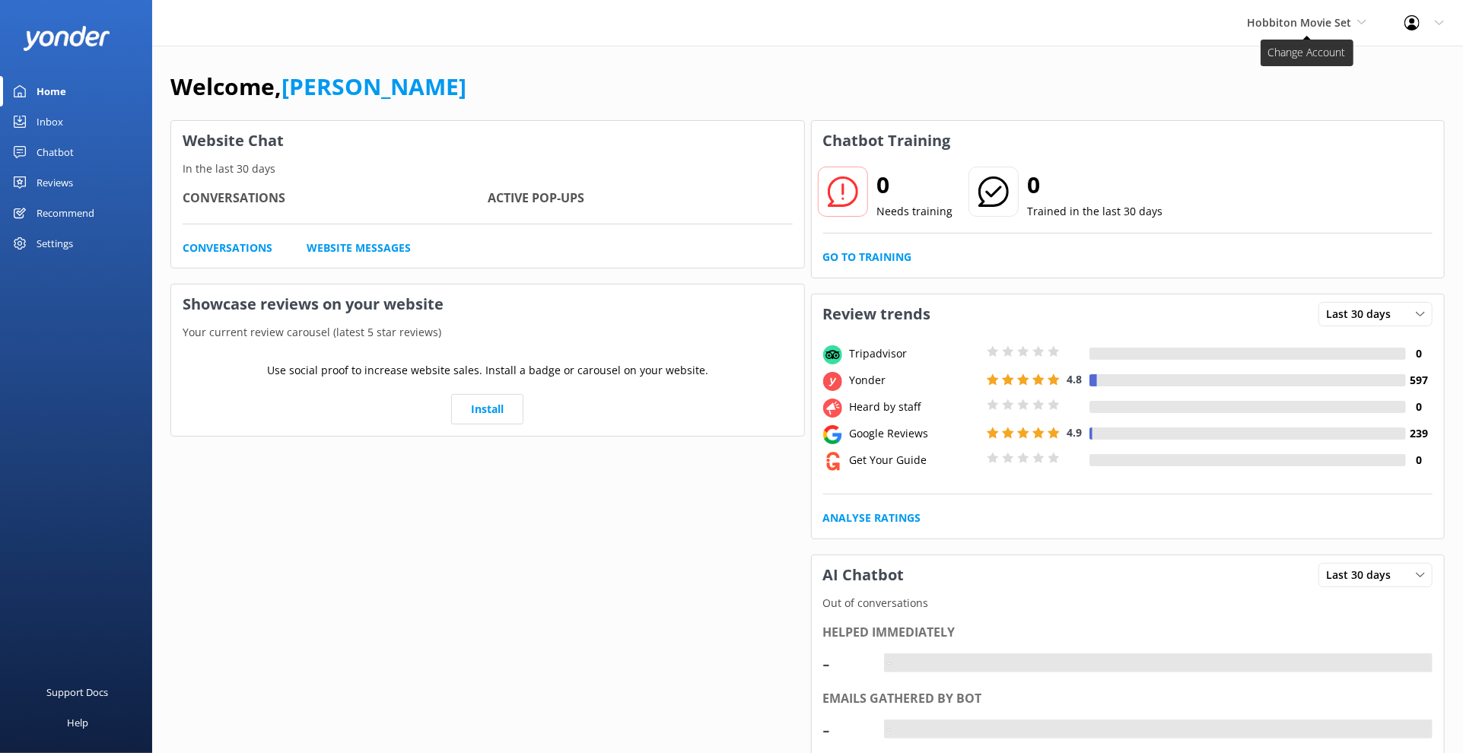
click at [1357, 27] on span "Hobbiton Movie Set" at bounding box center [1306, 22] width 119 height 17
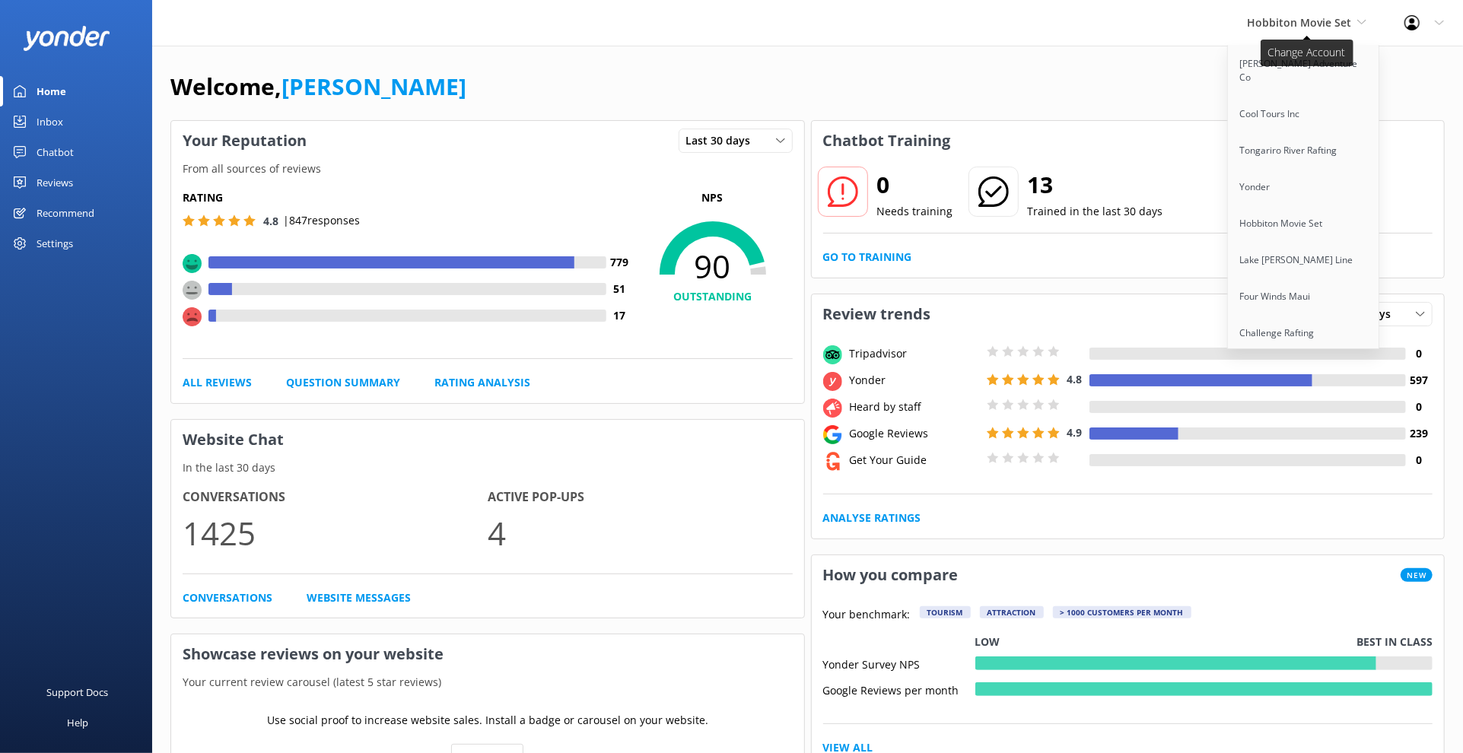
scroll to position [1304, 0]
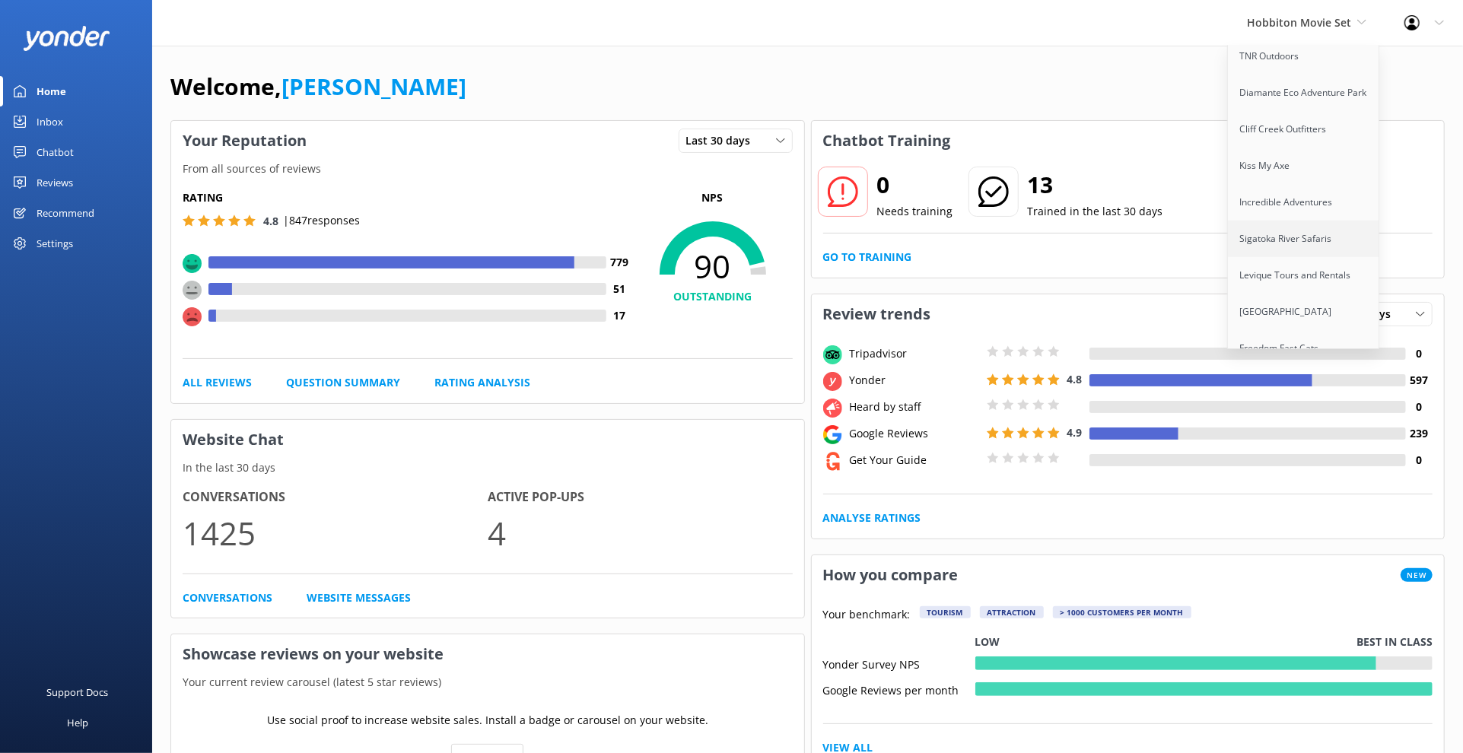
click at [1322, 221] on link "Sigatoka River Safaris" at bounding box center [1304, 239] width 152 height 37
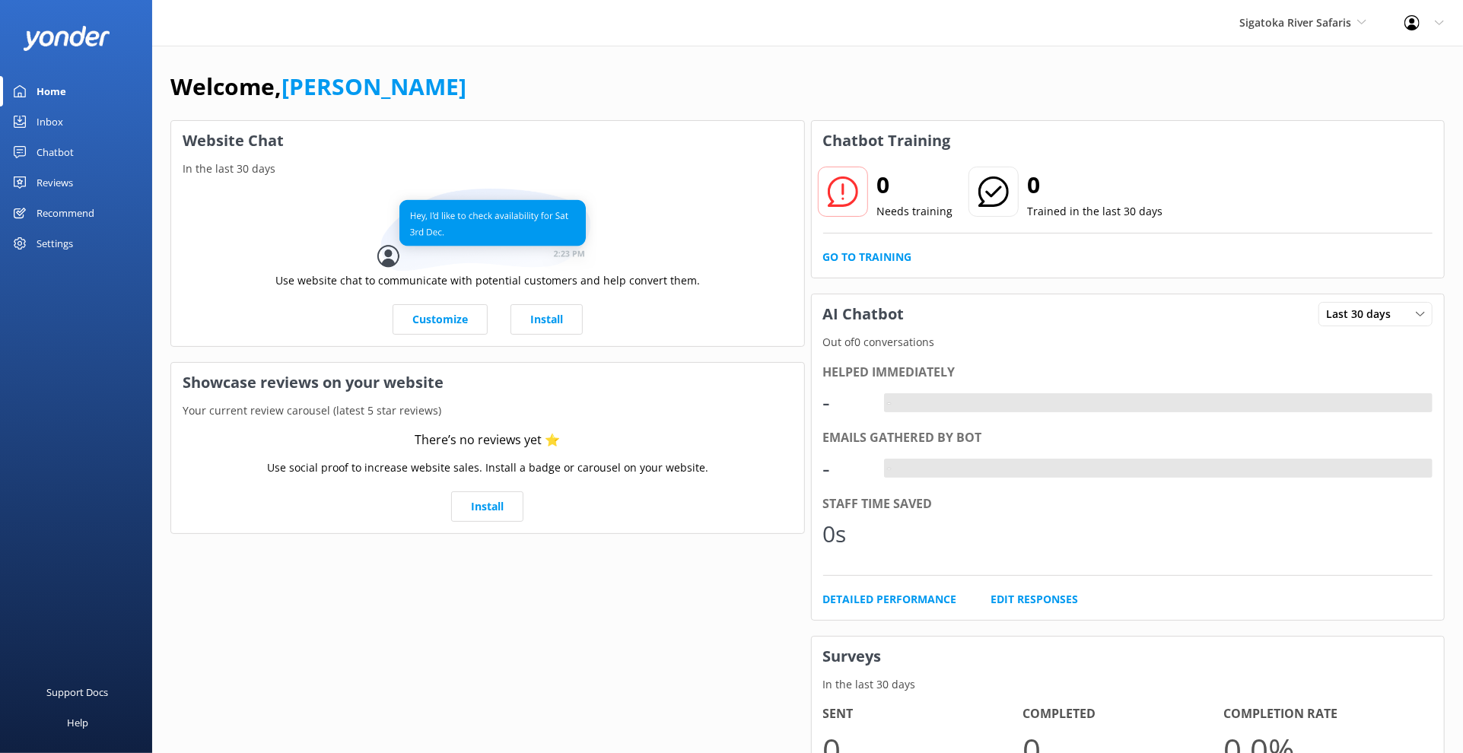
click at [70, 144] on div "Chatbot" at bounding box center [55, 152] width 37 height 30
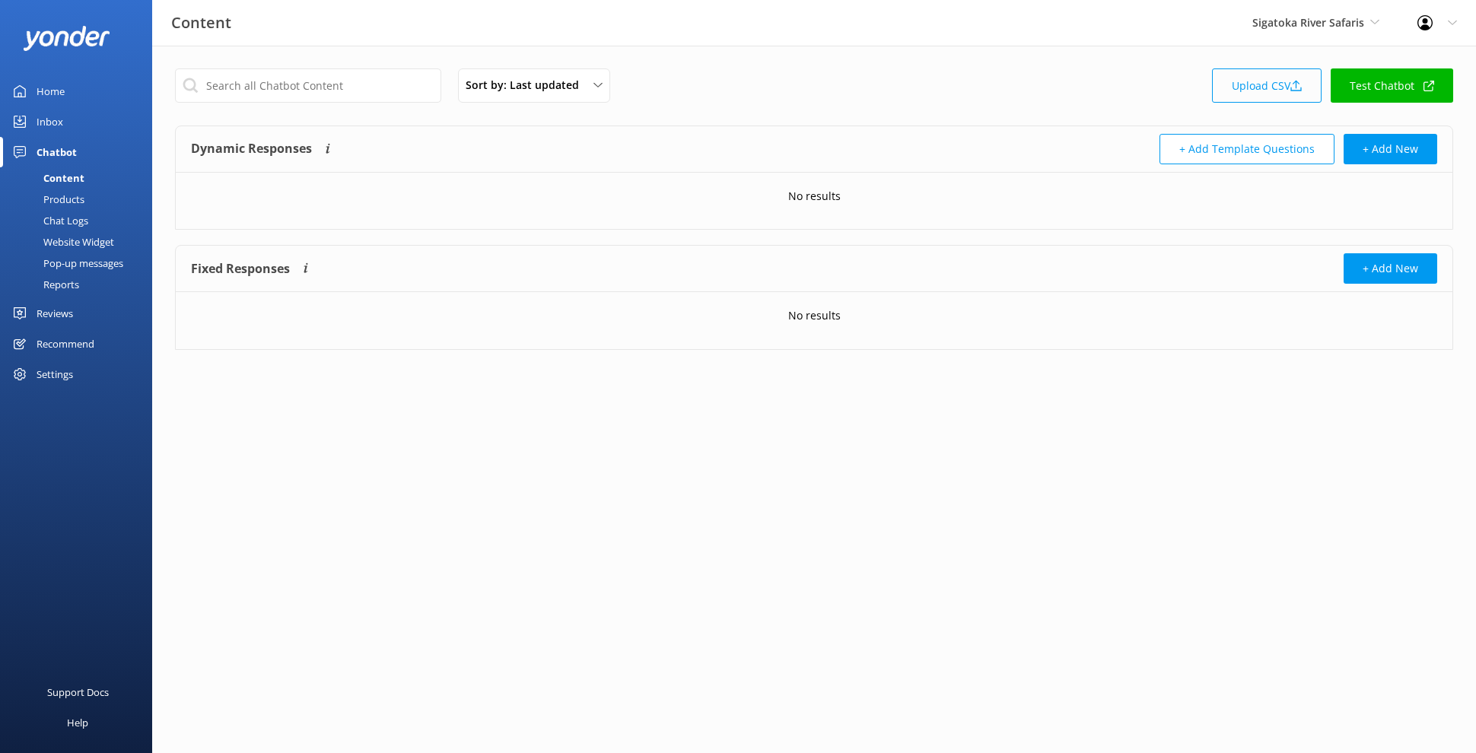
click at [1285, 90] on link "Upload CSV" at bounding box center [1267, 85] width 110 height 34
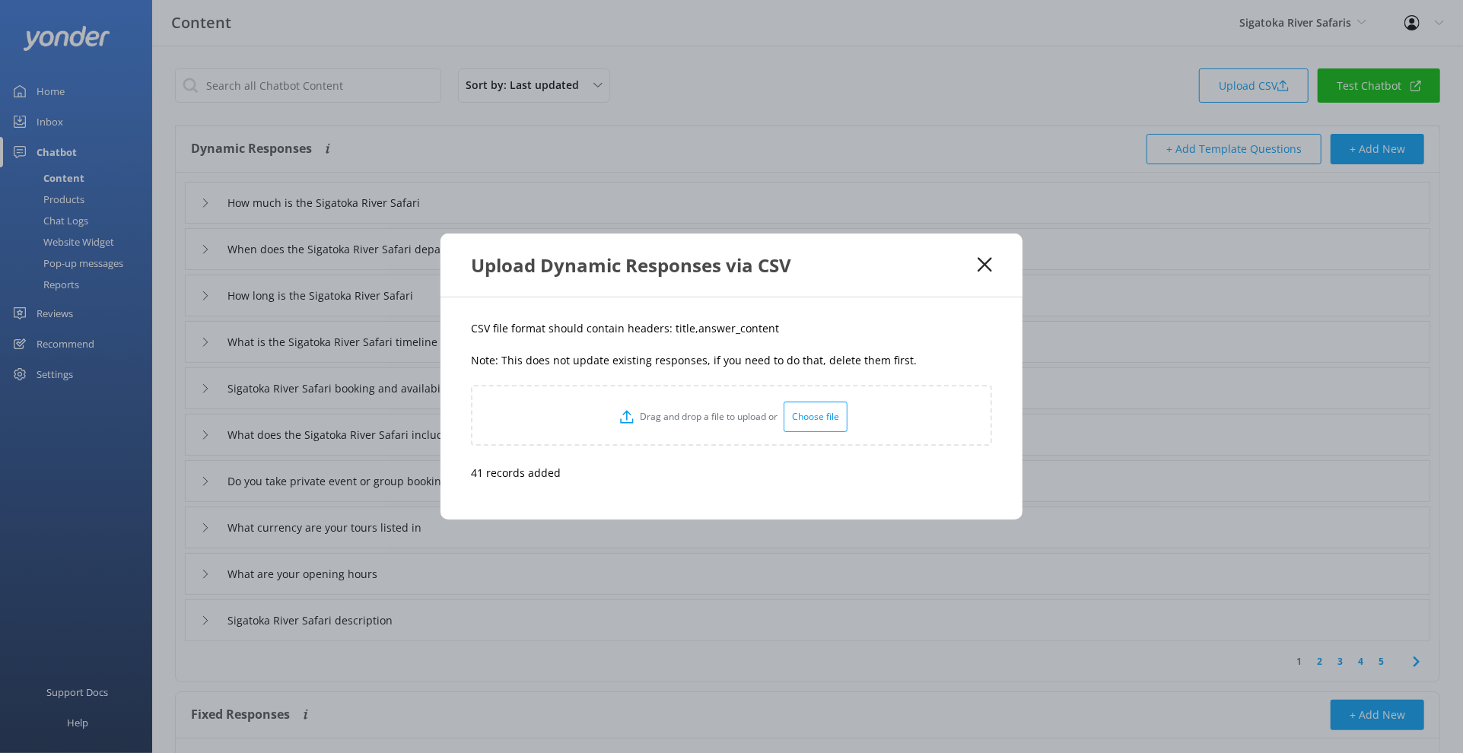
click at [981, 260] on use at bounding box center [984, 265] width 14 height 14
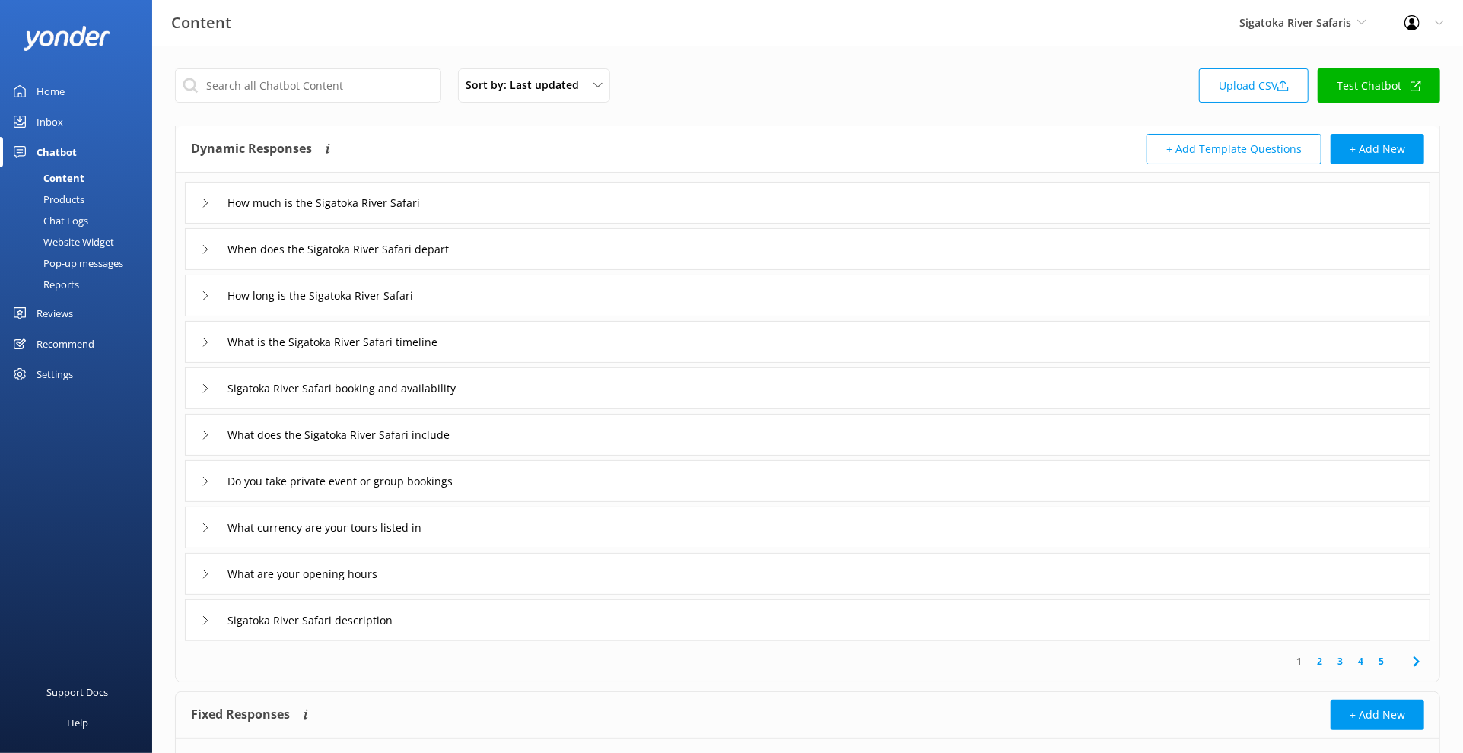
click at [589, 249] on div "When does the Sigatoka River Safari depart" at bounding box center [807, 249] width 1245 height 42
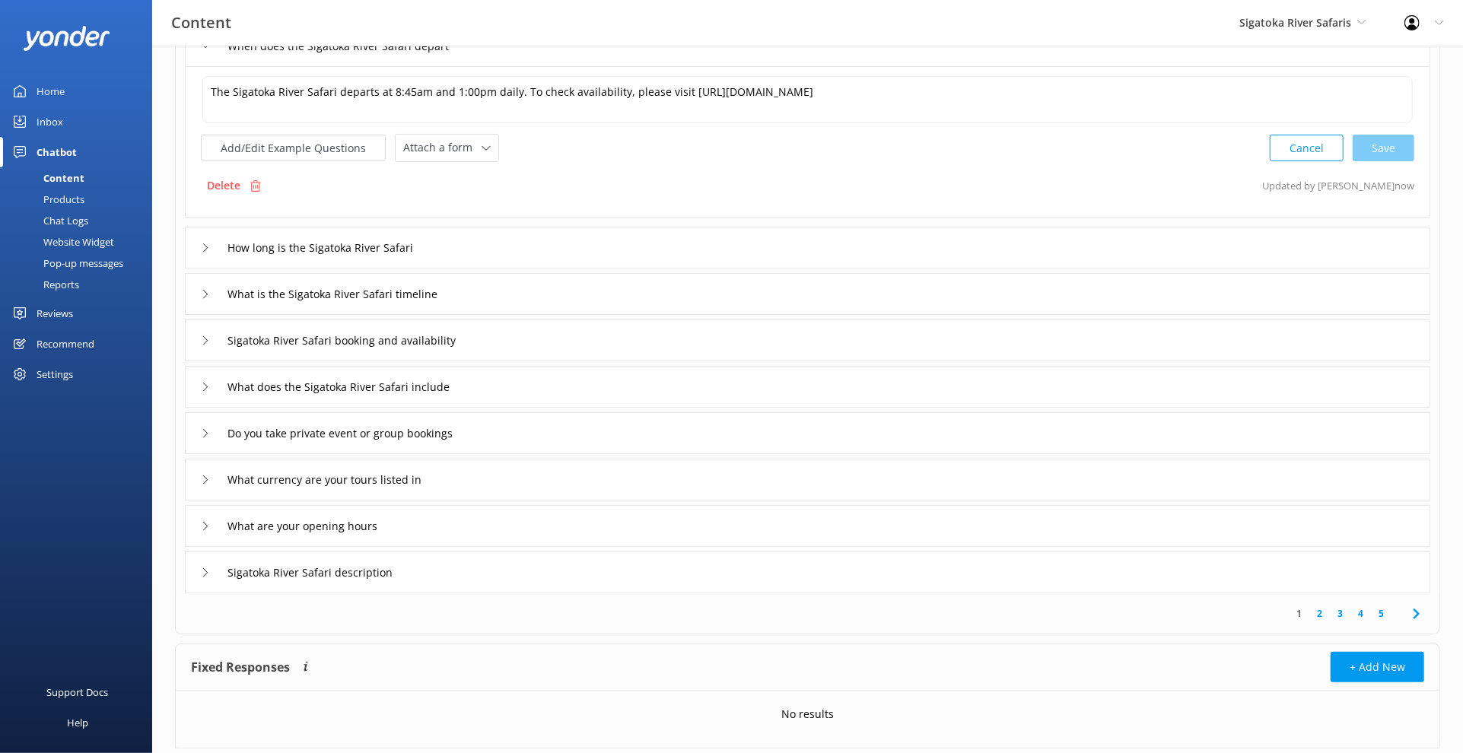
scroll to position [229, 0]
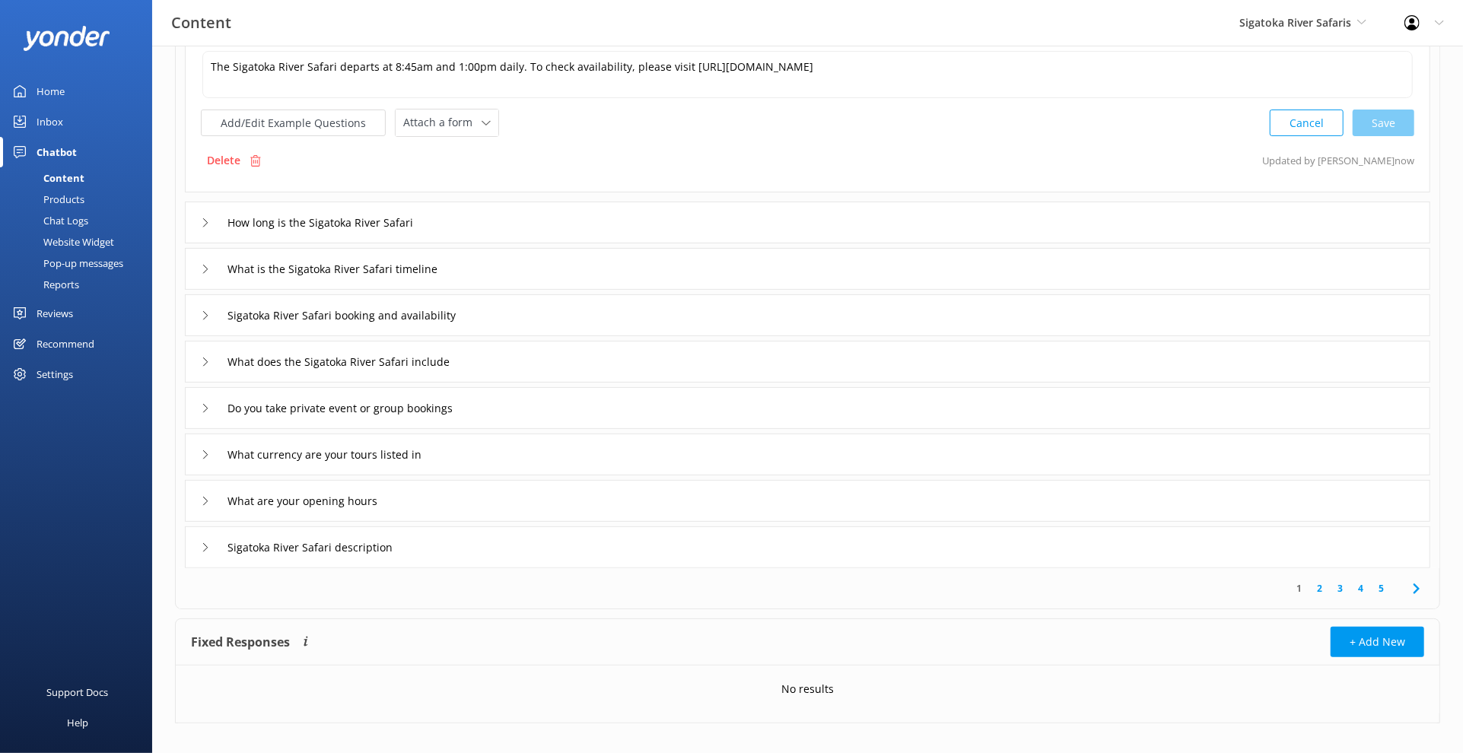
click at [561, 500] on div "What are your opening hours" at bounding box center [807, 501] width 1245 height 42
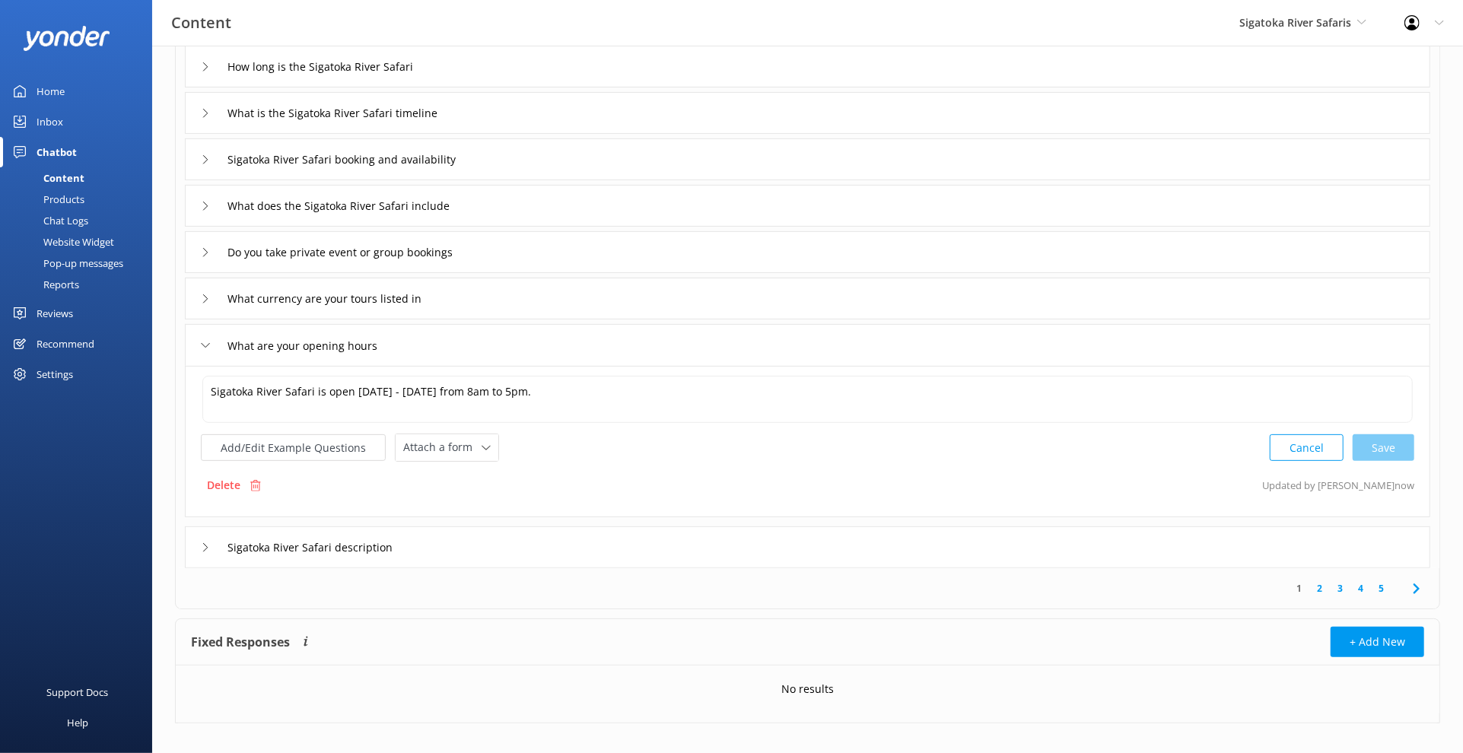
scroll to position [228, 0]
click at [362, 452] on button "Add/Edit Example Questions" at bounding box center [293, 448] width 185 height 27
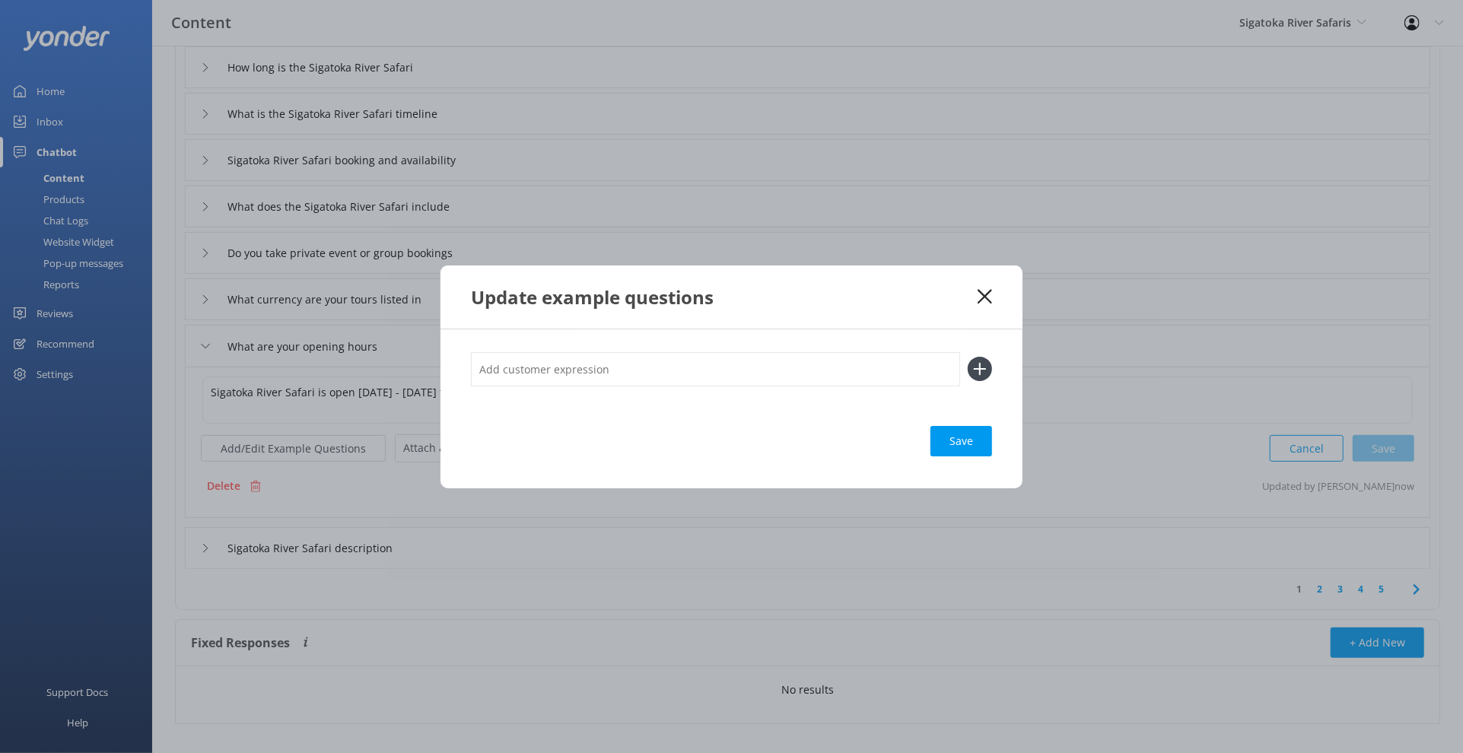
click at [567, 373] on input "text" at bounding box center [715, 369] width 489 height 34
type input "When are you open"
click at [968, 357] on button at bounding box center [980, 369] width 24 height 24
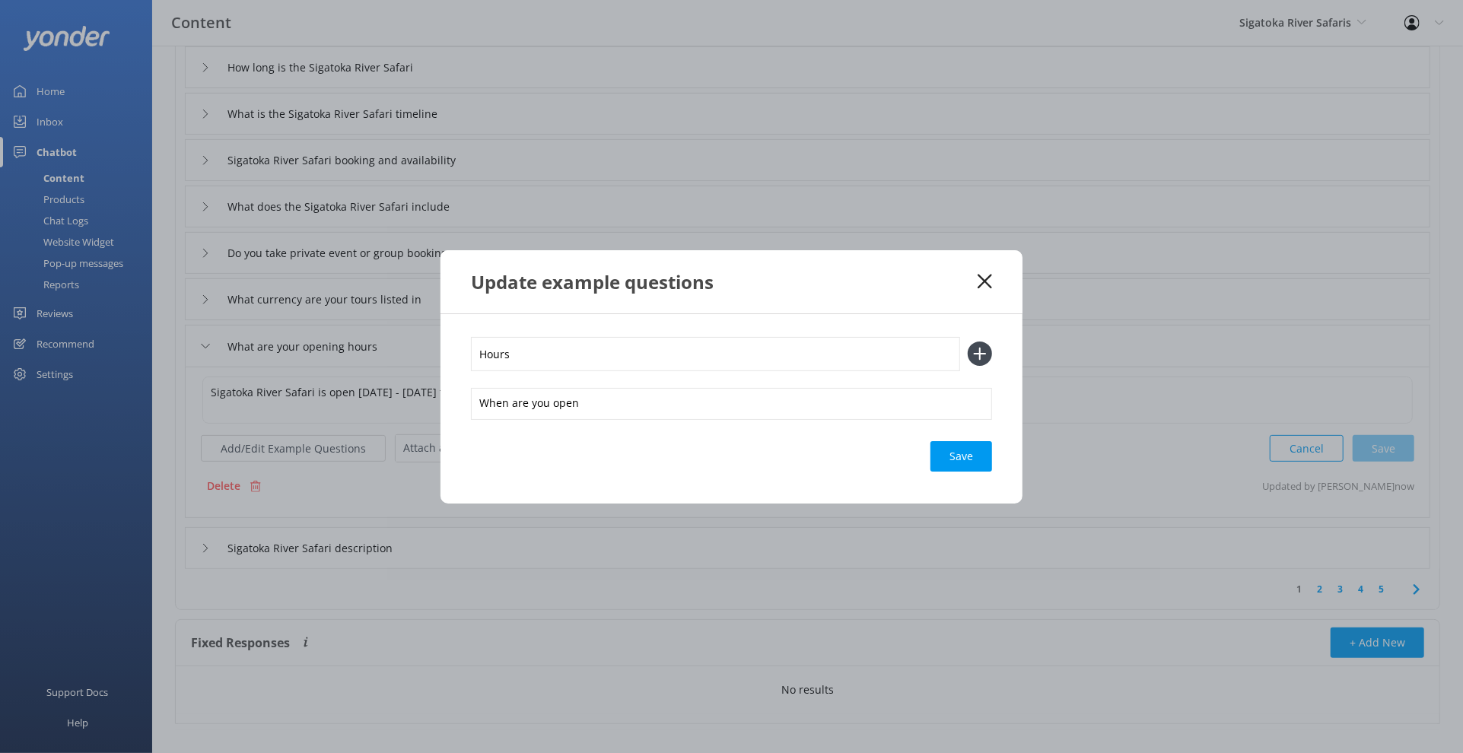
type input "Hours"
click at [968, 342] on button at bounding box center [980, 354] width 24 height 24
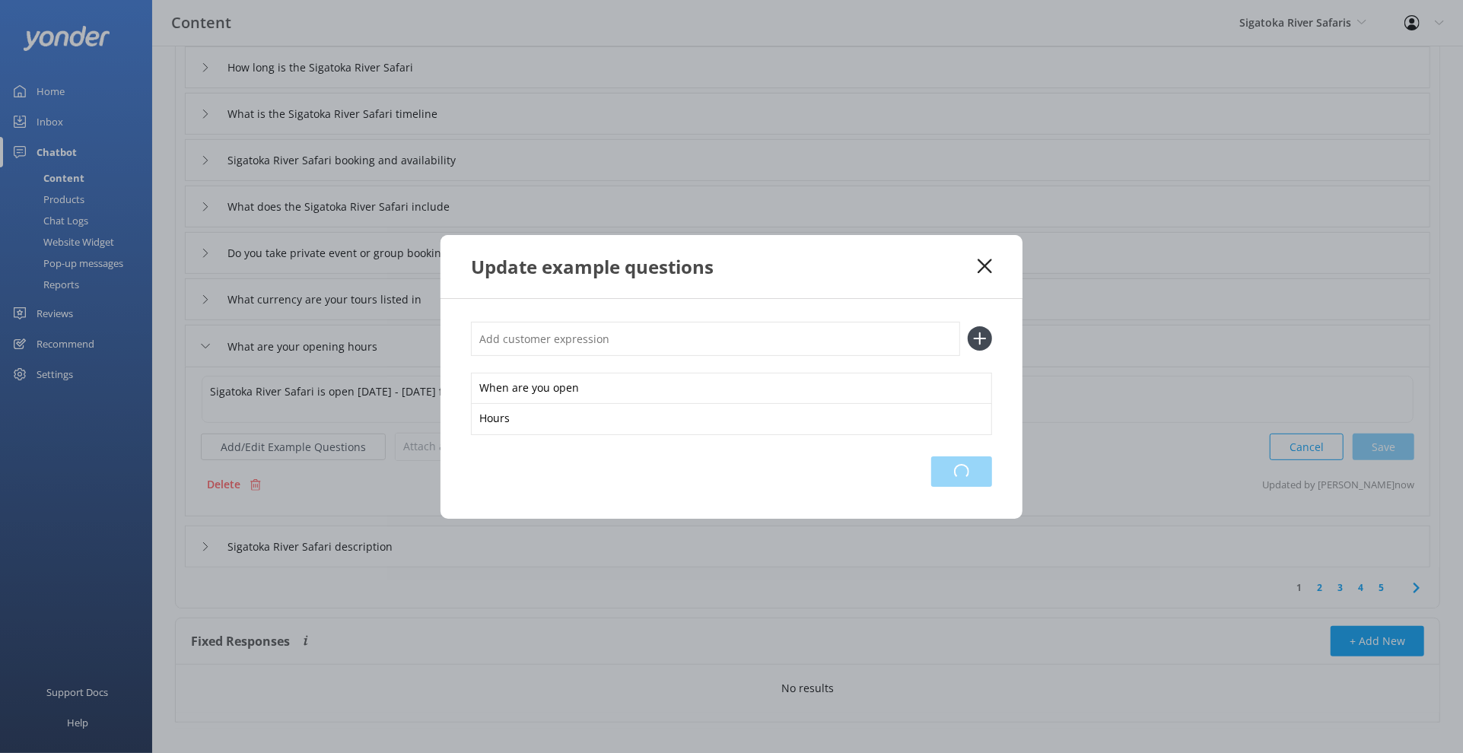
click at [967, 466] on div "Loading.." at bounding box center [961, 471] width 61 height 30
click at [984, 260] on icon at bounding box center [984, 266] width 14 height 15
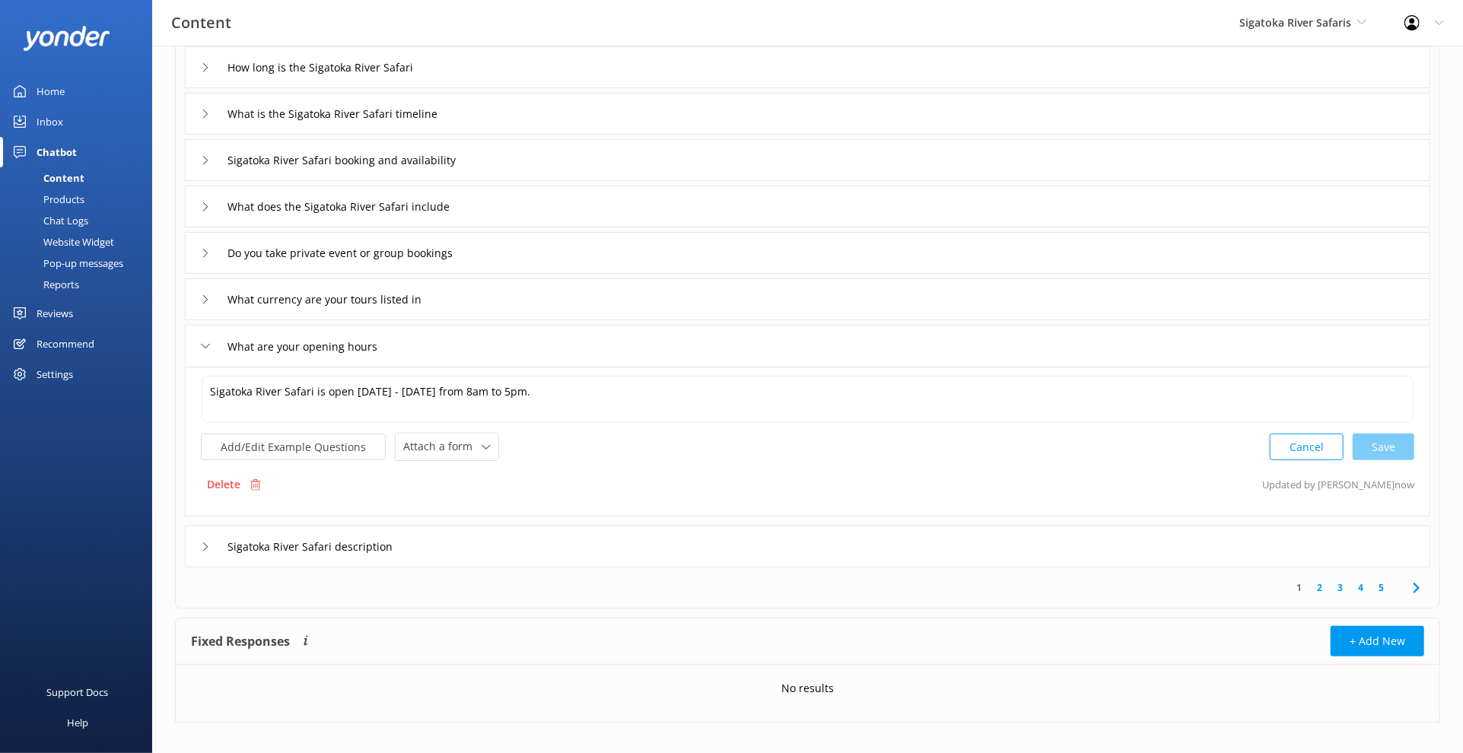
click at [1312, 593] on link "2" at bounding box center [1319, 587] width 21 height 14
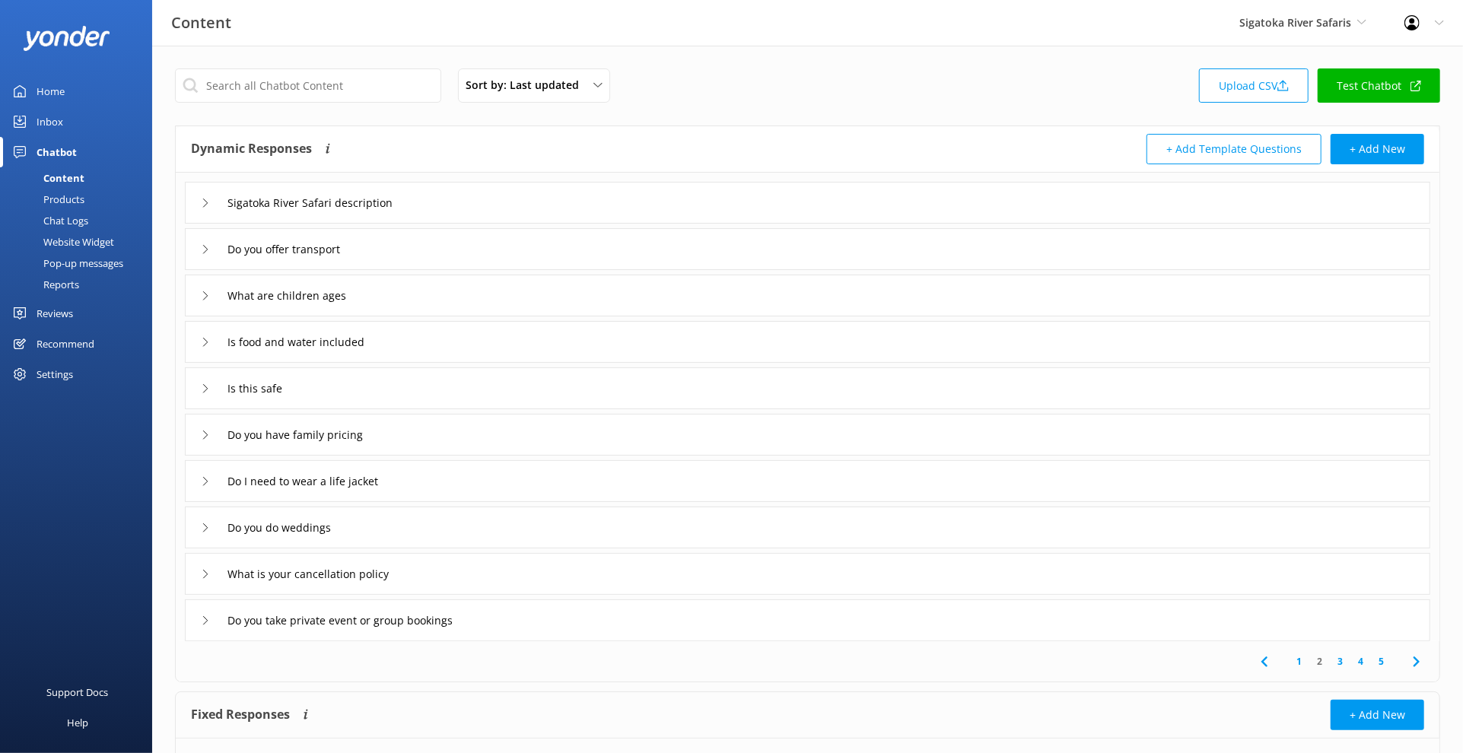
click at [451, 253] on div "Do you offer transport" at bounding box center [807, 249] width 1245 height 42
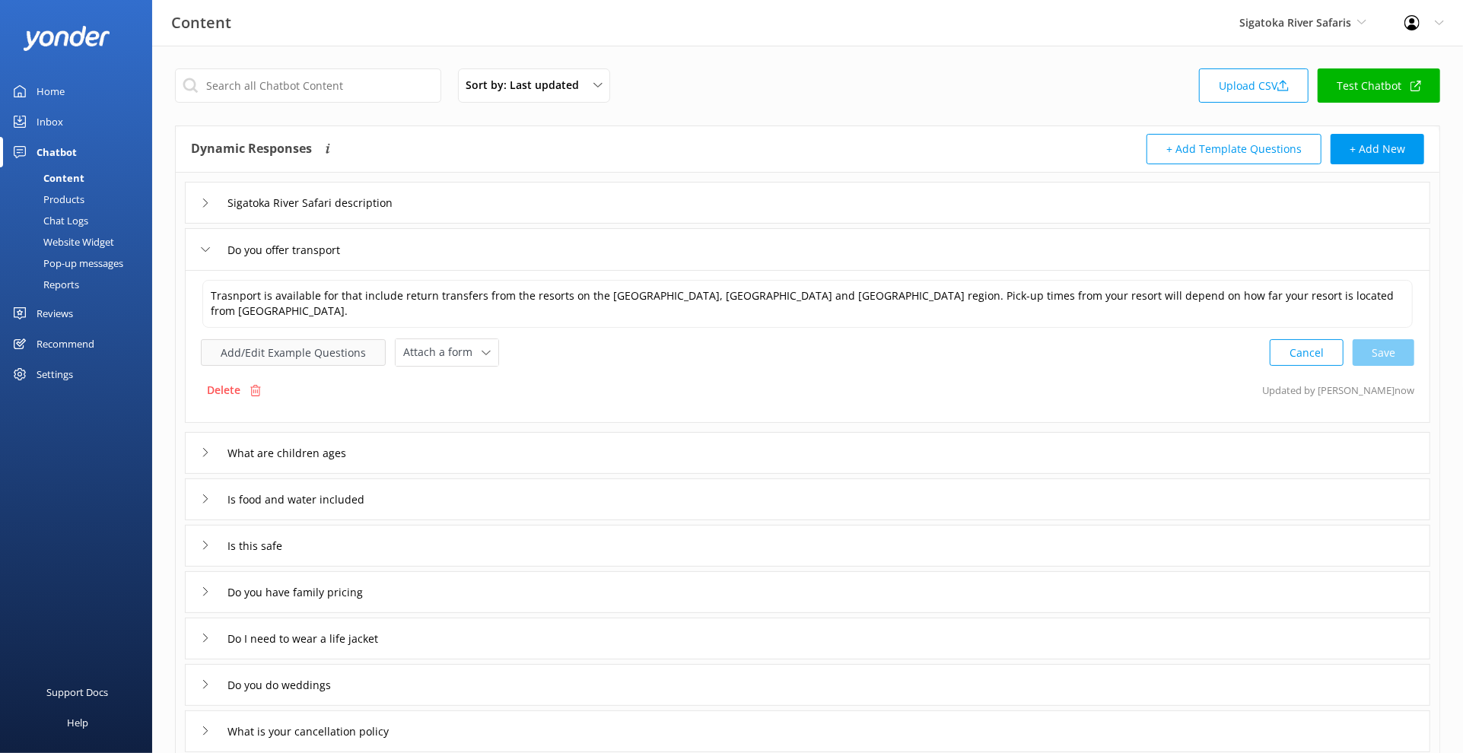
click at [338, 341] on button "Add/Edit Example Questions" at bounding box center [293, 352] width 185 height 27
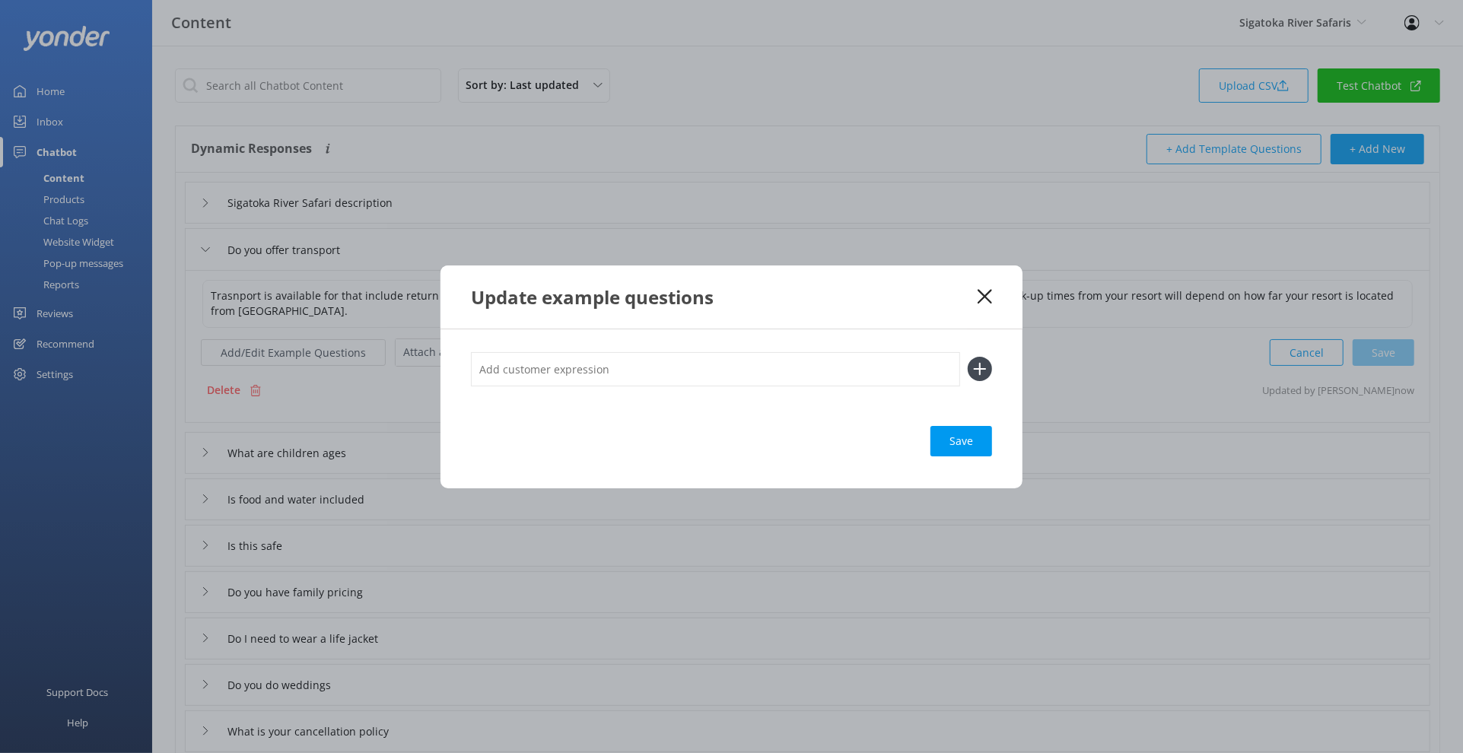
click at [584, 377] on input "text" at bounding box center [715, 369] width 489 height 34
type input "T"
type input "Pick ups"
click at [968, 357] on button at bounding box center [980, 369] width 24 height 24
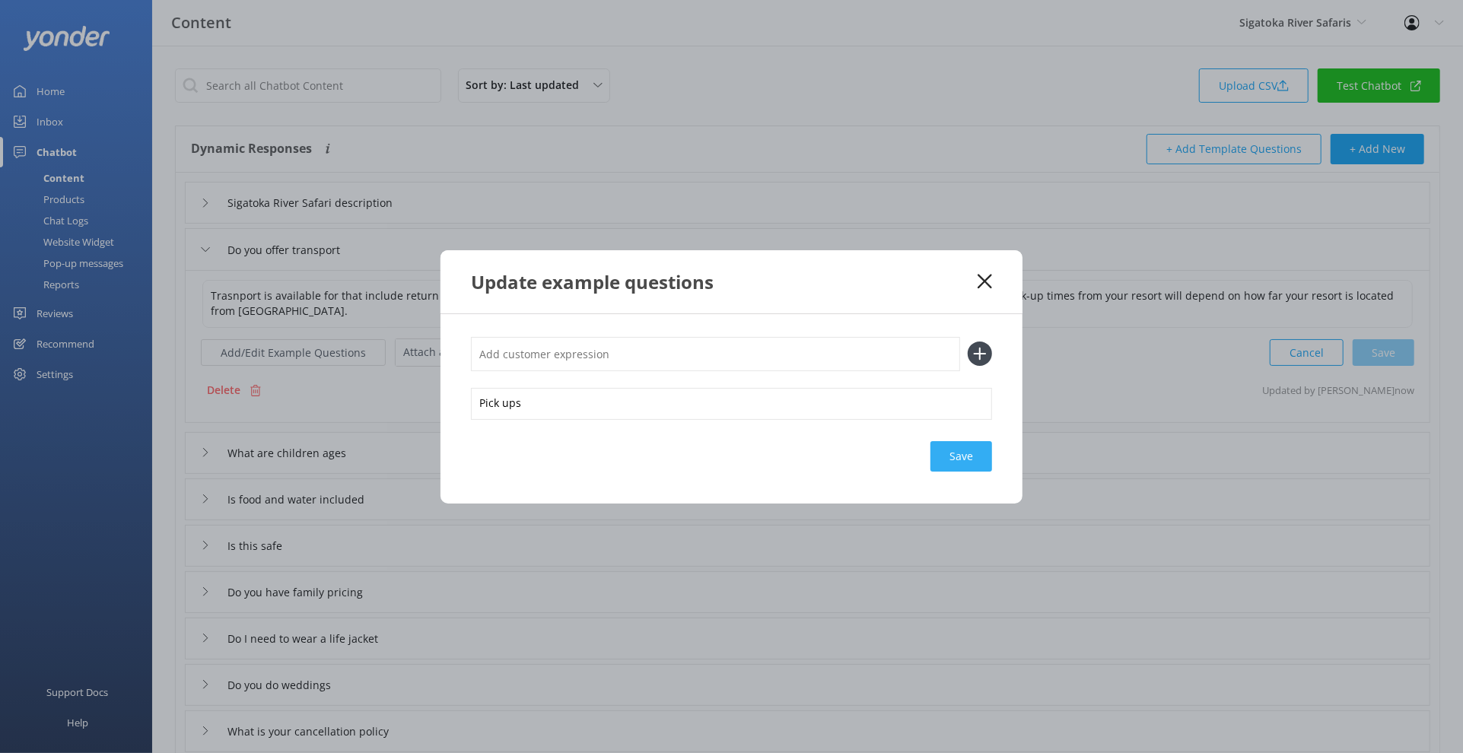
click at [971, 456] on div "Save" at bounding box center [961, 456] width 62 height 30
click at [987, 278] on use at bounding box center [984, 281] width 14 height 14
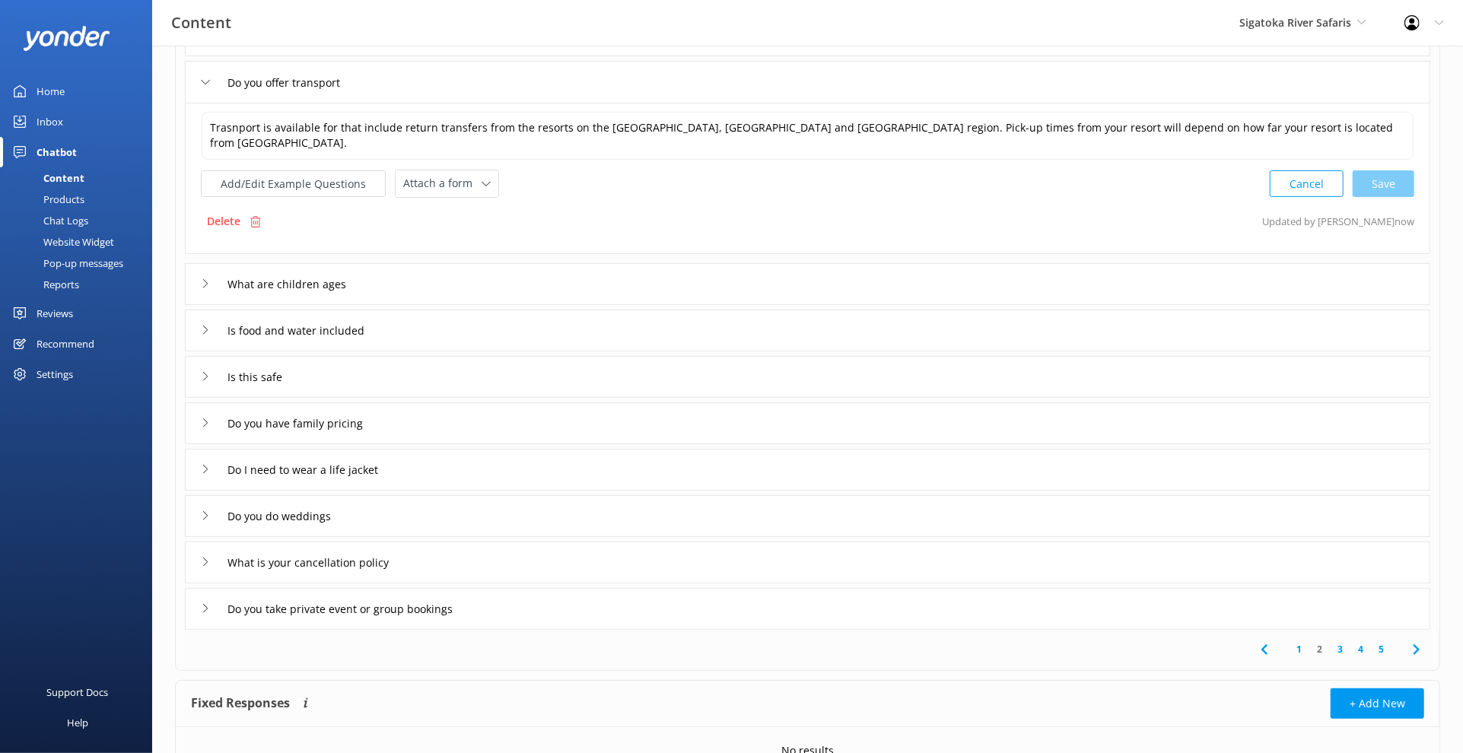
scroll to position [170, 0]
click at [489, 294] on div "What are children ages" at bounding box center [807, 281] width 1245 height 42
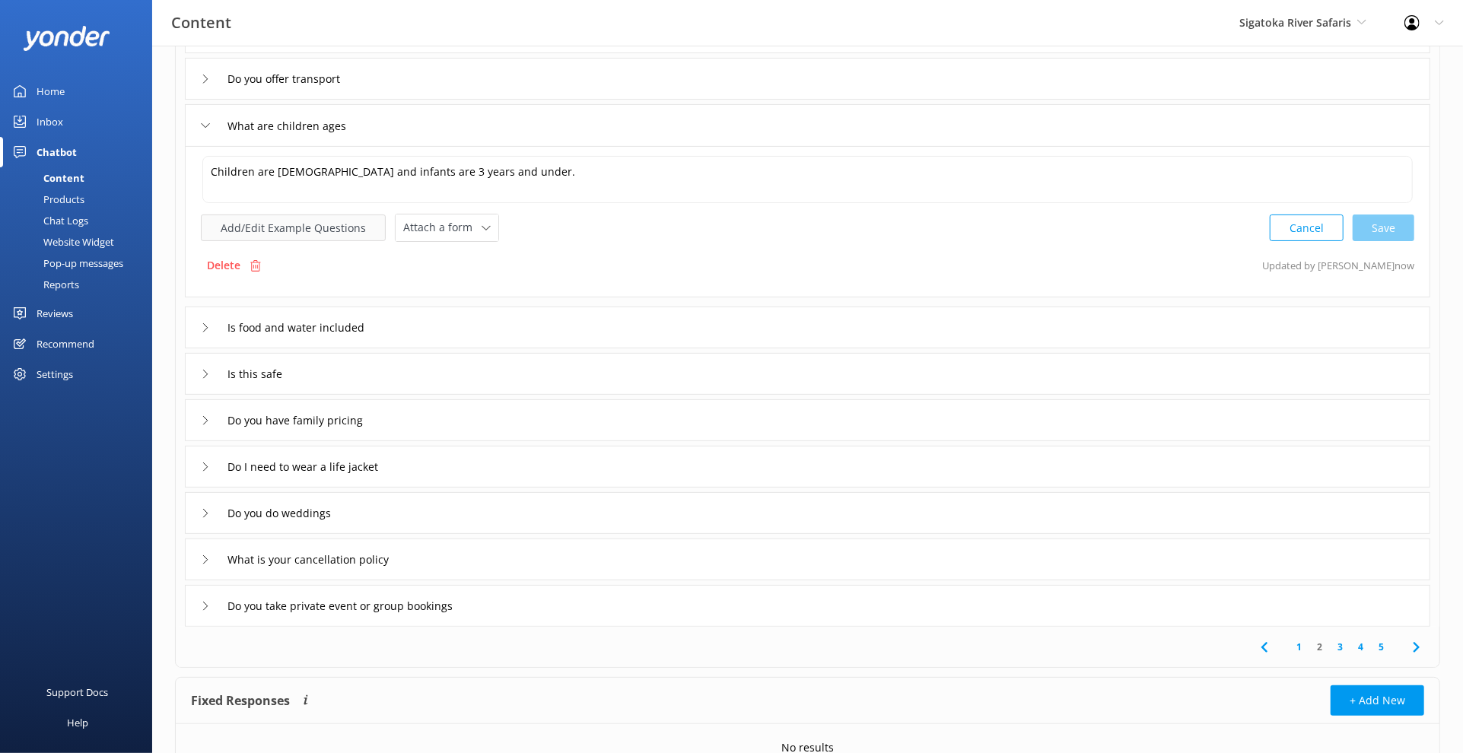
click at [333, 220] on button "Add/Edit Example Questions" at bounding box center [293, 228] width 185 height 27
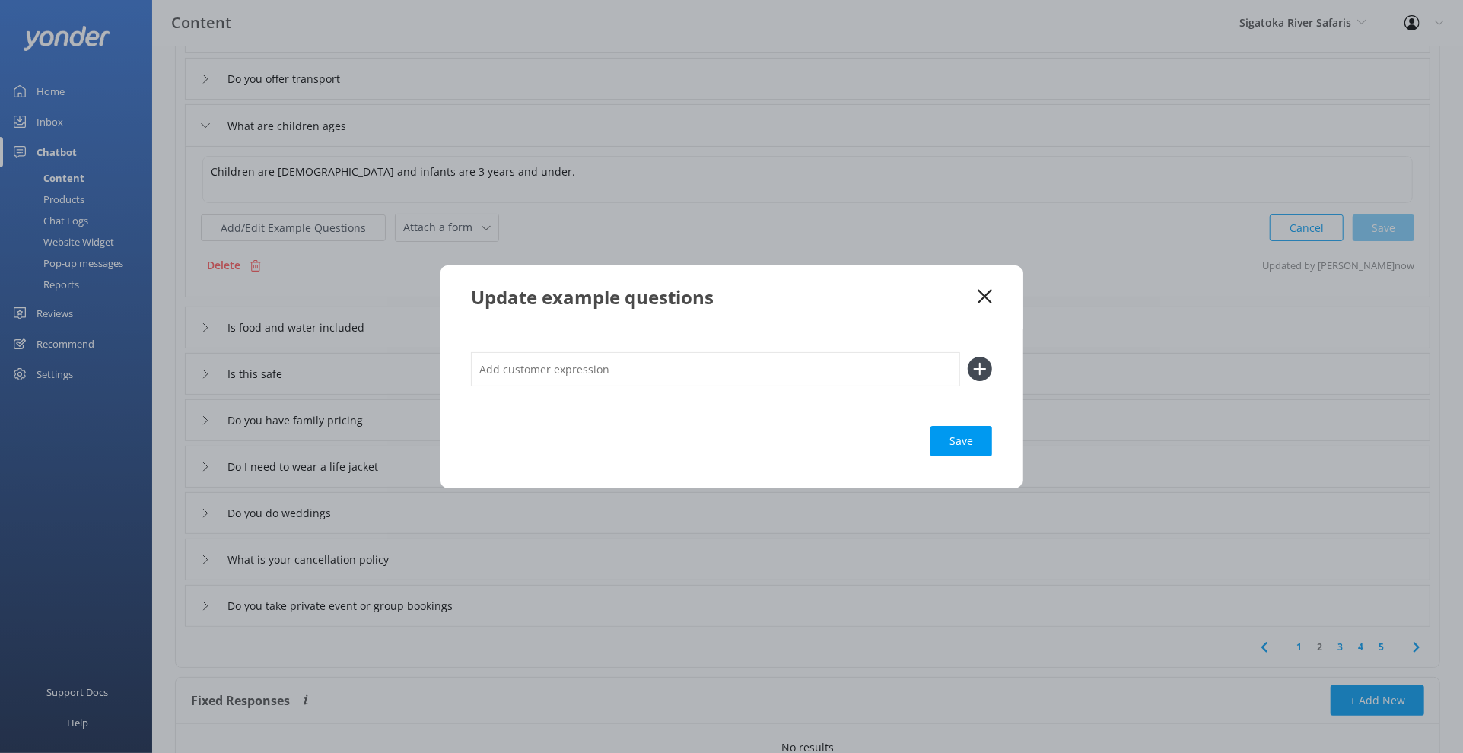
click at [553, 375] on input "text" at bounding box center [715, 369] width 489 height 34
type input "Child age"
click at [968, 357] on button at bounding box center [980, 369] width 24 height 24
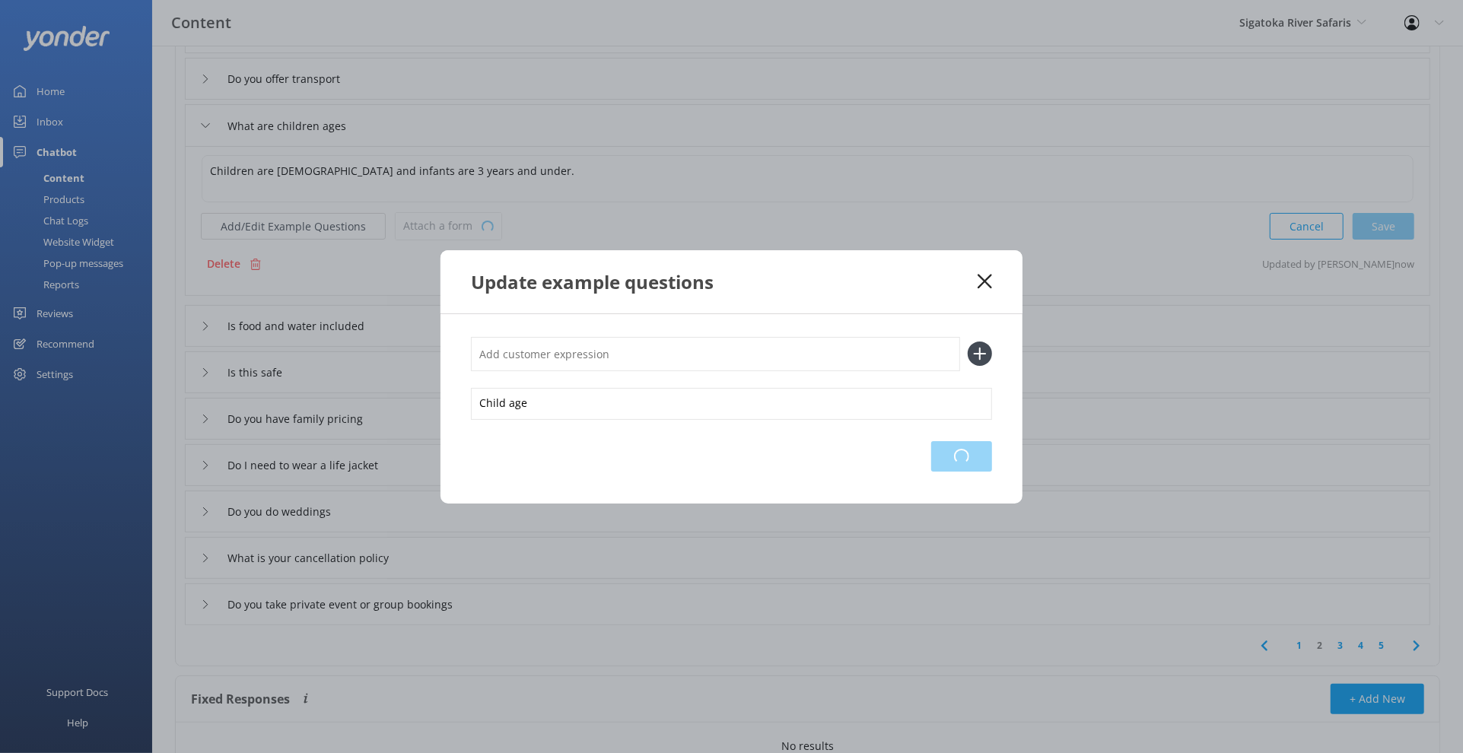
click at [971, 462] on div "Loading.." at bounding box center [961, 456] width 61 height 30
click at [985, 287] on icon at bounding box center [984, 281] width 14 height 15
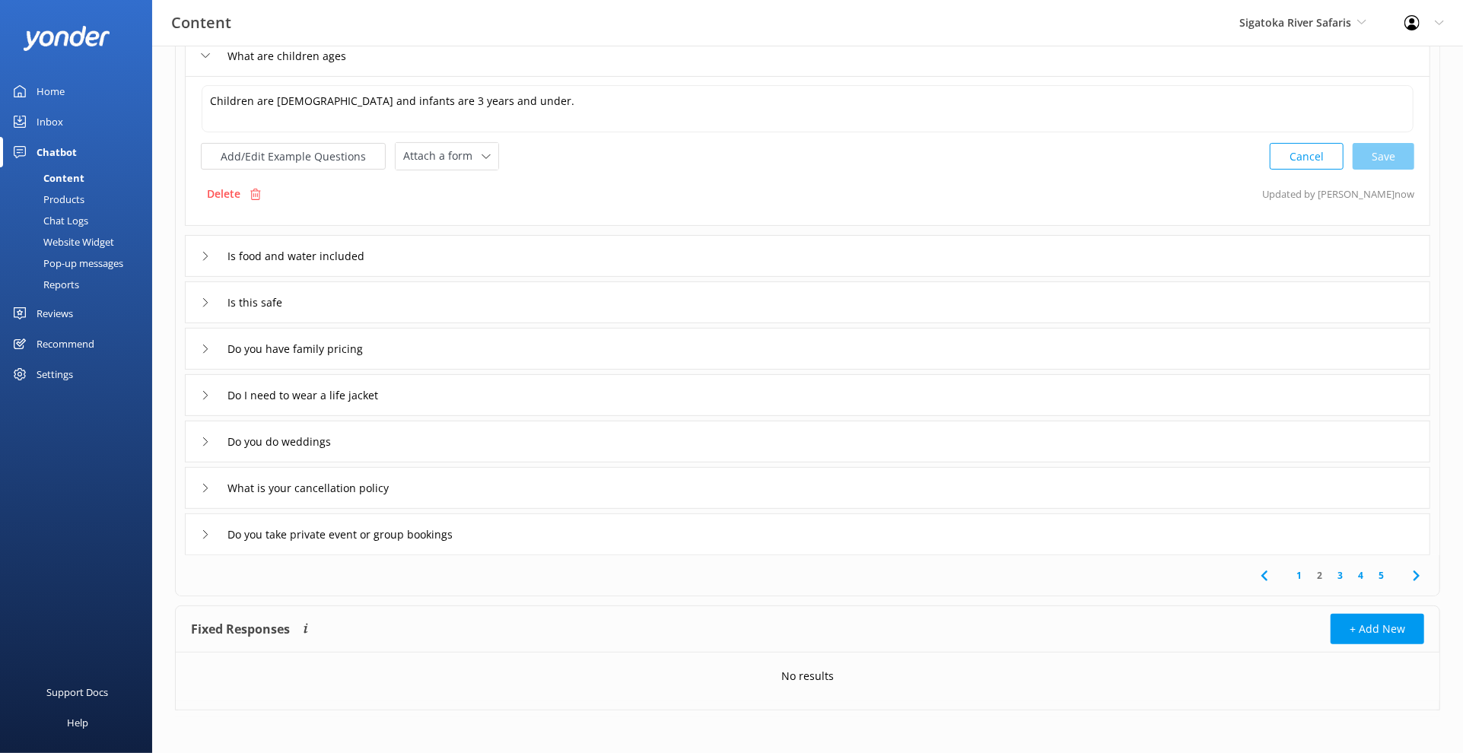
scroll to position [244, 0]
click at [731, 485] on div "What is your cancellation policy" at bounding box center [807, 485] width 1245 height 42
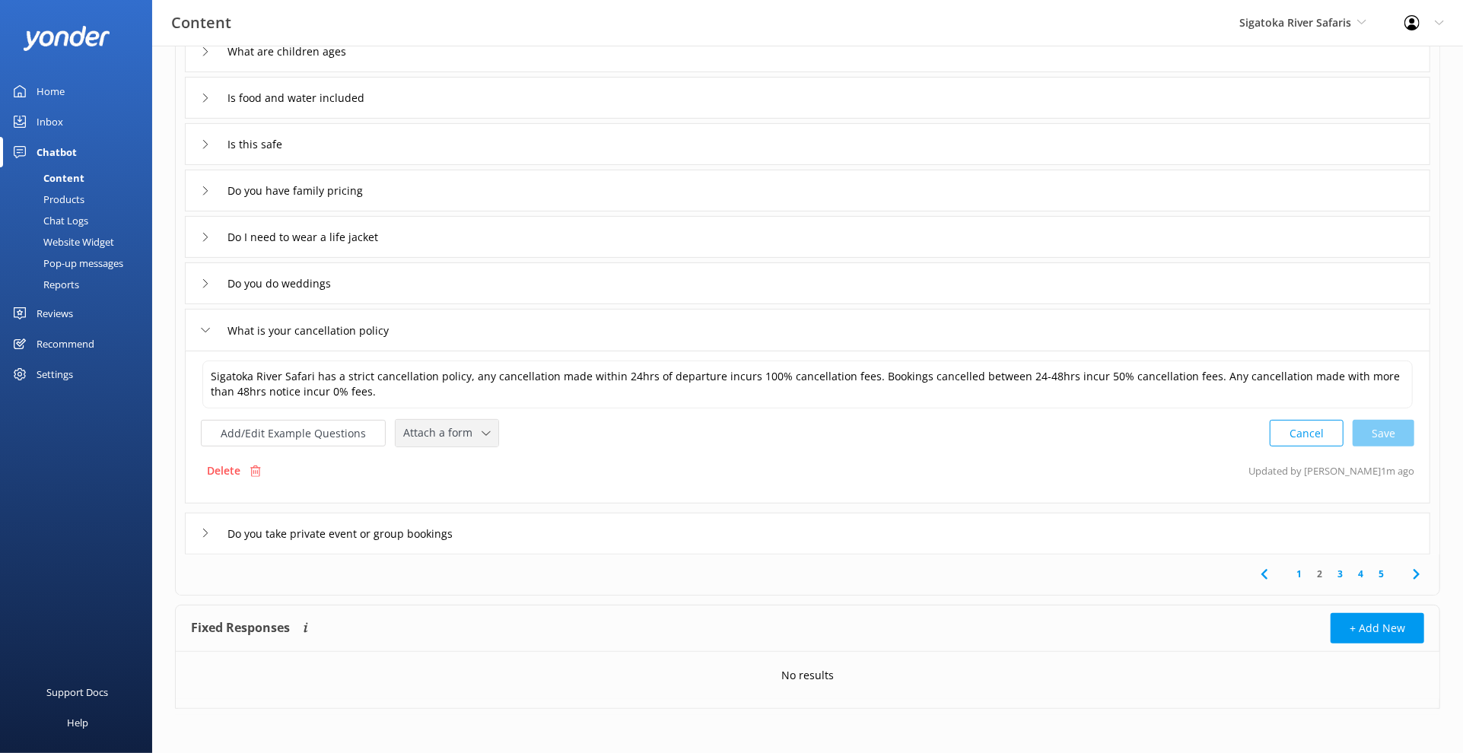
click at [424, 430] on span "Attach a form" at bounding box center [442, 432] width 78 height 17
click at [460, 455] on link "Leave contact details" at bounding box center [463, 465] width 135 height 30
click at [305, 434] on button "Add/Edit Example Questions" at bounding box center [293, 431] width 185 height 27
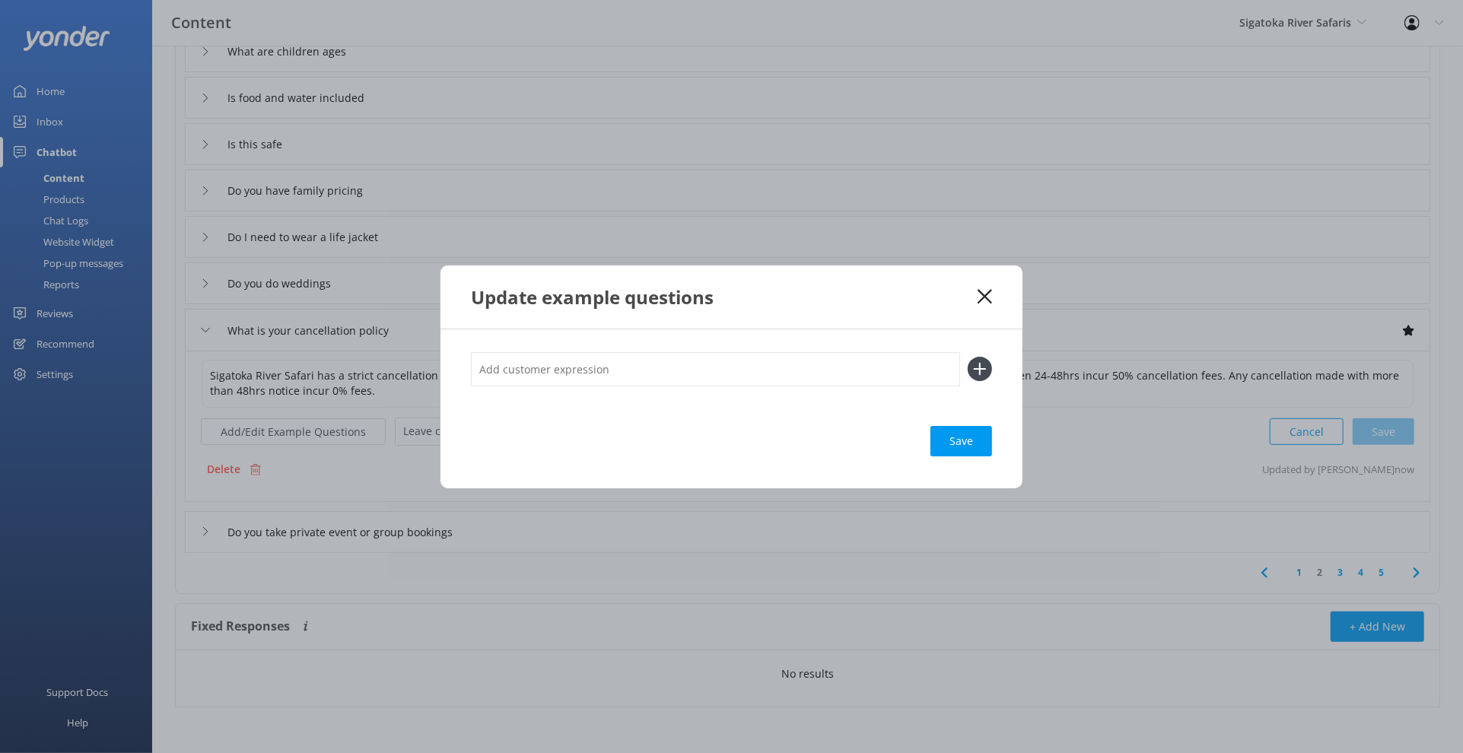
click at [621, 377] on input "text" at bounding box center [715, 369] width 489 height 34
type input "Cancerl"
click at [968, 357] on button at bounding box center [980, 369] width 24 height 24
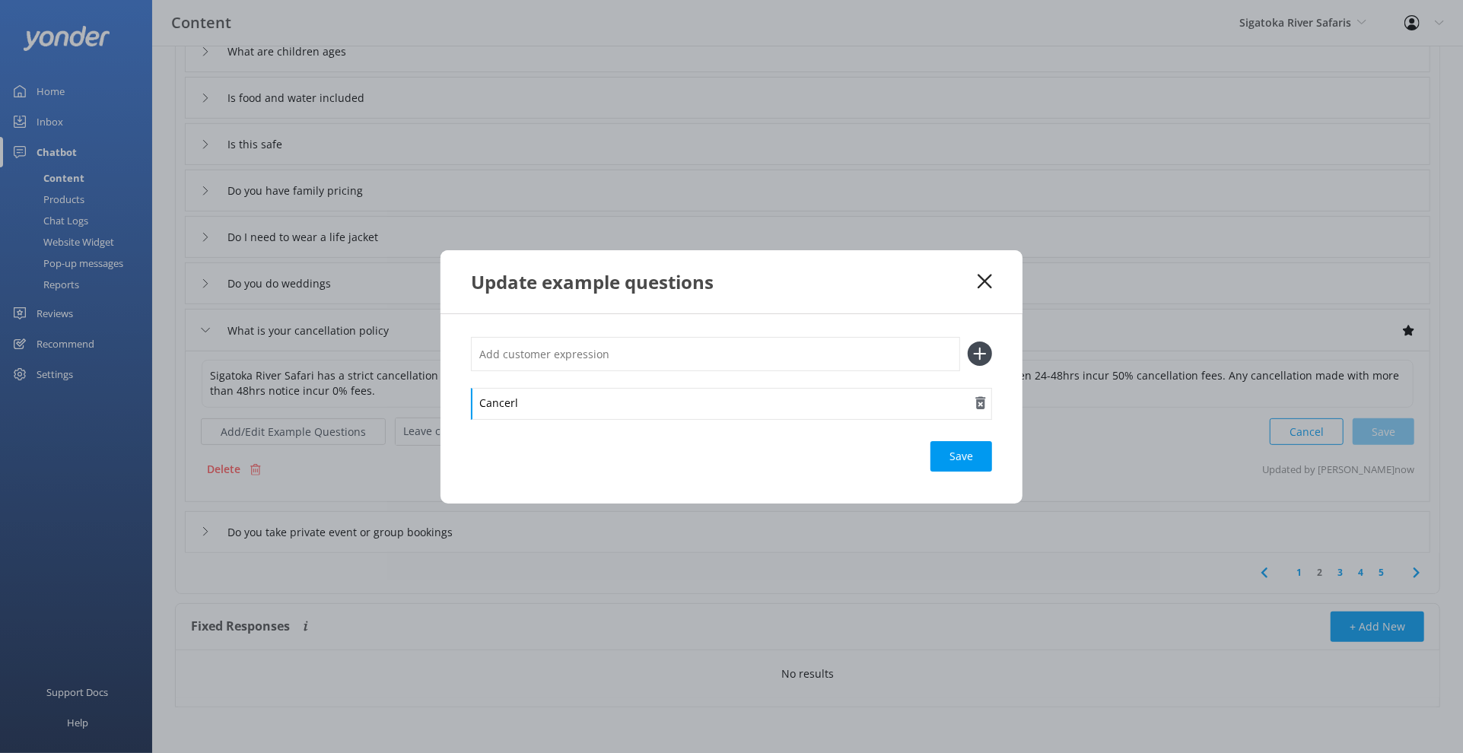
click at [561, 419] on div "Cancerl" at bounding box center [731, 404] width 521 height 32
click at [556, 414] on div "Cancerl" at bounding box center [731, 404] width 521 height 32
click at [637, 363] on input "text" at bounding box center [715, 354] width 489 height 34
type input "I want to cancel"
click at [968, 342] on button at bounding box center [980, 354] width 24 height 24
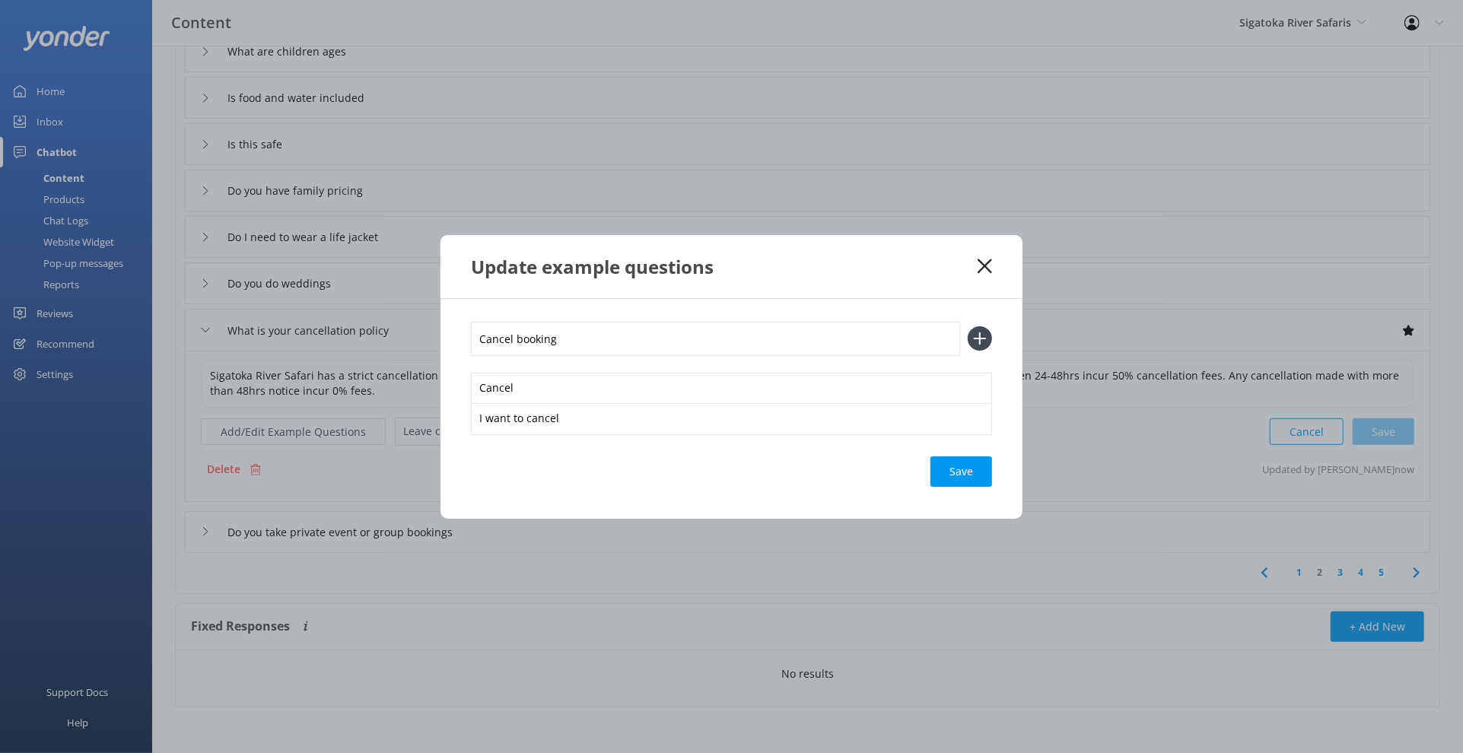
type input "Cancel booking"
click at [968, 326] on button at bounding box center [980, 338] width 24 height 24
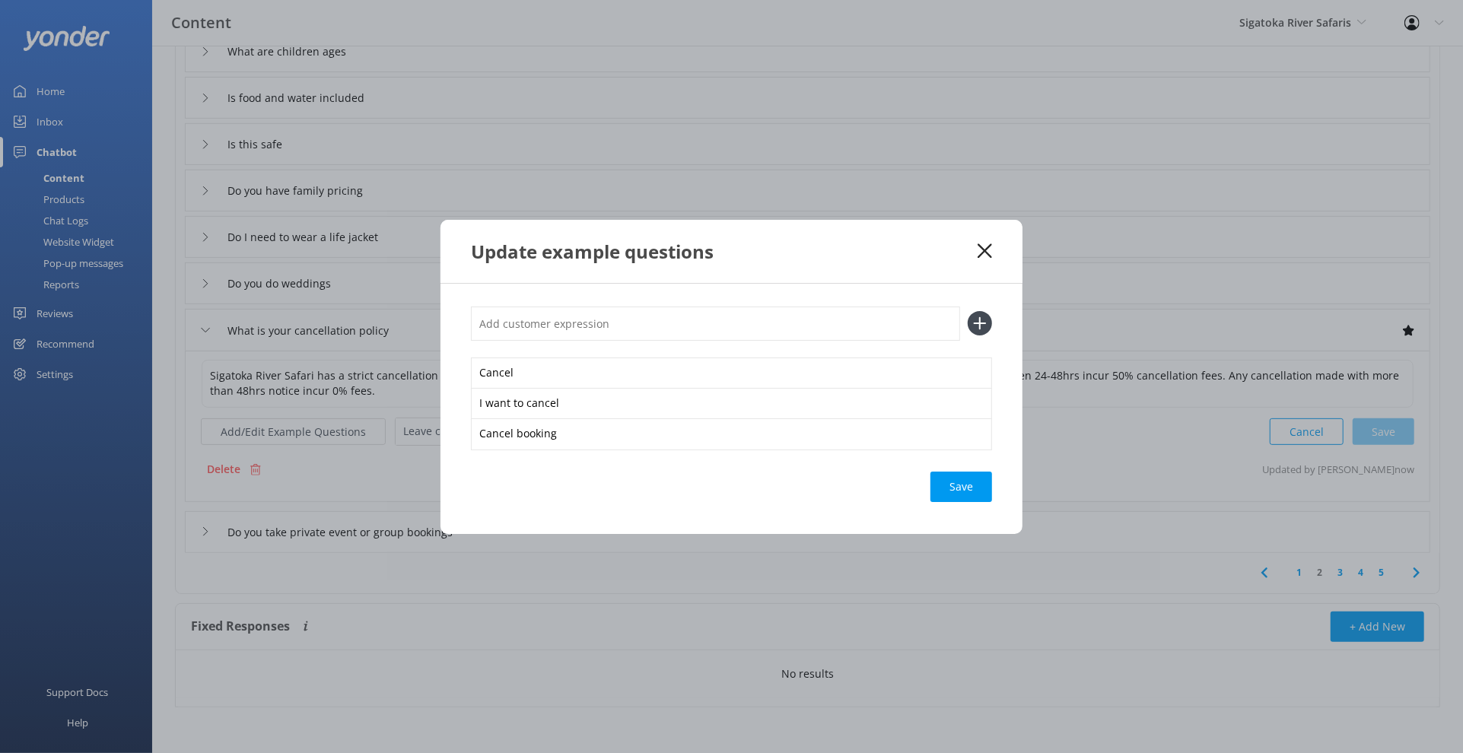
click at [963, 493] on div "Save" at bounding box center [961, 487] width 62 height 30
click at [986, 250] on icon at bounding box center [984, 250] width 14 height 15
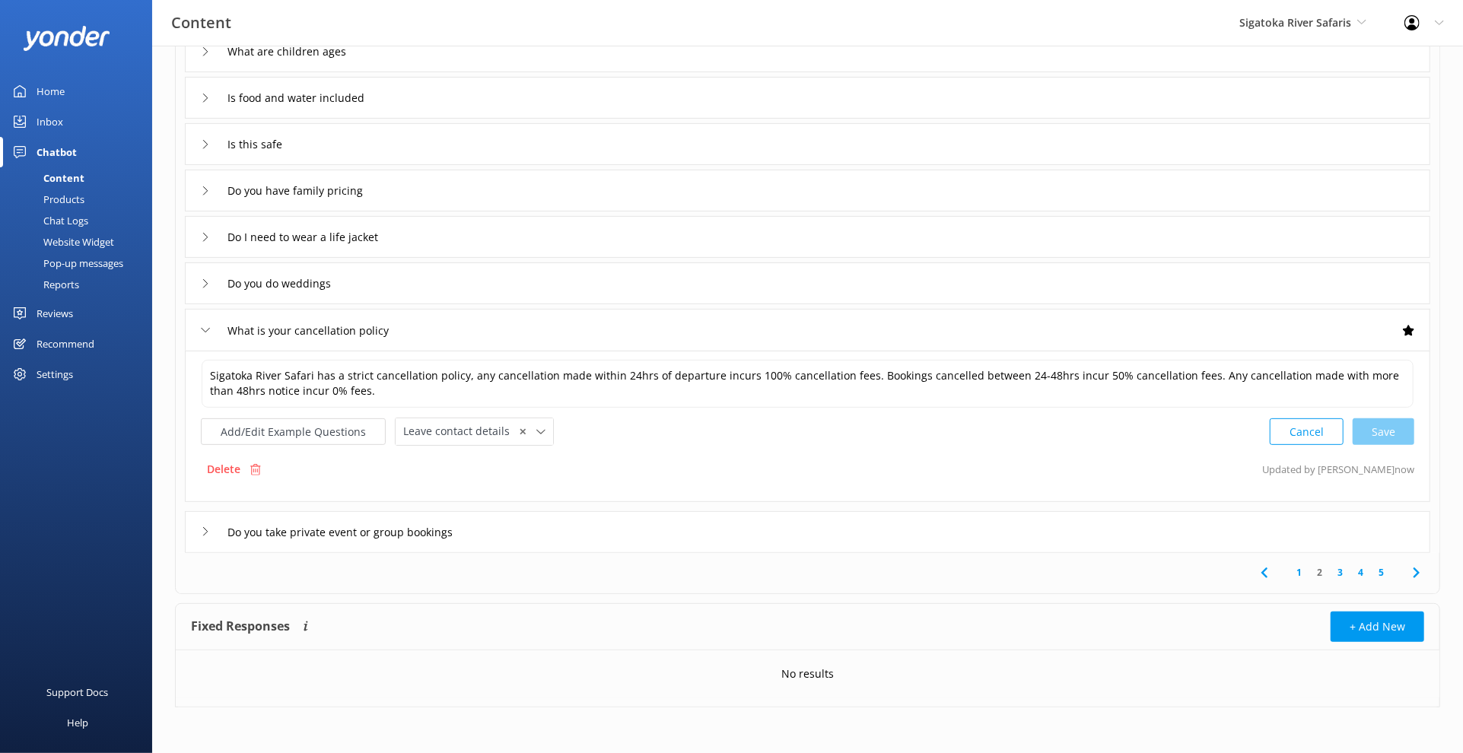
click at [1336, 573] on link "3" at bounding box center [1340, 572] width 21 height 14
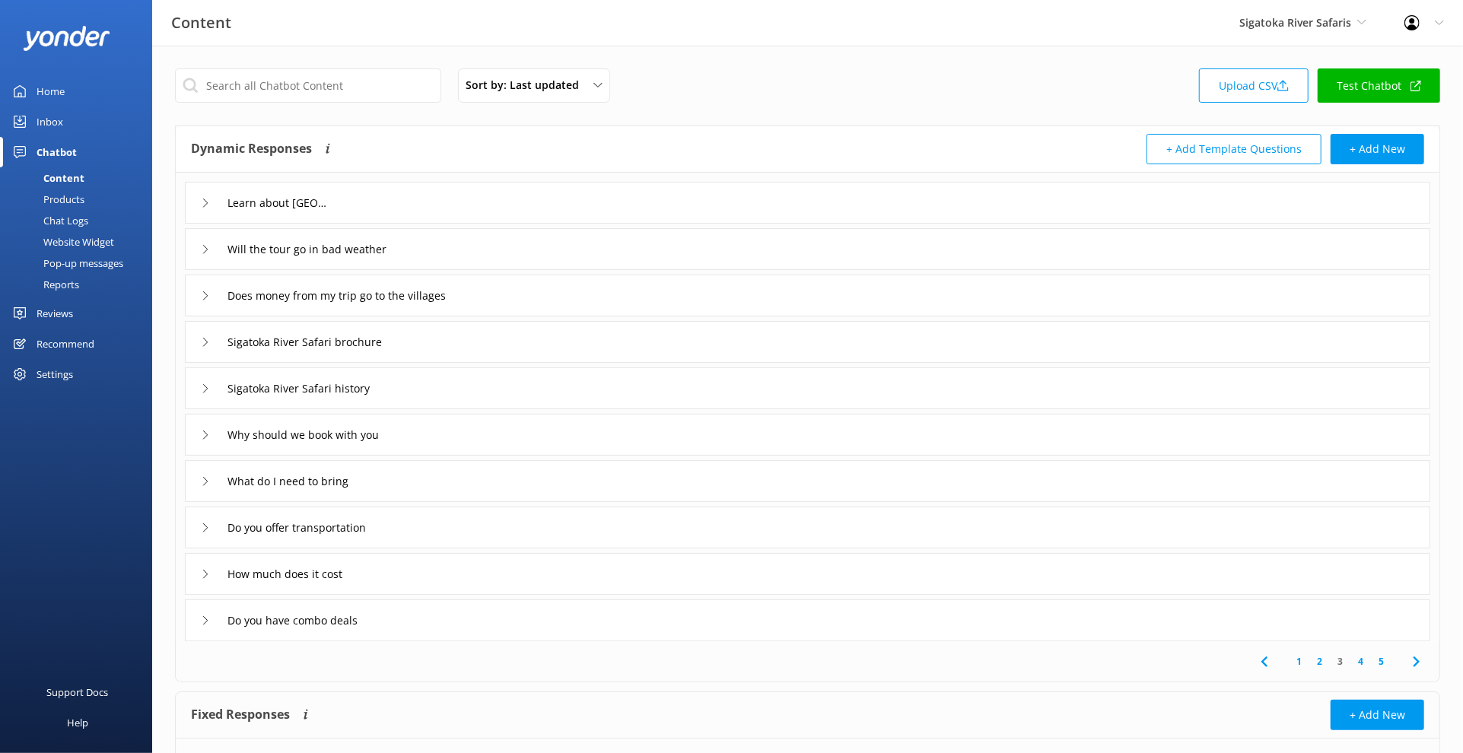
drag, startPoint x: 1327, startPoint y: 665, endPoint x: 1320, endPoint y: 666, distance: 7.6
click at [1327, 665] on link "2" at bounding box center [1319, 661] width 21 height 14
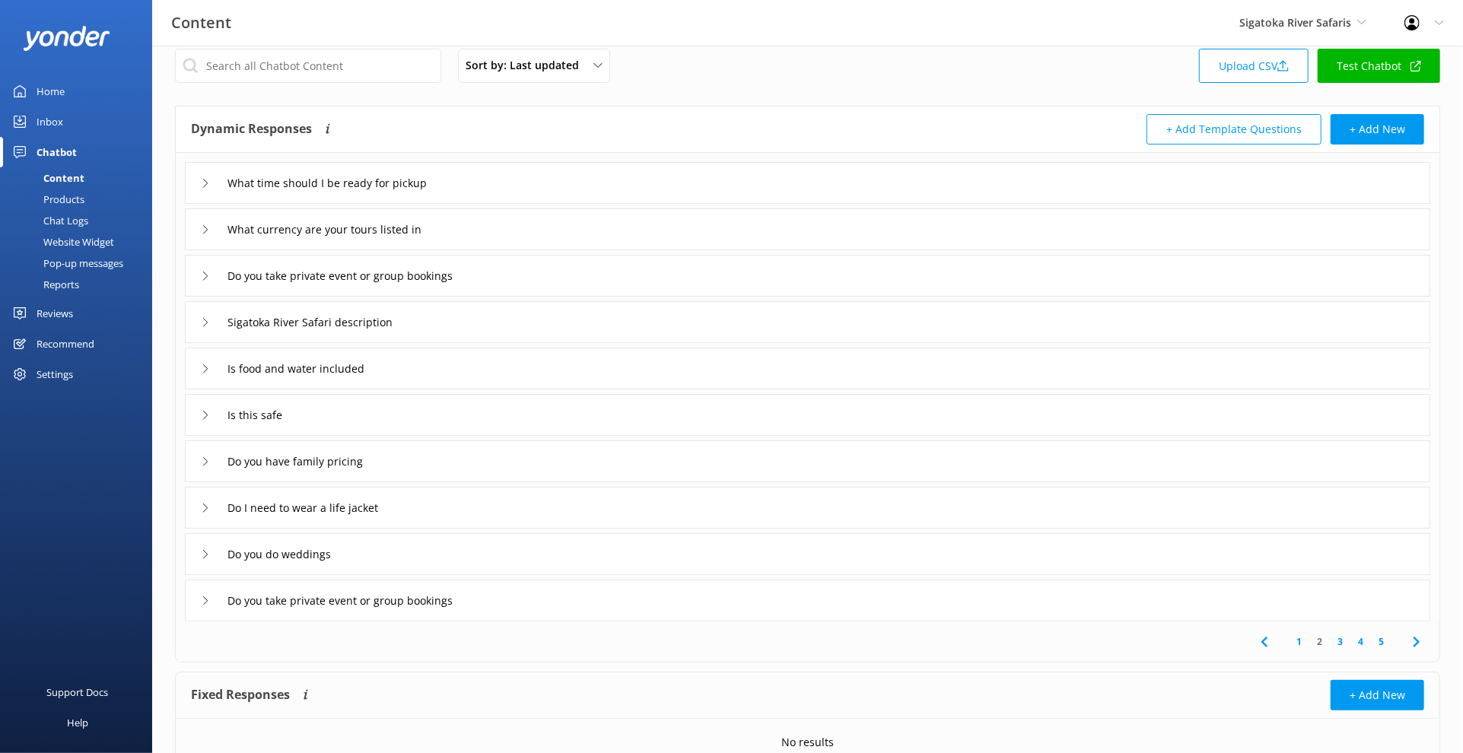
scroll to position [25, 0]
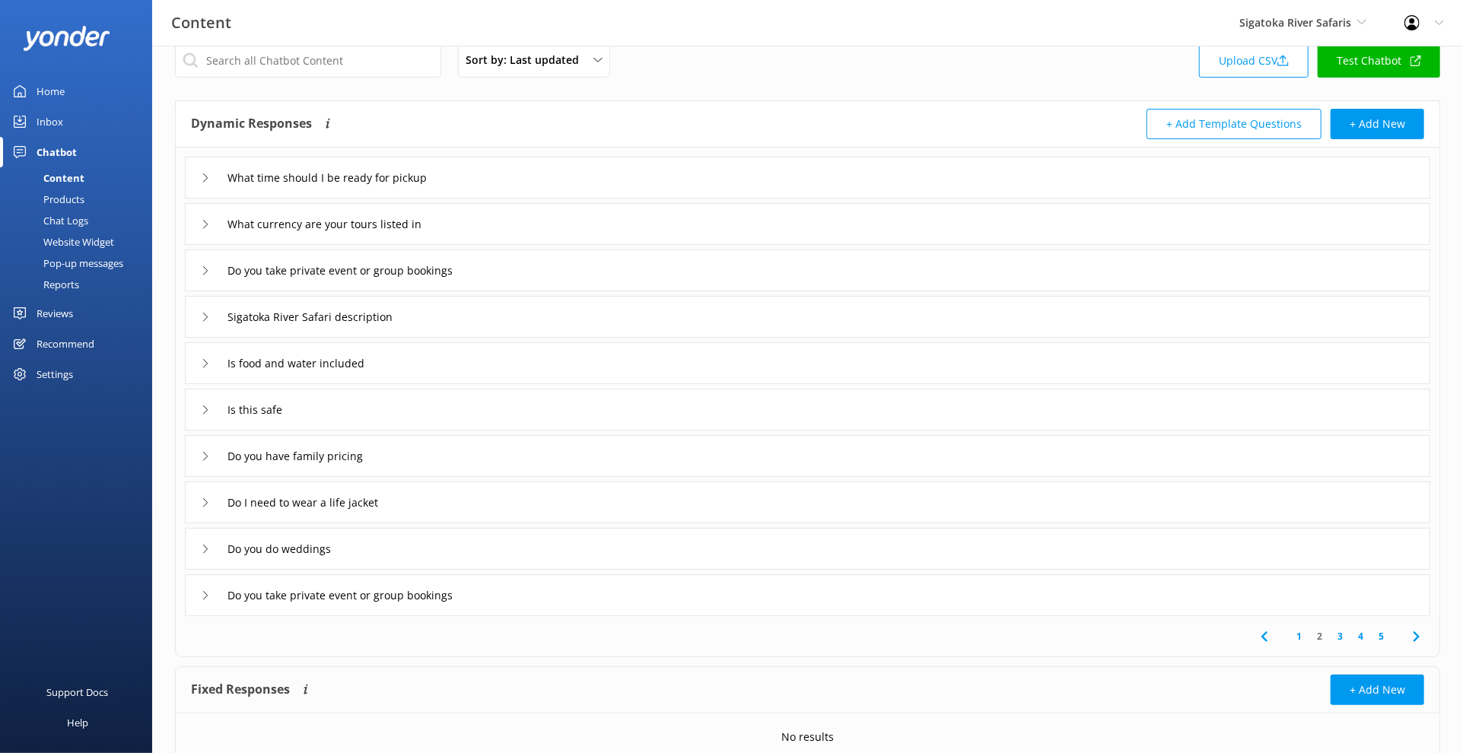
click at [485, 545] on div "Do you do weddings" at bounding box center [807, 549] width 1245 height 42
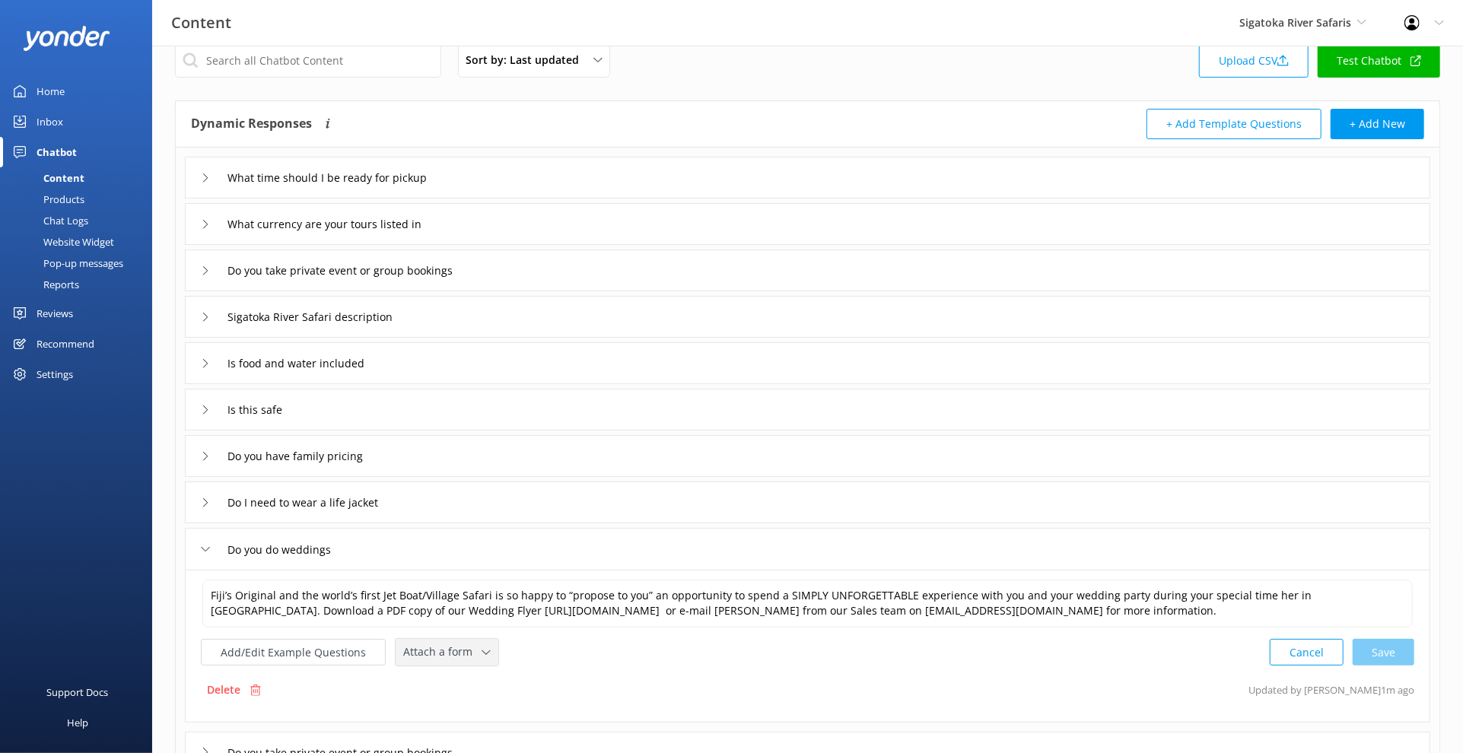
click at [426, 640] on div "Attach a form Leave contact details Check availability" at bounding box center [447, 652] width 103 height 27
click at [469, 681] on div "Leave contact details" at bounding box center [450, 684] width 93 height 15
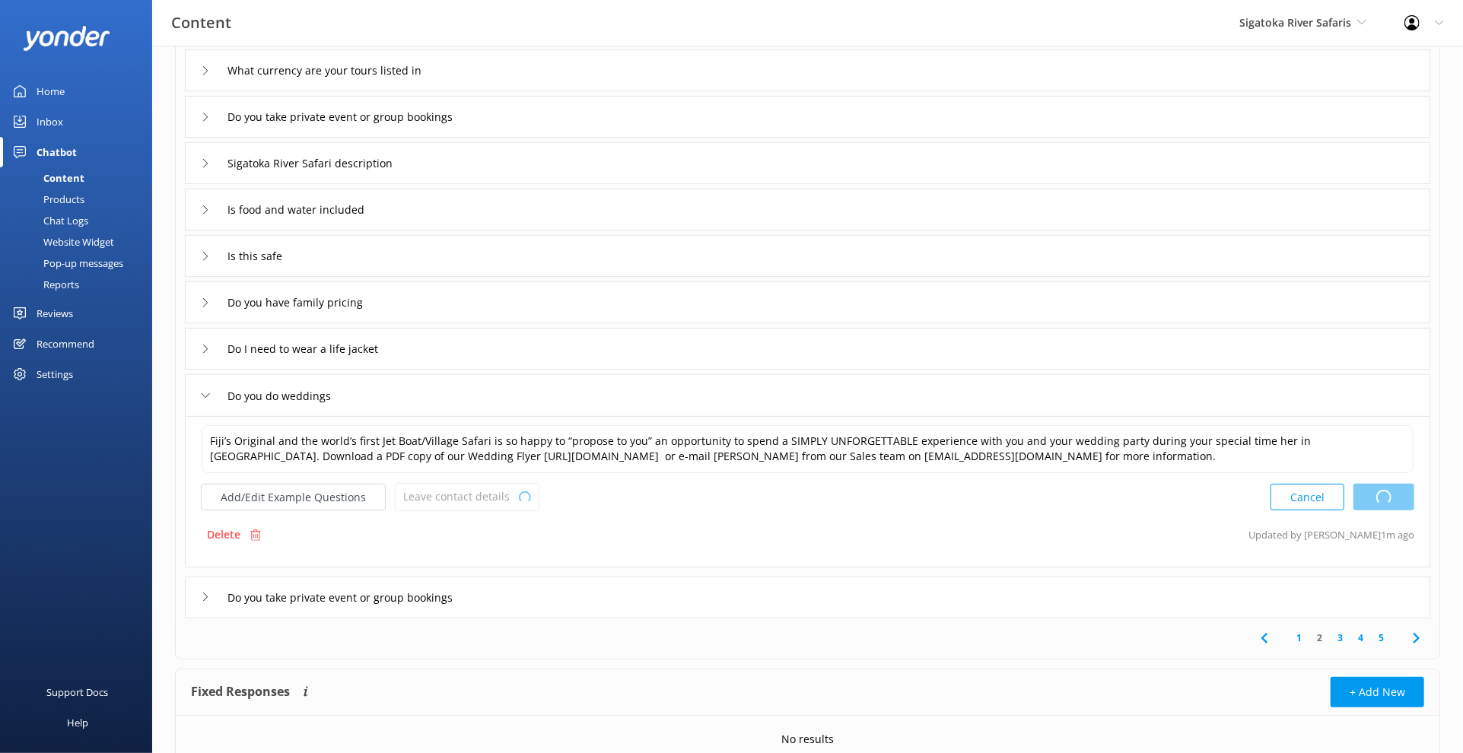
scroll to position [245, 0]
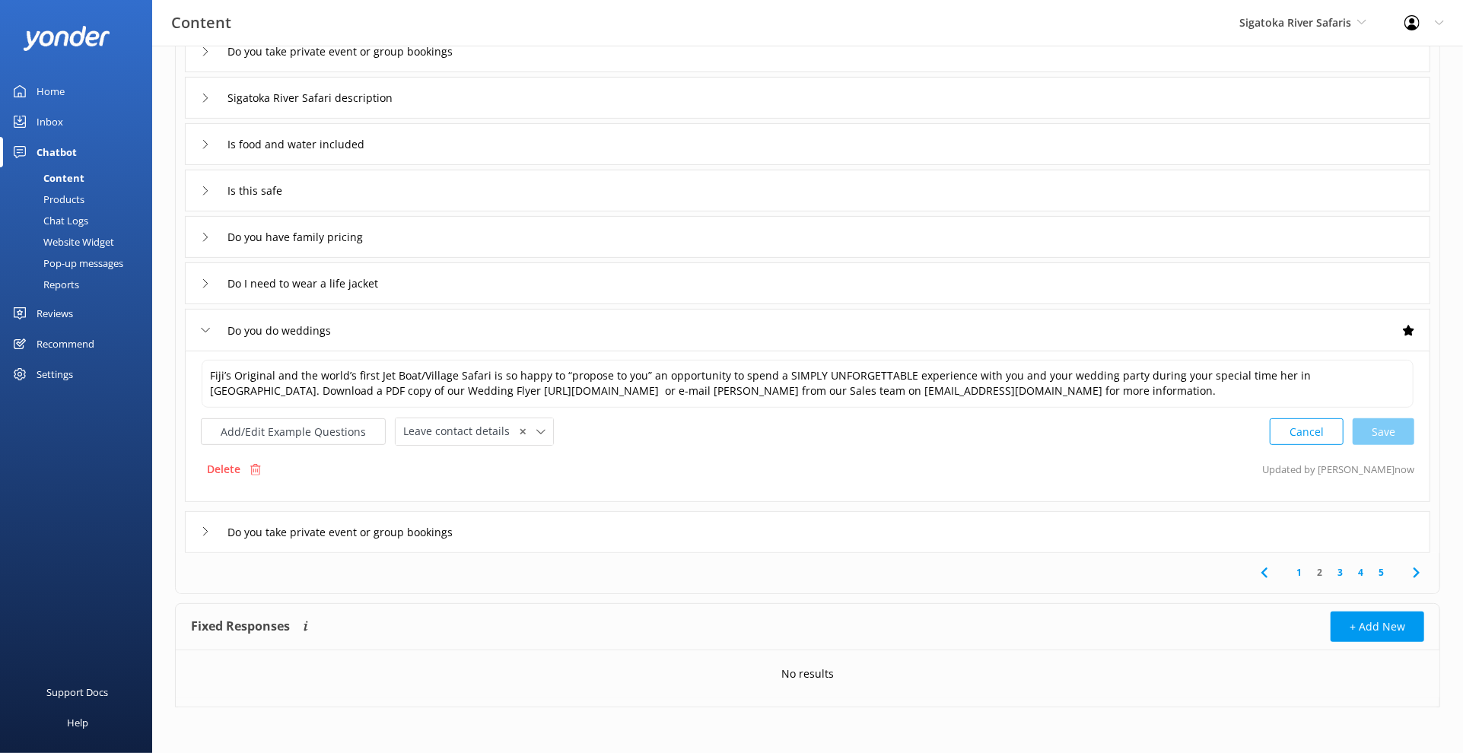
click at [553, 540] on div "Do you take private event or group bookings" at bounding box center [807, 532] width 1245 height 42
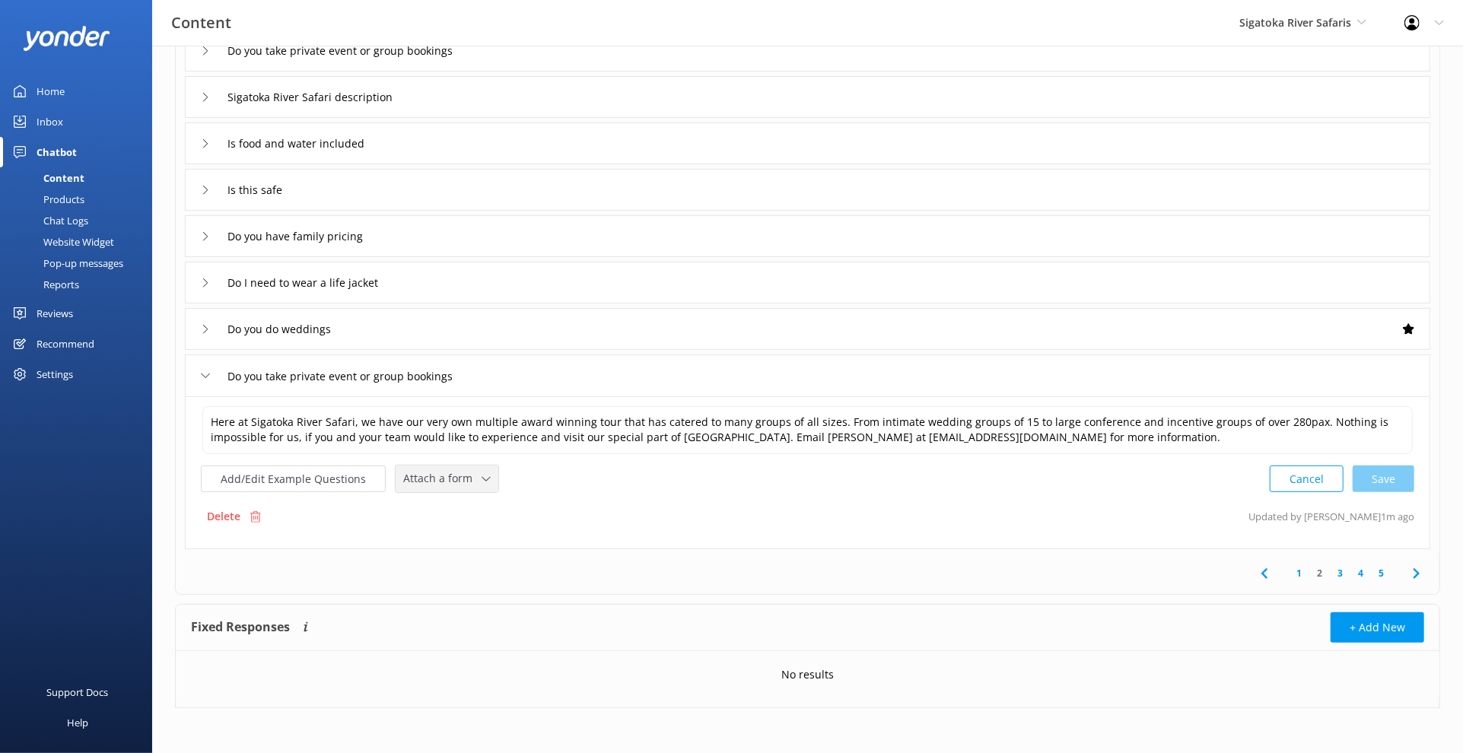
click at [474, 487] on span "Attach a form" at bounding box center [442, 478] width 78 height 17
click at [483, 526] on link "Leave contact details" at bounding box center [463, 511] width 135 height 30
click at [1334, 580] on link "3" at bounding box center [1340, 572] width 21 height 14
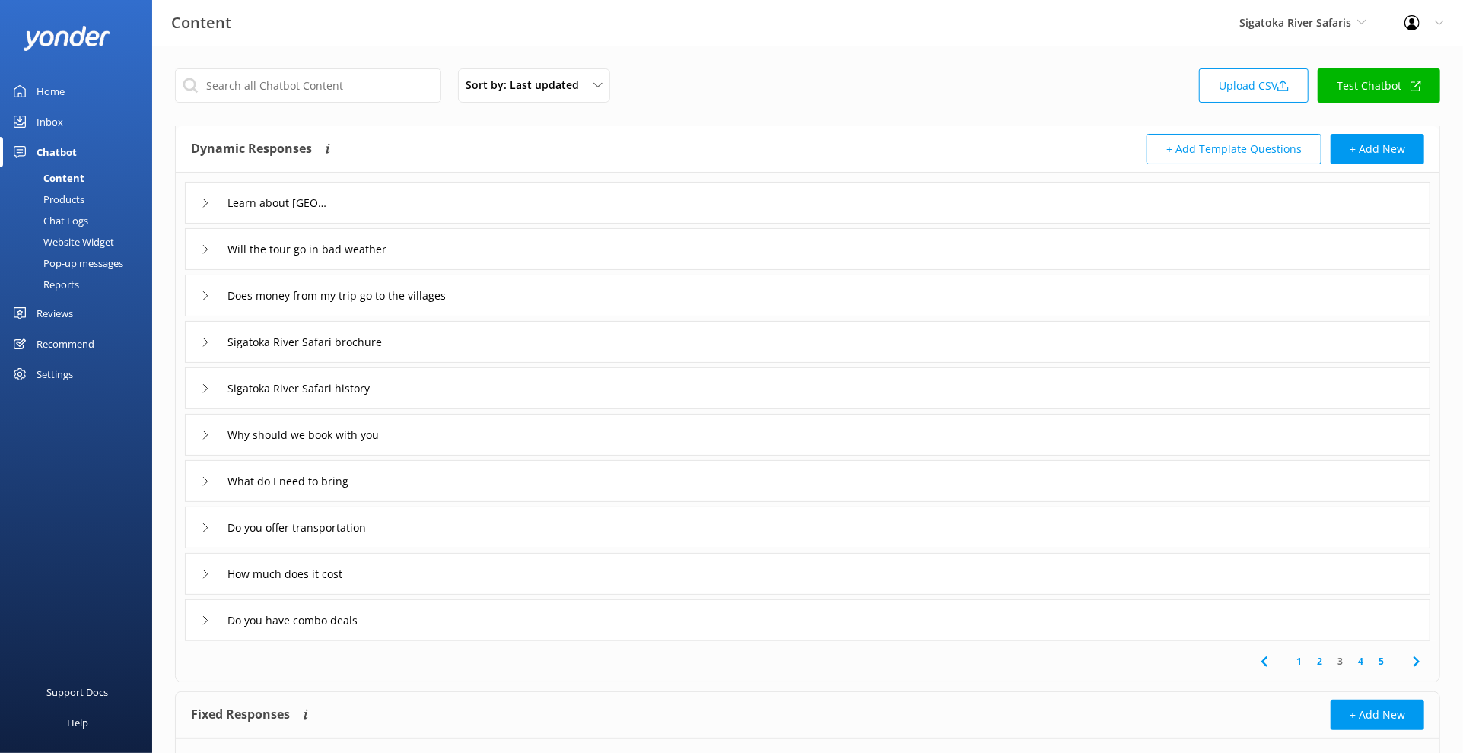
click at [508, 240] on div "Will the tour go in bad weather" at bounding box center [807, 249] width 1245 height 42
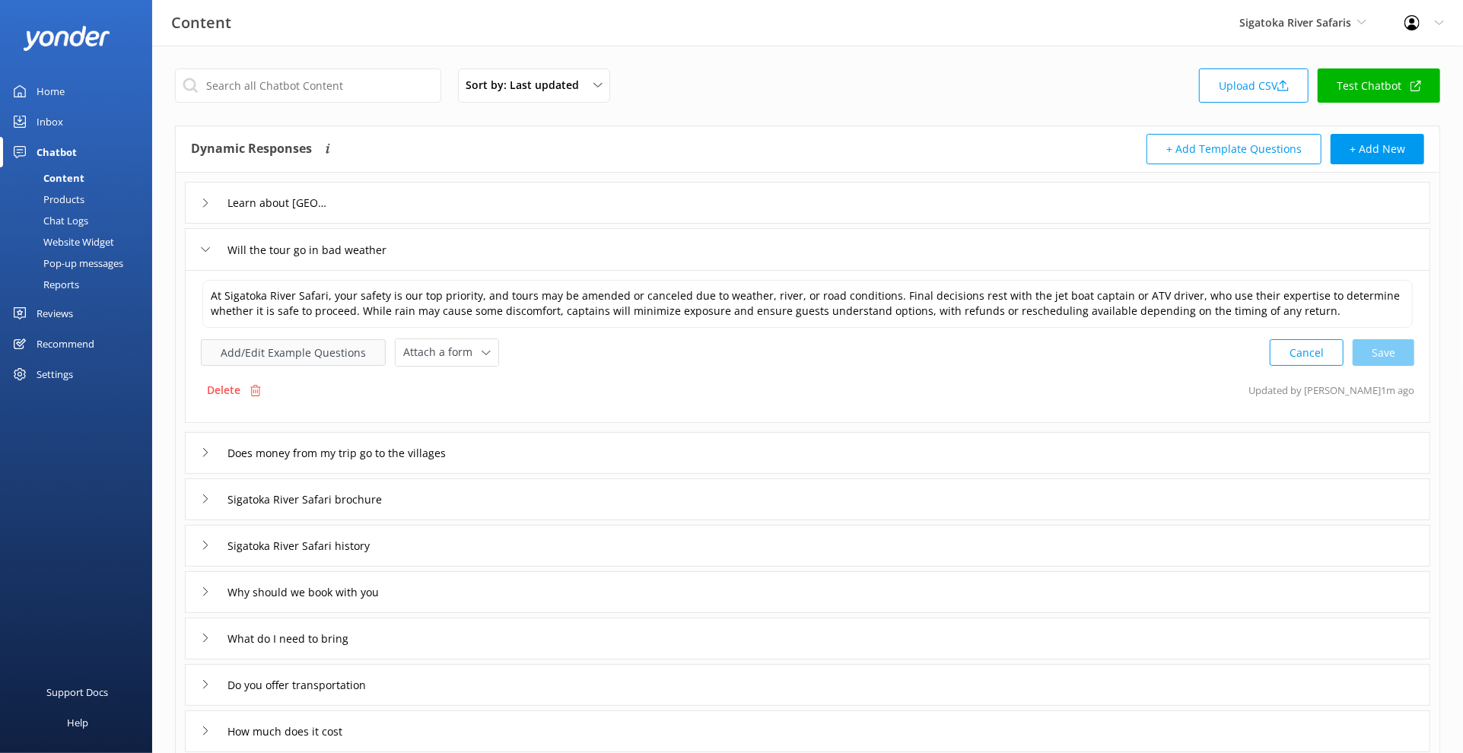
click at [338, 347] on button "Add/Edit Example Questions" at bounding box center [293, 352] width 185 height 27
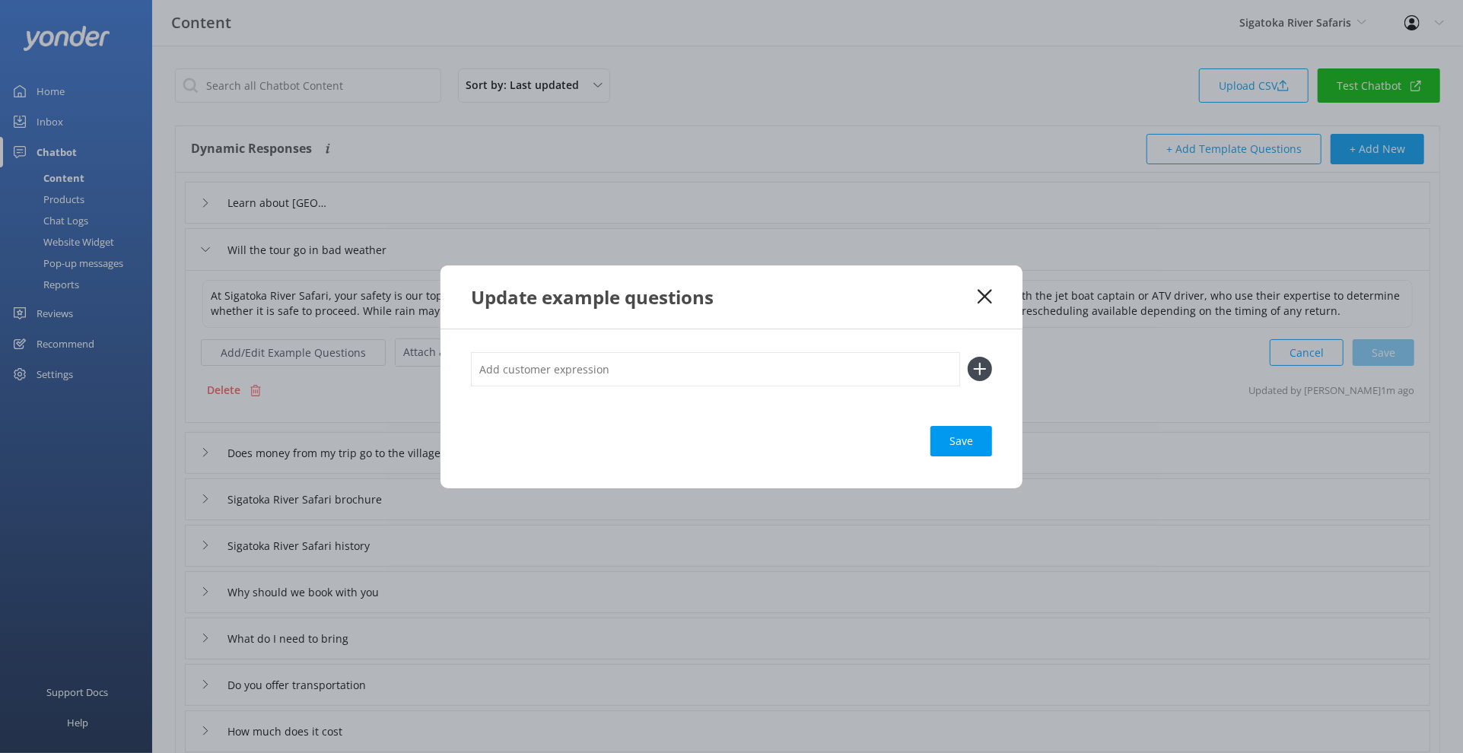
click at [574, 345] on div "Save" at bounding box center [731, 408] width 582 height 159
click at [584, 367] on input "text" at bounding box center [715, 369] width 489 height 34
type input "What if it's raining"
click at [968, 357] on button at bounding box center [980, 369] width 24 height 24
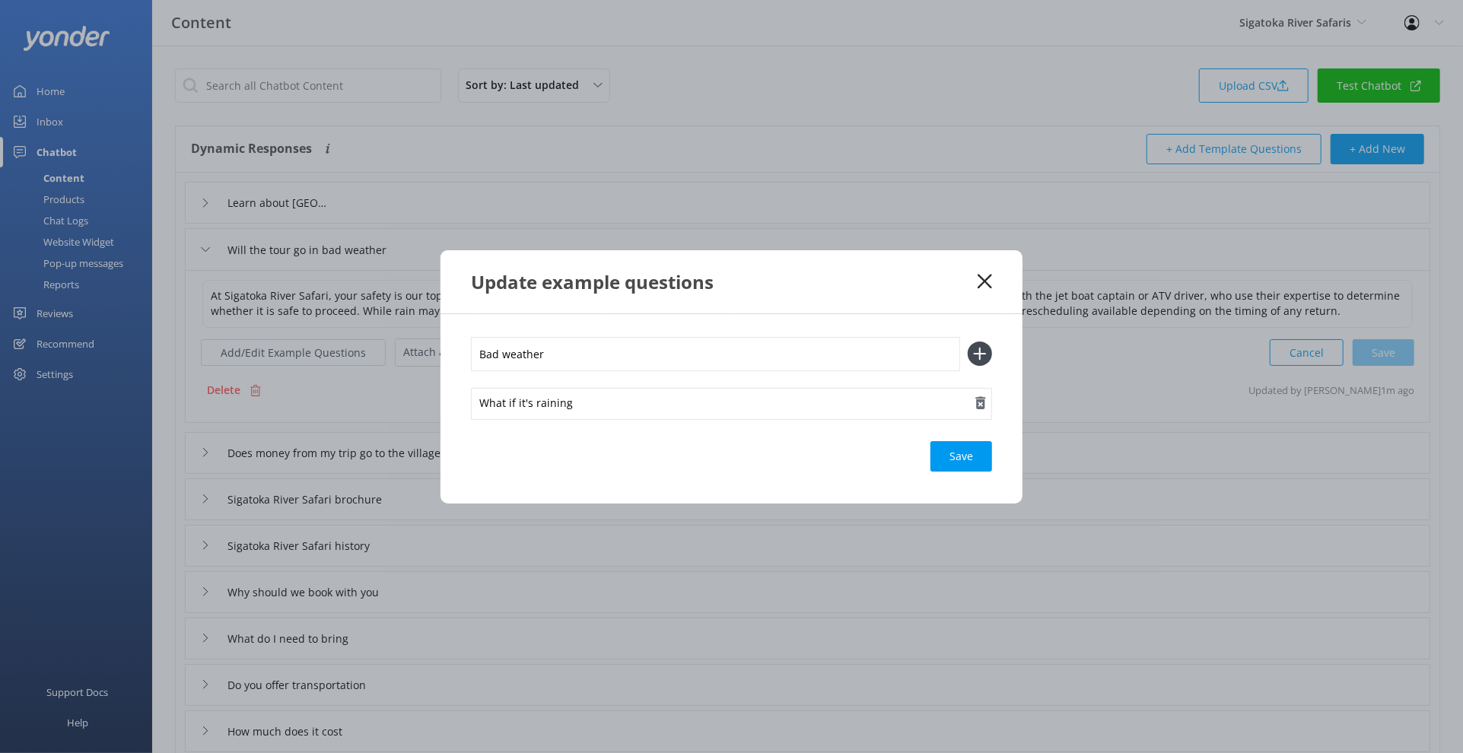
type input "Bad weather"
click at [968, 342] on button at bounding box center [980, 354] width 24 height 24
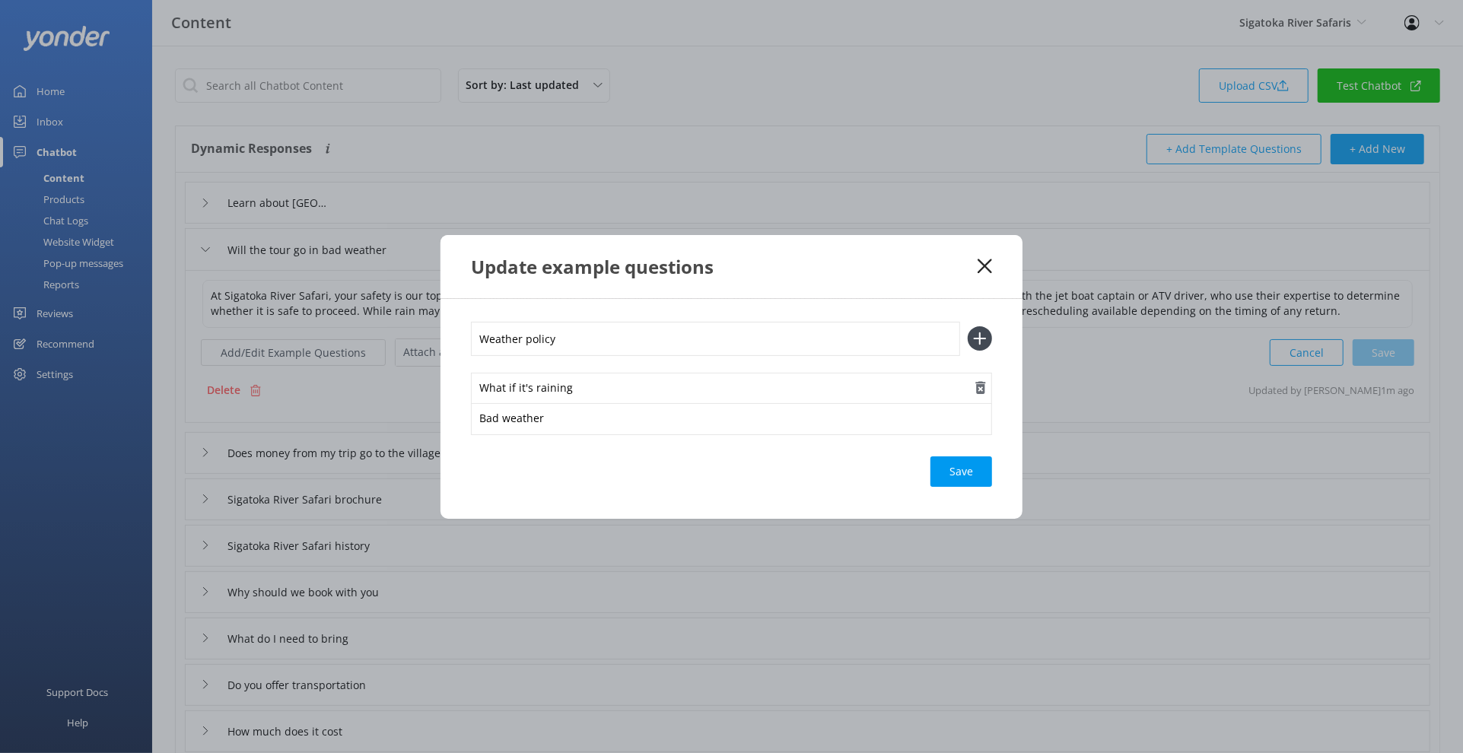
type input "Weather policy"
click at [968, 326] on button at bounding box center [980, 338] width 24 height 24
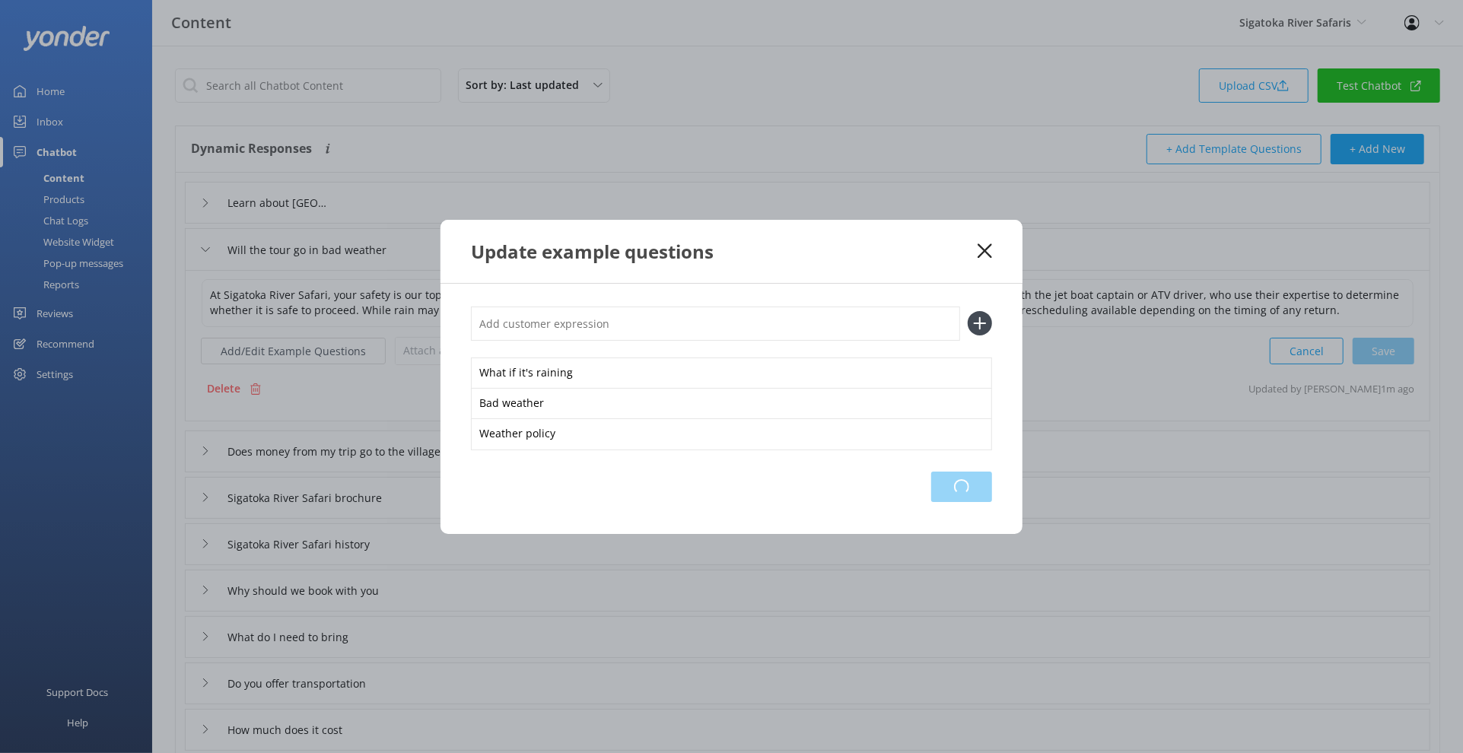
click at [956, 484] on div "Loading.." at bounding box center [961, 487] width 61 height 30
click at [985, 253] on icon at bounding box center [984, 250] width 14 height 15
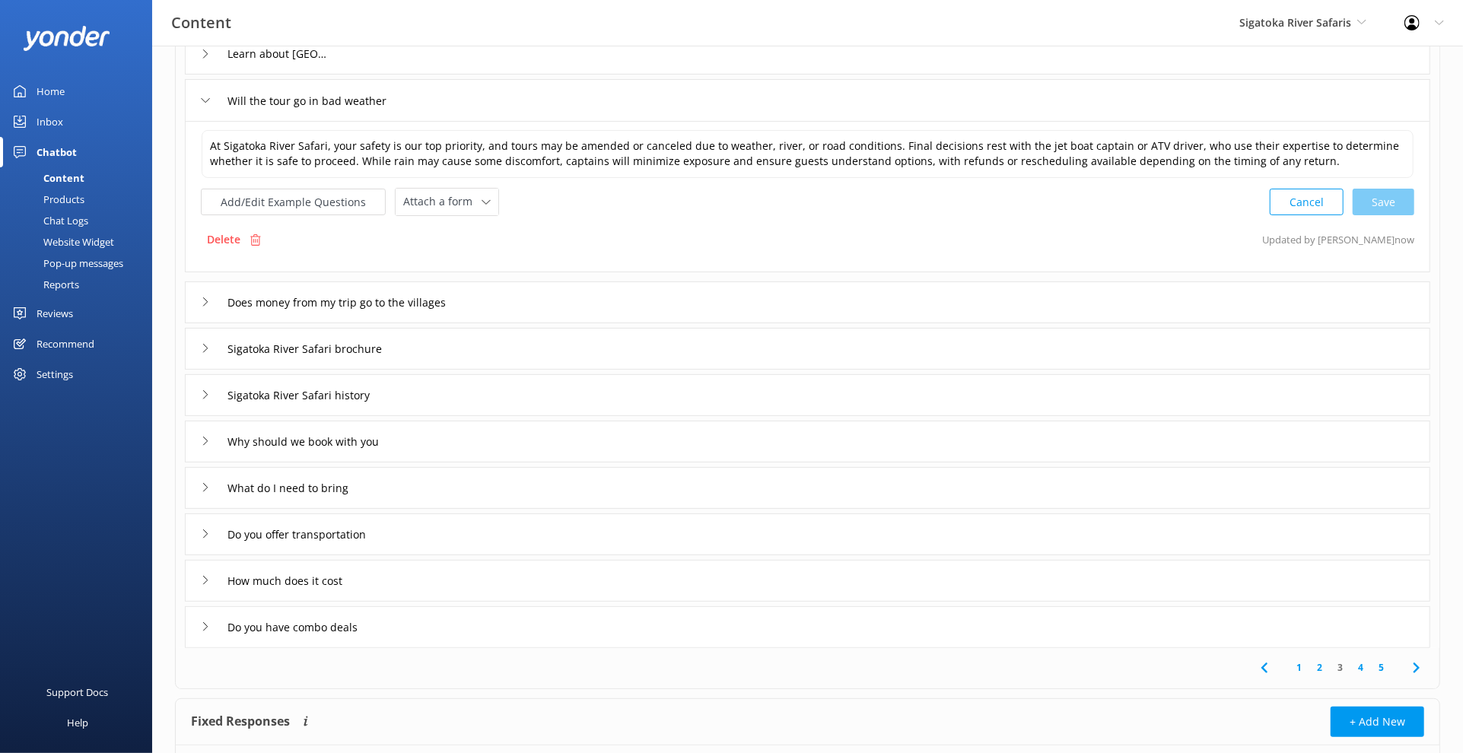
scroll to position [167, 0]
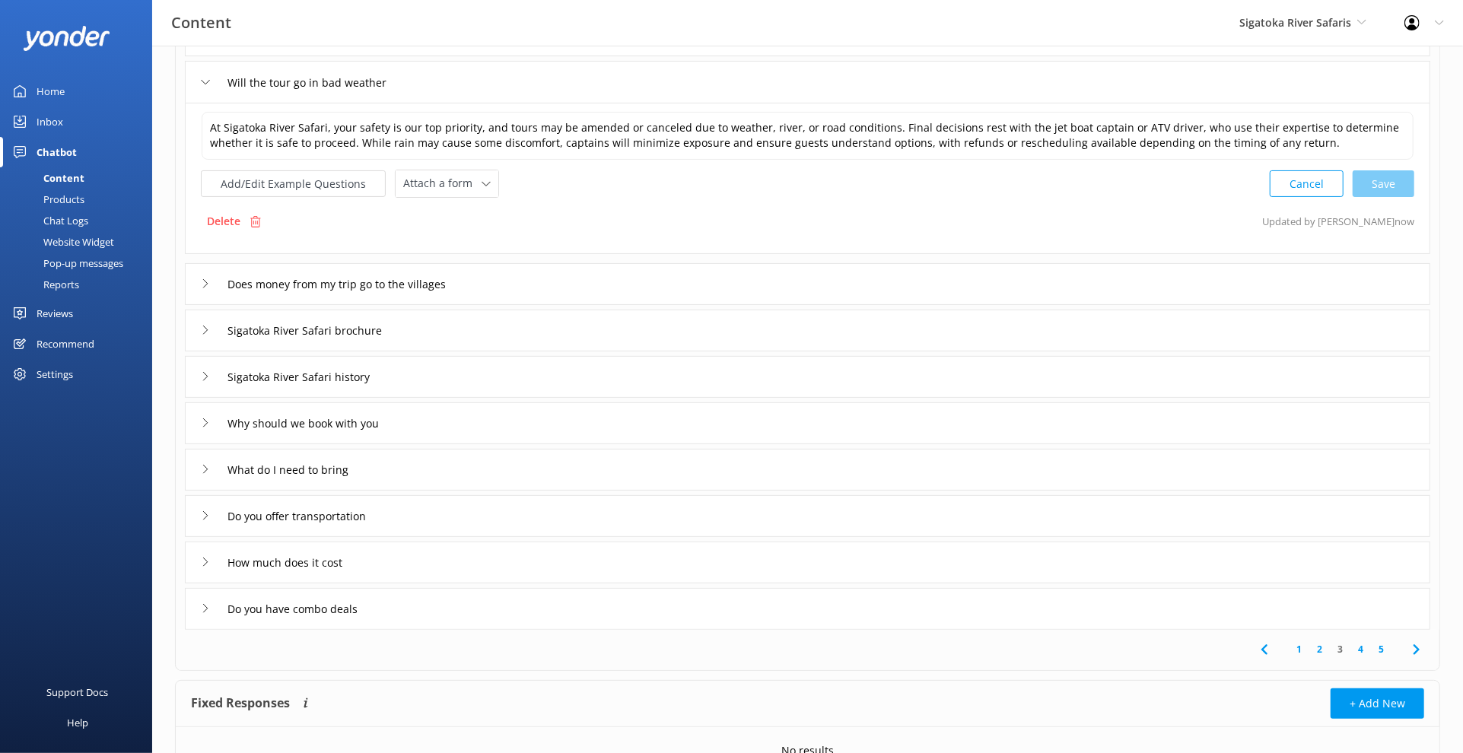
click at [657, 523] on div "Do you offer transportation" at bounding box center [807, 516] width 1245 height 42
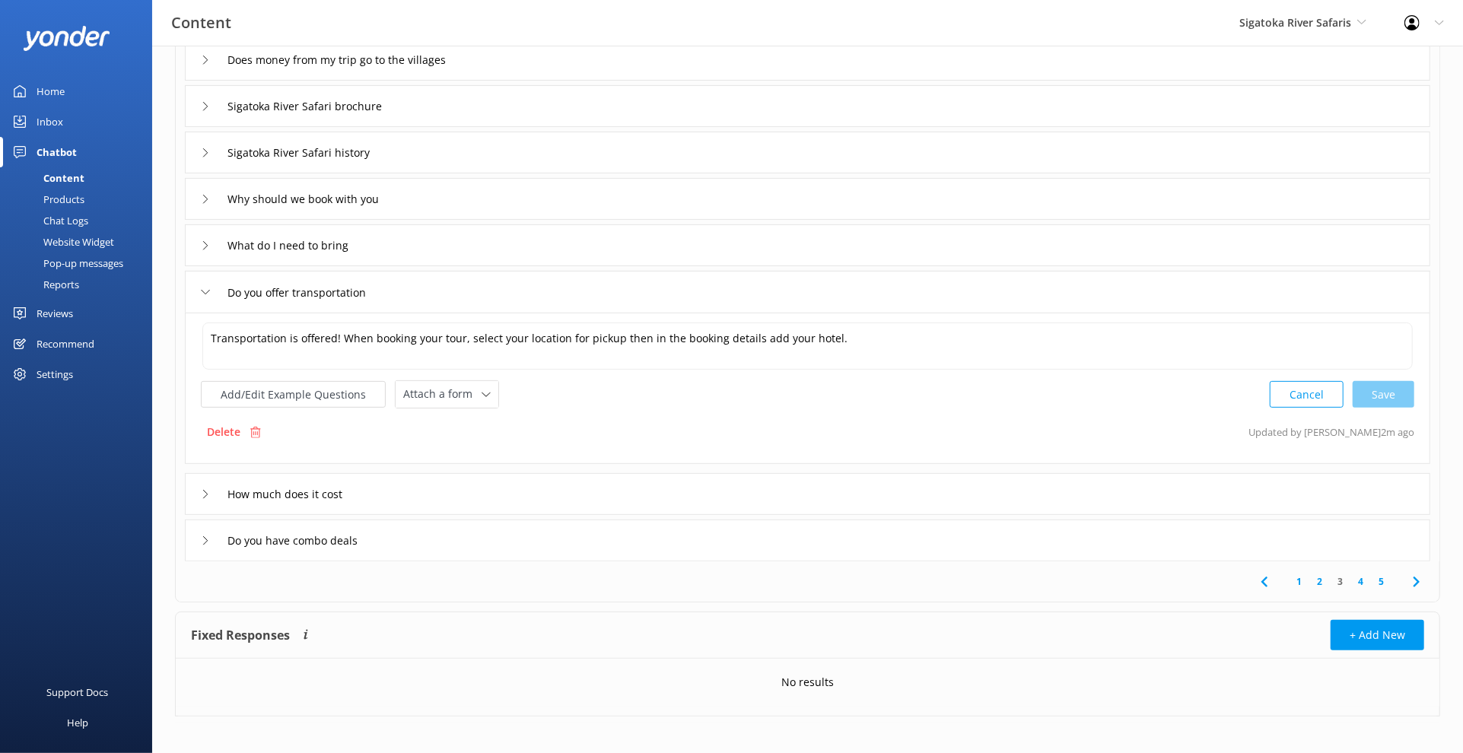
scroll to position [246, 0]
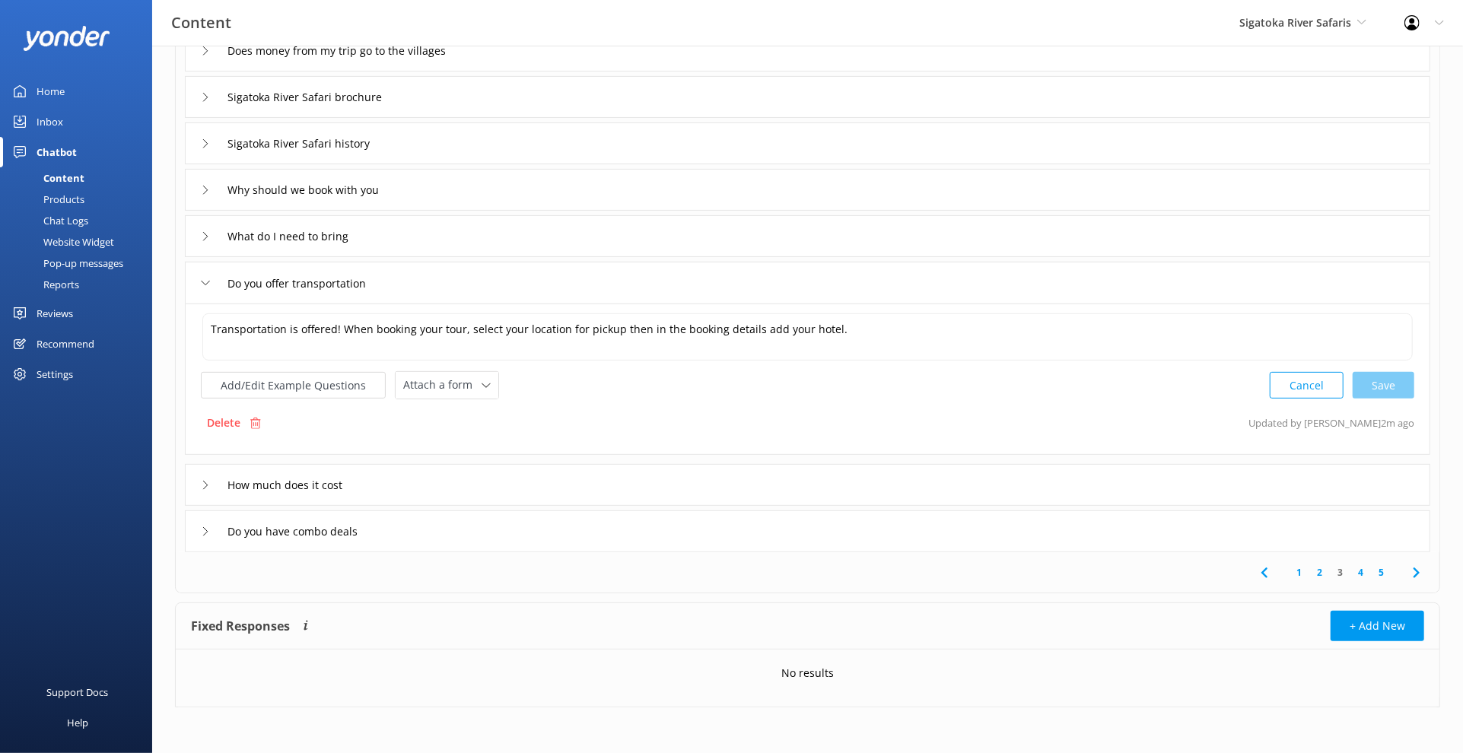
click at [576, 484] on div "How much does it cost" at bounding box center [807, 485] width 1245 height 42
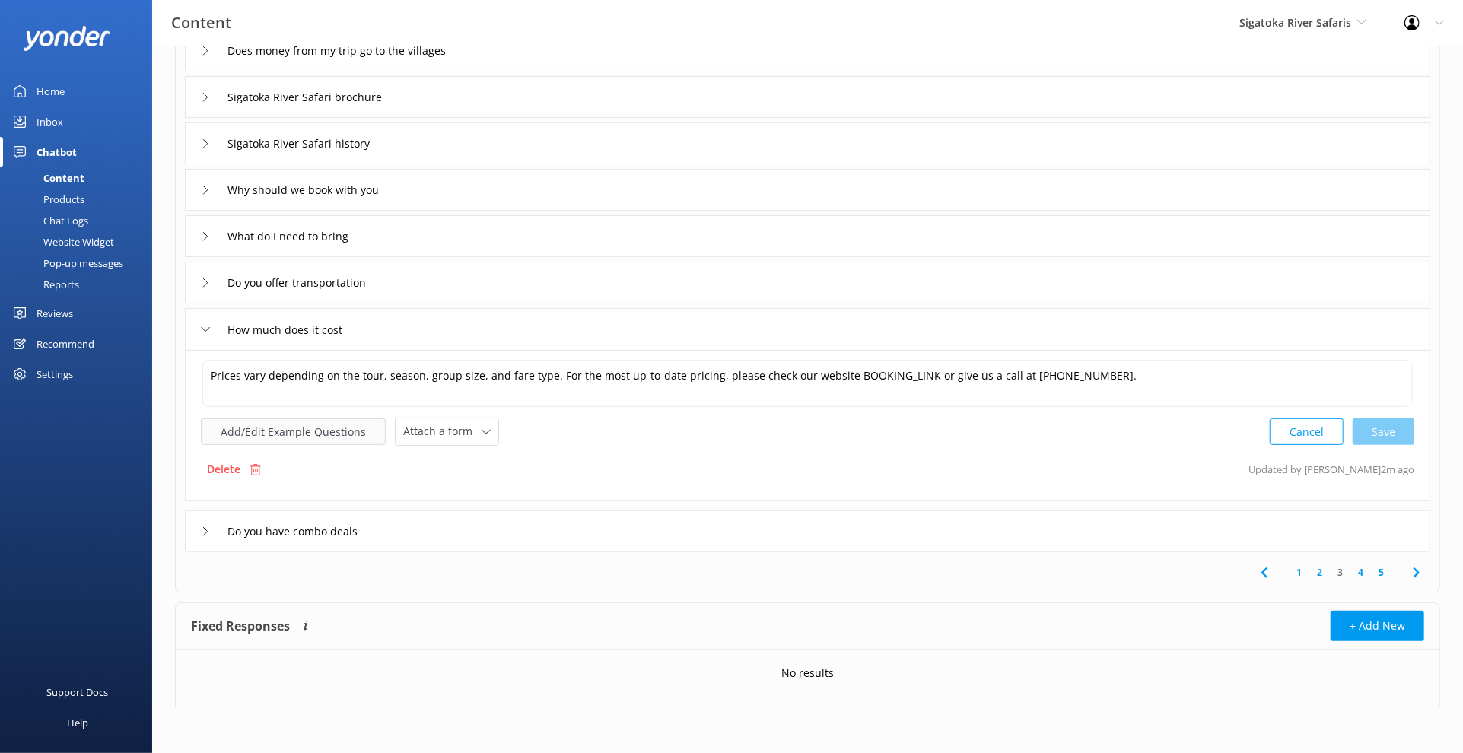
click at [362, 439] on button "Add/Edit Example Questions" at bounding box center [293, 431] width 185 height 27
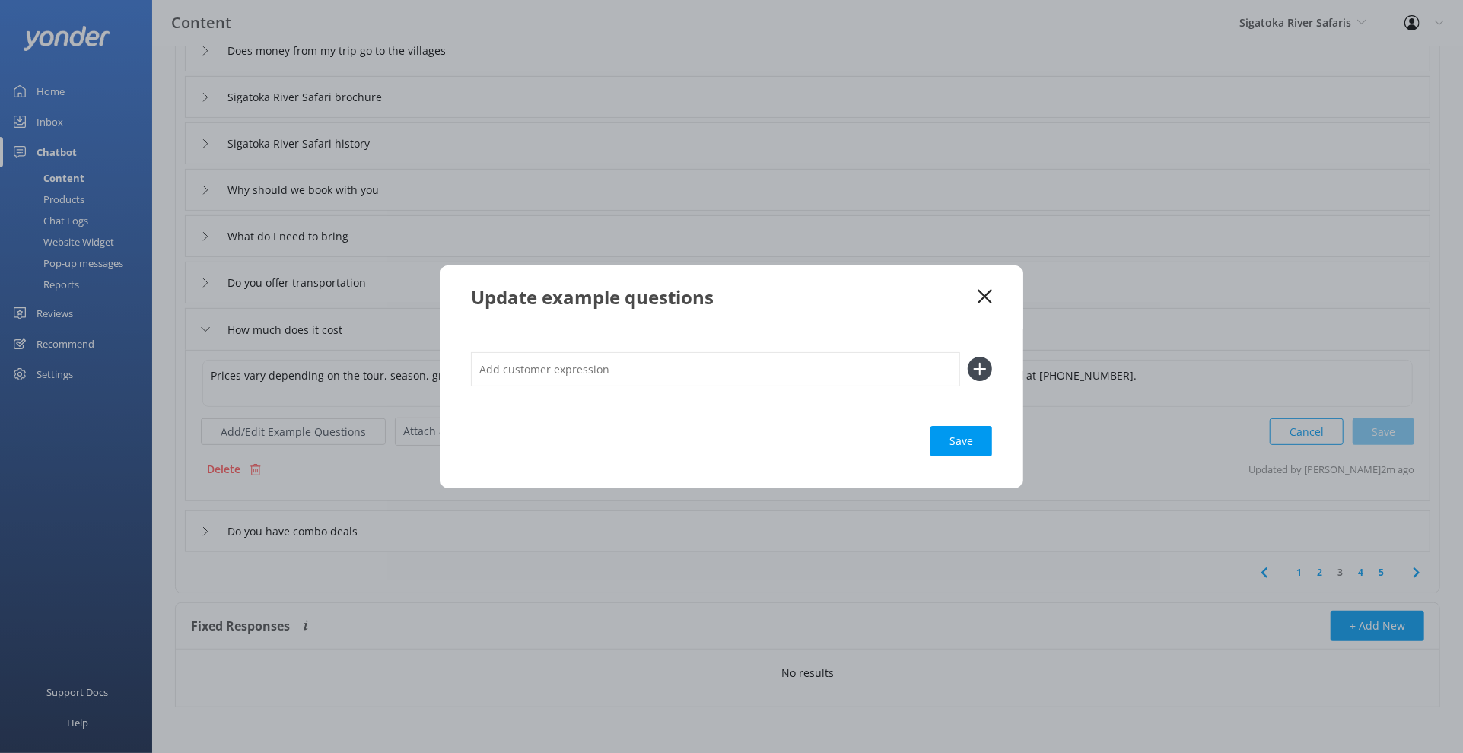
click at [986, 289] on icon at bounding box center [984, 296] width 14 height 15
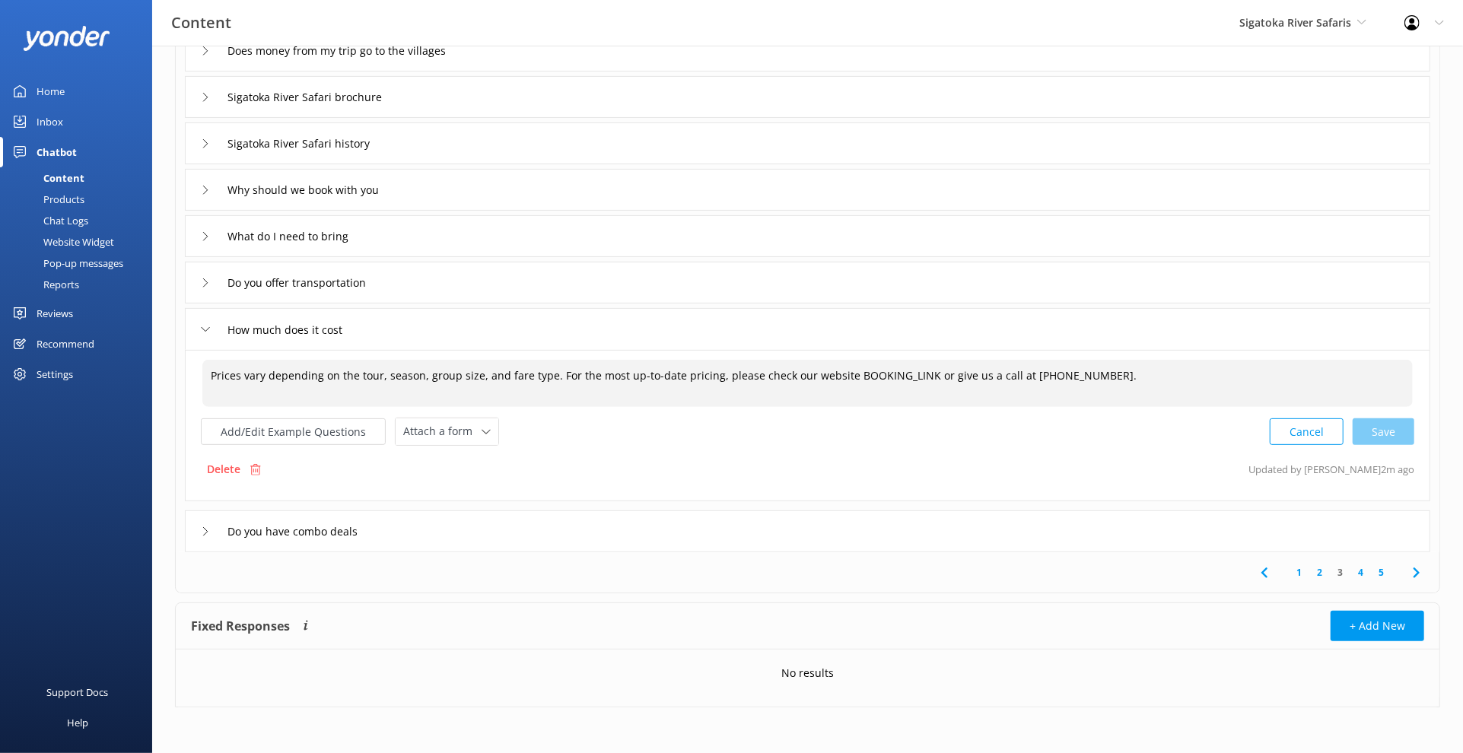
drag, startPoint x: 917, startPoint y: 377, endPoint x: 842, endPoint y: 376, distance: 74.5
click at [842, 376] on textarea "Prices vary depending on the tour, season, group size, and fare type. For the m…" at bounding box center [807, 383] width 1210 height 47
paste textarea "https://sigatokariver.com/book-now/"
click at [859, 434] on div "Add/Edit Example Questions Attach a form Leave contact details Check availabili…" at bounding box center [807, 432] width 1213 height 28
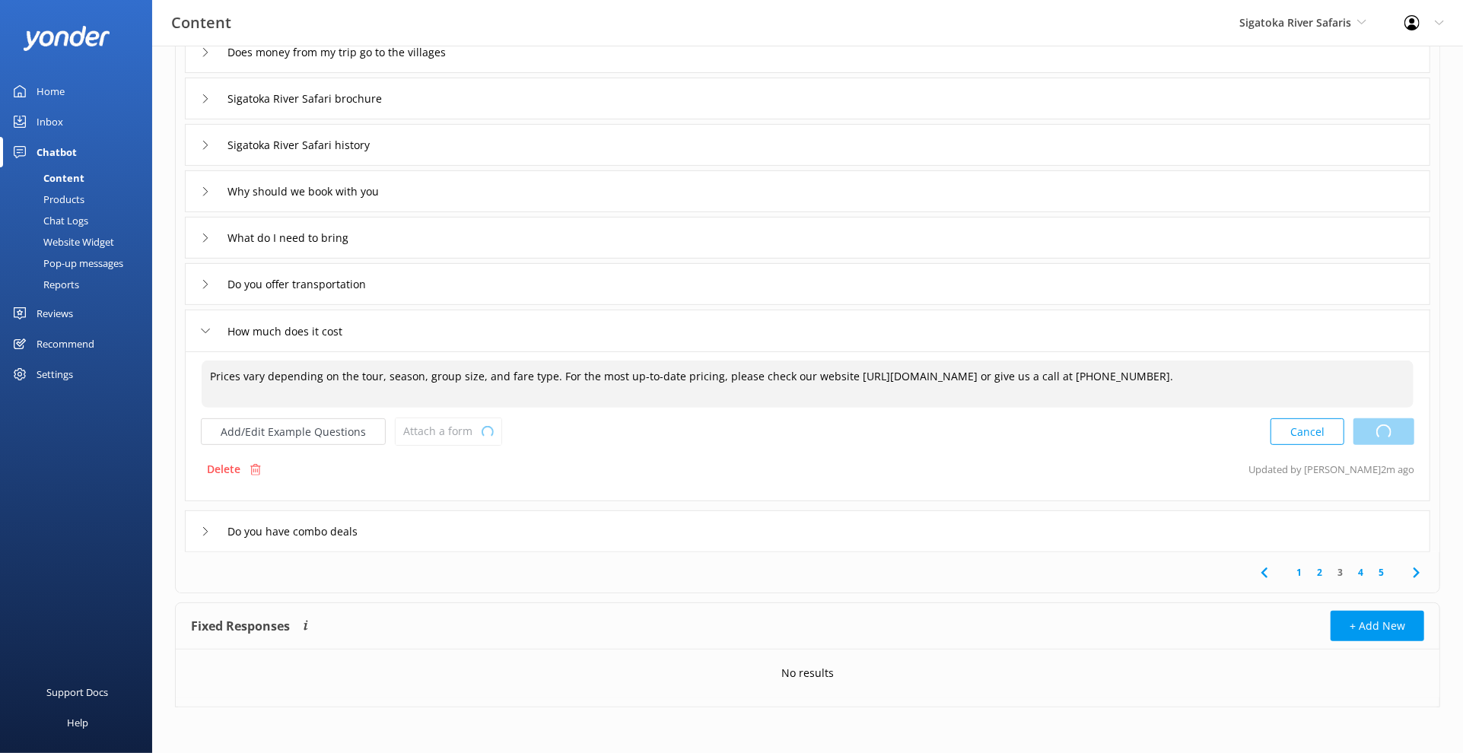
click at [1392, 437] on div "Cancel Loading.." at bounding box center [1342, 432] width 144 height 28
click at [319, 422] on button "Add/Edit Example Questions" at bounding box center [293, 431] width 185 height 27
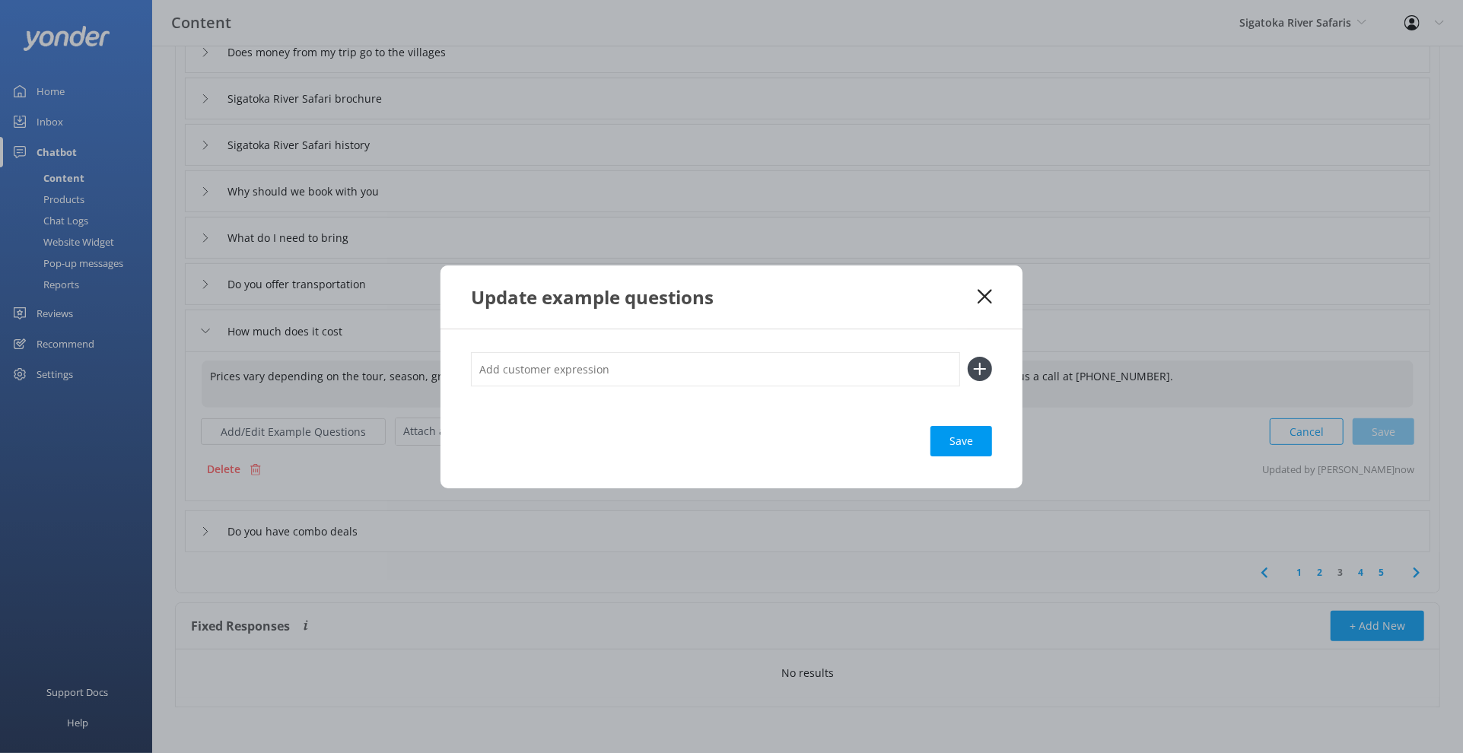
type textarea "Prices vary depending on the tour, season, group size, and fare type. For the m…"
click at [630, 377] on input "text" at bounding box center [715, 369] width 489 height 34
type input "how much"
click at [968, 357] on button at bounding box center [980, 369] width 24 height 24
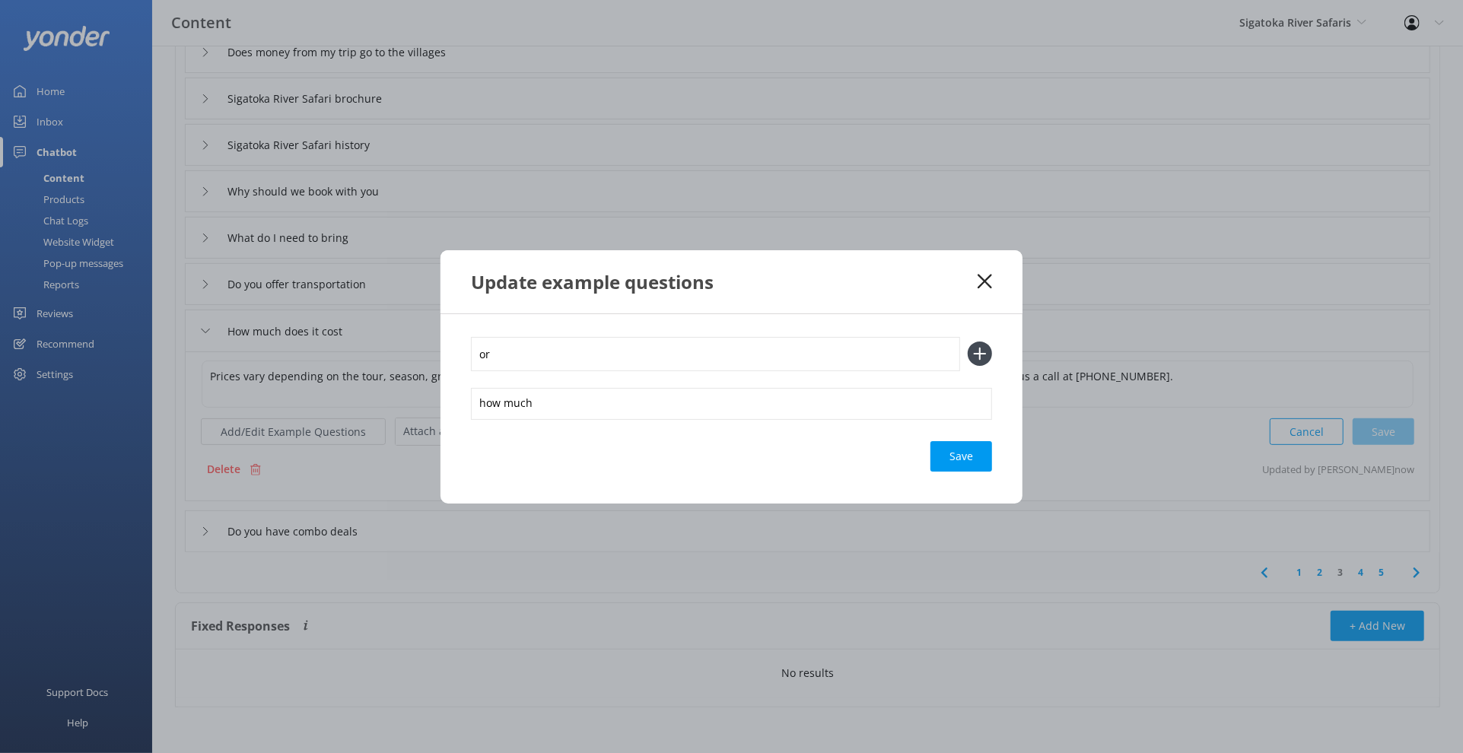
type input "o"
type input "price"
click at [968, 342] on button at bounding box center [980, 354] width 24 height 24
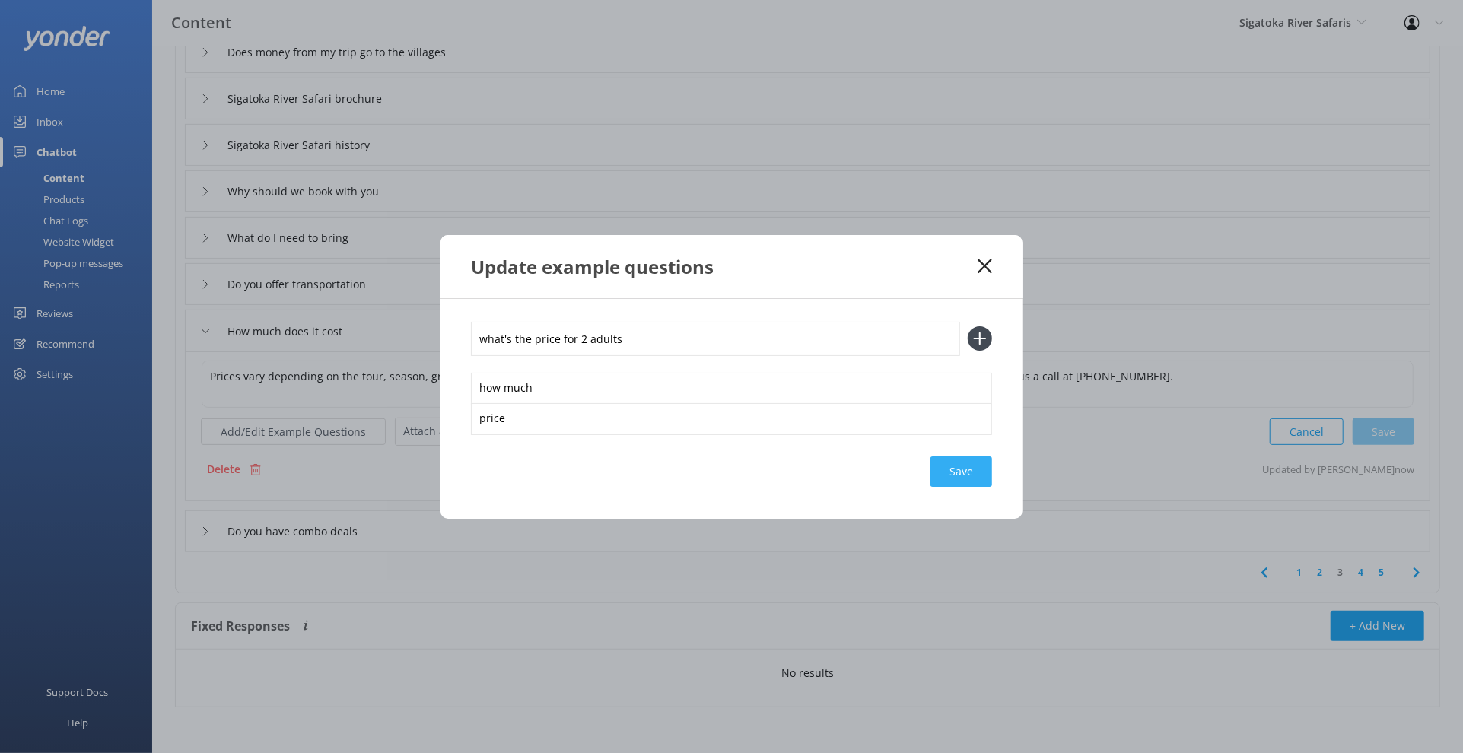
type input "what's the price for 2 adults"
click at [968, 326] on button at bounding box center [980, 338] width 24 height 24
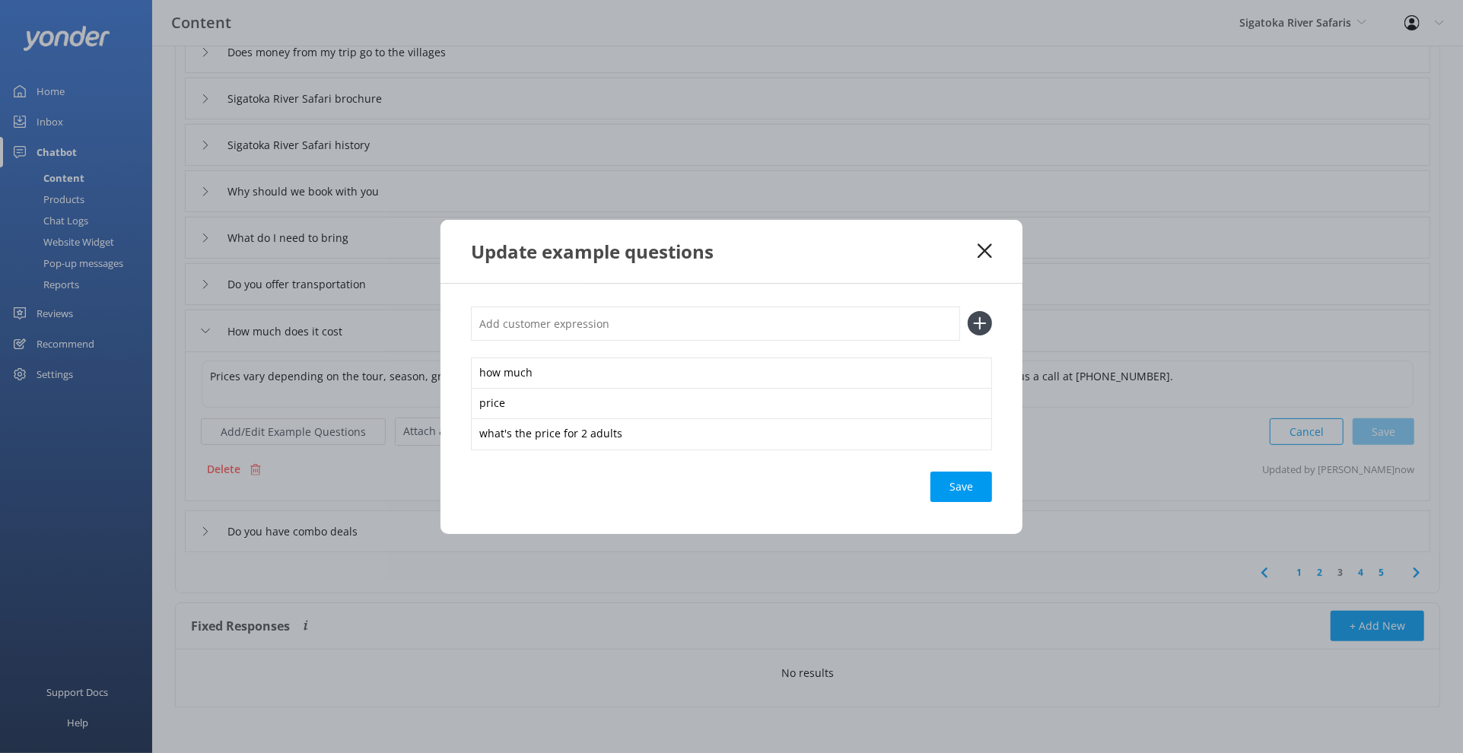
click at [965, 485] on div "Save" at bounding box center [961, 487] width 62 height 30
click at [983, 249] on use at bounding box center [984, 250] width 14 height 14
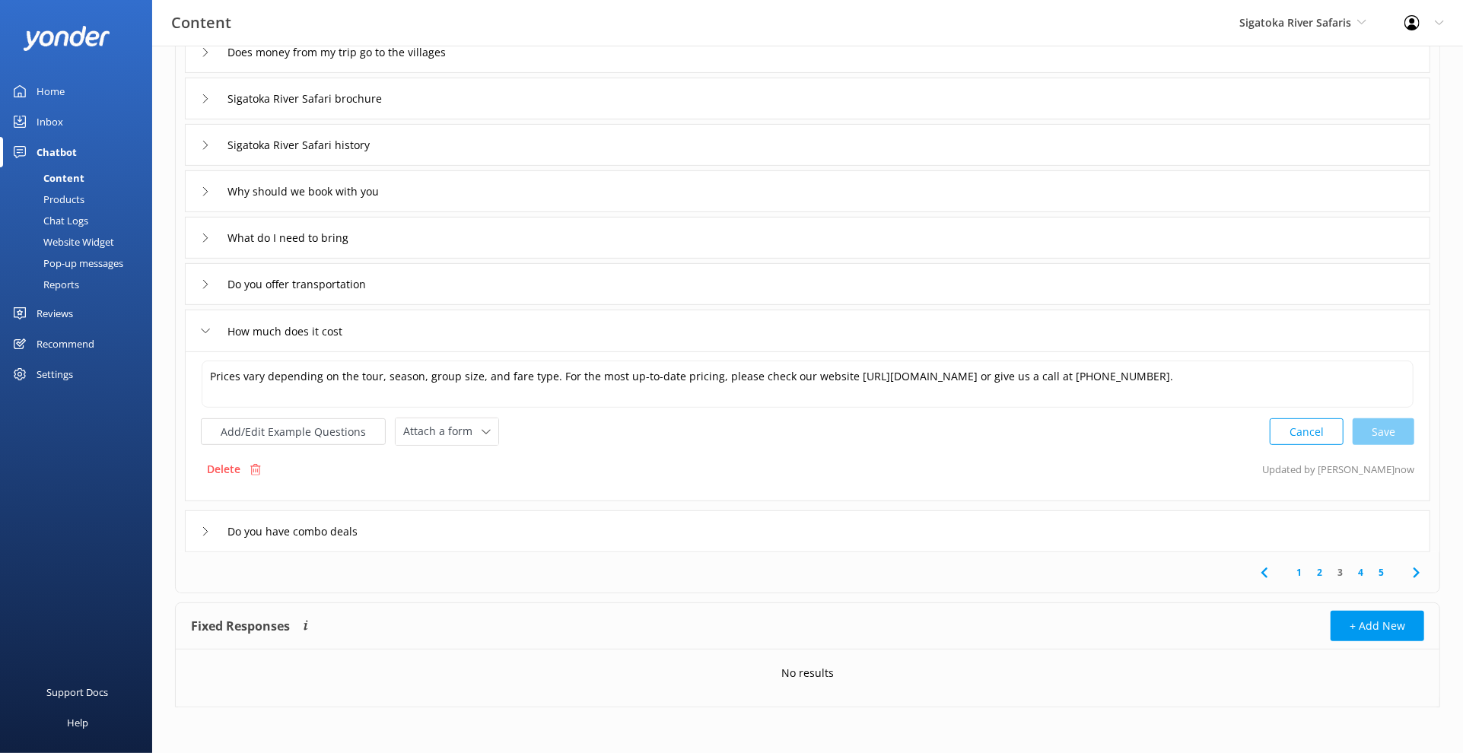
click at [1363, 573] on link "4" at bounding box center [1360, 572] width 21 height 14
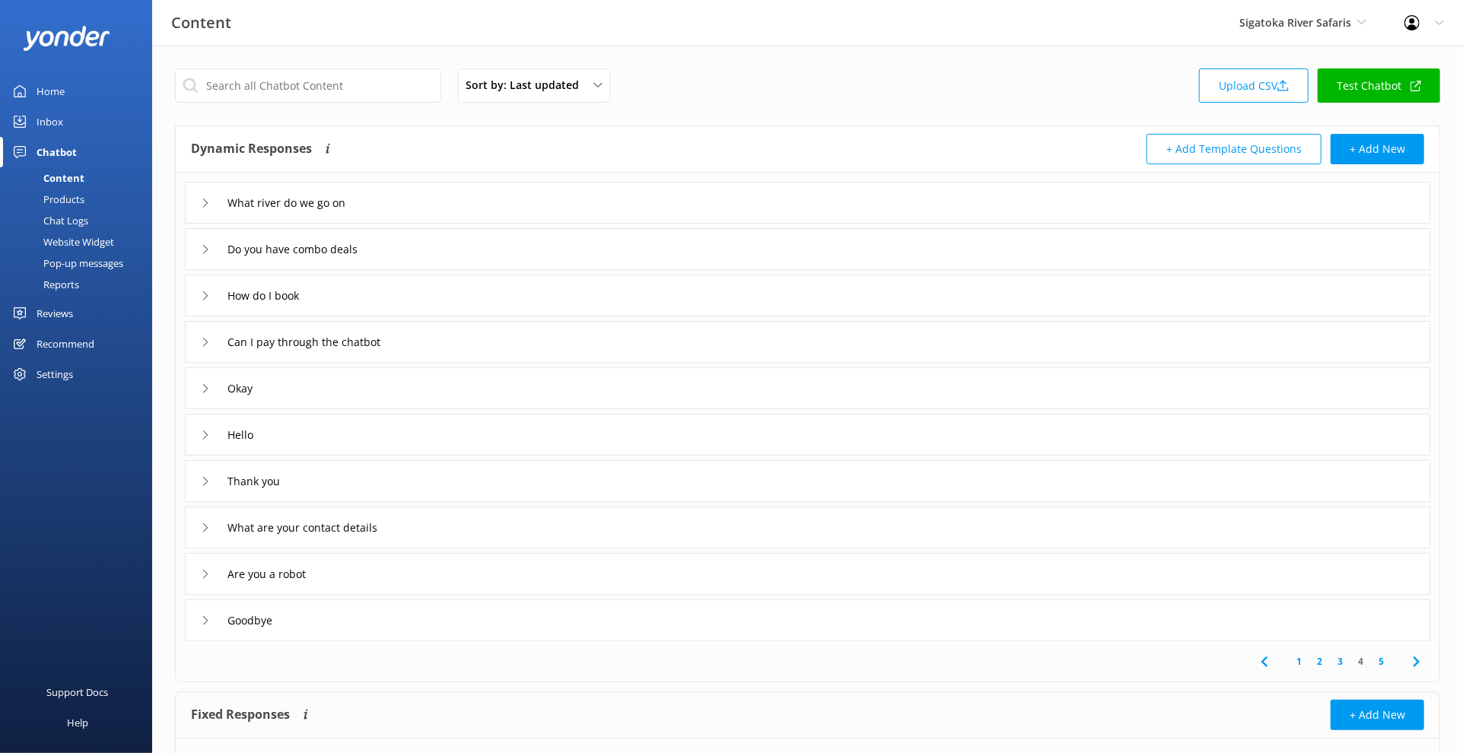
click at [450, 297] on div "How do I book" at bounding box center [807, 296] width 1245 height 42
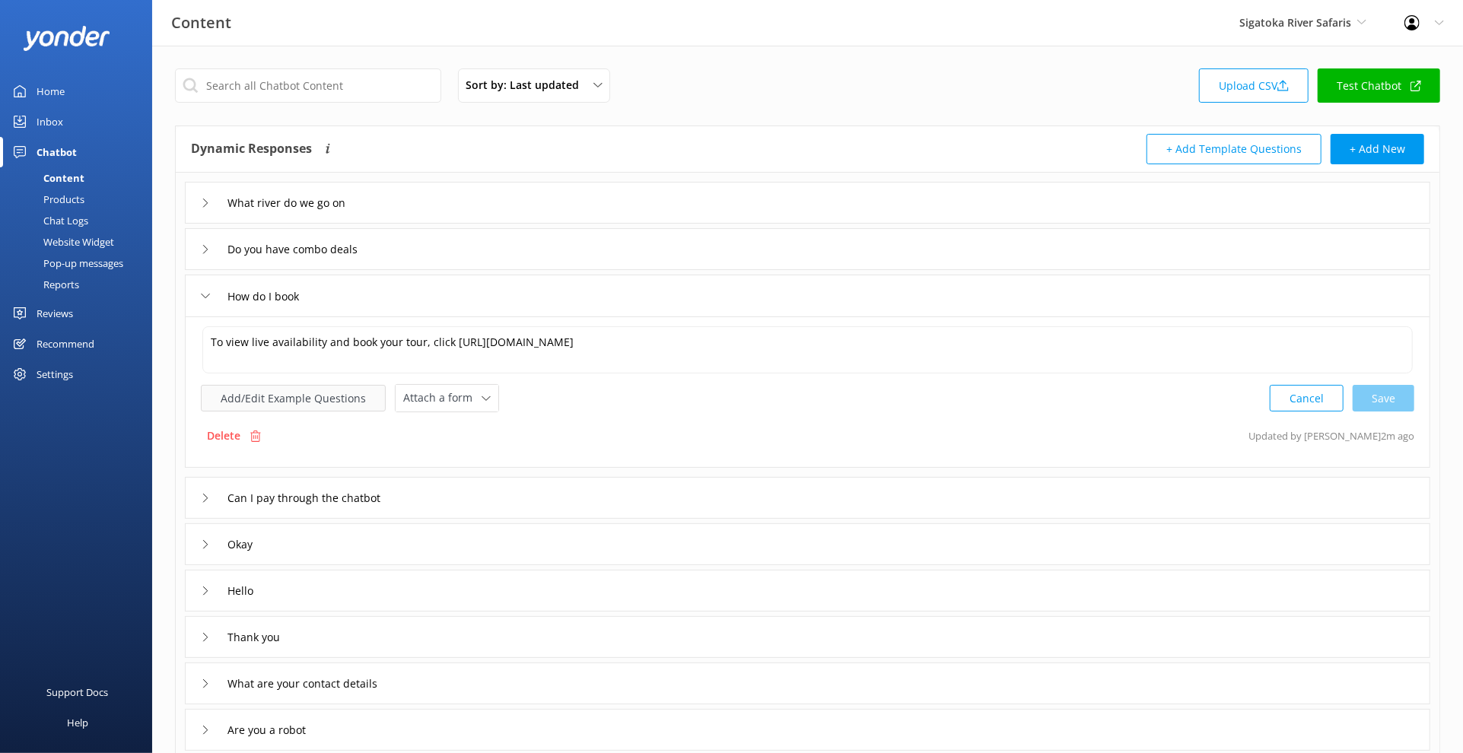
click at [359, 386] on button "Add/Edit Example Questions" at bounding box center [293, 398] width 185 height 27
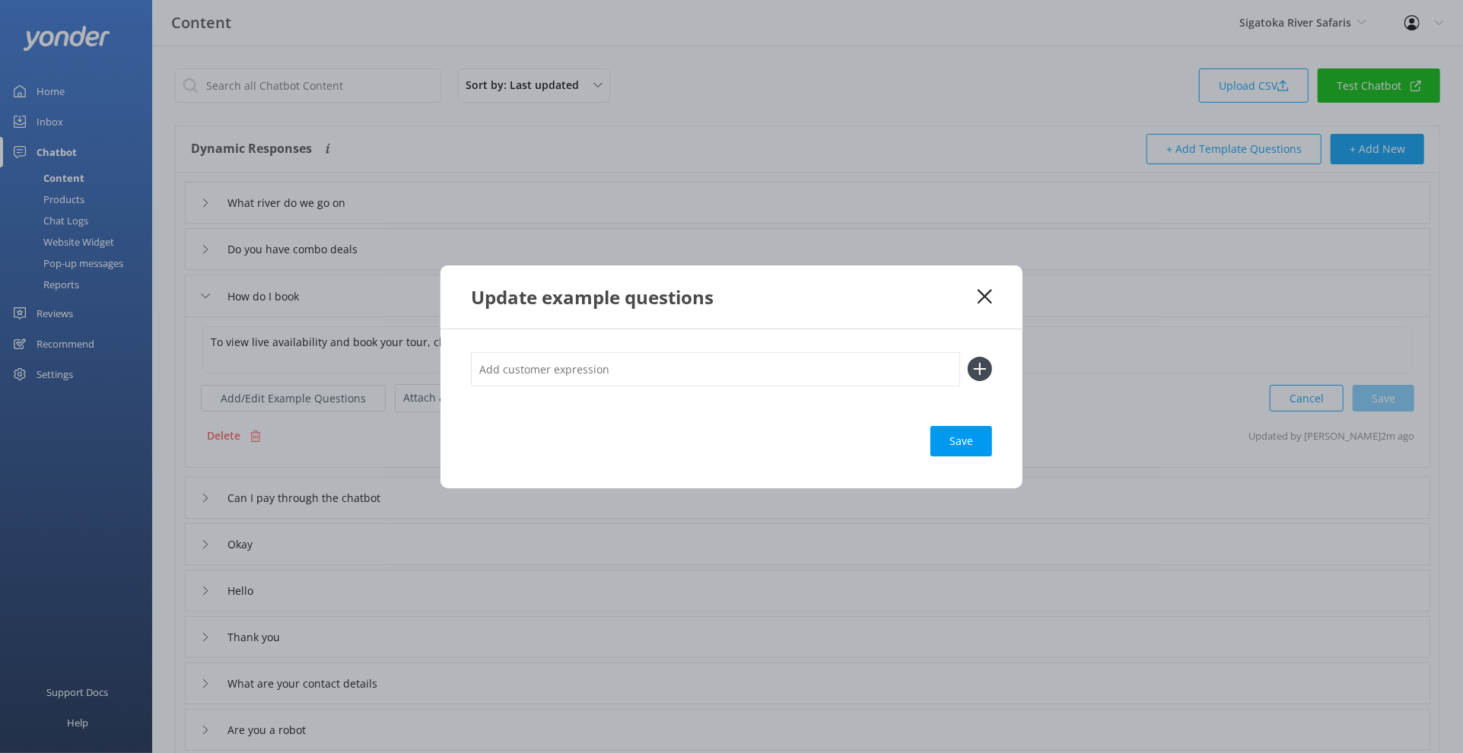
click at [534, 351] on div "Save" at bounding box center [731, 408] width 582 height 159
click at [594, 369] on input "text" at bounding box center [715, 369] width 489 height 34
type input "Make bookinh"
click at [968, 357] on button at bounding box center [980, 369] width 24 height 24
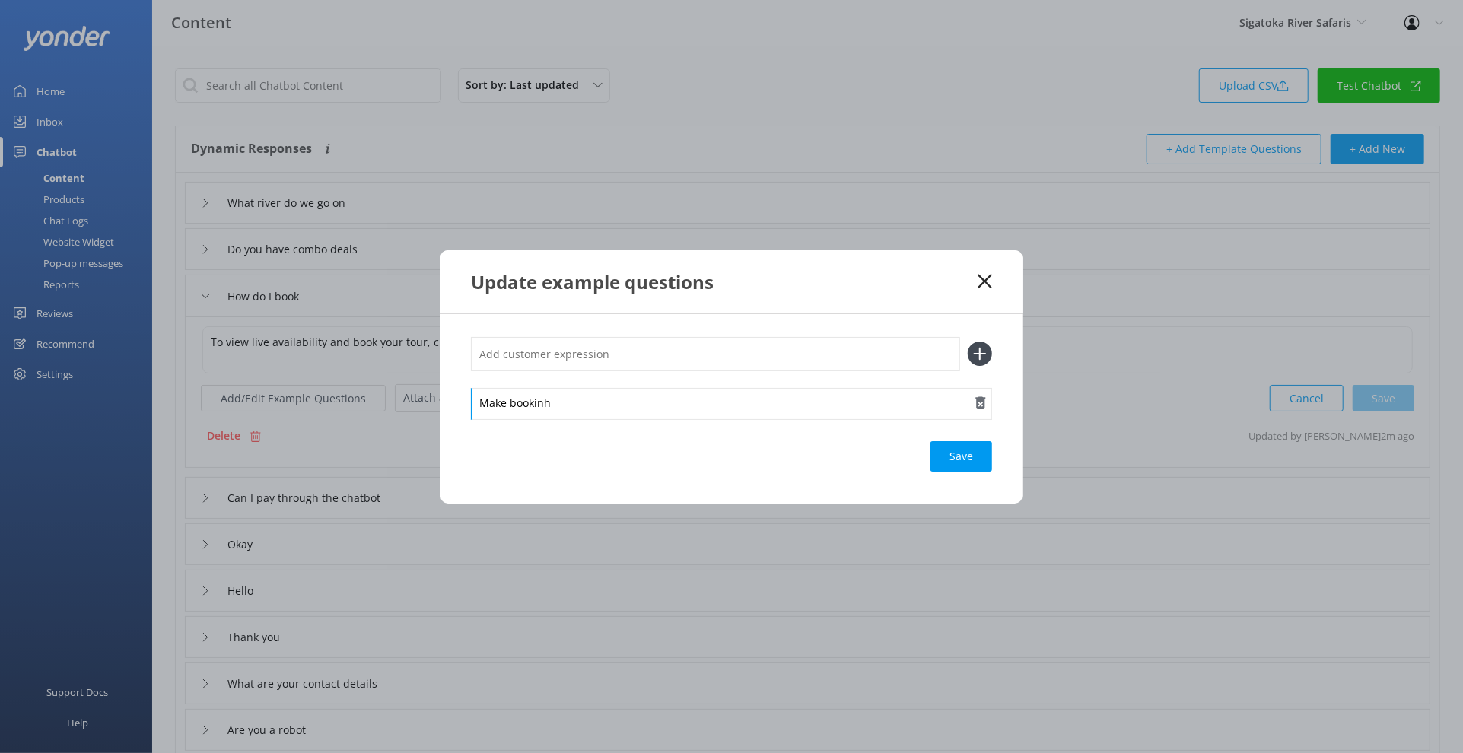
click at [590, 399] on div "Make bookinh" at bounding box center [731, 404] width 521 height 32
click at [574, 357] on input "text" at bounding box center [715, 354] width 489 height 34
type input "Make a reservation"
click at [968, 342] on button at bounding box center [980, 354] width 24 height 24
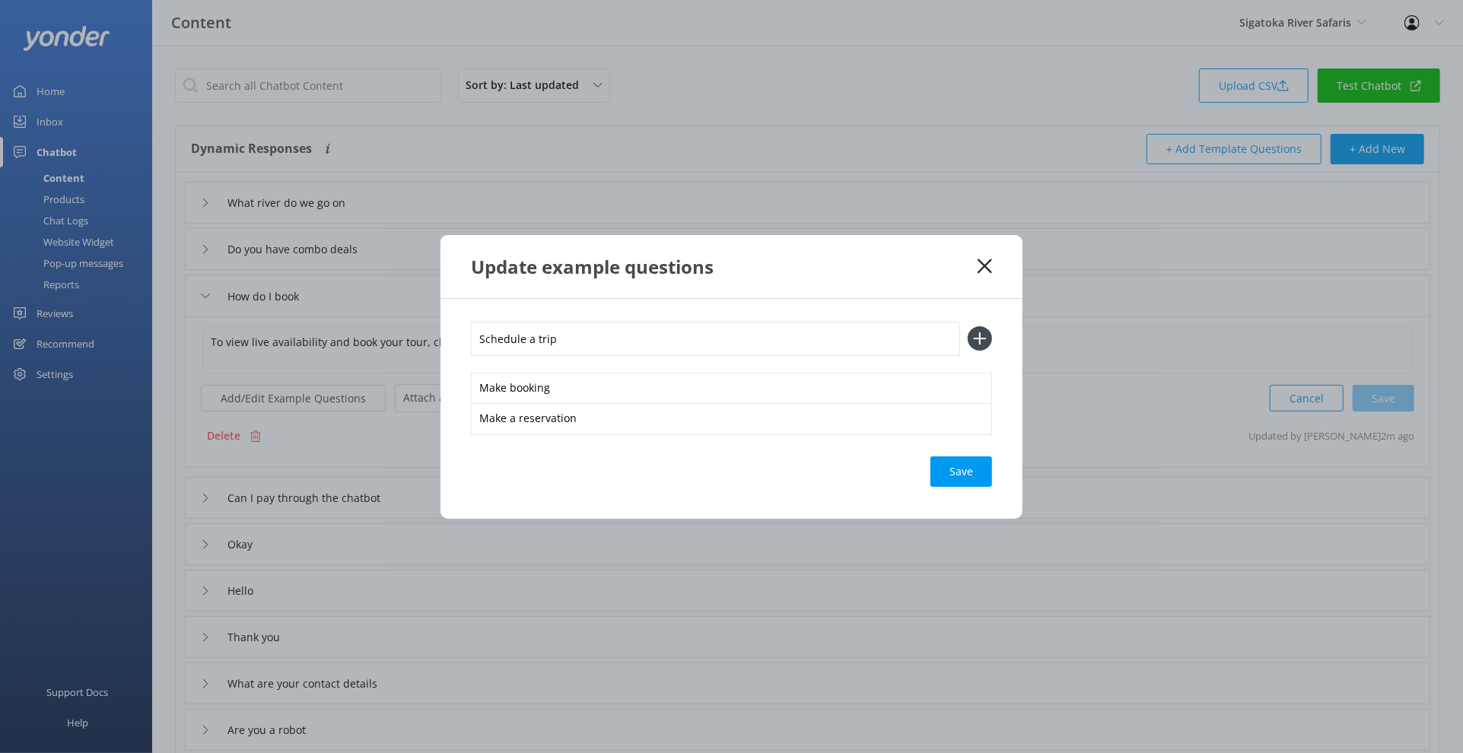
type input "Schedule a trip"
click at [968, 326] on button at bounding box center [980, 338] width 24 height 24
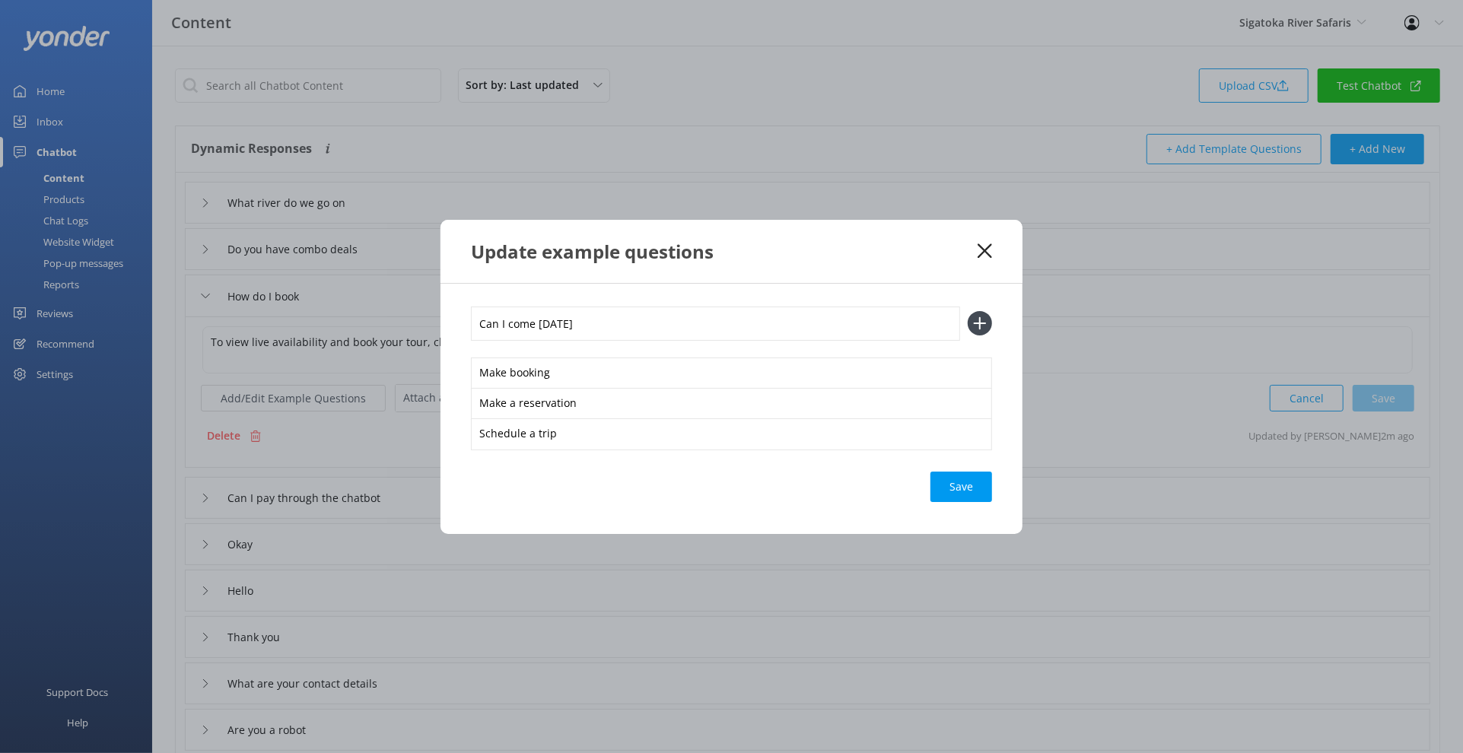
type input "Can I come tomorrow"
click at [968, 311] on button at bounding box center [980, 323] width 24 height 24
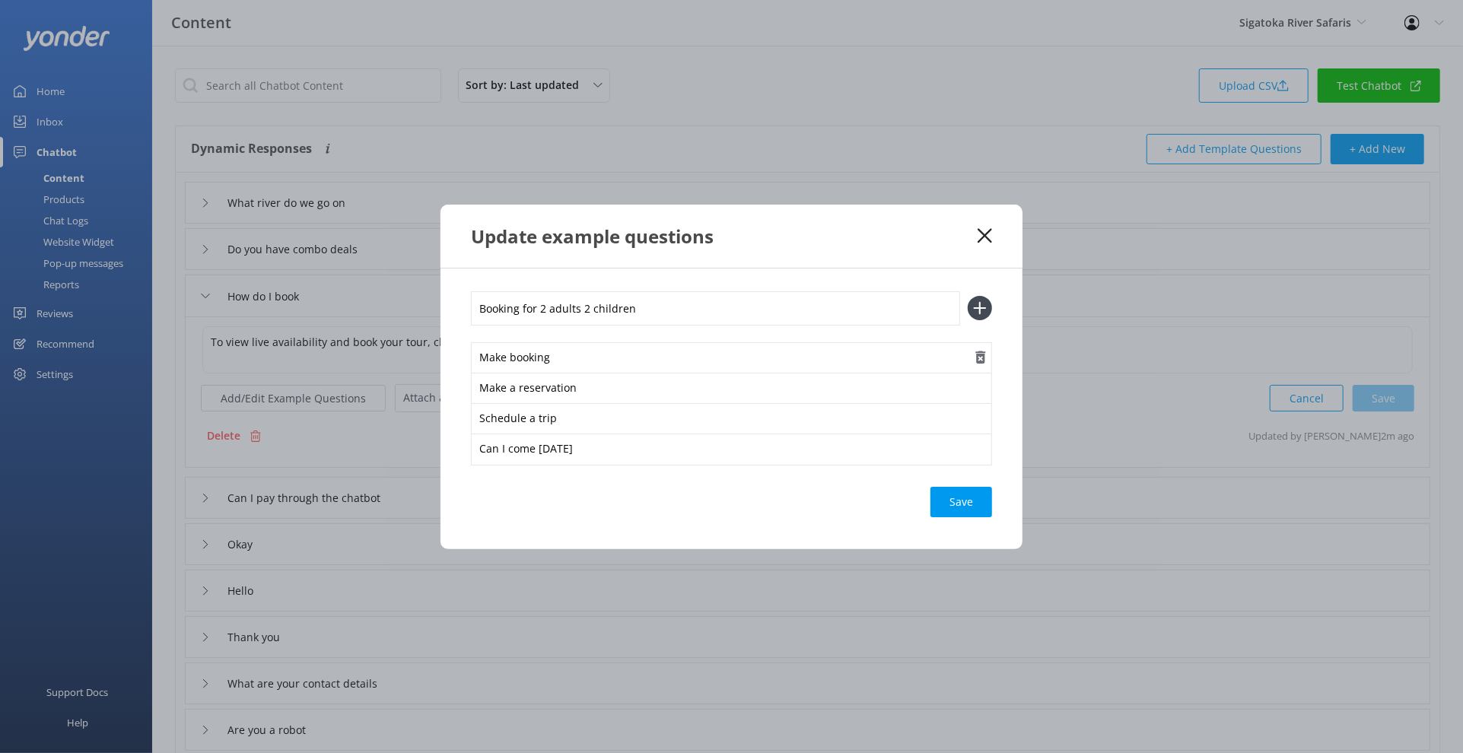
type input "Booking for 2 adults 2 children"
click at [968, 296] on button at bounding box center [980, 308] width 24 height 24
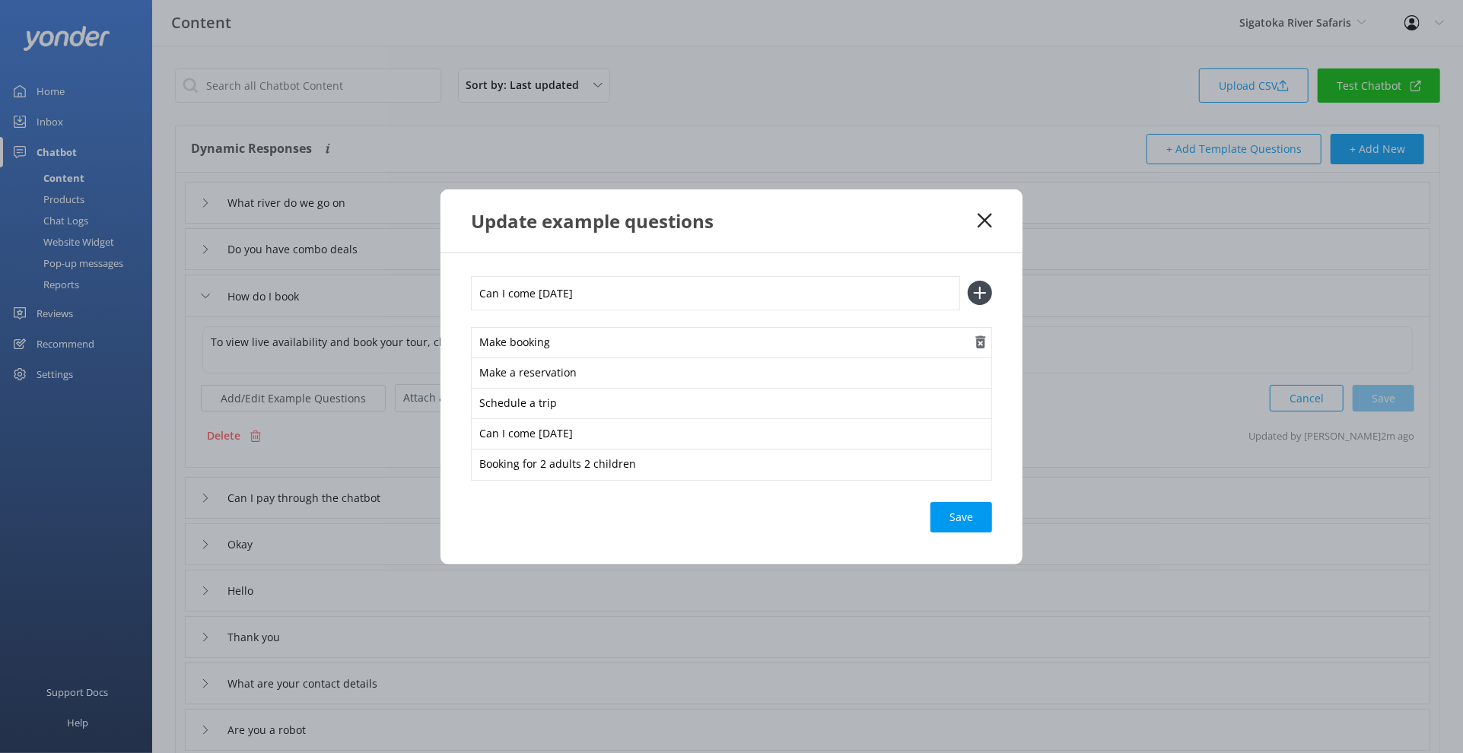
type input "Can I come October 19th"
click at [968, 281] on button at bounding box center [980, 293] width 24 height 24
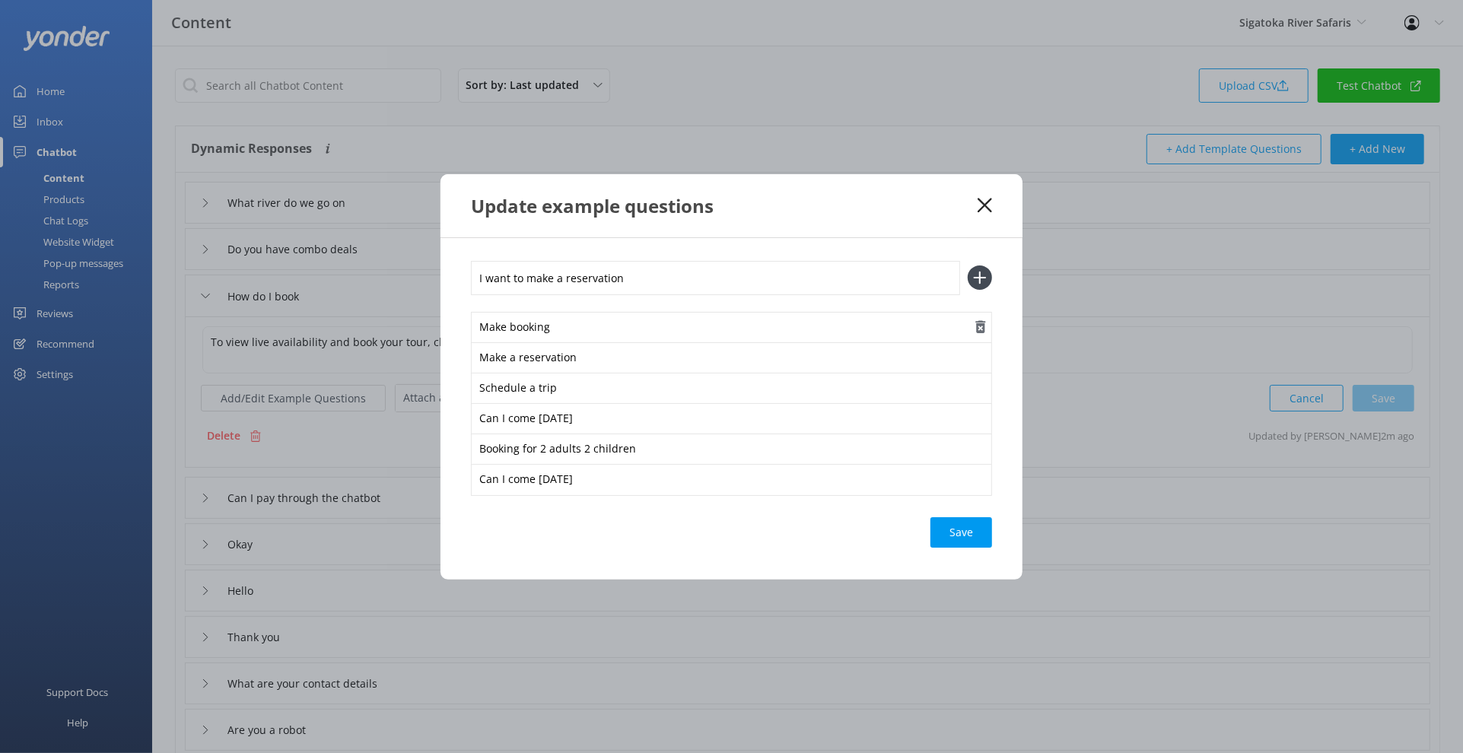
type input "I want to make a reservation"
click at [968, 265] on button at bounding box center [980, 277] width 24 height 24
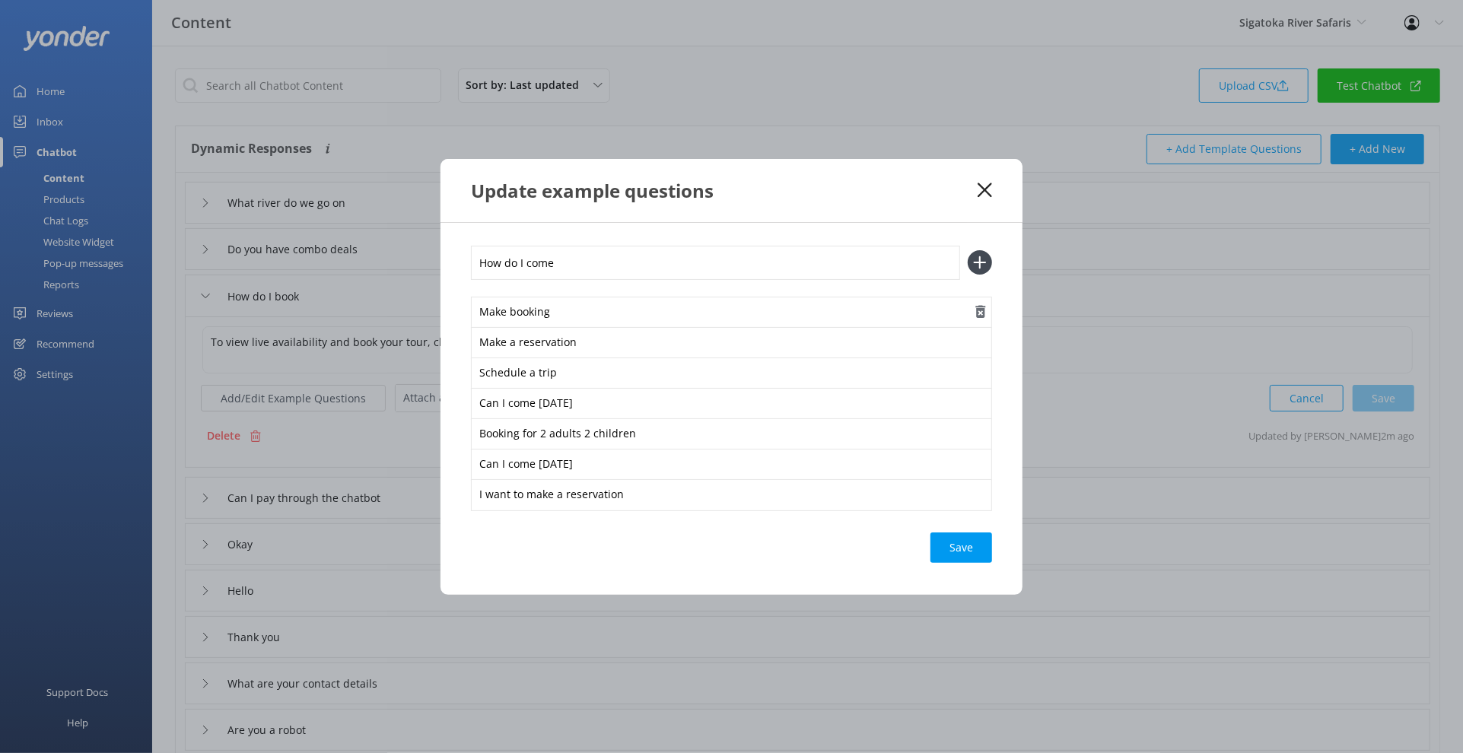
type input "How do I come"
click at [968, 250] on button at bounding box center [980, 262] width 24 height 24
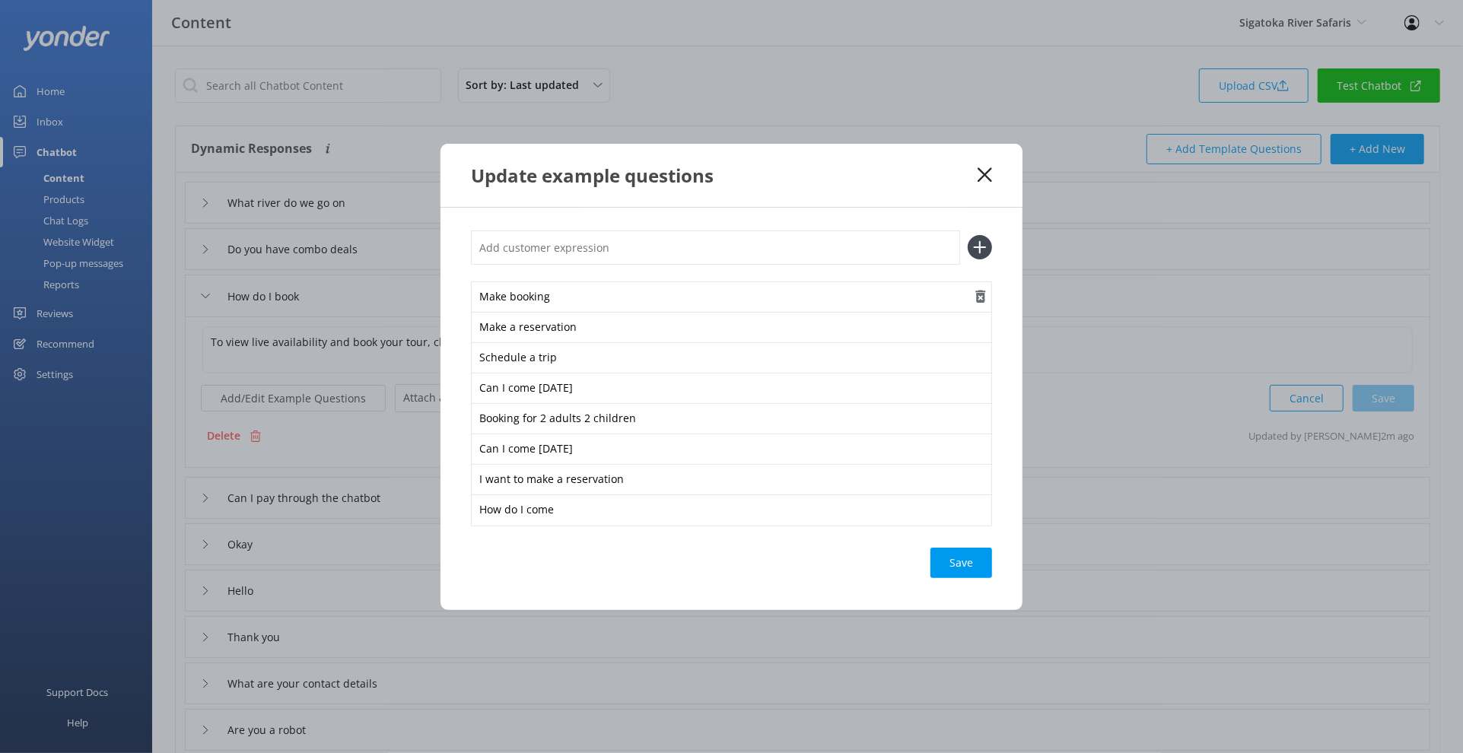
type input "S"
click at [958, 556] on div "Save" at bounding box center [961, 563] width 62 height 30
click at [984, 170] on icon at bounding box center [984, 174] width 14 height 15
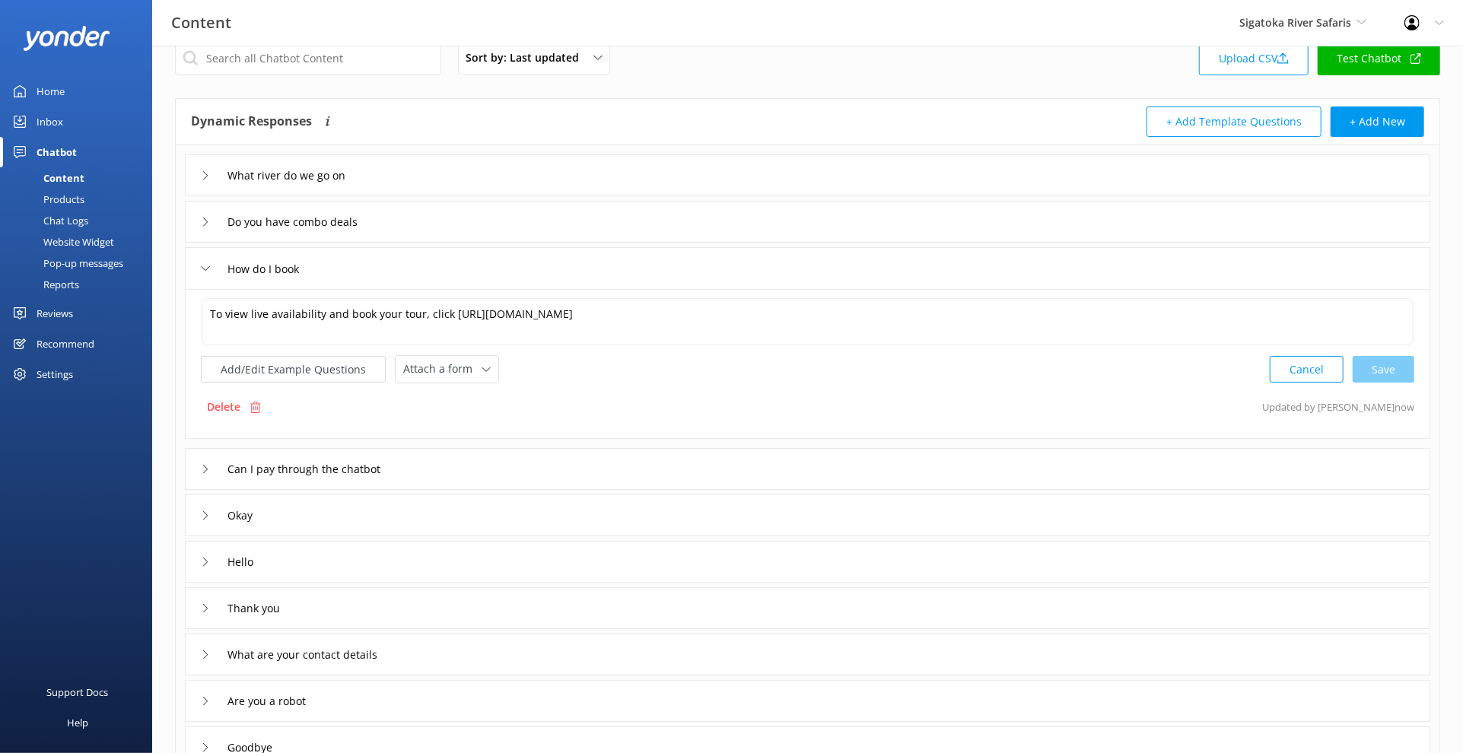
scroll to position [29, 0]
click at [350, 553] on div "Hello" at bounding box center [807, 560] width 1245 height 42
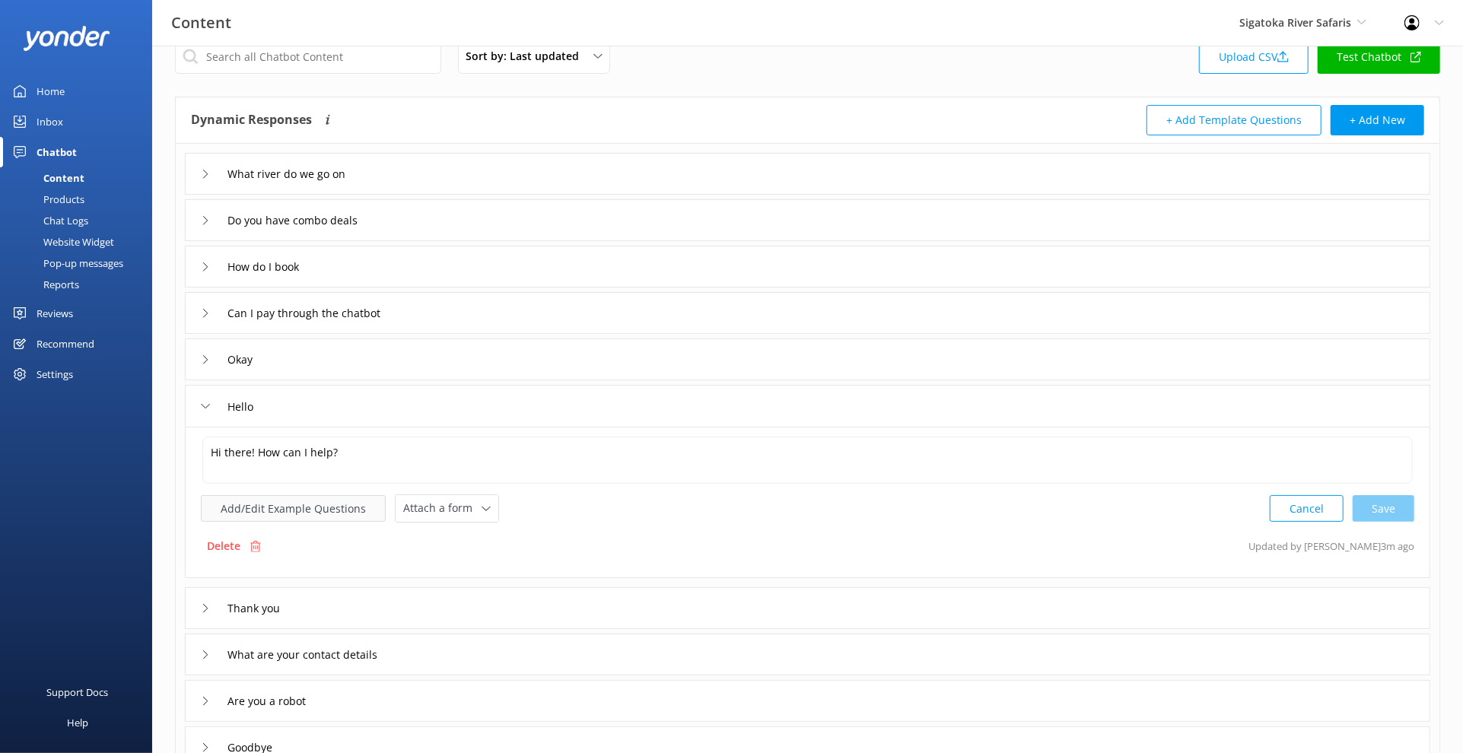
click at [323, 506] on button "Add/Edit Example Questions" at bounding box center [293, 508] width 185 height 27
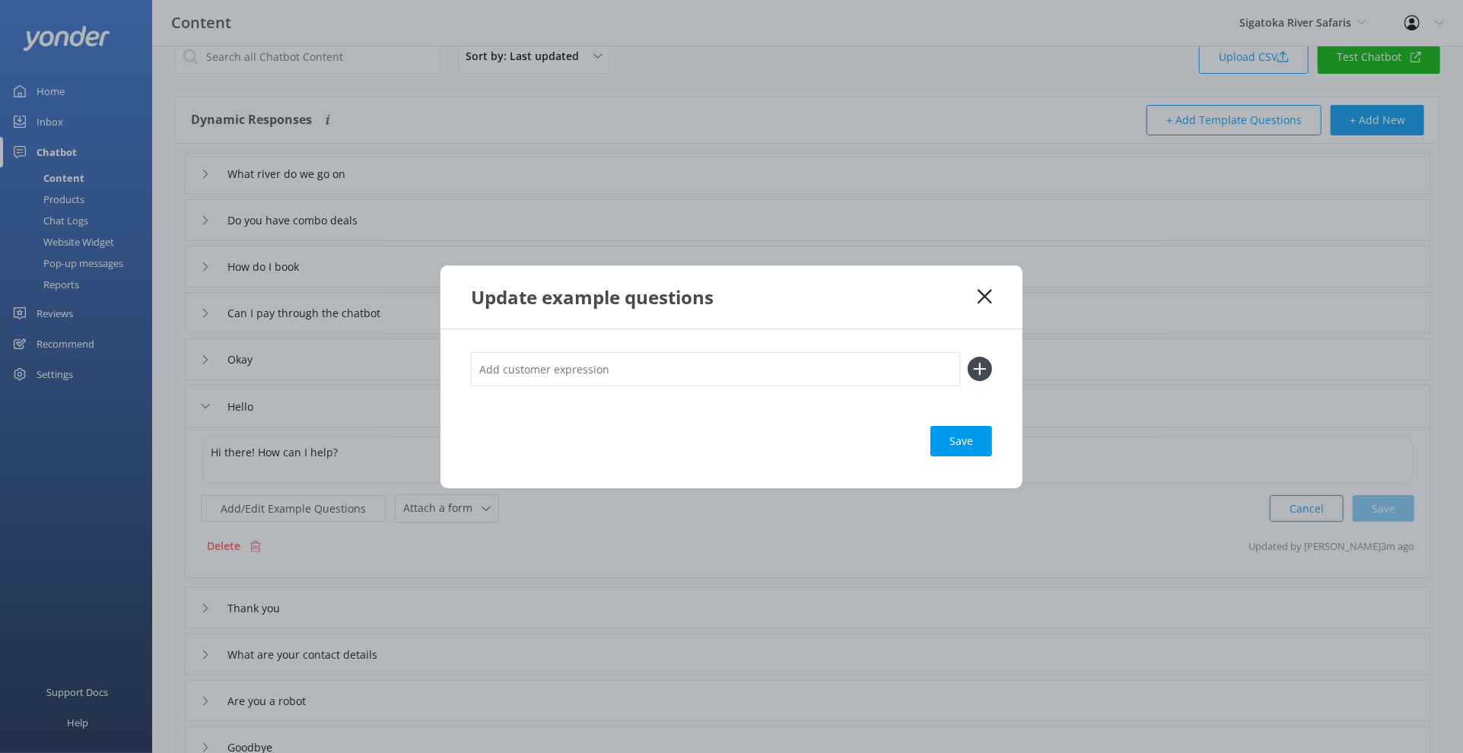
click at [637, 386] on input "text" at bounding box center [715, 369] width 489 height 34
type input "Bula"
click at [968, 357] on button at bounding box center [980, 369] width 24 height 24
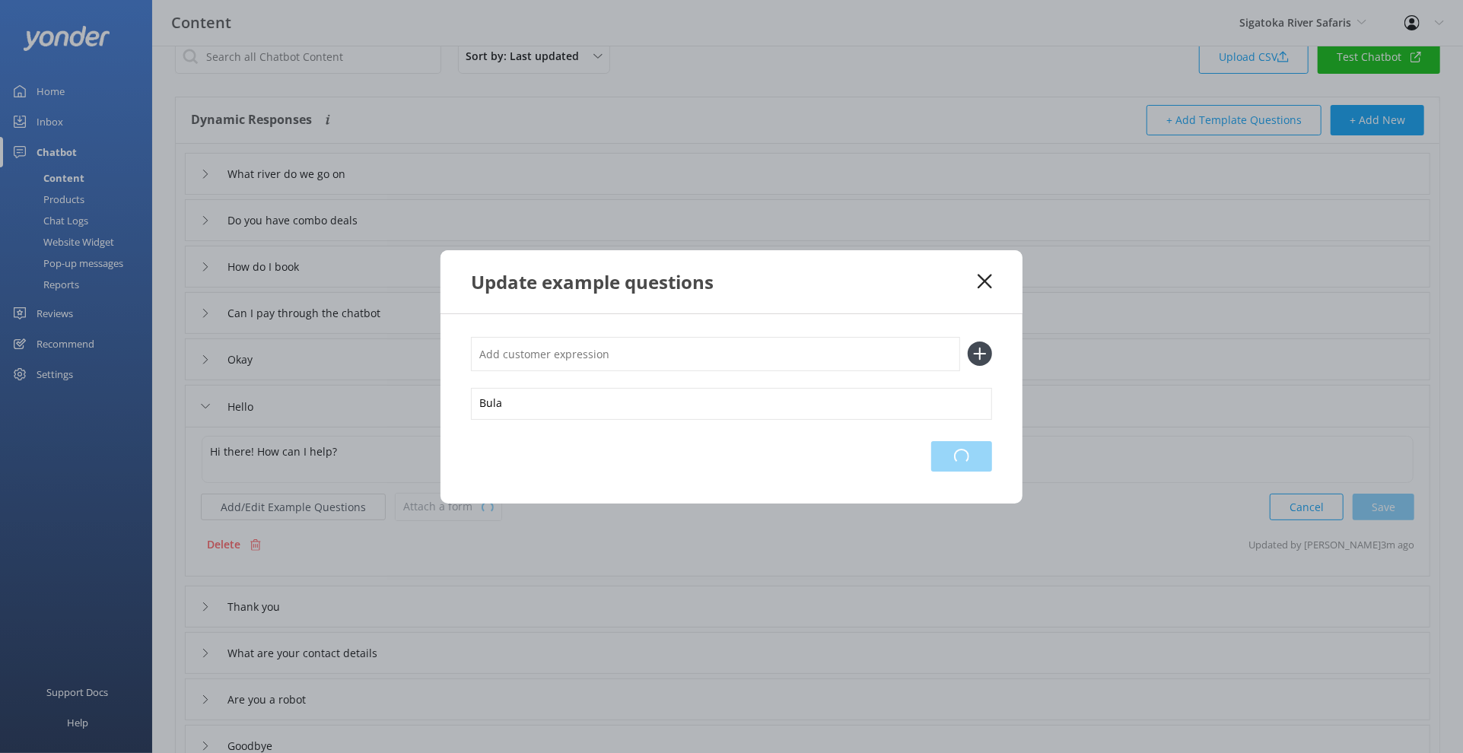
click at [960, 451] on div "Loading.." at bounding box center [961, 456] width 61 height 30
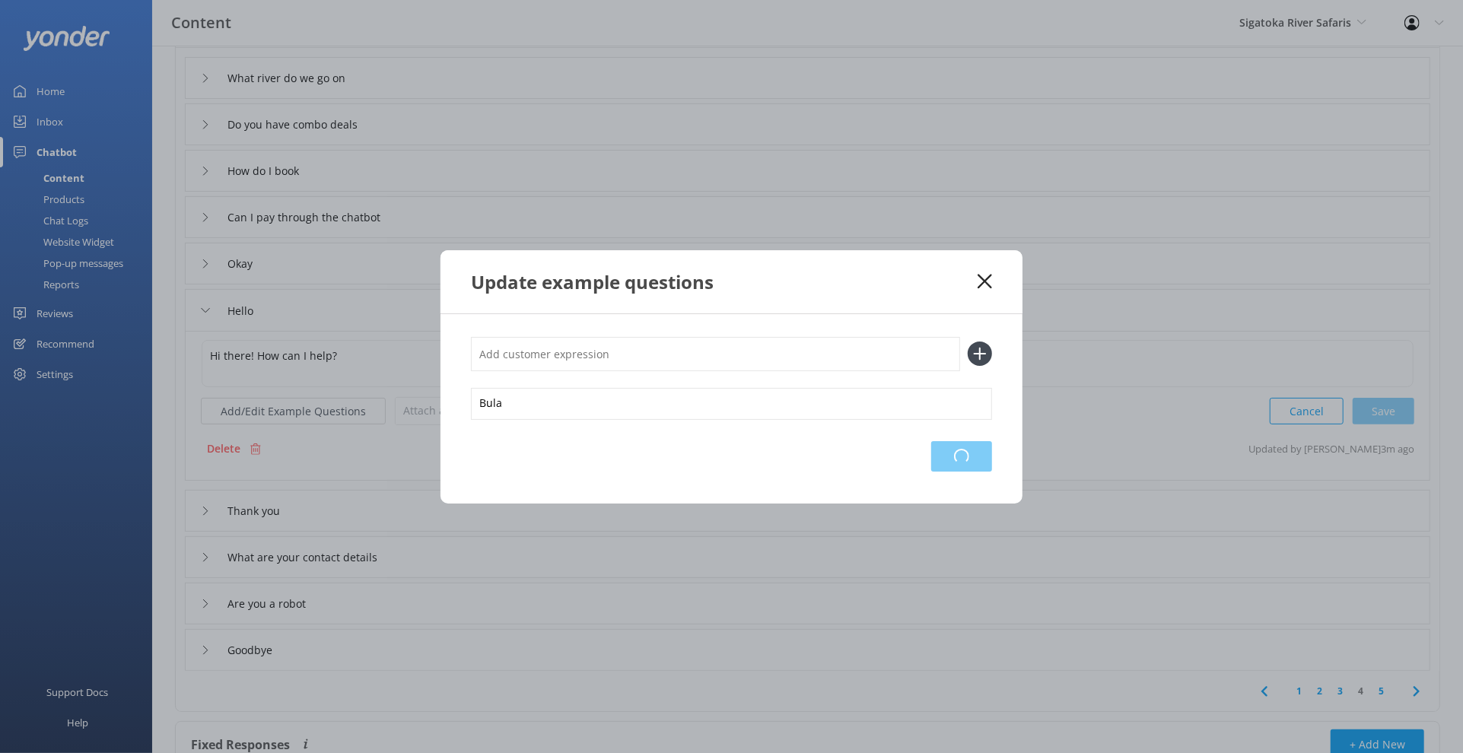
scroll to position [129, 0]
click at [985, 281] on use at bounding box center [984, 281] width 14 height 14
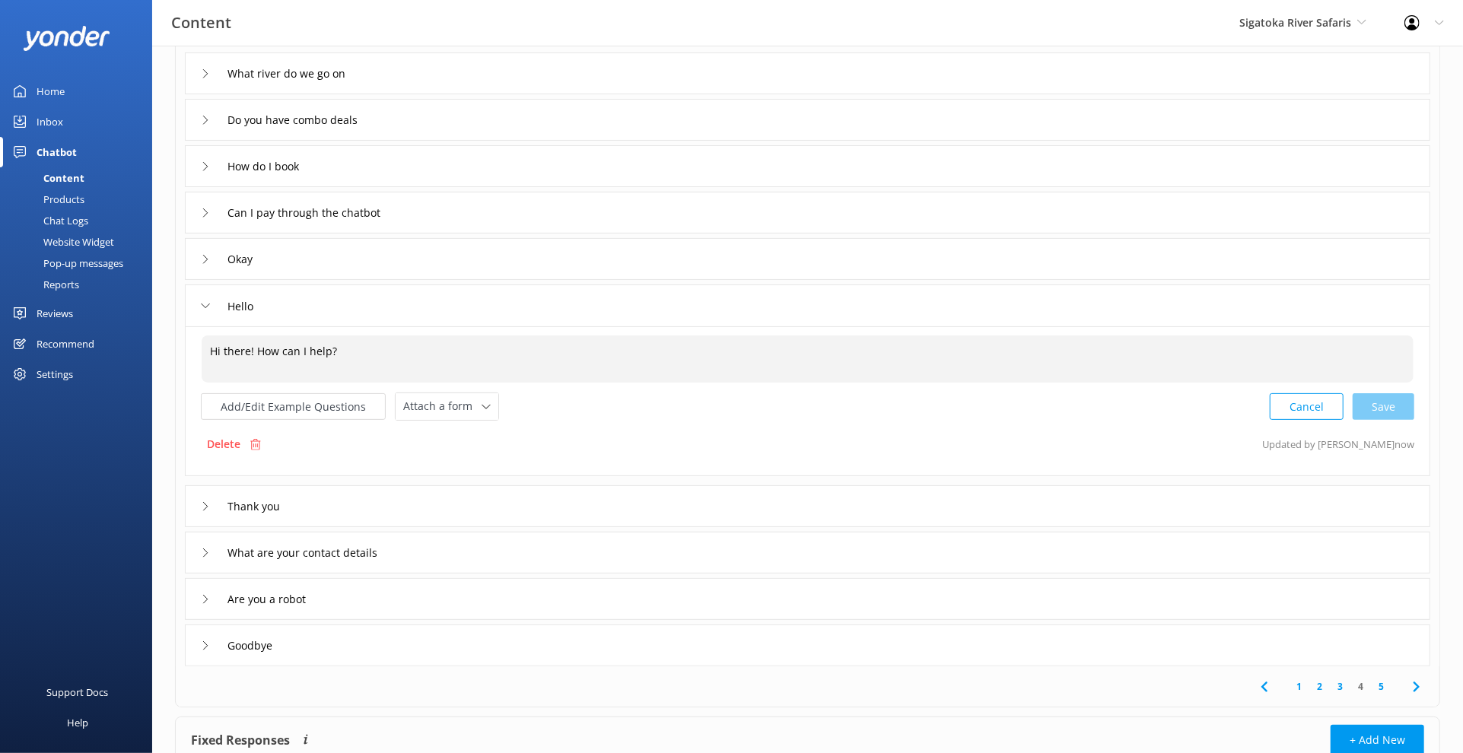
click at [388, 345] on textarea "Hi there! How can I help?" at bounding box center [808, 358] width 1212 height 47
drag, startPoint x: 249, startPoint y: 353, endPoint x: 183, endPoint y: 351, distance: 66.2
click at [183, 351] on div "What river do we go on Do you have combo deals How do I book Can I pay through …" at bounding box center [807, 354] width 1263 height 623
click at [1384, 404] on div "Cancel Save" at bounding box center [1342, 406] width 145 height 28
type textarea "Bula! How can I help?"
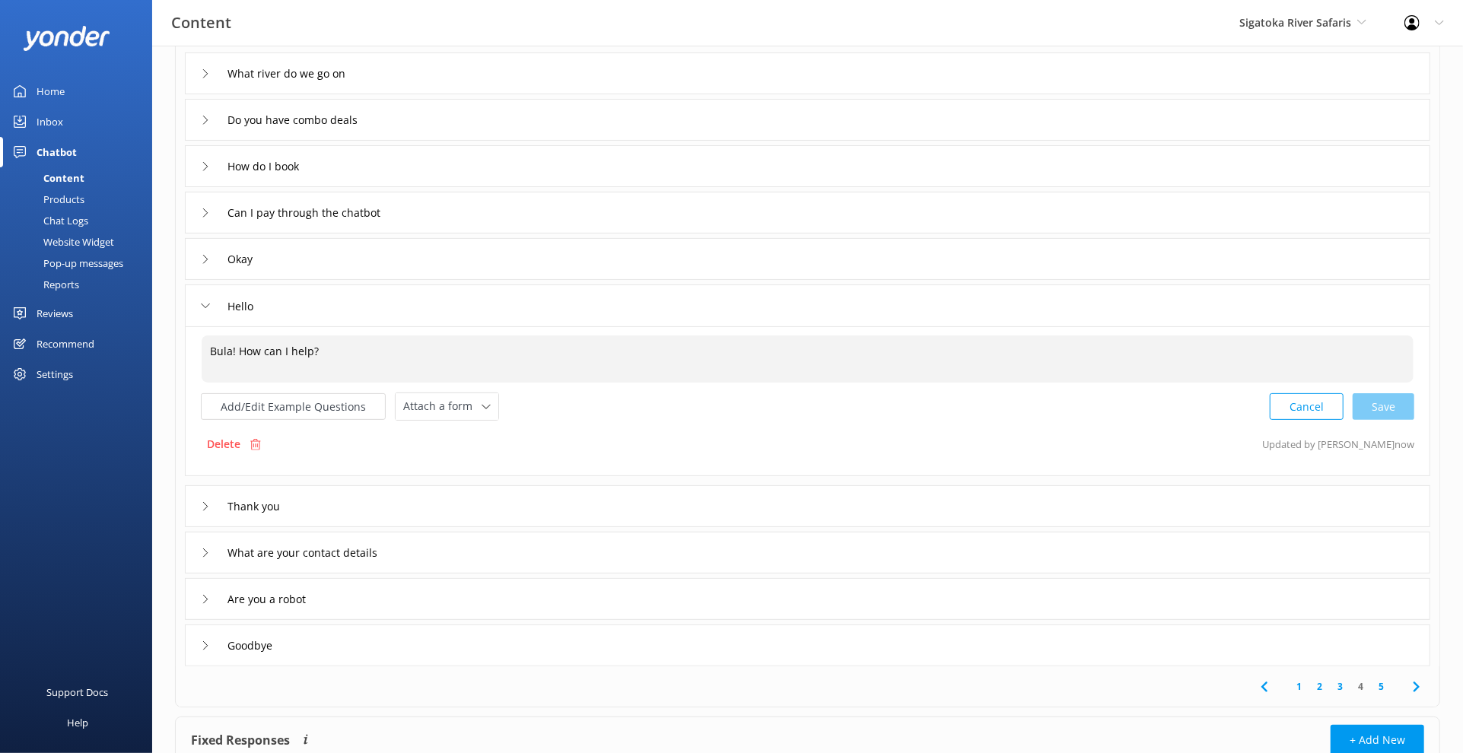
click at [431, 502] on div "Thank you" at bounding box center [807, 506] width 1245 height 42
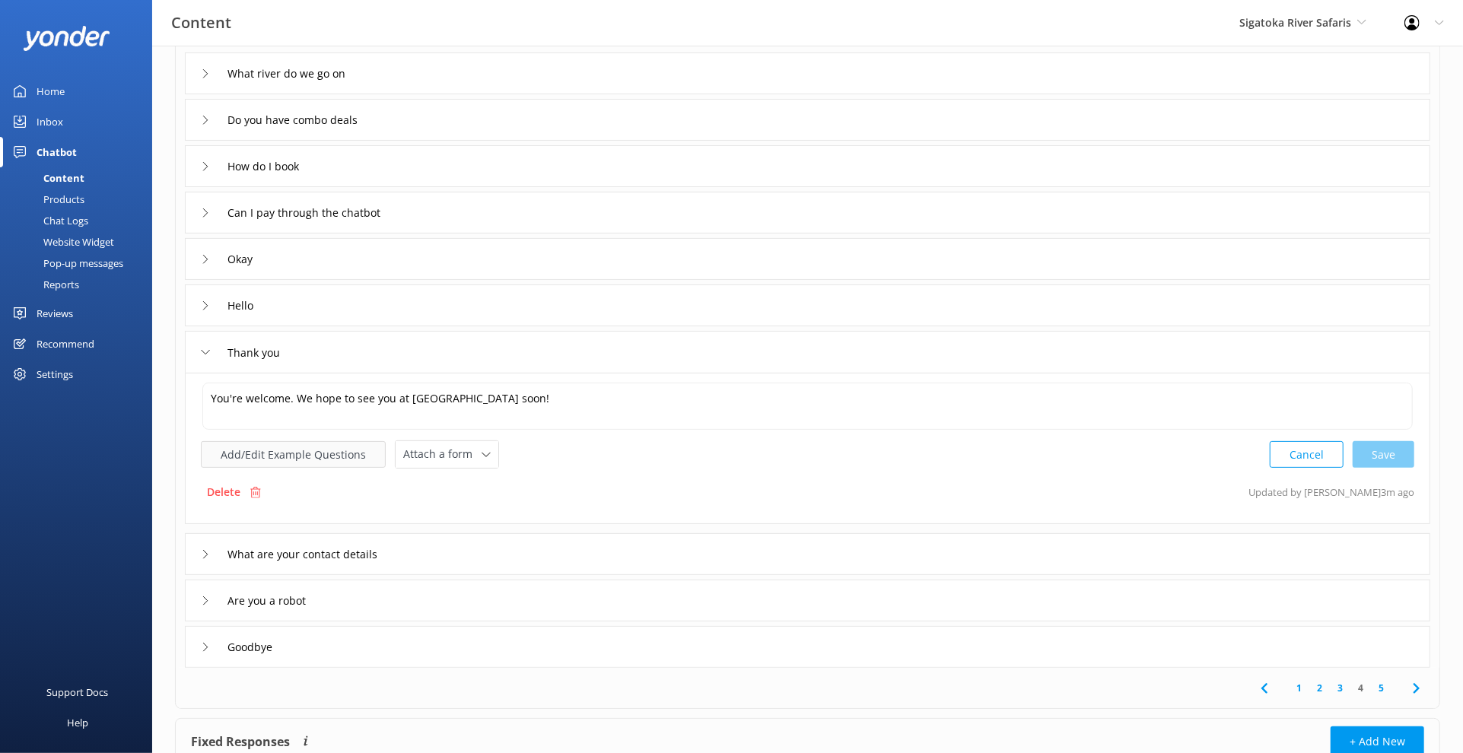
click at [308, 450] on button "Add/Edit Example Questions" at bounding box center [293, 454] width 185 height 27
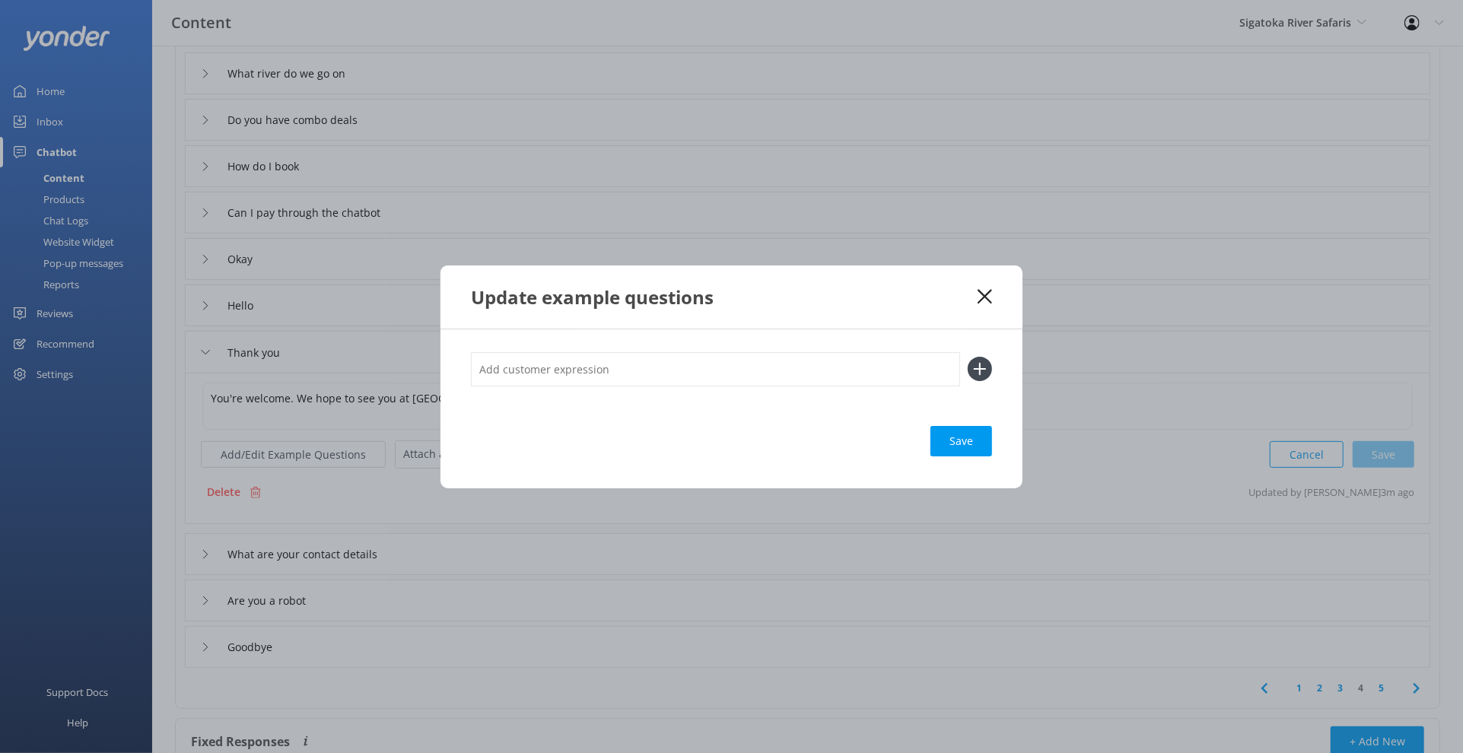
click at [619, 370] on input "text" at bounding box center [715, 369] width 489 height 34
type input "Vinaka"
click at [968, 357] on button at bounding box center [980, 369] width 24 height 24
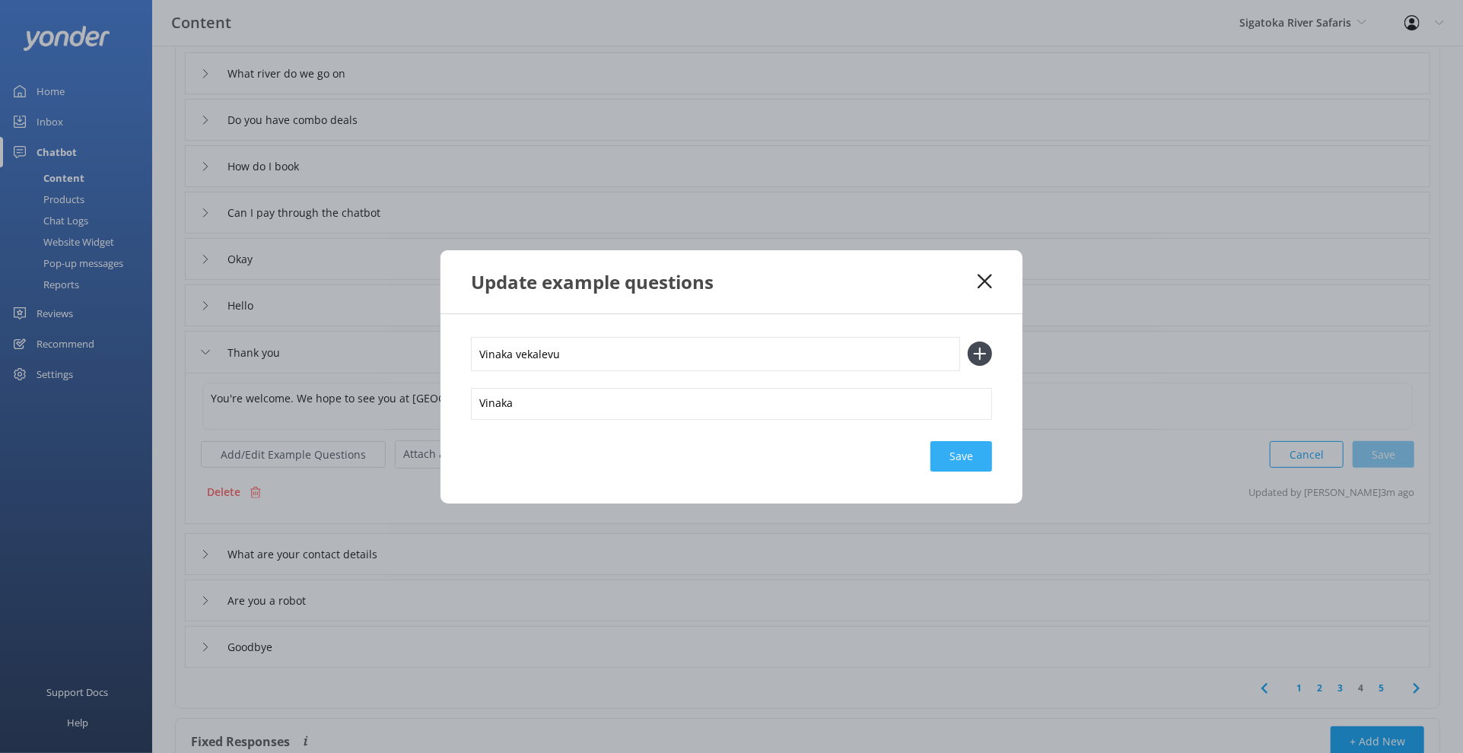
type input "Vinaka vekalevu"
click at [956, 453] on div "Save" at bounding box center [961, 456] width 62 height 30
drag, startPoint x: 965, startPoint y: 275, endPoint x: 975, endPoint y: 278, distance: 10.3
click at [966, 275] on div "Update example questions" at bounding box center [724, 281] width 507 height 25
click at [990, 275] on use at bounding box center [984, 281] width 14 height 14
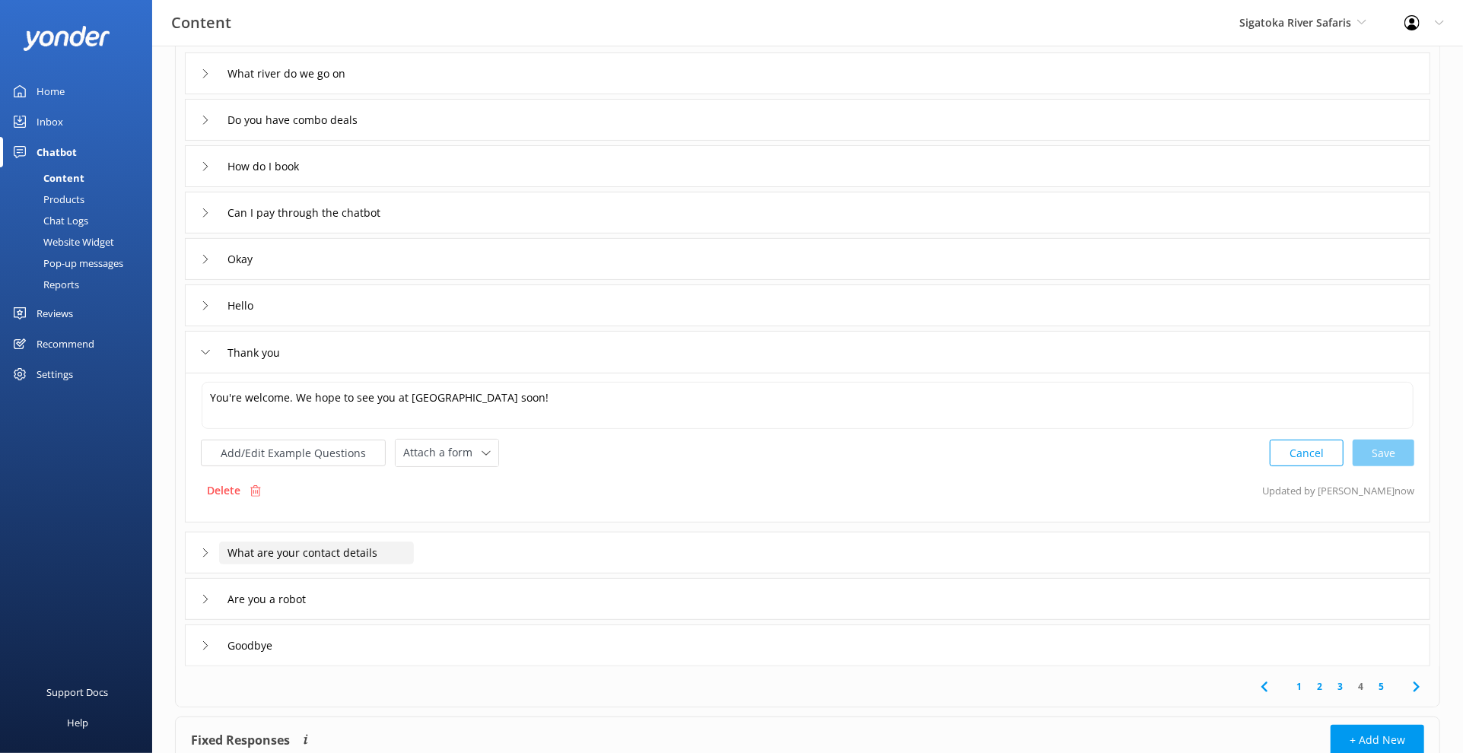
click at [403, 549] on input "What are your contact details" at bounding box center [316, 553] width 195 height 23
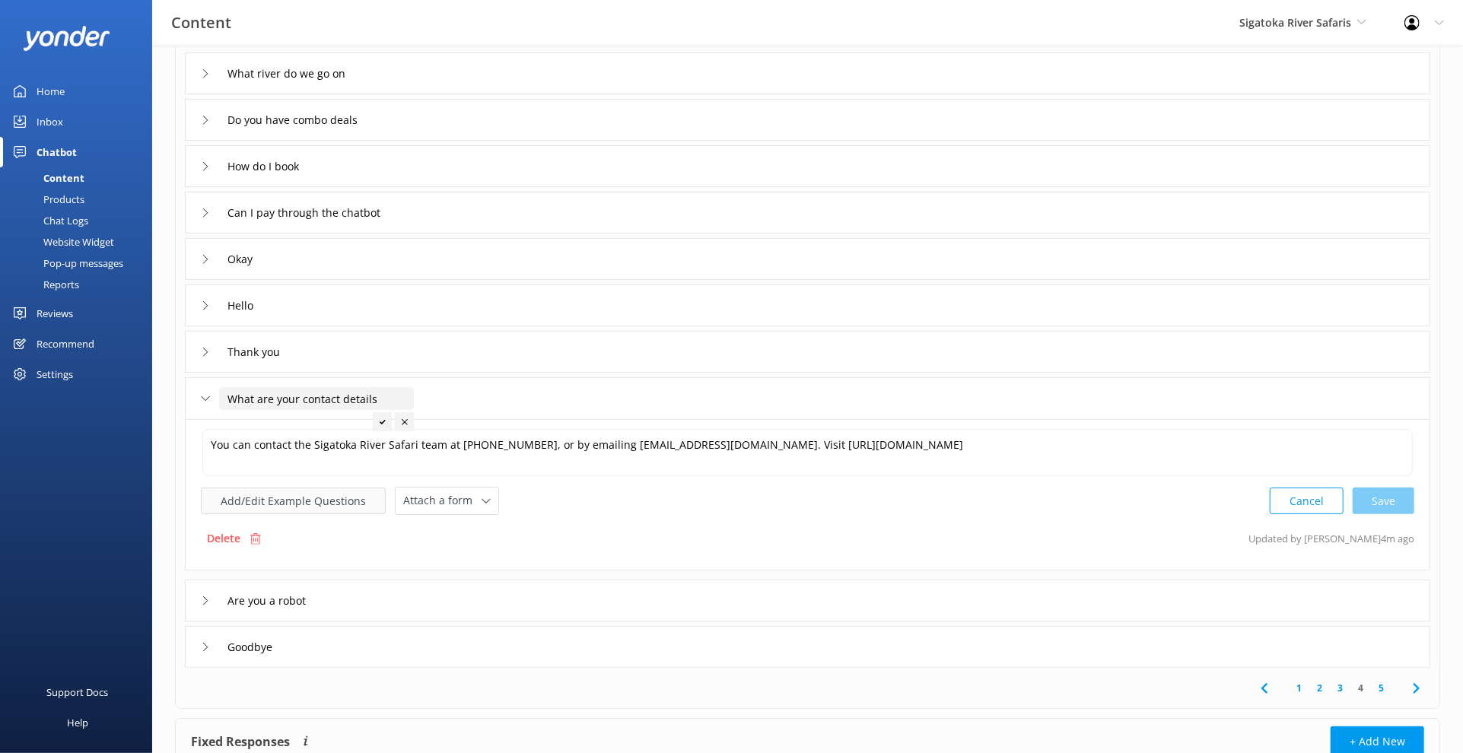
click at [358, 497] on button "Add/Edit Example Questions" at bounding box center [293, 501] width 185 height 27
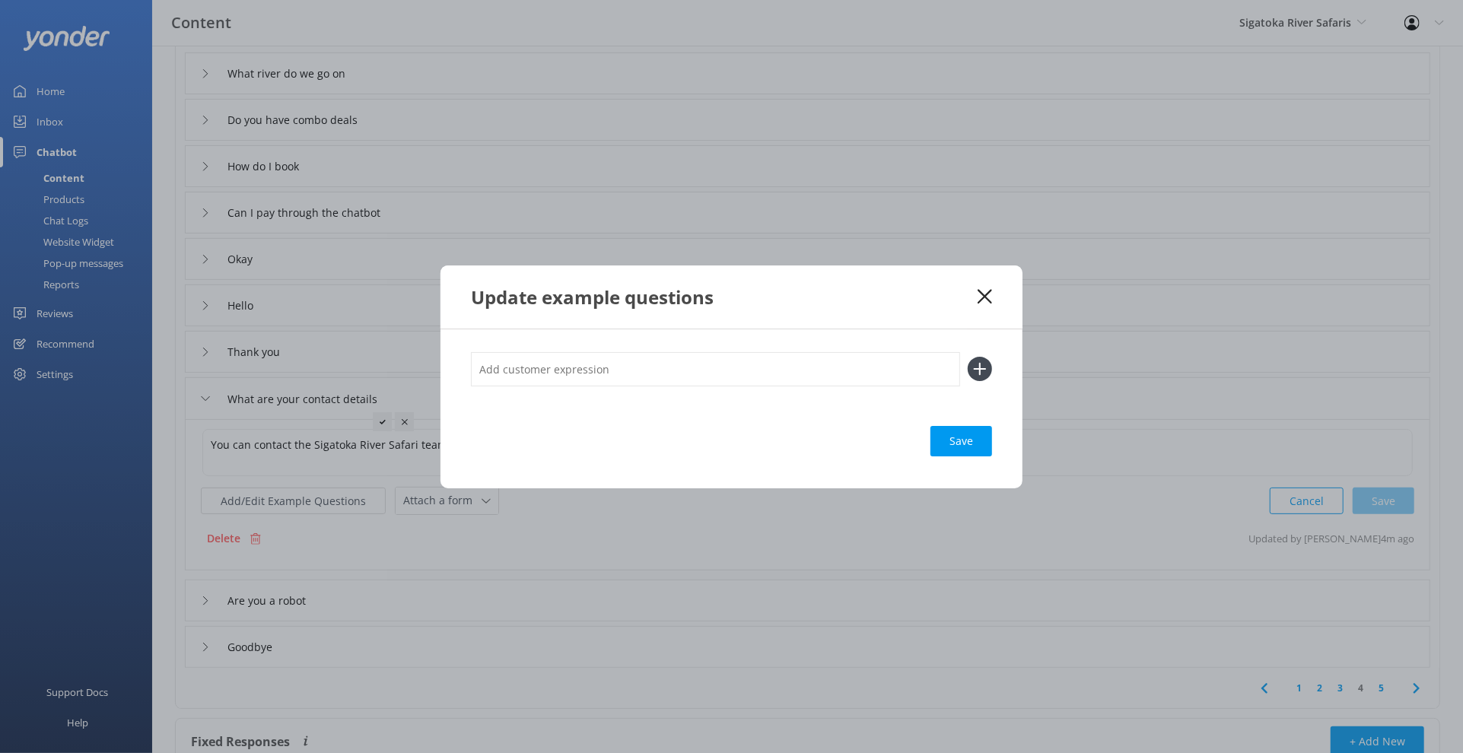
click at [983, 298] on use at bounding box center [984, 296] width 14 height 14
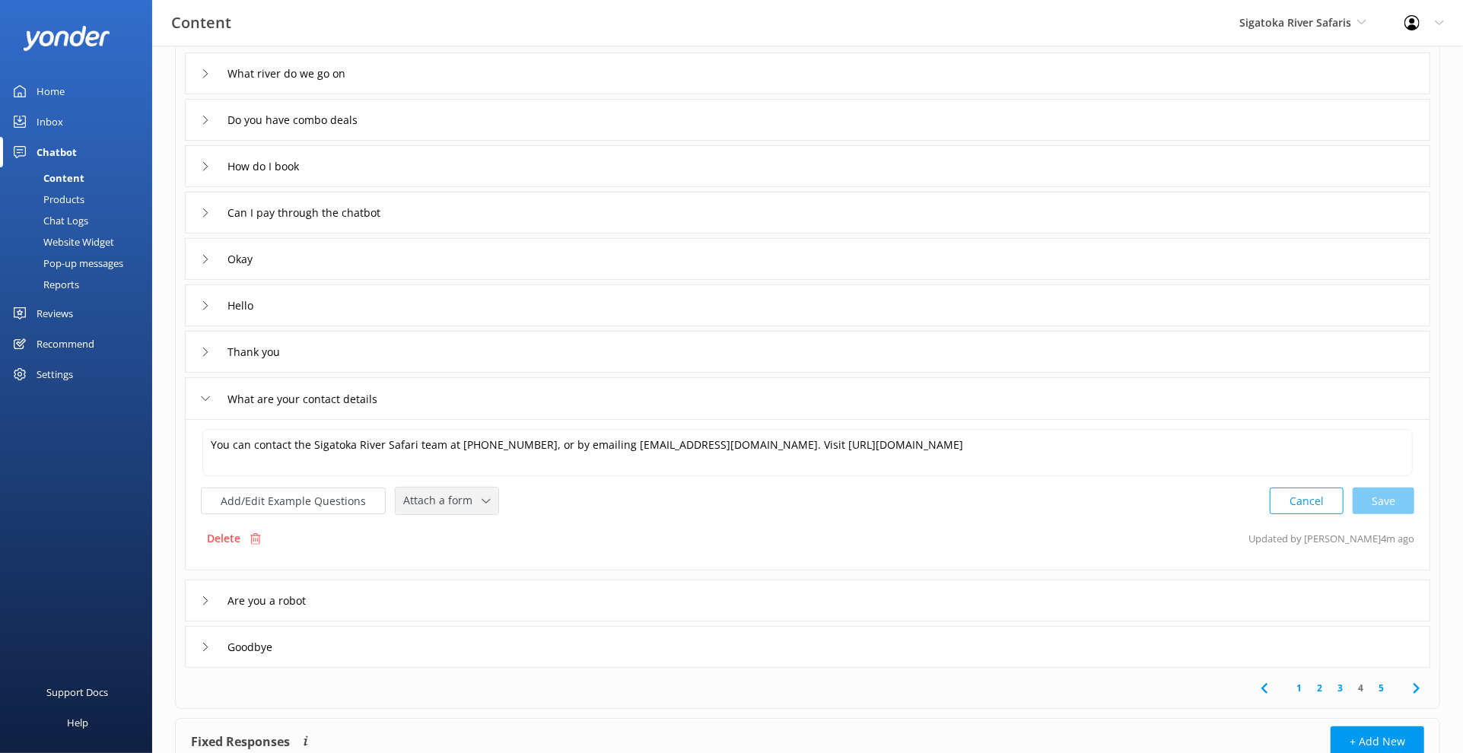
click at [447, 490] on div "Attach a form Leave contact details Check availability" at bounding box center [447, 501] width 103 height 27
click at [489, 531] on div "Leave contact details" at bounding box center [450, 533] width 93 height 15
click at [319, 499] on button "Add/Edit Example Questions" at bounding box center [293, 499] width 185 height 27
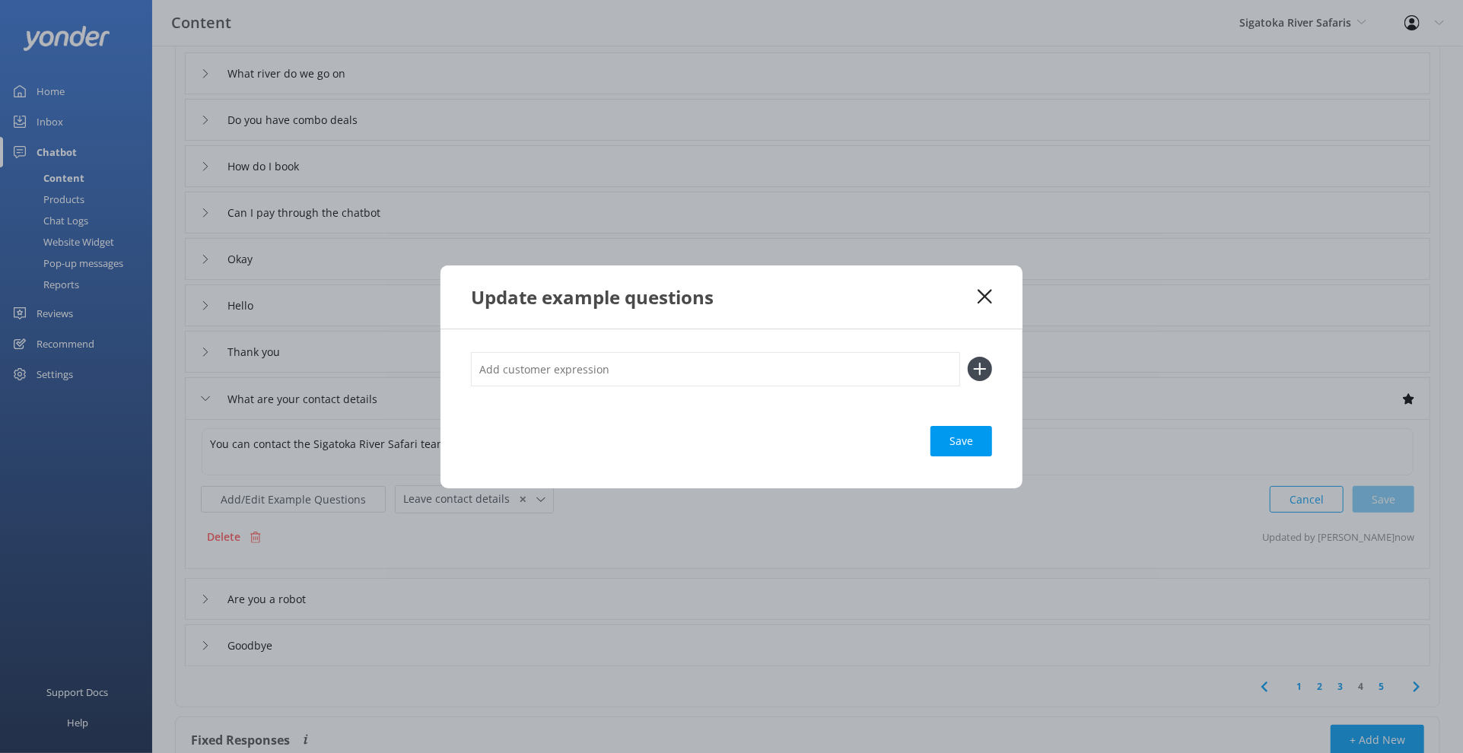
click at [584, 389] on div at bounding box center [731, 377] width 521 height 51
click at [602, 370] on input "text" at bounding box center [715, 369] width 489 height 34
type input "Contact"
click at [968, 357] on button at bounding box center [980, 369] width 24 height 24
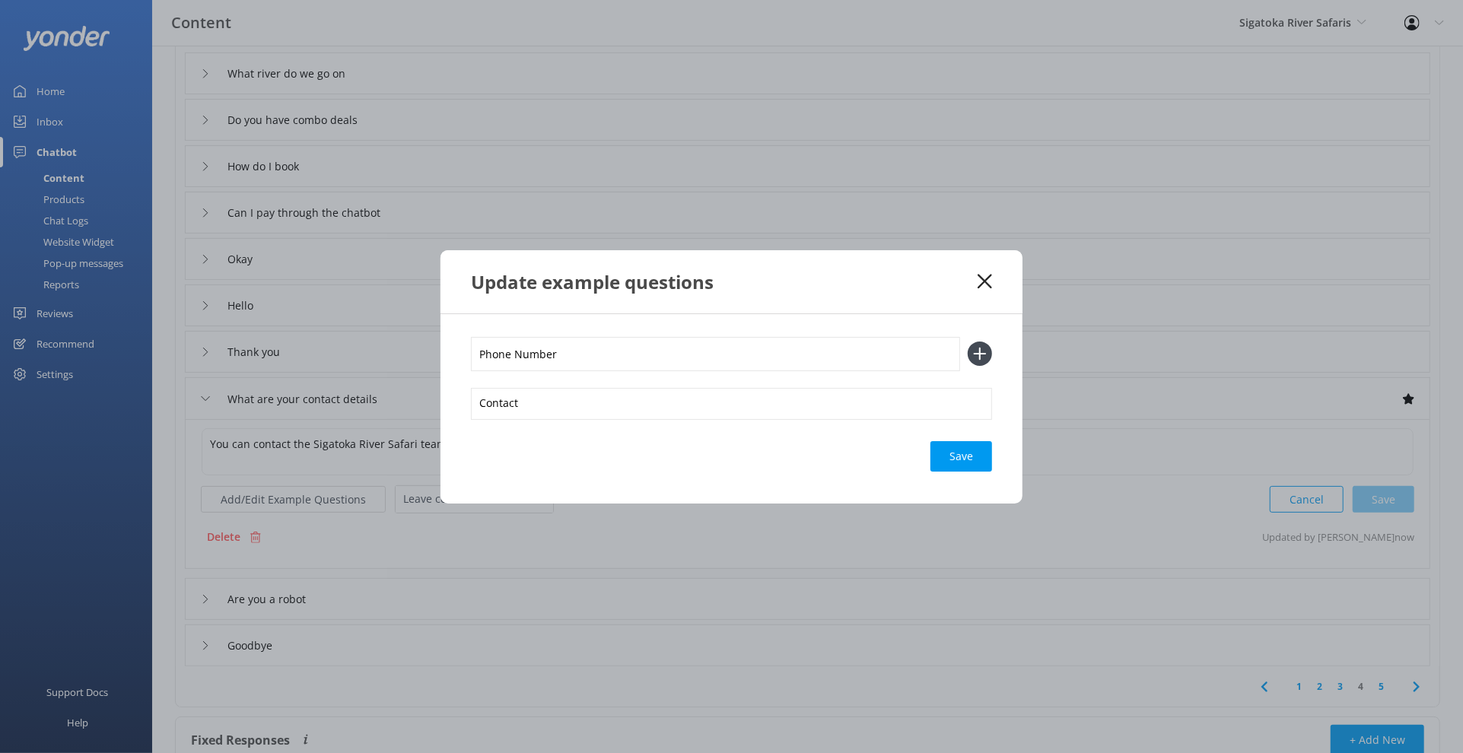
type input "Phone Number"
click at [968, 342] on button at bounding box center [980, 354] width 24 height 24
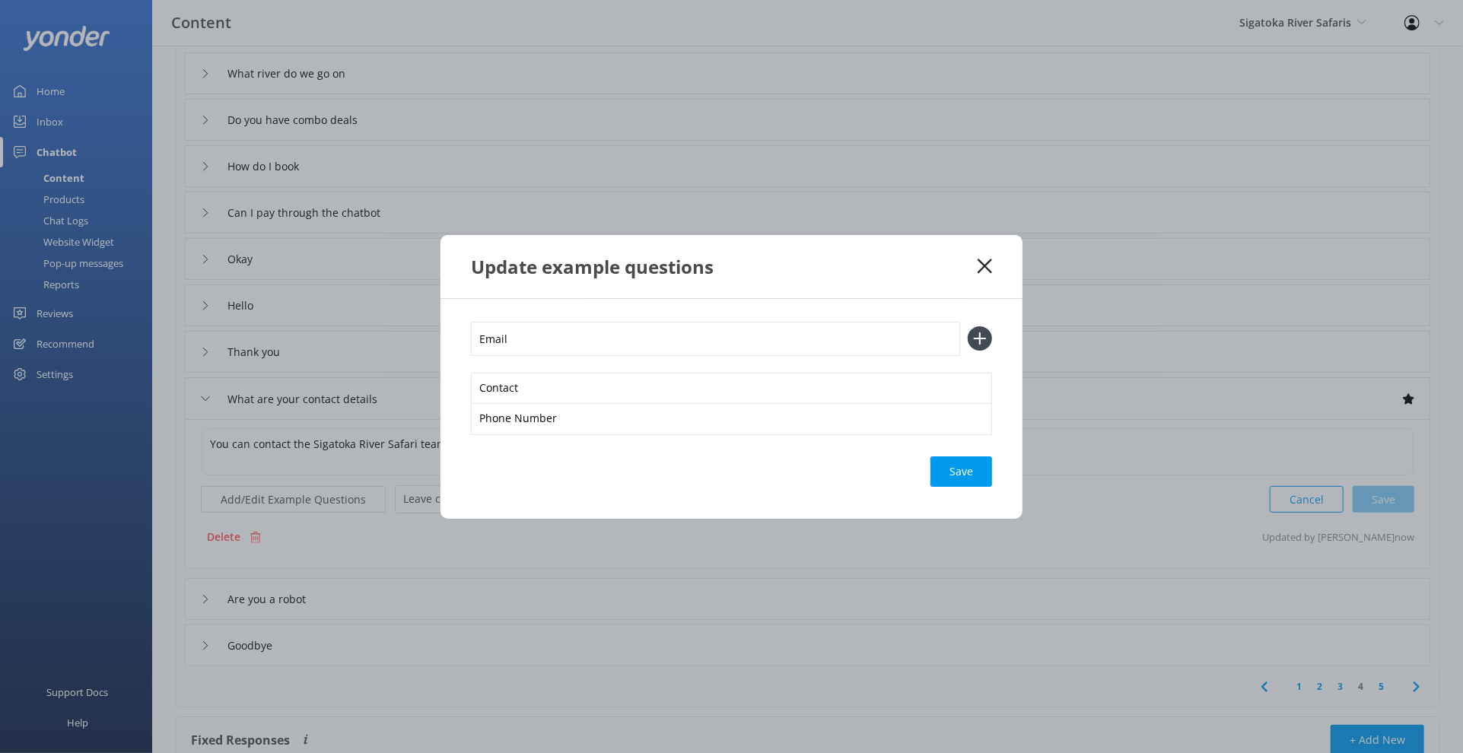
type input "Email"
click at [968, 326] on button at bounding box center [980, 338] width 24 height 24
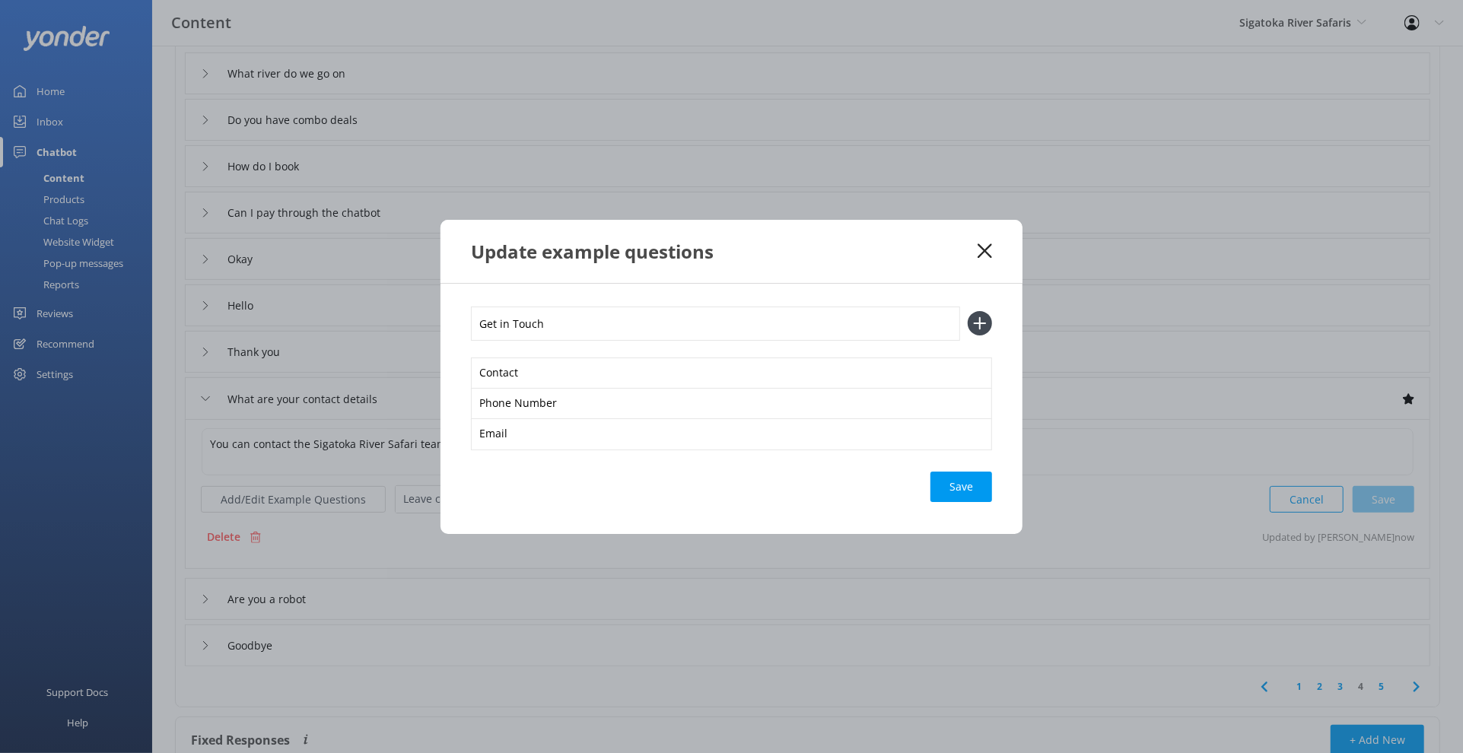
type input "Get in Touch"
click at [968, 311] on button at bounding box center [980, 323] width 24 height 24
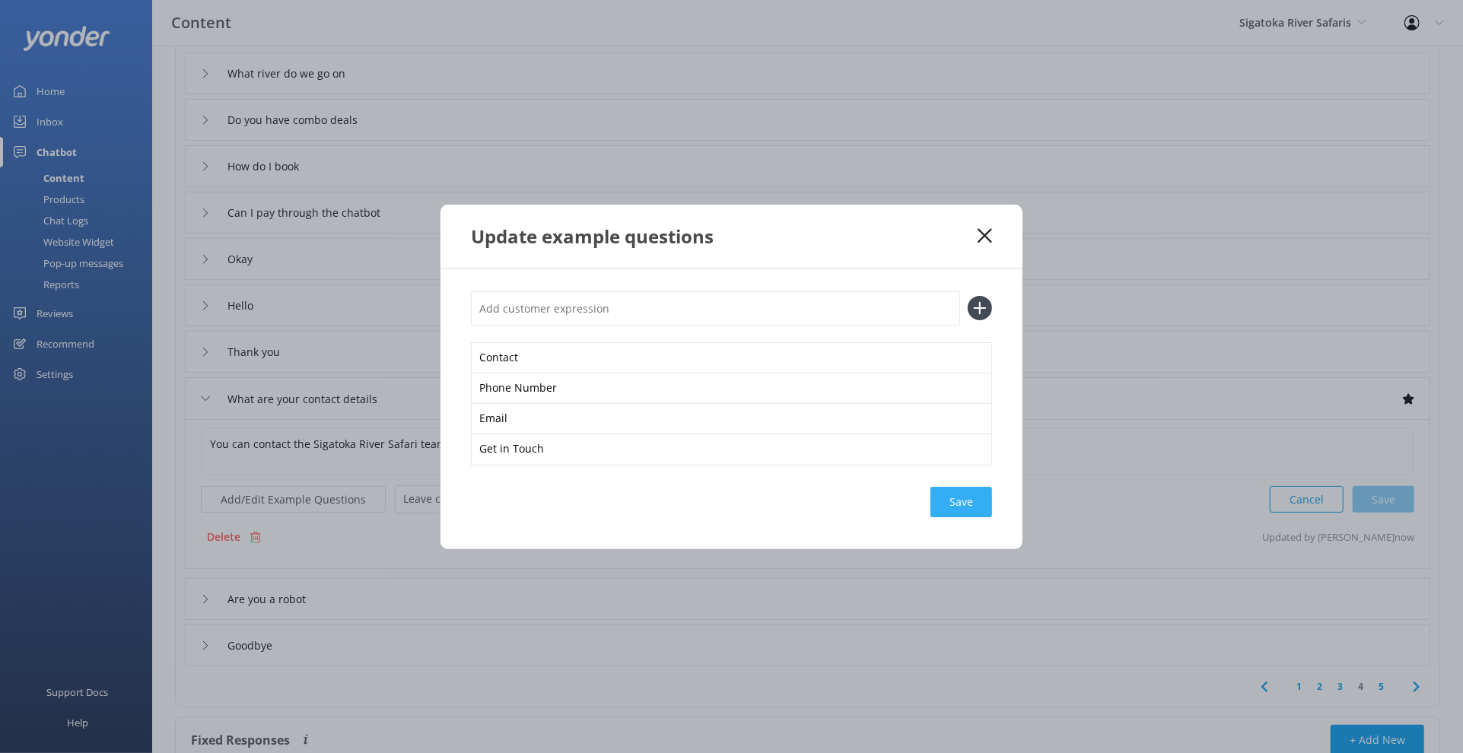
click at [949, 511] on div "Save" at bounding box center [961, 502] width 62 height 30
click at [996, 232] on div "Update example questions" at bounding box center [731, 236] width 582 height 63
drag, startPoint x: 987, startPoint y: 234, endPoint x: 1048, endPoint y: 356, distance: 136.4
click at [987, 234] on icon at bounding box center [984, 235] width 14 height 15
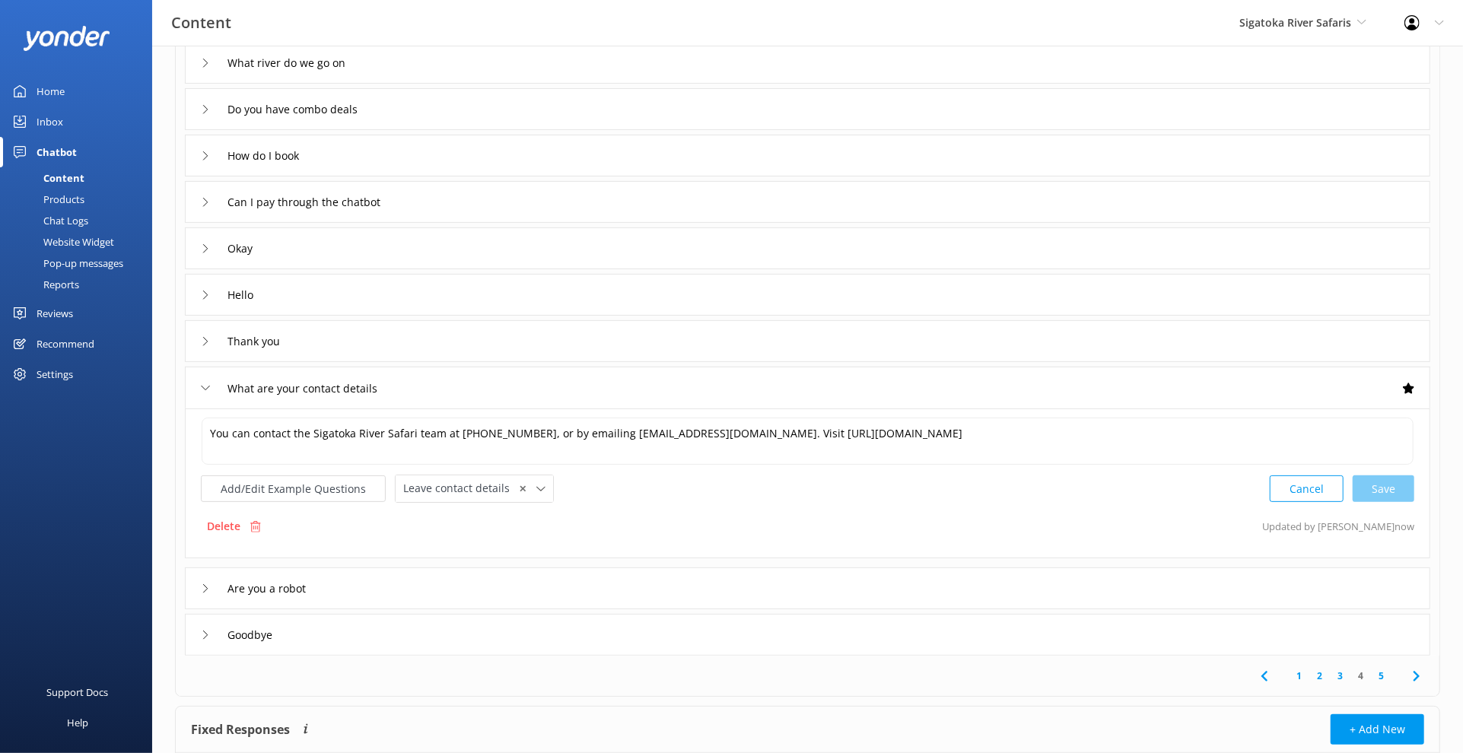
scroll to position [244, 0]
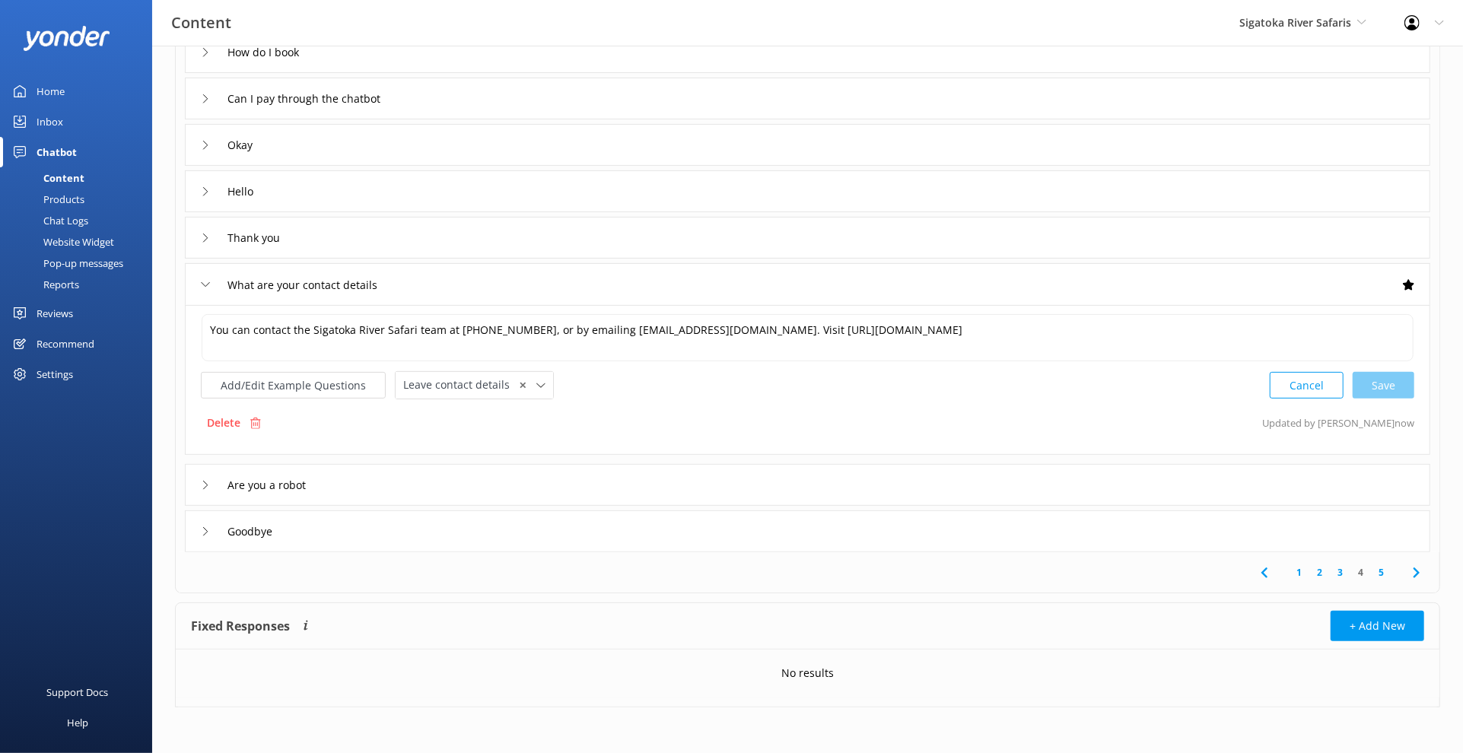
click at [1386, 570] on link "5" at bounding box center [1381, 572] width 21 height 14
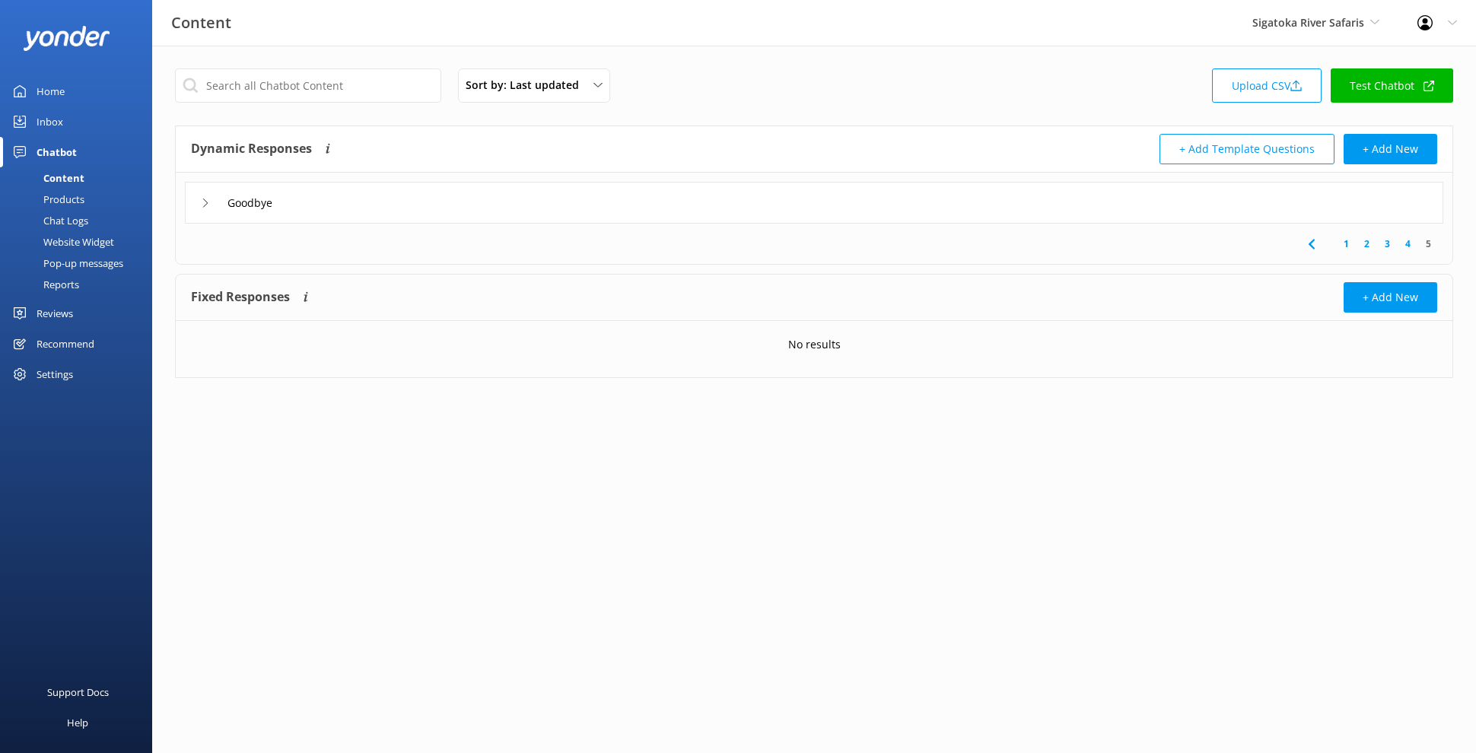
click at [859, 209] on div "Goodbye" at bounding box center [814, 203] width 1258 height 42
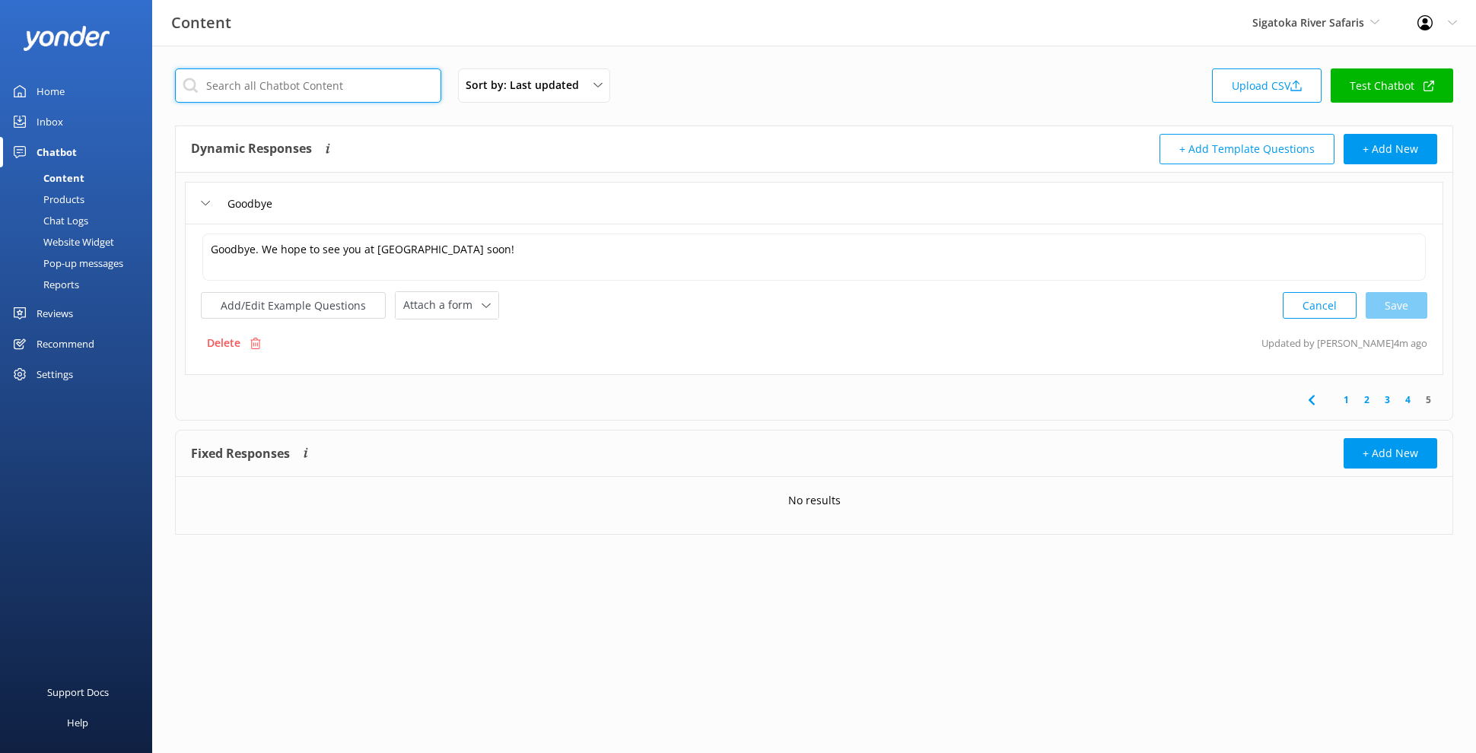
click at [346, 83] on input "text" at bounding box center [308, 85] width 266 height 34
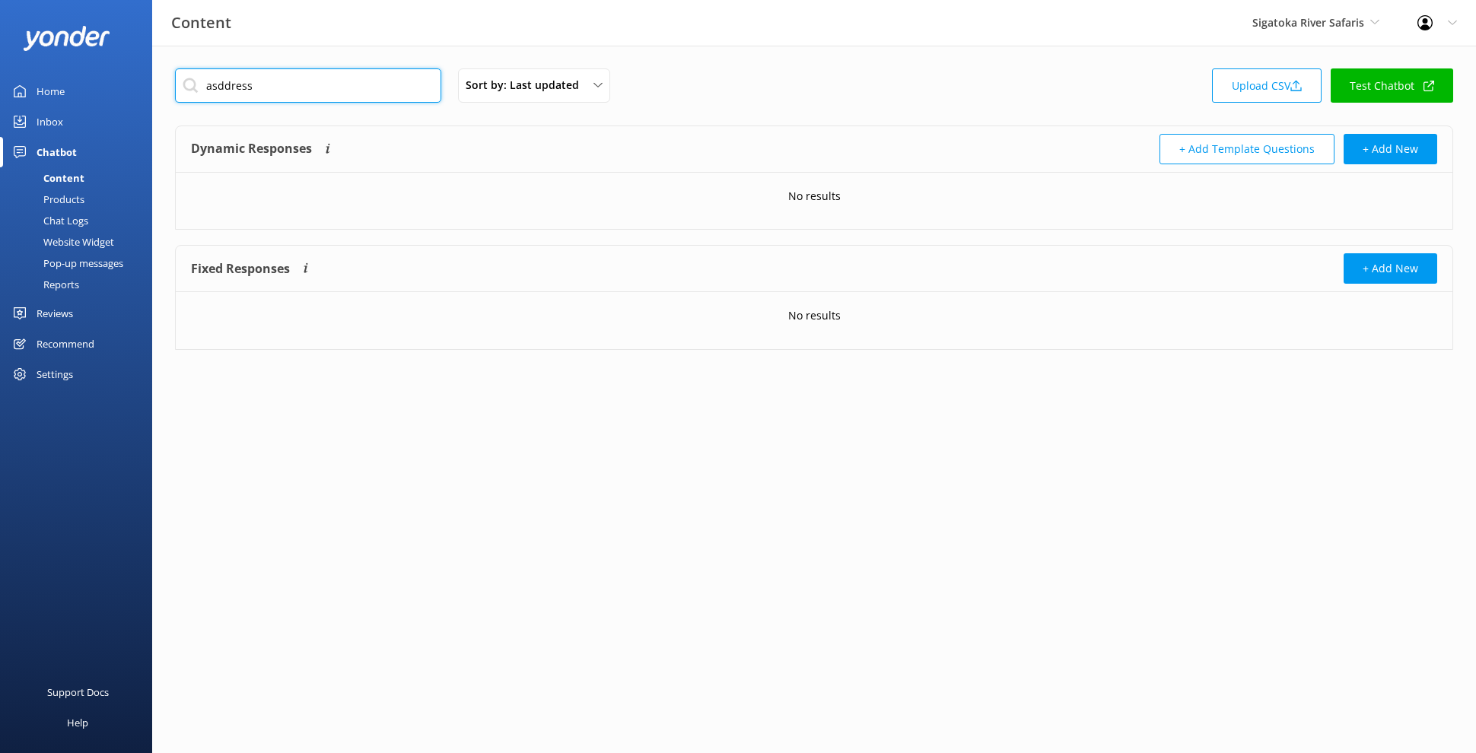
click at [338, 72] on input "asddress" at bounding box center [308, 85] width 266 height 34
click at [338, 75] on input "asddress" at bounding box center [308, 85] width 266 height 34
type input "address"
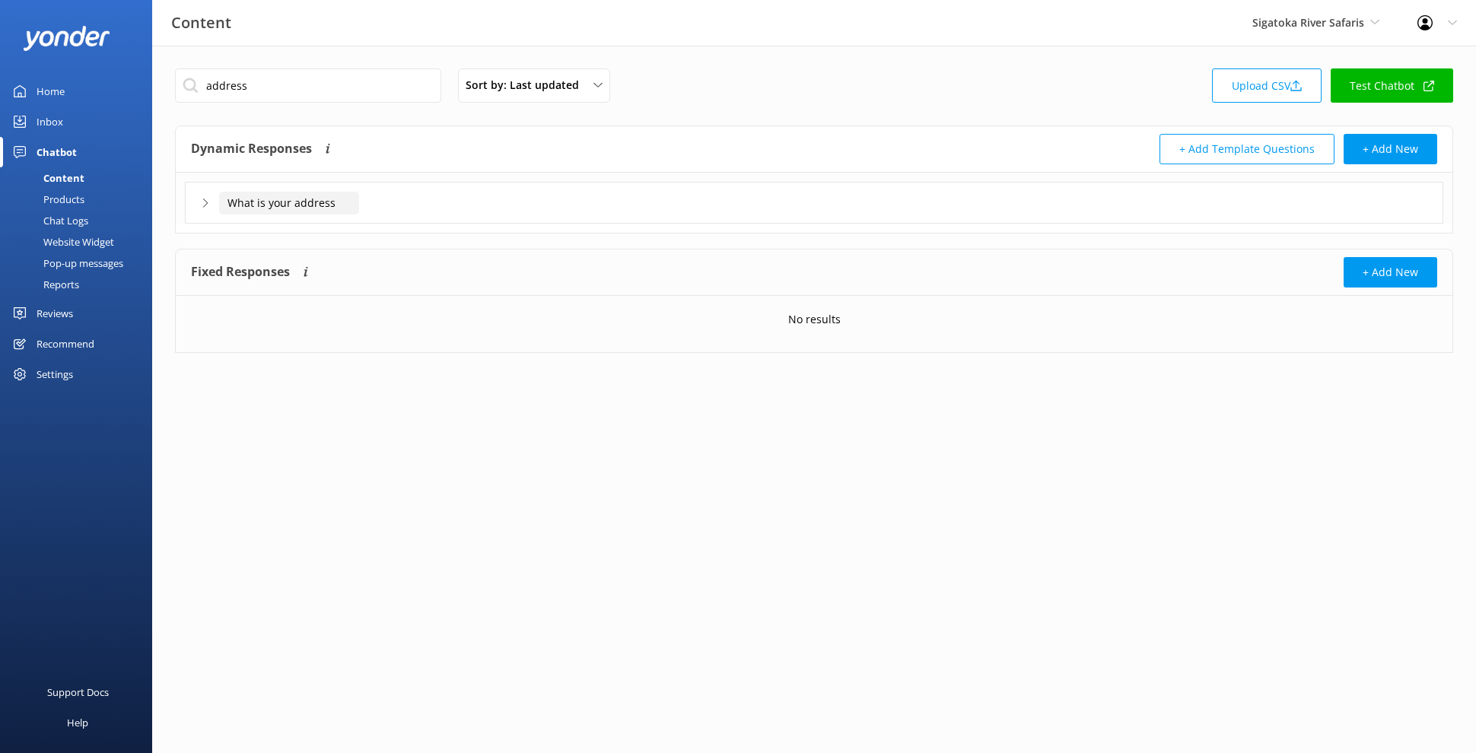
click at [358, 193] on input "What is your address" at bounding box center [289, 203] width 140 height 23
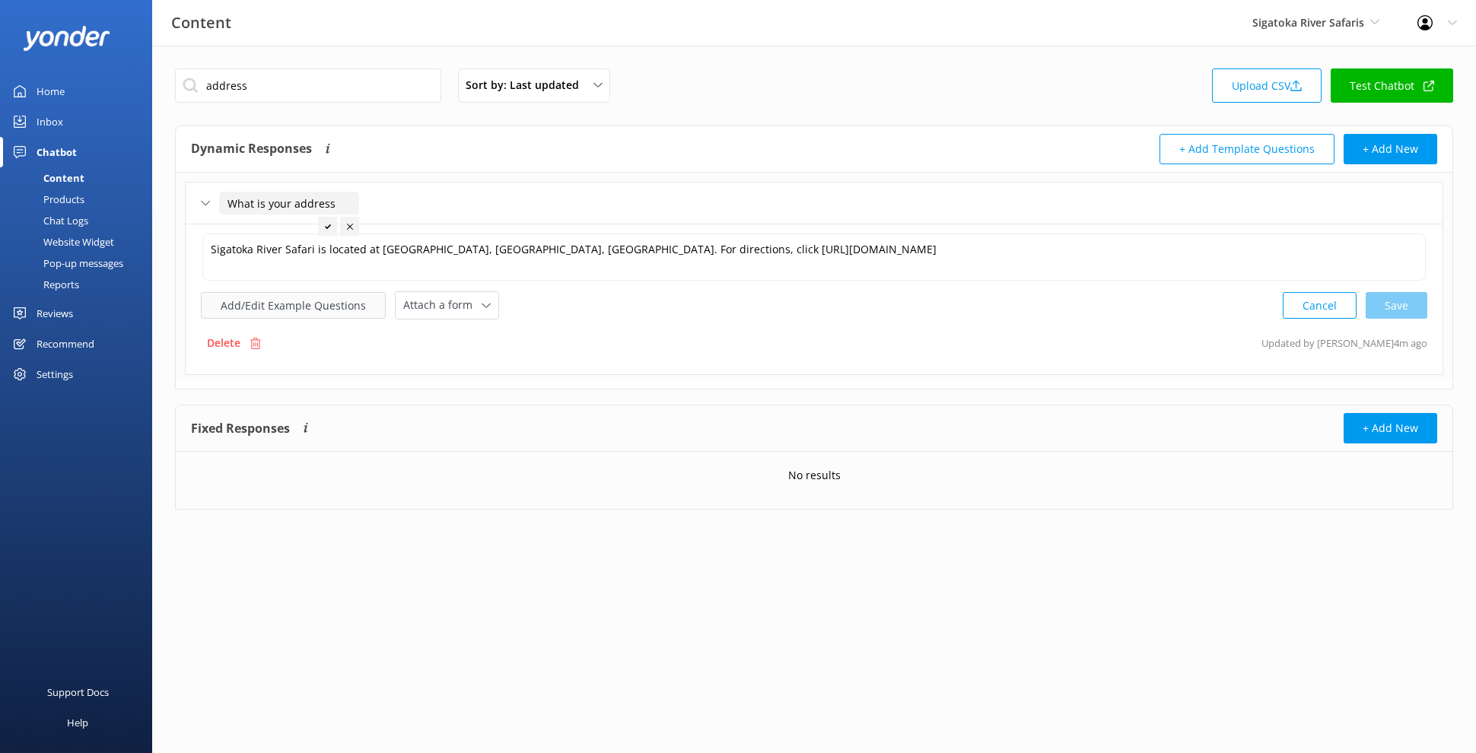
click at [316, 296] on button "Add/Edit Example Questions" at bounding box center [293, 305] width 185 height 27
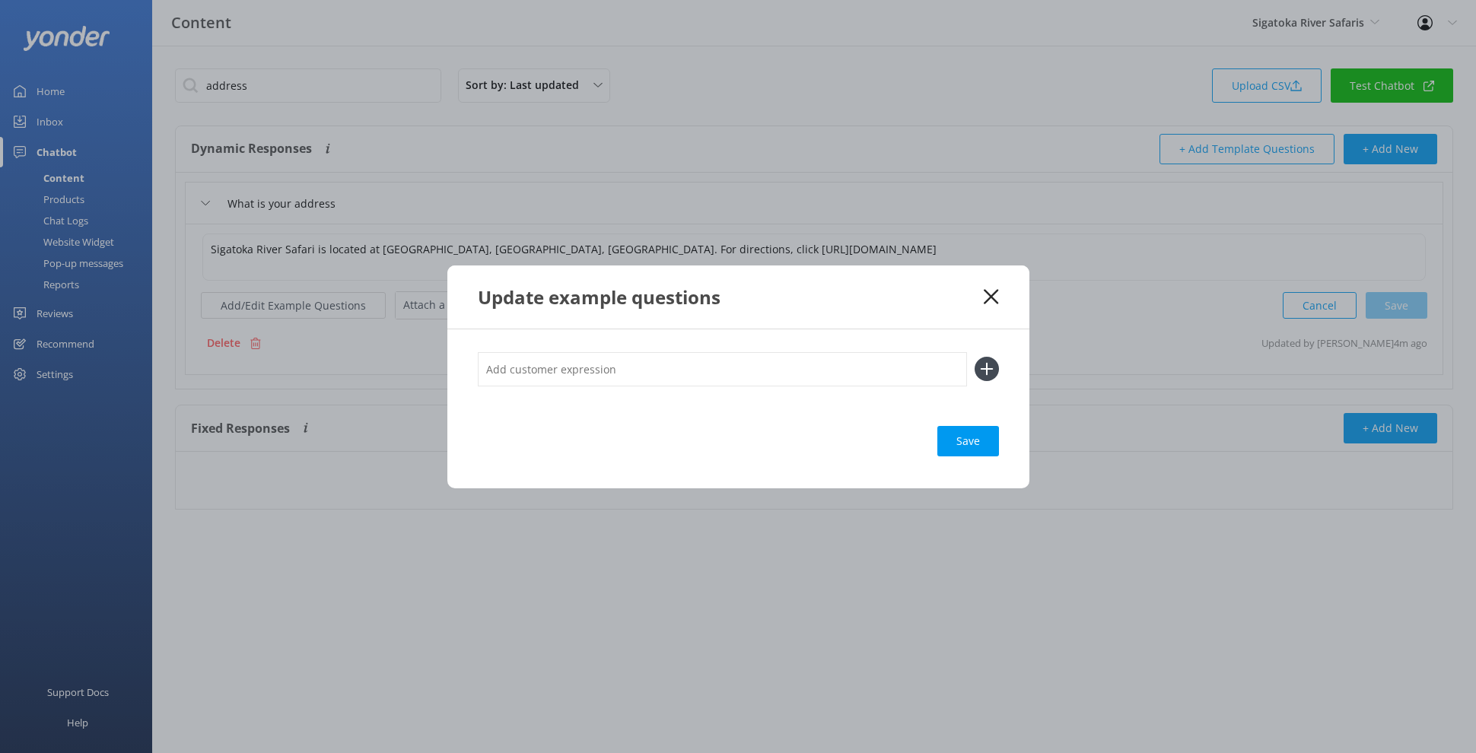
click at [611, 372] on input "text" at bounding box center [722, 369] width 489 height 34
type input "Directions"
click at [974, 357] on button at bounding box center [986, 369] width 24 height 24
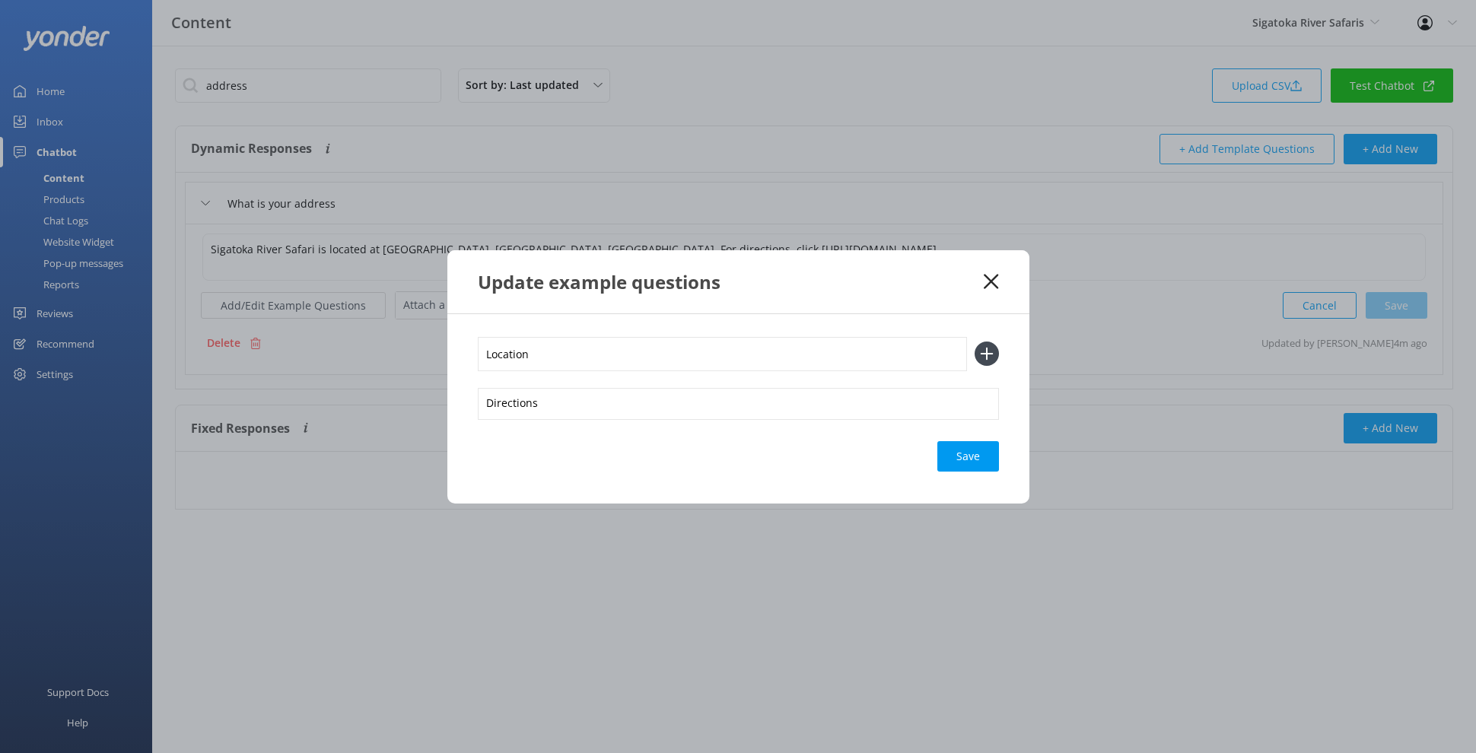
type input "Location"
click at [974, 342] on button at bounding box center [986, 354] width 24 height 24
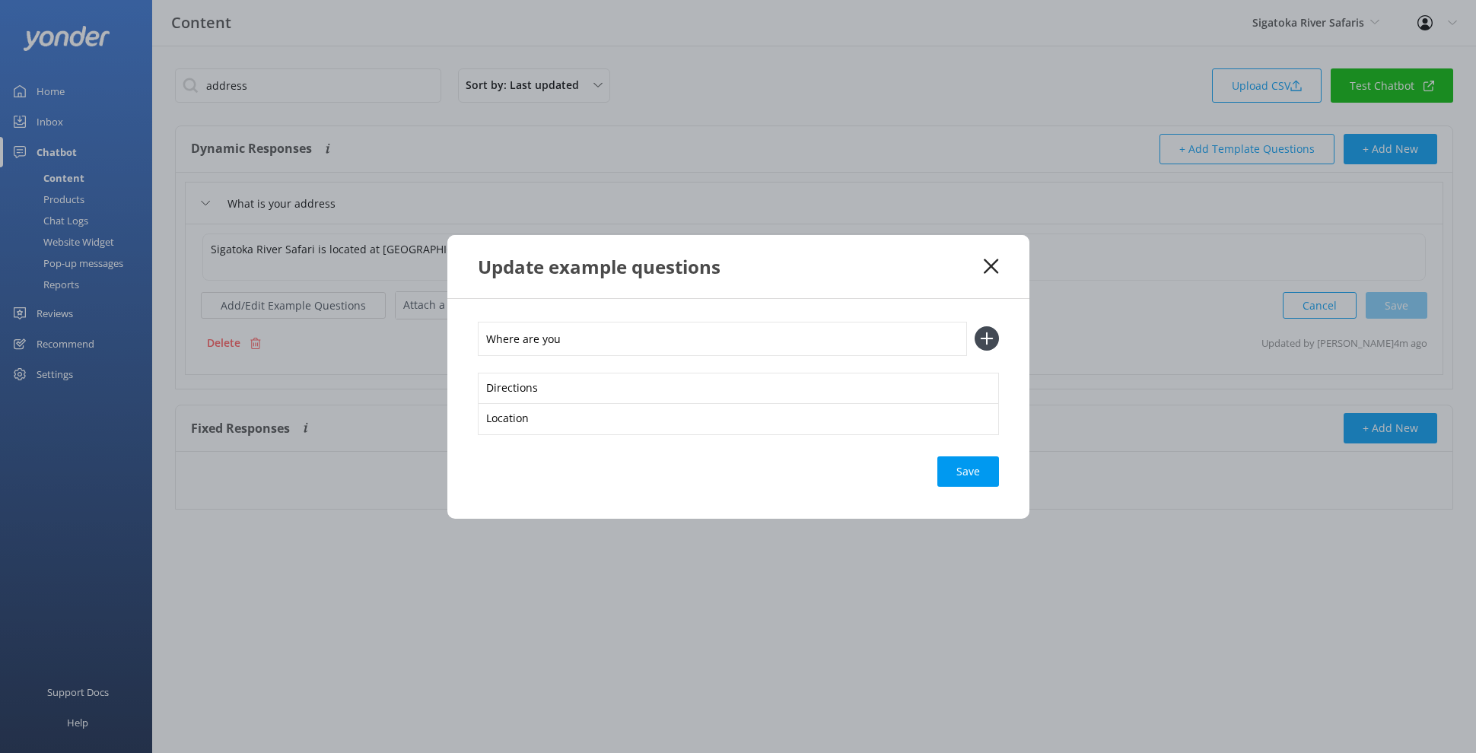
type input "Where are you"
click at [974, 326] on button at bounding box center [986, 338] width 24 height 24
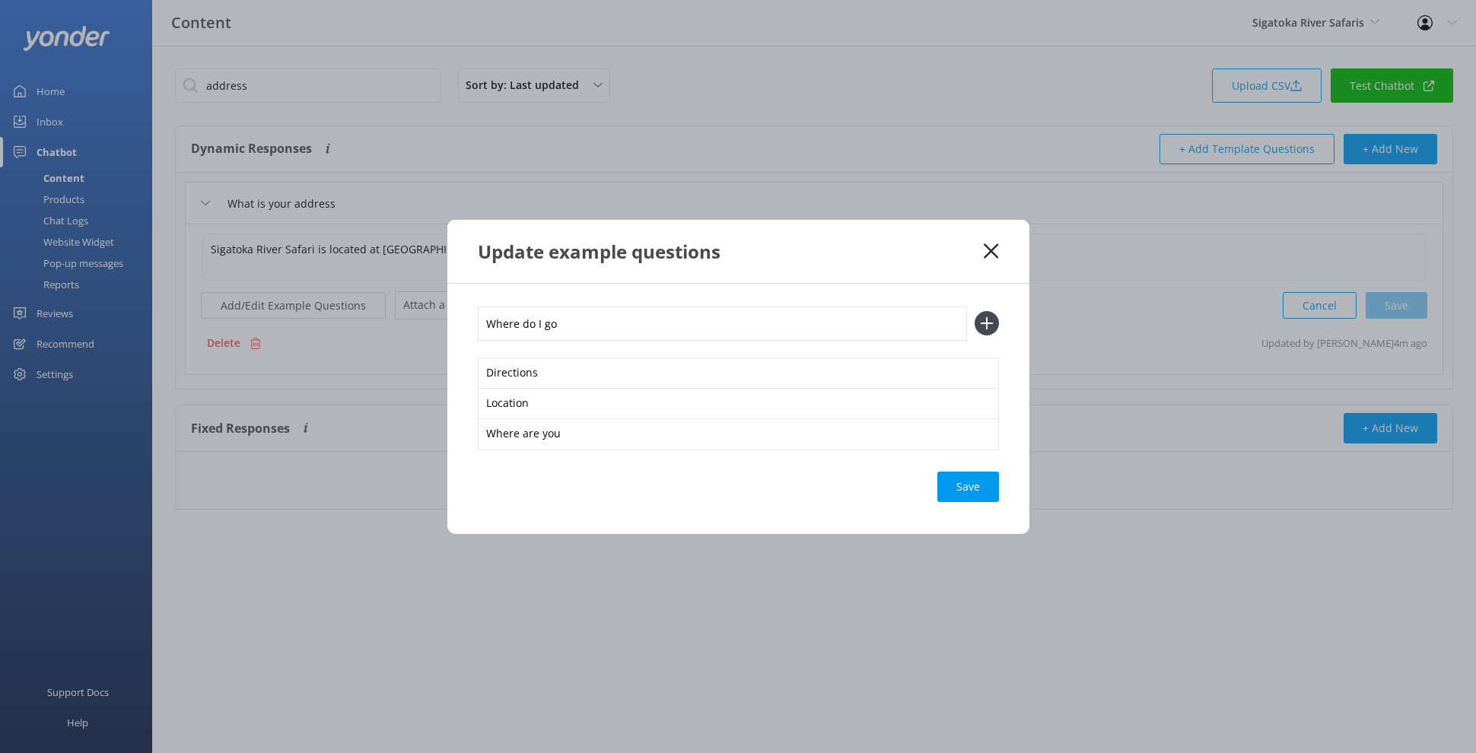
type input "Where do I go"
click at [974, 311] on button at bounding box center [986, 323] width 24 height 24
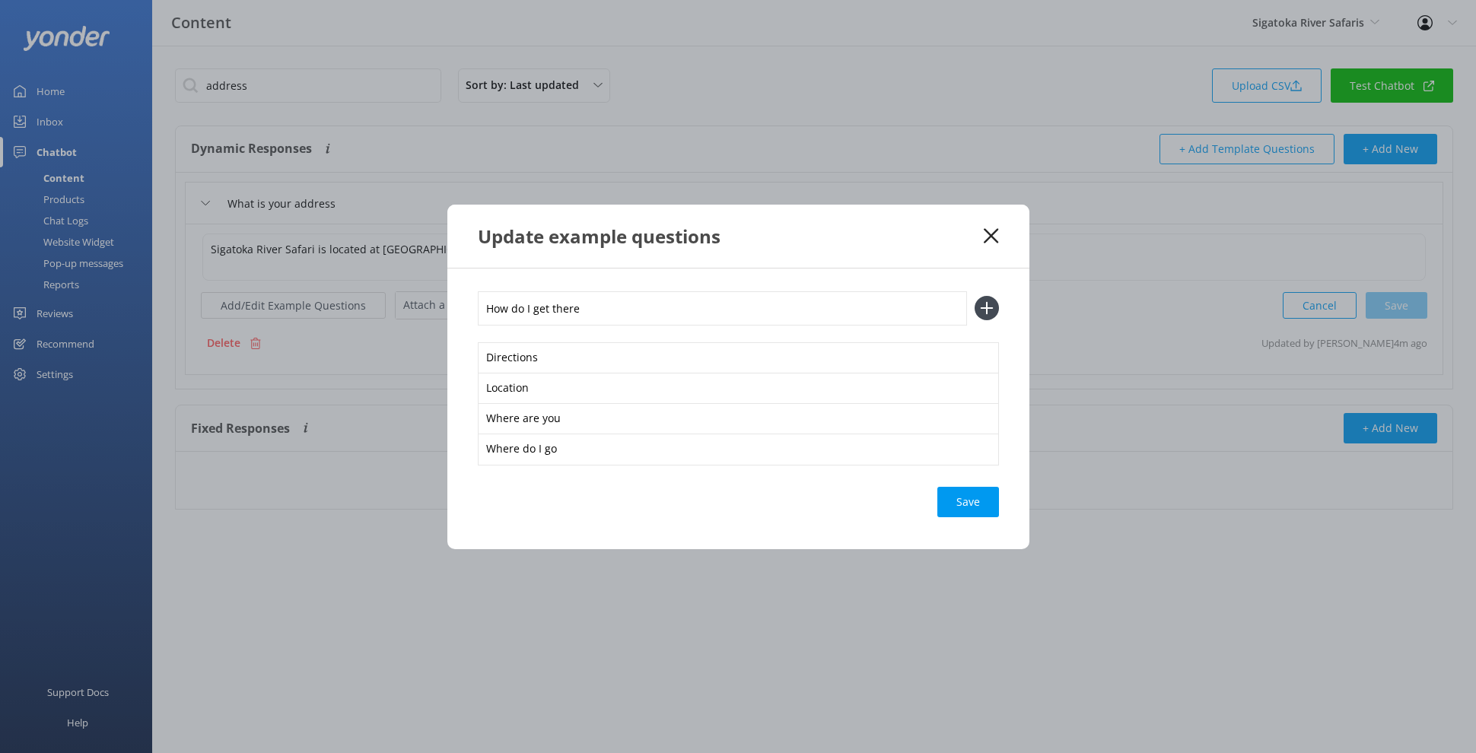
type input "How do I get there"
click at [974, 296] on button at bounding box center [986, 308] width 24 height 24
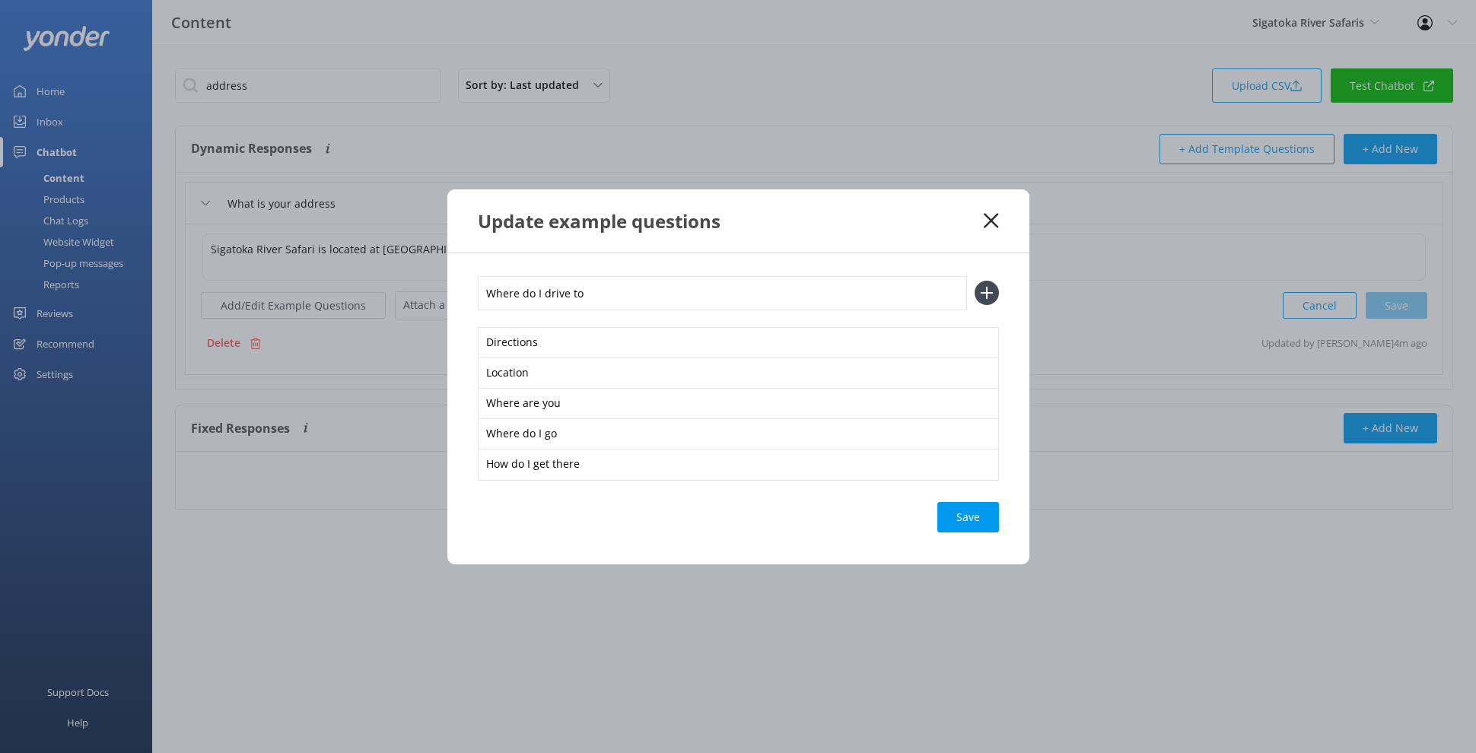
type input "Where do I drive to"
click at [974, 281] on button at bounding box center [986, 293] width 24 height 24
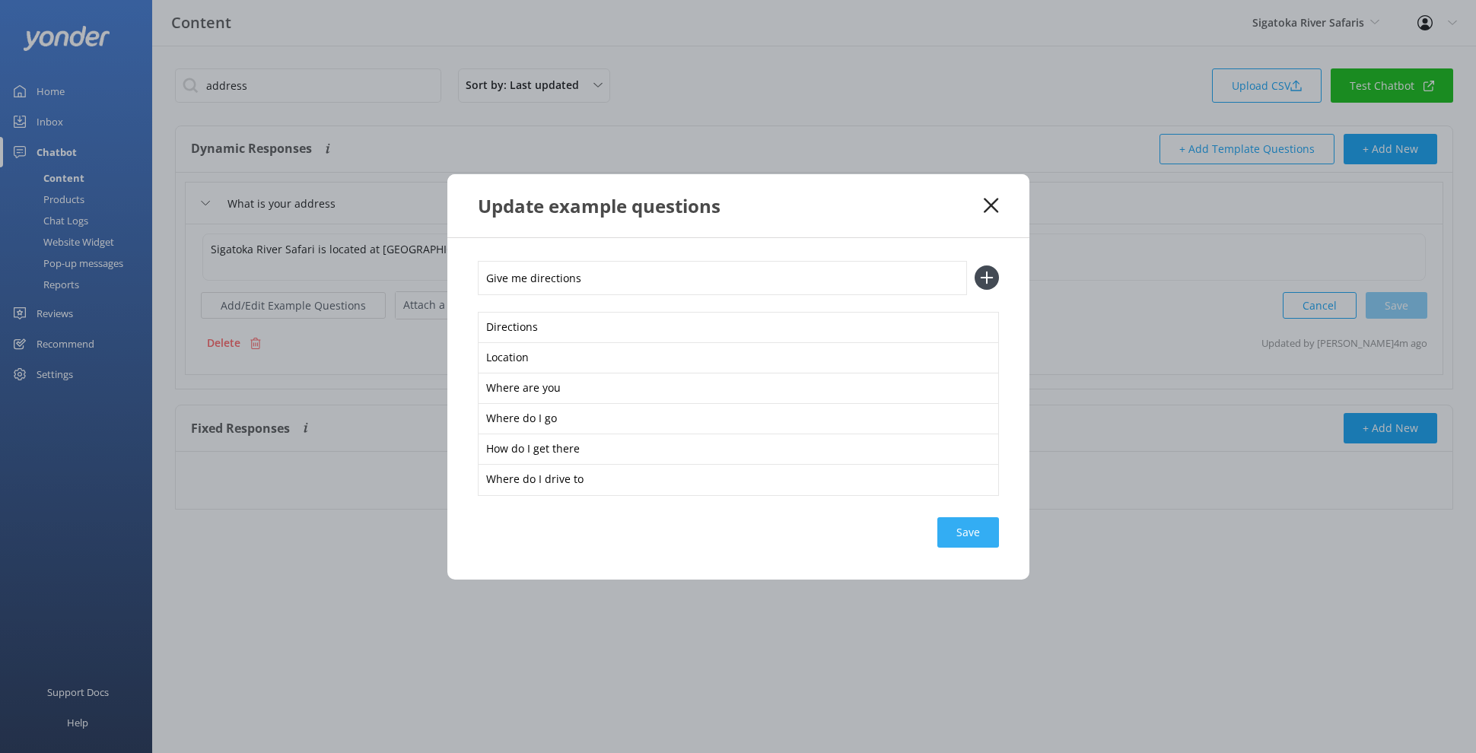
type input "Give me directions"
click at [950, 526] on div "Loading.." at bounding box center [968, 532] width 61 height 30
click at [989, 199] on icon at bounding box center [991, 205] width 14 height 15
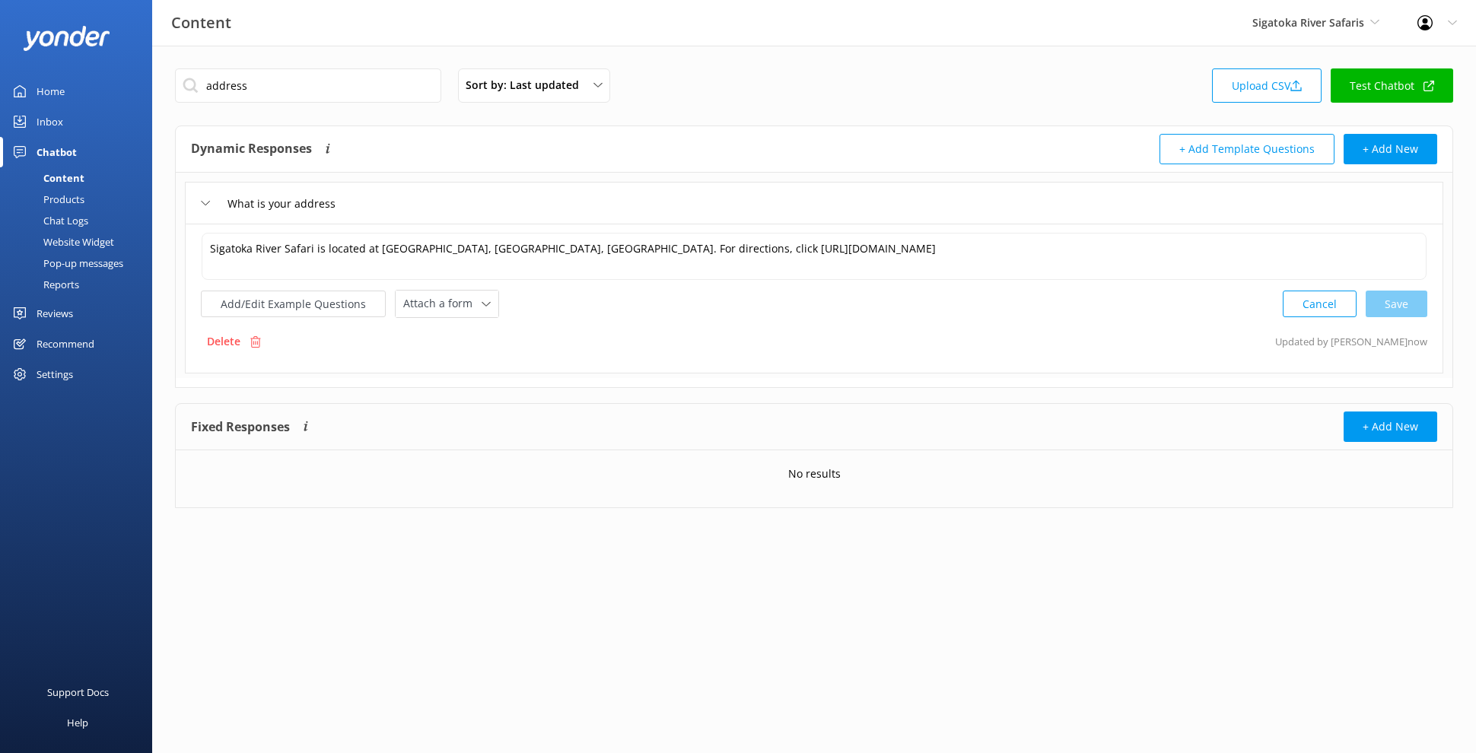
click at [74, 234] on div "Website Widget" at bounding box center [61, 241] width 105 height 21
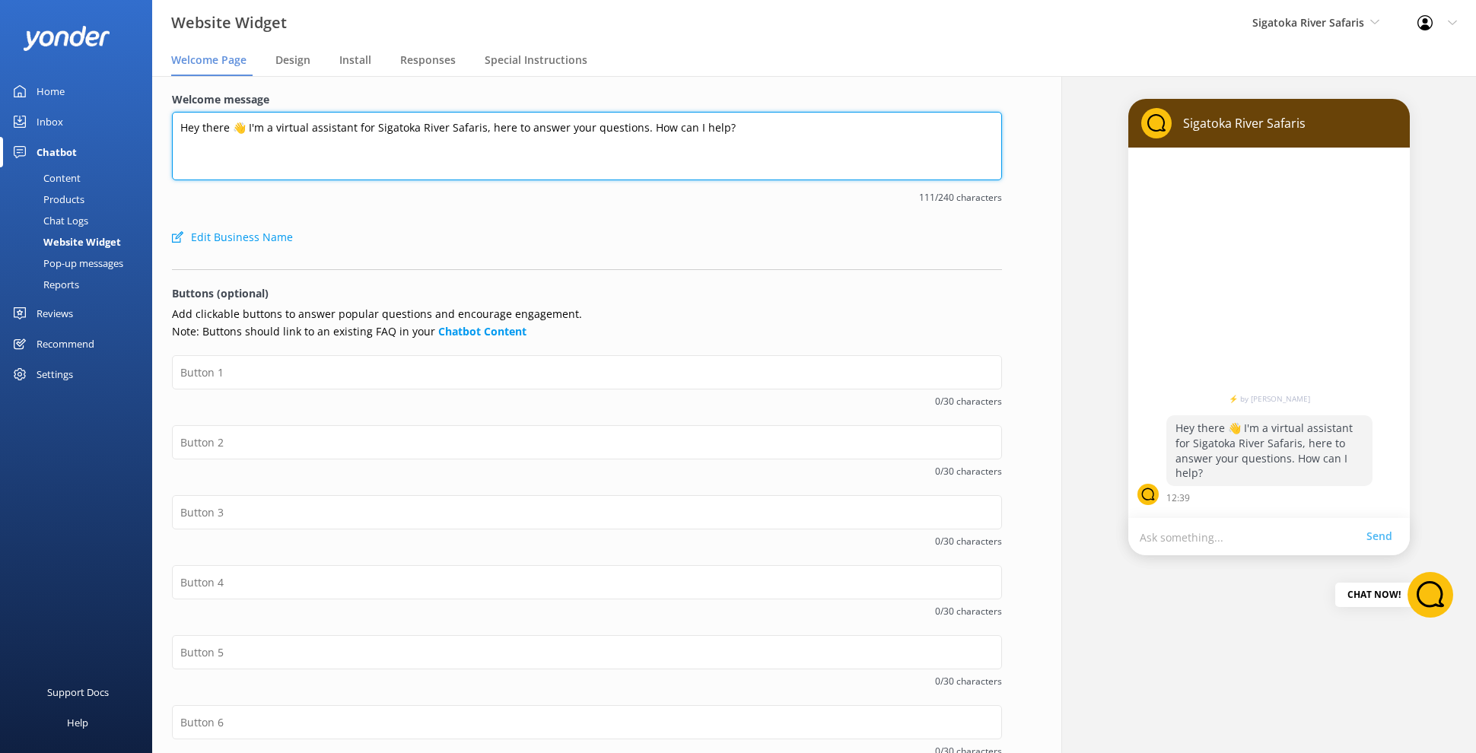
click at [216, 130] on textarea "Hey there 👋 I'm a virtual assistant for Sigatoka River Safaris, here to answer …" at bounding box center [587, 146] width 830 height 68
type textarea "Bula 👋 I'm a virtual assistant for Sigatoka River Safaris, here to answer your …"
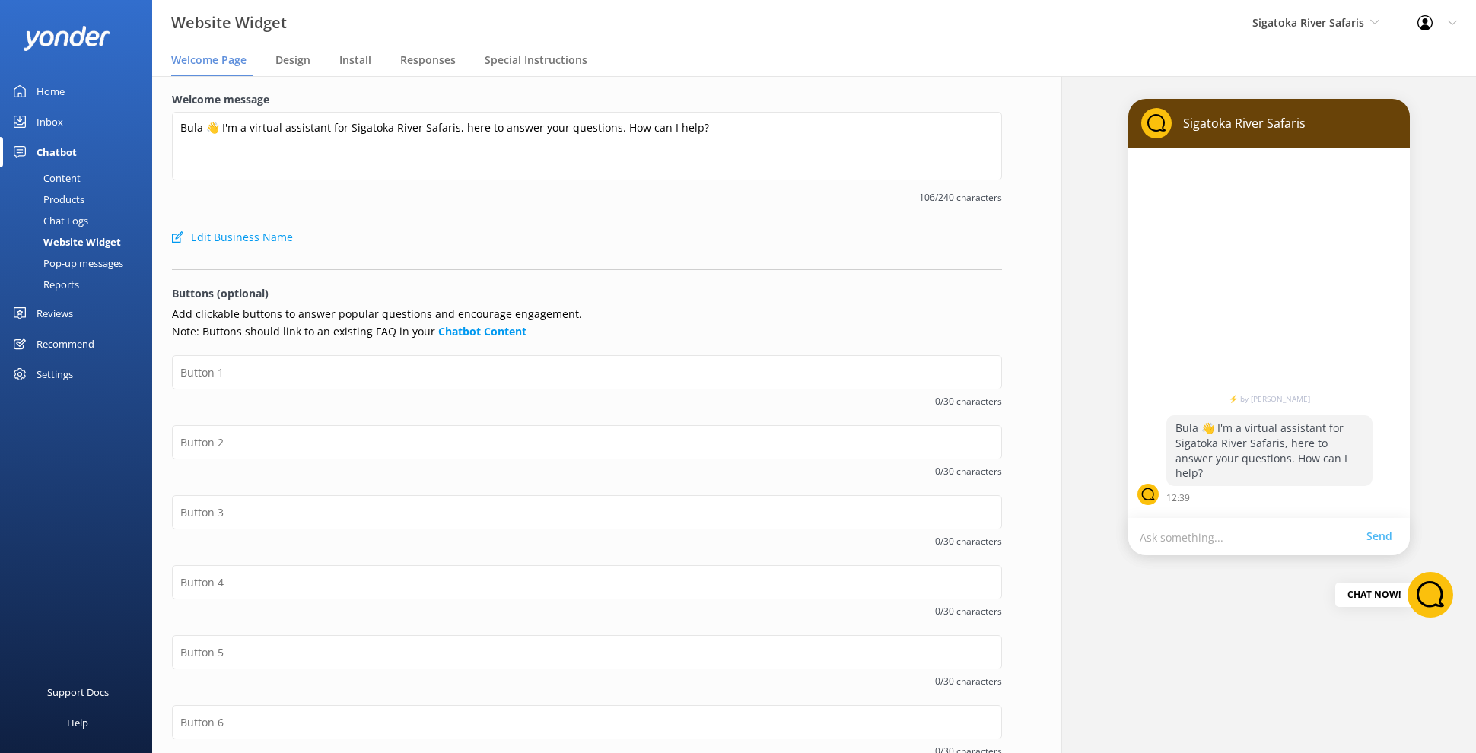
click at [418, 188] on div "106/240 characters" at bounding box center [587, 195] width 830 height 19
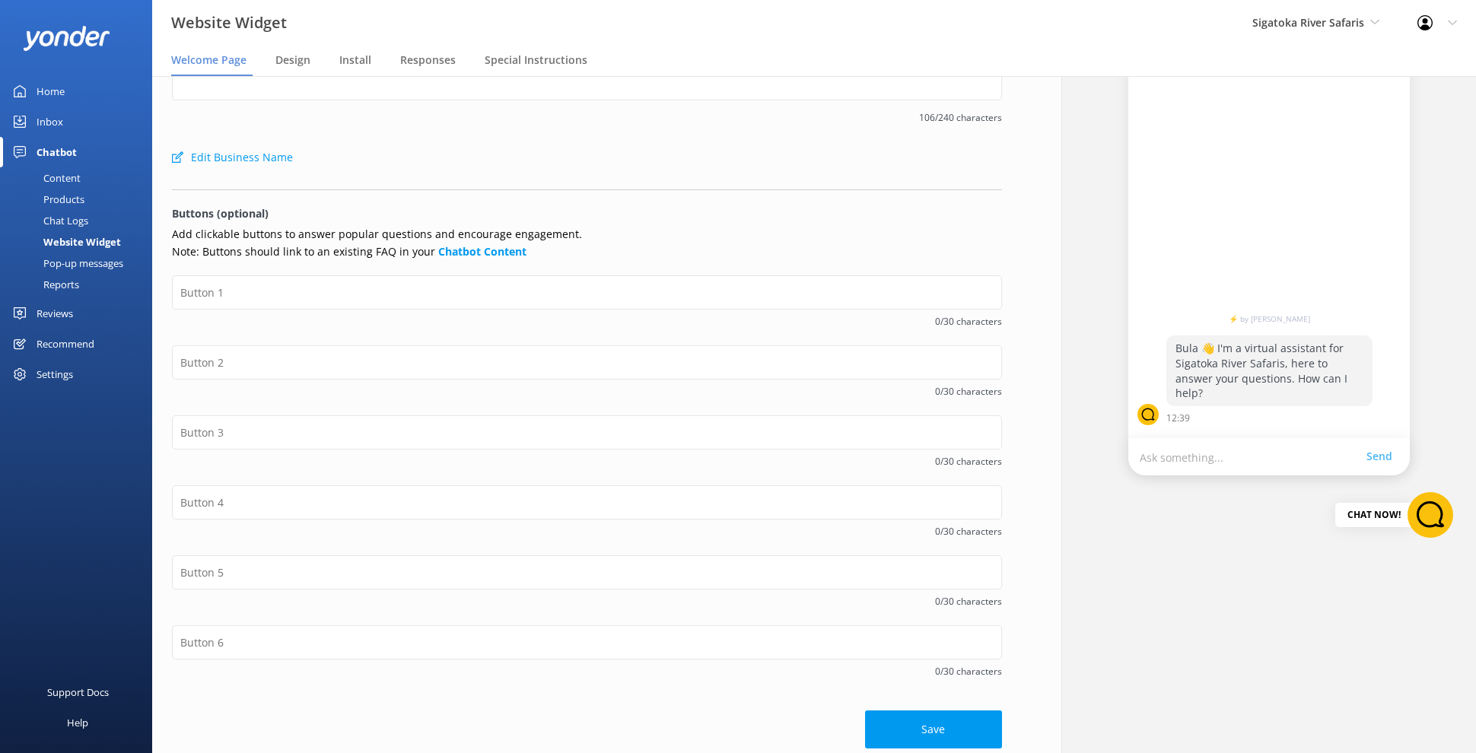
scroll to position [89, 0]
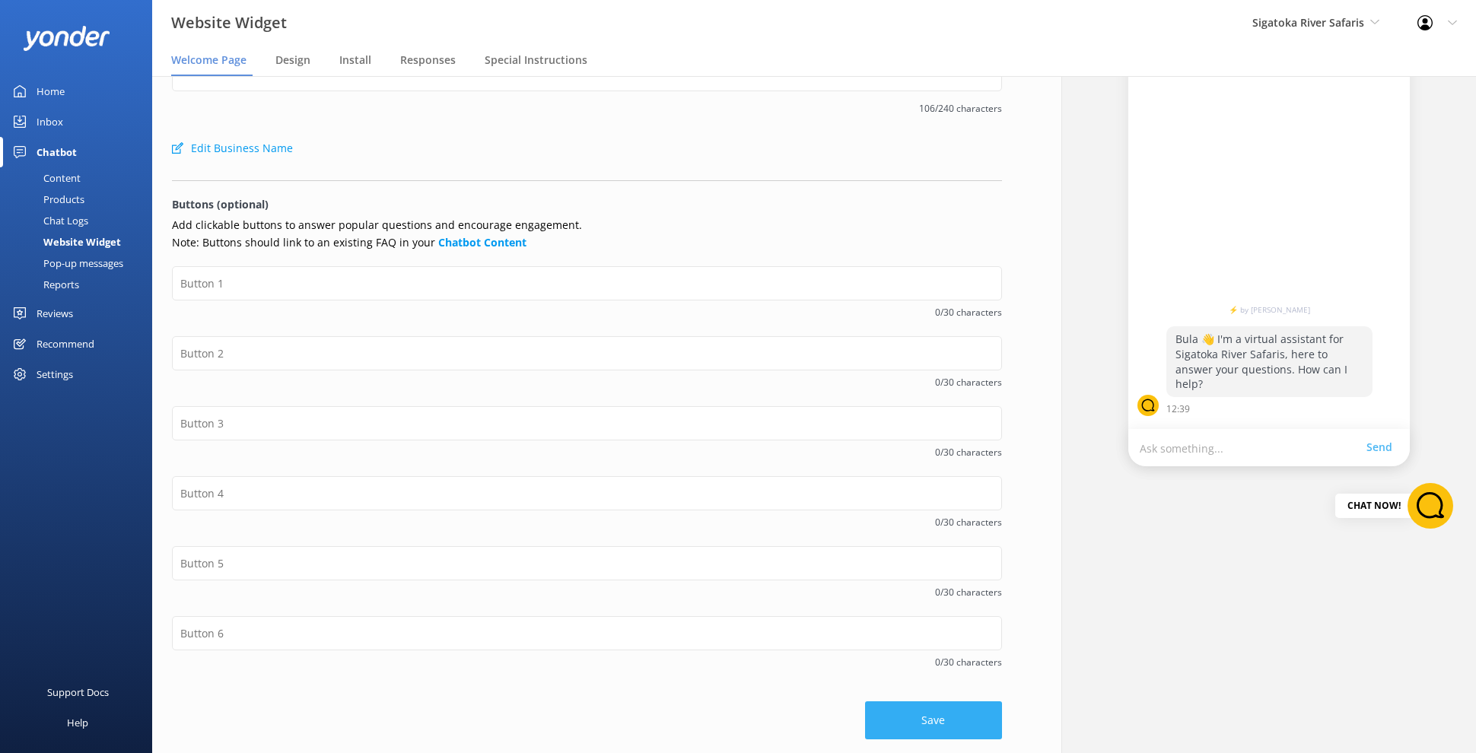
click at [936, 713] on button "Save" at bounding box center [933, 720] width 137 height 38
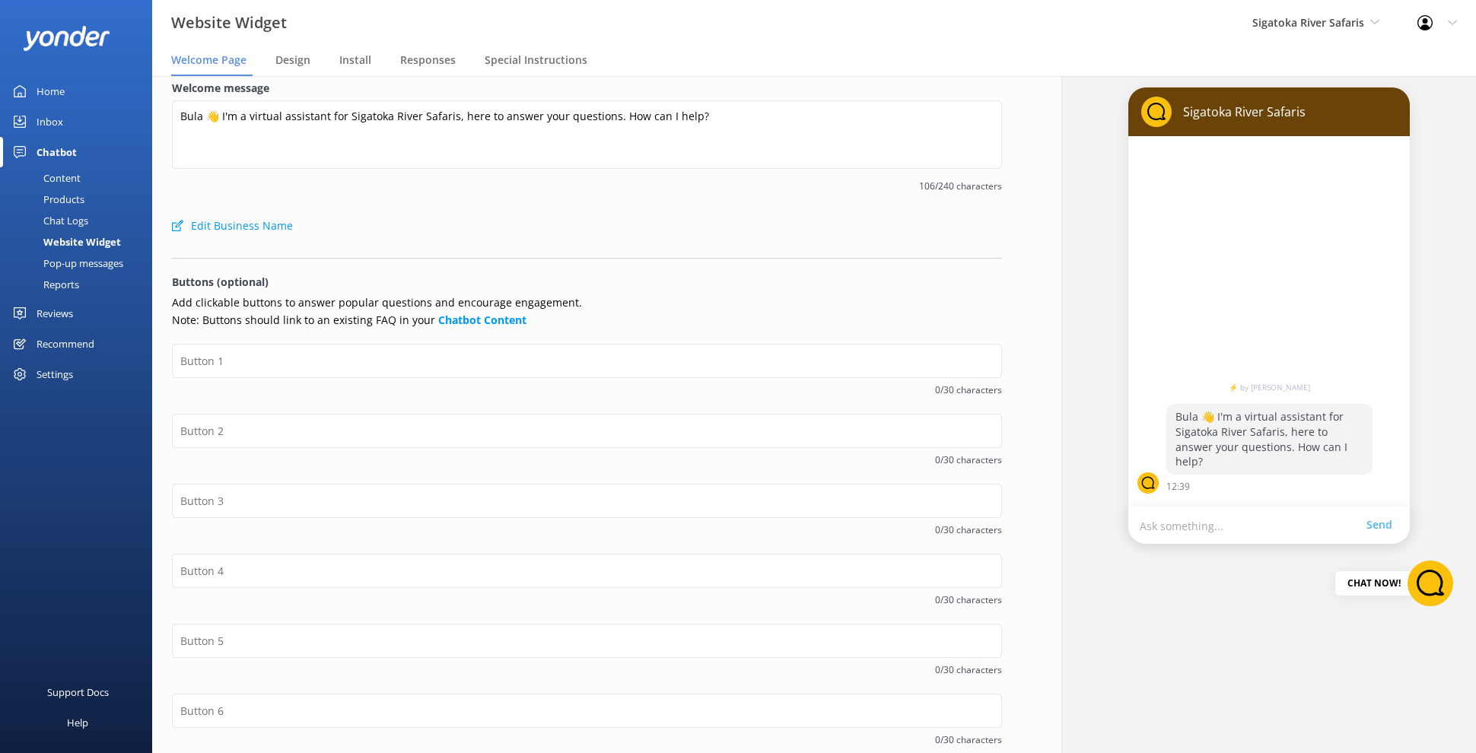
scroll to position [0, 0]
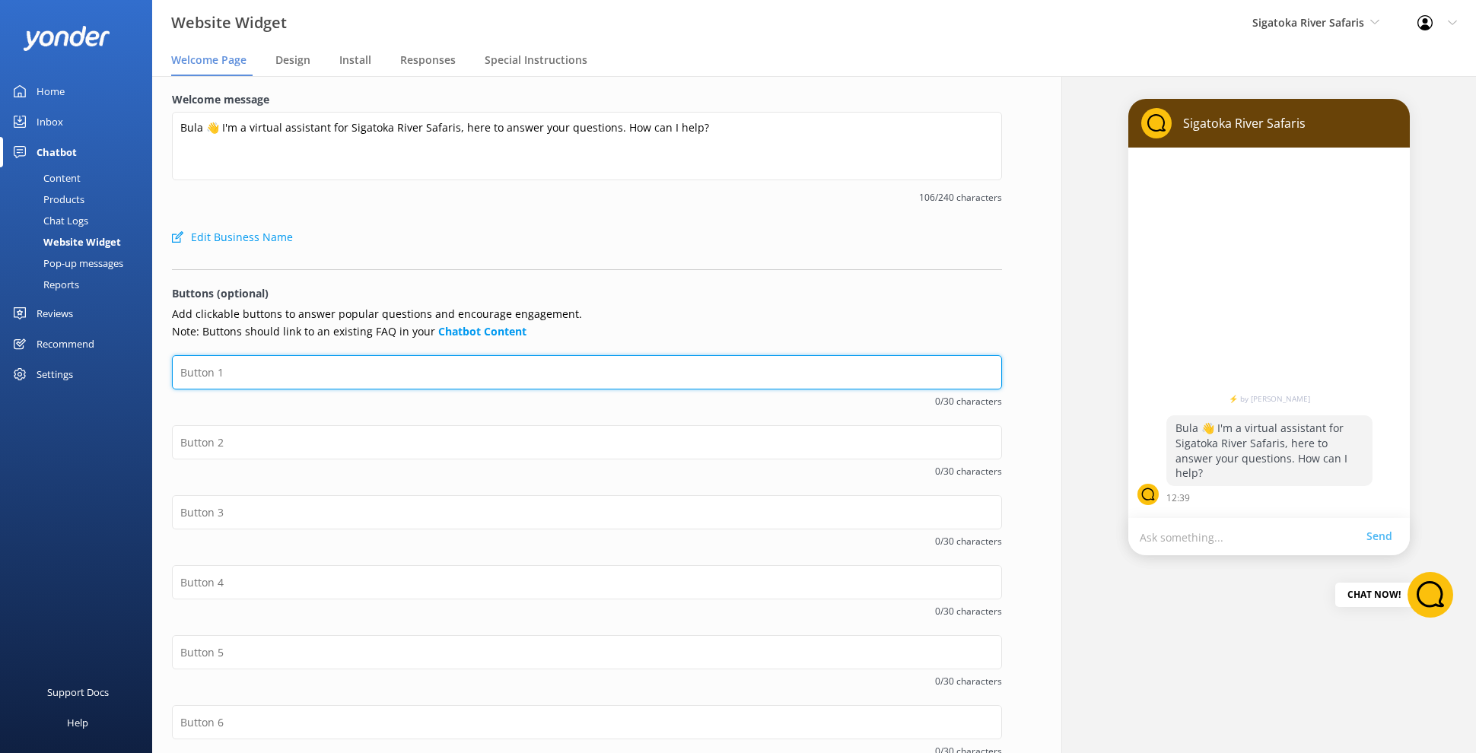
click at [659, 364] on input "text" at bounding box center [587, 372] width 830 height 34
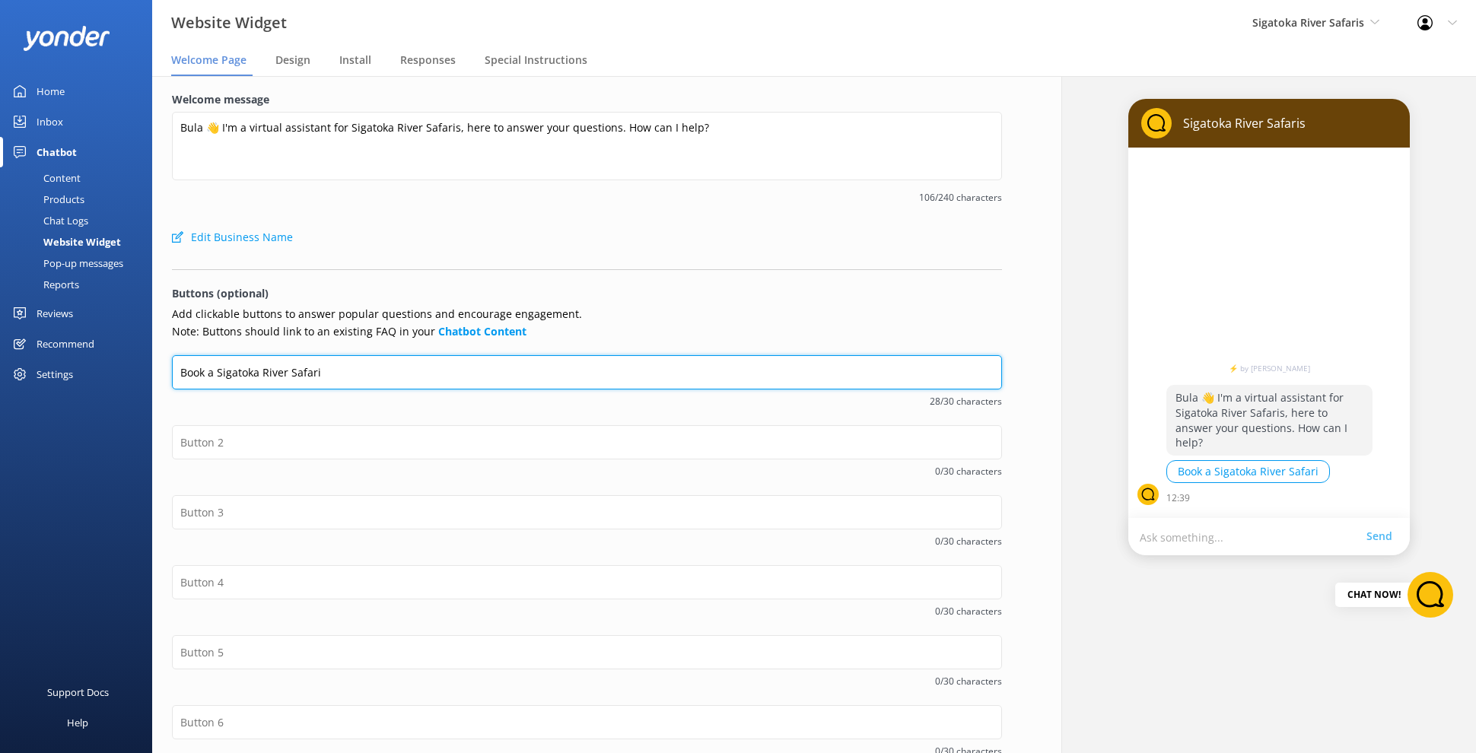
click at [247, 365] on input "Book a Sigatoka River Safari" at bounding box center [587, 372] width 830 height 34
type input "Book a Sigatoka River Safari"
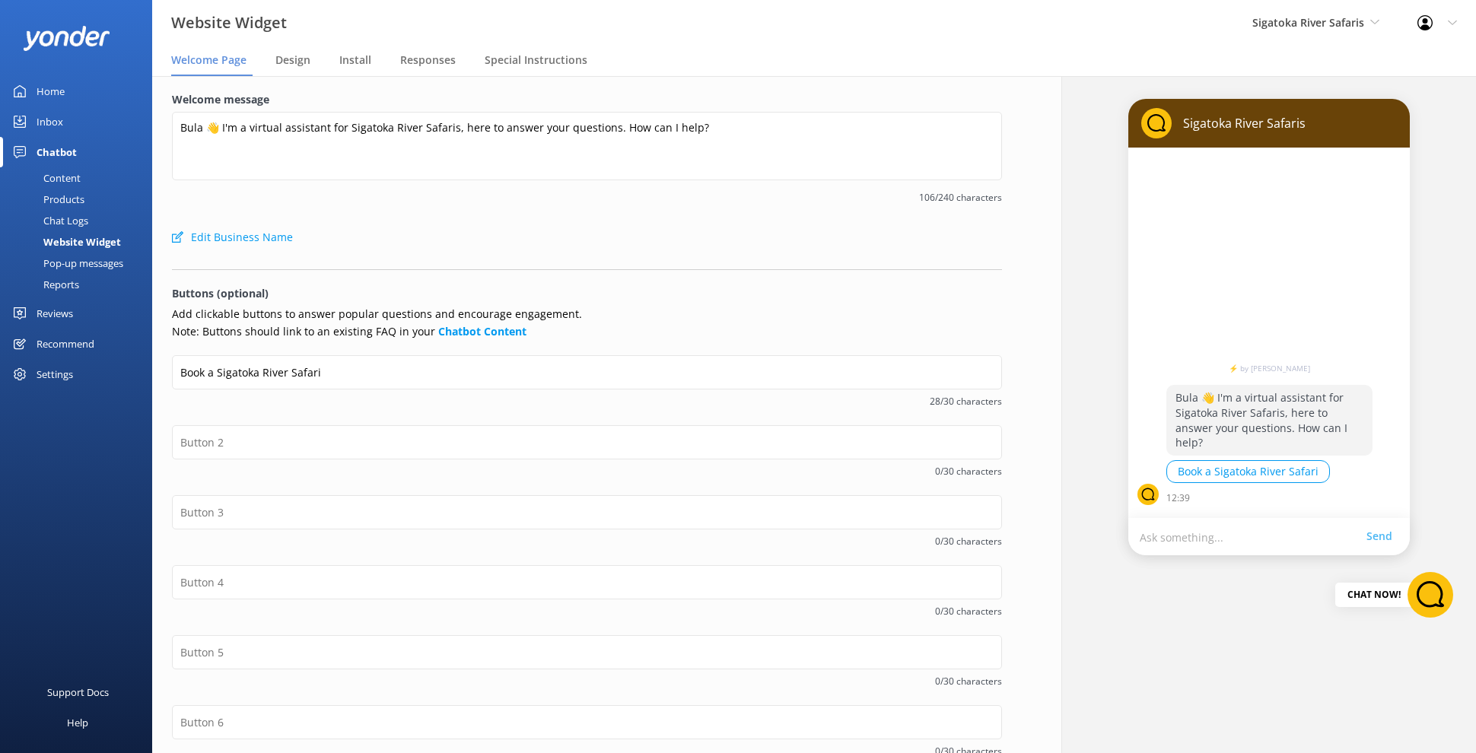
click at [330, 409] on div "Book a Sigatoka River Safari 28/30 characters" at bounding box center [587, 390] width 830 height 70
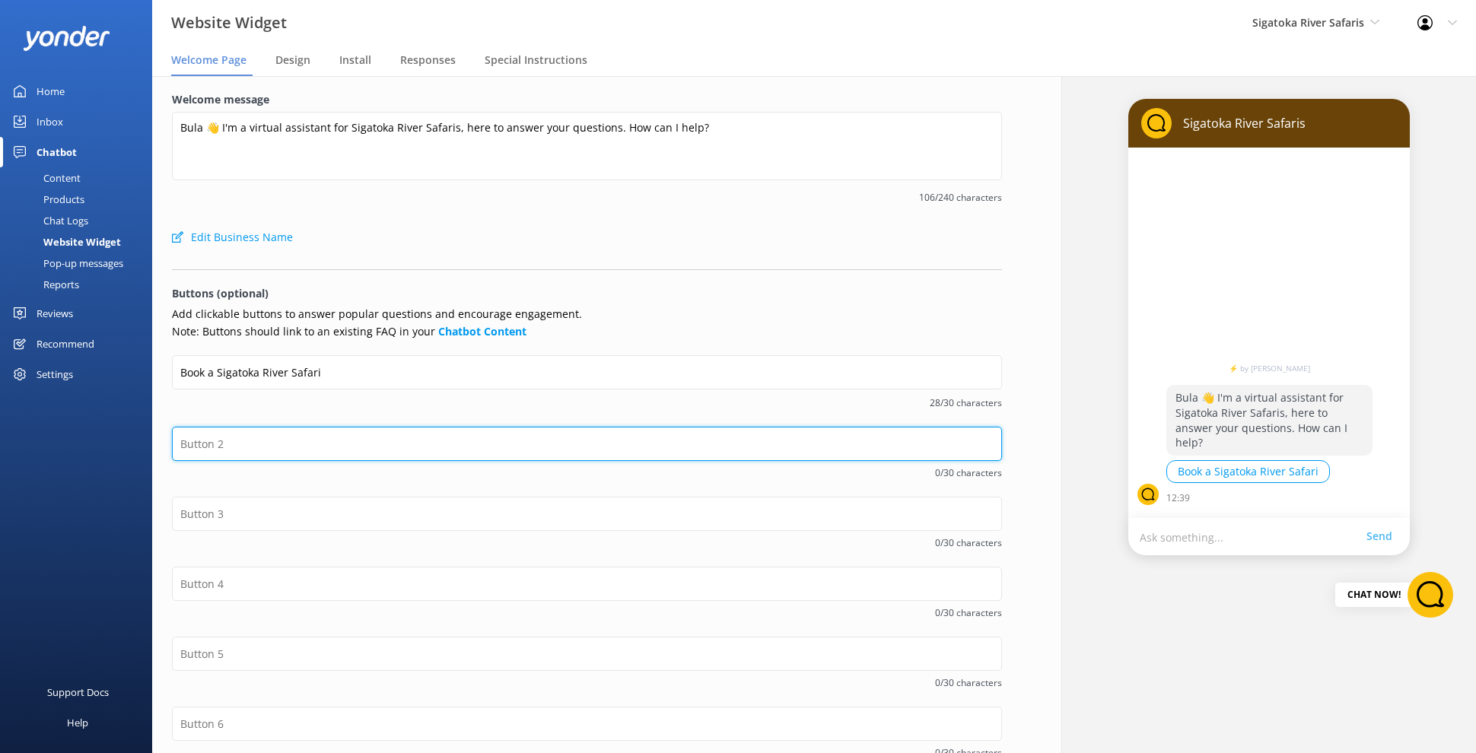
click at [331, 427] on input "text" at bounding box center [587, 444] width 830 height 34
type input "Contact Us"
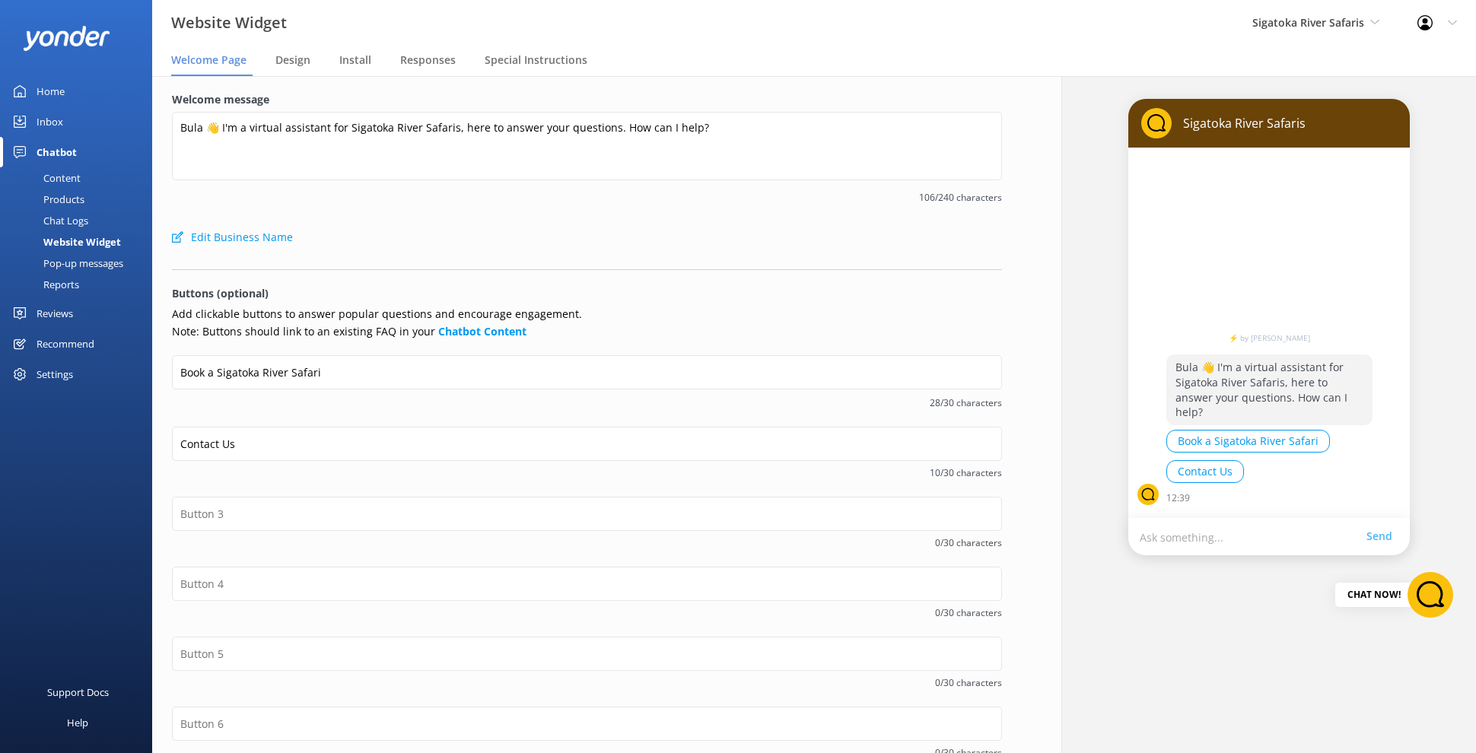
click at [580, 535] on span "0/30 characters" at bounding box center [587, 542] width 830 height 14
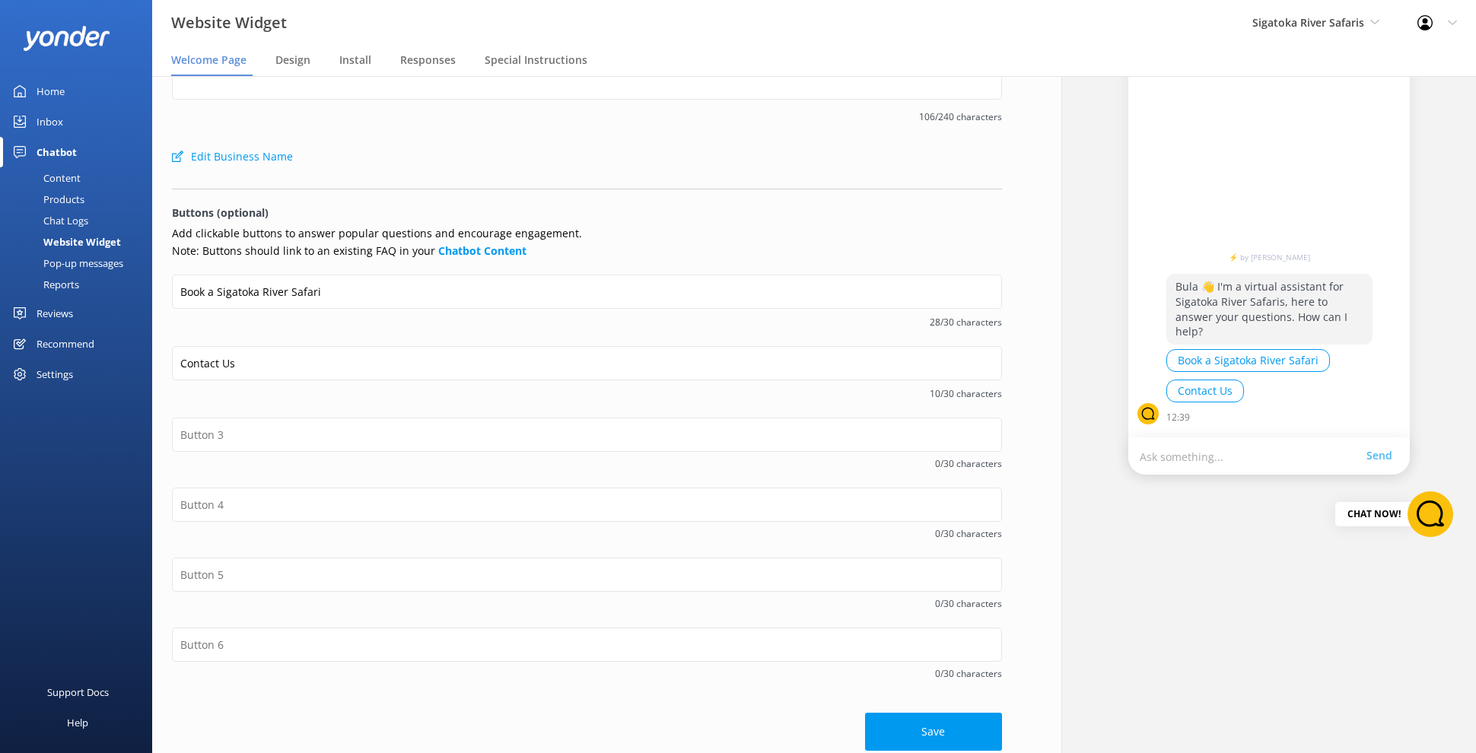
scroll to position [93, 0]
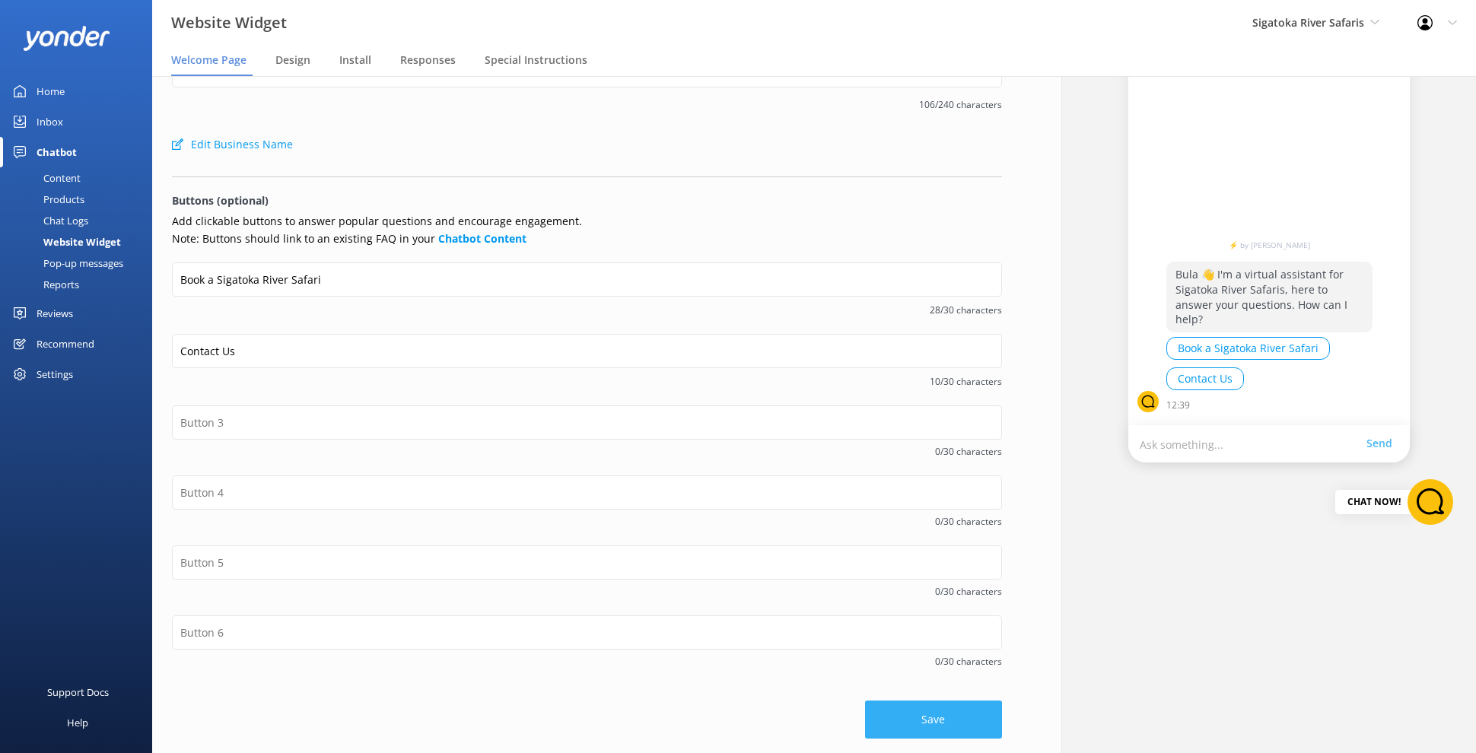
click at [926, 722] on button "Save" at bounding box center [933, 720] width 137 height 38
click at [66, 178] on div "Content" at bounding box center [45, 177] width 72 height 21
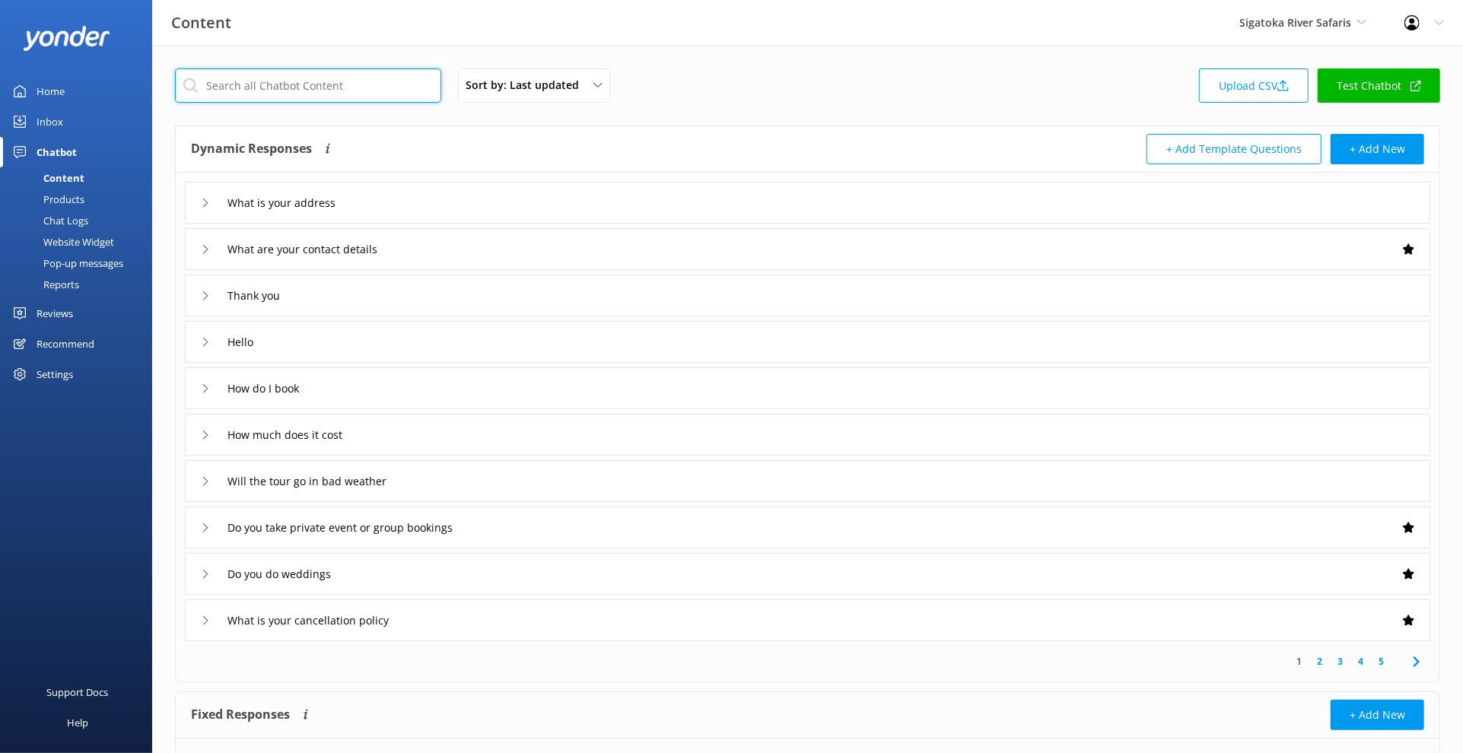
click at [276, 93] on input "text" at bounding box center [308, 85] width 266 height 34
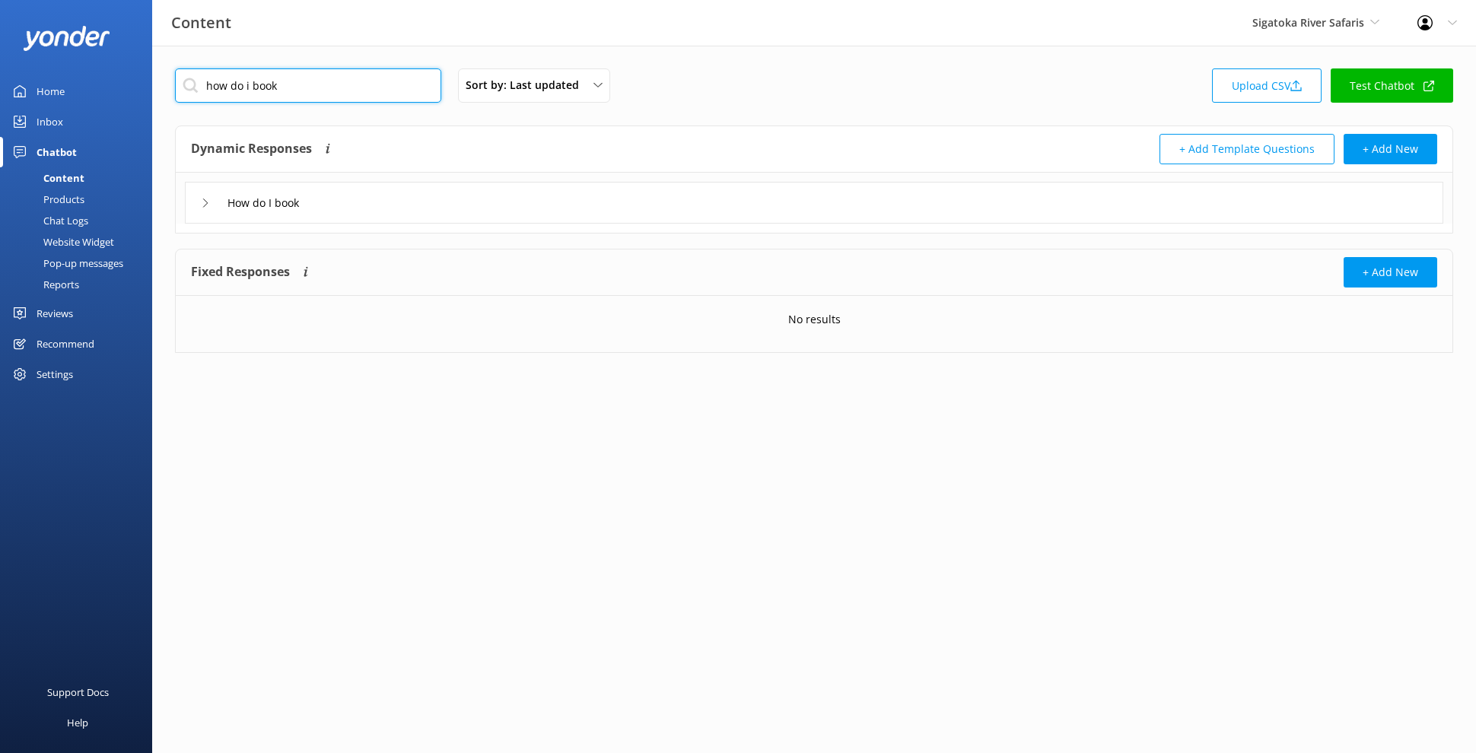
type input "how do i book"
click at [561, 186] on div "How do I book" at bounding box center [814, 203] width 1258 height 42
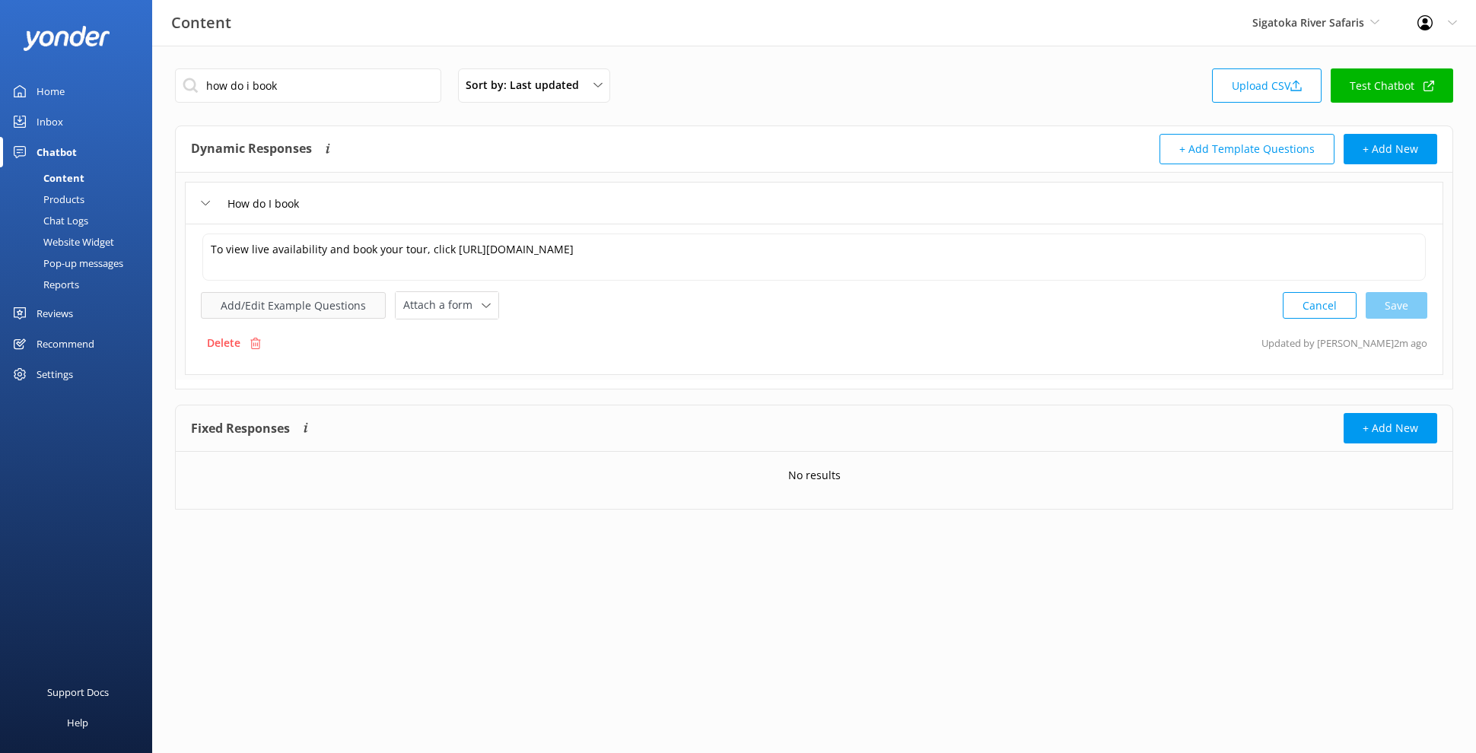
click at [343, 308] on button "Add/Edit Example Questions" at bounding box center [293, 305] width 185 height 27
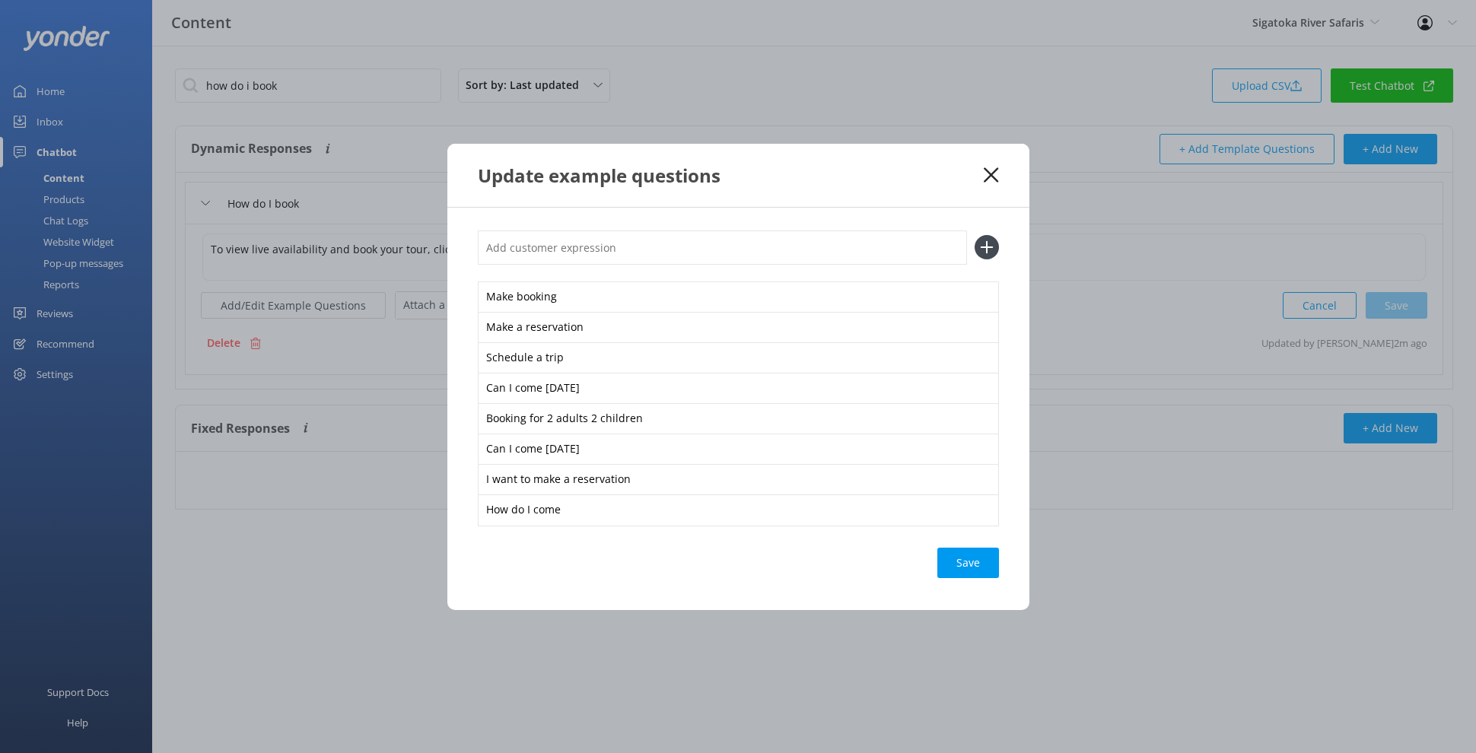
click at [567, 249] on input "text" at bounding box center [722, 247] width 489 height 34
paste input "Book a Sigatoka River Safari"
type input "Book a Sigatoka River Safari"
click at [974, 235] on button at bounding box center [986, 247] width 24 height 24
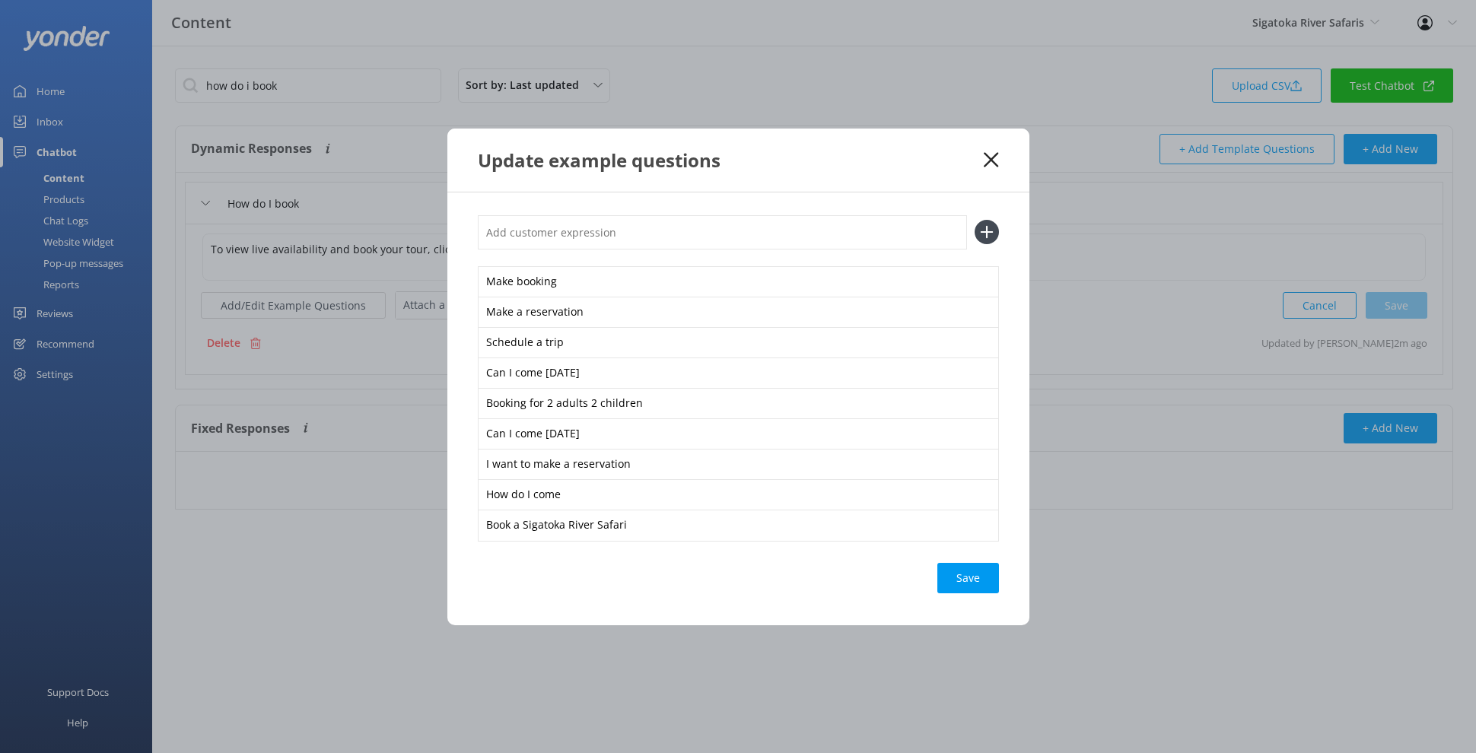
paste input "Book a Sigatoka River Safari"
type input "Book a Sigatoka River Safari"
click at [974, 220] on button at bounding box center [986, 232] width 24 height 24
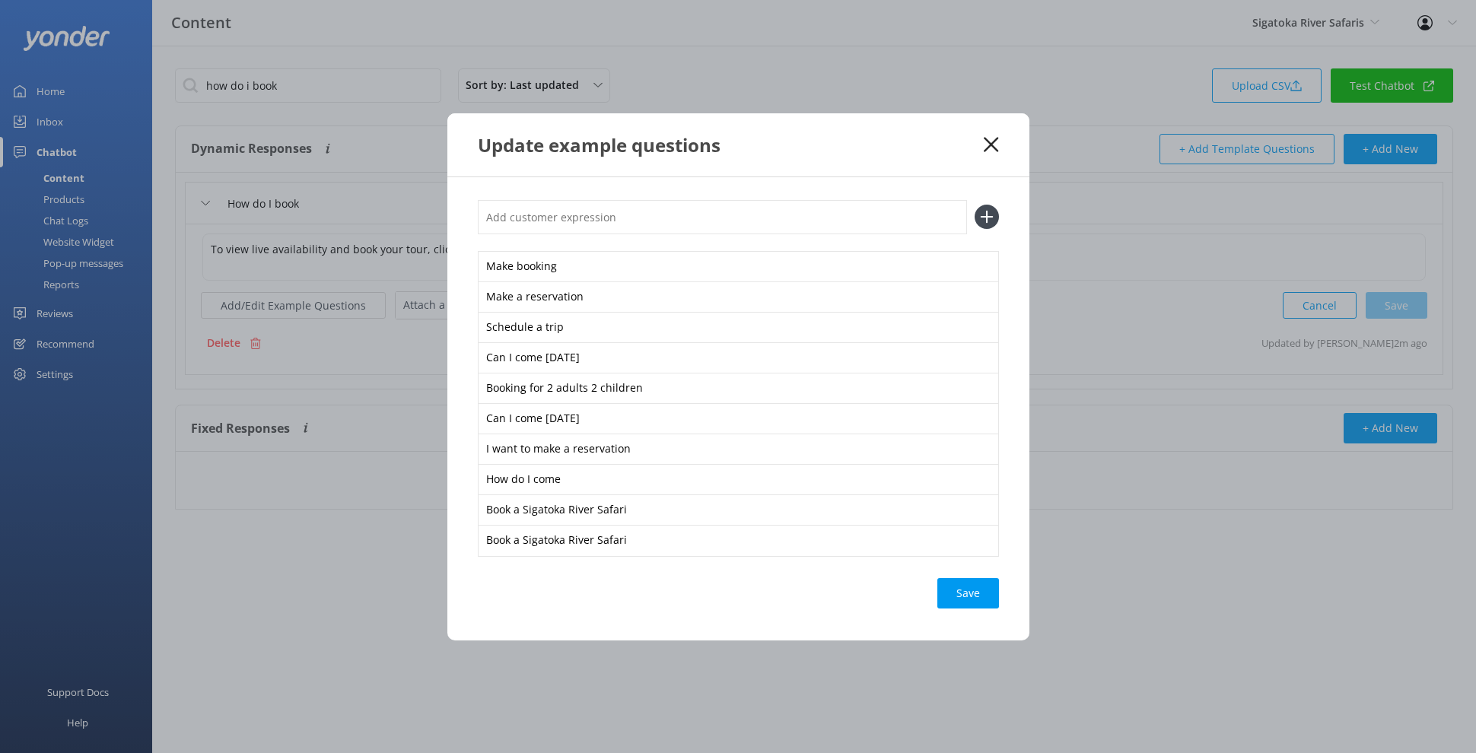
paste input "Book a Sigatoka River Safari"
type input "Book a Sigatoka River Safari"
click at [974, 205] on button at bounding box center [986, 217] width 24 height 24
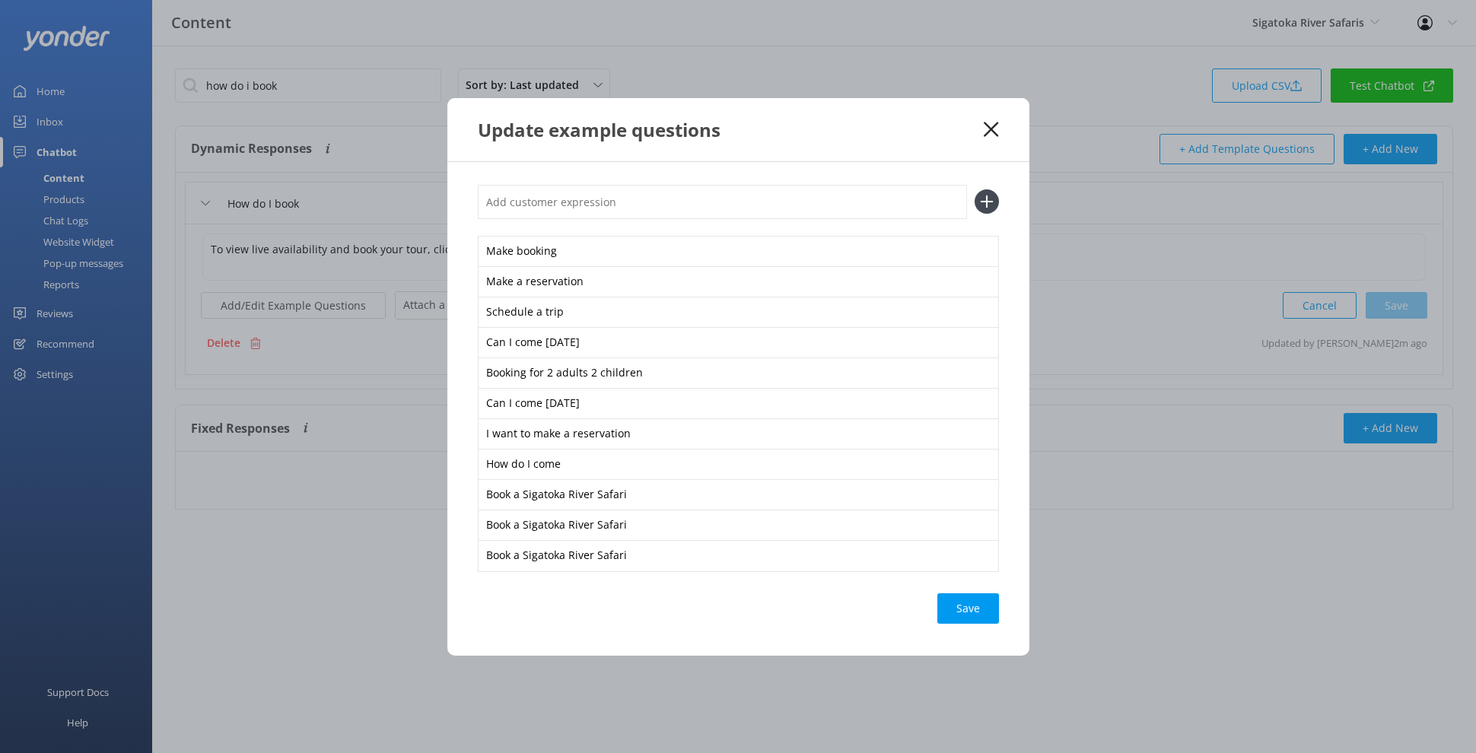
paste input "Book a Sigatoka River Safari"
type input "Book a Sigatoka River Safari"
click at [974, 189] on button at bounding box center [986, 201] width 24 height 24
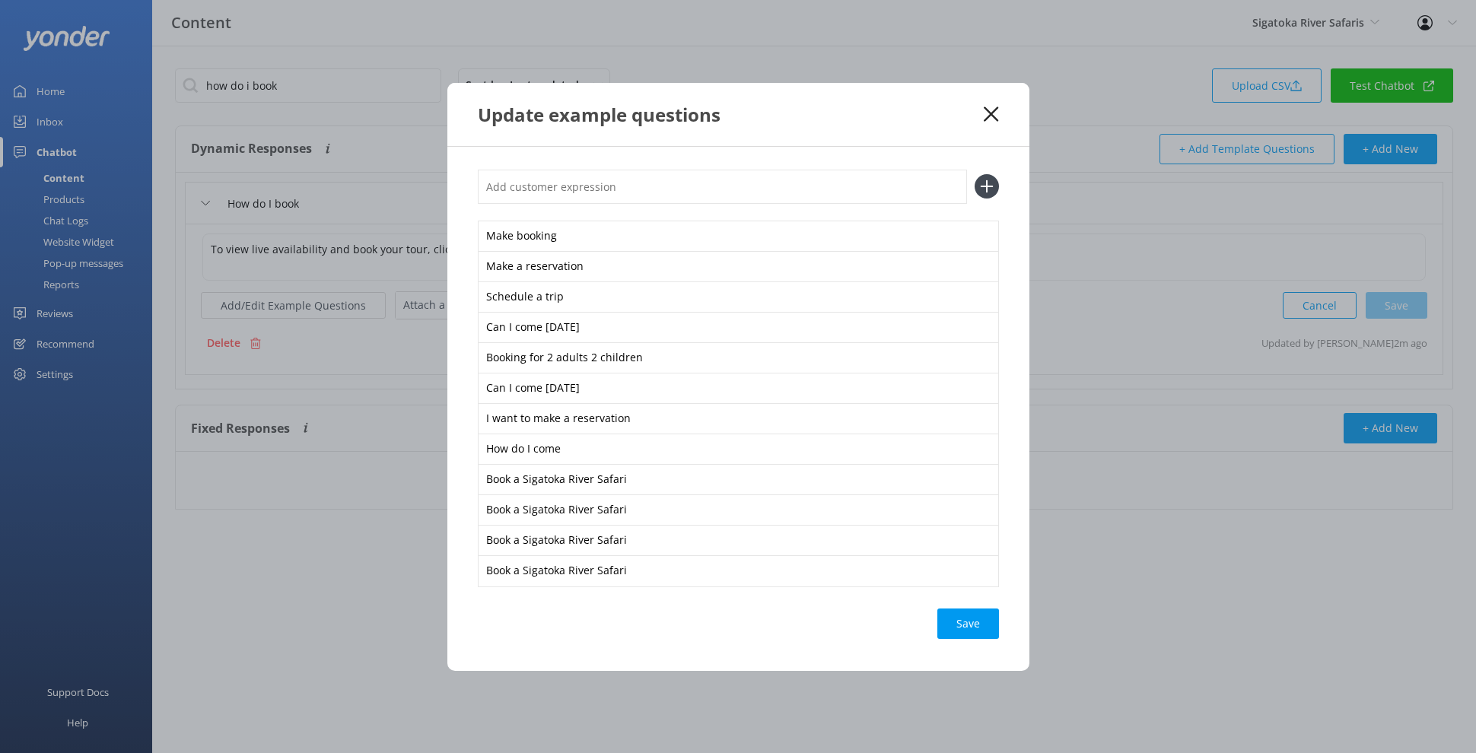
paste input "Book a Sigatoka River Safari"
type input "Book a Sigatoka River Safari"
click at [974, 174] on button at bounding box center [986, 186] width 24 height 24
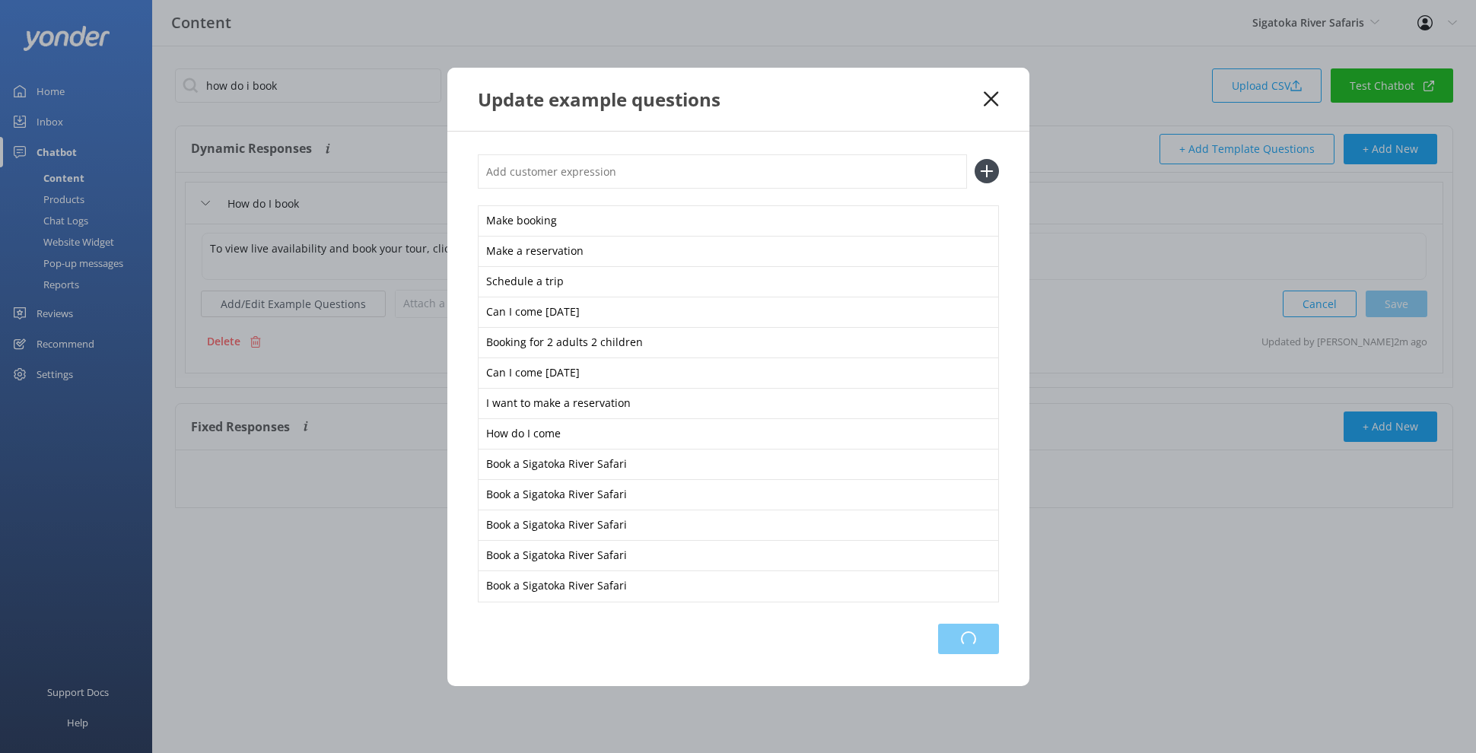
click at [981, 640] on div "Loading.." at bounding box center [968, 639] width 61 height 30
click at [981, 636] on div "Loading.." at bounding box center [968, 639] width 61 height 30
click at [1034, 73] on div "Update example questions Make booking Make a reservation Schedule a trip Can I …" at bounding box center [738, 376] width 1476 height 753
click at [984, 94] on icon at bounding box center [991, 98] width 14 height 15
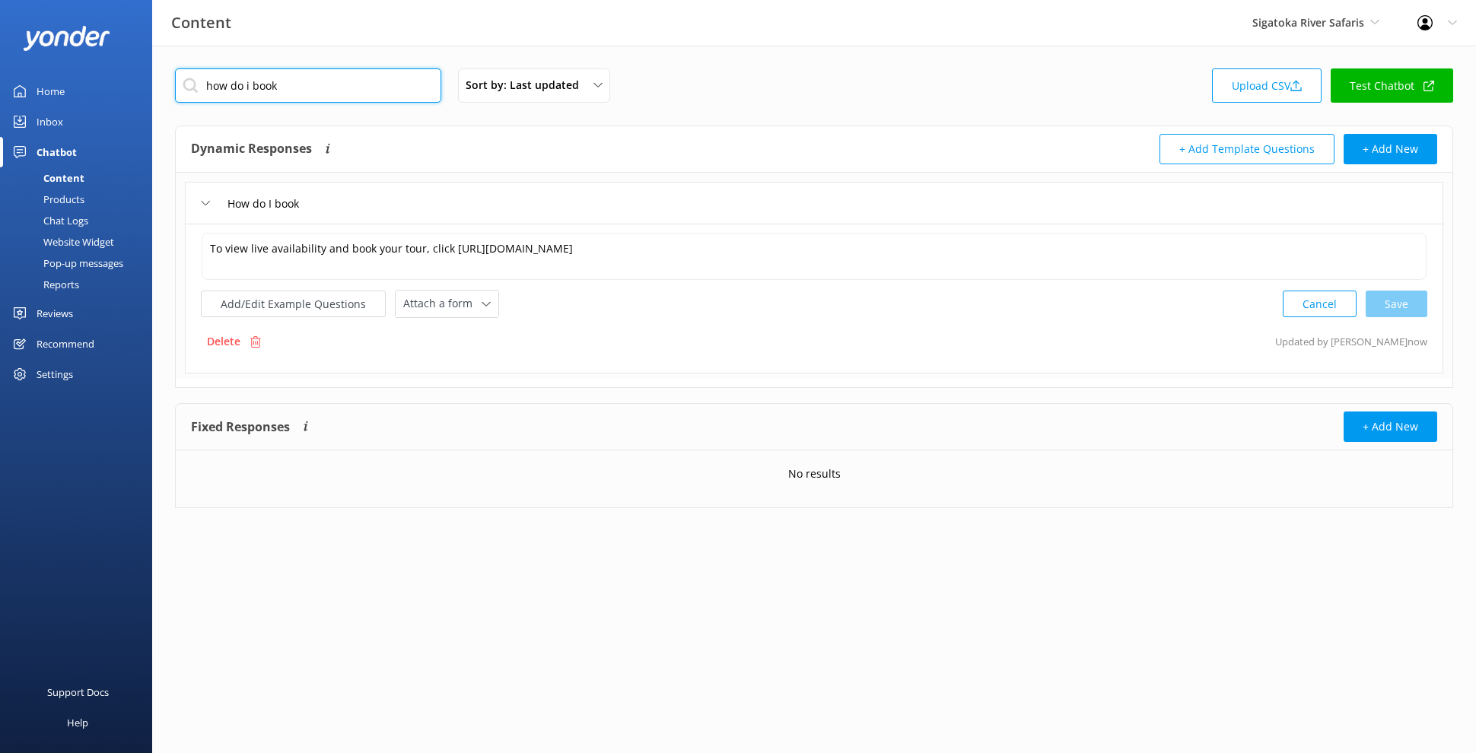
click at [369, 100] on input "how do i book" at bounding box center [308, 85] width 266 height 34
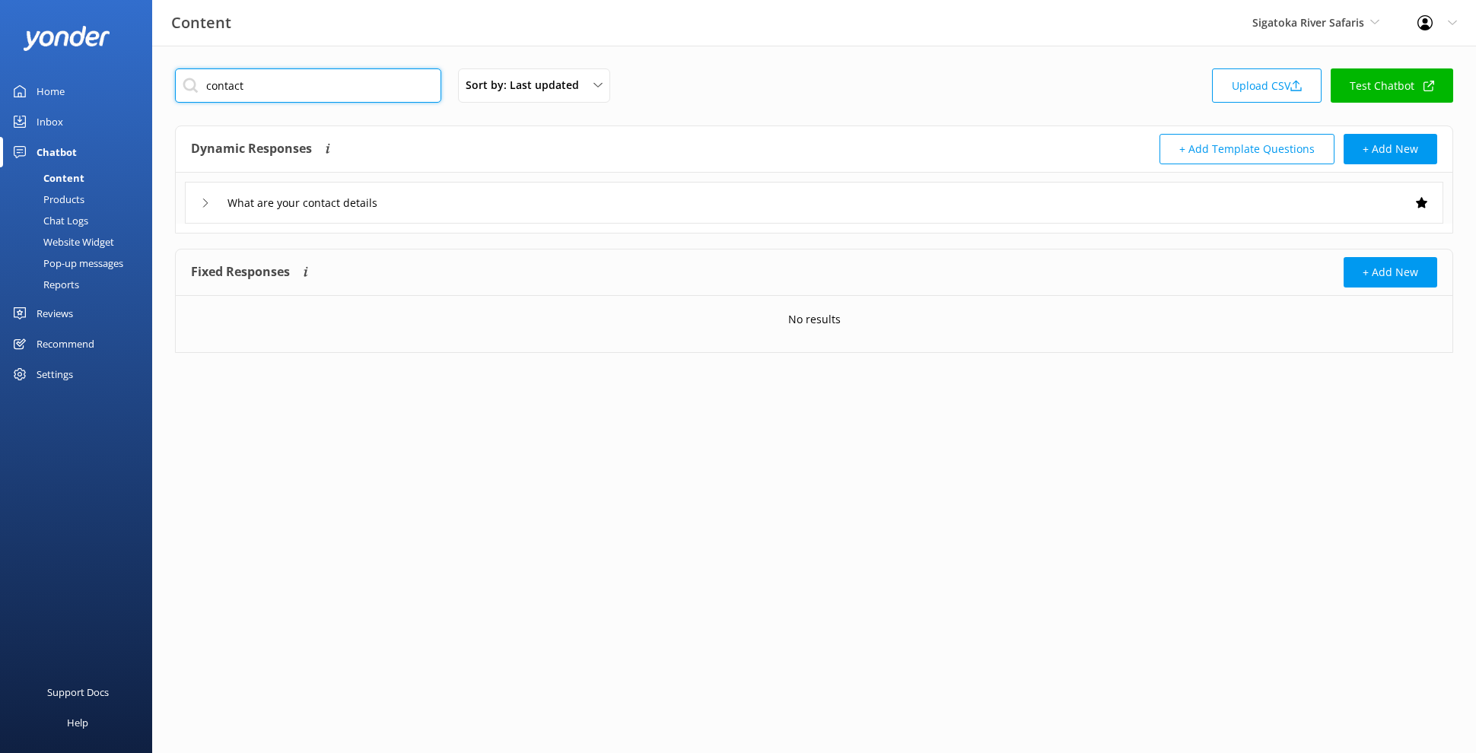
type input "contact"
click at [420, 189] on div "What are your contact details" at bounding box center [814, 203] width 1258 height 42
click at [432, 205] on div "What are your contact details" at bounding box center [814, 203] width 1258 height 42
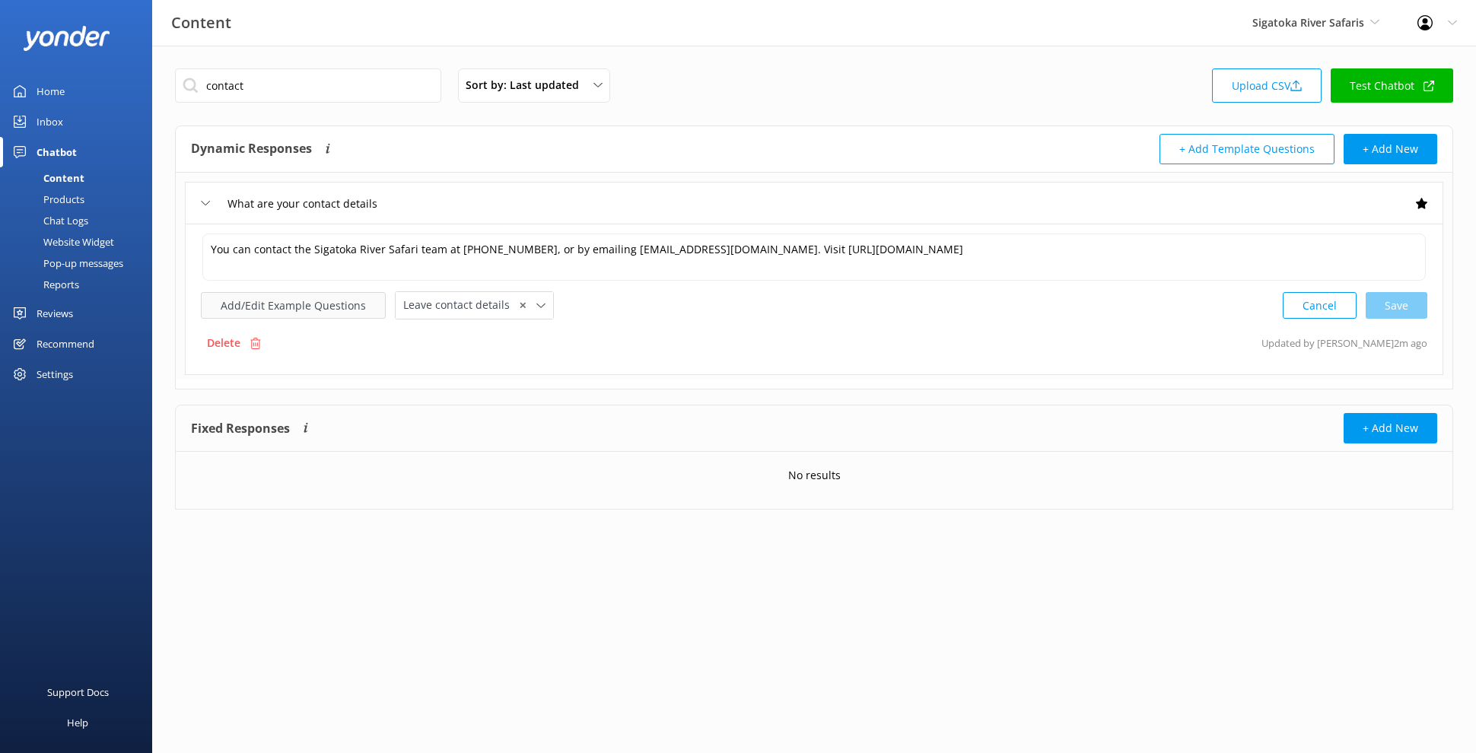
click at [332, 300] on button "Add/Edit Example Questions" at bounding box center [293, 305] width 185 height 27
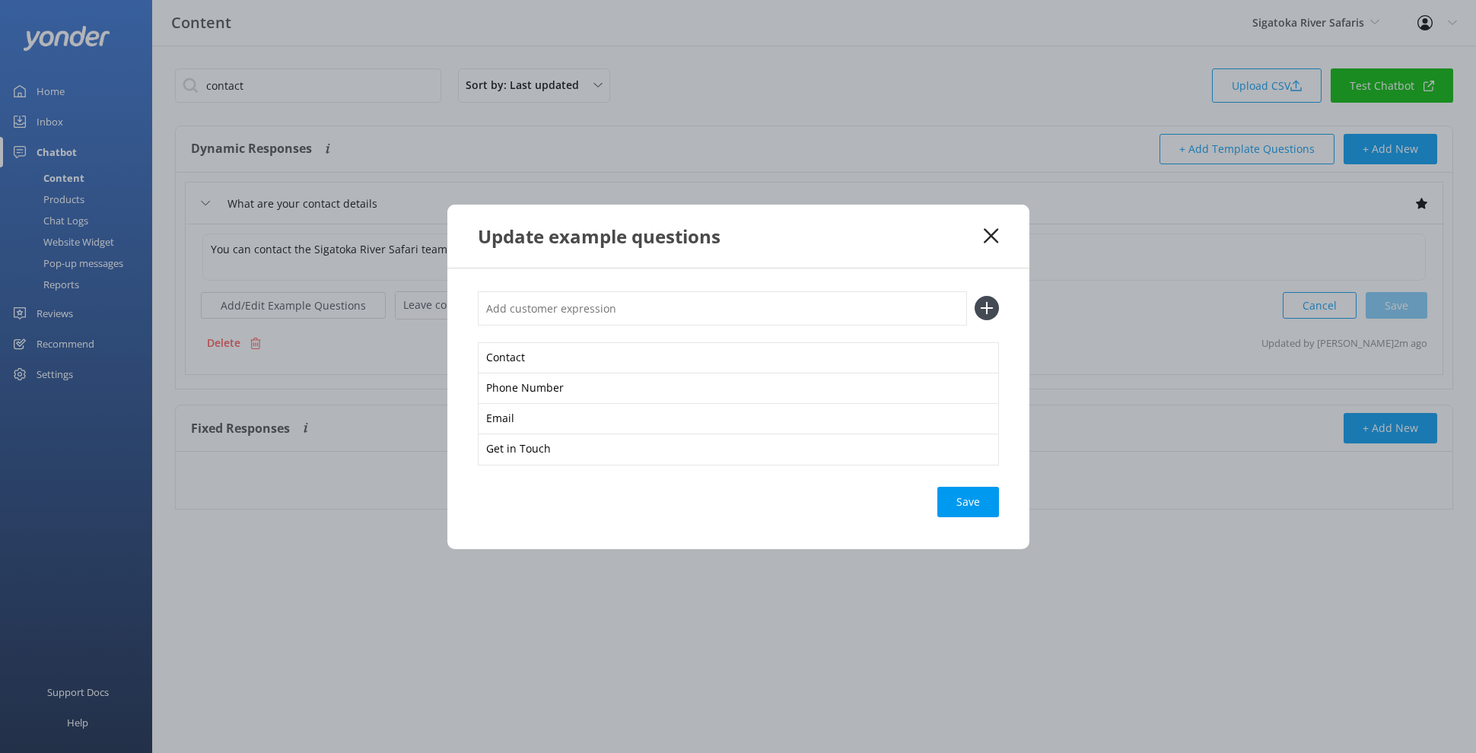
click at [583, 300] on input "text" at bounding box center [722, 308] width 489 height 34
type input "Contact Us"
click at [974, 296] on button at bounding box center [986, 308] width 24 height 24
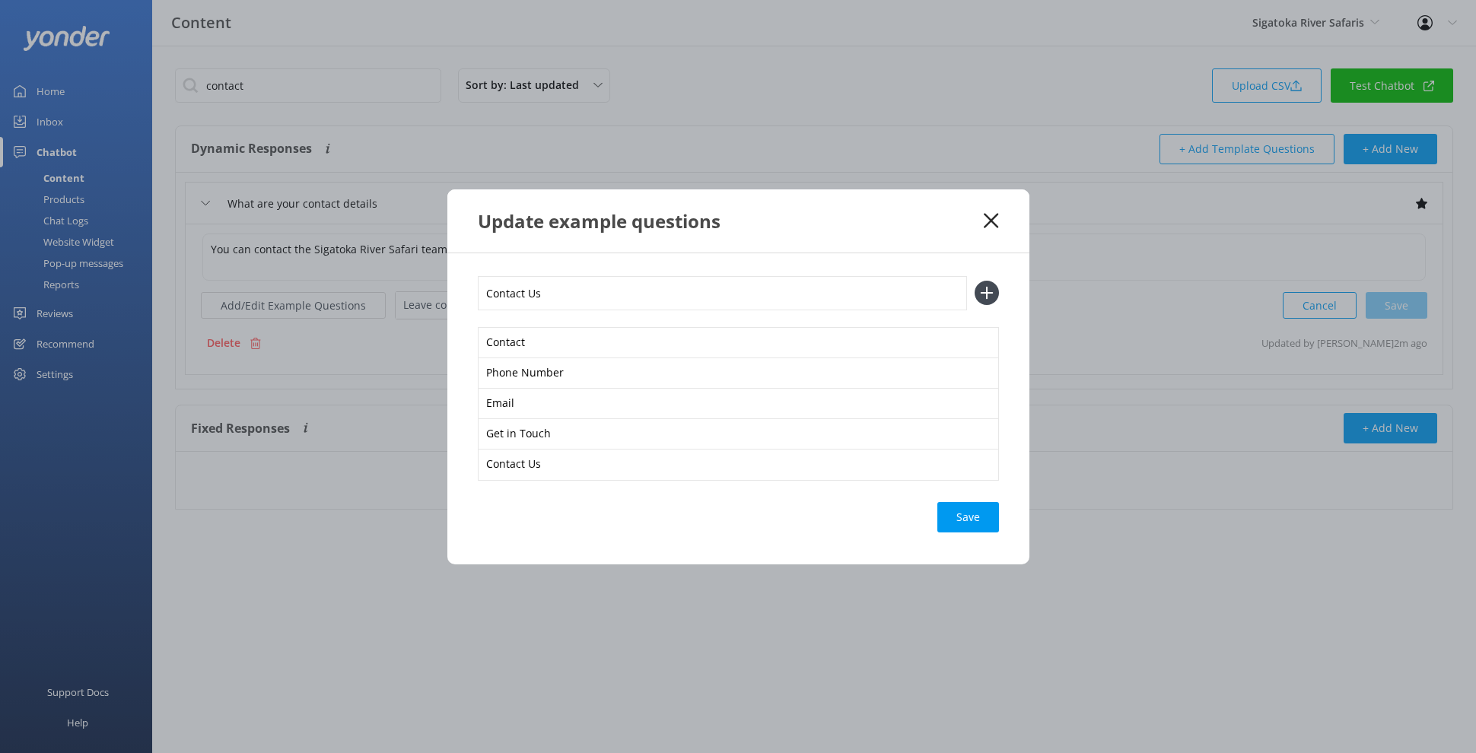
type input "Contact Us"
click at [974, 281] on button at bounding box center [986, 293] width 24 height 24
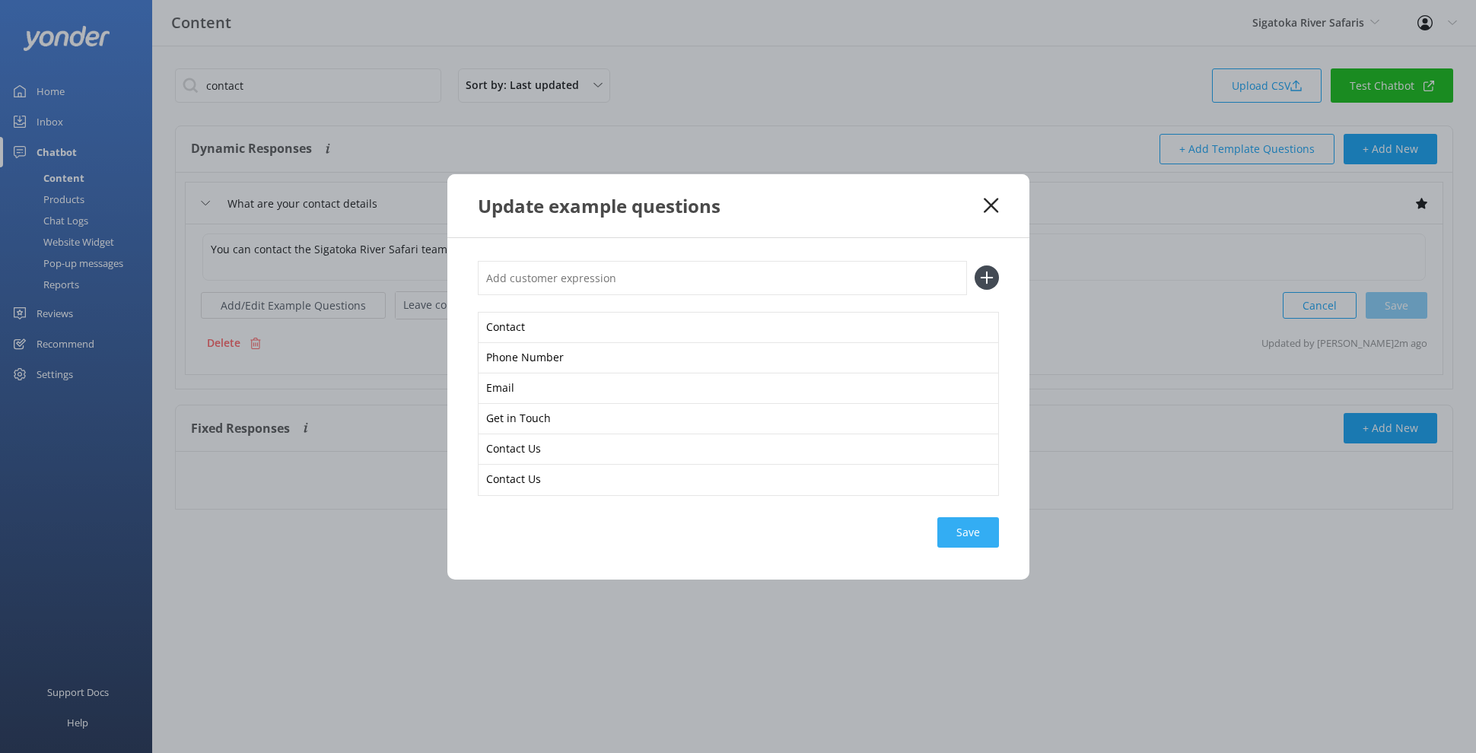
click at [967, 532] on div "Save" at bounding box center [968, 532] width 62 height 30
click at [993, 200] on icon at bounding box center [991, 205] width 14 height 15
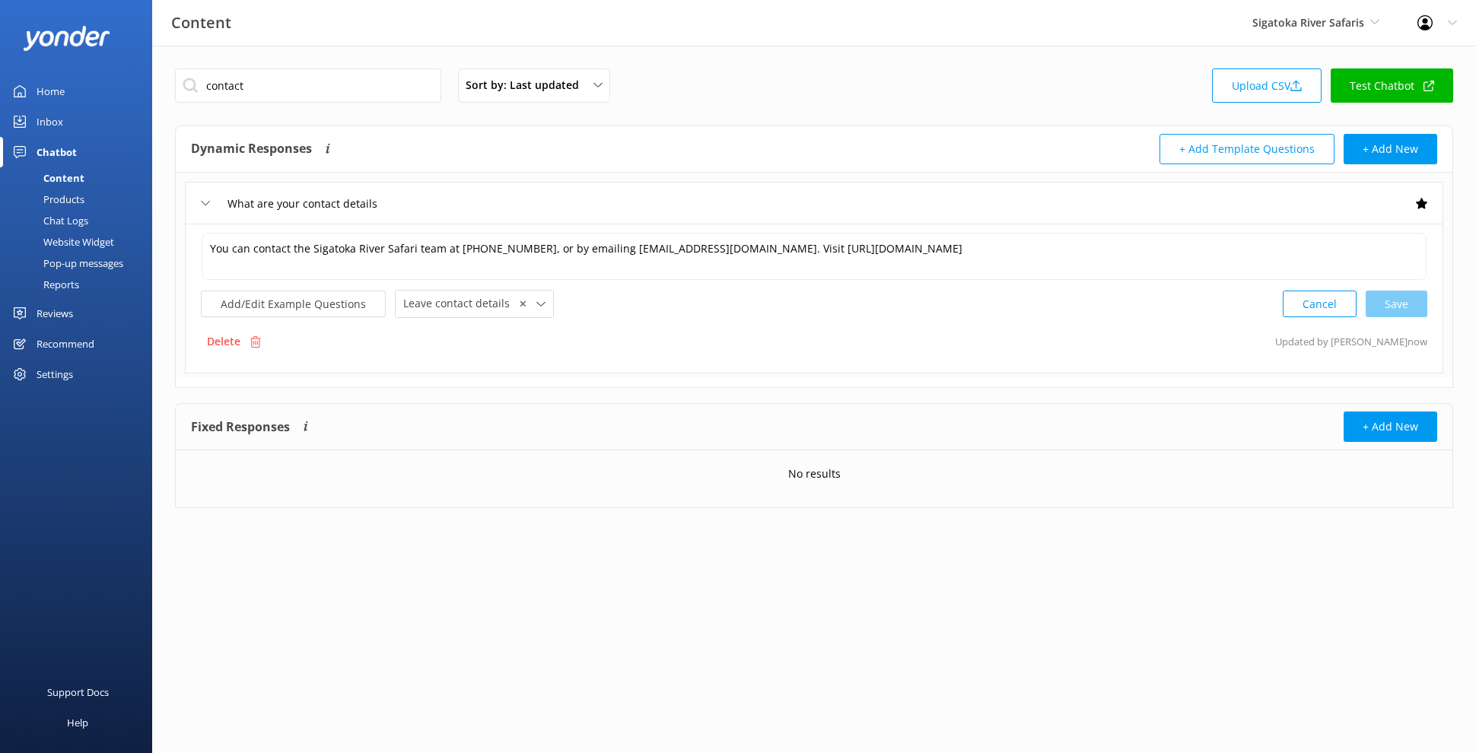
click at [1379, 91] on link "Test Chatbot" at bounding box center [1391, 85] width 122 height 34
click at [38, 371] on div "Settings" at bounding box center [55, 374] width 37 height 30
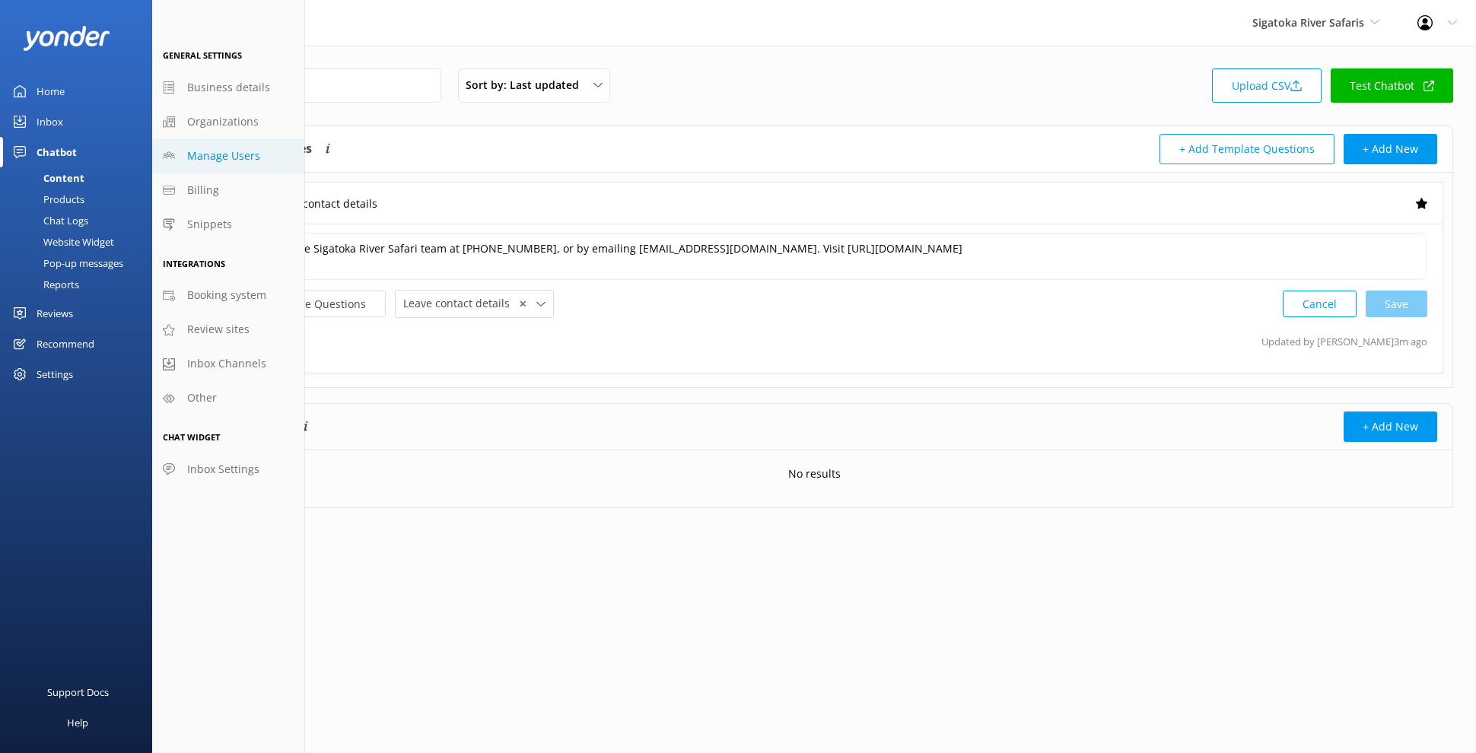
click at [256, 145] on link "Manage Users" at bounding box center [228, 156] width 152 height 34
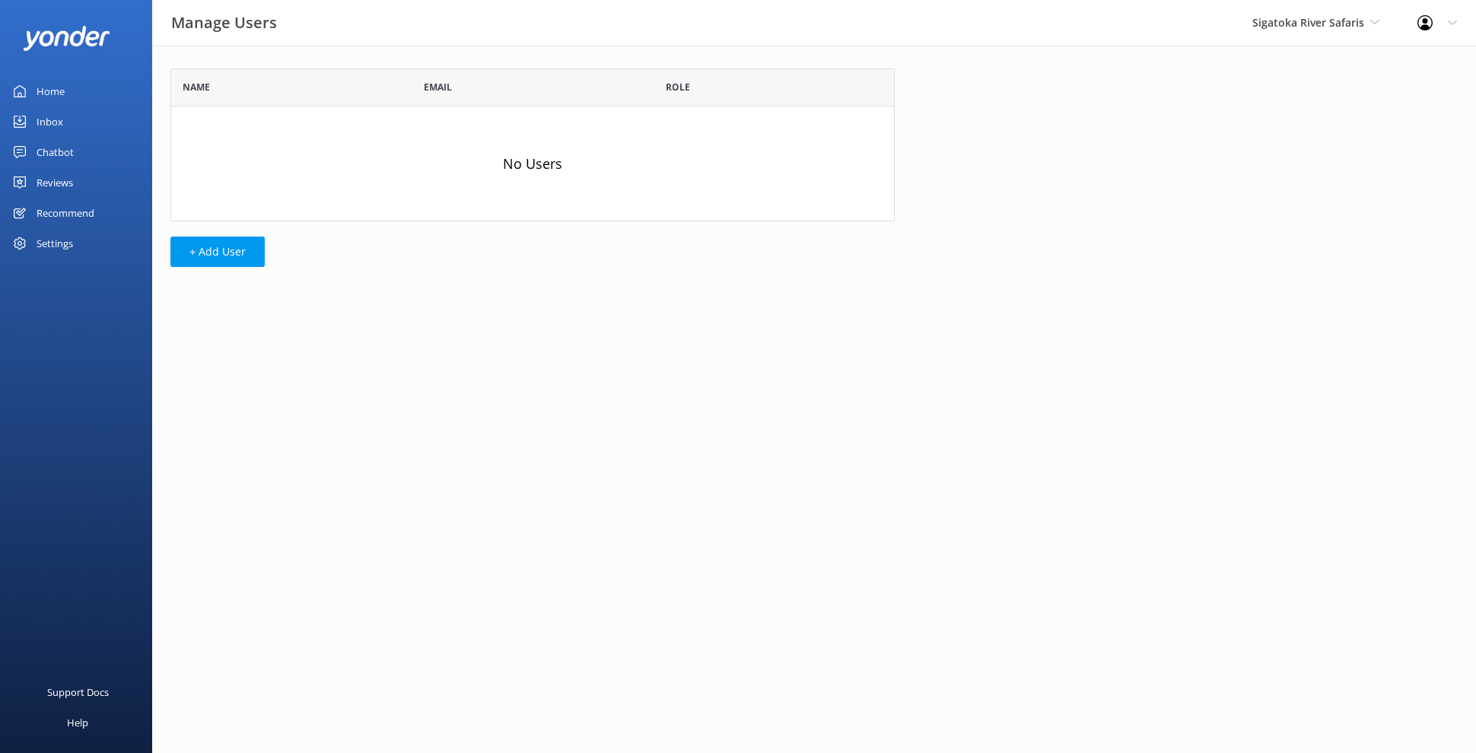
scroll to position [140, 711]
click at [196, 252] on button "+ Add User" at bounding box center [217, 252] width 94 height 30
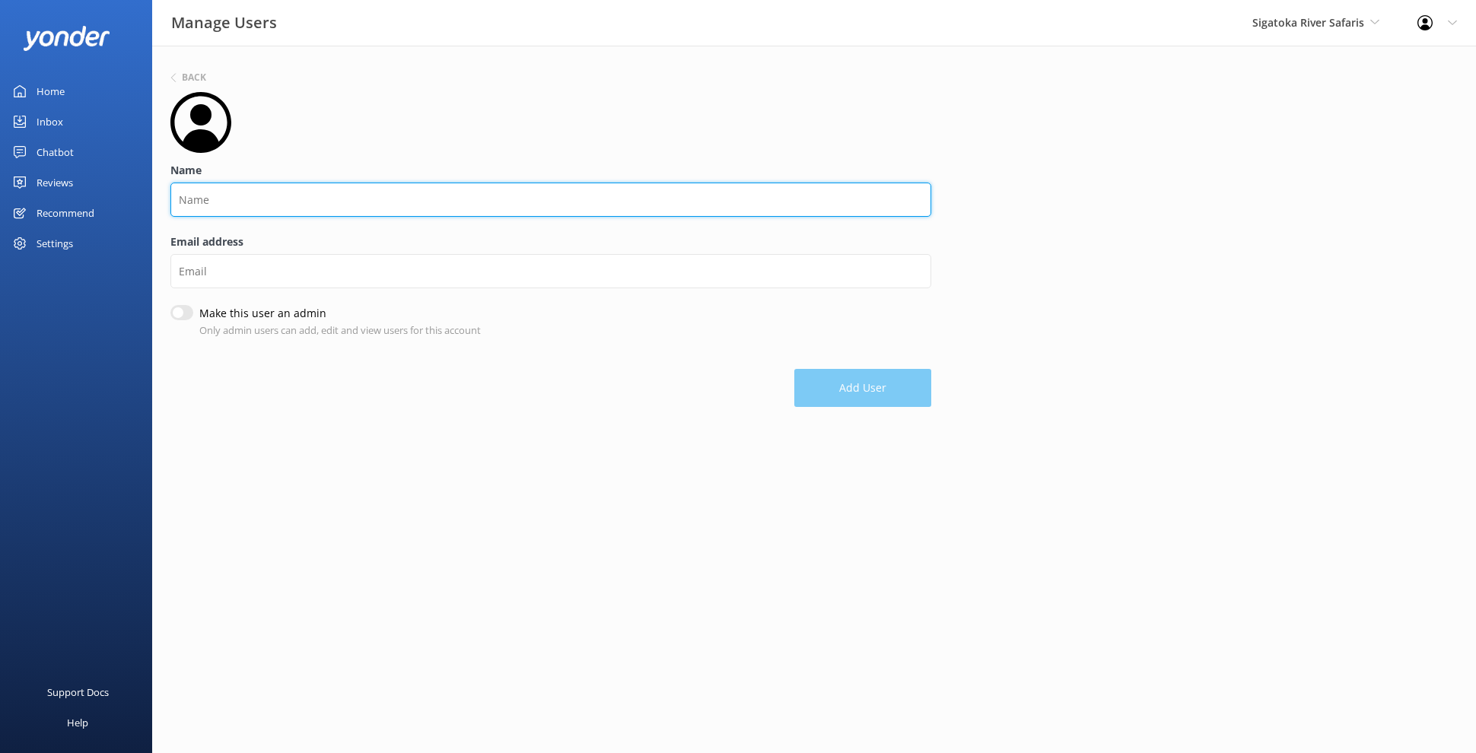
click at [249, 184] on input "Name" at bounding box center [550, 200] width 761 height 34
type input "Jay"
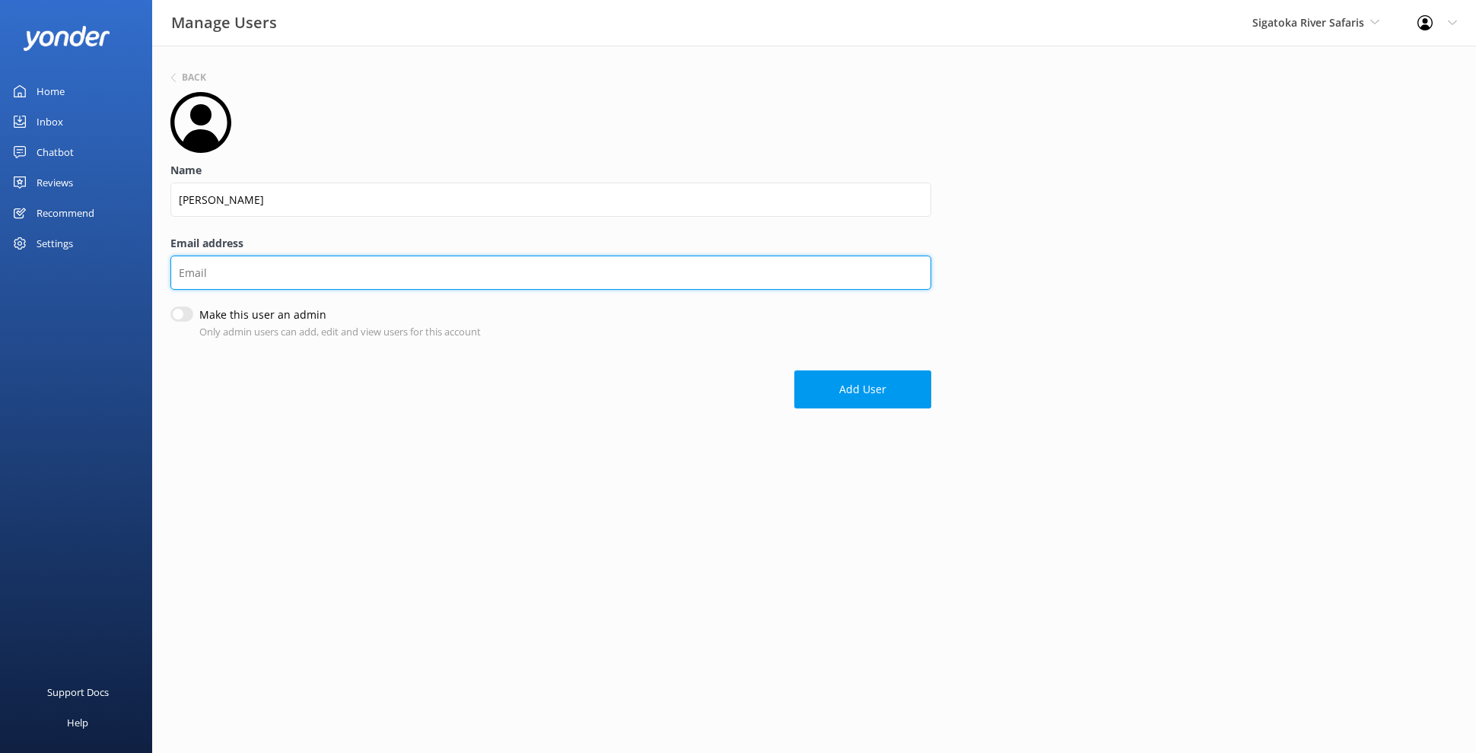
click at [239, 276] on input "Email address" at bounding box center [550, 273] width 761 height 34
paste input "jay@sigatokariver.com"
type input "jay@sigatokariver.com"
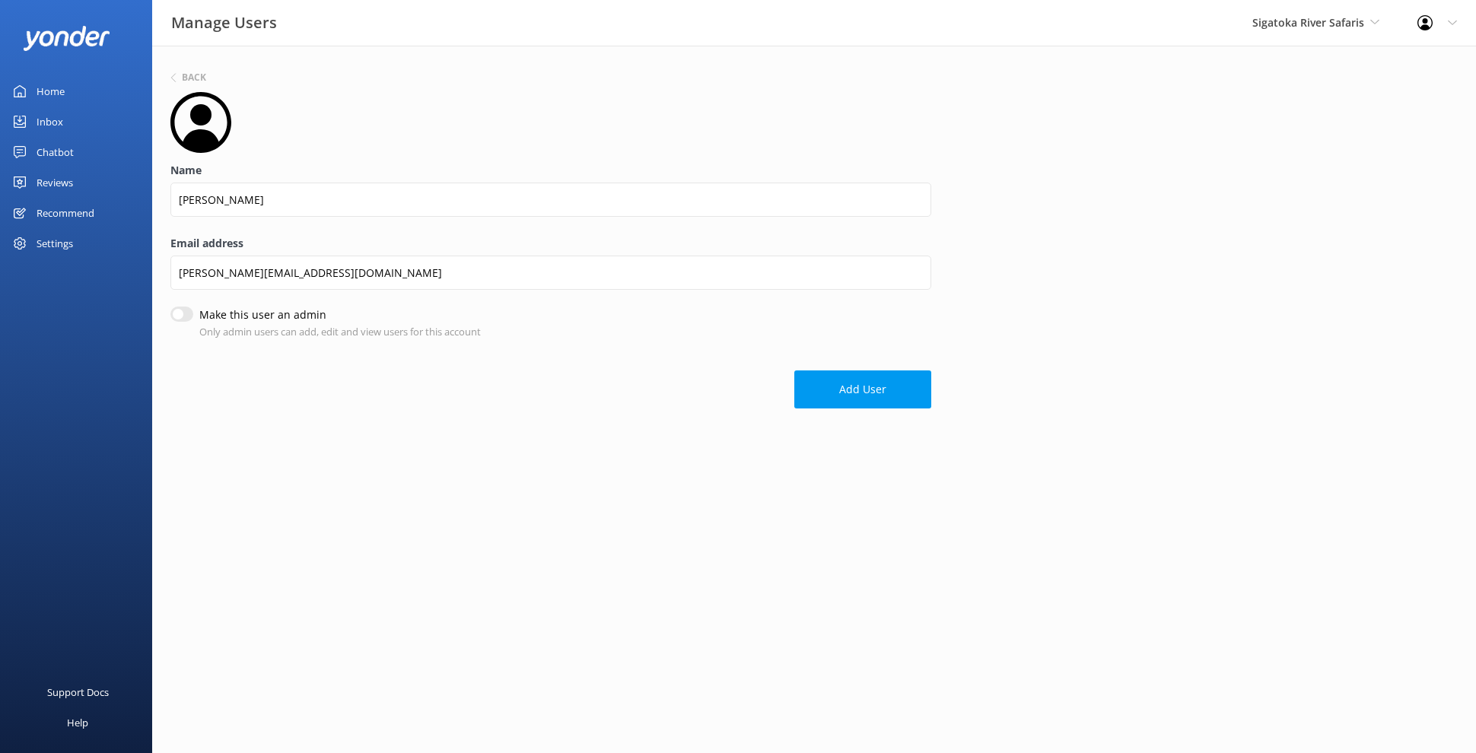
click at [182, 313] on input "Make this user an admin" at bounding box center [181, 314] width 23 height 15
checkbox input "true"
click at [828, 386] on button "Add User" at bounding box center [862, 391] width 137 height 38
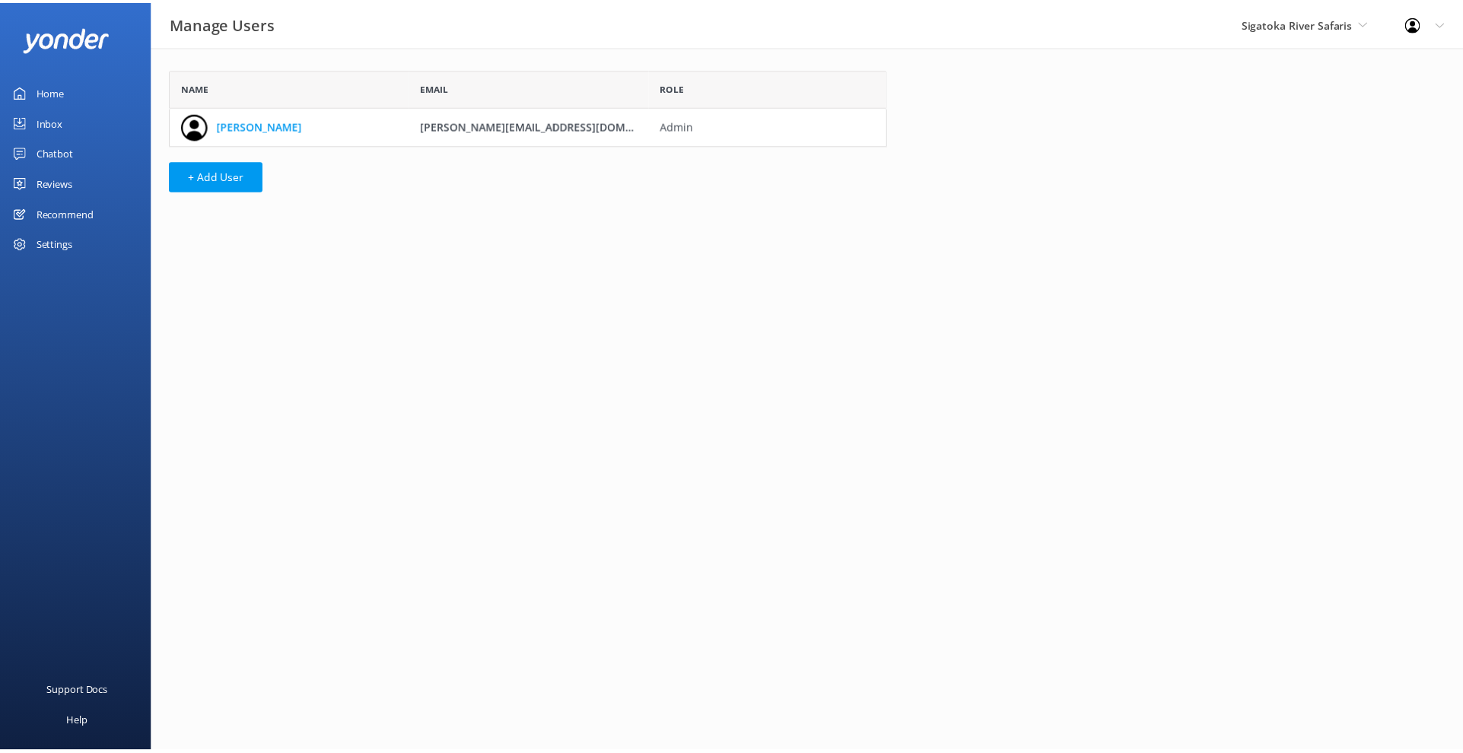
scroll to position [64, 711]
click at [77, 158] on link "Chatbot" at bounding box center [76, 152] width 152 height 30
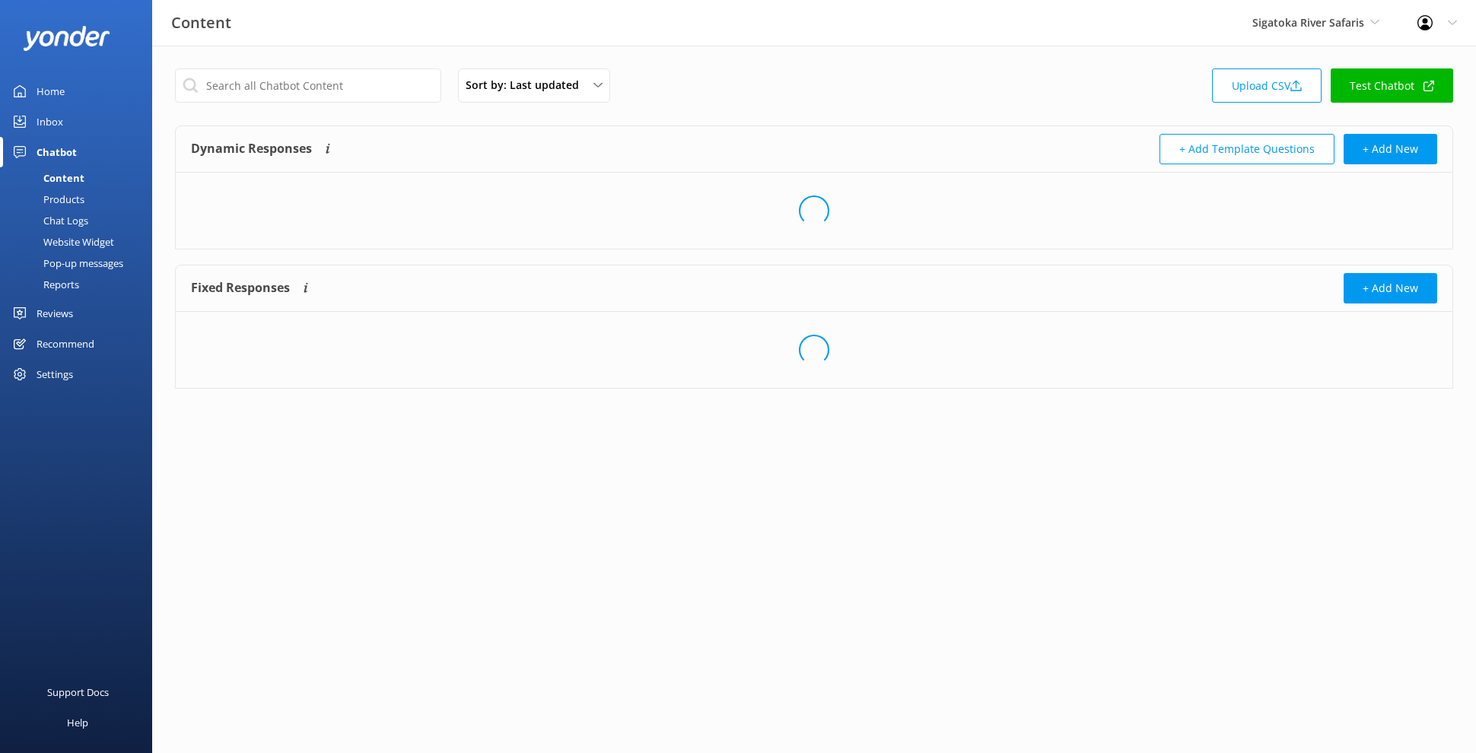
click at [1384, 100] on link "Test Chatbot" at bounding box center [1391, 85] width 122 height 34
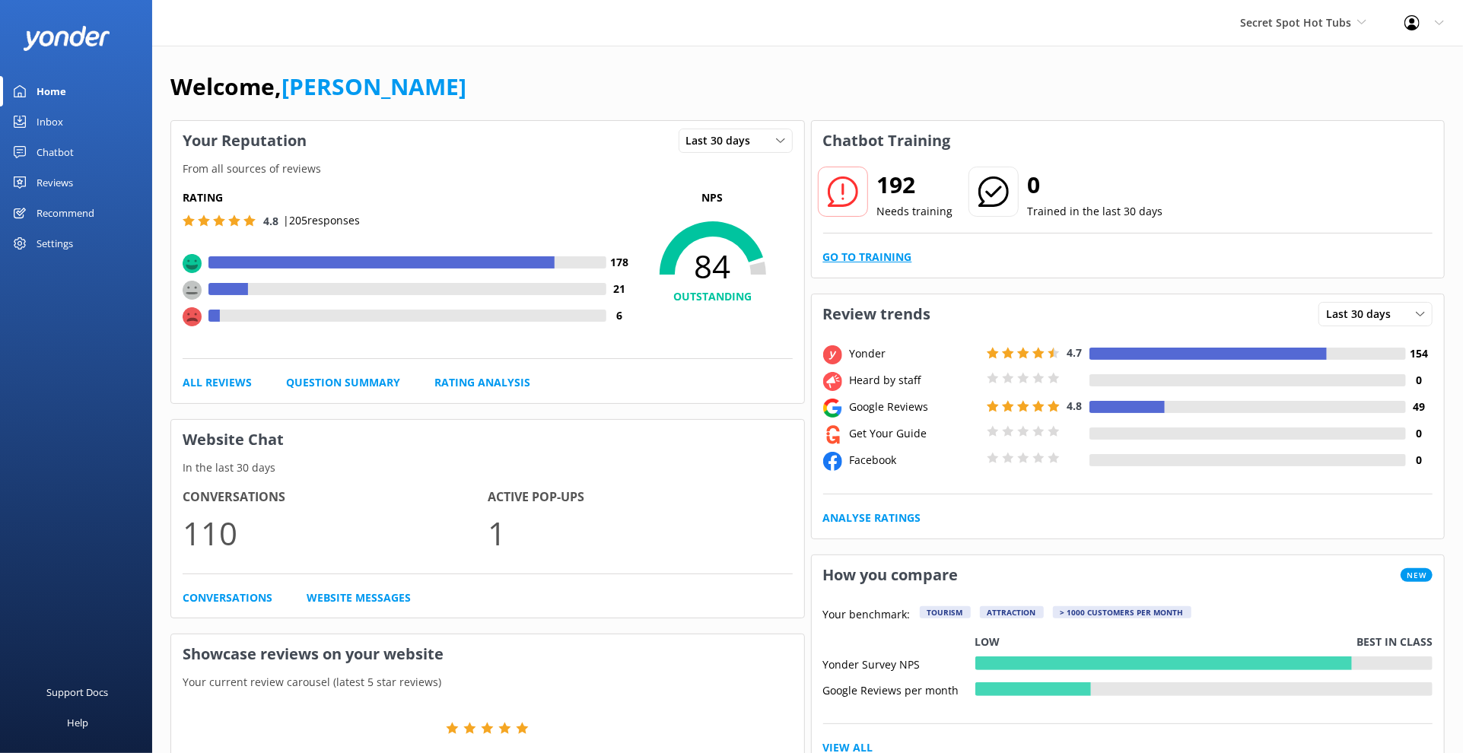
drag, startPoint x: 844, startPoint y: 246, endPoint x: 854, endPoint y: 260, distance: 16.9
click at [844, 246] on div "192 Needs training 0 Trained in the last 30 days Go to Training" at bounding box center [1128, 218] width 633 height 117
click at [854, 260] on link "Go to Training" at bounding box center [867, 257] width 89 height 17
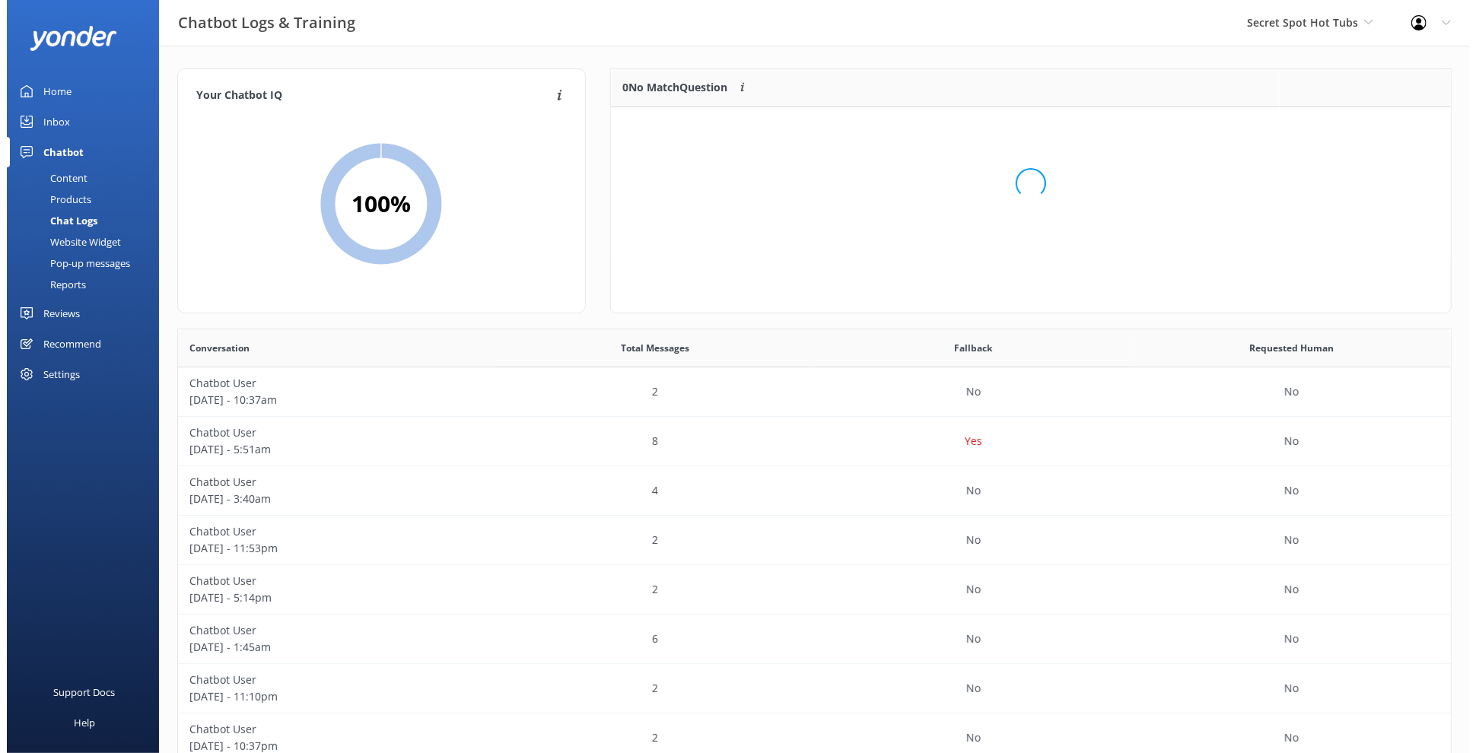
scroll to position [13, 13]
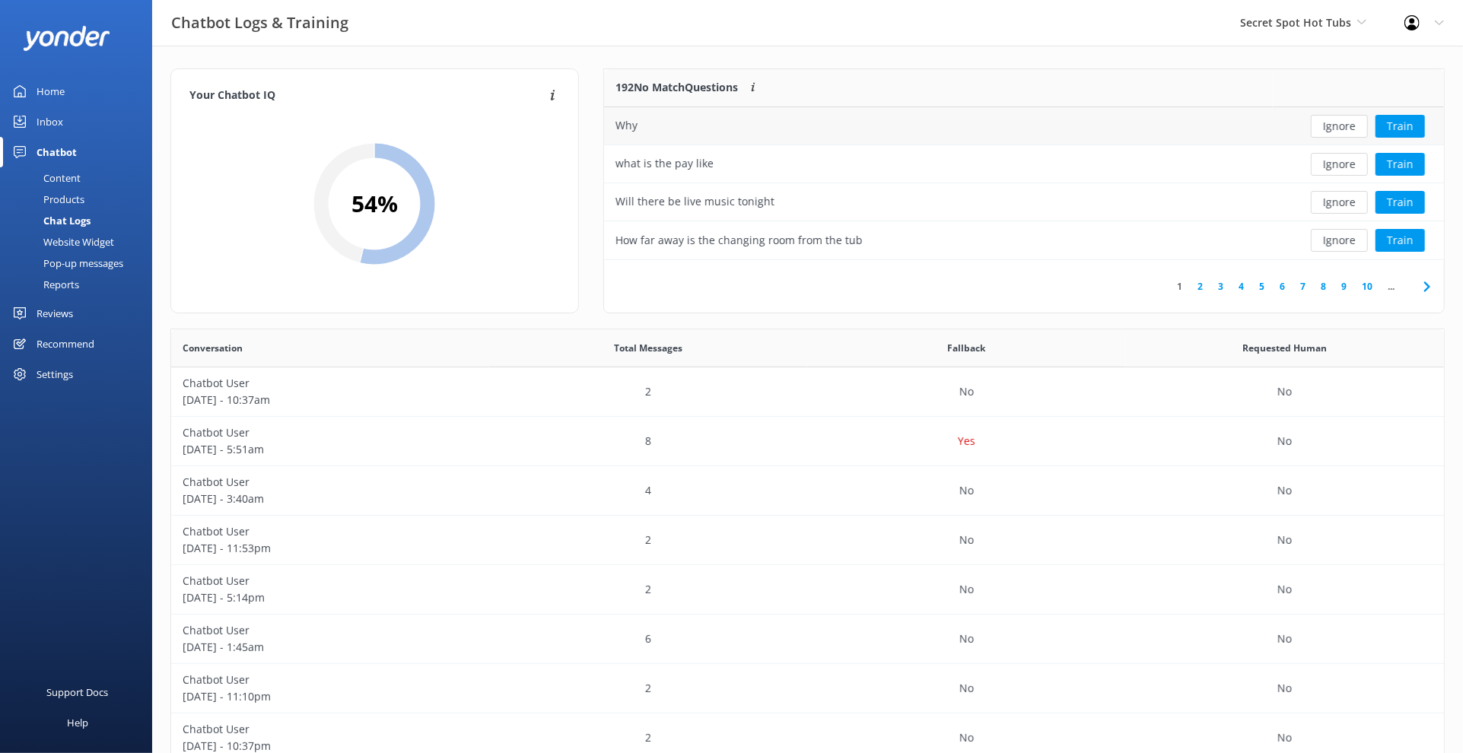
click at [1200, 124] on div "Why" at bounding box center [938, 126] width 669 height 38
click at [1241, 122] on button "Train" at bounding box center [1399, 126] width 49 height 23
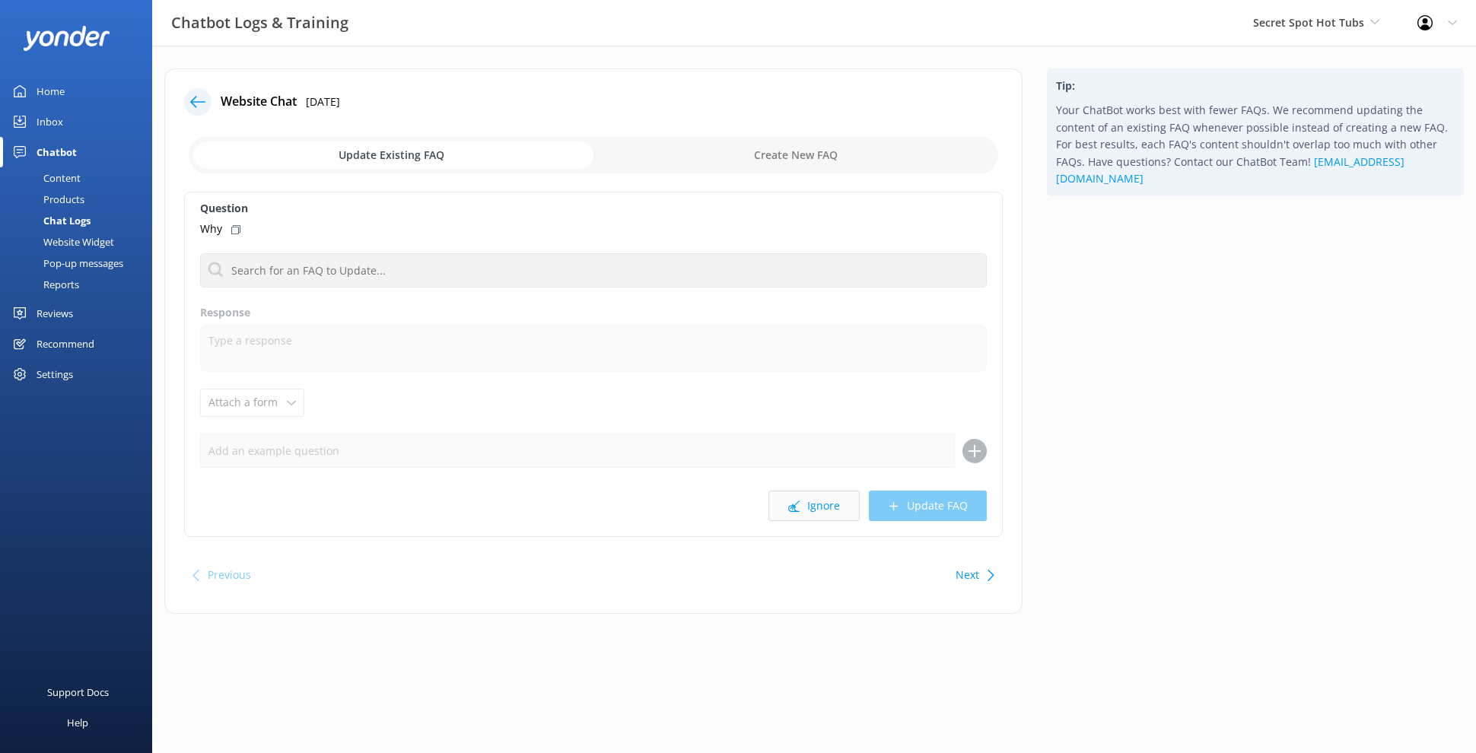
click at [818, 497] on button "Ignore" at bounding box center [813, 506] width 91 height 30
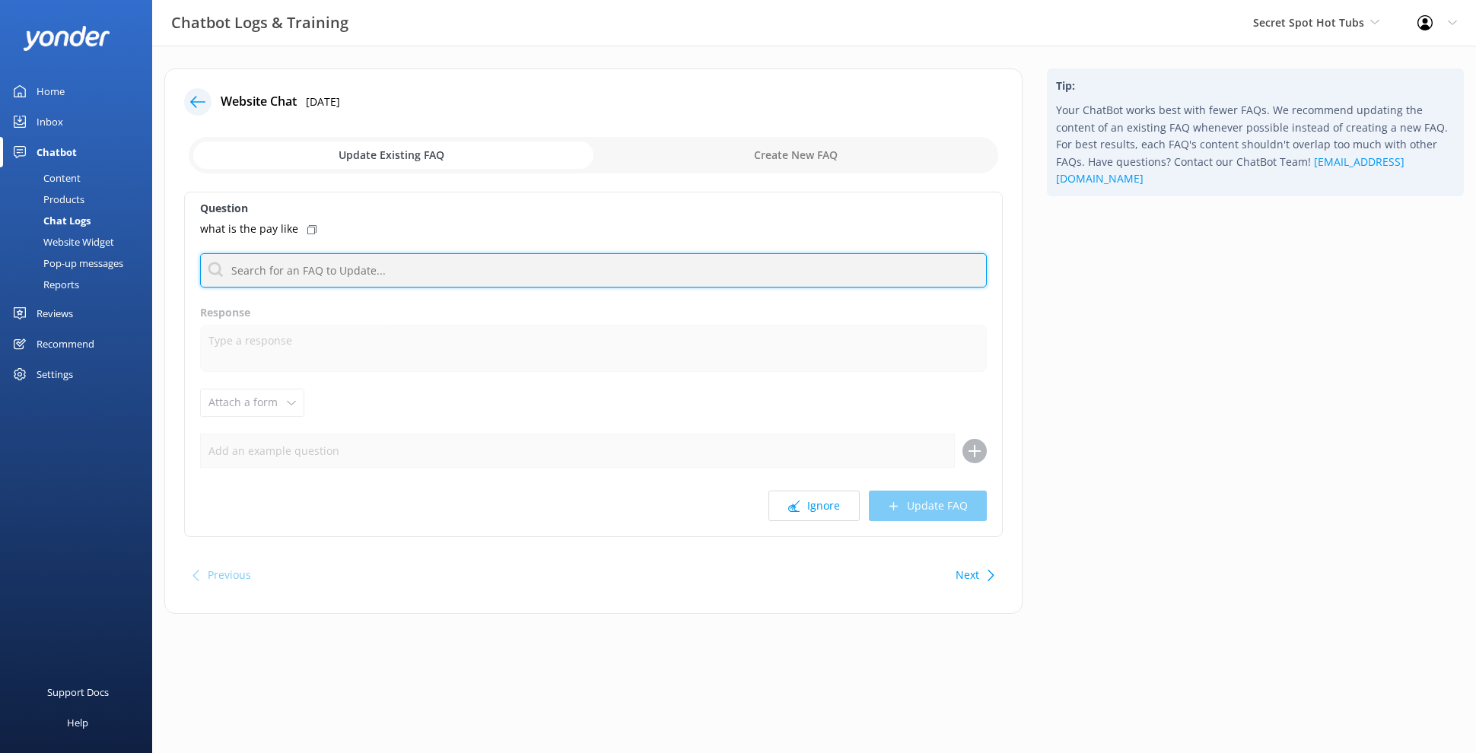
click at [421, 261] on input "text" at bounding box center [593, 270] width 787 height 34
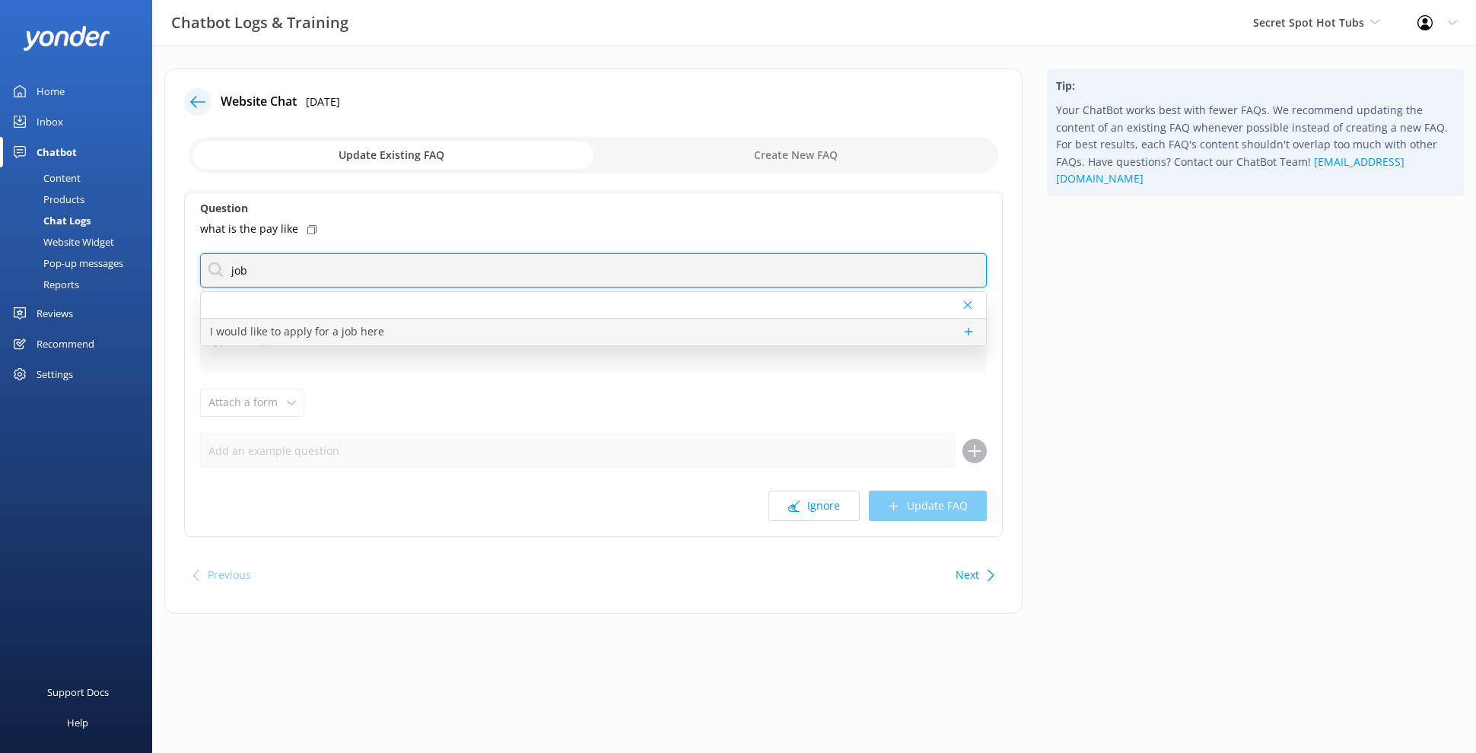
type input "job"
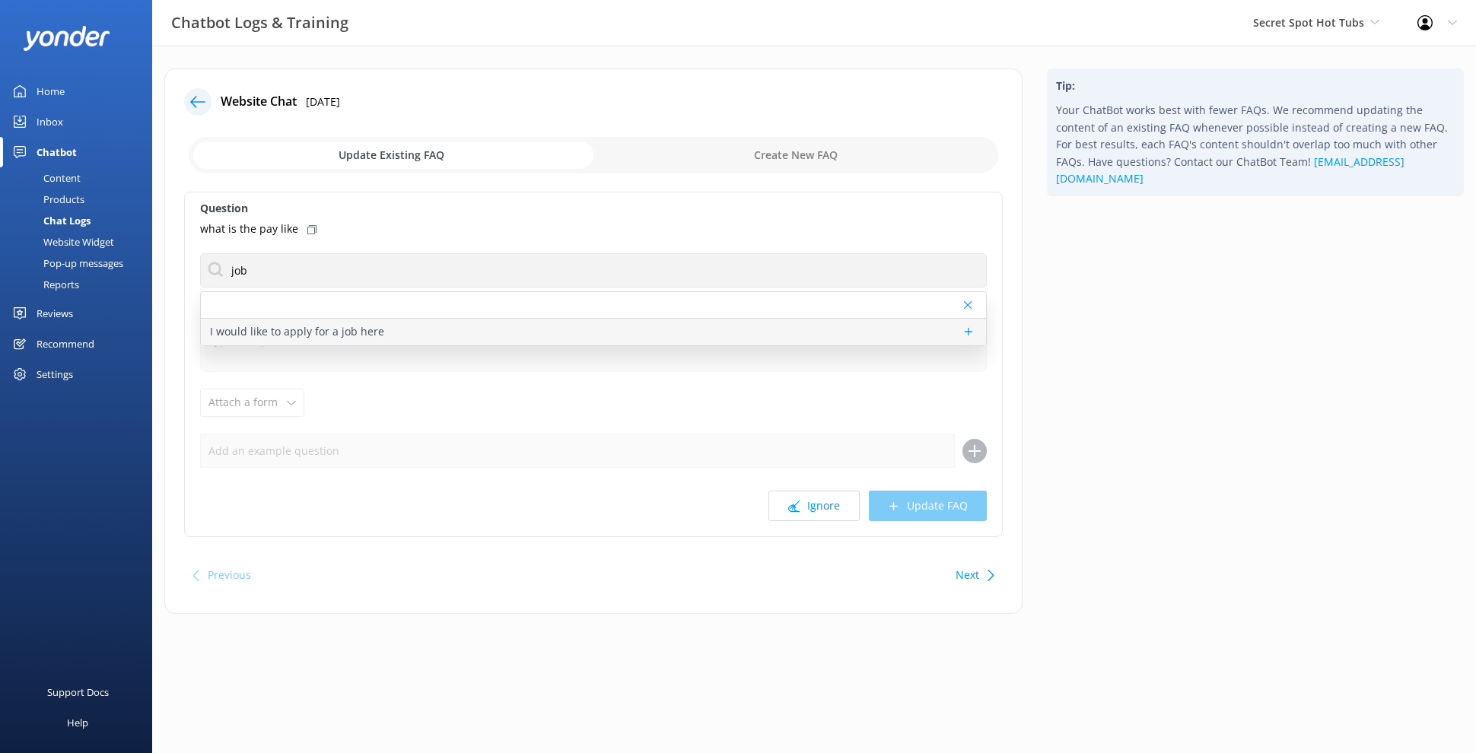
click at [520, 332] on div "I would like to apply for a job here" at bounding box center [593, 332] width 785 height 27
type textarea "If you are interested in working at Secret Spot, please send your CV and a cove…"
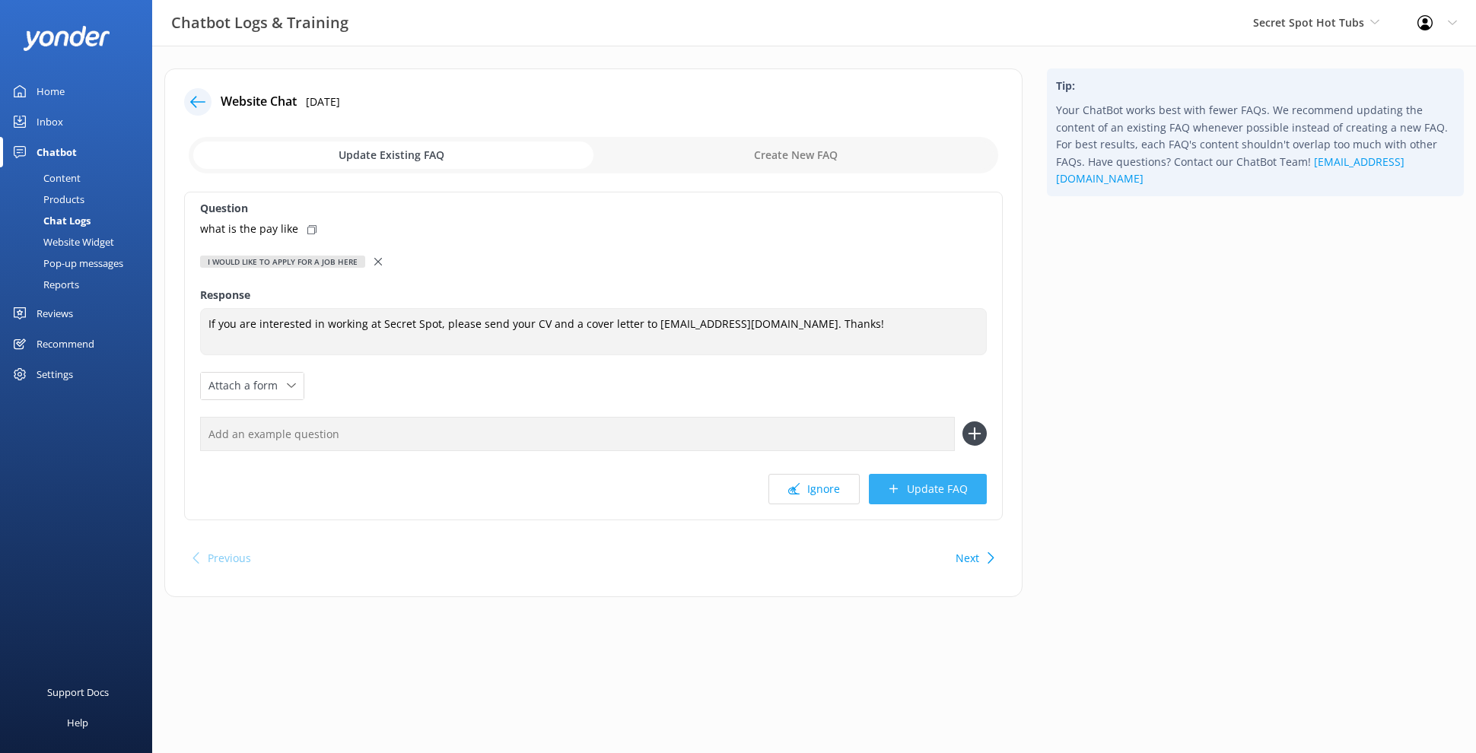
click at [953, 493] on button "Update FAQ" at bounding box center [928, 489] width 118 height 30
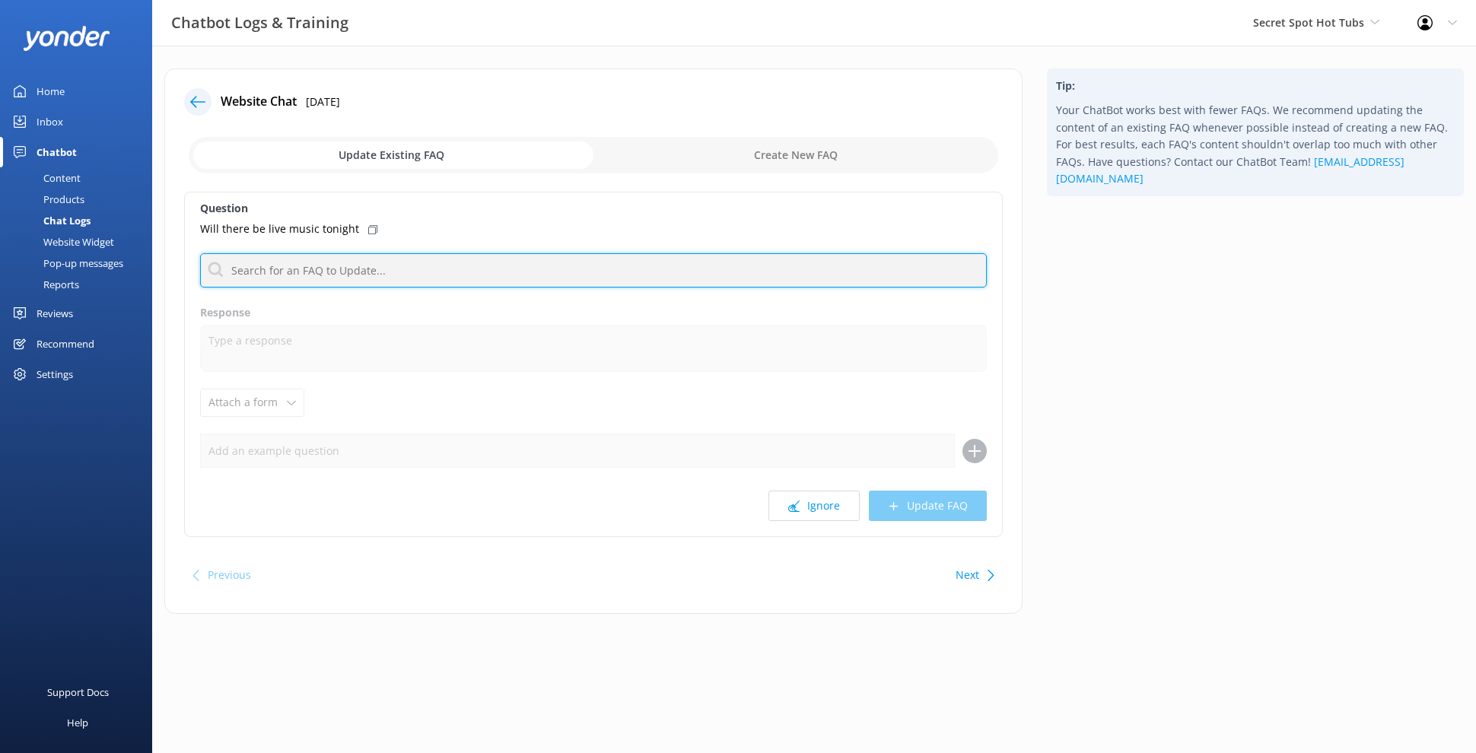
click at [468, 271] on input "text" at bounding box center [593, 270] width 787 height 34
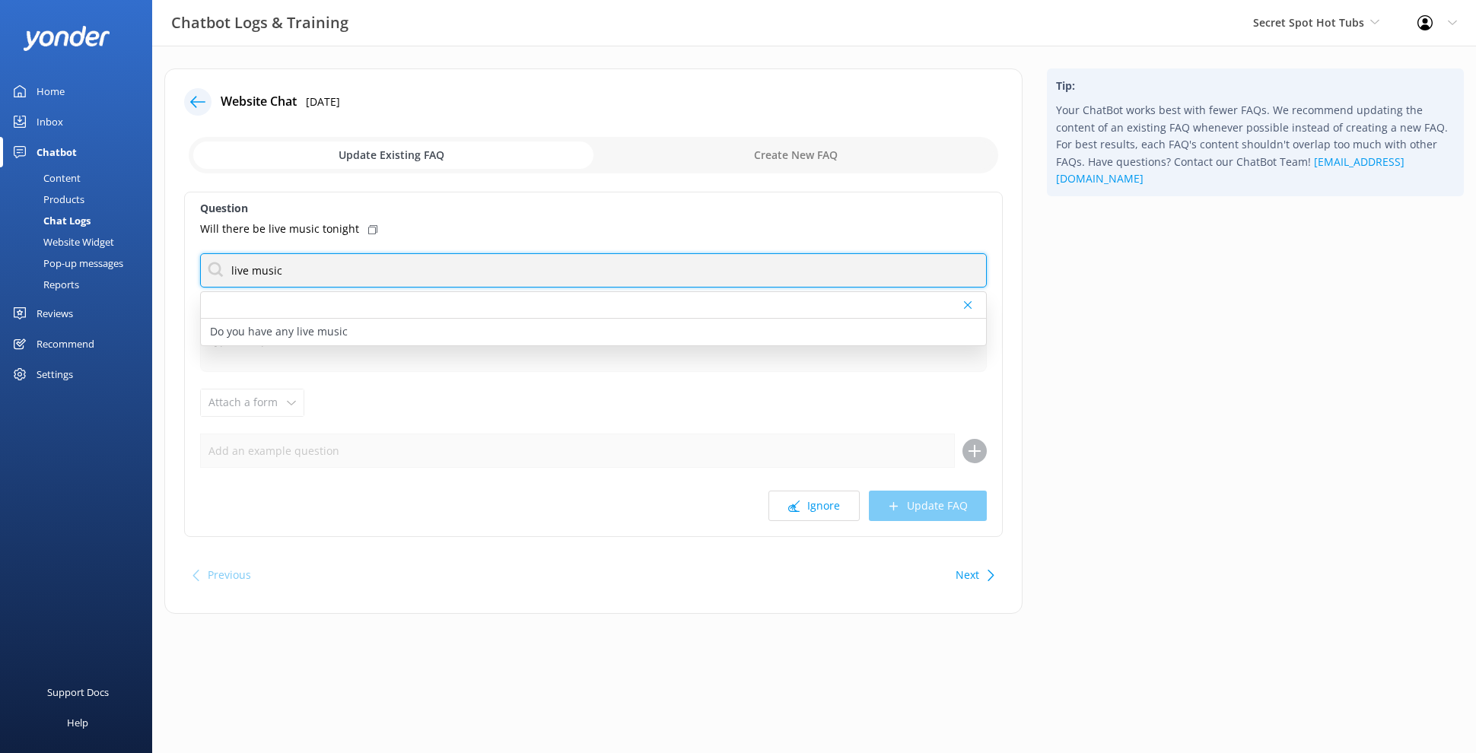
type input "live music"
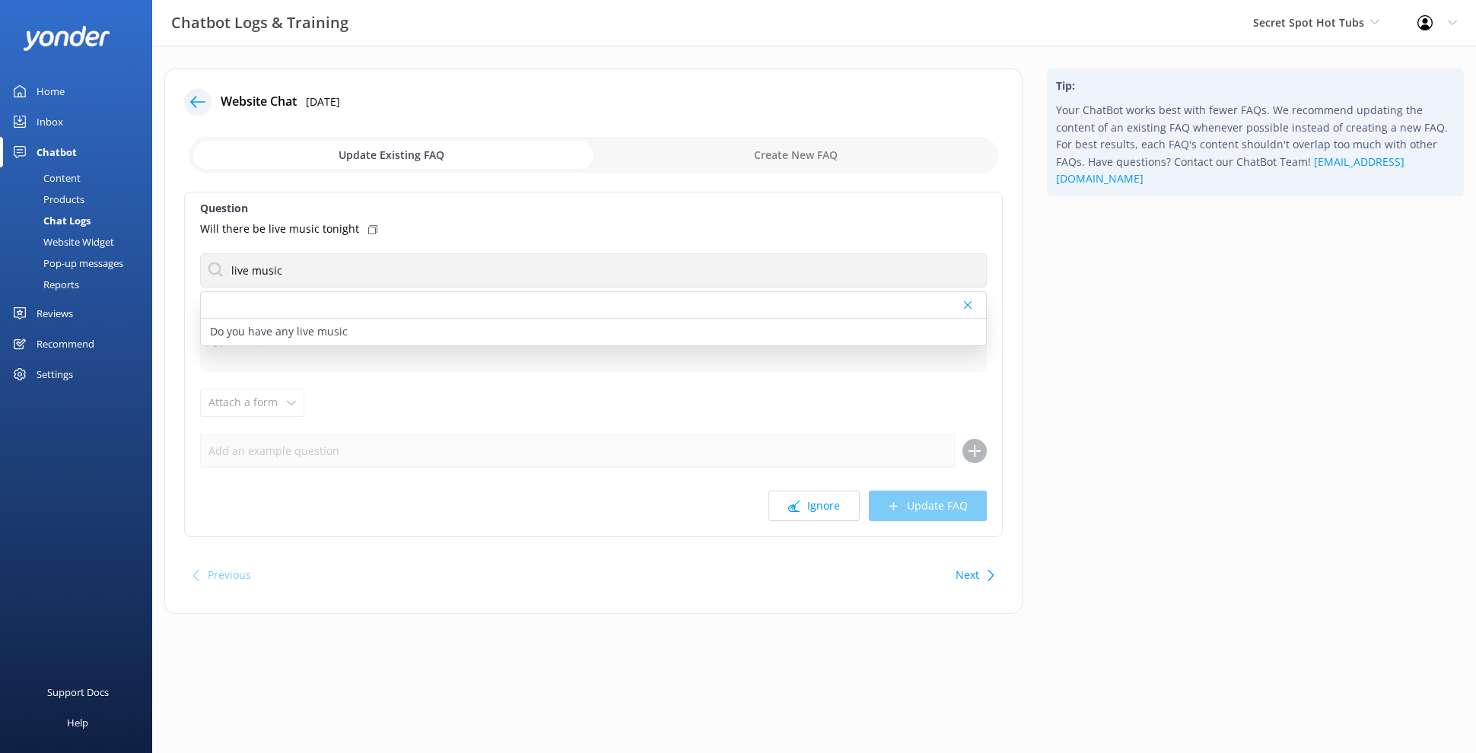
click at [456, 310] on div at bounding box center [593, 305] width 785 height 27
click at [454, 324] on div "Do you have any live music" at bounding box center [593, 332] width 785 height 27
type textarea "Every Saturday afternoon from 2-5pm we have free live music from a local musici…"
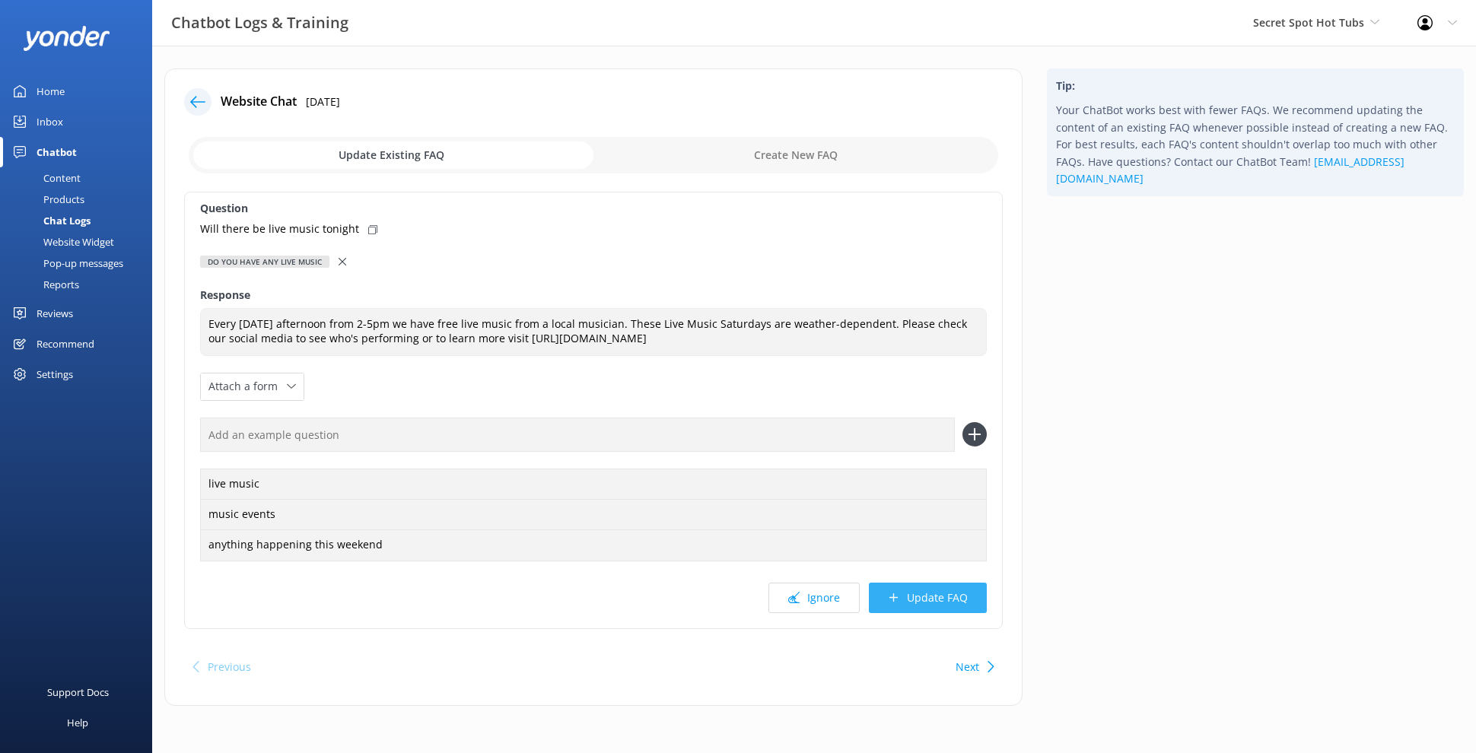
click at [942, 599] on button "Update FAQ" at bounding box center [928, 598] width 118 height 30
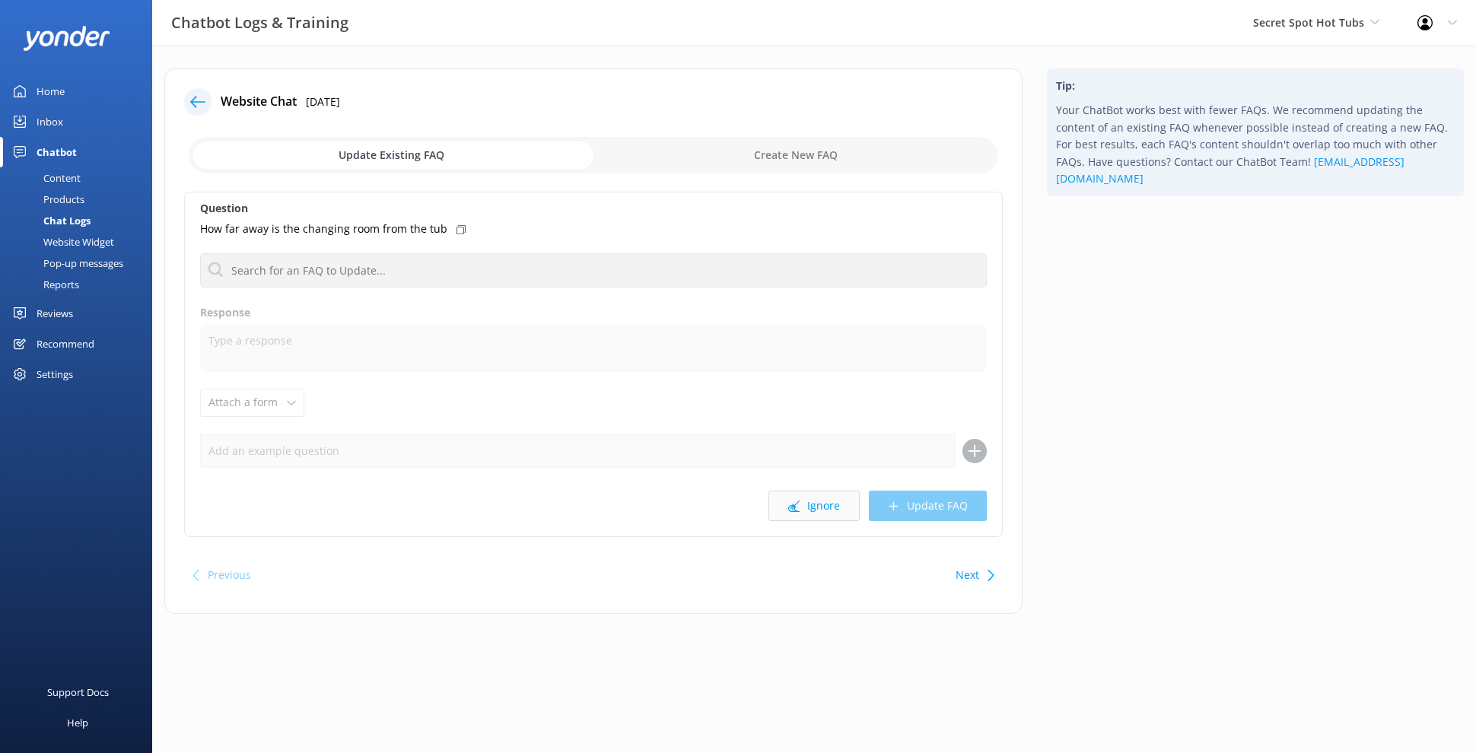
click at [813, 495] on button "Ignore" at bounding box center [813, 506] width 91 height 30
click at [802, 503] on button "Ignore" at bounding box center [813, 506] width 91 height 30
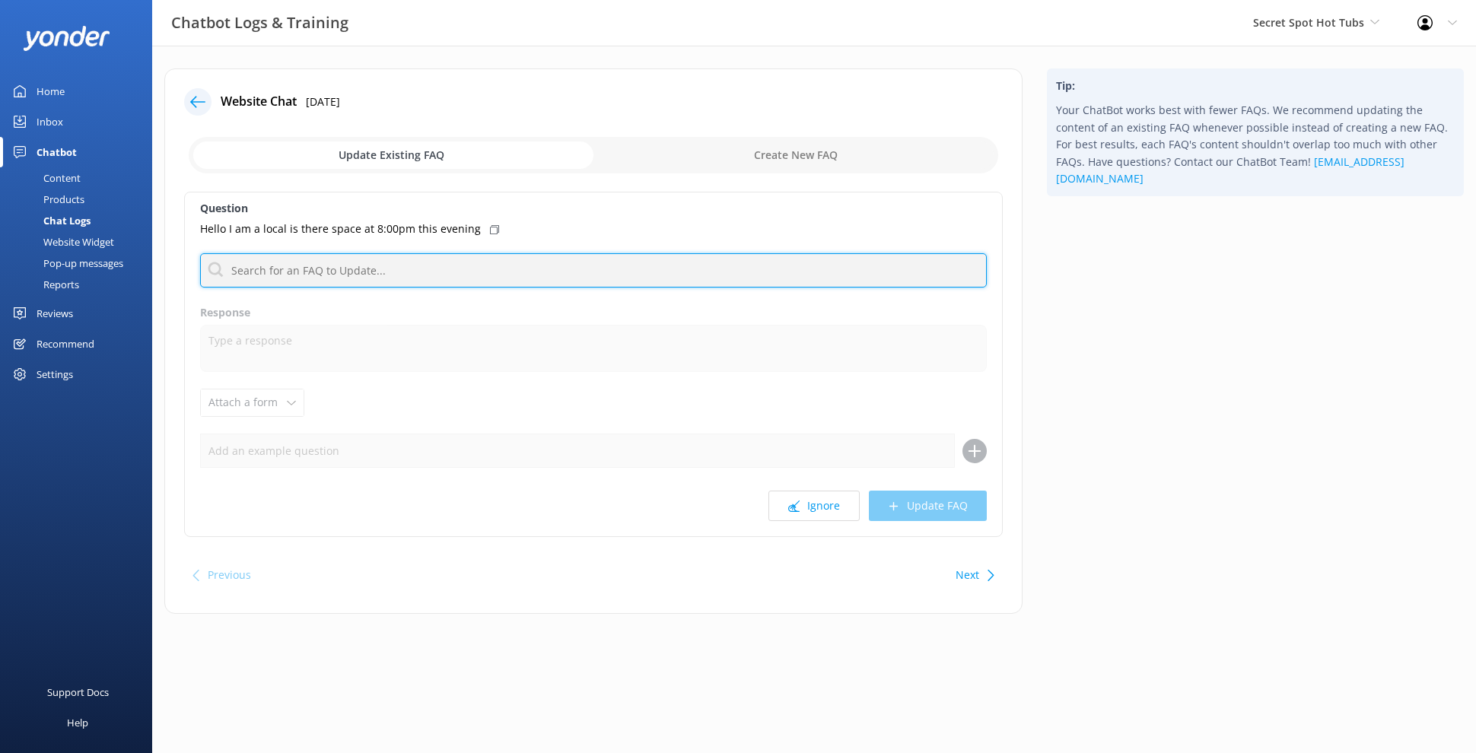
click at [462, 278] on input "text" at bounding box center [593, 270] width 787 height 34
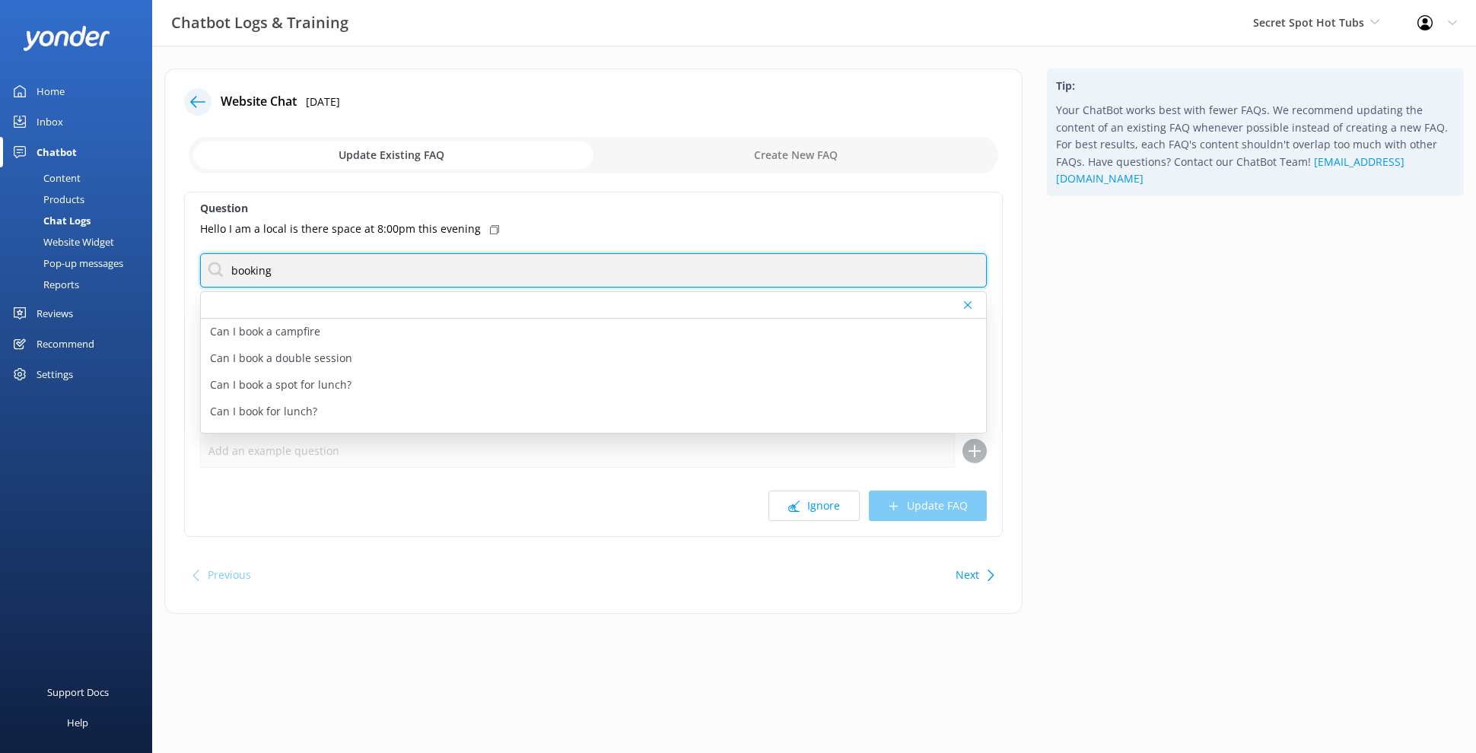
type input "booking"
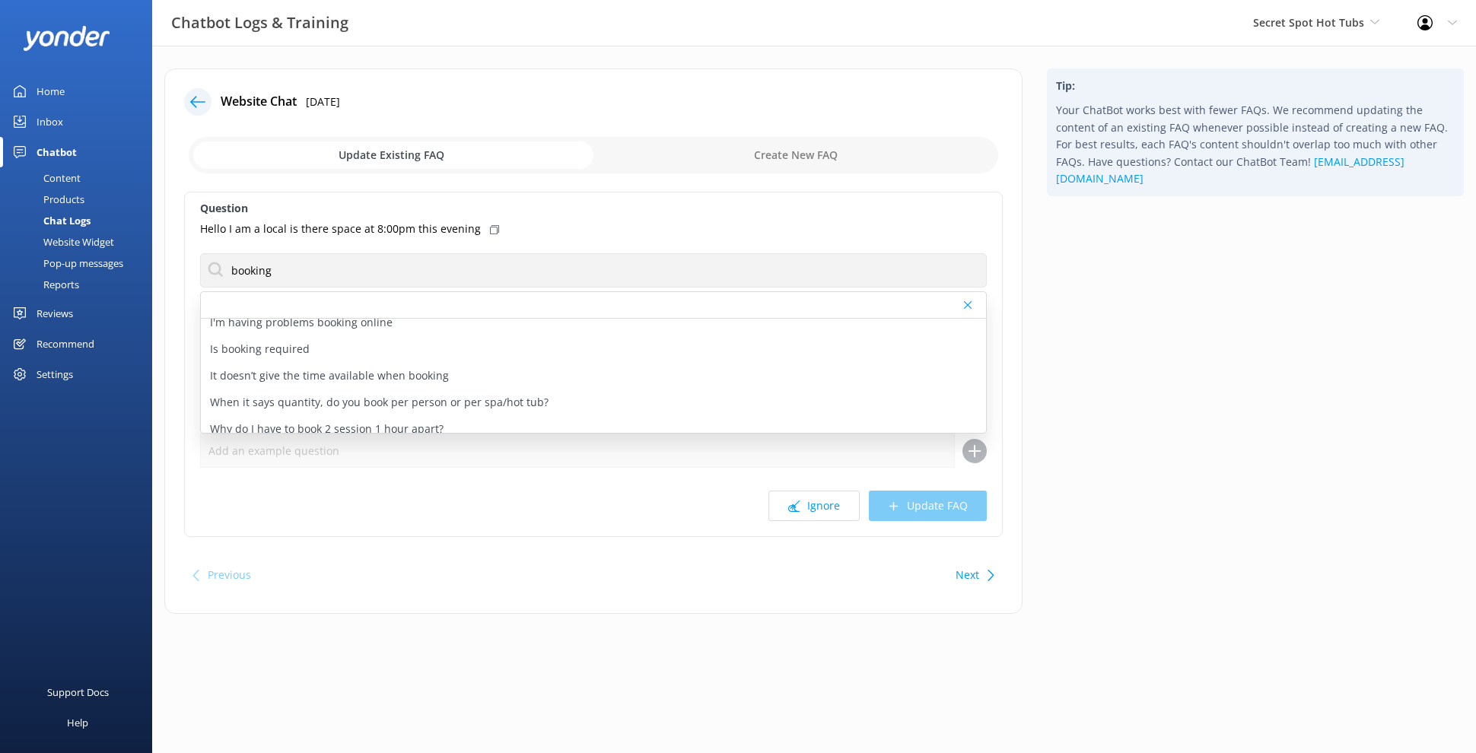
scroll to position [315, 0]
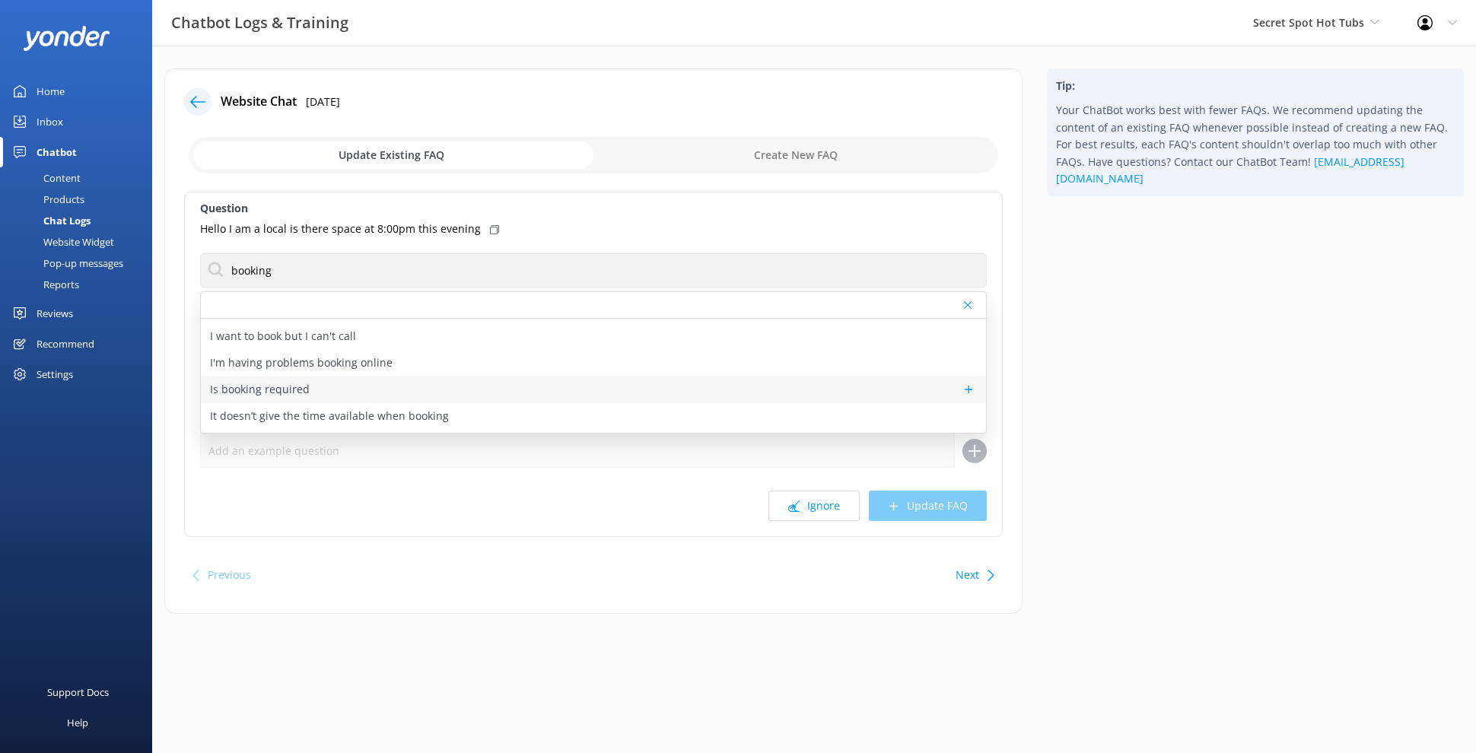
click at [516, 378] on div "Is booking required" at bounding box center [593, 390] width 785 height 27
type textarea "We recommend booking your hot tub session online at https://secretspothottubs.r…"
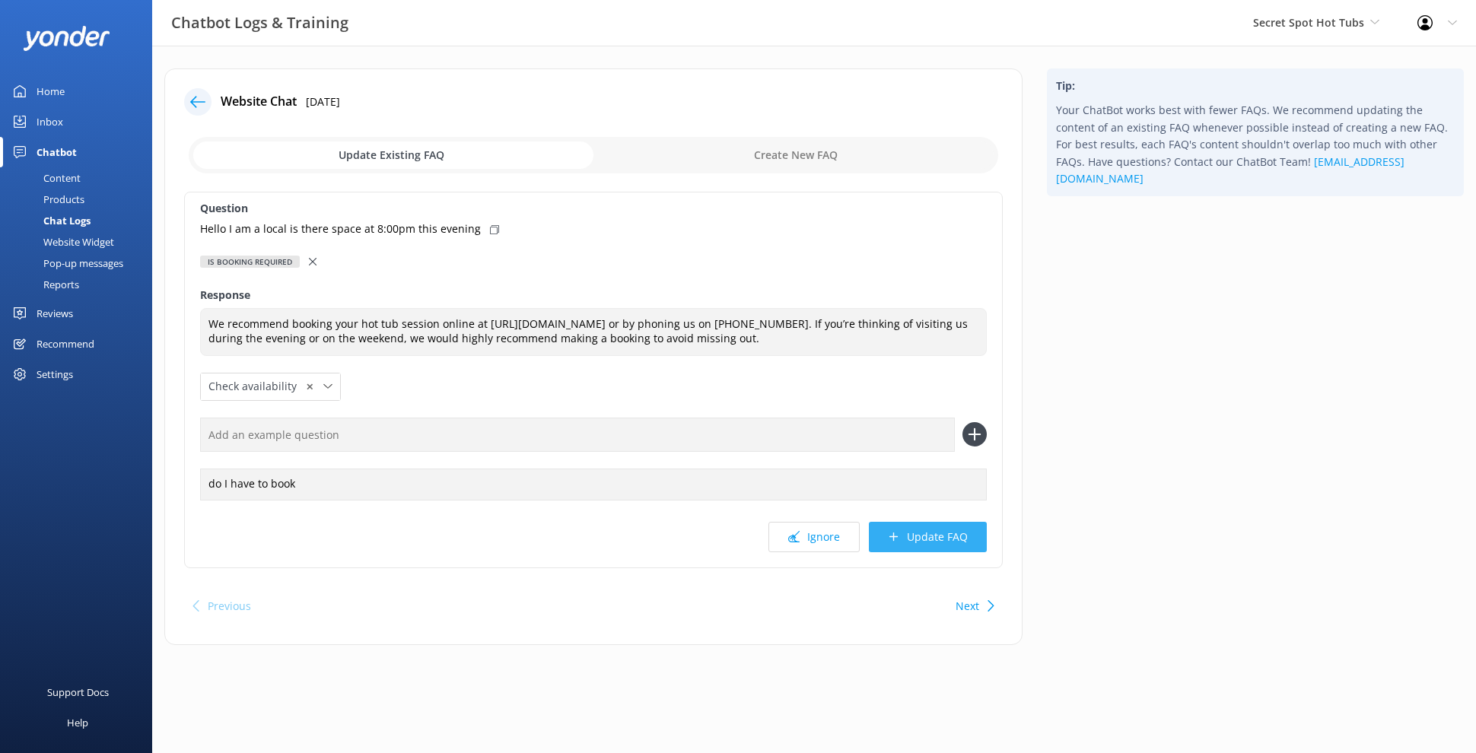
click at [937, 540] on button "Update FAQ" at bounding box center [928, 537] width 118 height 30
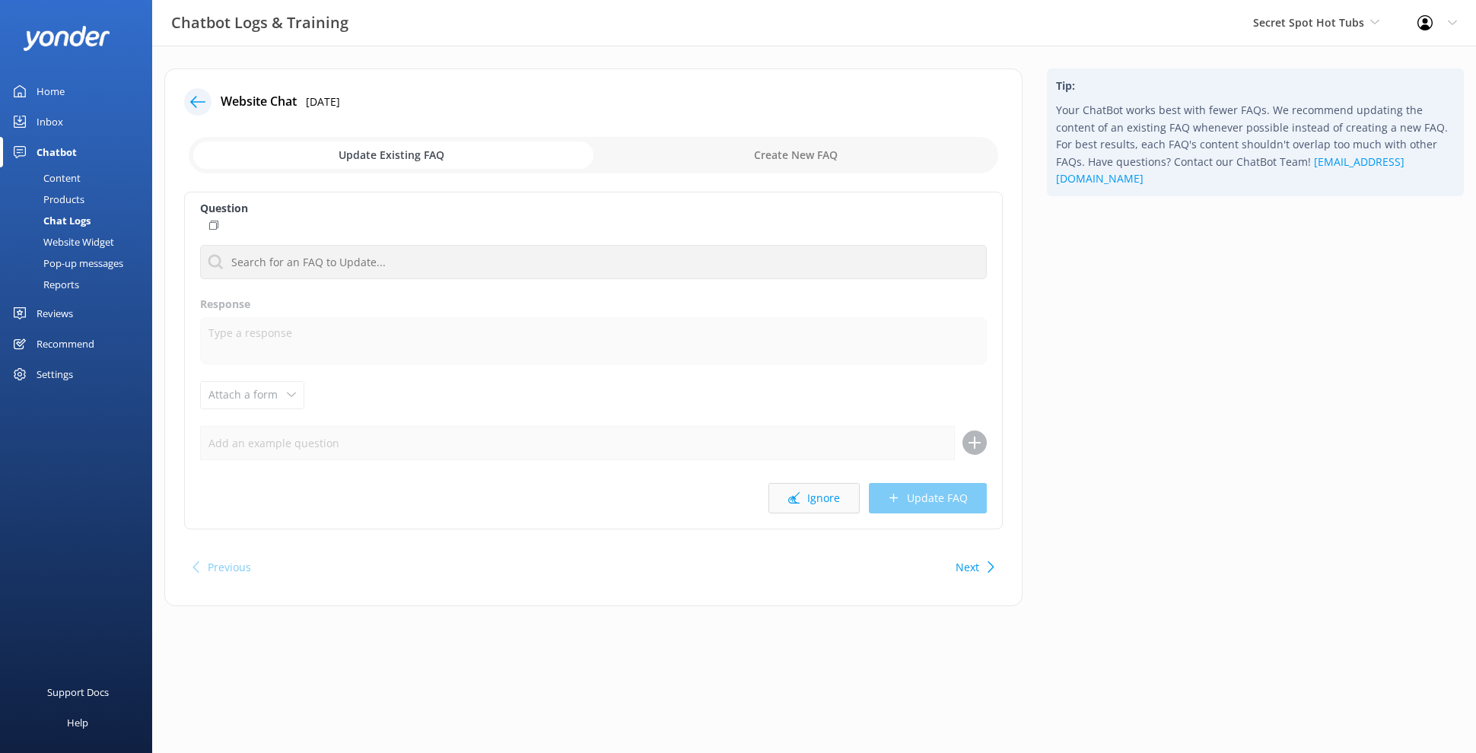
click at [814, 502] on button "Ignore" at bounding box center [813, 498] width 91 height 30
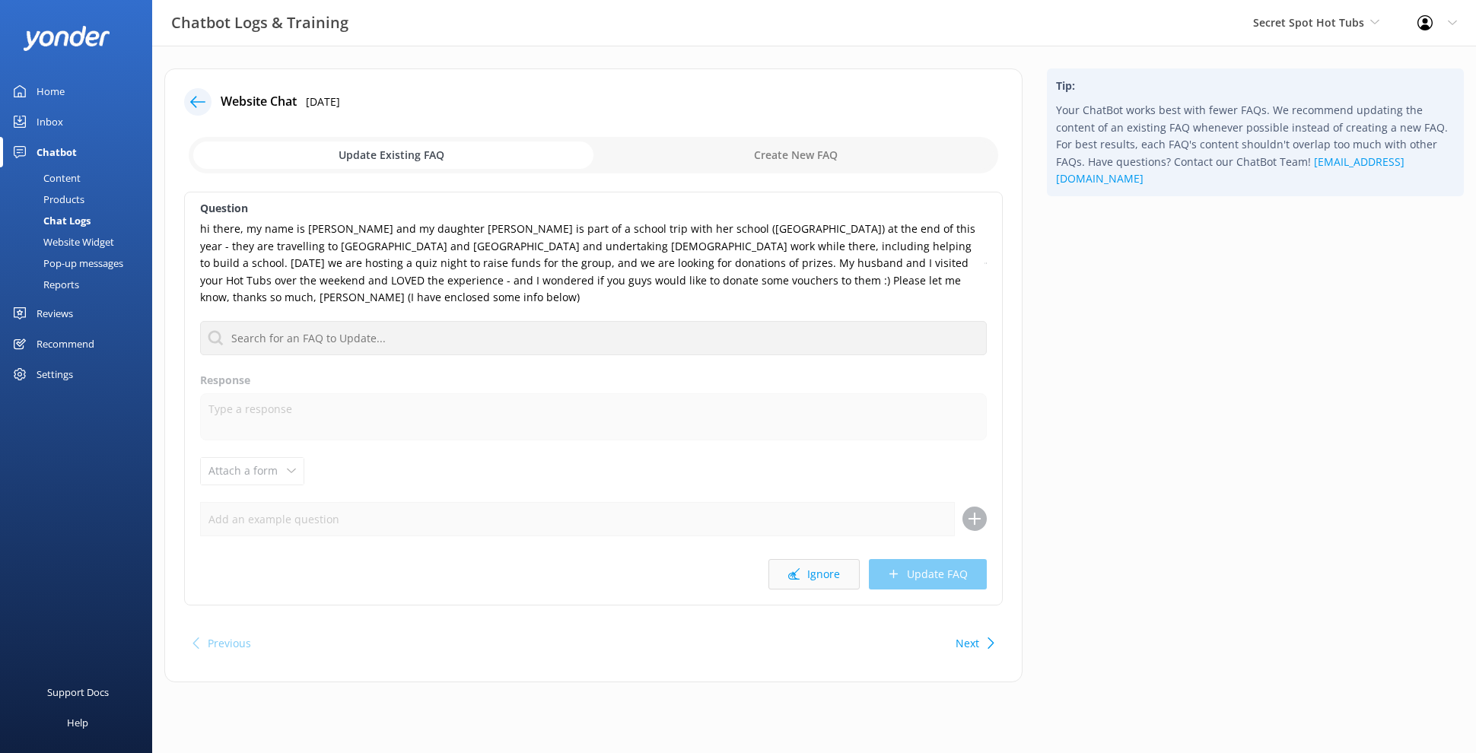
click at [841, 568] on button "Ignore" at bounding box center [813, 574] width 91 height 30
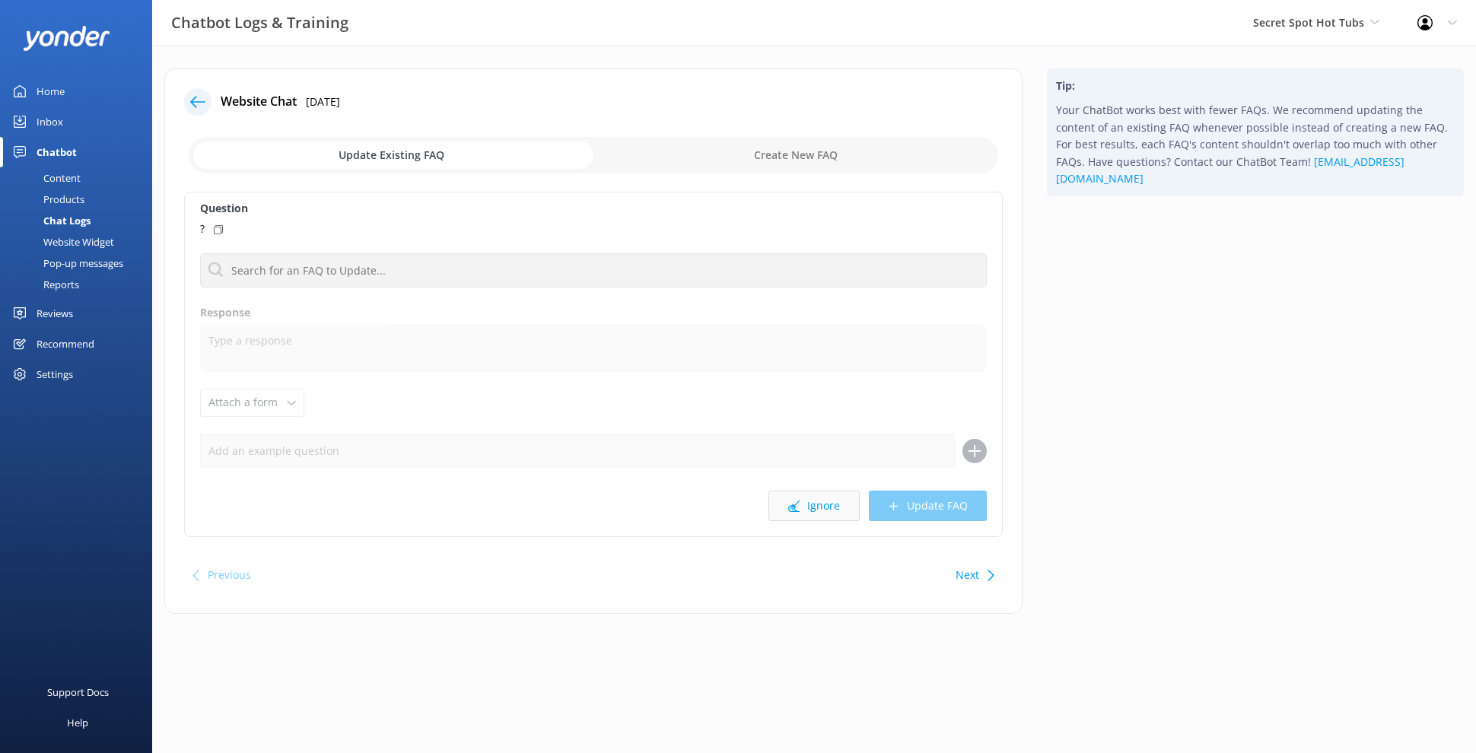
click at [826, 512] on button "Ignore" at bounding box center [813, 506] width 91 height 30
click at [813, 517] on button "Ignore" at bounding box center [813, 506] width 91 height 30
click at [831, 506] on button "Ignore" at bounding box center [813, 506] width 91 height 30
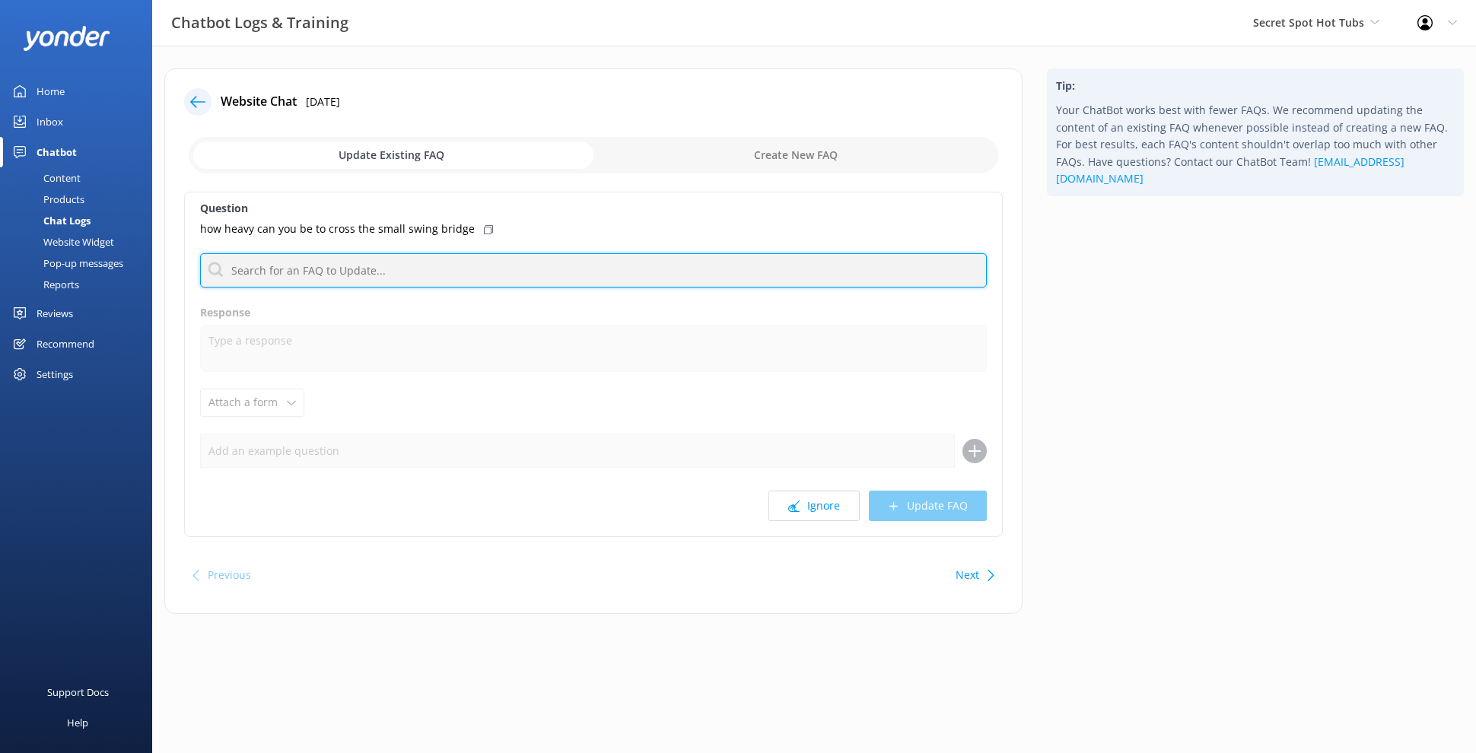
click at [410, 273] on input "text" at bounding box center [593, 270] width 787 height 34
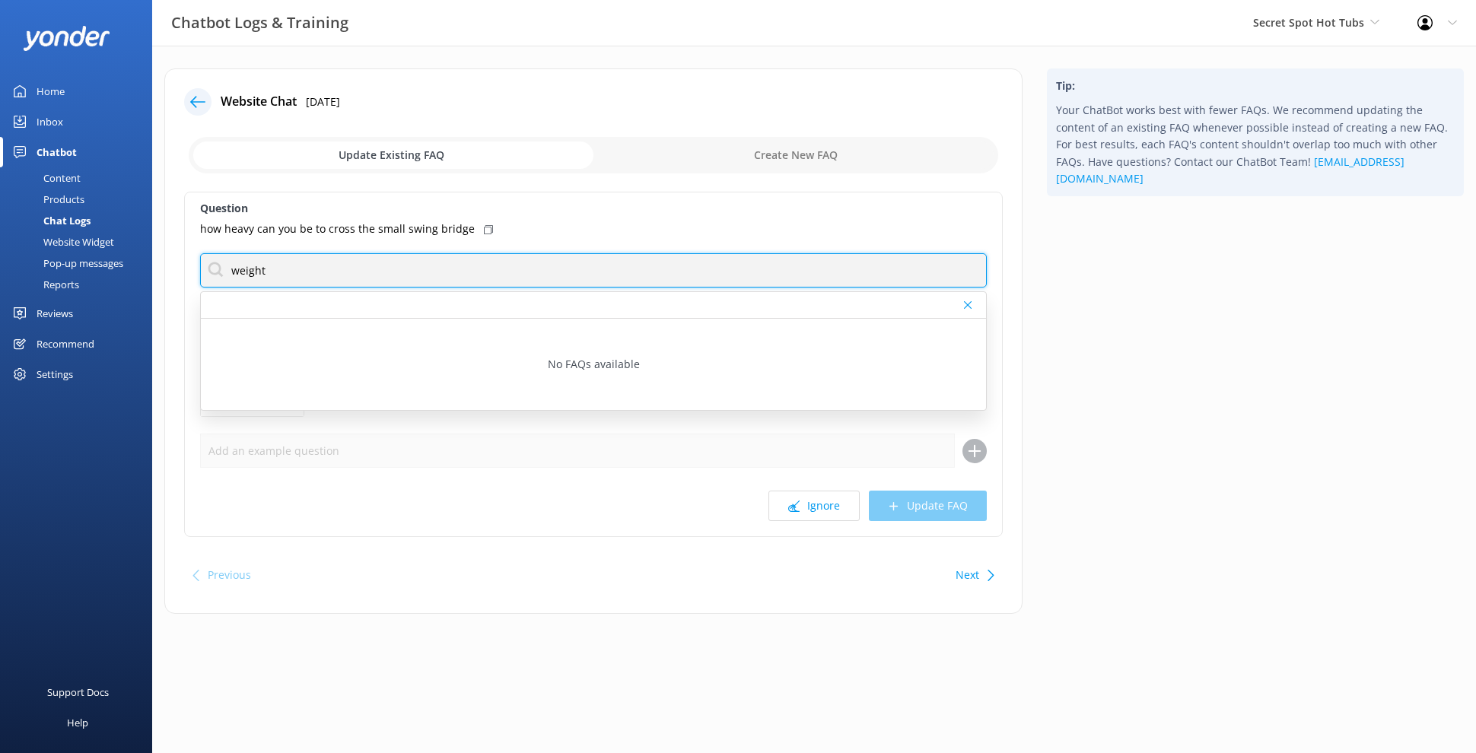
type input "weight"
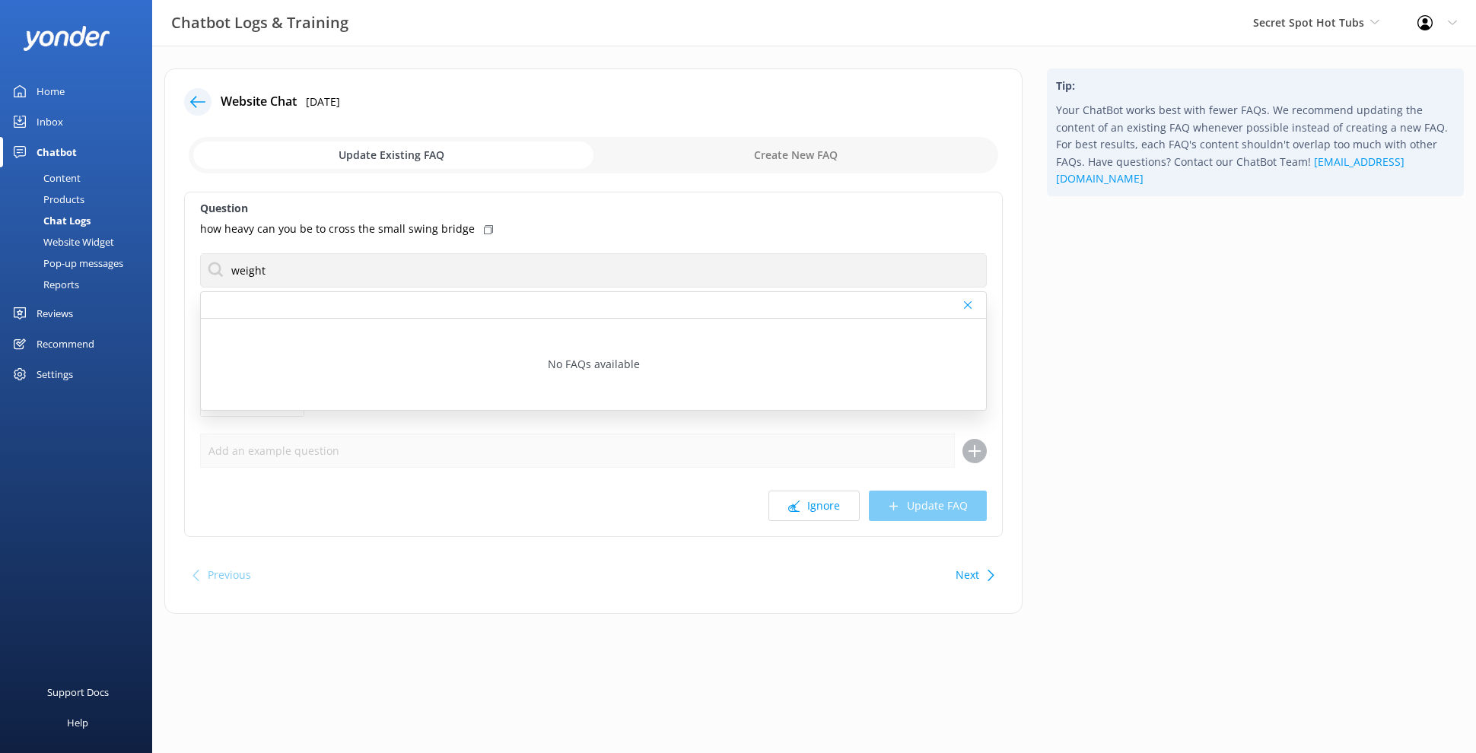
click at [795, 470] on div "Question how heavy can you be to cross the small swing bridge weight No FAQs av…" at bounding box center [593, 364] width 818 height 345
click at [815, 501] on button "Ignore" at bounding box center [813, 506] width 91 height 30
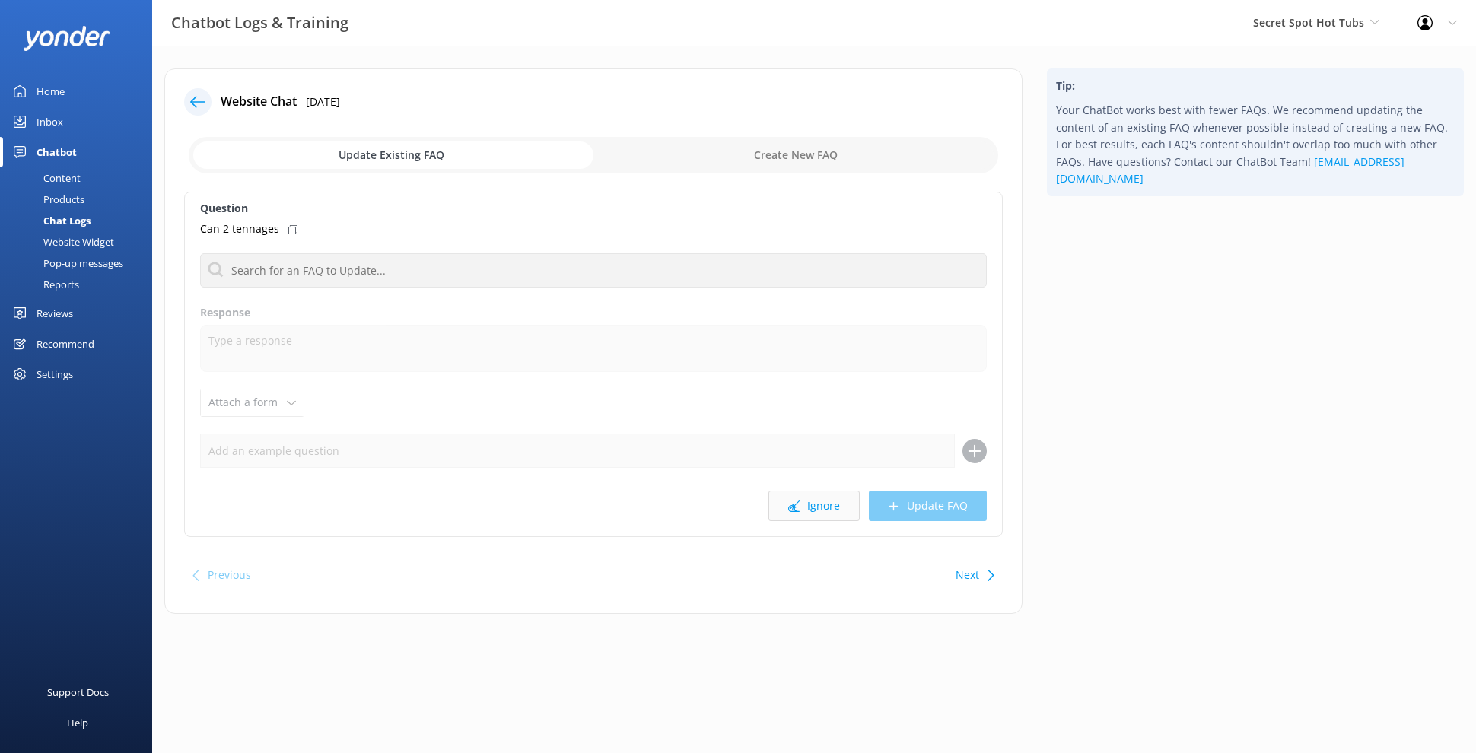
click at [789, 496] on button "Ignore" at bounding box center [813, 506] width 91 height 30
click at [809, 504] on button "Ignore" at bounding box center [813, 506] width 91 height 30
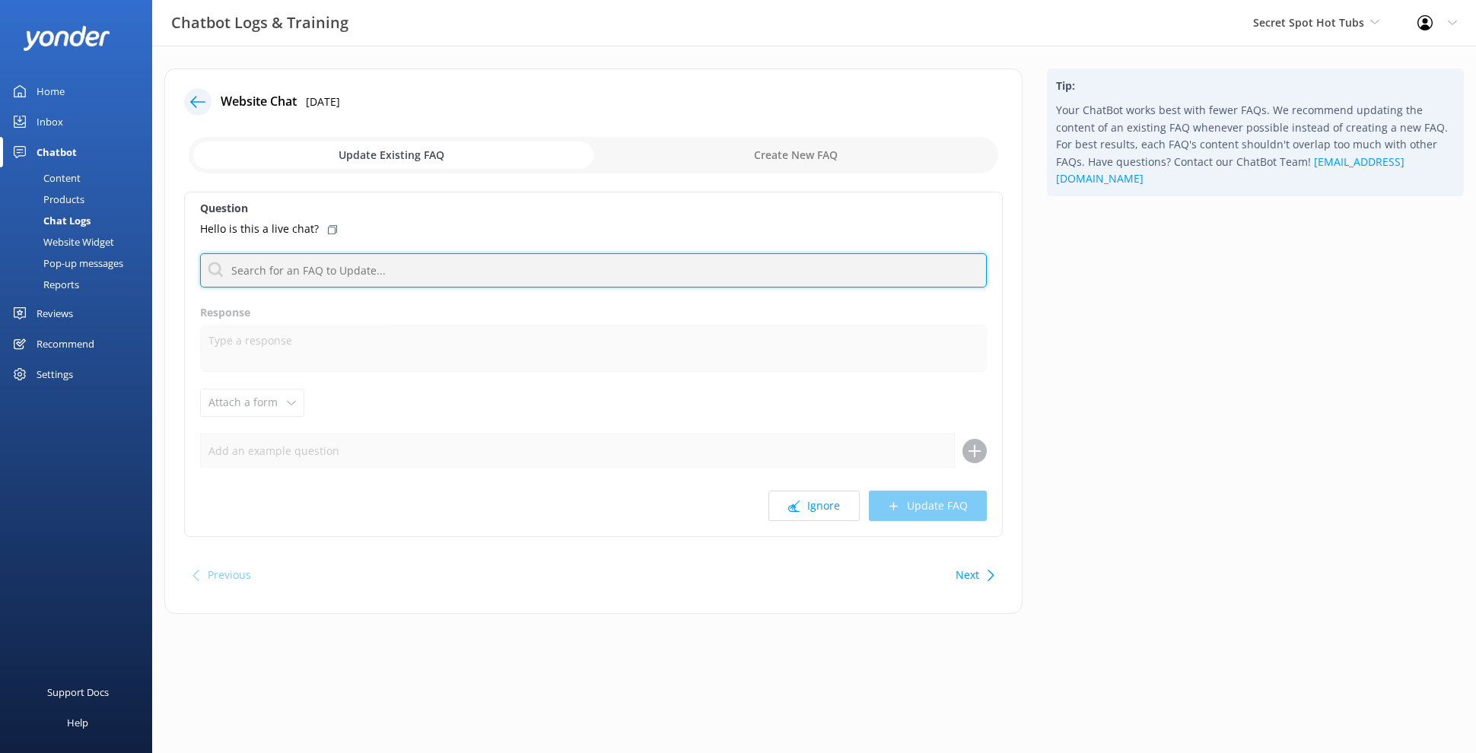
click at [436, 273] on input "text" at bounding box center [593, 270] width 787 height 34
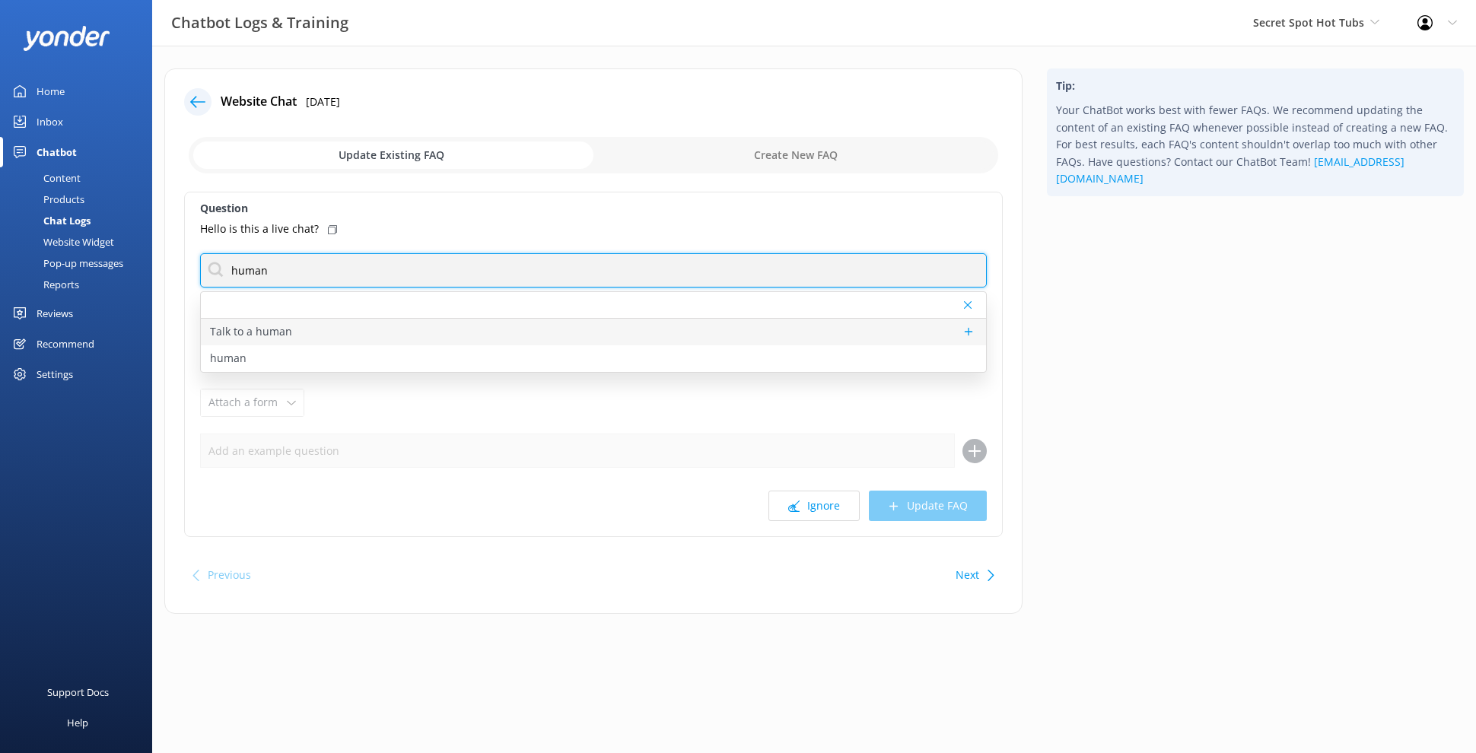
type input "human"
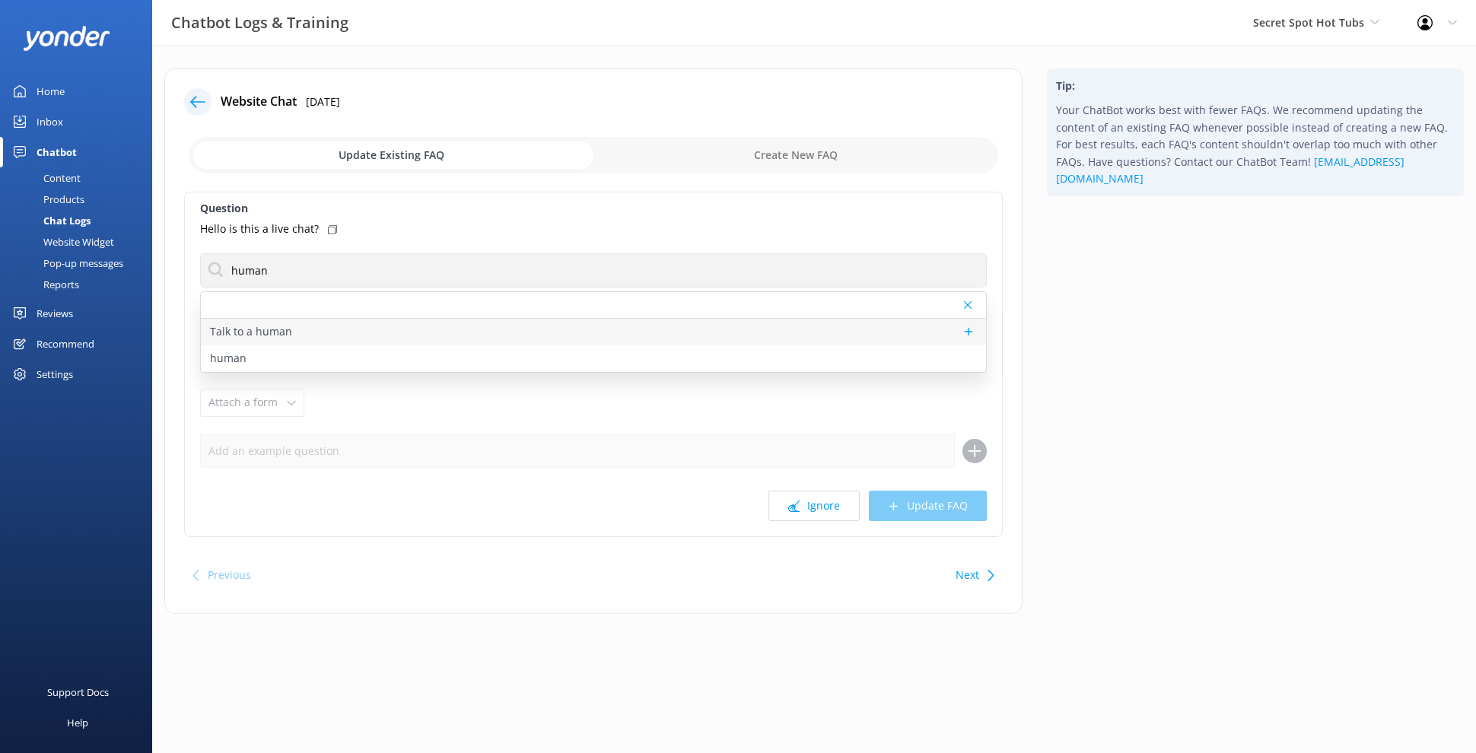
click at [306, 327] on div "Talk to a human" at bounding box center [593, 332] width 785 height 27
type textarea "If you’d like to speak to a person on the Secret Spot Hot Tubs team, please ema…"
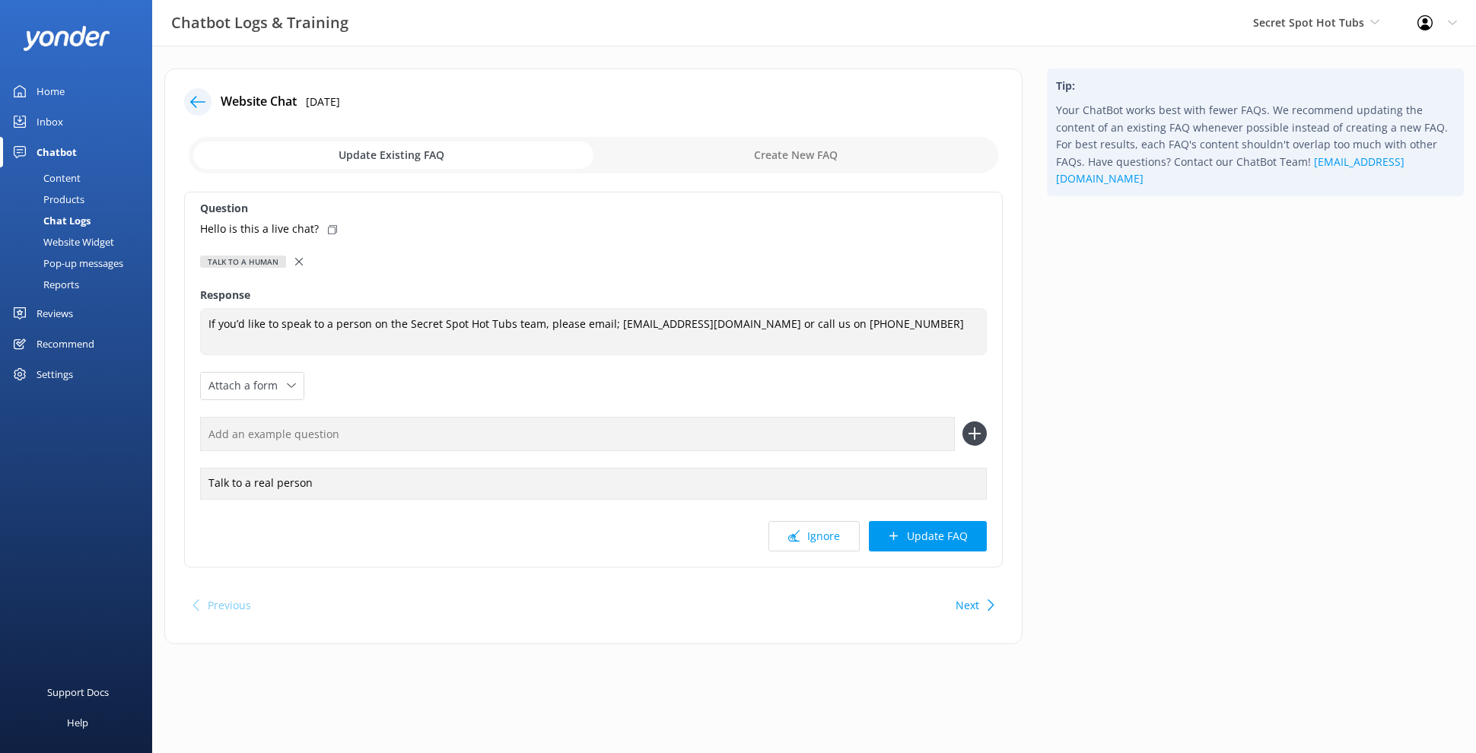
click at [288, 262] on div "Talk to a human" at bounding box center [593, 261] width 787 height 17
click at [296, 262] on icon at bounding box center [299, 262] width 8 height 8
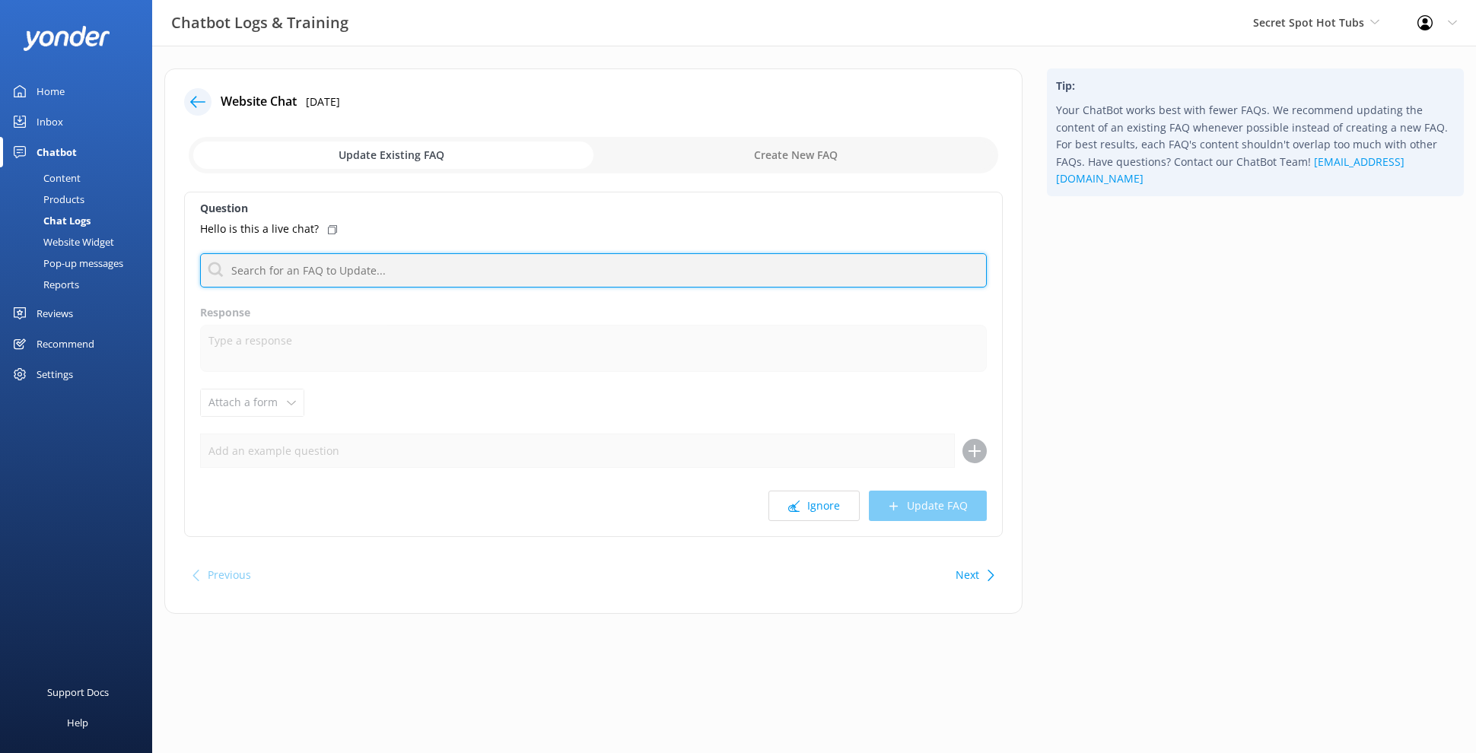
click at [291, 273] on input "text" at bounding box center [593, 270] width 787 height 34
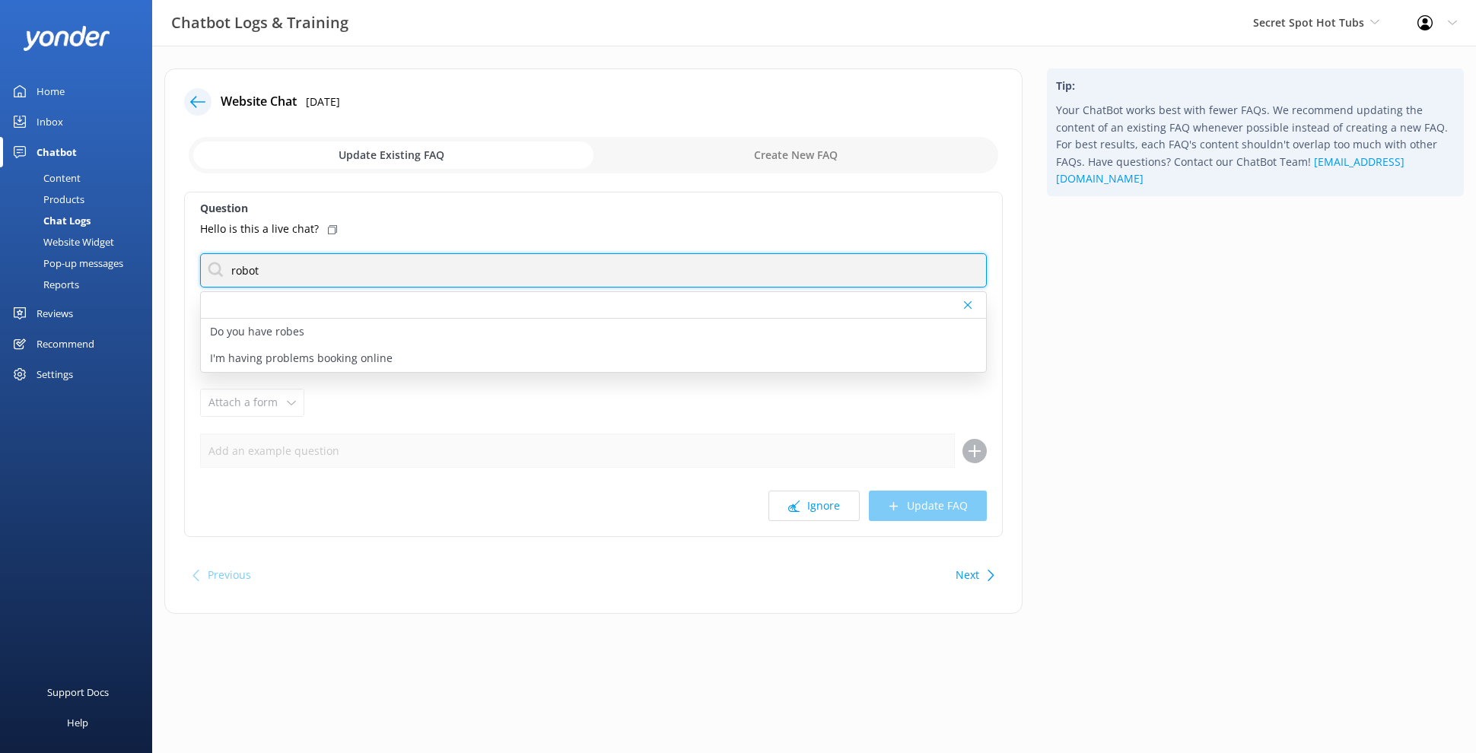
click at [336, 271] on input "robot" at bounding box center [593, 270] width 787 height 34
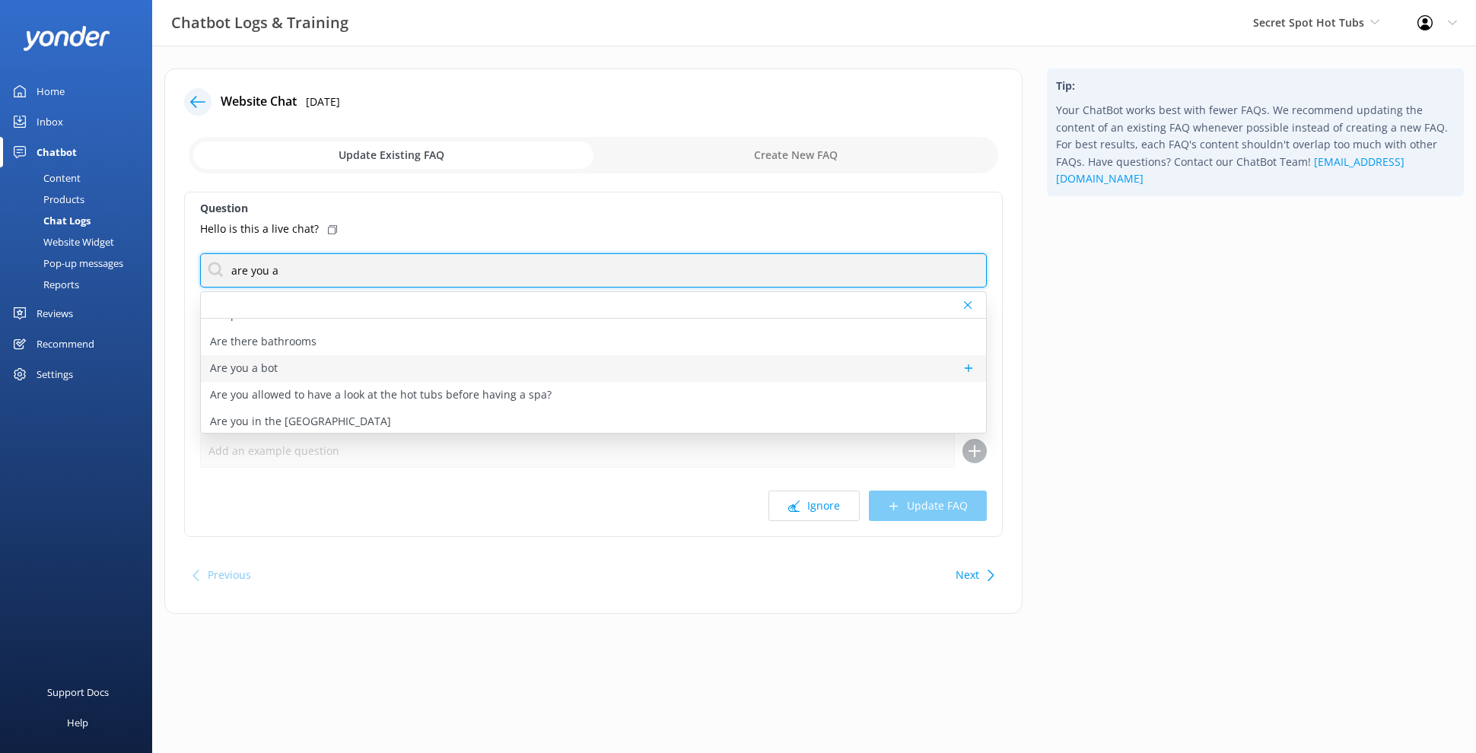
scroll to position [126, 0]
type input "are you a"
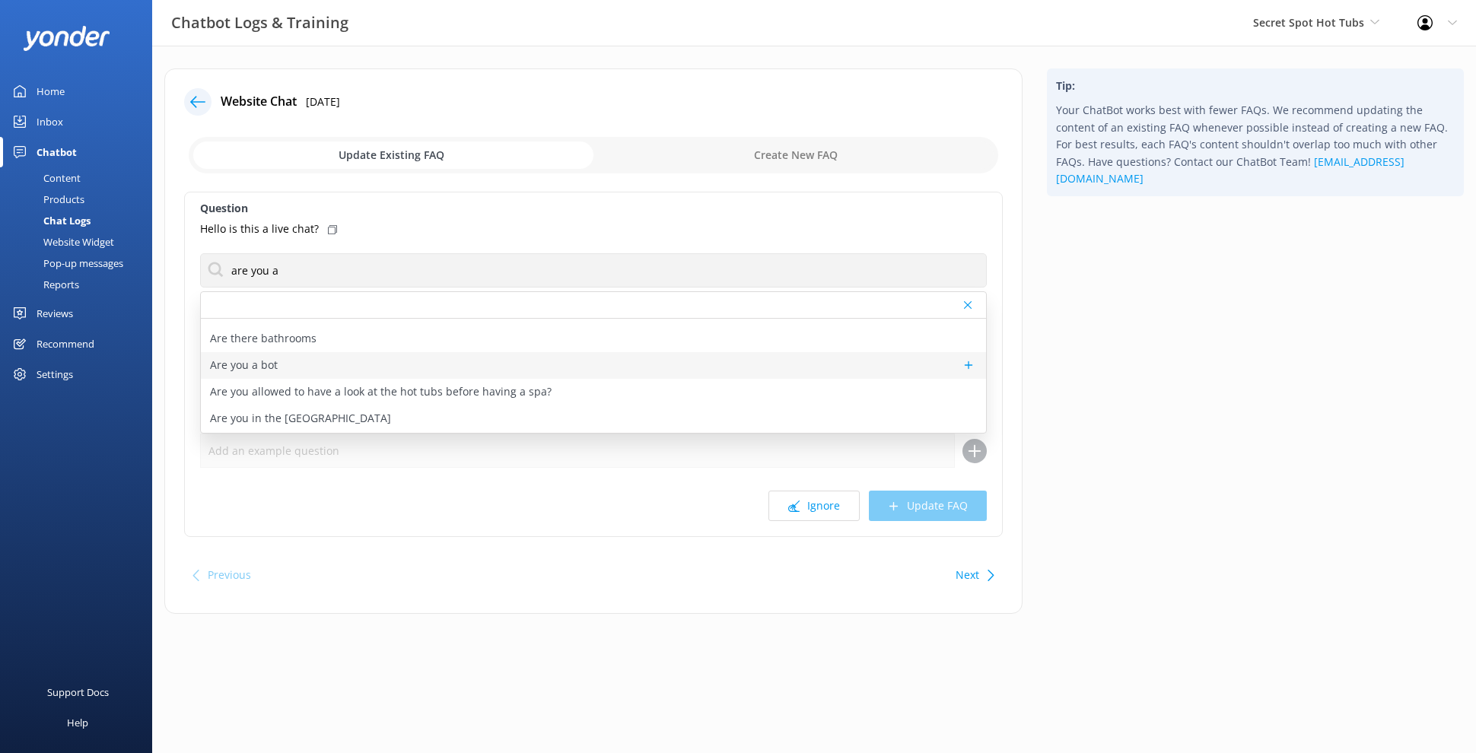
click at [330, 366] on div "Are you a bot" at bounding box center [593, 365] width 785 height 27
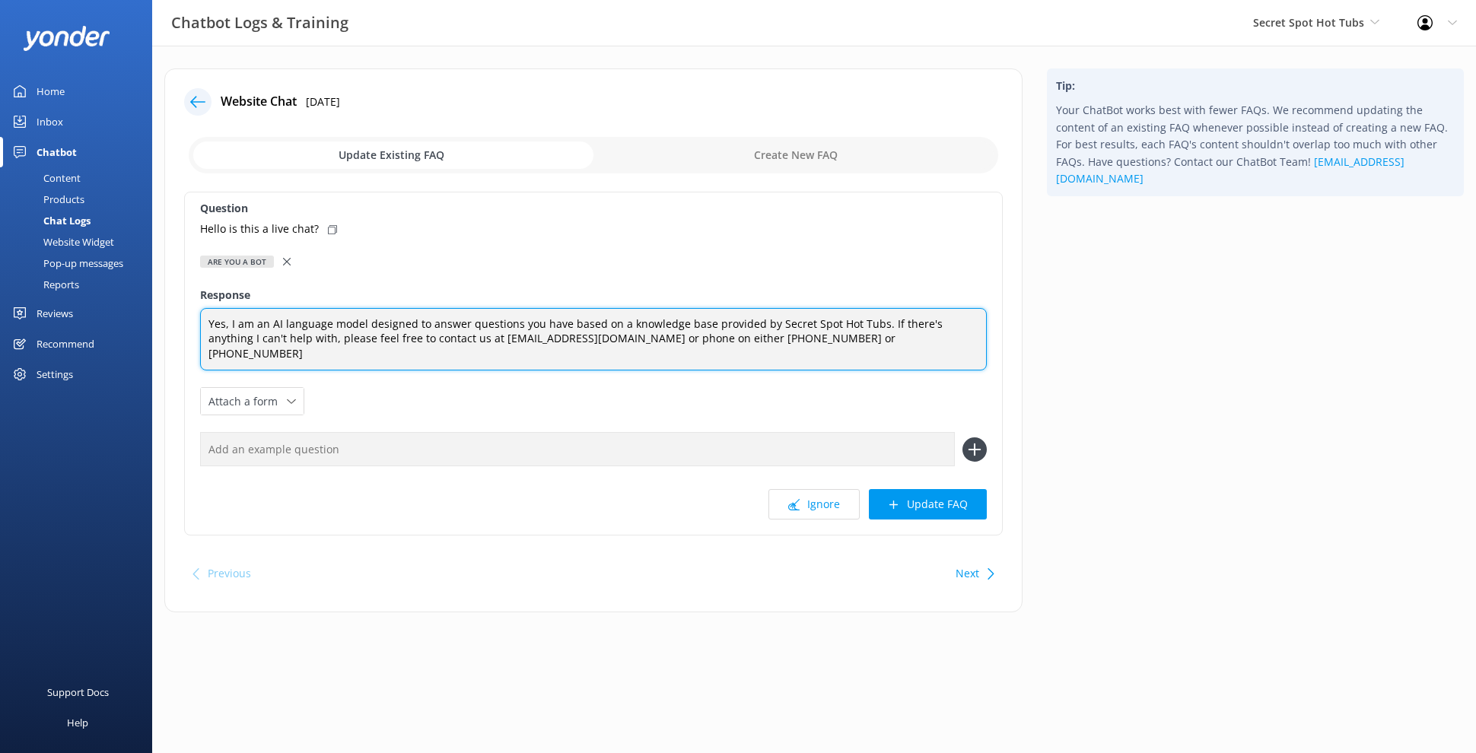
drag, startPoint x: 227, startPoint y: 326, endPoint x: 173, endPoint y: 329, distance: 54.1
click at [173, 329] on div "Website Chat 29th Aug 2025 Update Existing FAQ Create New FAQ Question Hello is…" at bounding box center [593, 340] width 858 height 544
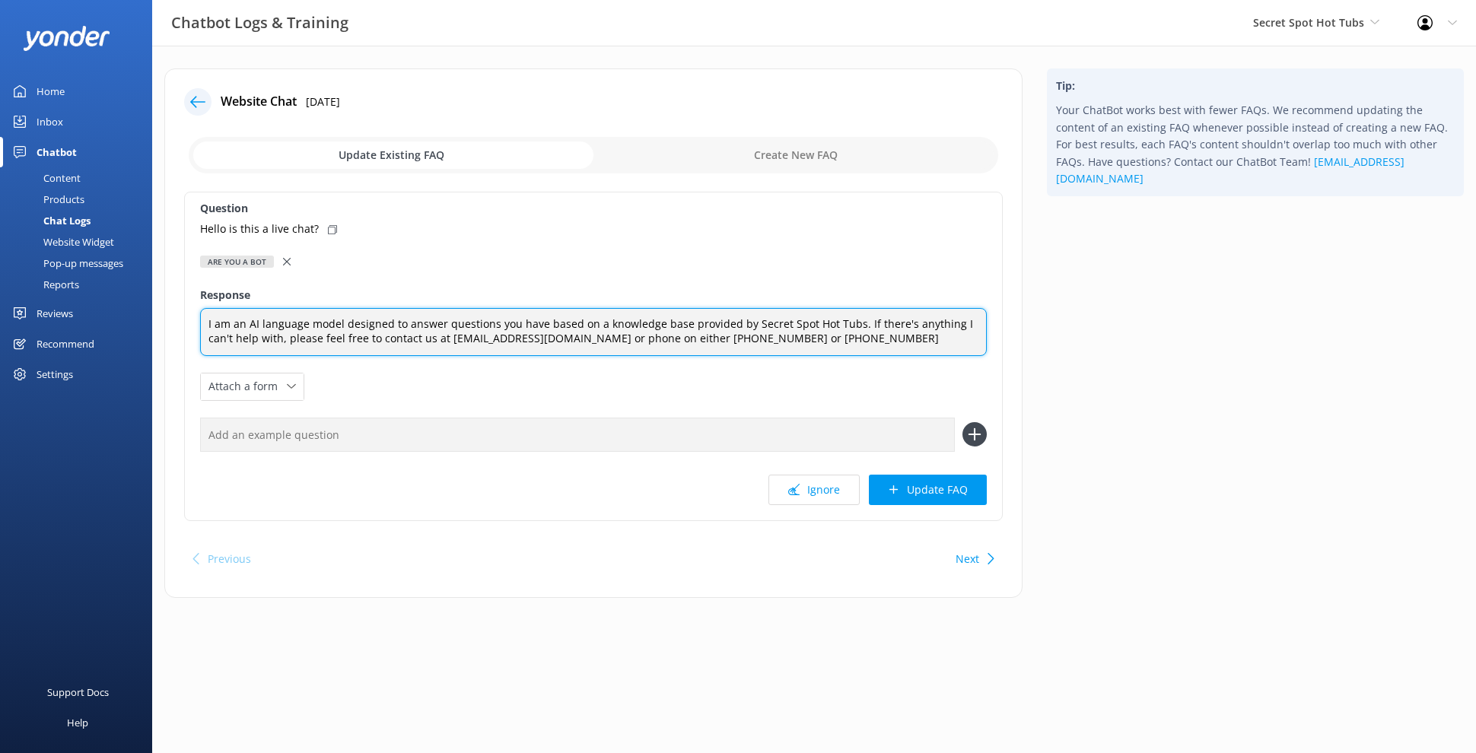
type textarea "I am an AI language model designed to answer questions you have based on a know…"
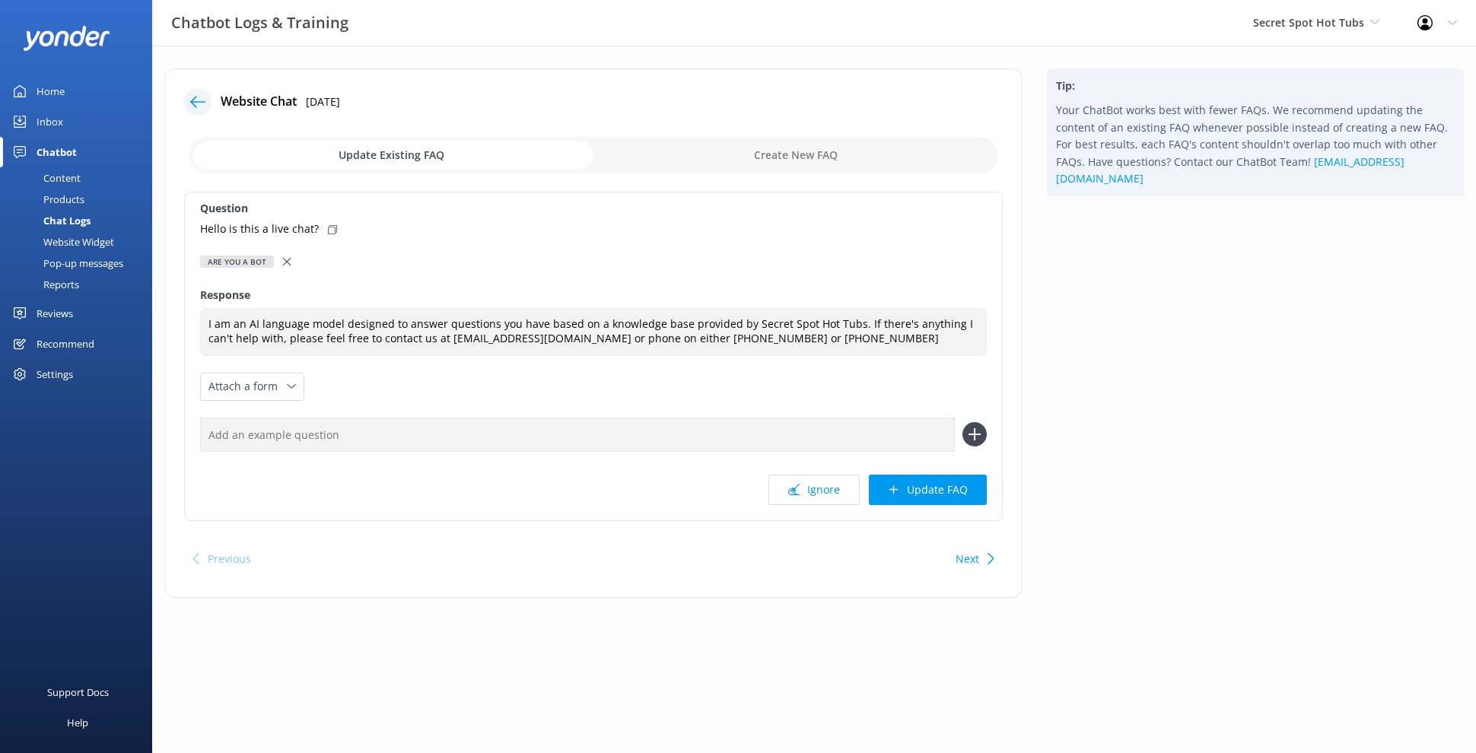
click at [537, 386] on div "Question Hello is this a live chat? Are you a bot Are children allowed in the h…" at bounding box center [593, 356] width 818 height 329
click at [920, 482] on button "Update FAQ" at bounding box center [928, 490] width 118 height 30
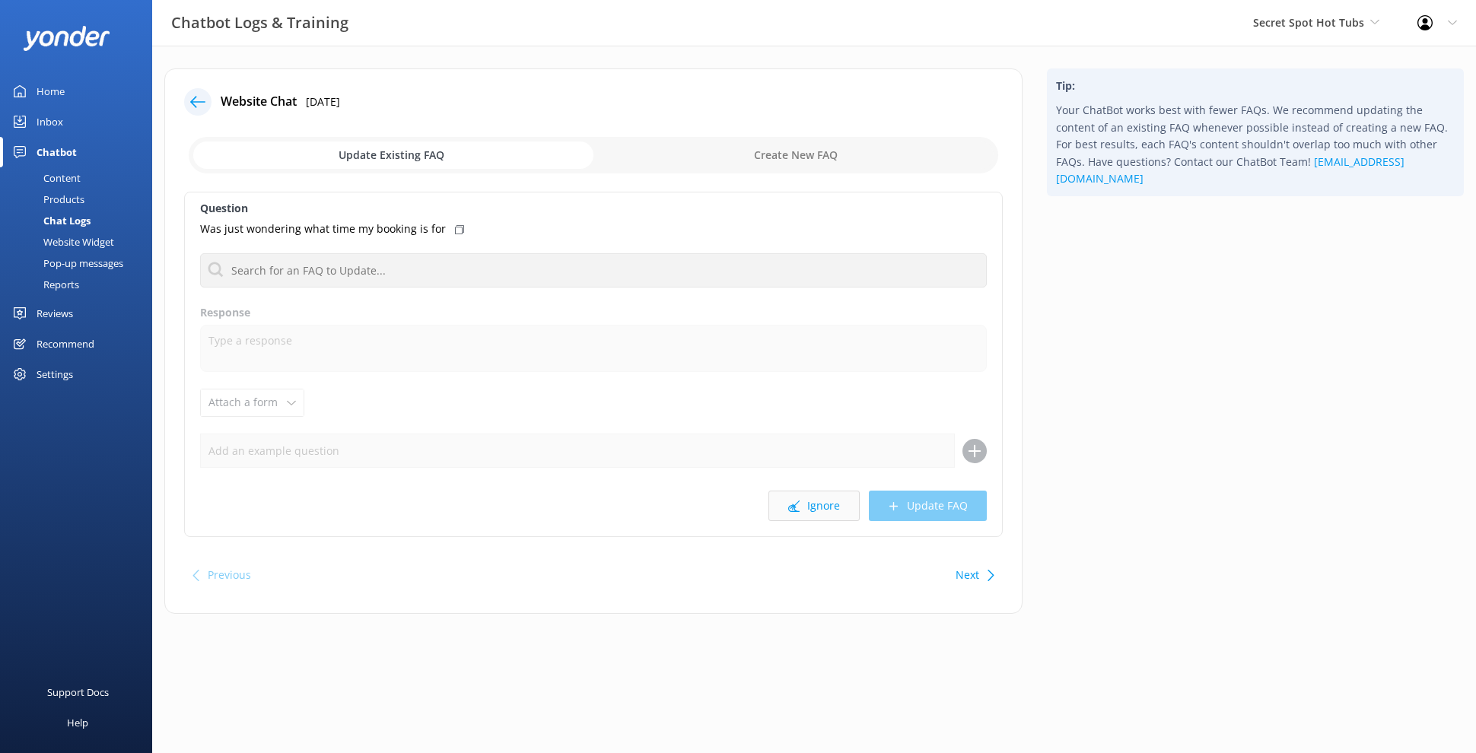
click at [812, 506] on button "Ignore" at bounding box center [813, 506] width 91 height 30
click at [812, 501] on button "Ignore" at bounding box center [813, 506] width 91 height 30
click at [818, 509] on button "Ignore" at bounding box center [813, 506] width 91 height 30
click at [804, 521] on div "Question ok Are children allowed in the hot tub Are dogs and pets allowed Are d…" at bounding box center [593, 364] width 818 height 345
click at [811, 508] on button "Ignore" at bounding box center [813, 506] width 91 height 30
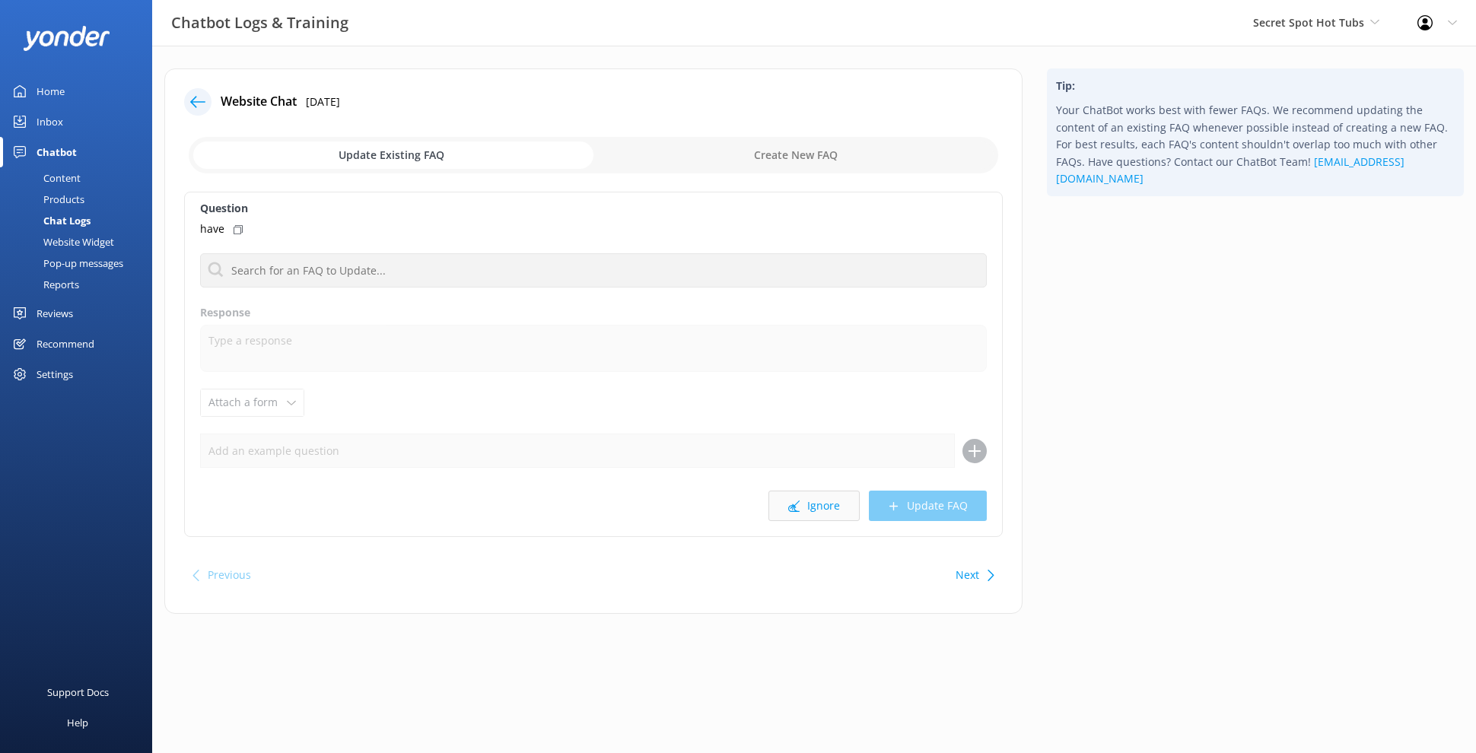
click at [799, 501] on use at bounding box center [793, 506] width 11 height 11
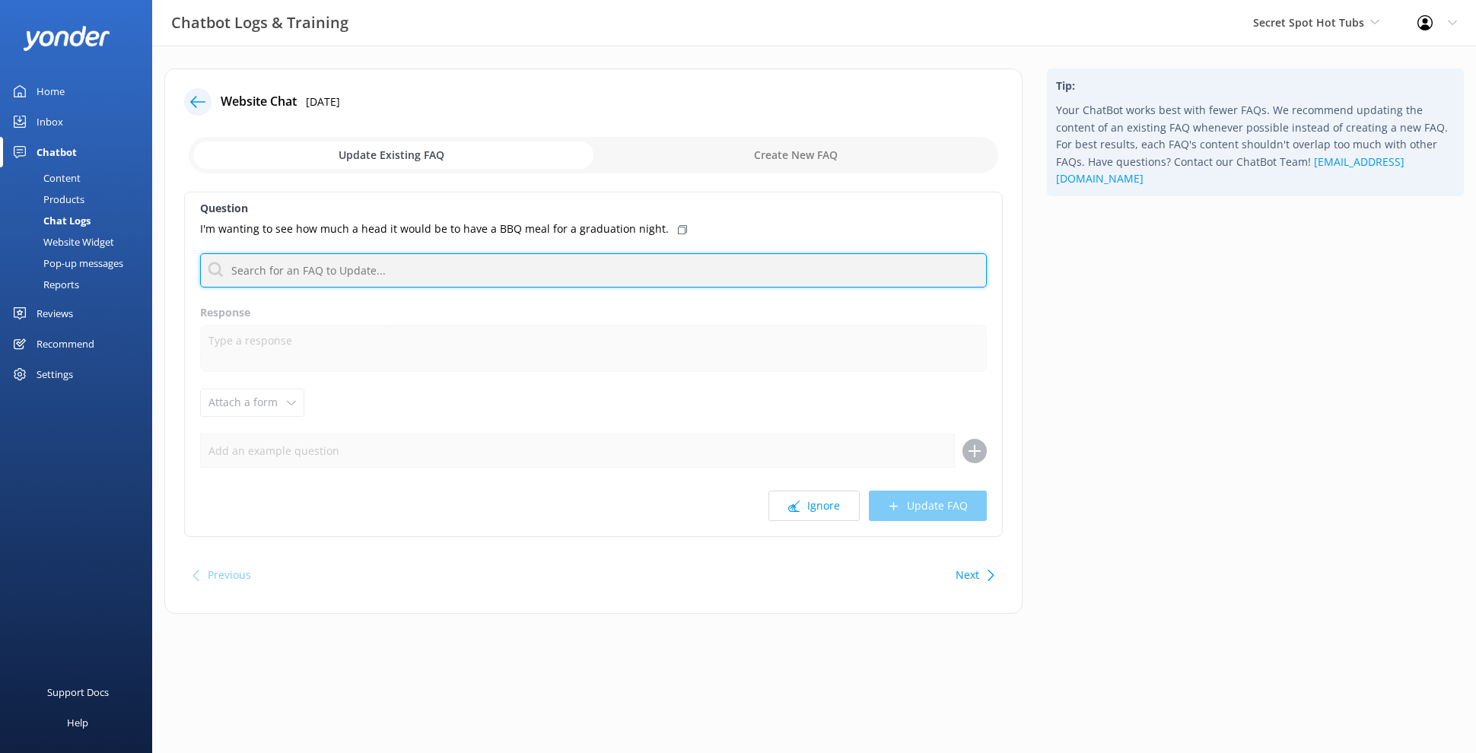
click at [464, 266] on input "text" at bounding box center [593, 270] width 787 height 34
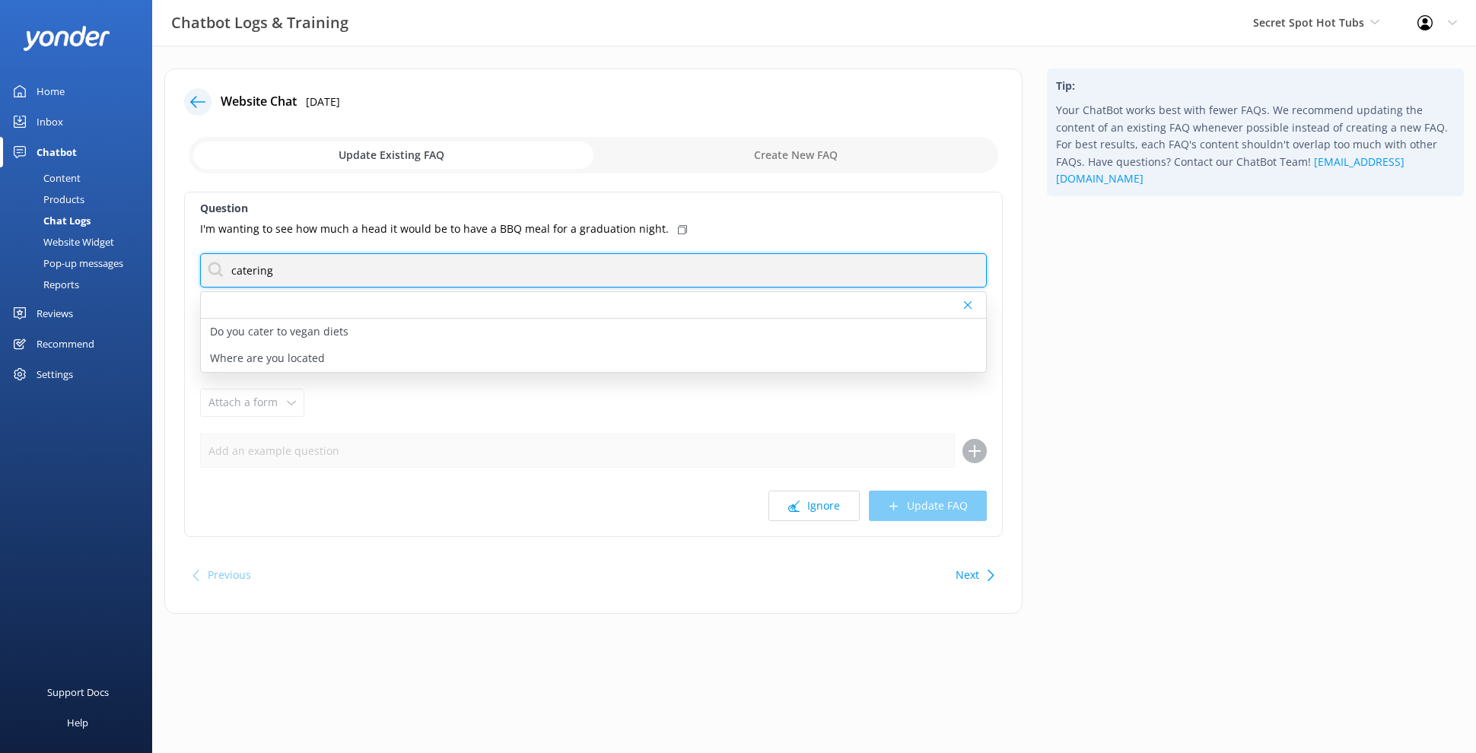
type input "catering"
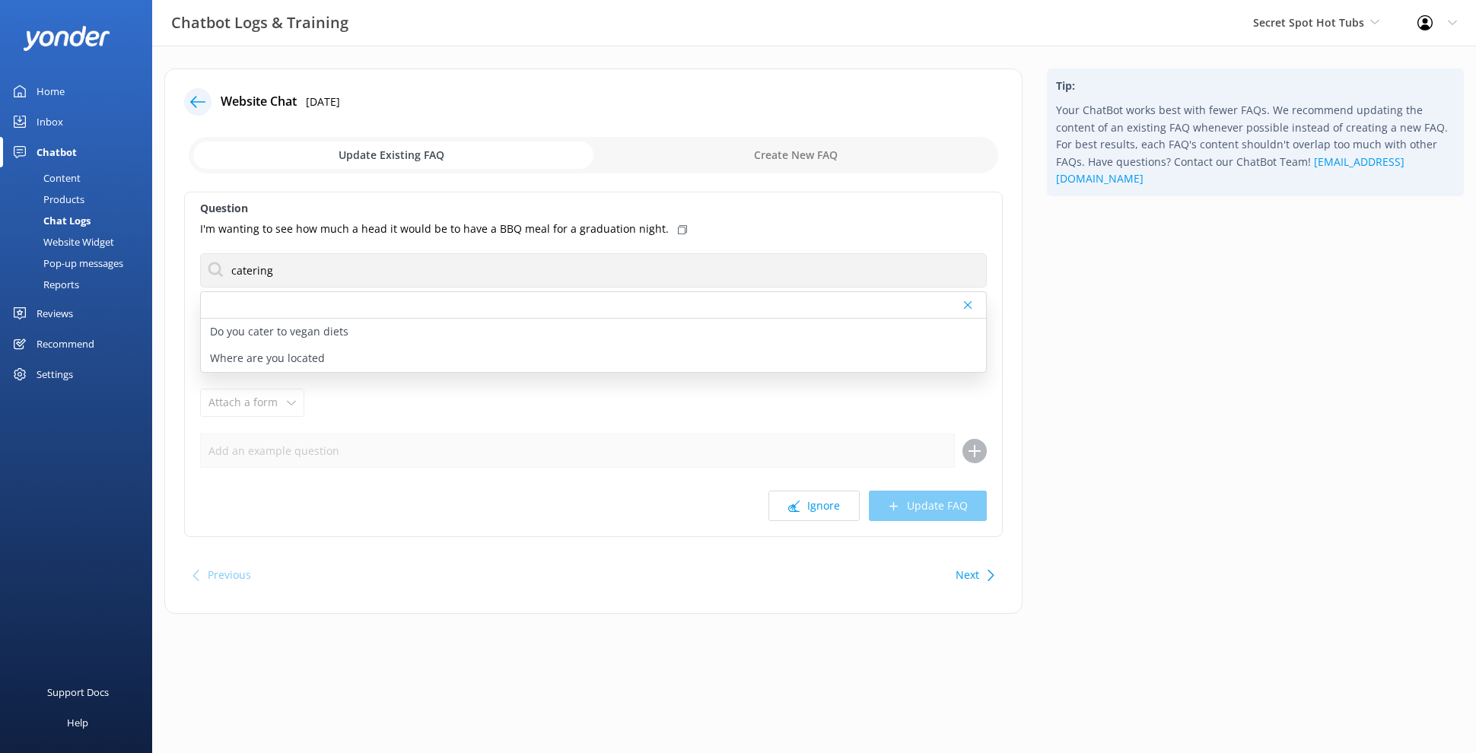
click at [592, 431] on div "Question I'm wanting to see how much a head it would be to have a BBQ meal for …" at bounding box center [593, 364] width 818 height 345
click at [815, 511] on button "Ignore" at bounding box center [813, 506] width 91 height 30
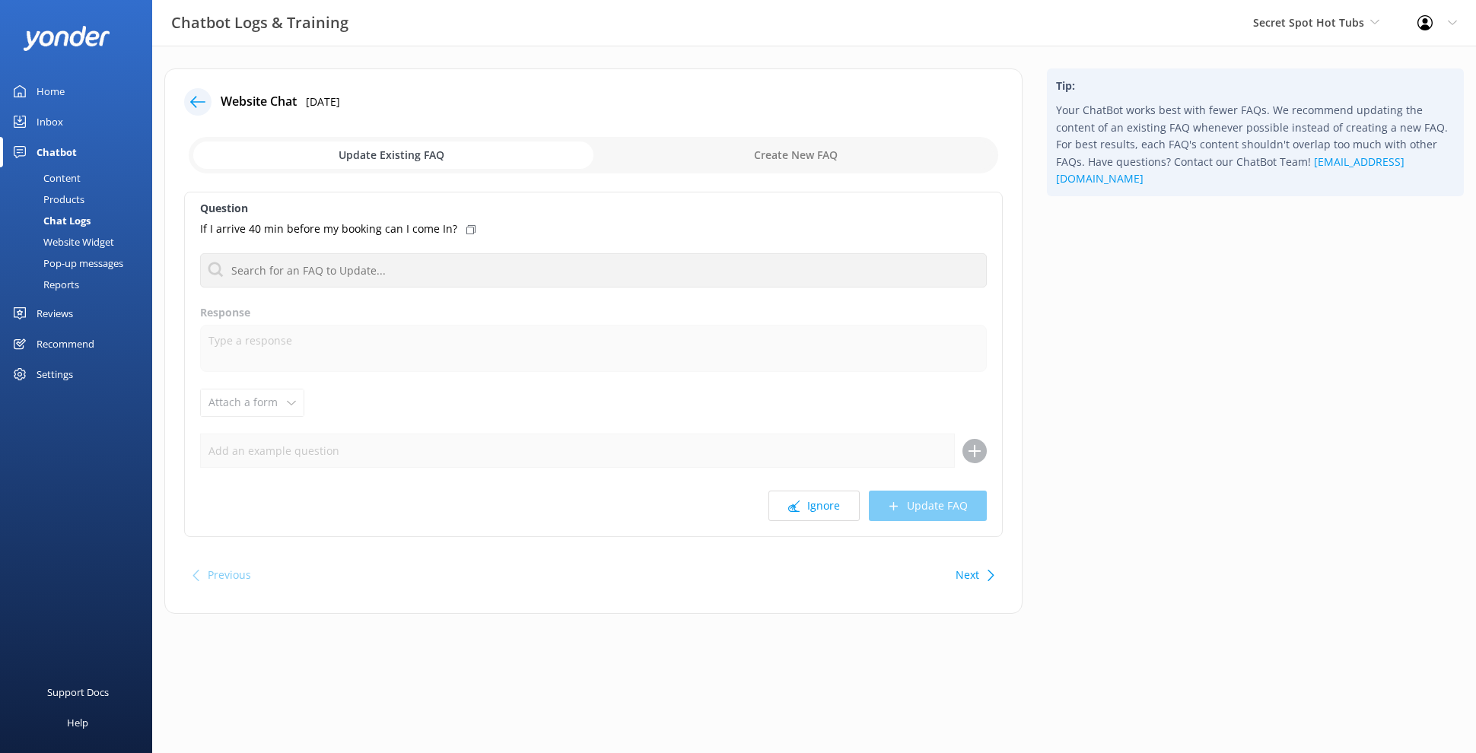
click at [993, 574] on icon at bounding box center [990, 575] width 11 height 11
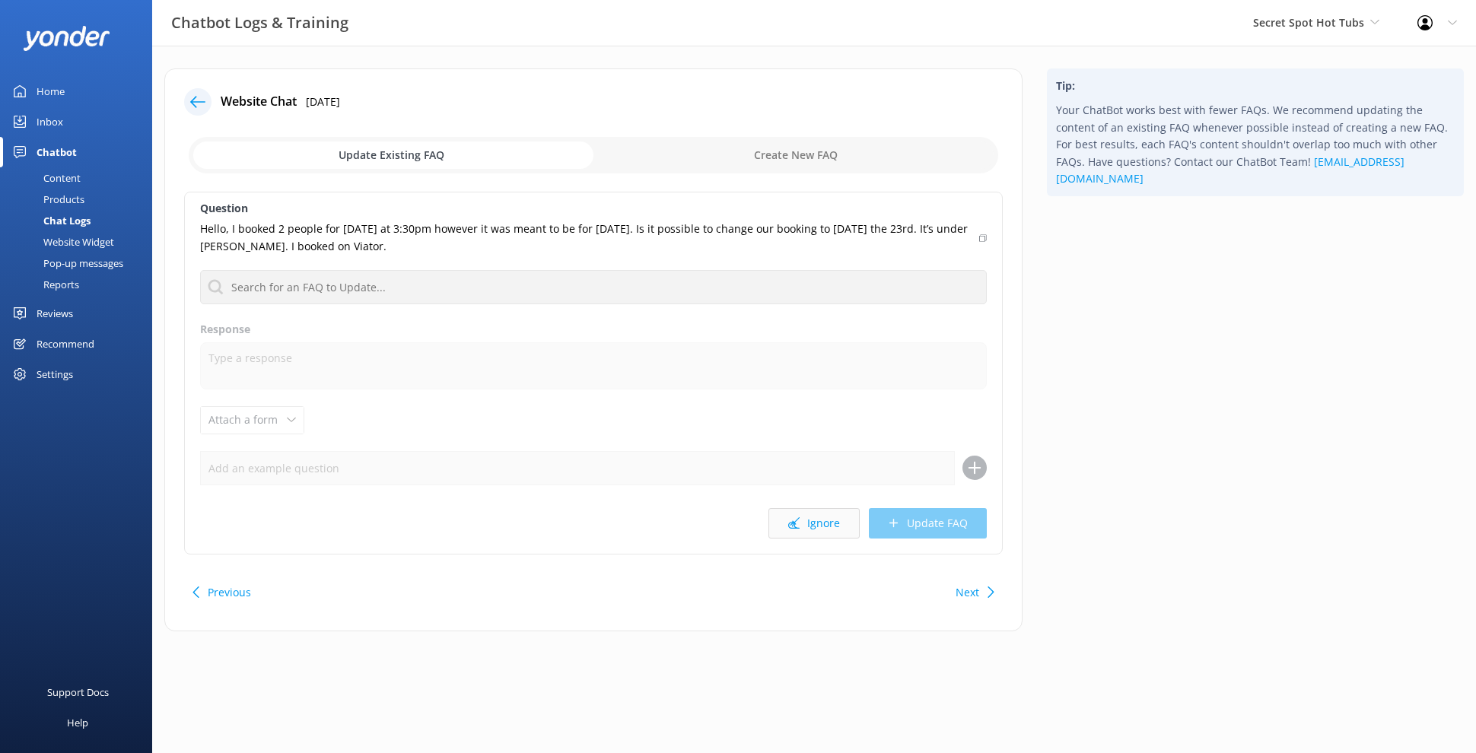
click at [807, 526] on button "Ignore" at bounding box center [813, 523] width 91 height 30
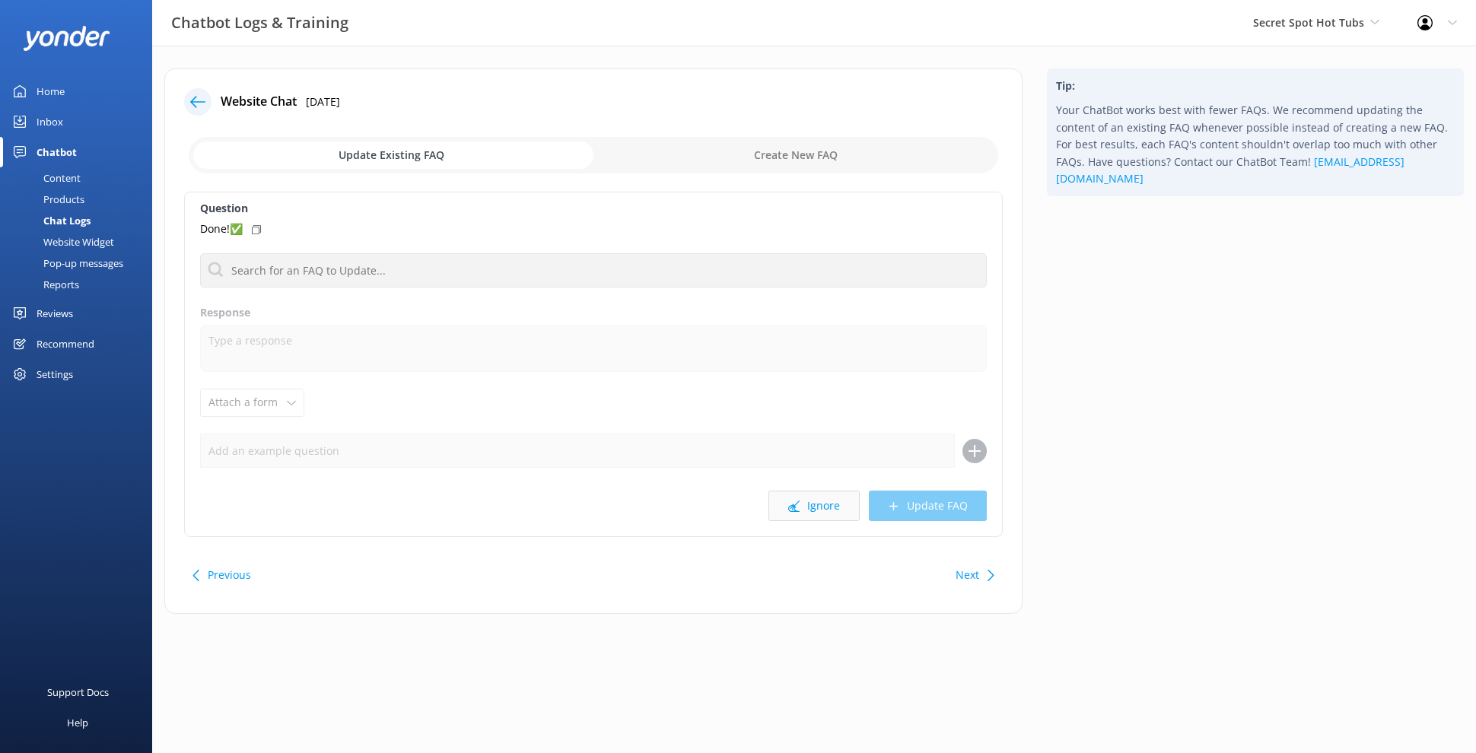
click at [796, 507] on use at bounding box center [793, 506] width 11 height 11
click at [795, 504] on button "Ignore" at bounding box center [813, 498] width 91 height 30
click at [812, 501] on button "Ignore" at bounding box center [813, 506] width 91 height 30
click at [806, 512] on button "Ignore" at bounding box center [813, 506] width 91 height 30
click at [834, 504] on button "Ignore" at bounding box center [813, 506] width 91 height 30
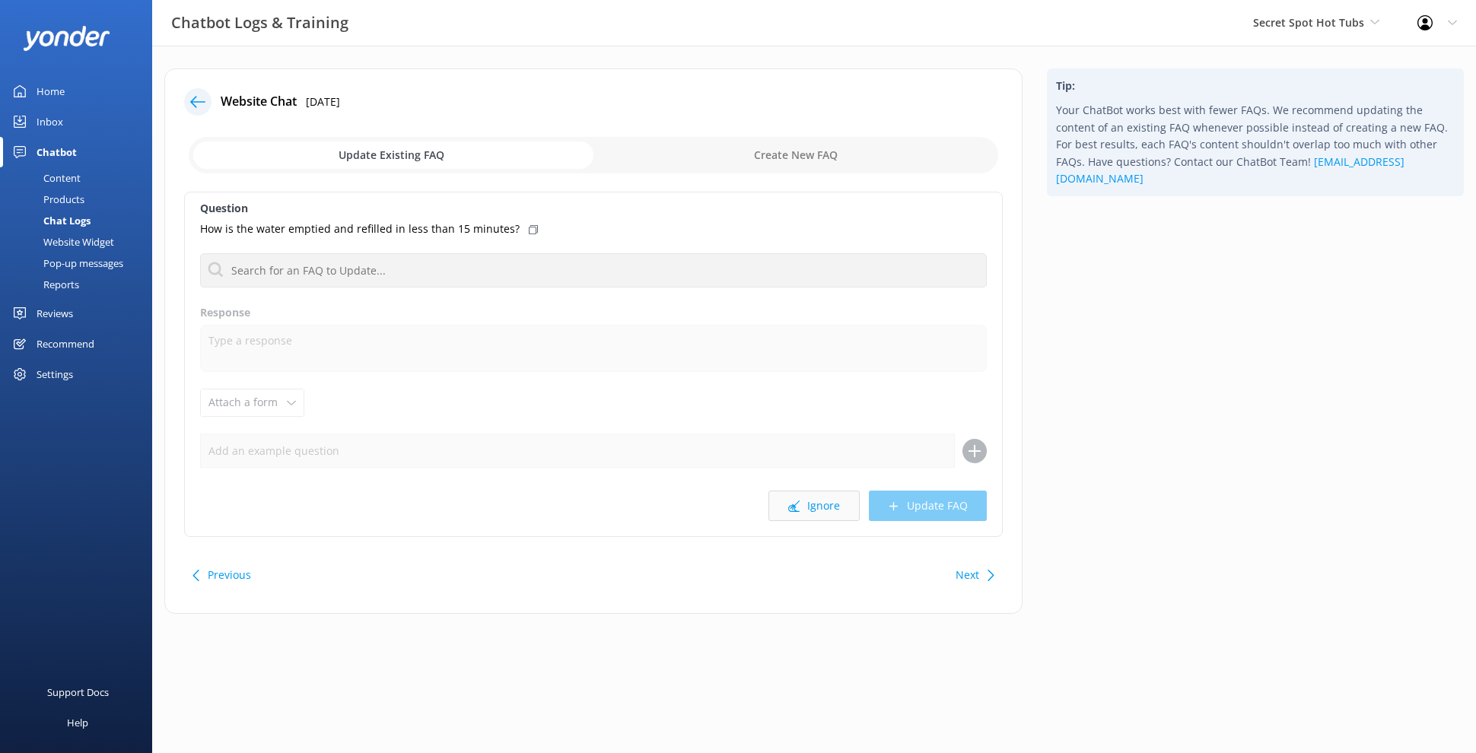
click at [837, 506] on button "Ignore" at bounding box center [813, 506] width 91 height 30
click at [837, 504] on button "Ignore" at bounding box center [813, 506] width 91 height 30
click at [837, 505] on button "Ignore" at bounding box center [813, 506] width 91 height 30
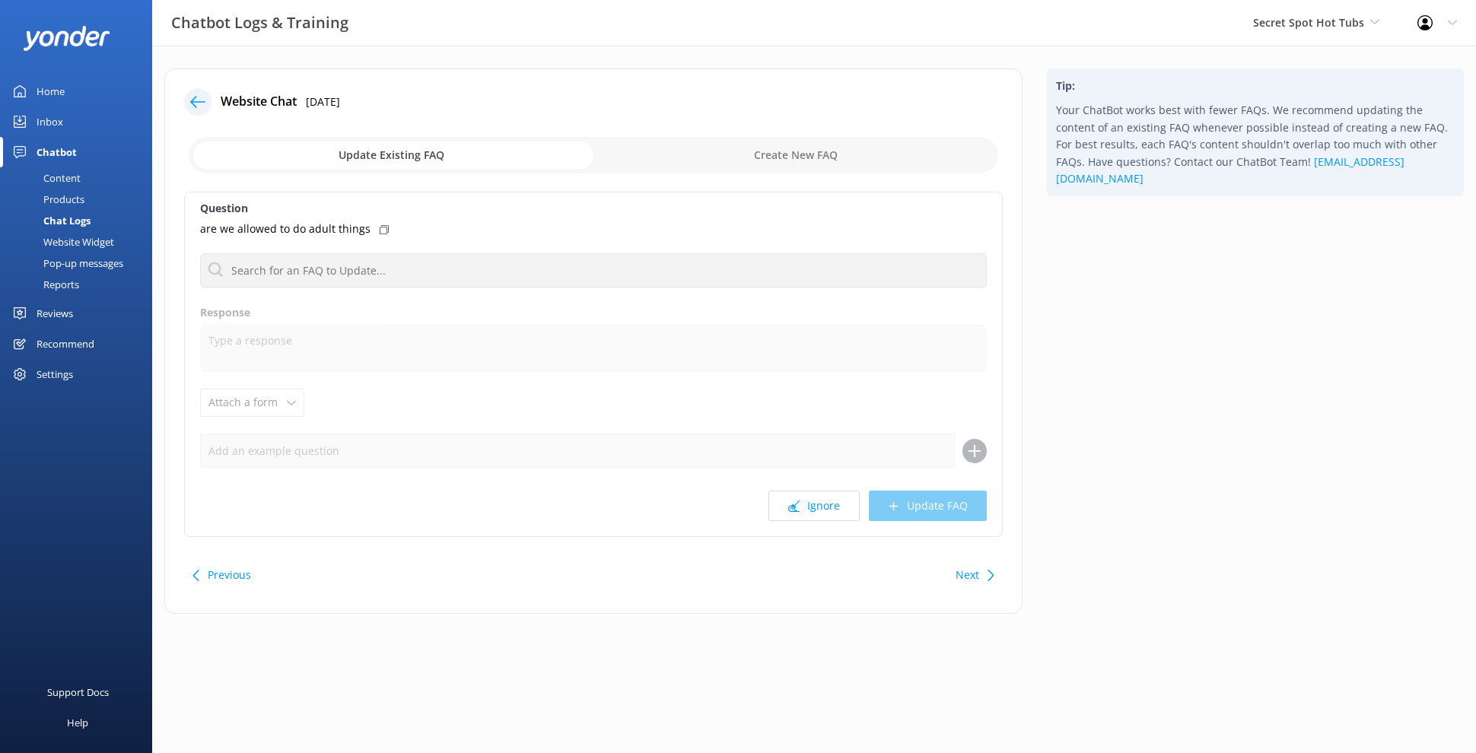
click at [837, 505] on button "Ignore" at bounding box center [813, 506] width 91 height 30
click at [845, 522] on div "Question We're is reception Do you cater to vegan diets Where are you located R…" at bounding box center [593, 364] width 818 height 345
click at [819, 513] on button "Ignore" at bounding box center [813, 506] width 91 height 30
click at [821, 513] on button "Ignore" at bounding box center [813, 506] width 91 height 30
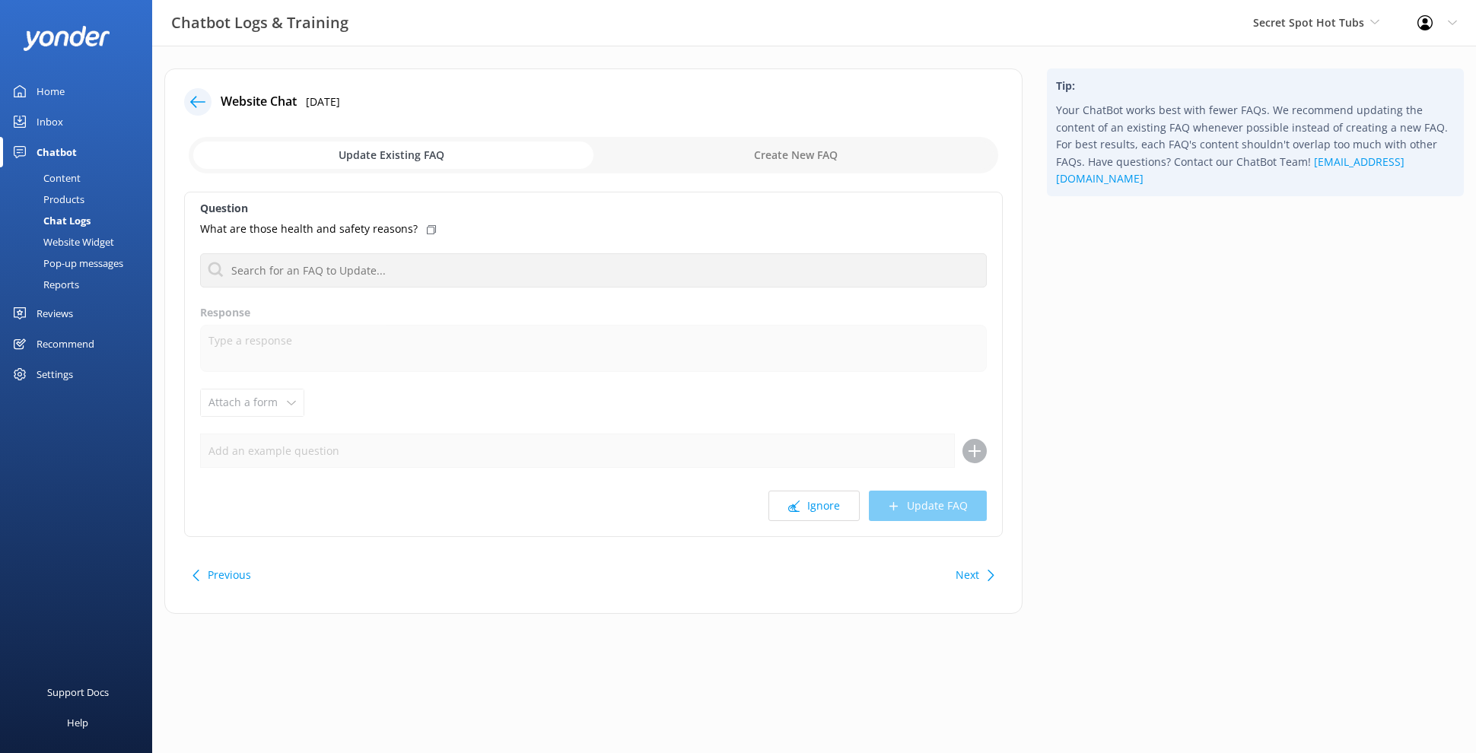
click at [821, 513] on button "Ignore" at bounding box center [813, 506] width 91 height 30
drag, startPoint x: 821, startPoint y: 513, endPoint x: 662, endPoint y: 552, distance: 163.8
click at [662, 552] on div "Website Chat 4th Aug 2025 Update Existing FAQ Create New FAQ Question Chat with…" at bounding box center [593, 340] width 858 height 545
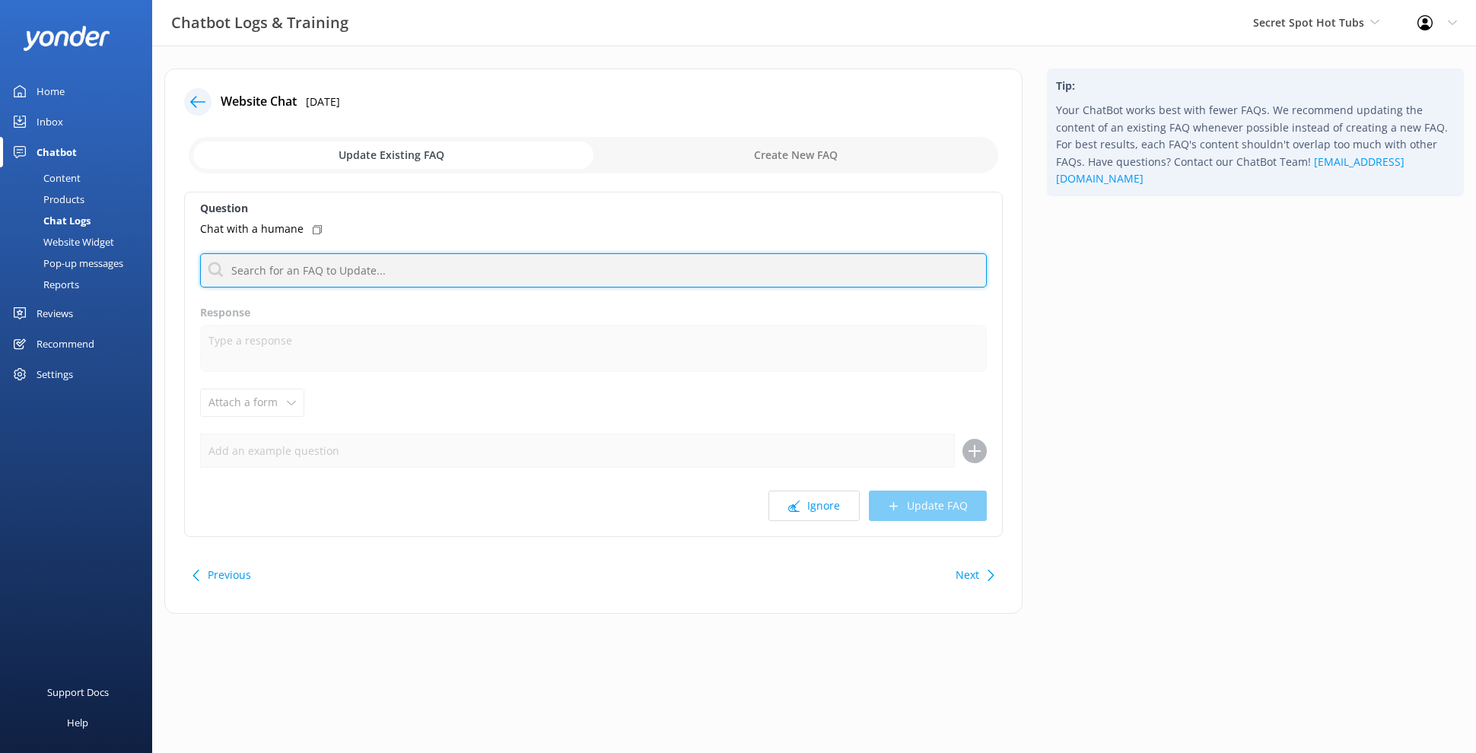
click at [507, 272] on input "text" at bounding box center [593, 270] width 787 height 34
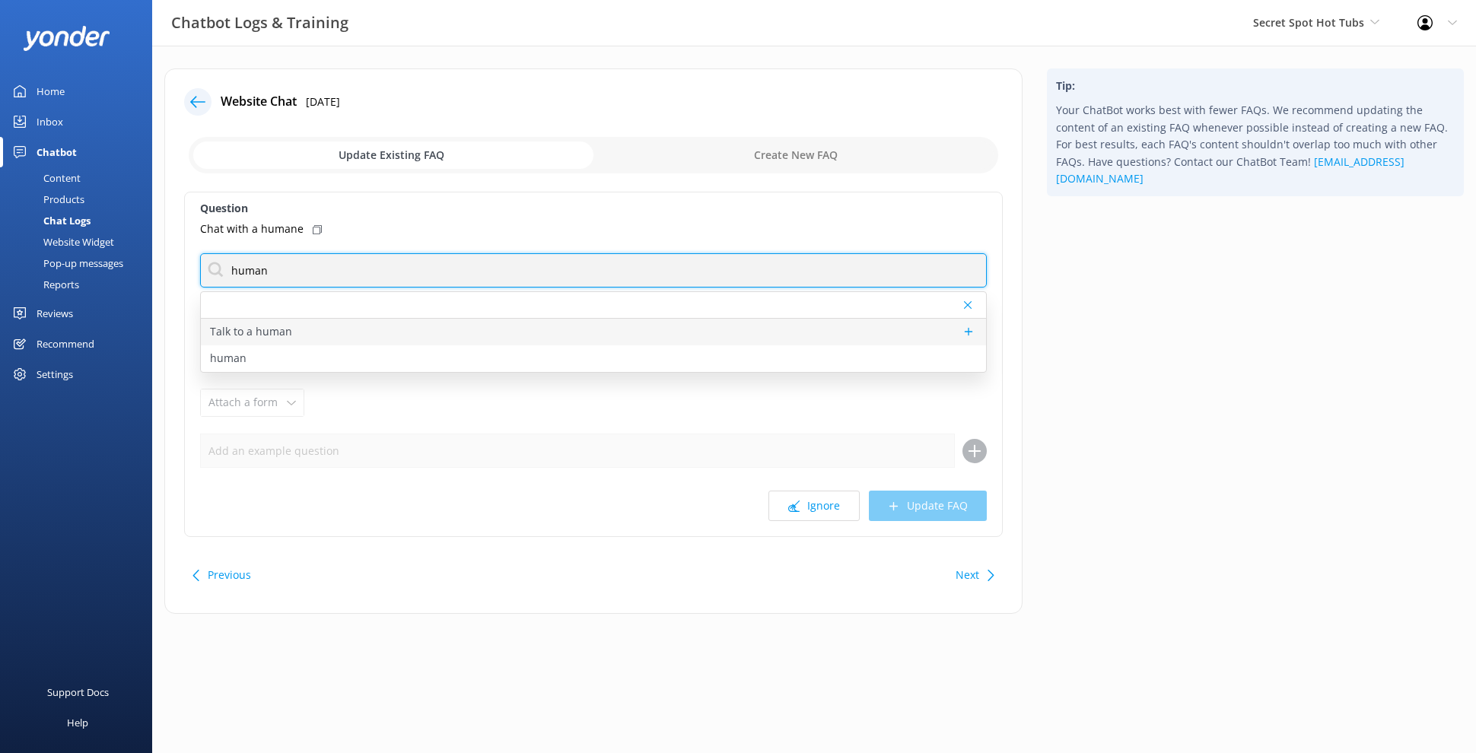
type input "human"
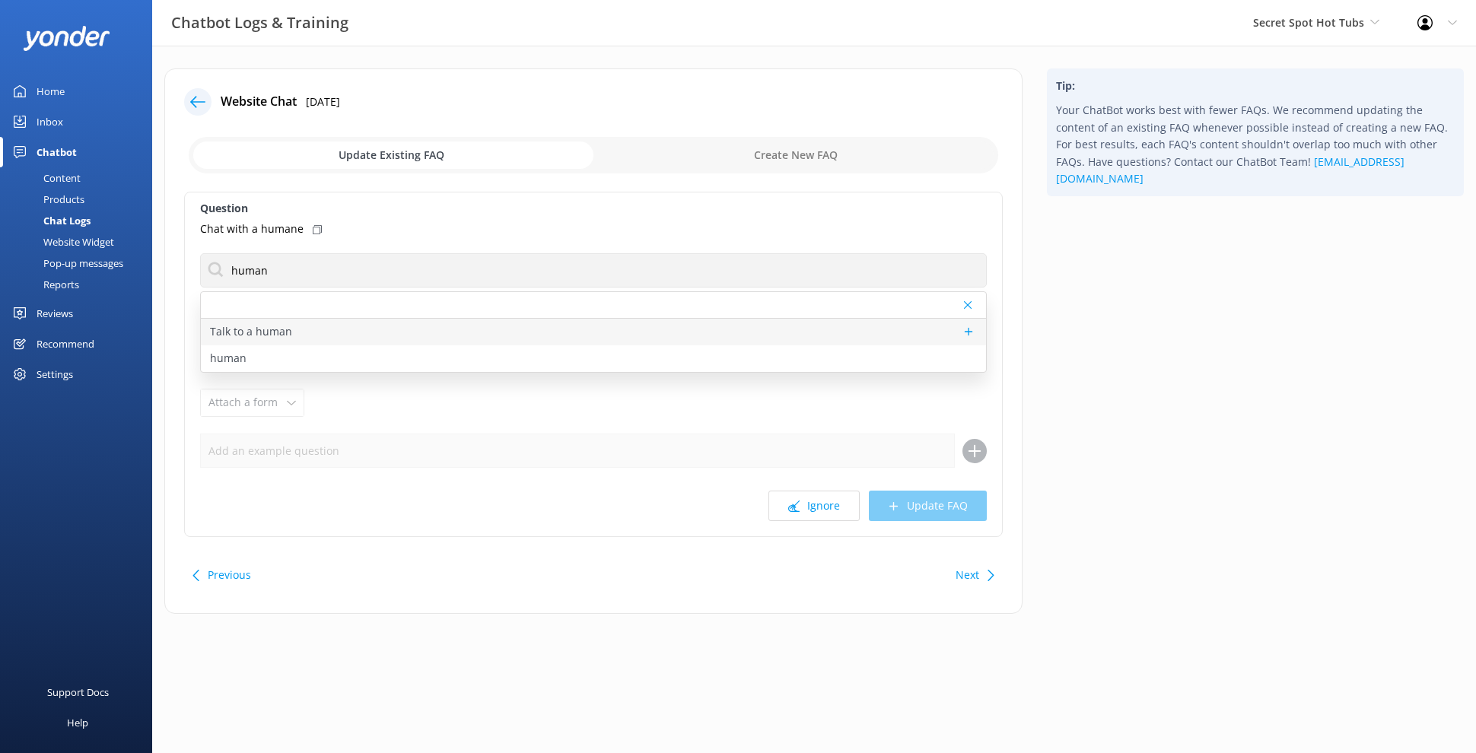
click at [570, 343] on div "Talk to a human" at bounding box center [593, 332] width 785 height 27
type textarea "If you’d like to speak to a person on the Secret Spot Hot Tubs team, please ema…"
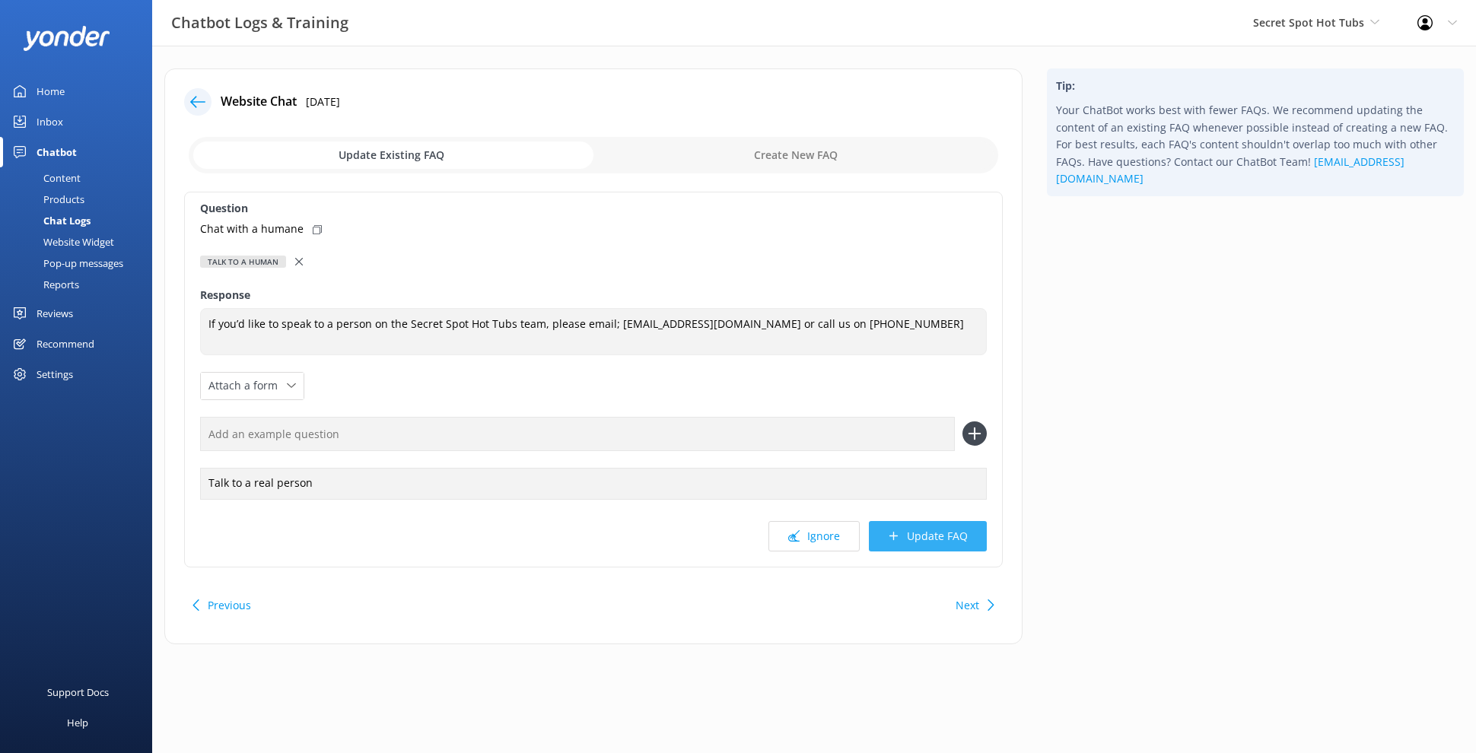
click at [914, 547] on button "Update FAQ" at bounding box center [928, 536] width 118 height 30
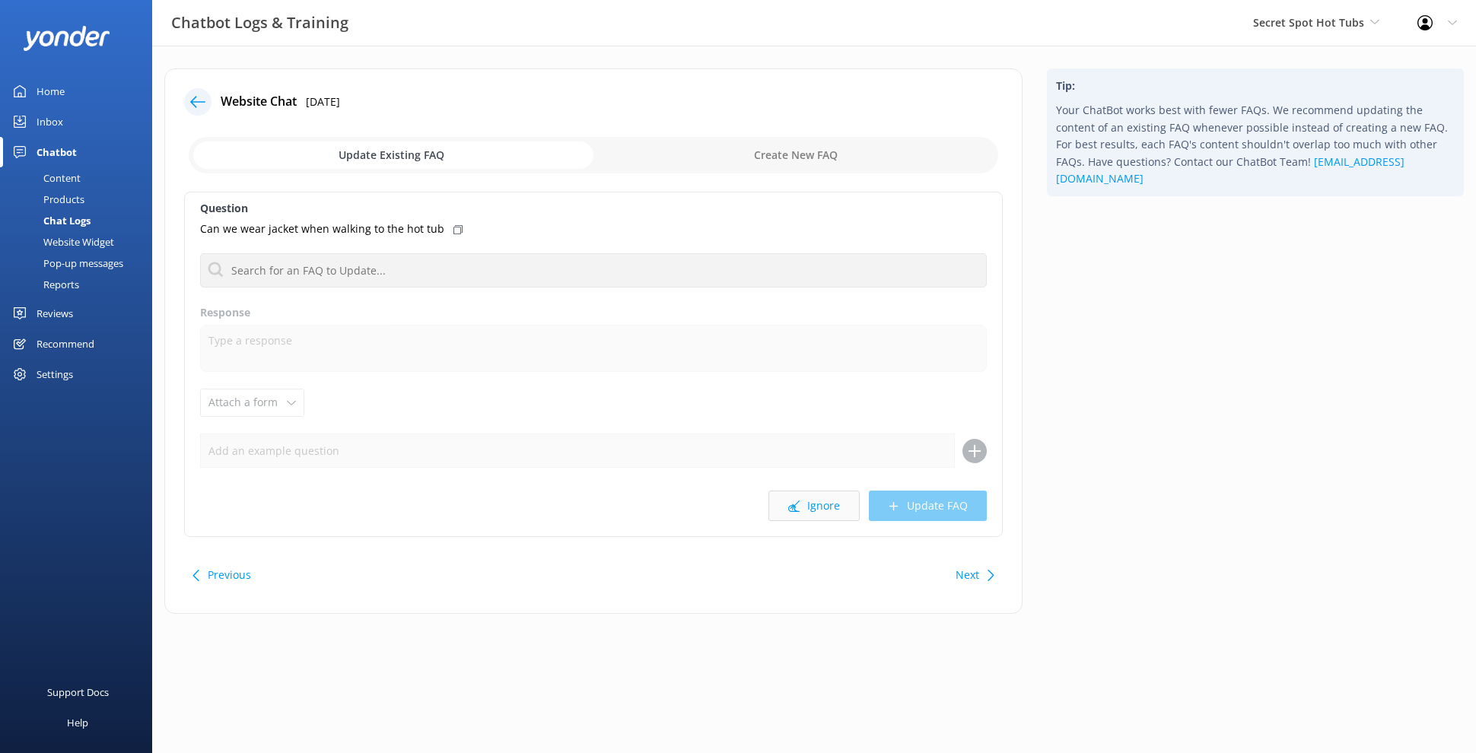
click at [821, 513] on button "Ignore" at bounding box center [813, 506] width 91 height 30
click at [799, 507] on icon at bounding box center [793, 506] width 11 height 11
click at [805, 499] on button "Ignore" at bounding box center [813, 506] width 91 height 30
click at [968, 567] on button "Next" at bounding box center [967, 575] width 24 height 30
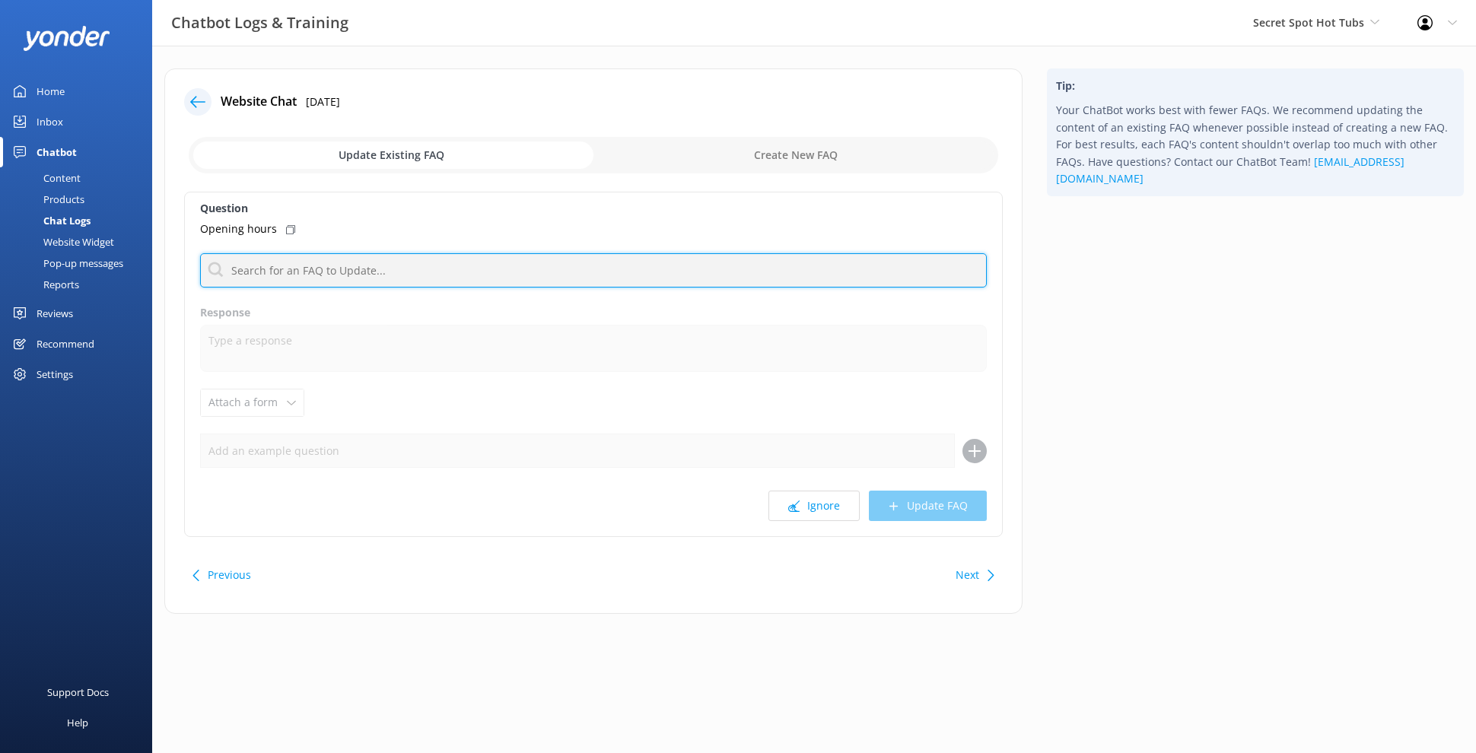
click at [450, 269] on input "text" at bounding box center [593, 270] width 787 height 34
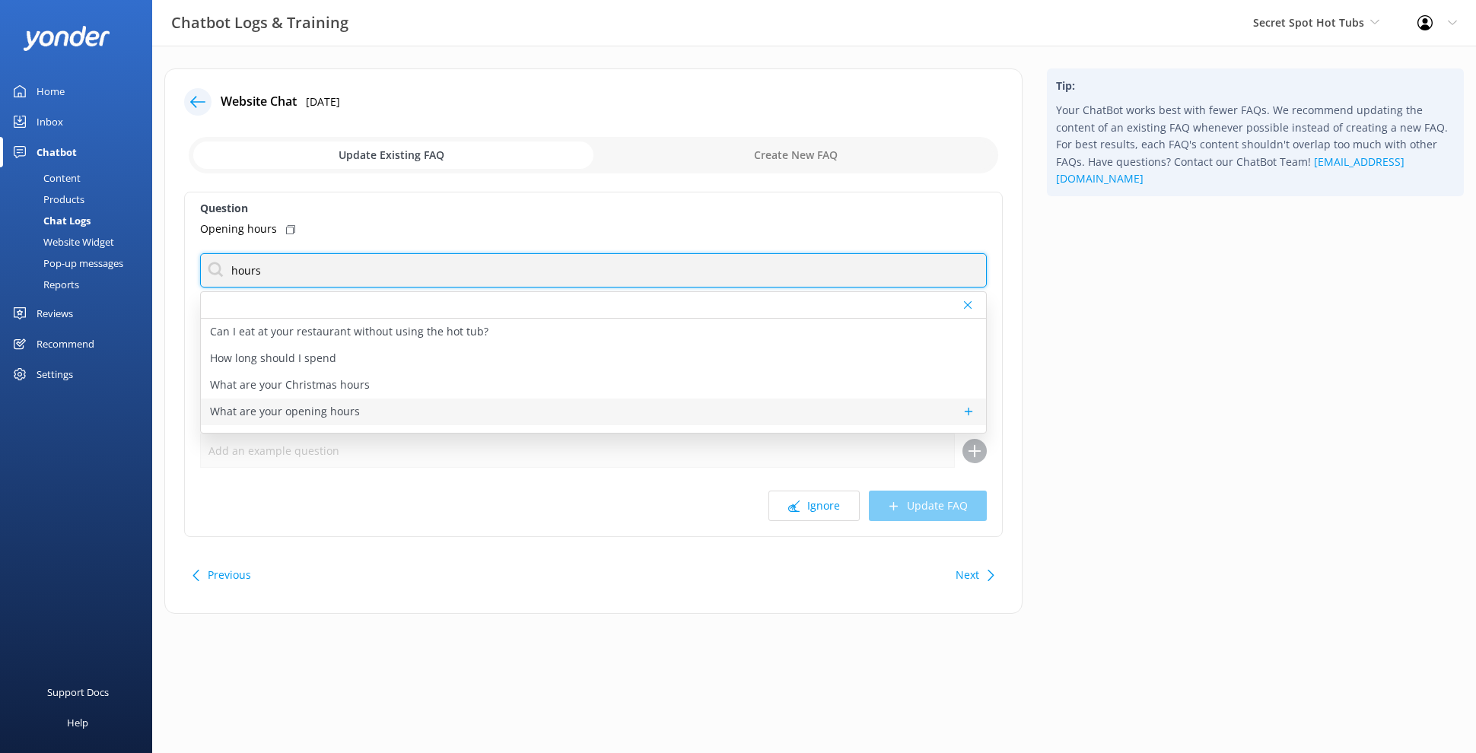
type input "hours"
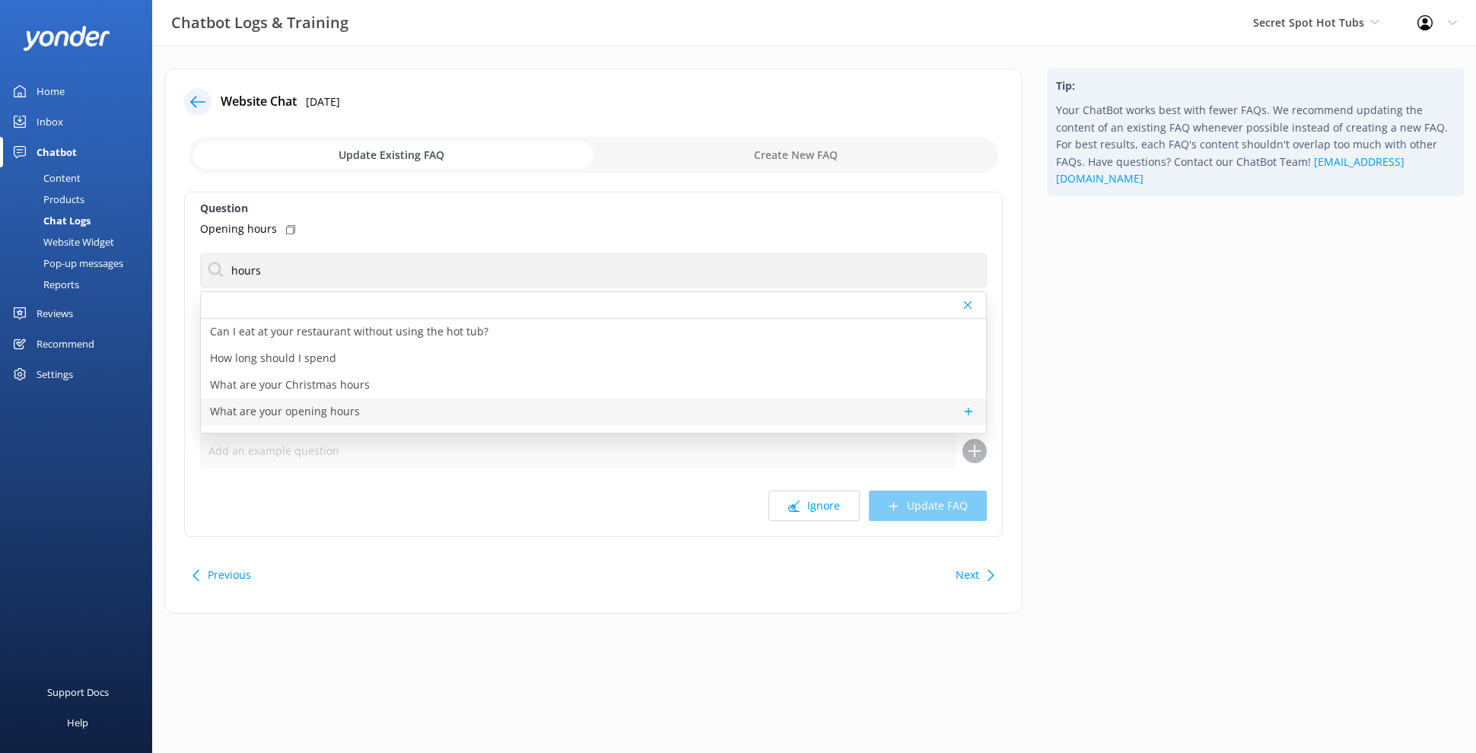
click at [526, 409] on div "What are your opening hours" at bounding box center [593, 412] width 785 height 27
type textarea "We are open from 9am to 10pm, 7 days a week. The first hot tub booking is at 9.…"
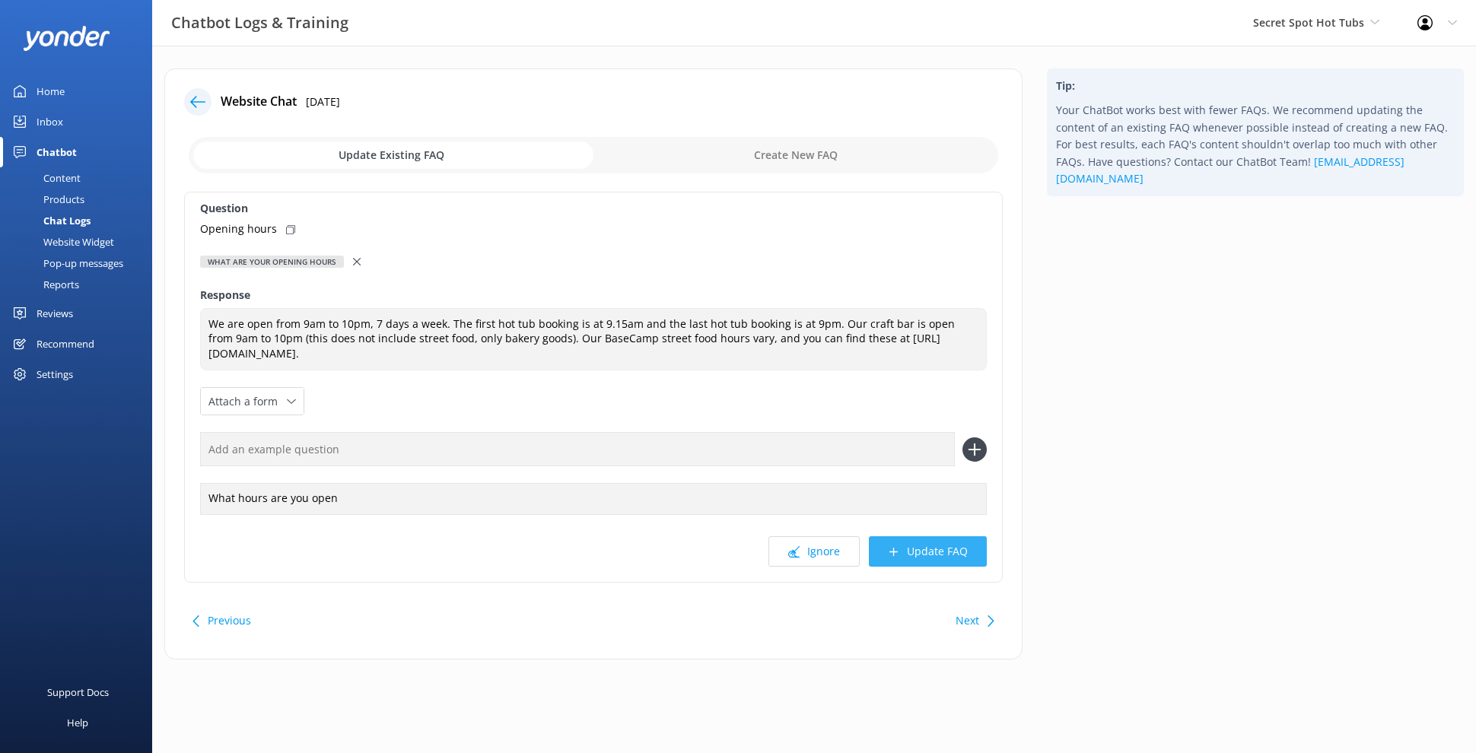
click at [949, 558] on button "Update FAQ" at bounding box center [928, 551] width 118 height 30
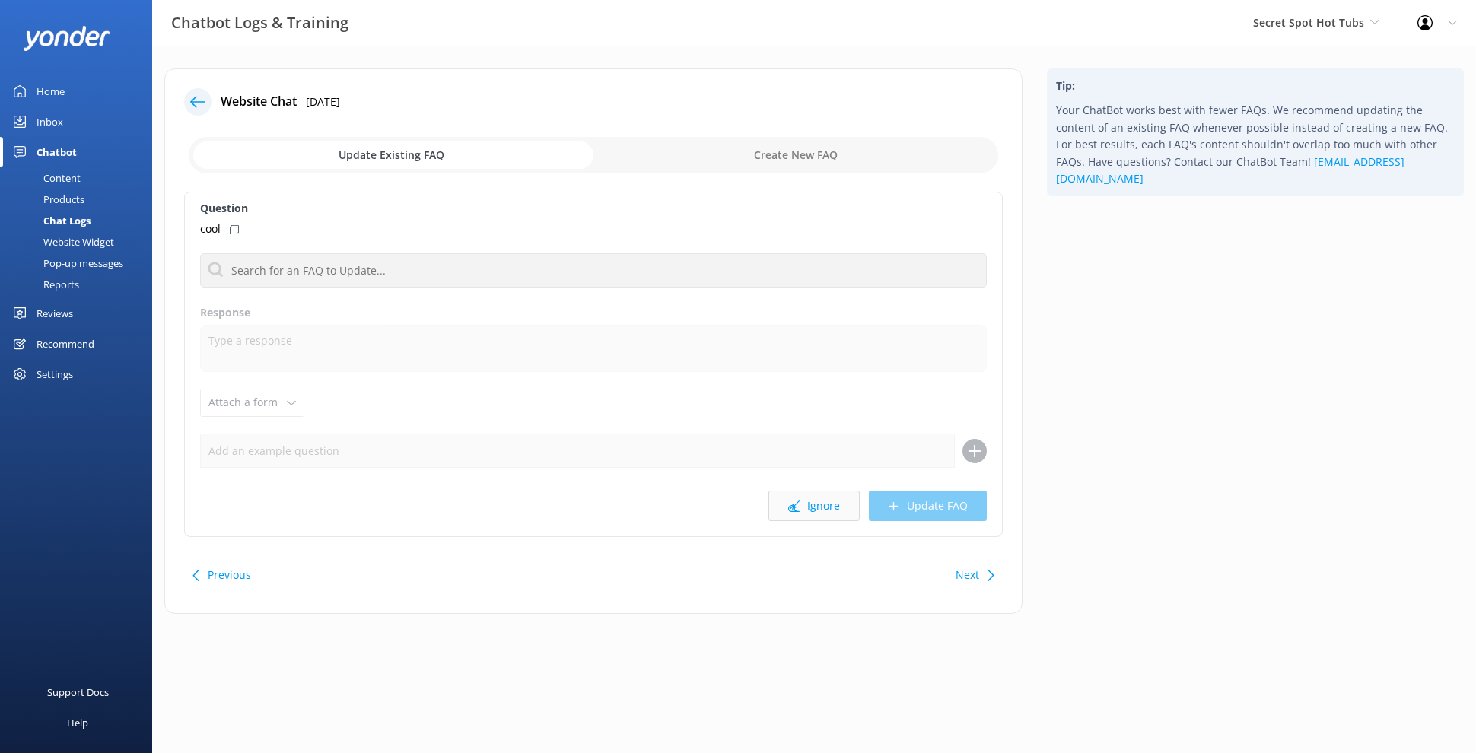
click at [813, 511] on button "Ignore" at bounding box center [813, 506] width 91 height 30
click at [834, 499] on button "Ignore" at bounding box center [813, 506] width 91 height 30
click at [831, 507] on button "Ignore" at bounding box center [813, 506] width 91 height 30
click at [829, 507] on button "Ignore" at bounding box center [813, 506] width 91 height 30
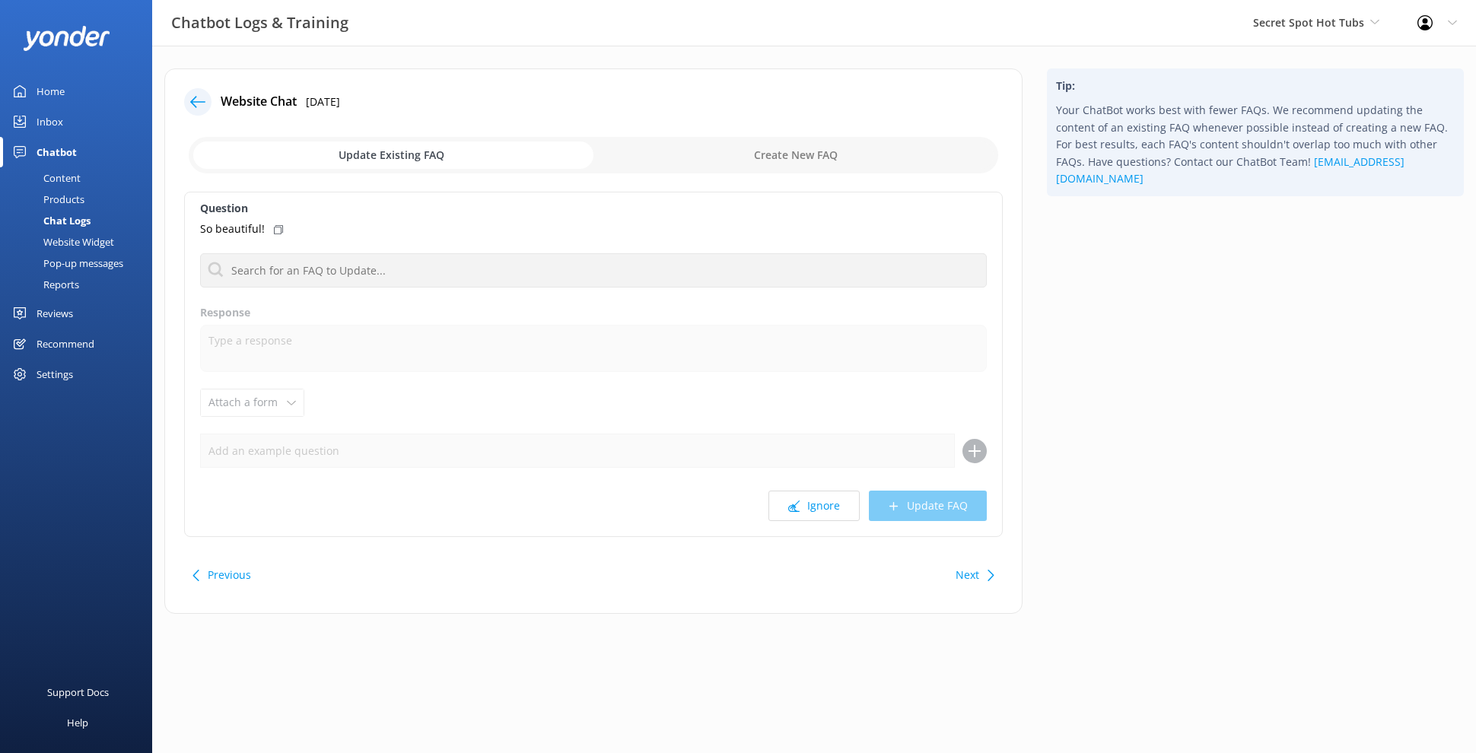
click at [829, 507] on button "Ignore" at bounding box center [813, 506] width 91 height 30
click at [958, 574] on button "Next" at bounding box center [967, 575] width 24 height 30
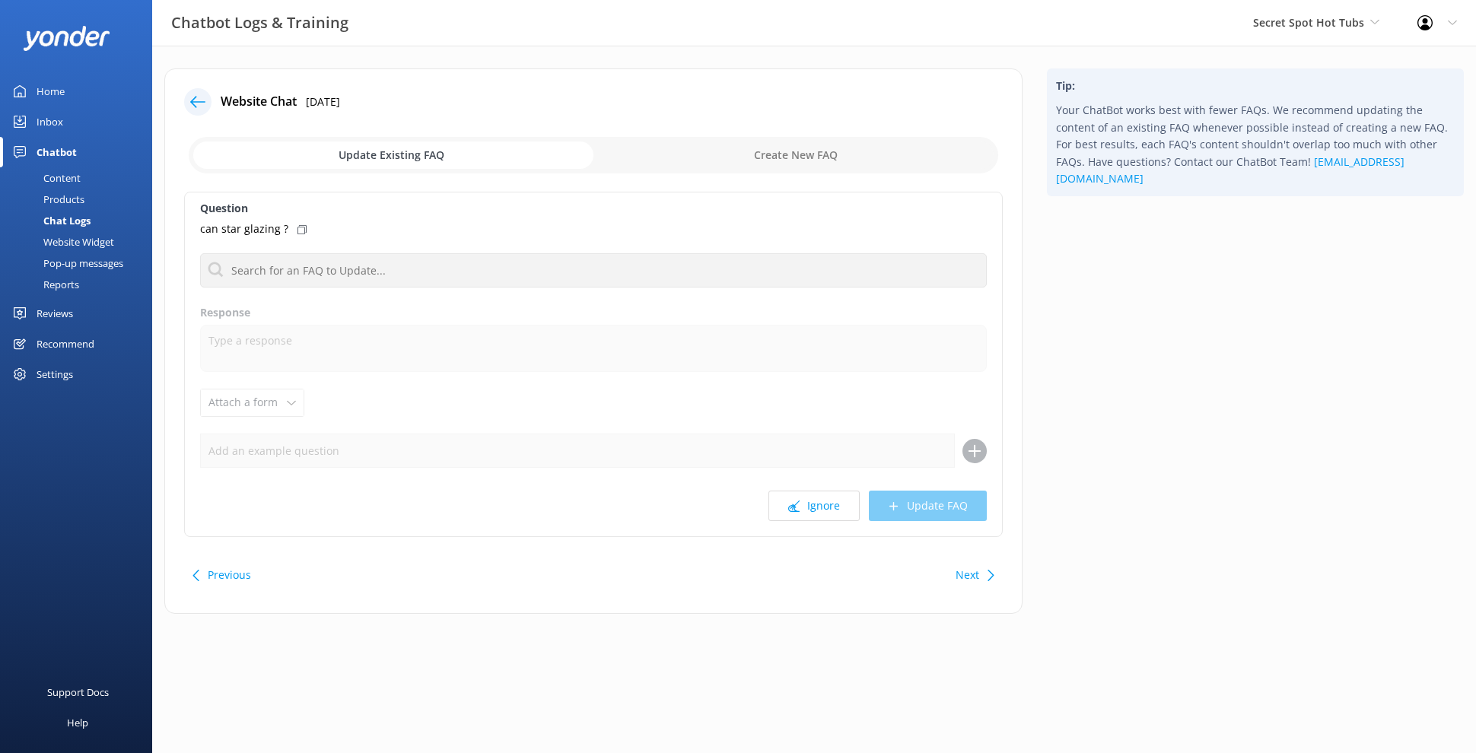
click at [813, 489] on div "Question can star glazing ? Can I eat at your restaurant without using the hot …" at bounding box center [593, 364] width 818 height 345
click at [815, 509] on button "Ignore" at bounding box center [813, 506] width 91 height 30
click at [828, 496] on button "Ignore" at bounding box center [813, 506] width 91 height 30
click at [832, 501] on button "Ignore" at bounding box center [813, 506] width 91 height 30
click at [977, 574] on button "Next" at bounding box center [967, 575] width 24 height 30
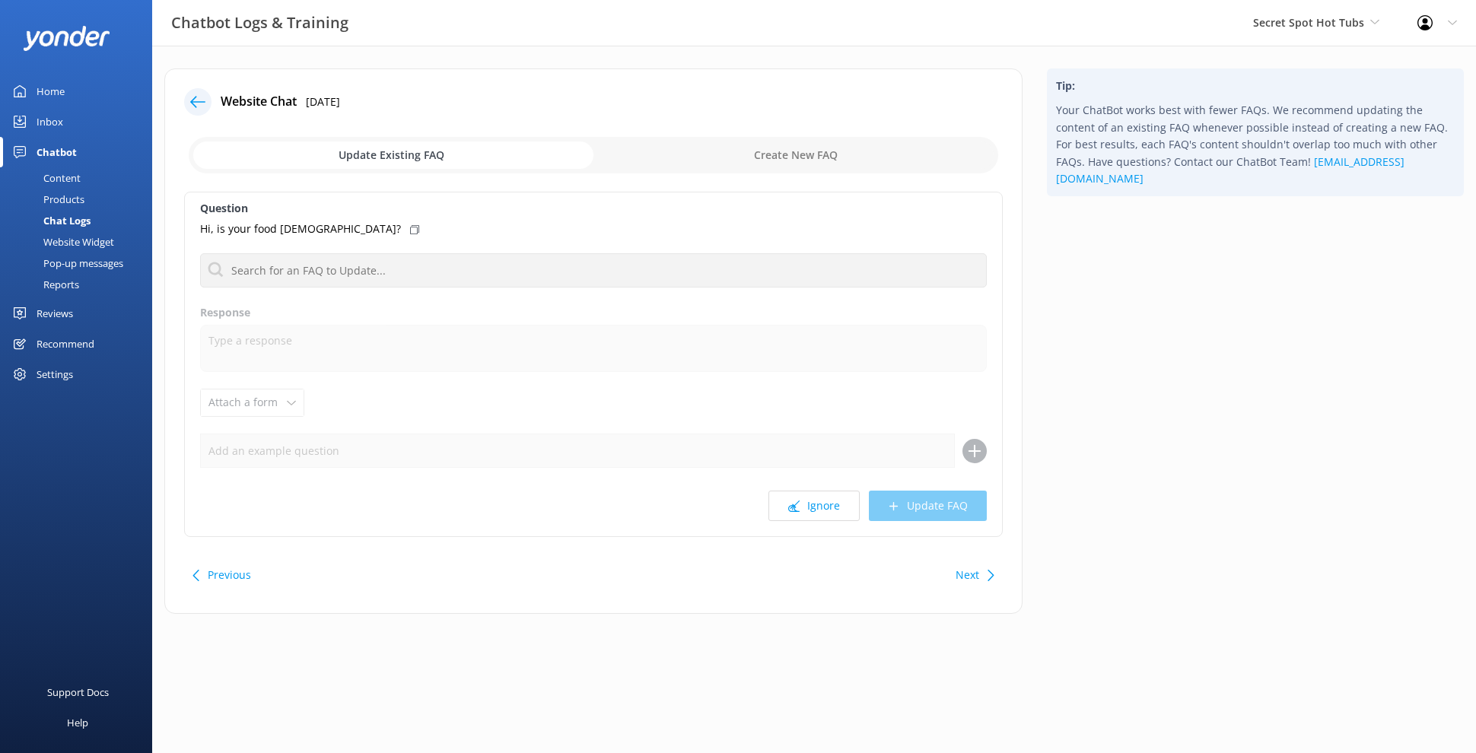
click at [964, 574] on button "Next" at bounding box center [967, 575] width 24 height 30
click at [977, 566] on button "Next" at bounding box center [967, 575] width 24 height 30
click at [205, 573] on div "Previous" at bounding box center [223, 575] width 67 height 30
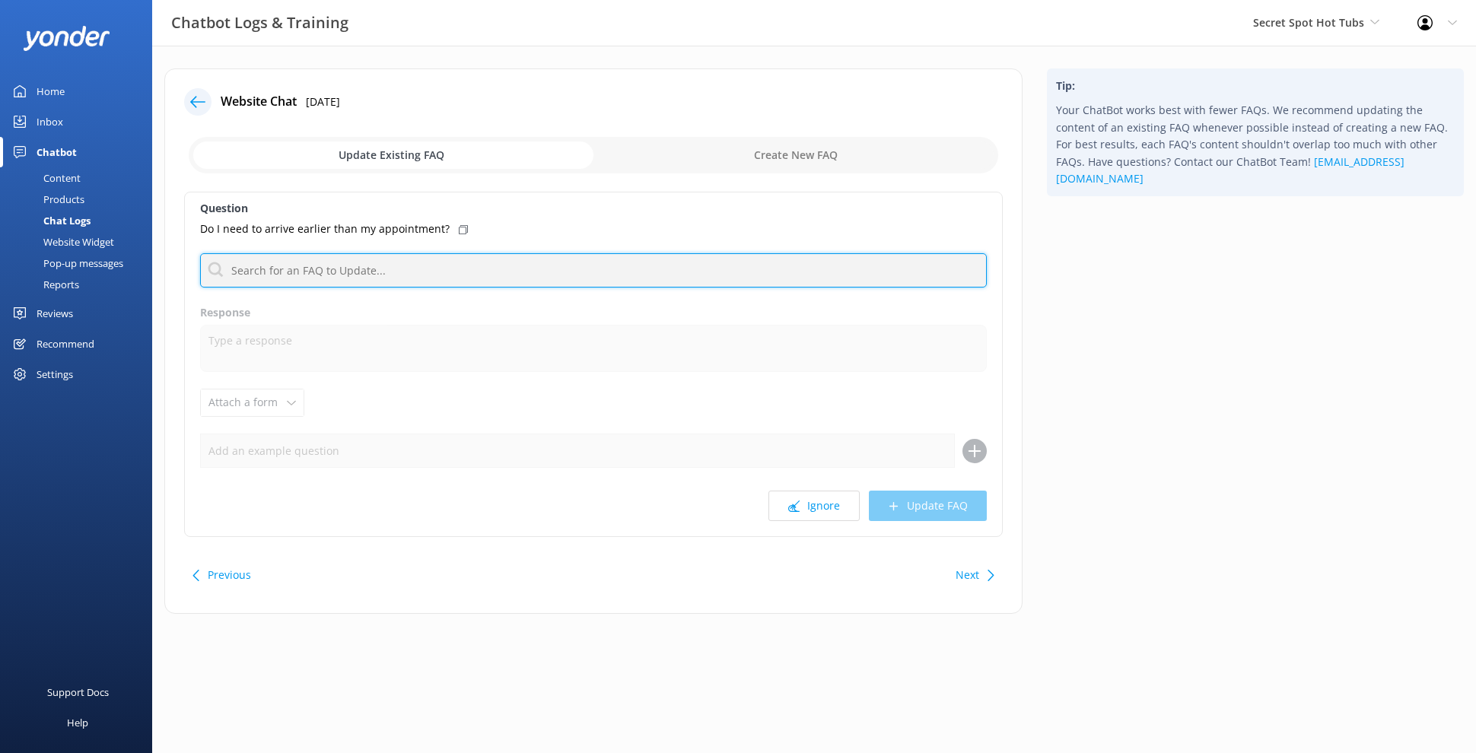
click at [369, 256] on input "text" at bounding box center [593, 270] width 787 height 34
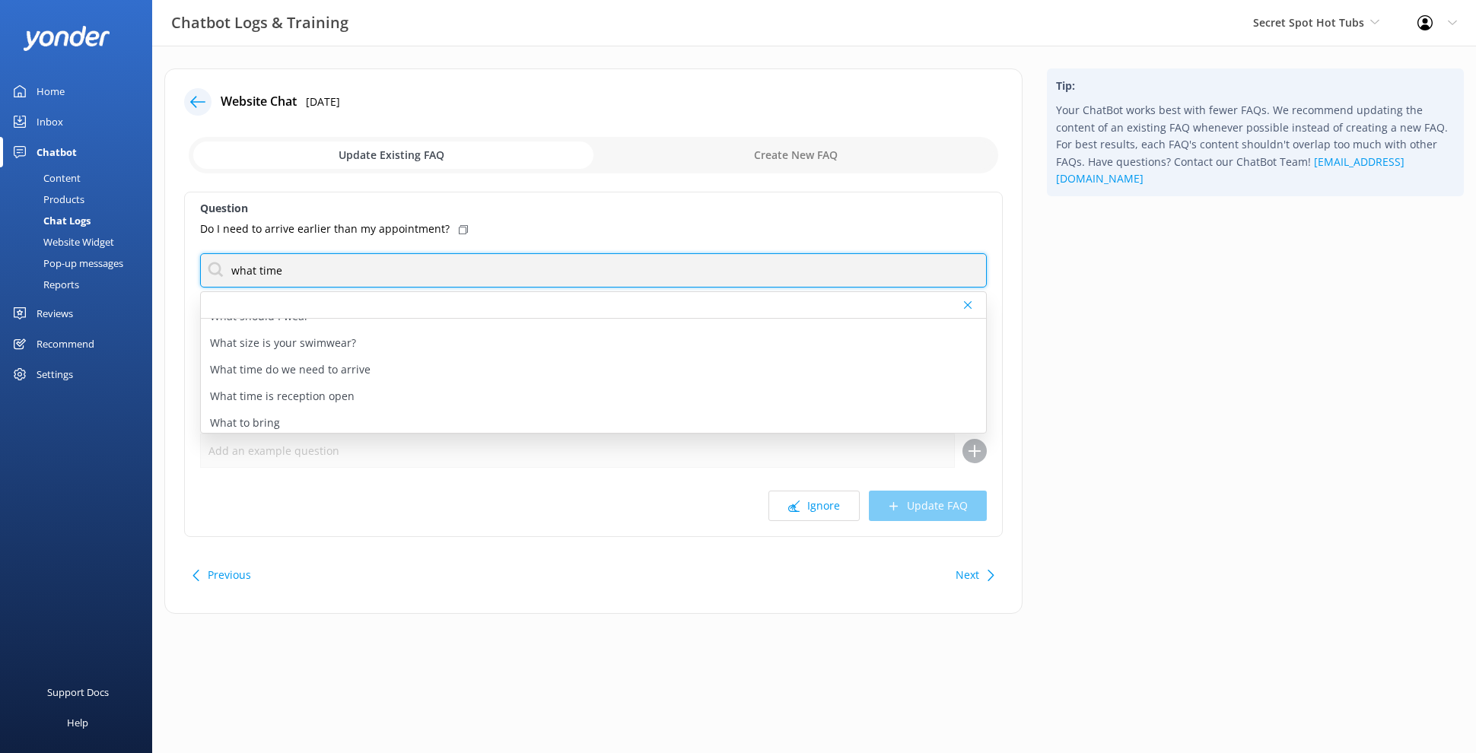
scroll to position [604, 0]
type input "what time"
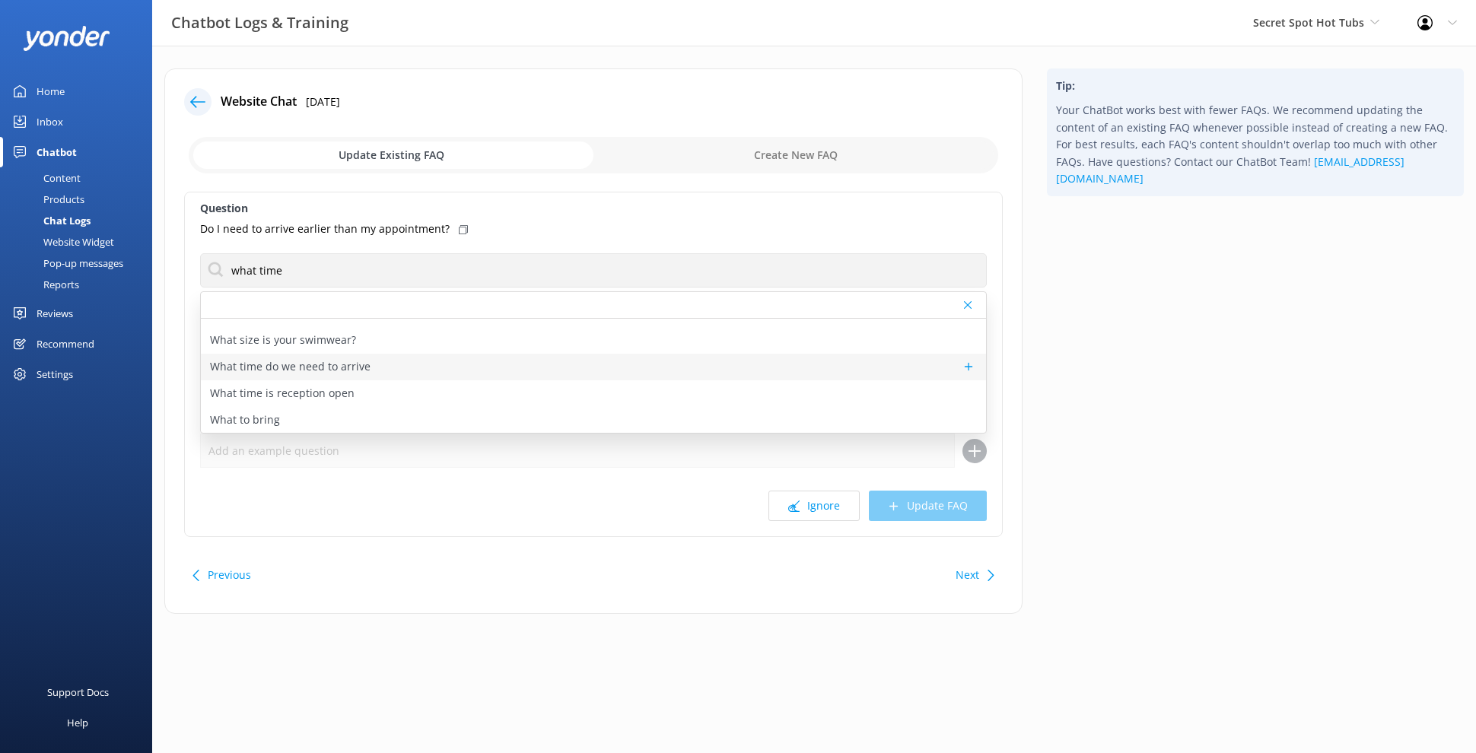
click at [383, 362] on div "What time do we need to arrive" at bounding box center [593, 367] width 785 height 27
type textarea "We ask that customers arrive 15-minutes early for check in."
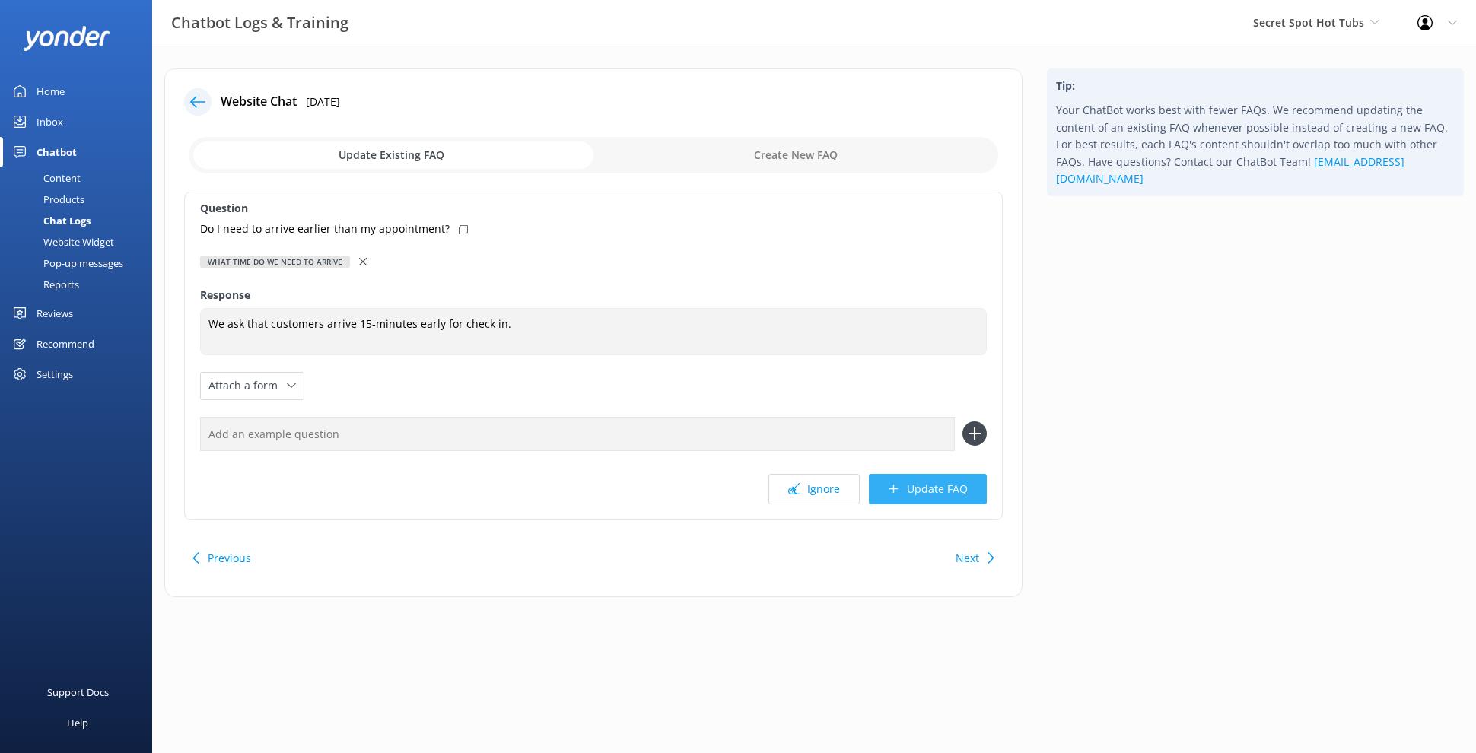
click at [934, 499] on button "Update FAQ" at bounding box center [928, 489] width 118 height 30
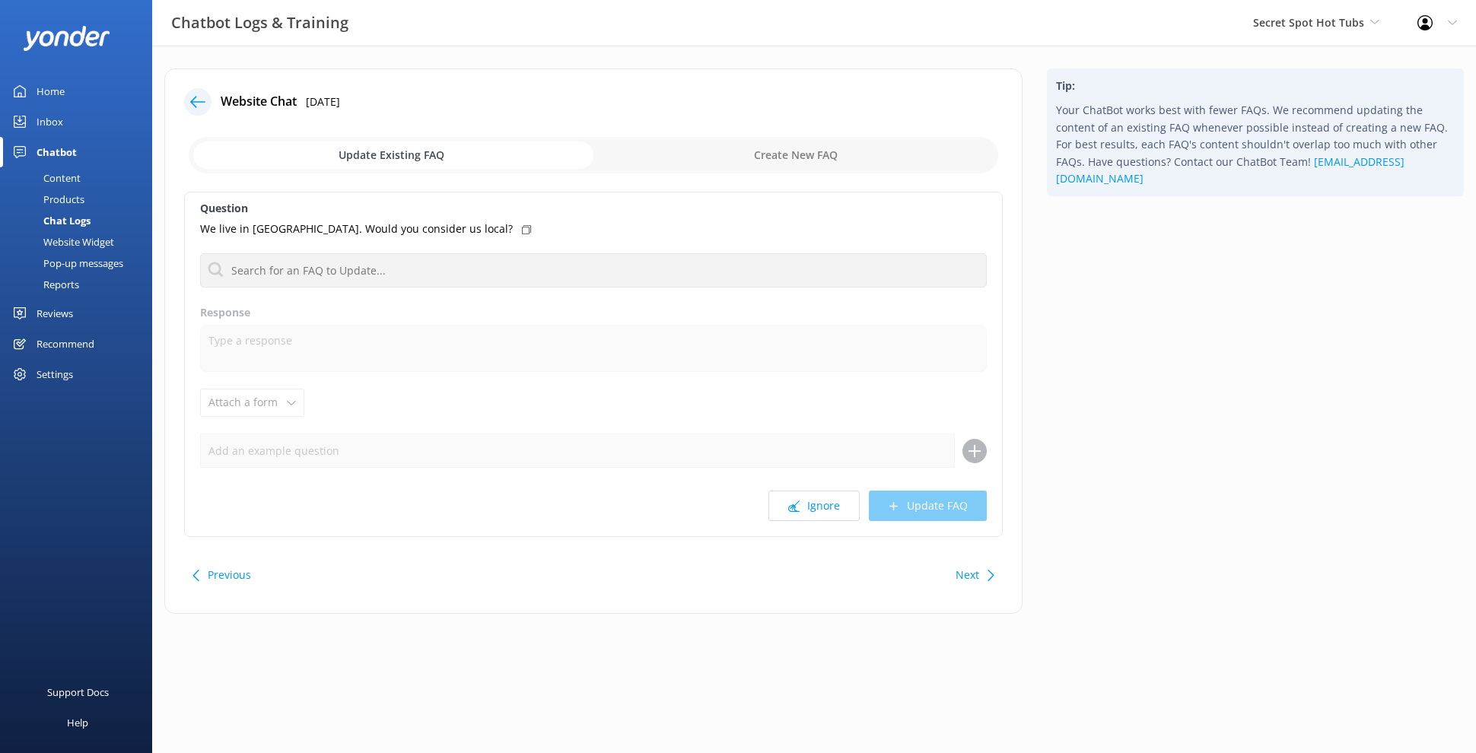
click at [986, 578] on icon at bounding box center [990, 575] width 11 height 11
click at [800, 505] on button "Ignore" at bounding box center [813, 506] width 91 height 30
click at [828, 509] on button "Ignore" at bounding box center [813, 506] width 91 height 30
click at [784, 504] on button "Ignore" at bounding box center [813, 506] width 91 height 30
click at [793, 505] on use at bounding box center [793, 506] width 11 height 11
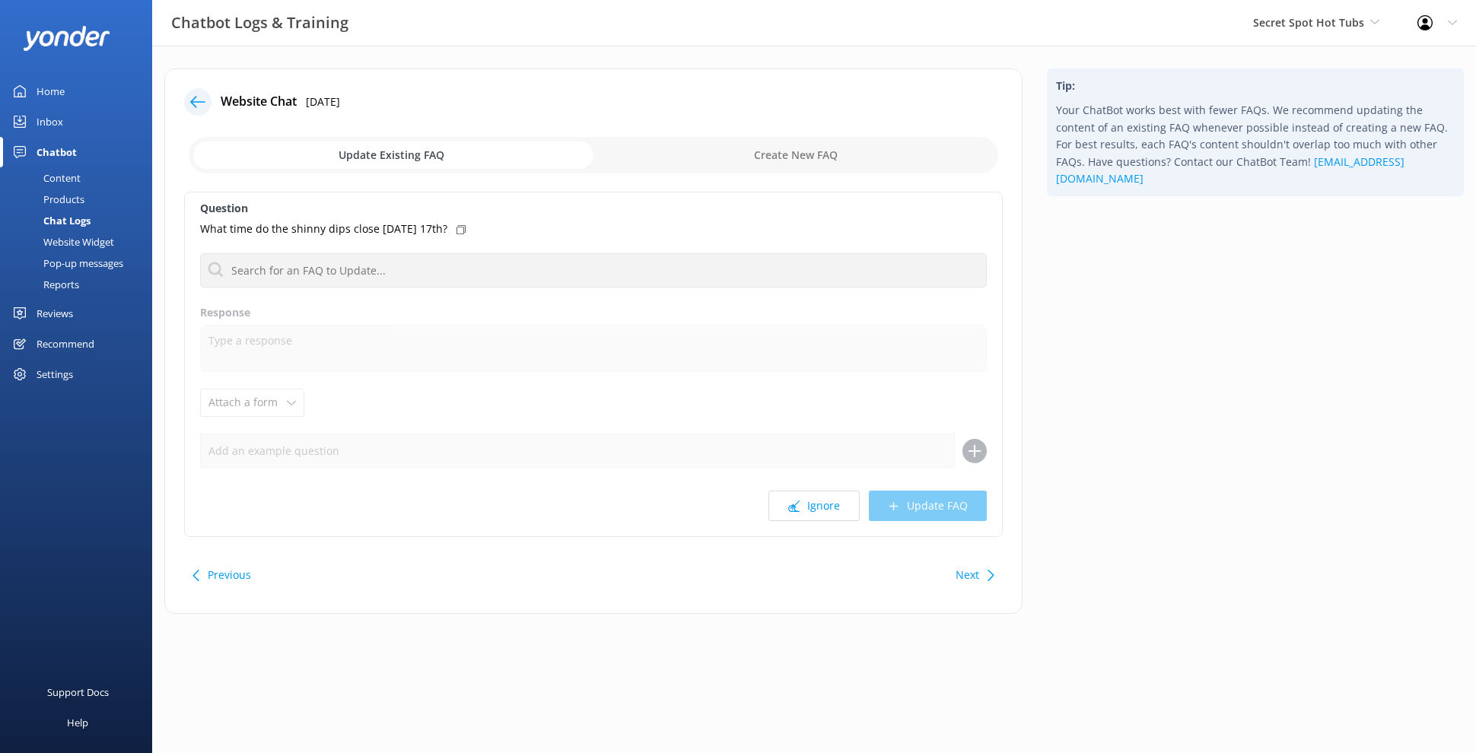
click at [793, 505] on use at bounding box center [793, 506] width 11 height 11
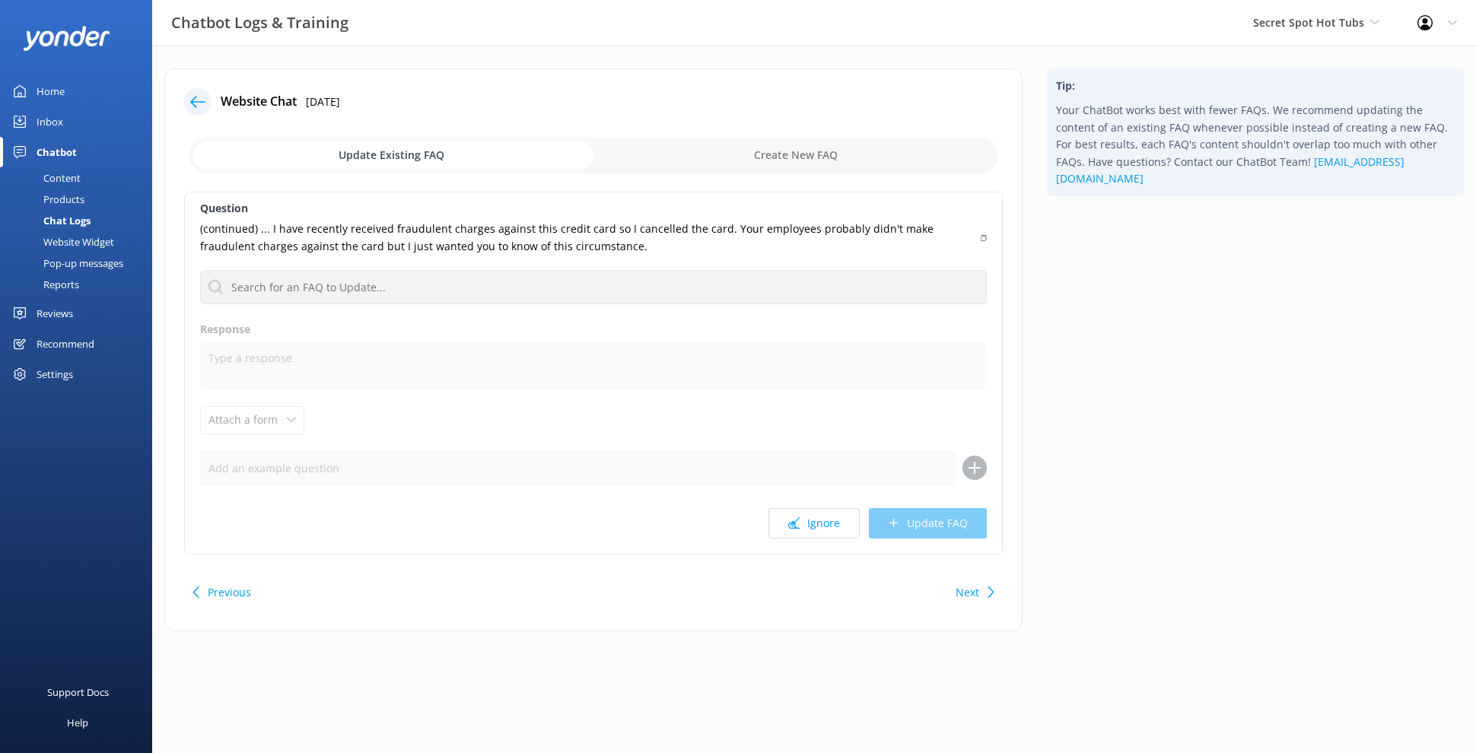
click at [793, 505] on div "Question (continued) ... I have recently received fraudulent charges against th…" at bounding box center [593, 373] width 818 height 363
click at [828, 522] on button "Ignore" at bounding box center [813, 523] width 91 height 30
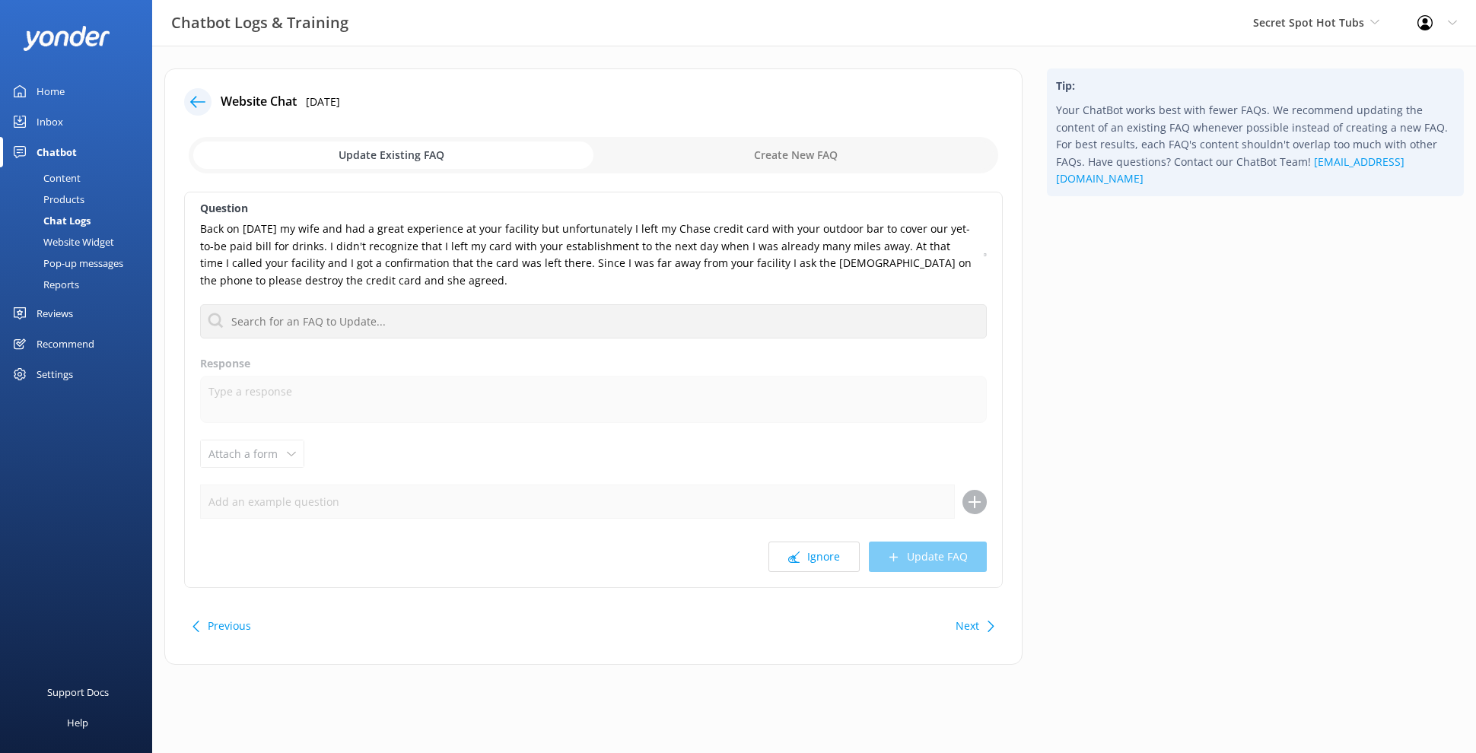
click at [830, 520] on div "Question Back on 16 March my wife and had a great experience at your facility b…" at bounding box center [593, 390] width 818 height 396
click at [825, 557] on button "Ignore" at bounding box center [813, 557] width 91 height 30
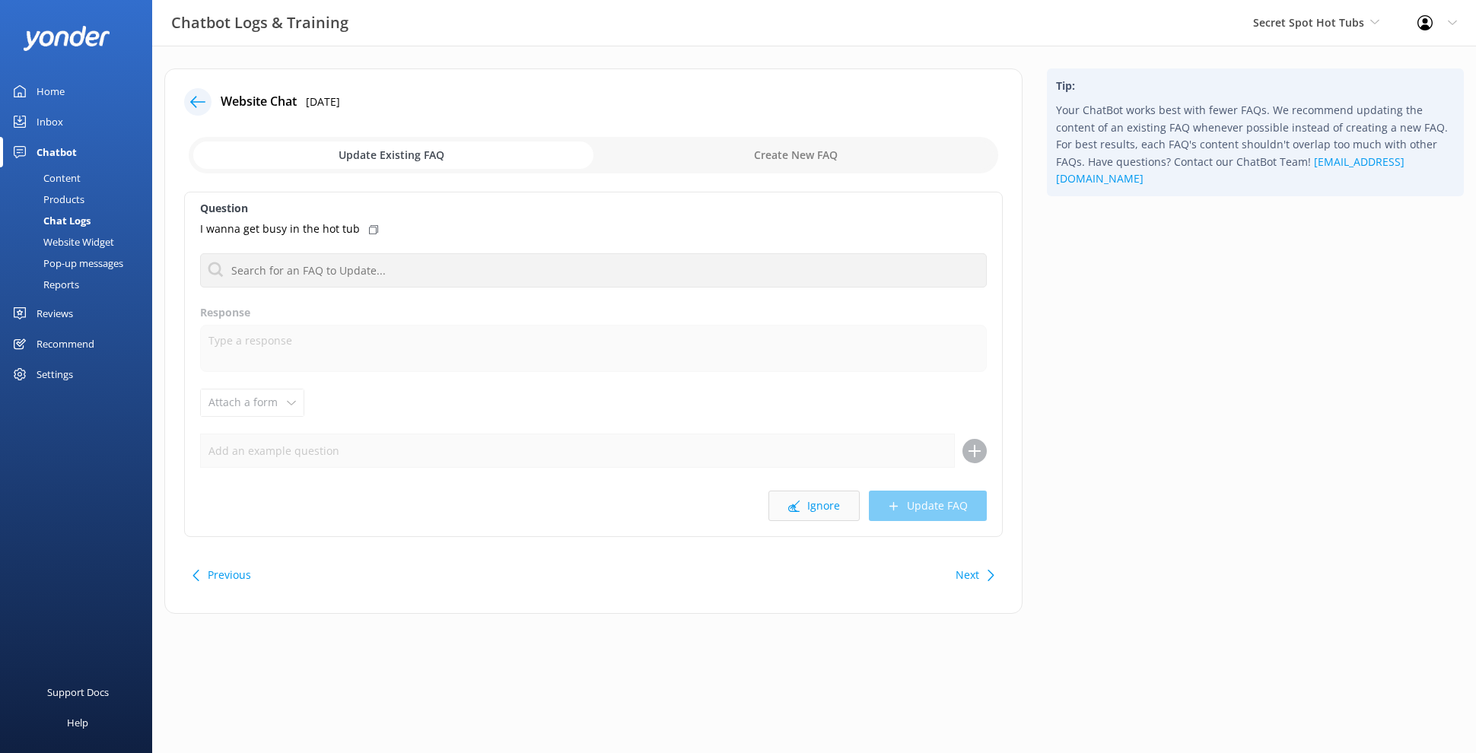
click at [834, 505] on button "Ignore" at bounding box center [813, 506] width 91 height 30
click at [834, 510] on button "Ignore" at bounding box center [813, 506] width 91 height 30
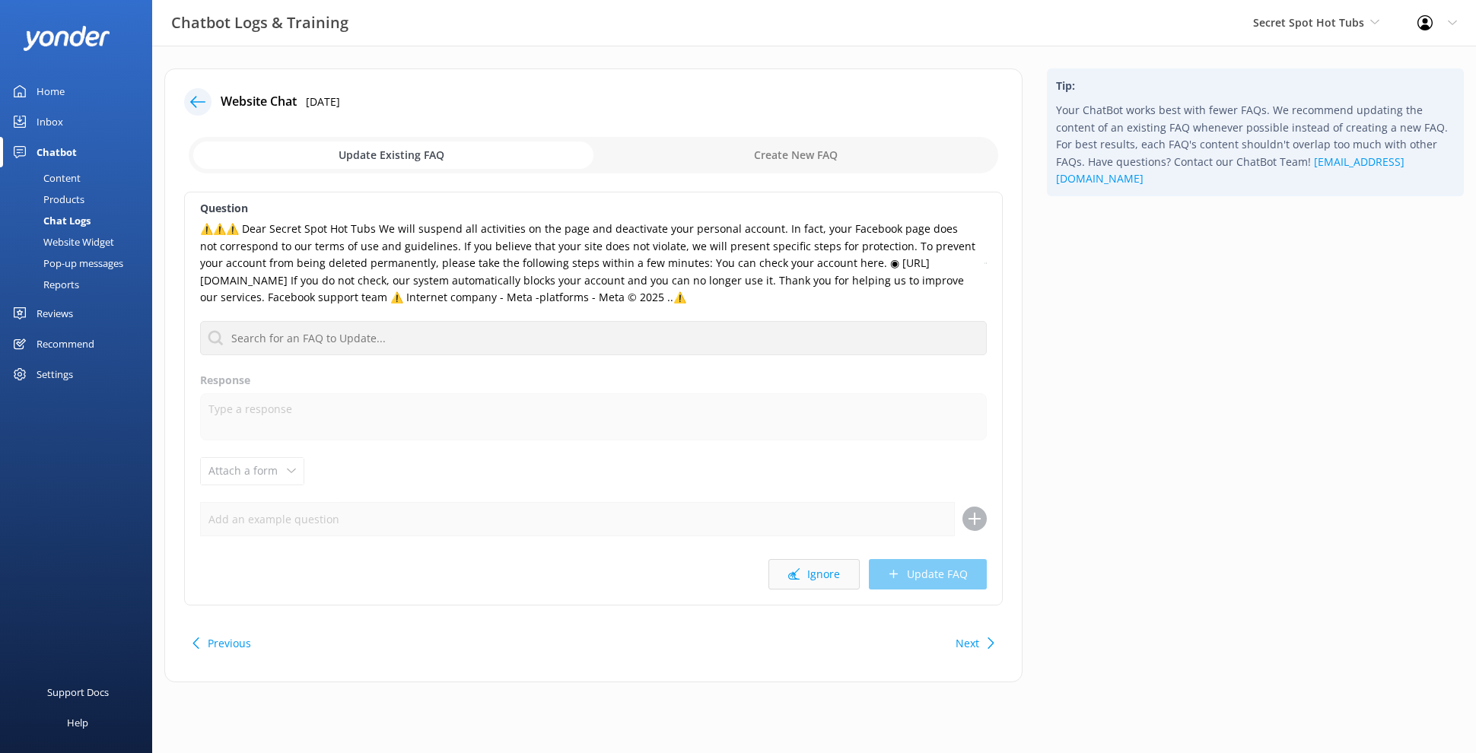
click at [819, 568] on button "Ignore" at bounding box center [813, 574] width 91 height 30
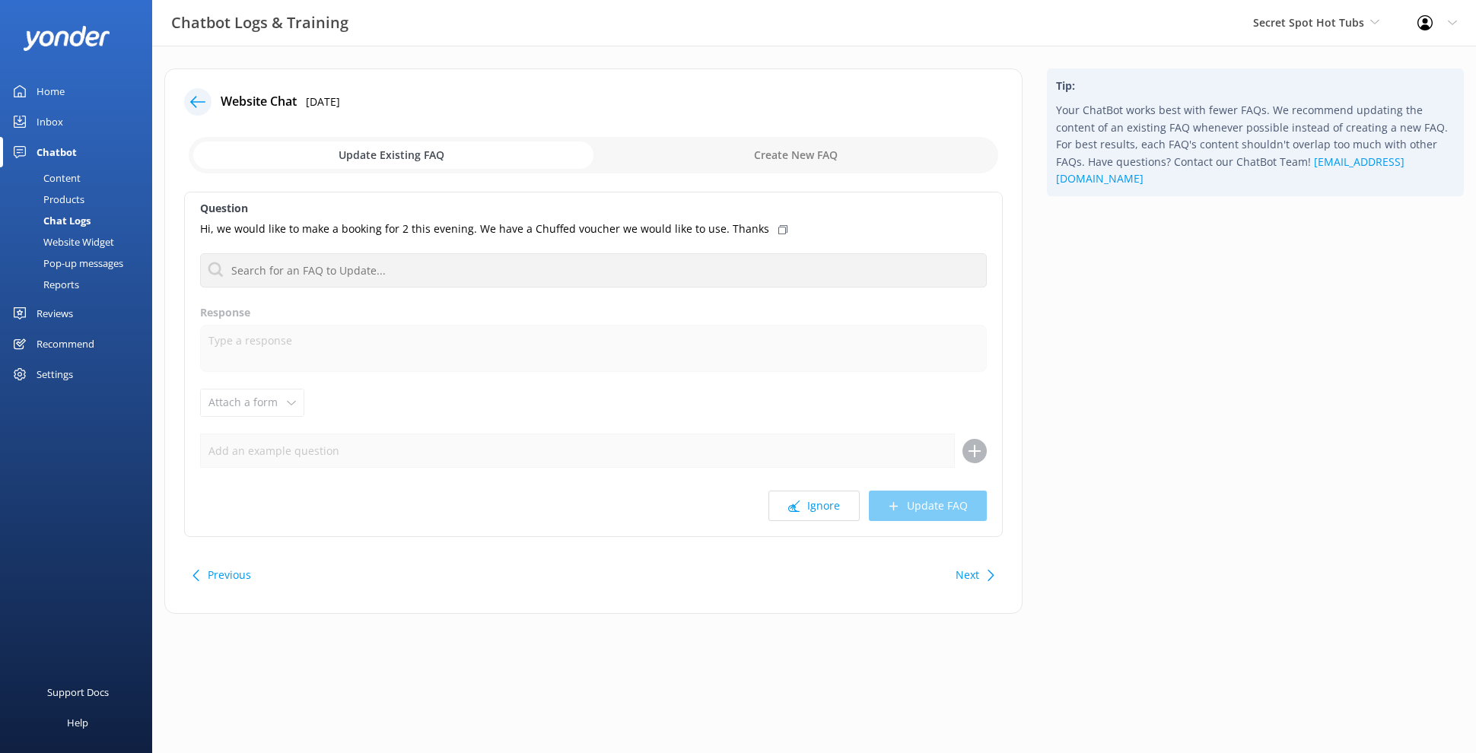
click at [819, 568] on div "Previous Next" at bounding box center [593, 575] width 818 height 43
click at [816, 498] on button "Ignore" at bounding box center [813, 506] width 91 height 30
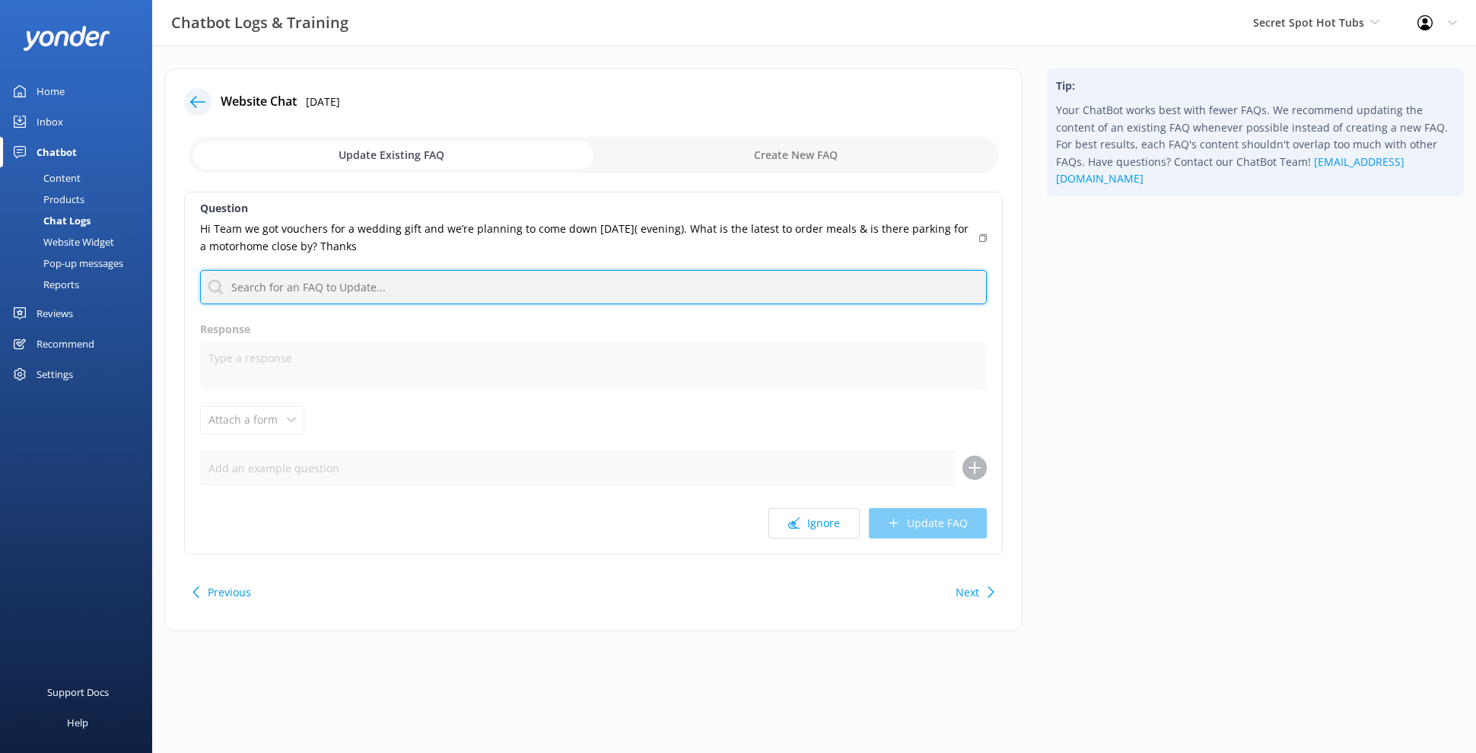
click at [516, 270] on input "text" at bounding box center [593, 287] width 787 height 34
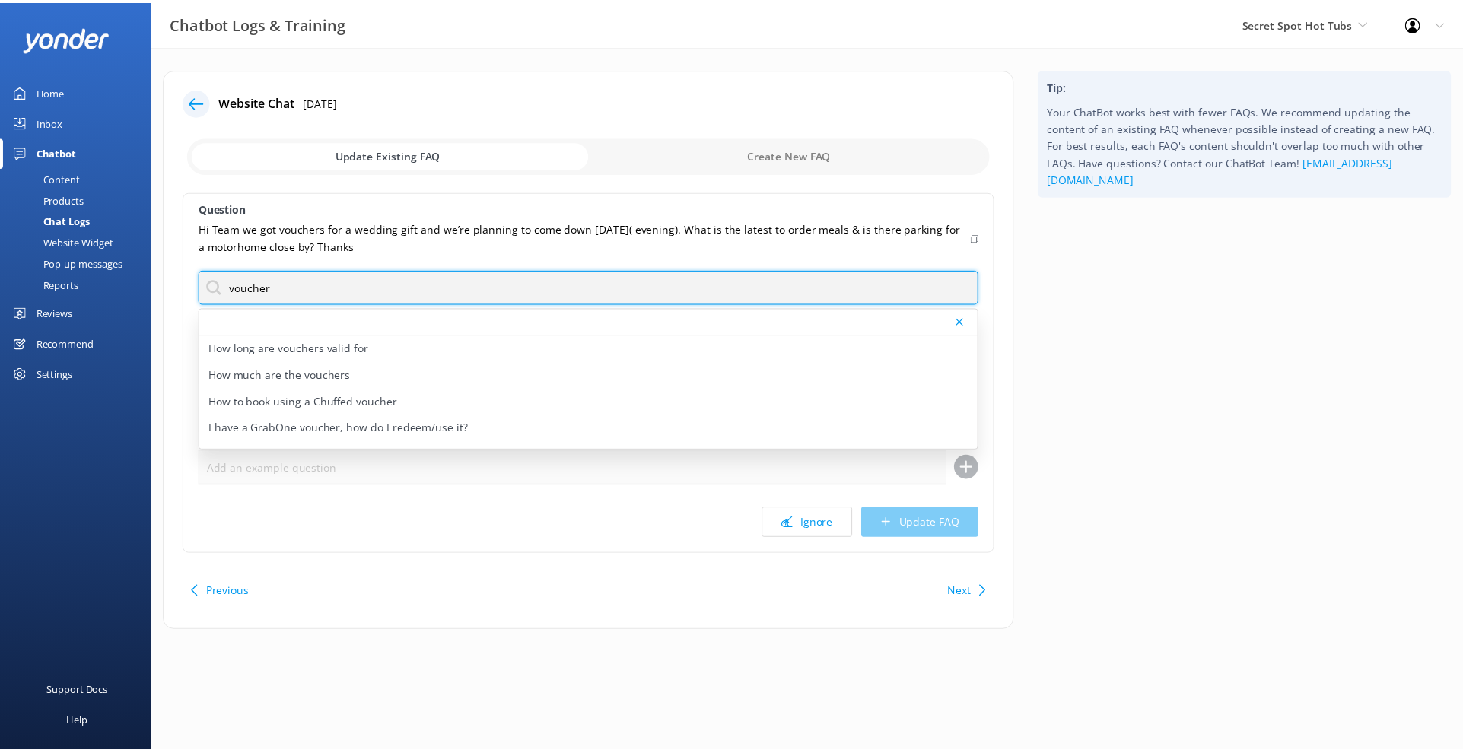
scroll to position [134, 0]
type input "voucher"
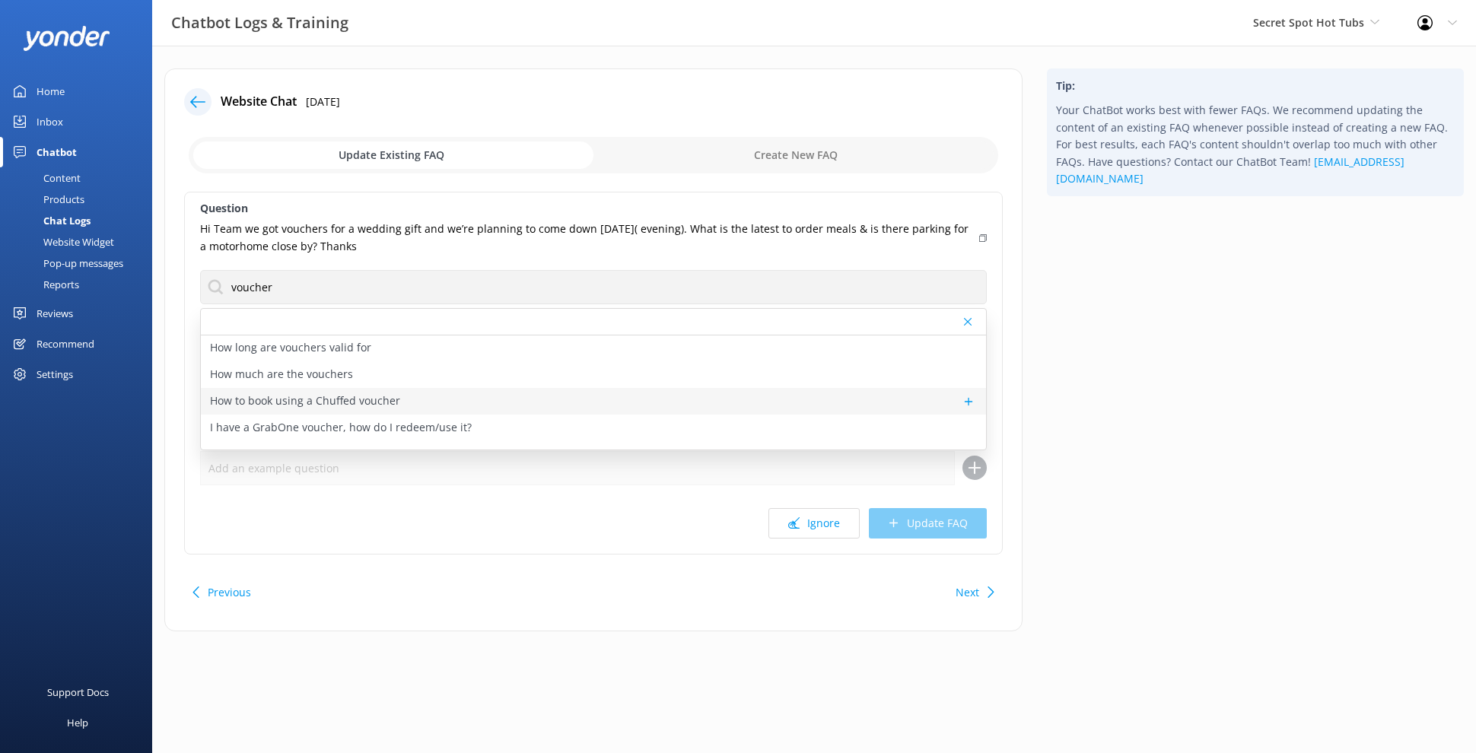
click at [634, 399] on div "How to book using a Chuffed voucher" at bounding box center [593, 401] width 785 height 27
type textarea "To book using a Chuffed voucher, please call us on 073484442 with your voucher …"
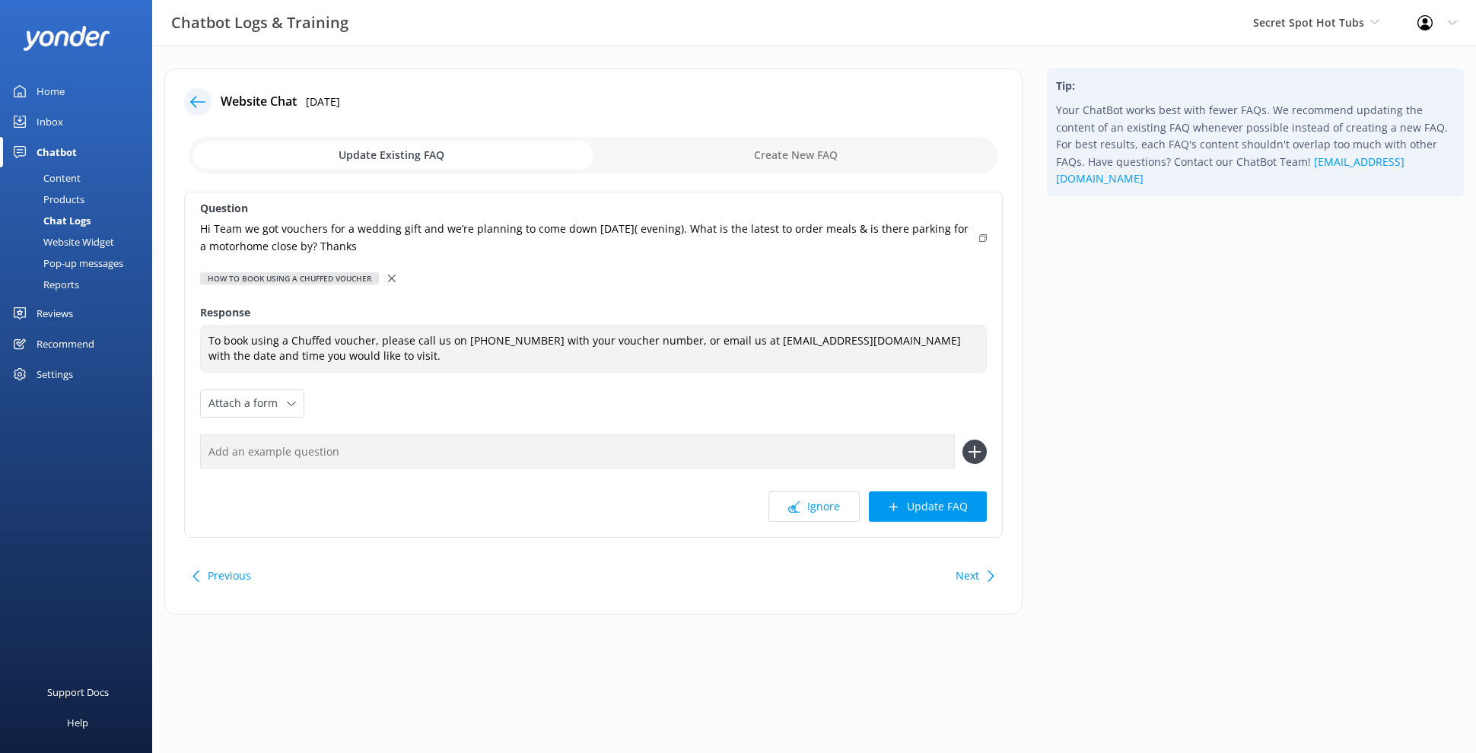
click at [222, 567] on button "Previous" at bounding box center [229, 576] width 43 height 30
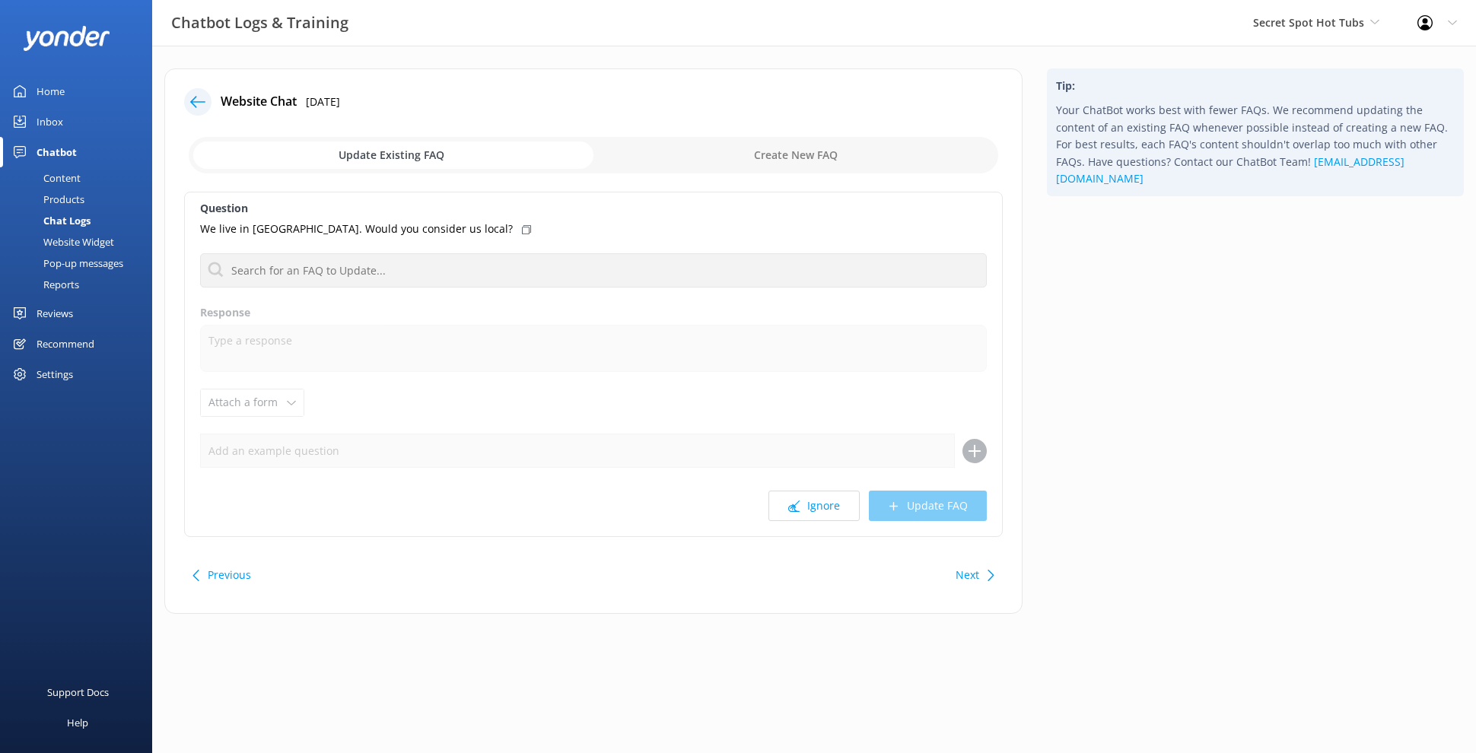
click at [999, 589] on div "Website Chat 21st Apr 2025 Update Existing FAQ Create New FAQ Question We live …" at bounding box center [593, 340] width 858 height 545
click at [982, 580] on div "Next" at bounding box center [972, 575] width 47 height 30
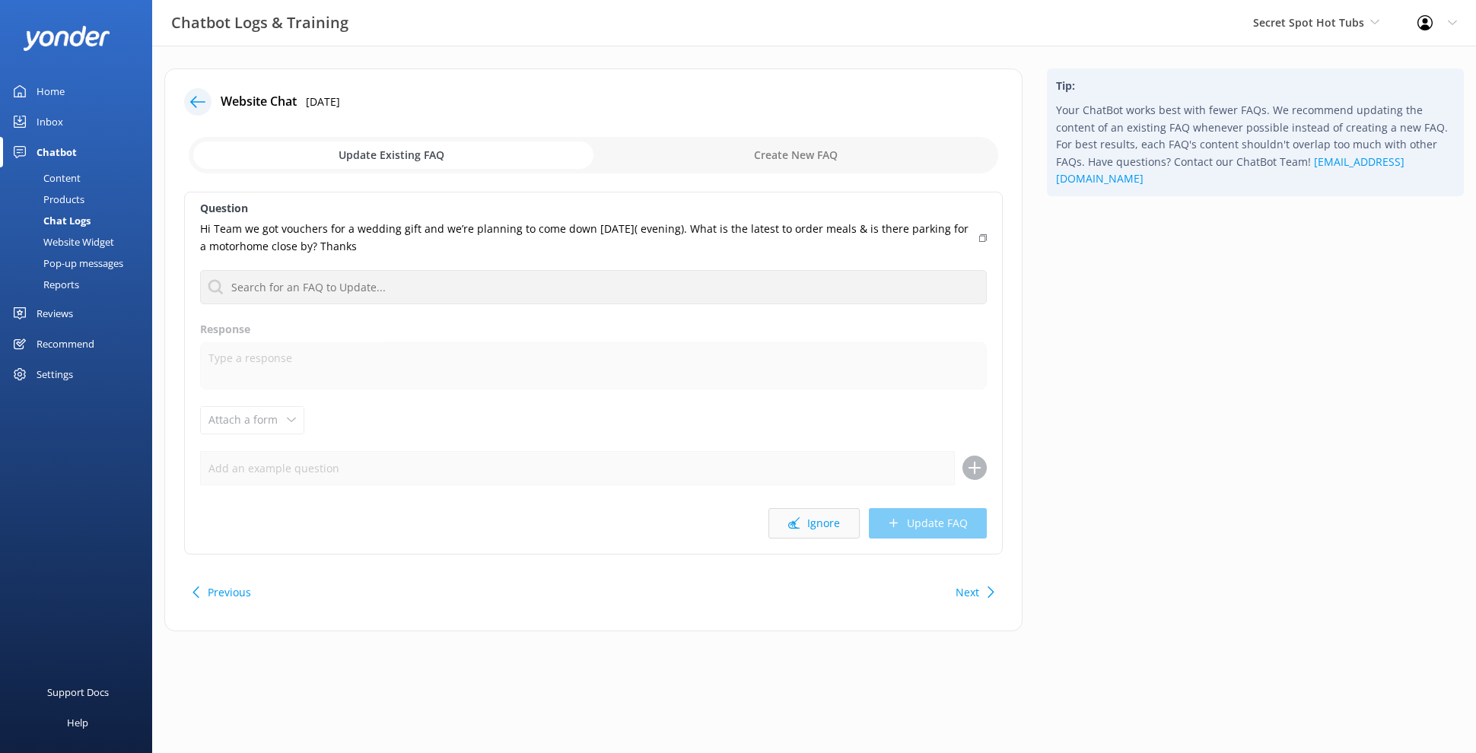
click at [833, 520] on button "Ignore" at bounding box center [813, 523] width 91 height 30
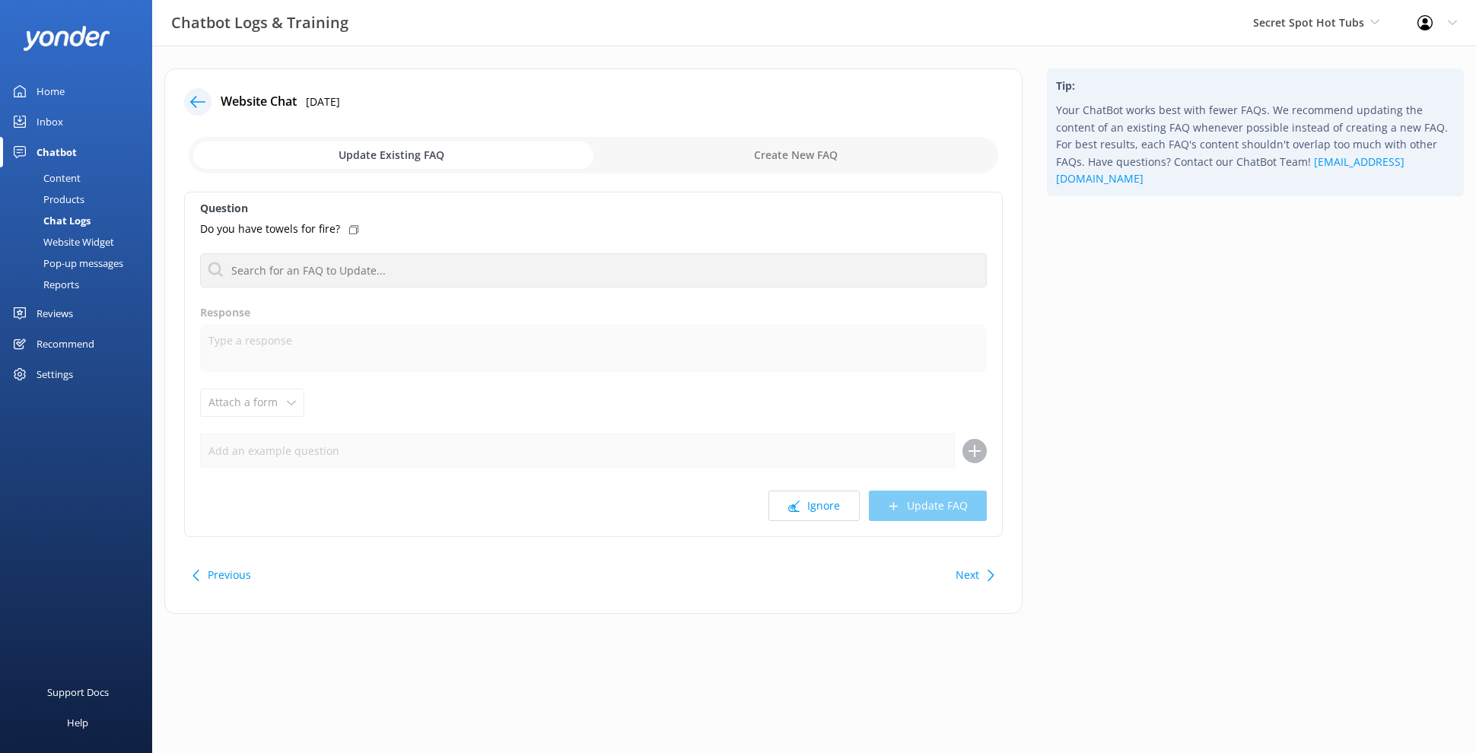
click at [971, 578] on button "Next" at bounding box center [967, 575] width 24 height 30
click at [835, 516] on button "Ignore" at bounding box center [813, 506] width 91 height 30
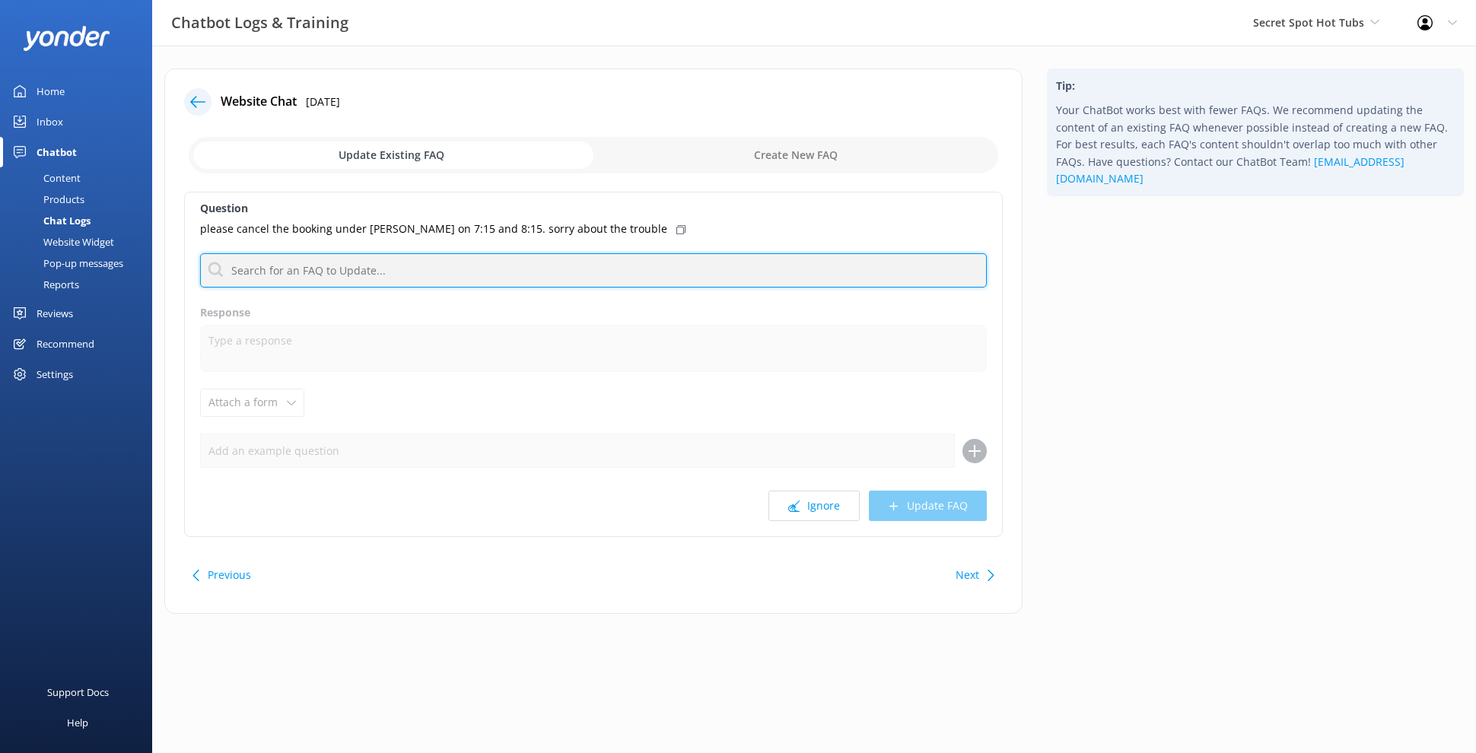
drag, startPoint x: 473, startPoint y: 269, endPoint x: 474, endPoint y: 277, distance: 8.4
click at [474, 275] on input "text" at bounding box center [593, 270] width 787 height 34
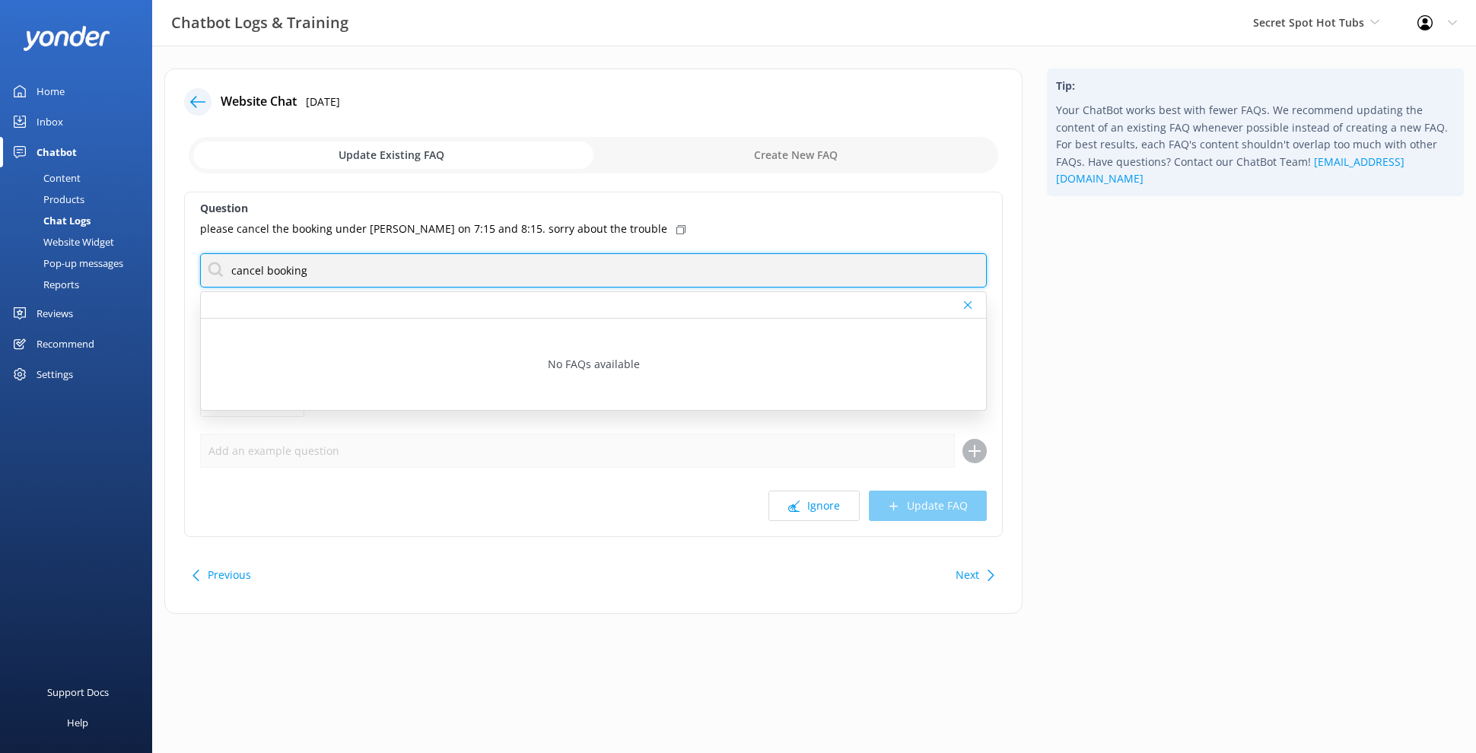
click at [288, 265] on input "cancel booking" at bounding box center [593, 270] width 787 height 34
click at [289, 265] on input "cancel booking" at bounding box center [593, 270] width 787 height 34
click at [290, 265] on input "cancel booking" at bounding box center [593, 270] width 787 height 34
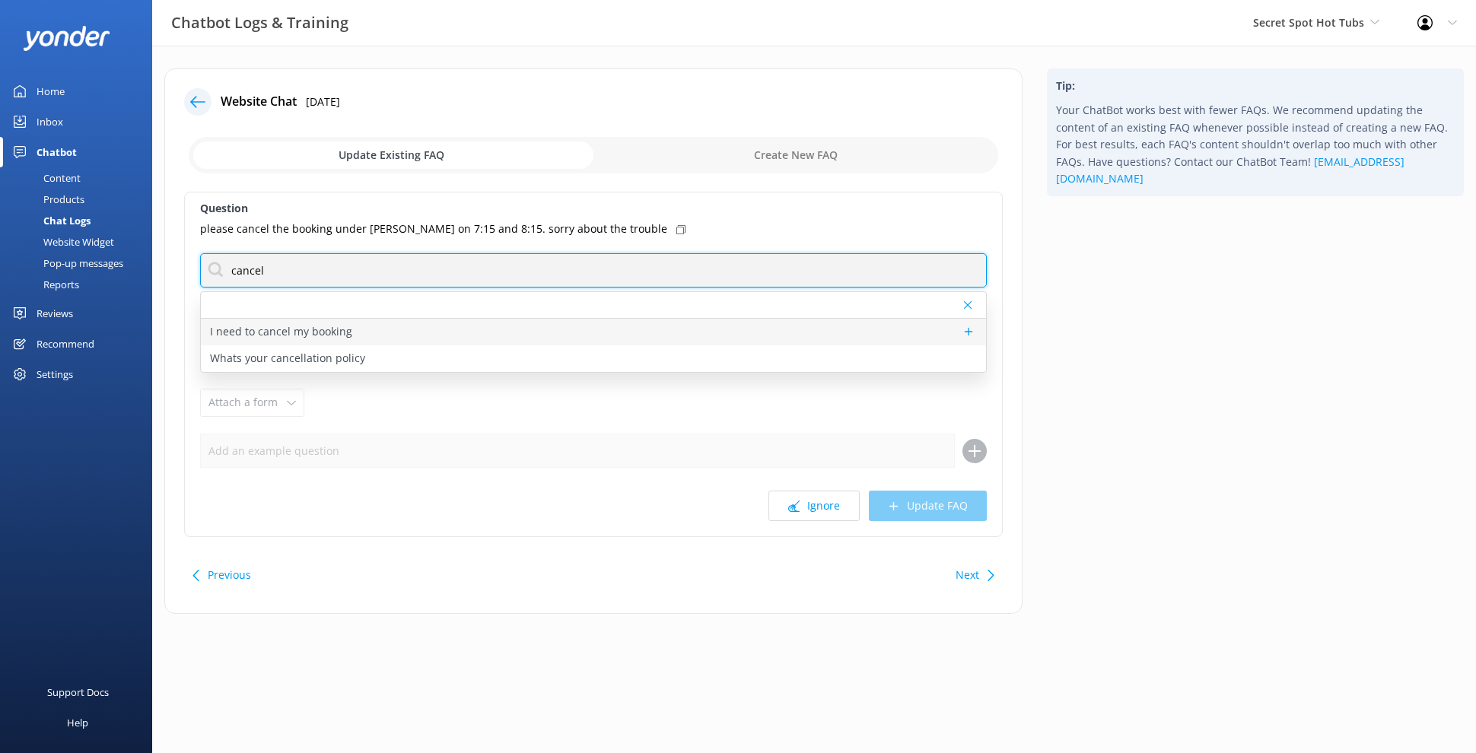
type input "cancel"
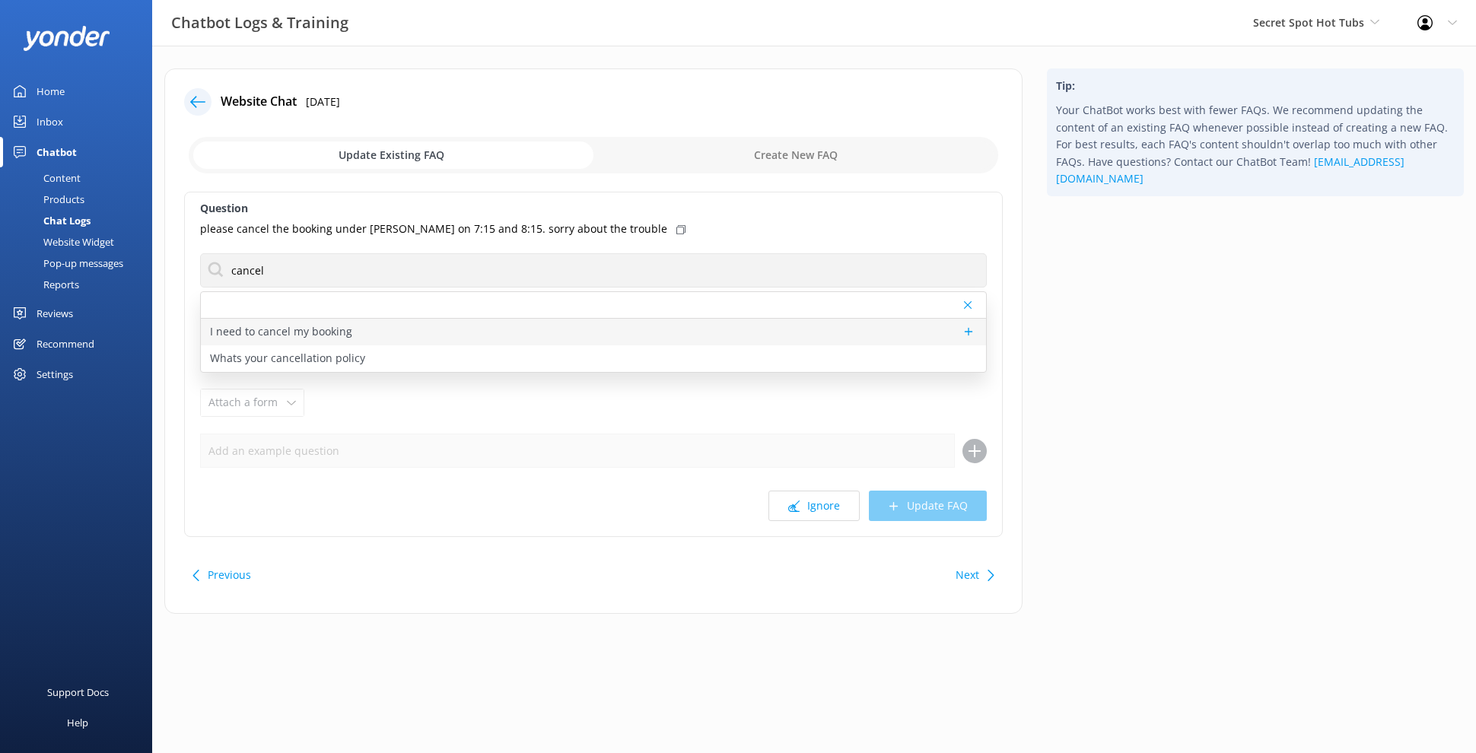
click at [475, 324] on div "I need to cancel my booking" at bounding box center [593, 332] width 785 height 27
type textarea "To cancel your booking, please call us on (07) 348 4442 or email us at info@sec…"
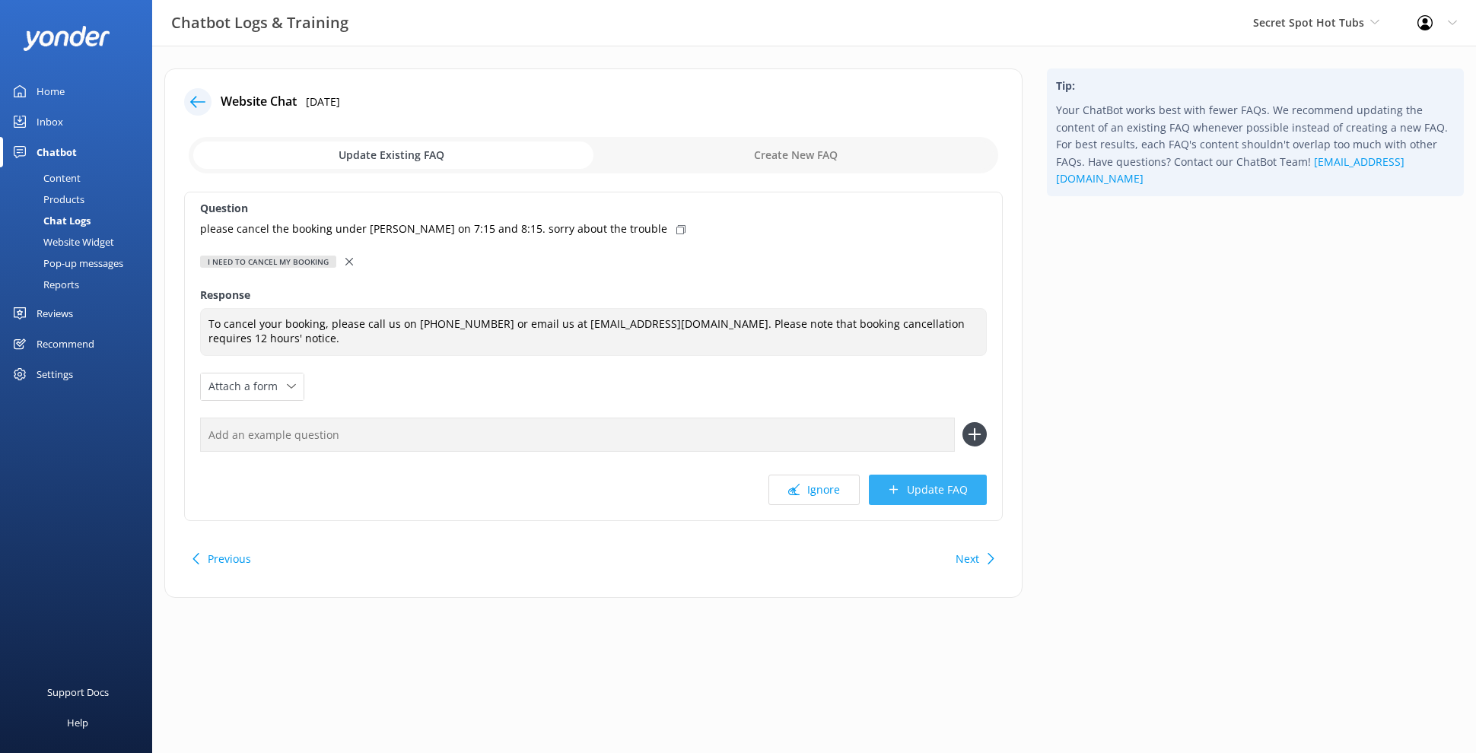
click at [933, 482] on button "Update FAQ" at bounding box center [928, 490] width 118 height 30
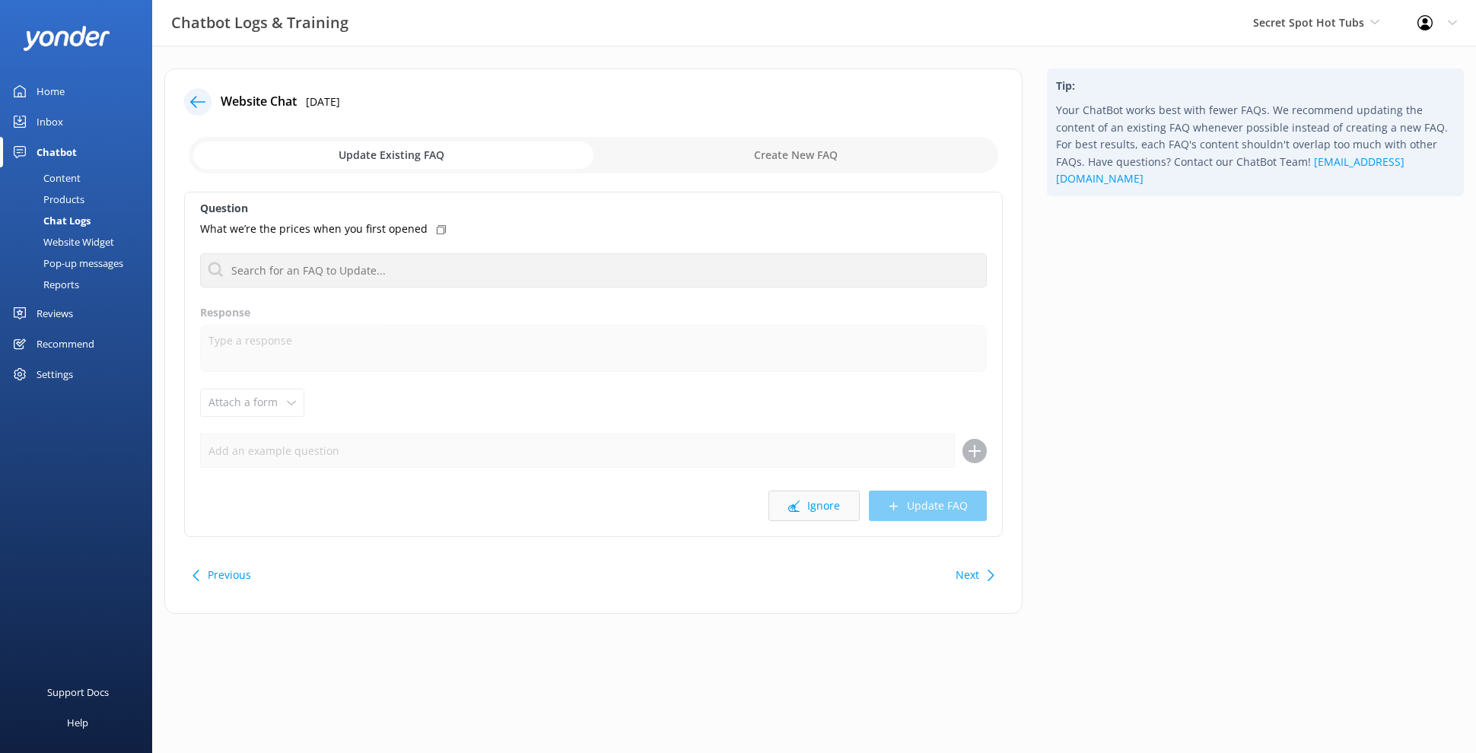
click at [815, 513] on button "Ignore" at bounding box center [813, 506] width 91 height 30
click at [815, 507] on button "Ignore" at bounding box center [813, 506] width 91 height 30
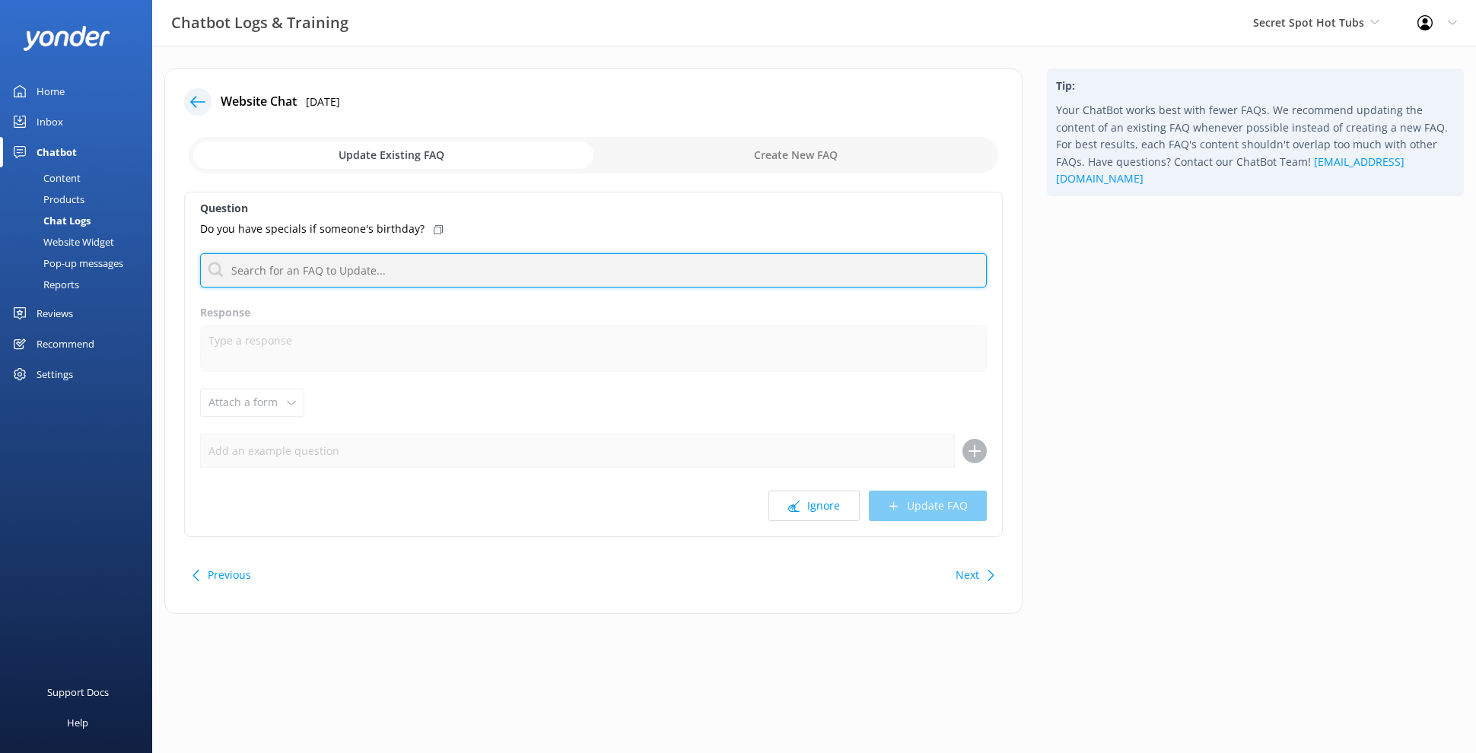
click at [452, 271] on input "text" at bounding box center [593, 270] width 787 height 34
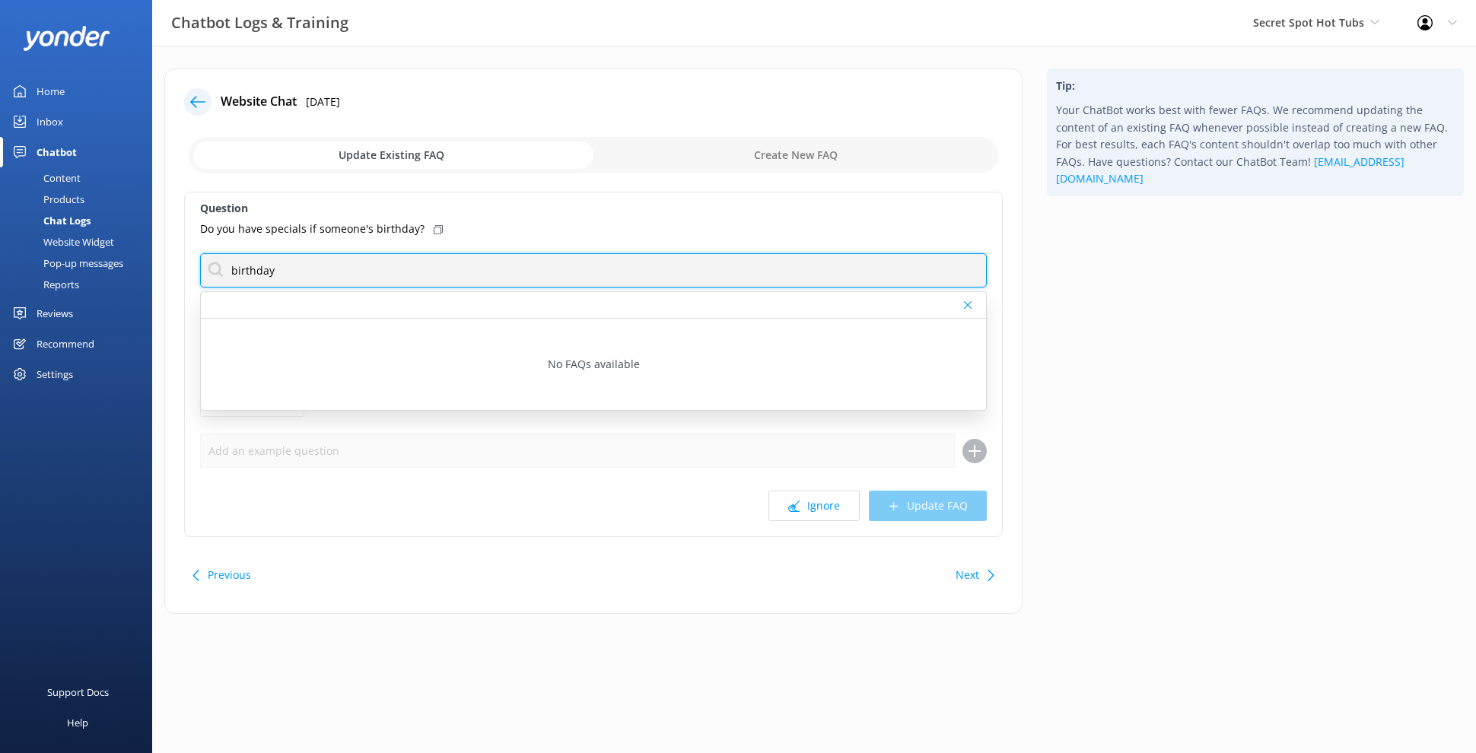
type input "birthday"
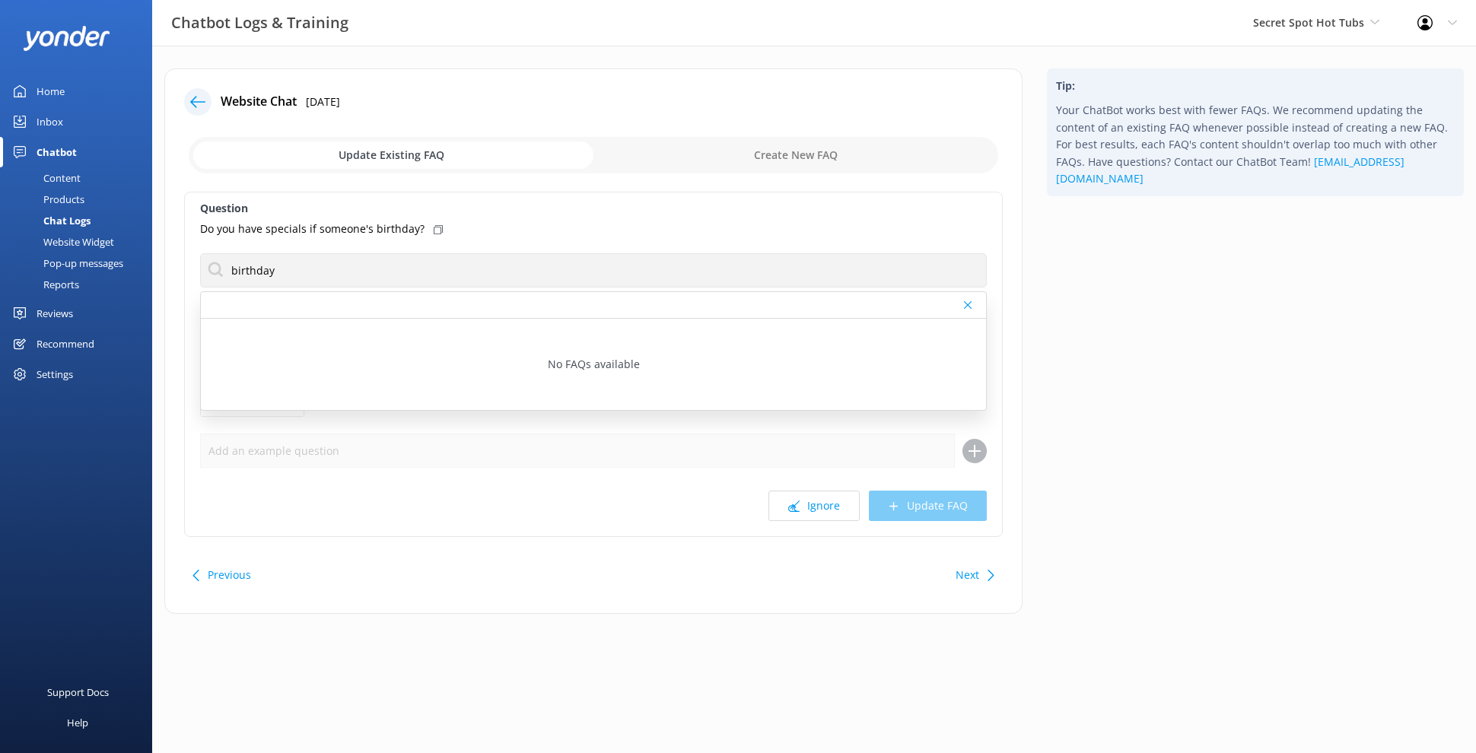
click at [882, 591] on div "Previous Next" at bounding box center [593, 575] width 818 height 43
click at [967, 567] on button "Next" at bounding box center [967, 575] width 24 height 30
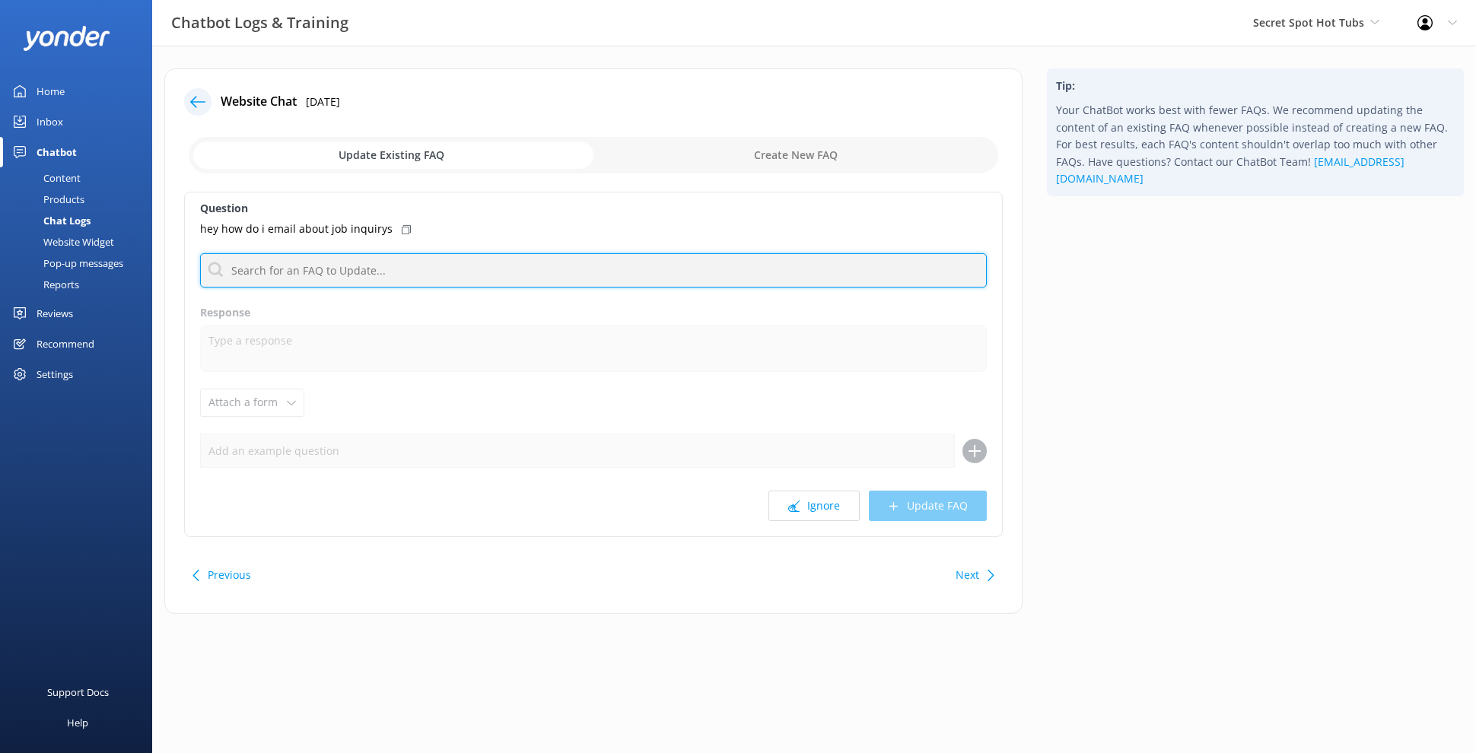
click at [444, 267] on input "text" at bounding box center [593, 270] width 787 height 34
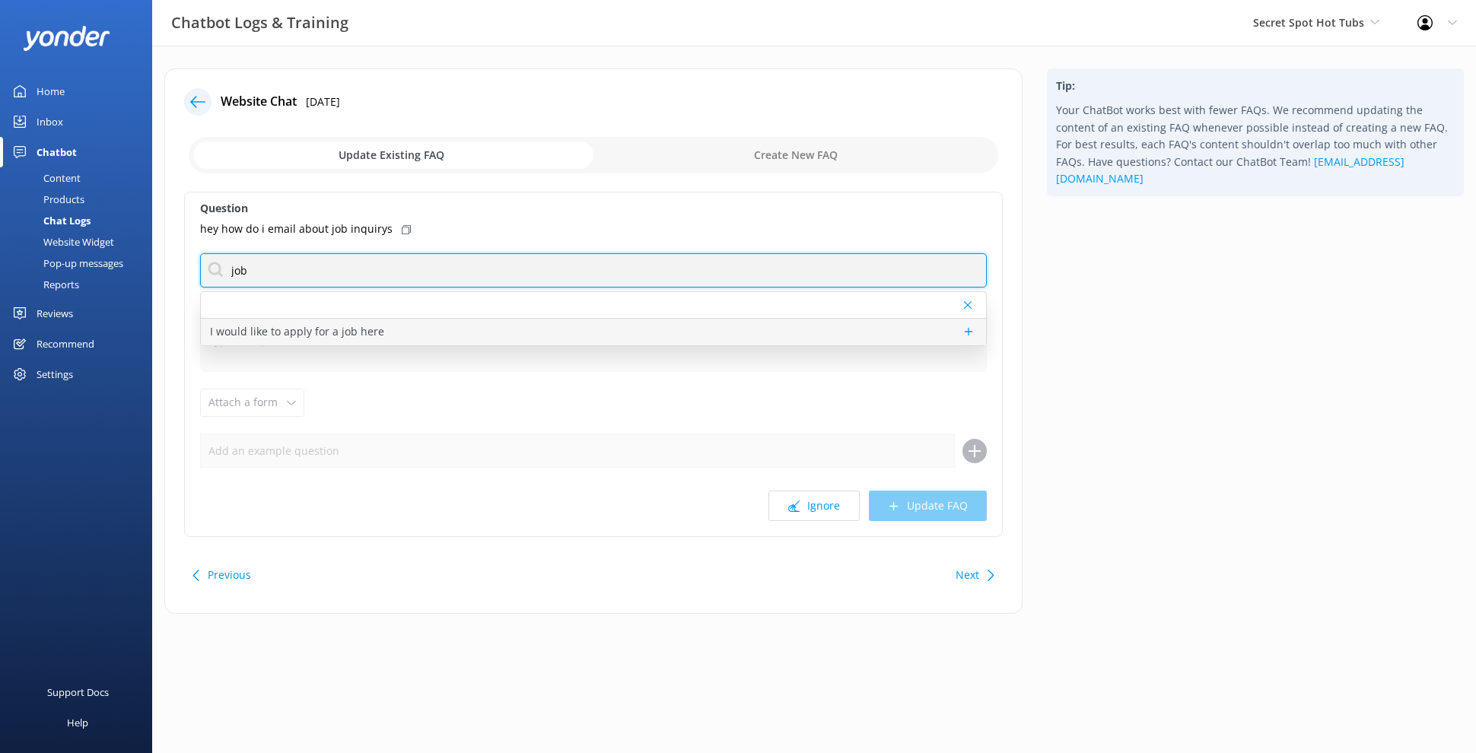
type input "job"
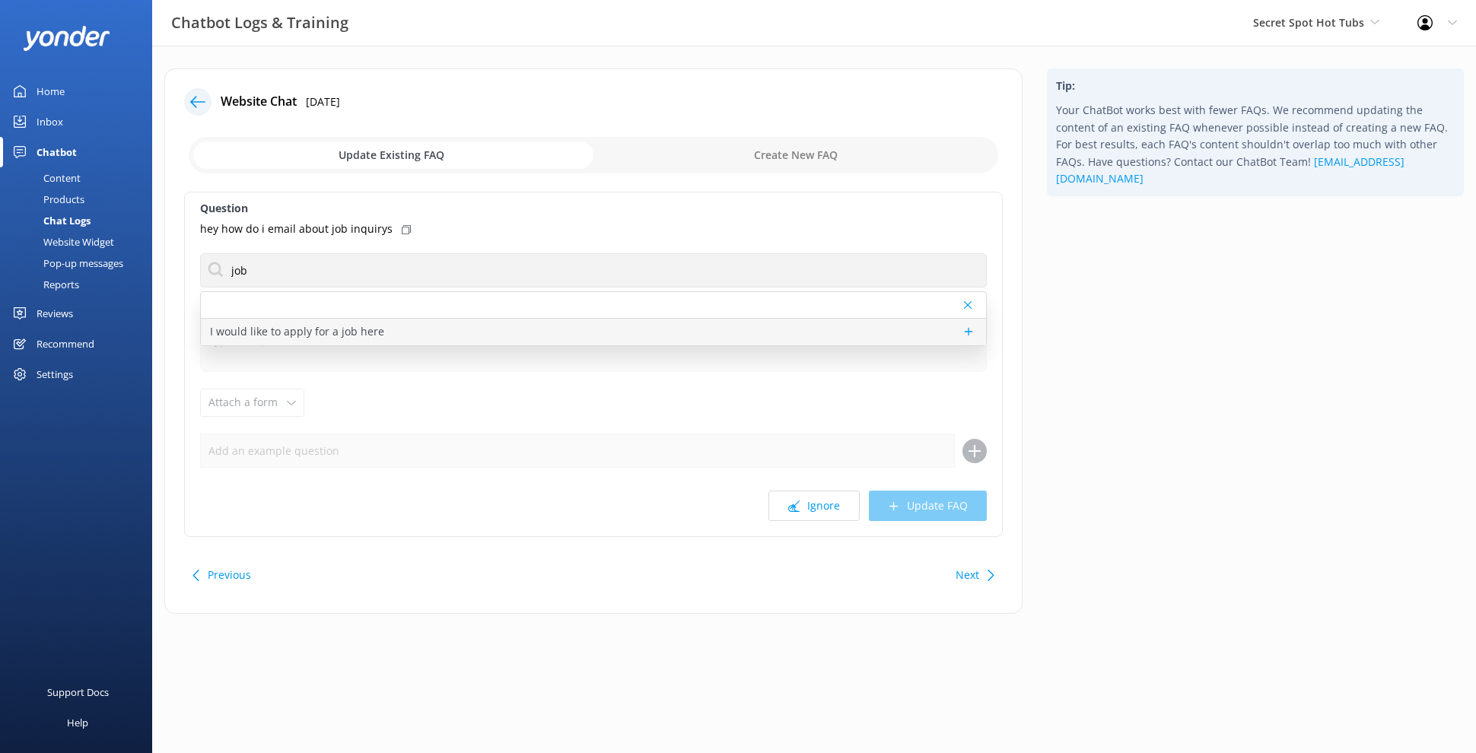
click at [489, 326] on div "I would like to apply for a job here" at bounding box center [593, 332] width 785 height 27
type textarea "If you are interested in working at Secret Spot, please send your CV and a cove…"
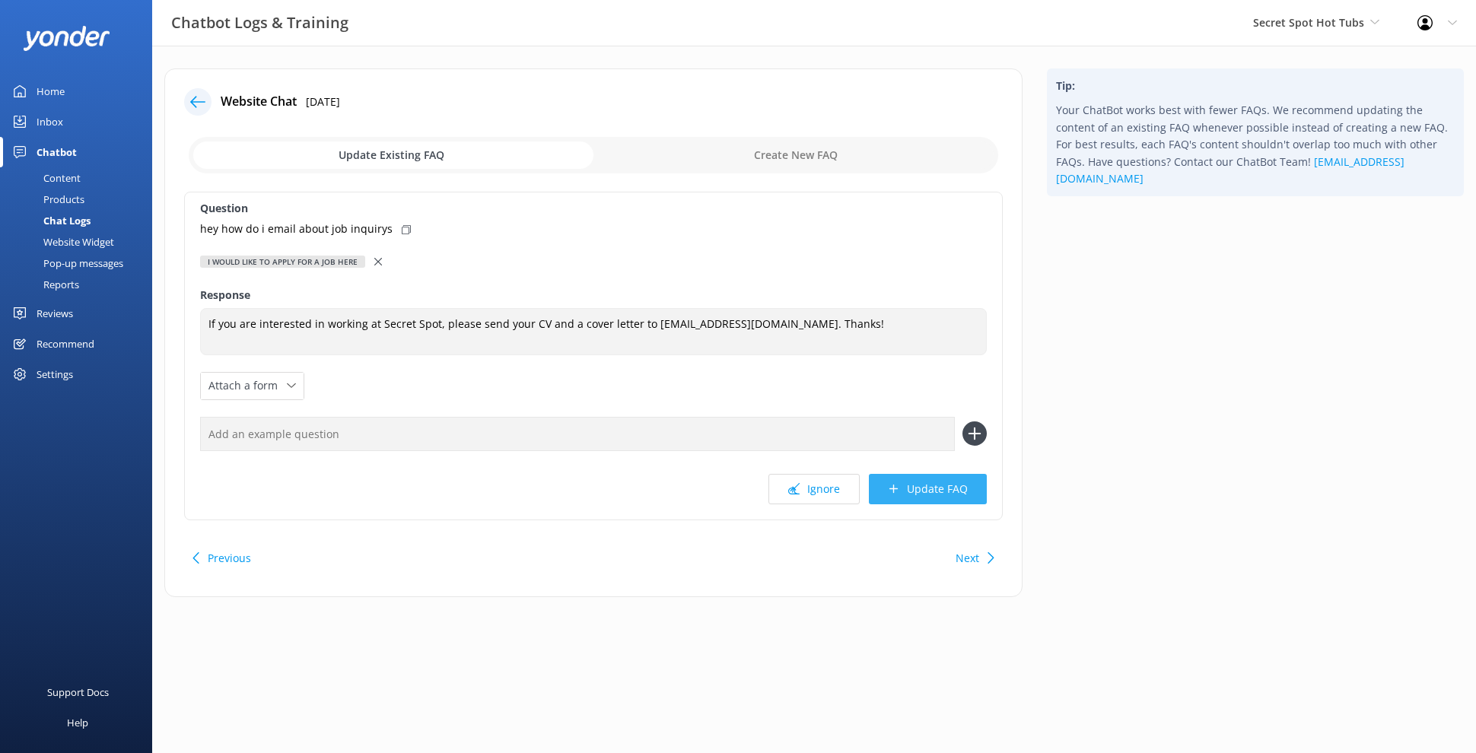
click at [936, 491] on button "Update FAQ" at bounding box center [928, 489] width 118 height 30
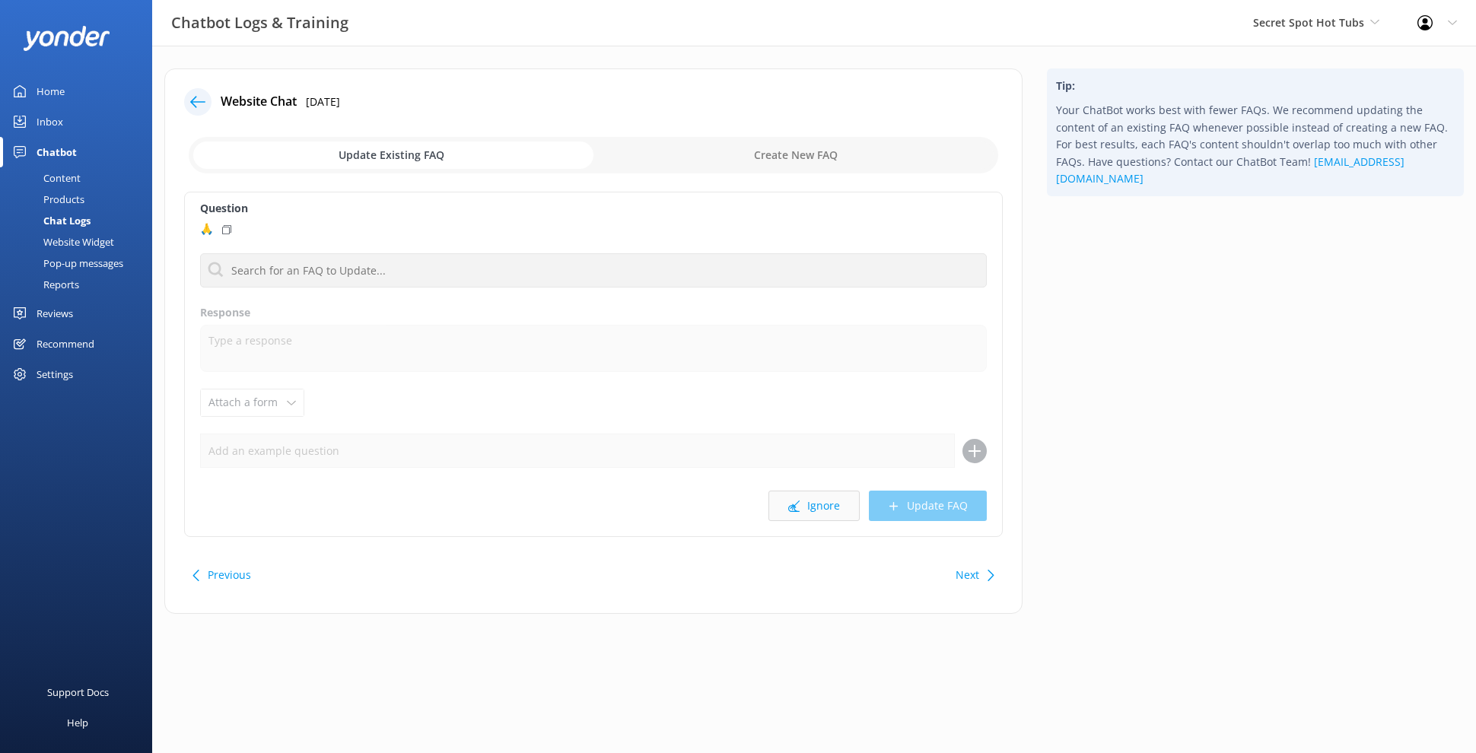
click at [805, 507] on button "Ignore" at bounding box center [813, 506] width 91 height 30
click at [822, 506] on button "Ignore" at bounding box center [813, 506] width 91 height 30
click at [826, 503] on button "Ignore" at bounding box center [813, 506] width 91 height 30
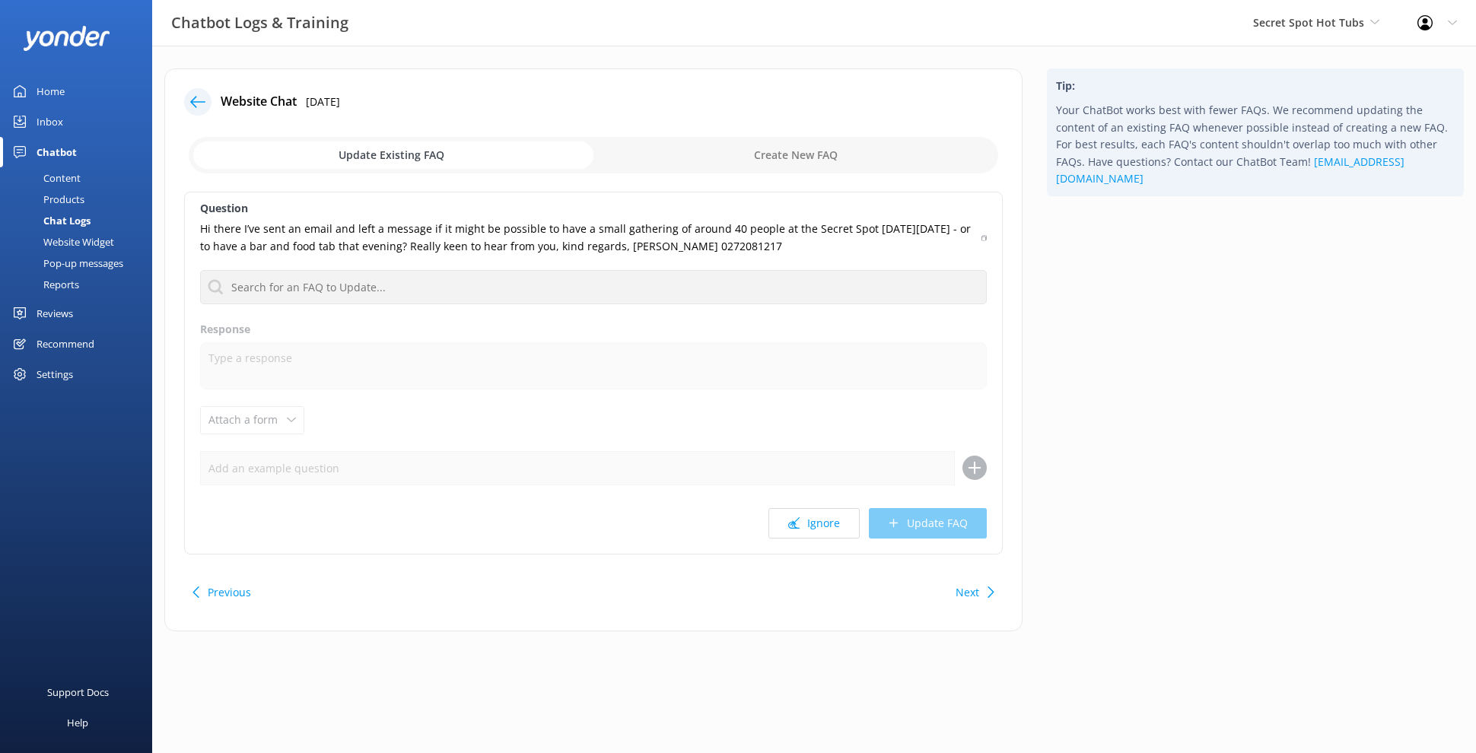
click at [826, 503] on div "Question Hi there I’ve sent an email and left a message if it might be possible…" at bounding box center [593, 373] width 818 height 363
click at [829, 511] on button "Ignore" at bounding box center [813, 523] width 91 height 30
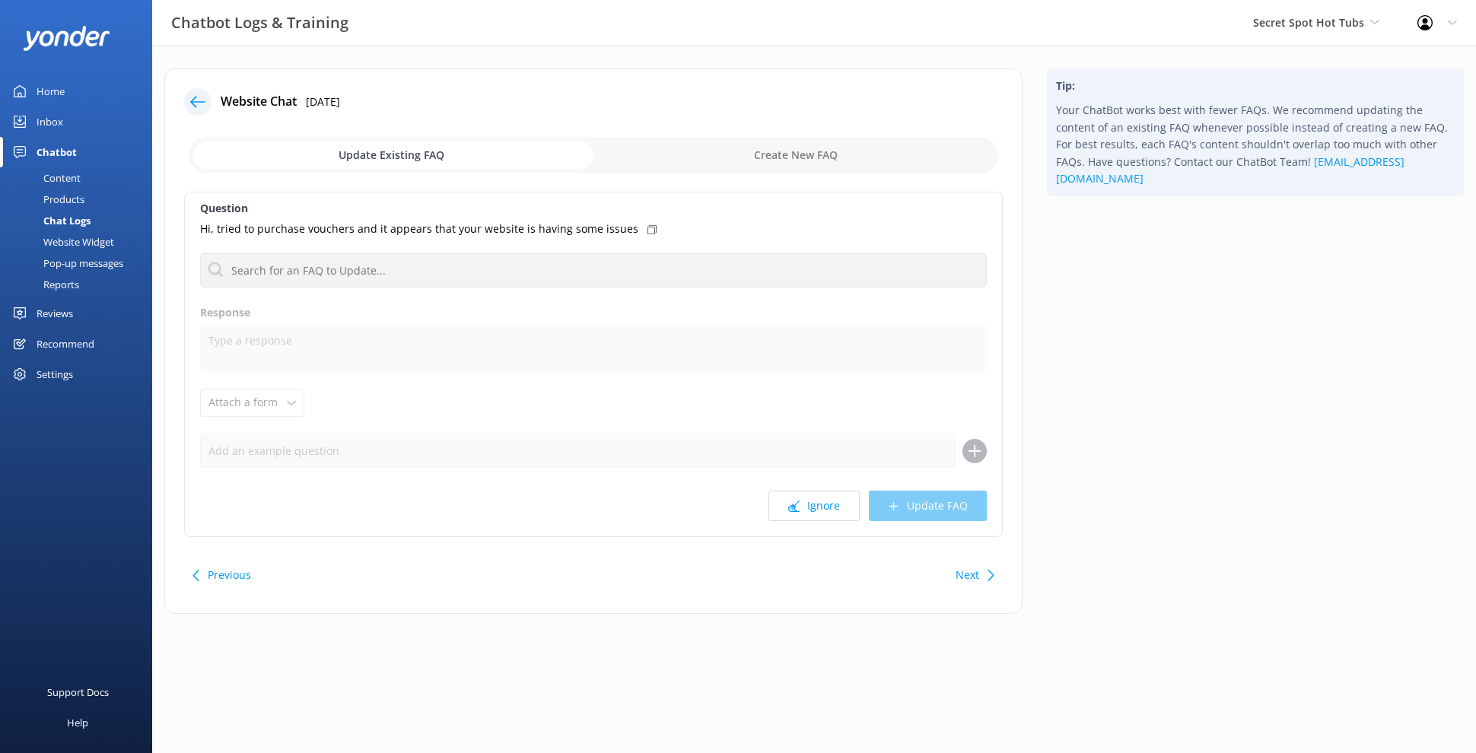
click at [829, 511] on button "Ignore" at bounding box center [813, 506] width 91 height 30
click at [796, 514] on button "Ignore" at bounding box center [813, 506] width 91 height 30
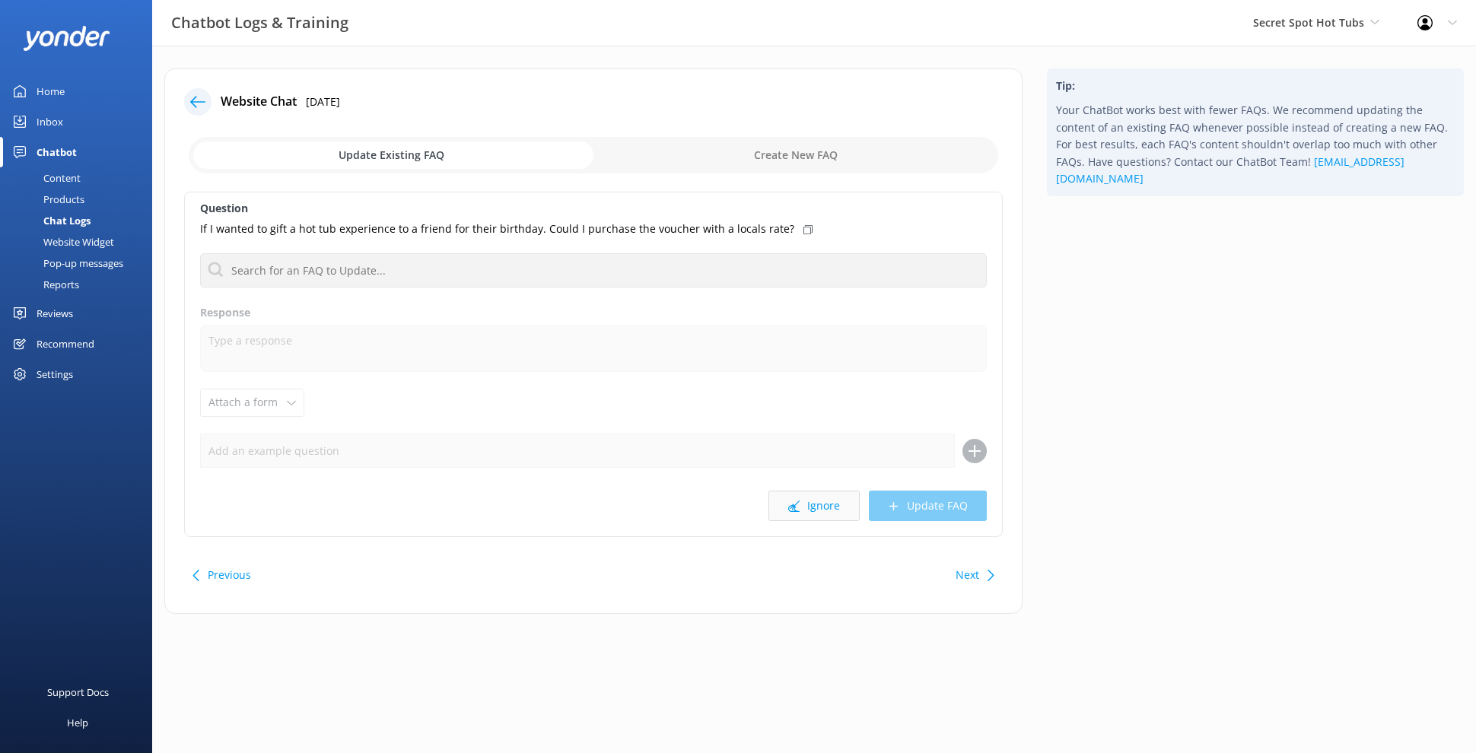
click at [806, 505] on button "Ignore" at bounding box center [813, 506] width 91 height 30
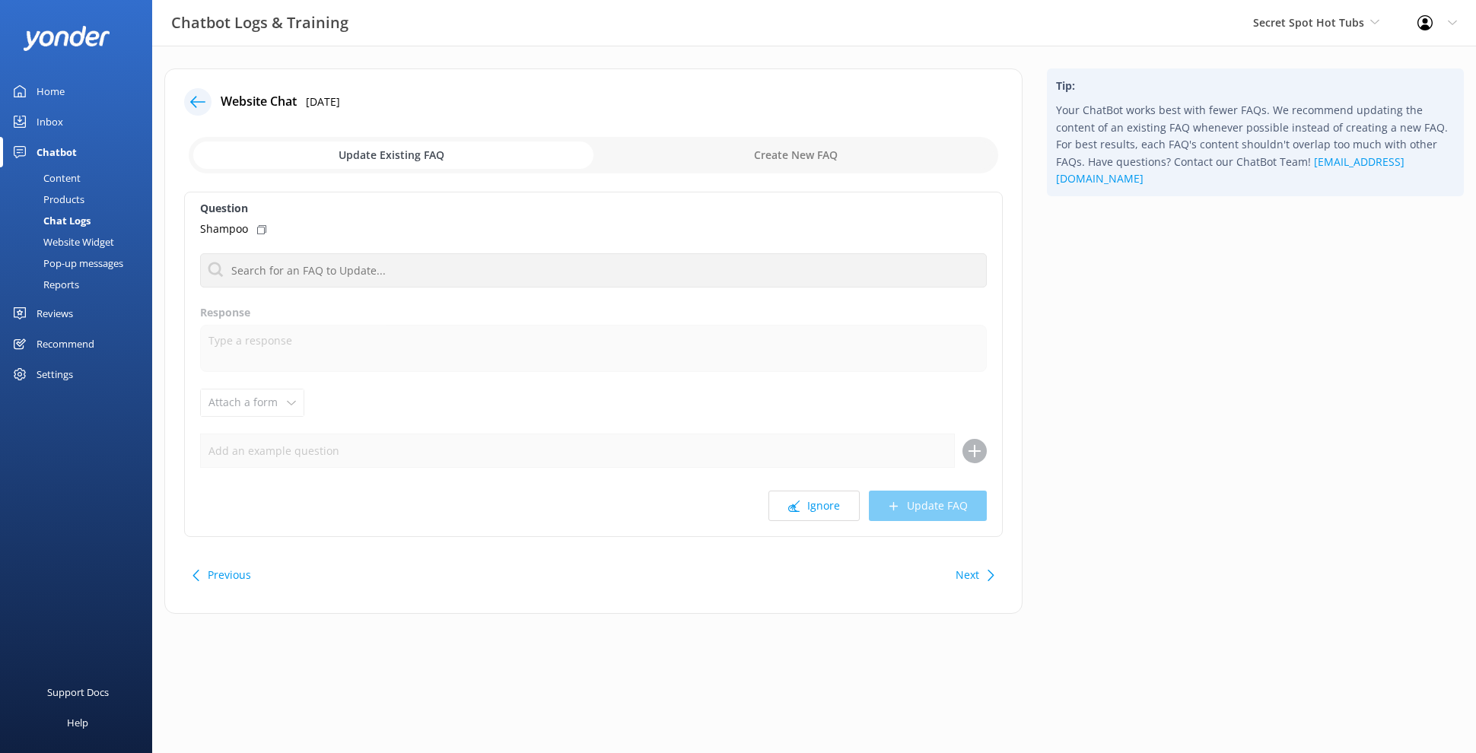
click at [806, 505] on button "Ignore" at bounding box center [813, 506] width 91 height 30
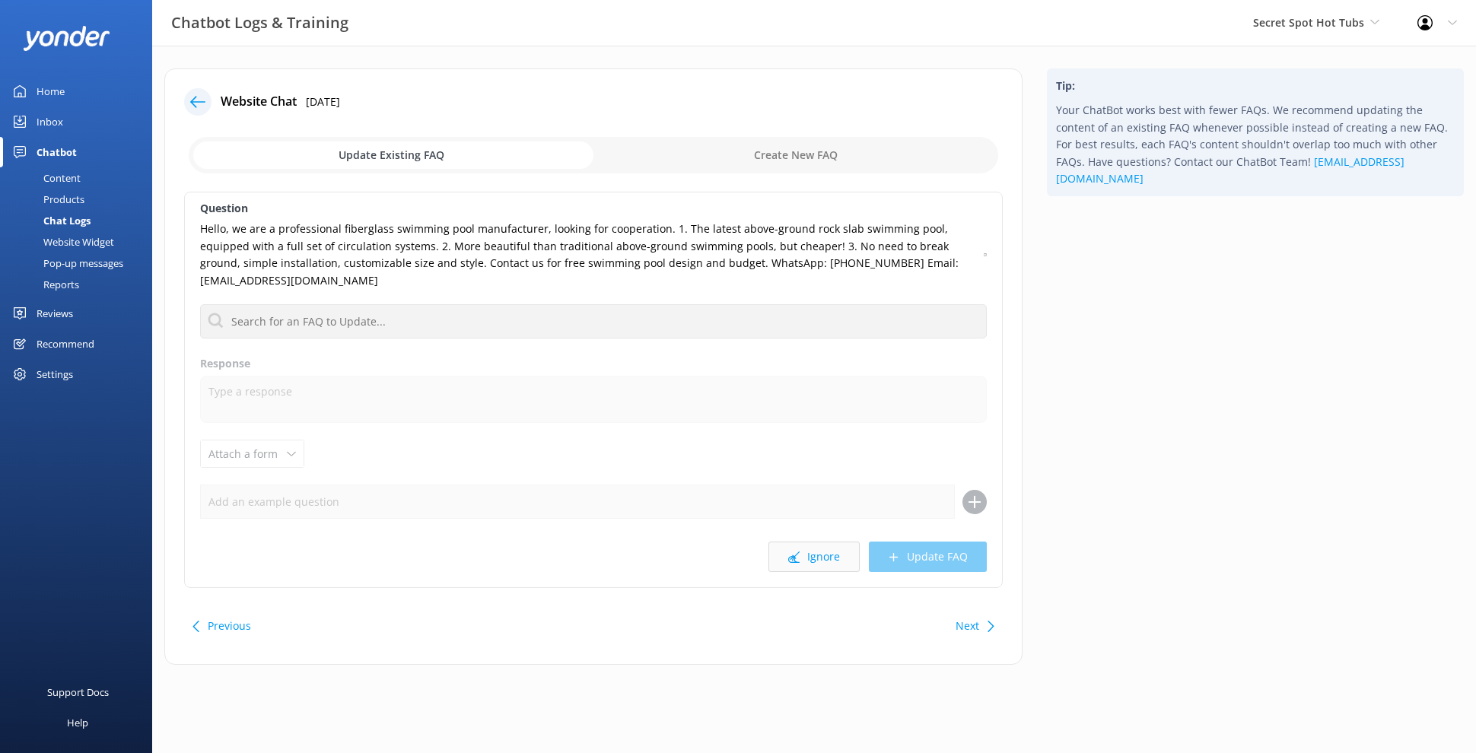
click at [823, 563] on button "Ignore" at bounding box center [813, 557] width 91 height 30
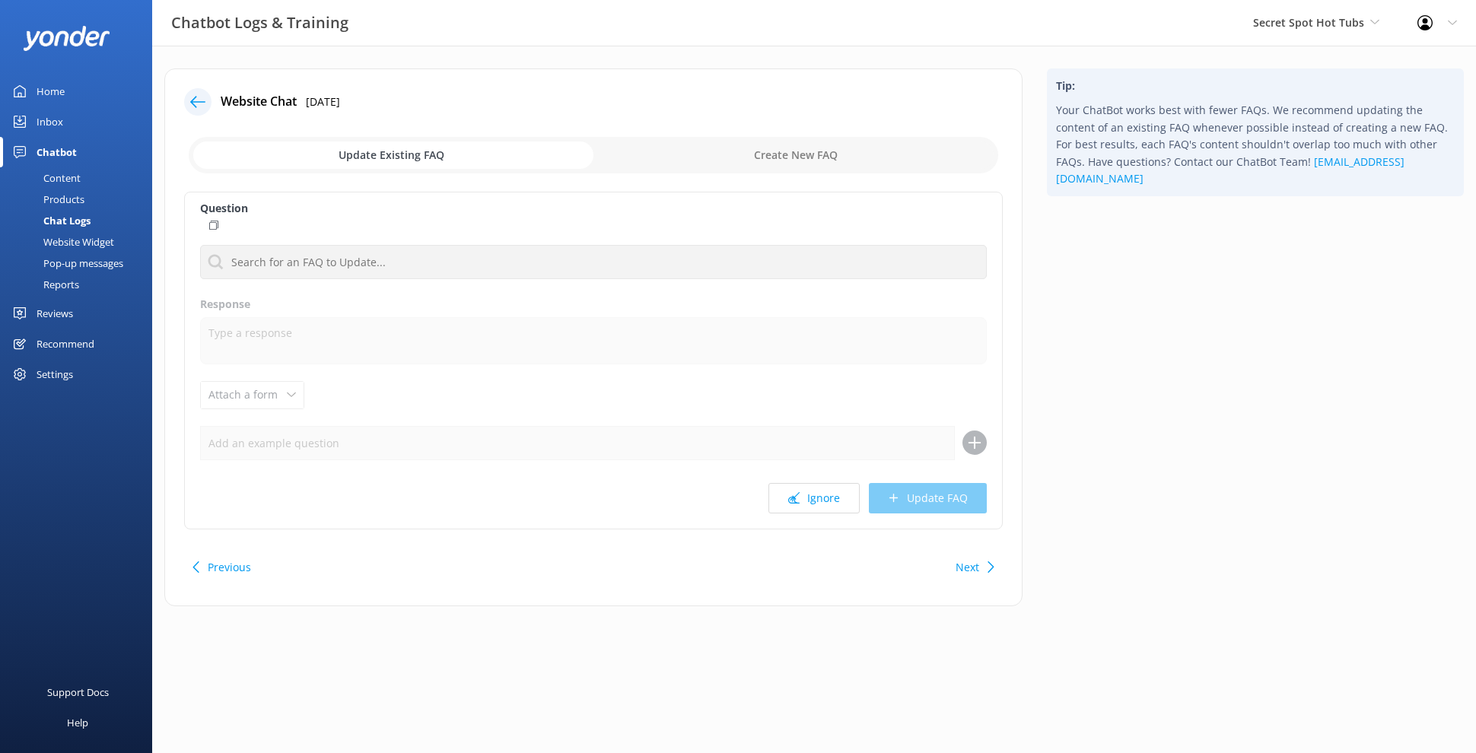
click at [823, 563] on div "Previous Next" at bounding box center [593, 567] width 818 height 43
click at [813, 489] on button "Ignore" at bounding box center [813, 498] width 91 height 30
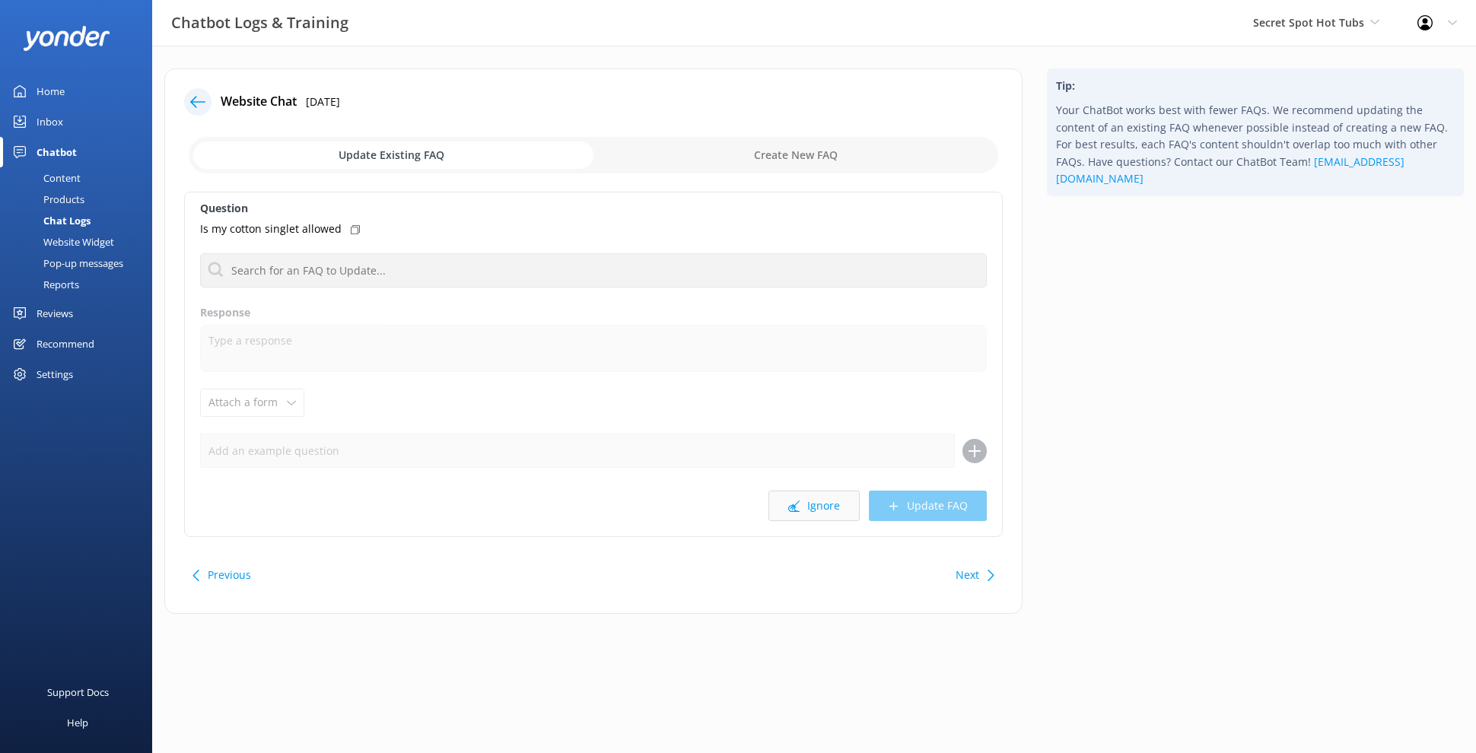
click at [818, 498] on button "Ignore" at bounding box center [813, 506] width 91 height 30
click at [823, 514] on button "Ignore" at bounding box center [813, 506] width 91 height 30
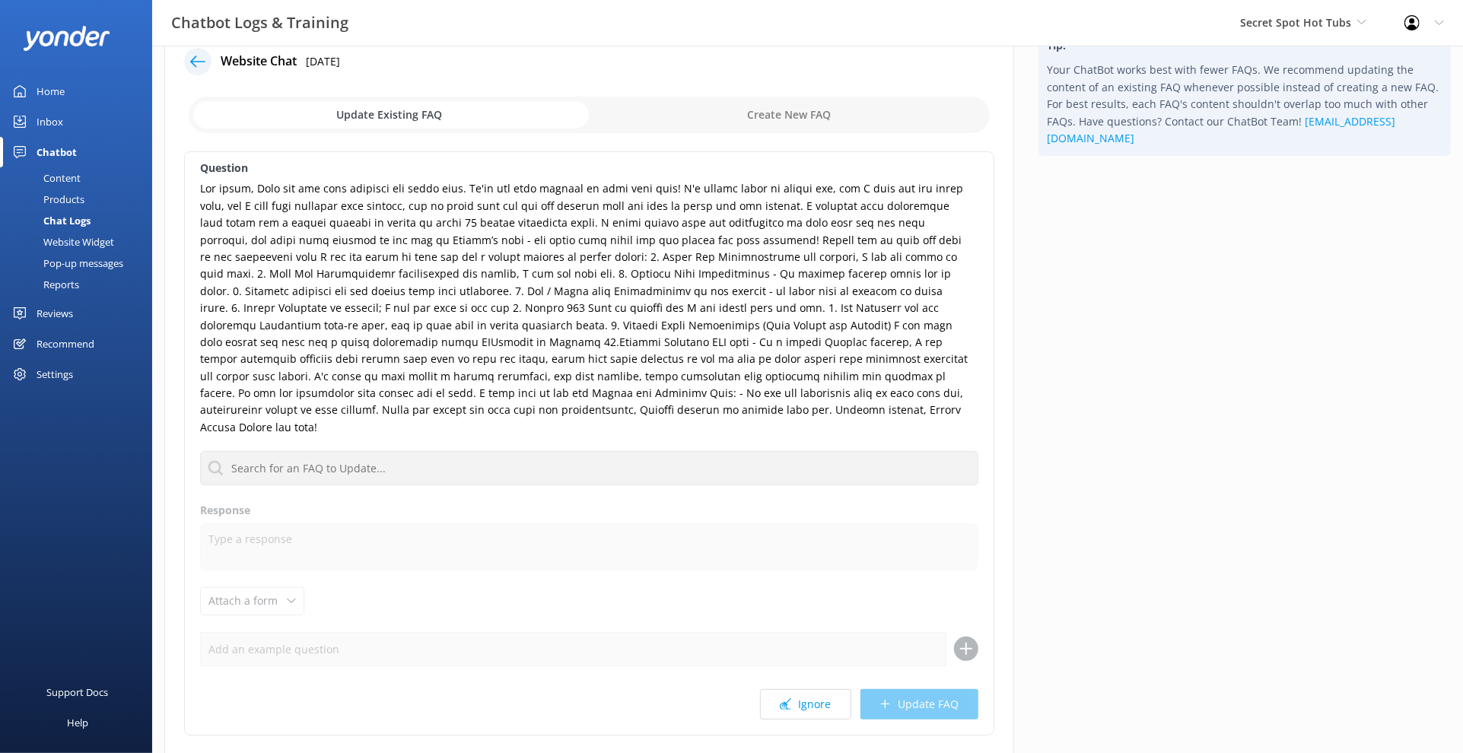
scroll to position [58, 0]
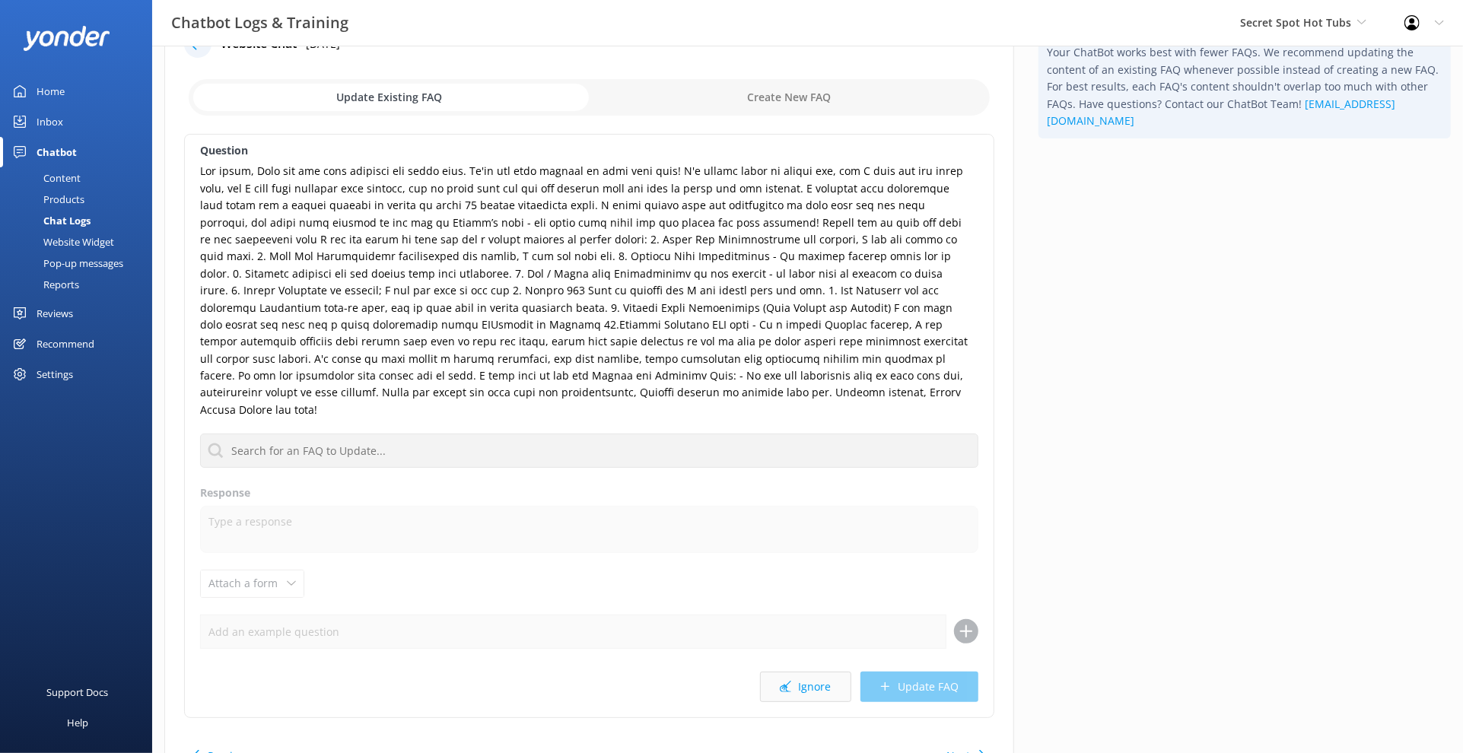
click at [816, 637] on button "Ignore" at bounding box center [805, 687] width 91 height 30
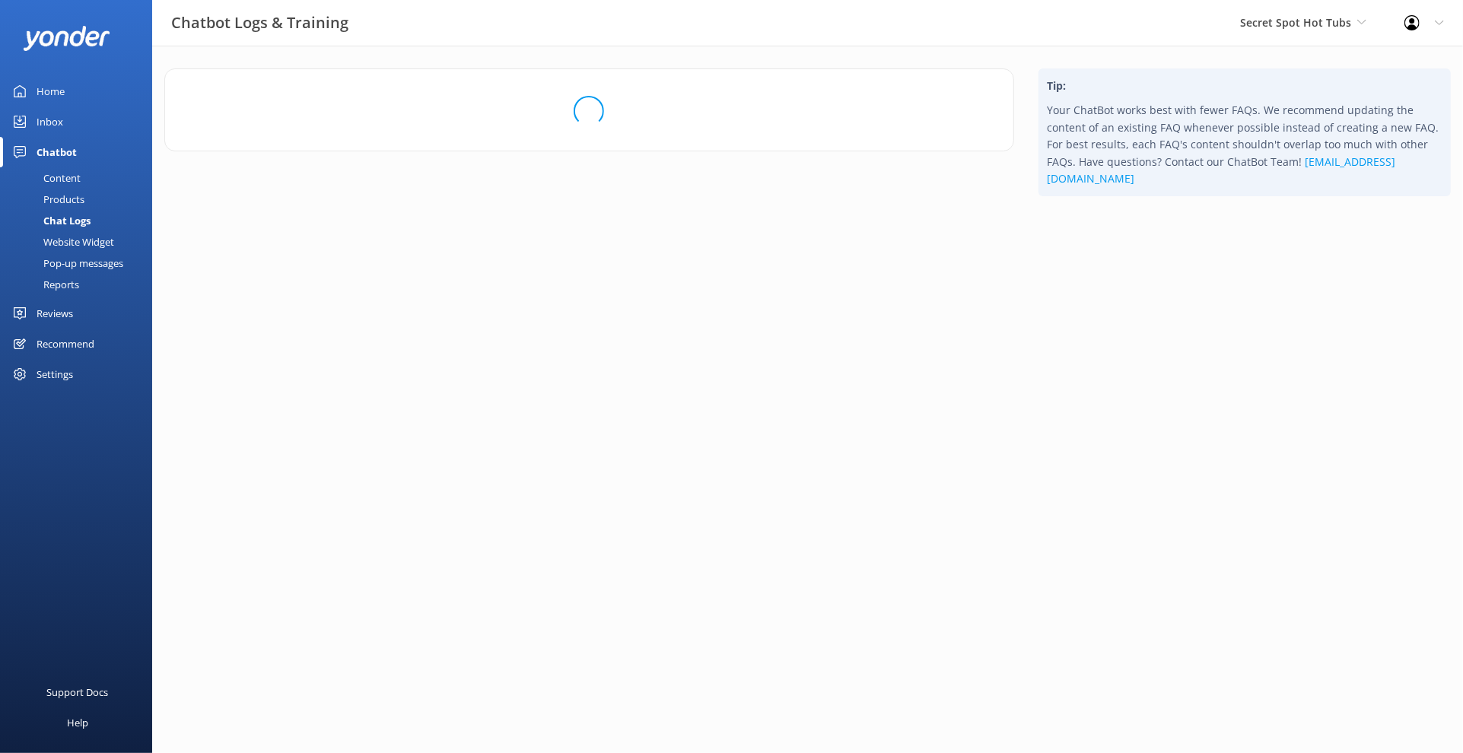
scroll to position [0, 0]
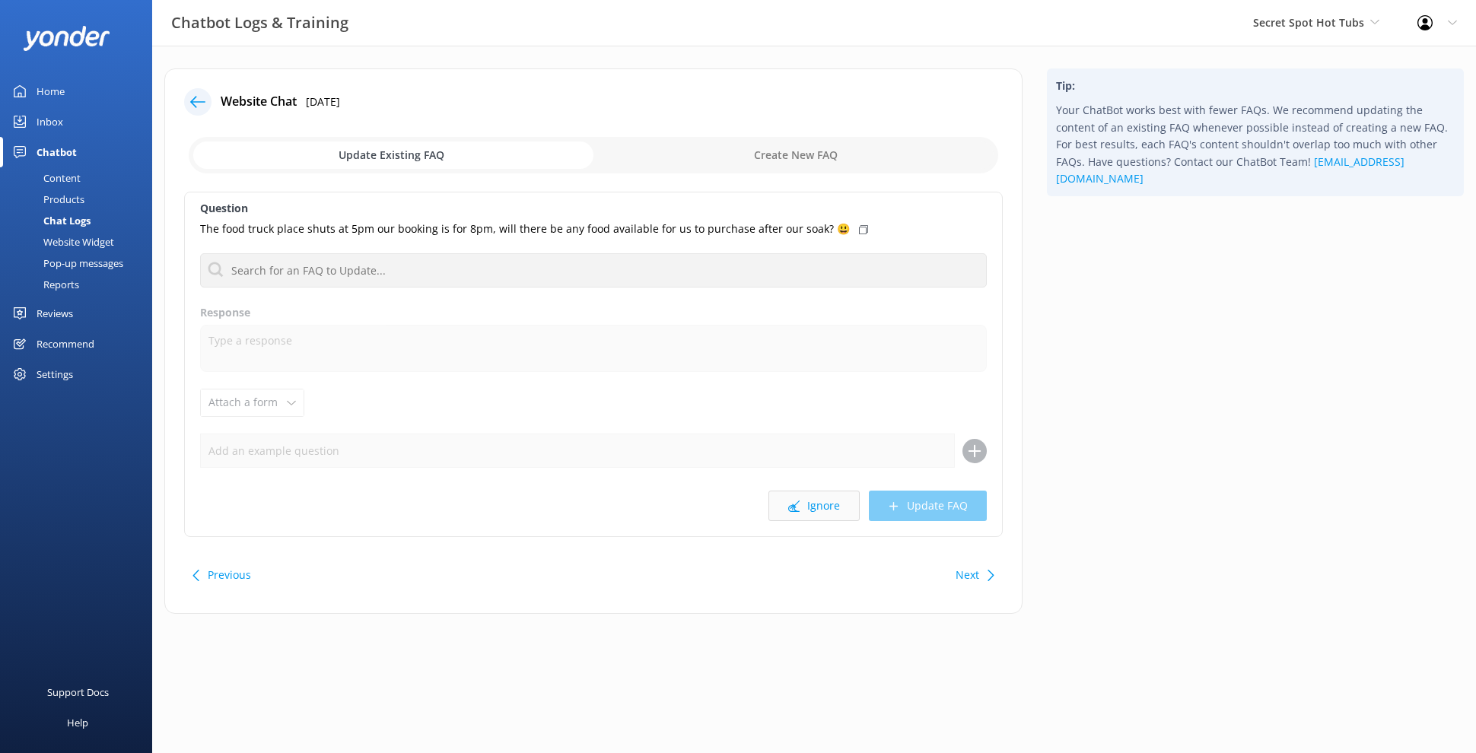
click at [811, 501] on button "Ignore" at bounding box center [813, 506] width 91 height 30
click at [811, 509] on button "Ignore" at bounding box center [813, 506] width 91 height 30
click at [809, 519] on button "Ignore" at bounding box center [813, 506] width 91 height 30
click at [824, 505] on button "Ignore" at bounding box center [813, 506] width 91 height 30
click at [86, 218] on div "Chat Logs" at bounding box center [49, 220] width 81 height 21
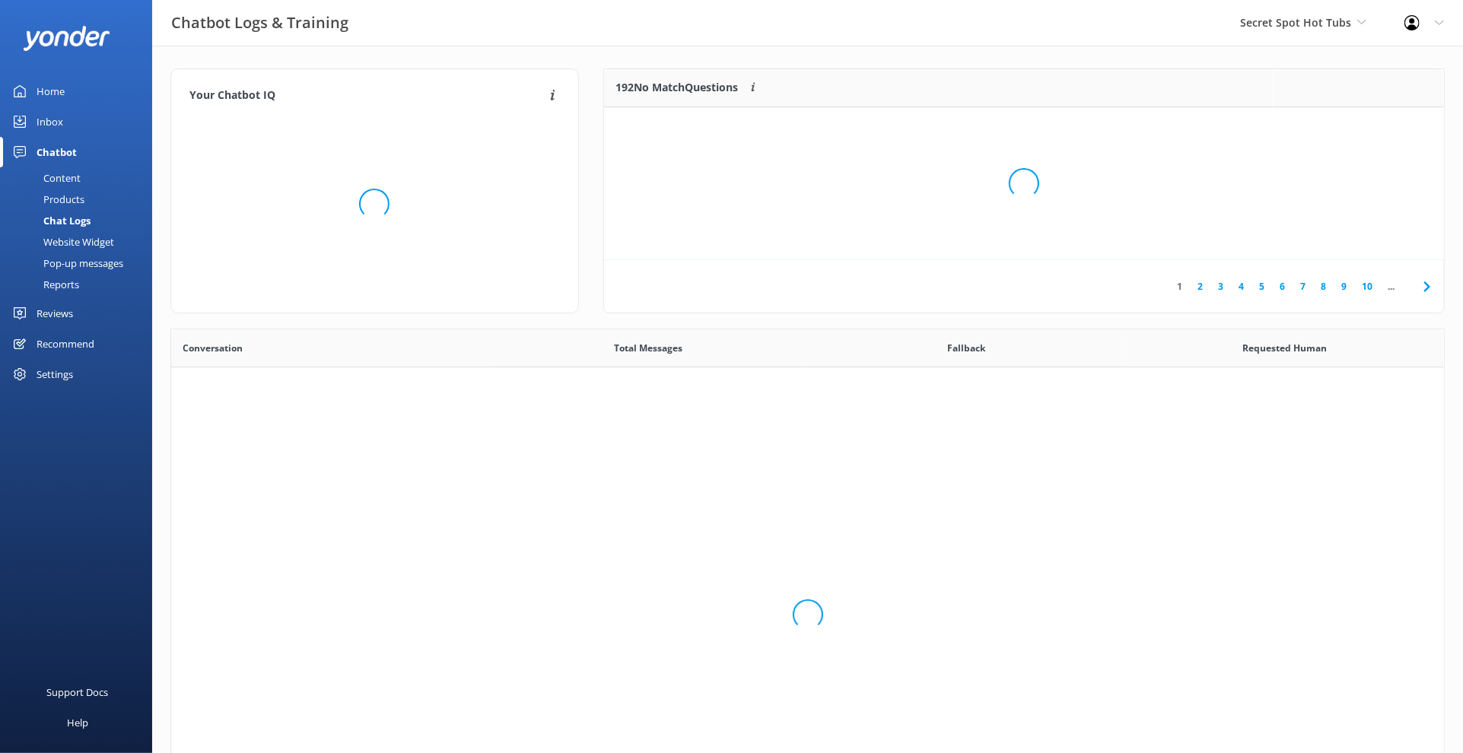
scroll to position [520, 1260]
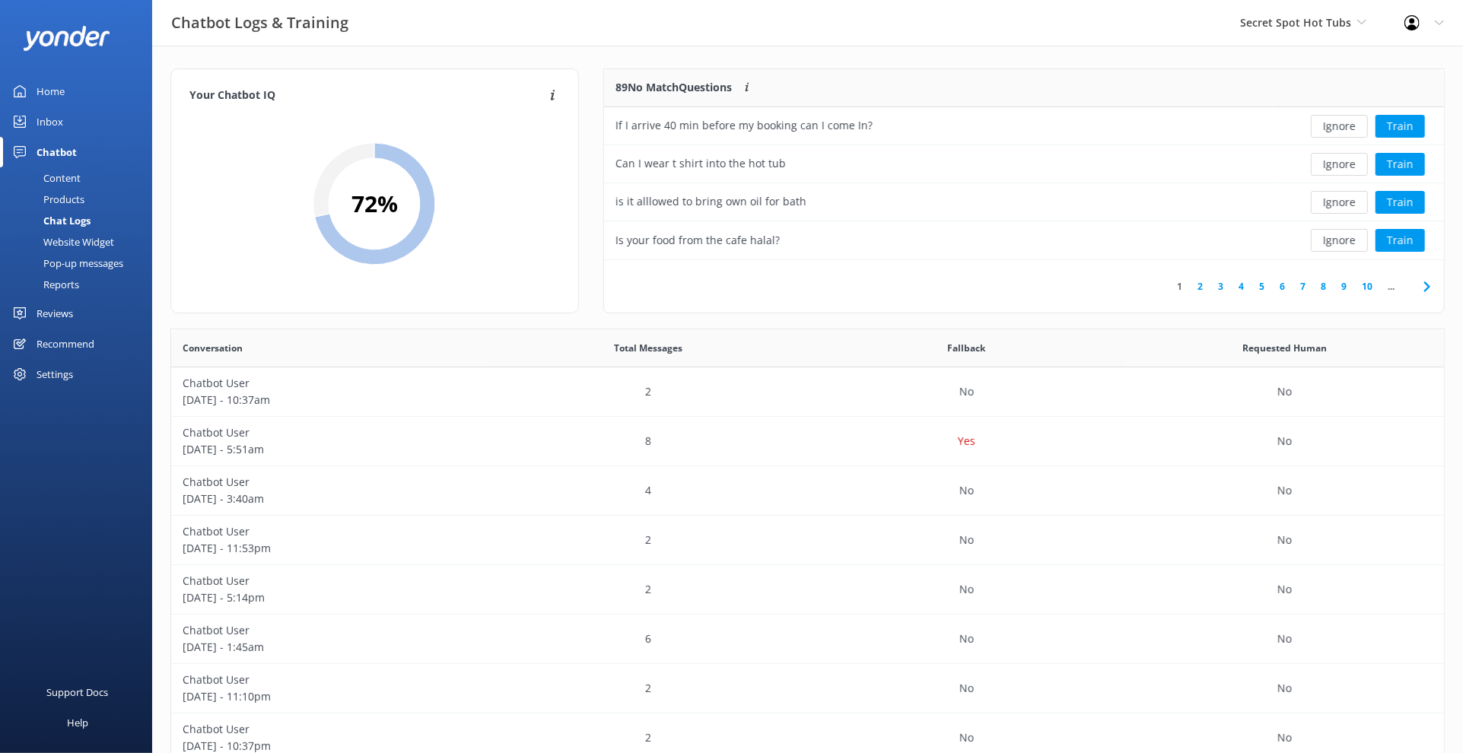
click at [1241, 283] on link "10" at bounding box center [1367, 286] width 26 height 14
click at [1241, 283] on link "15" at bounding box center [1367, 286] width 26 height 14
click at [1241, 283] on link "20" at bounding box center [1367, 286] width 26 height 14
click at [1241, 288] on link "23" at bounding box center [1389, 286] width 26 height 14
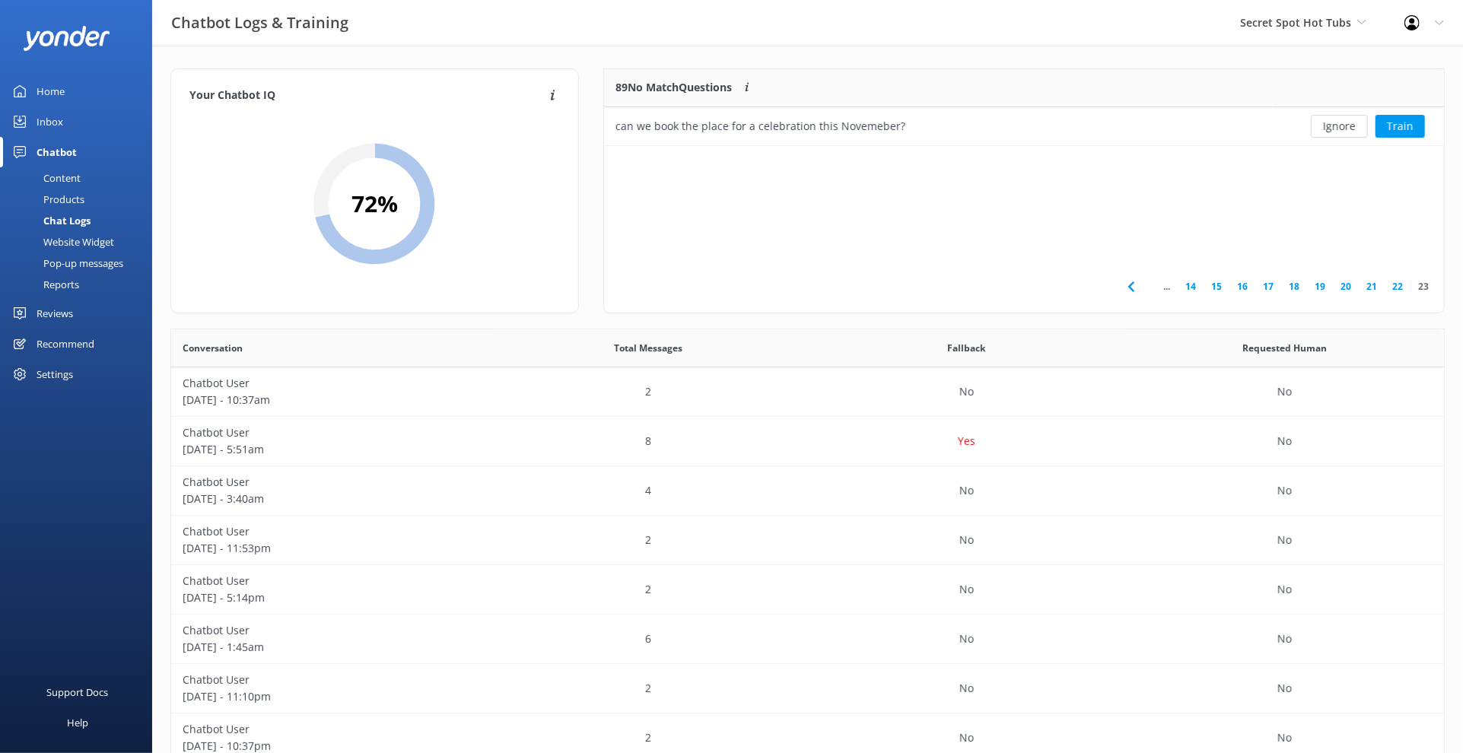
scroll to position [64, 826]
click at [1198, 285] on link "14" at bounding box center [1190, 286] width 26 height 14
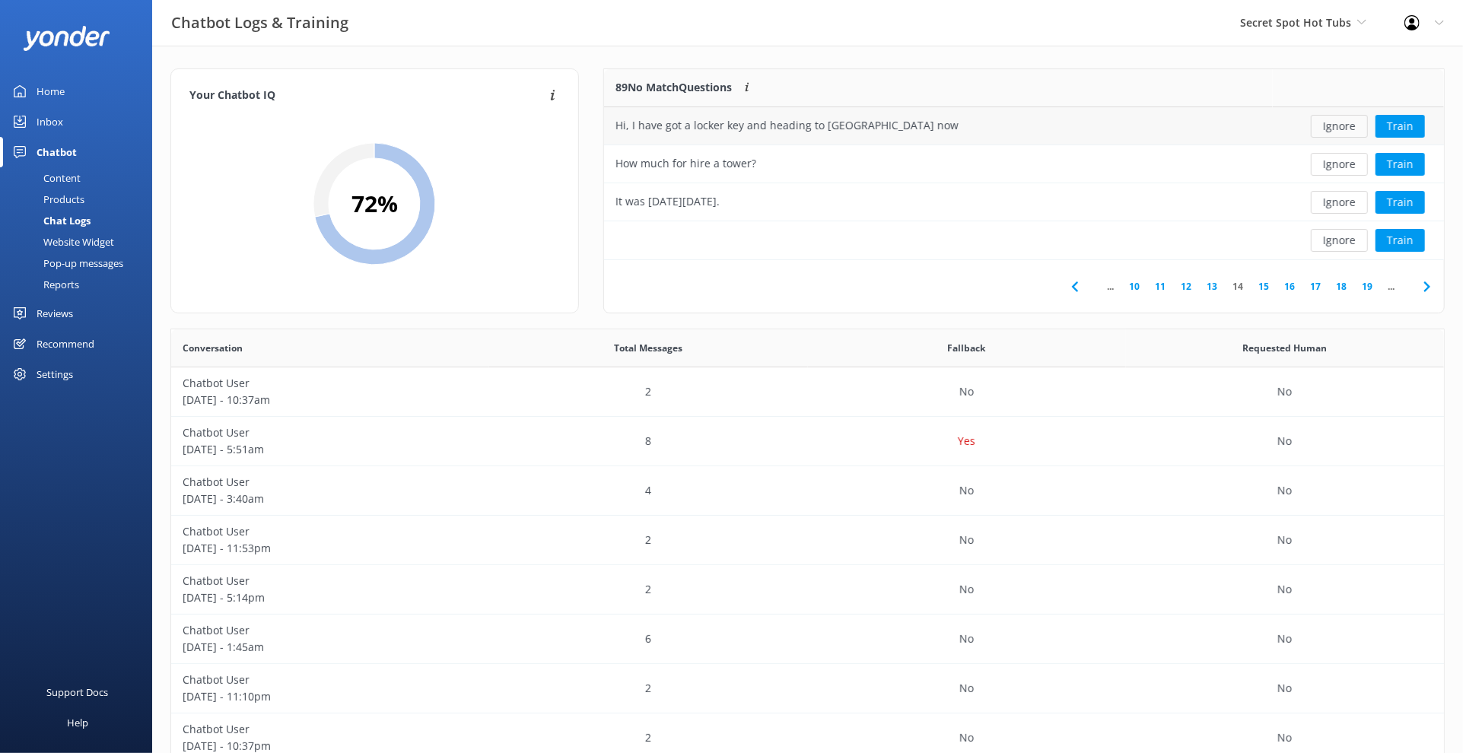
click at [1241, 129] on button "Ignore" at bounding box center [1339, 126] width 57 height 23
click at [1241, 133] on button "Ignore" at bounding box center [1339, 126] width 57 height 23
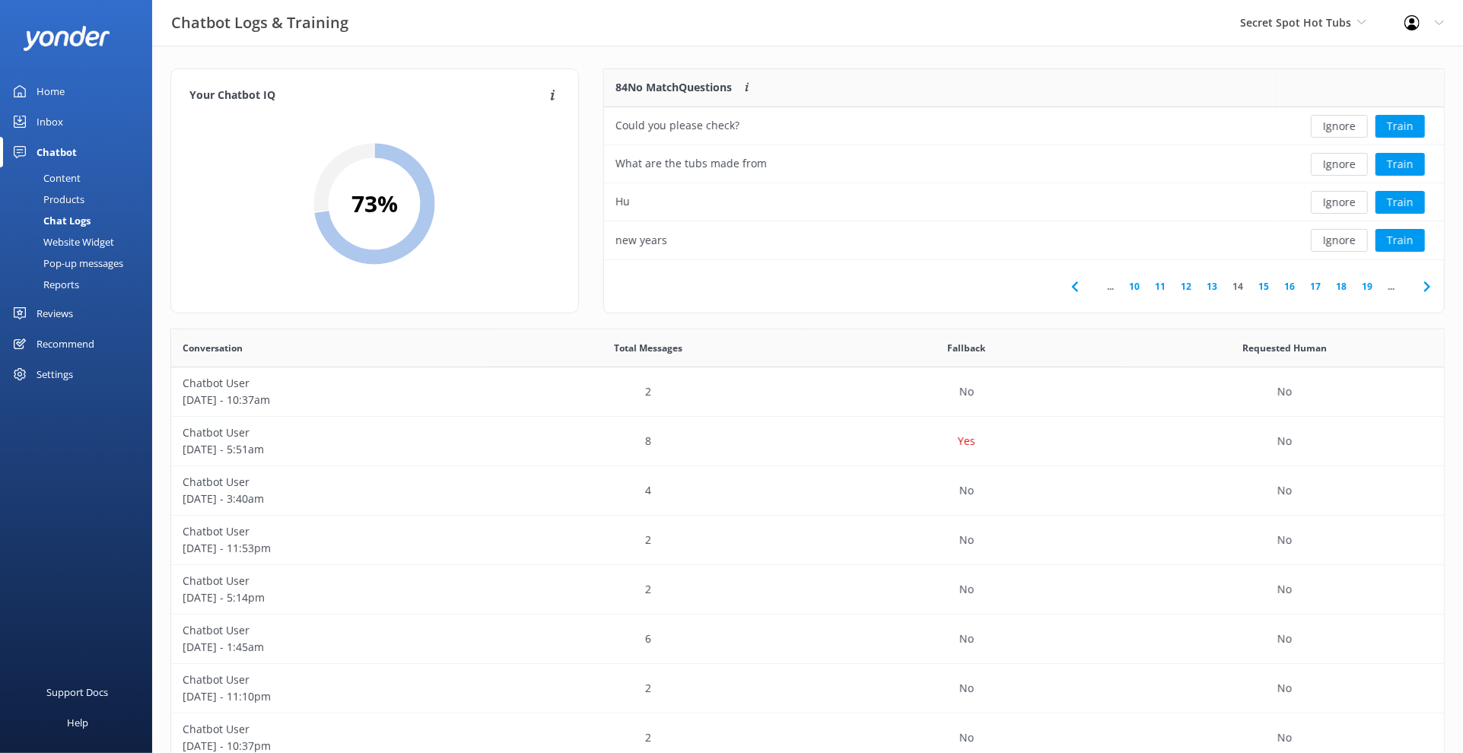
click at [1241, 133] on button "Ignore" at bounding box center [1339, 126] width 57 height 23
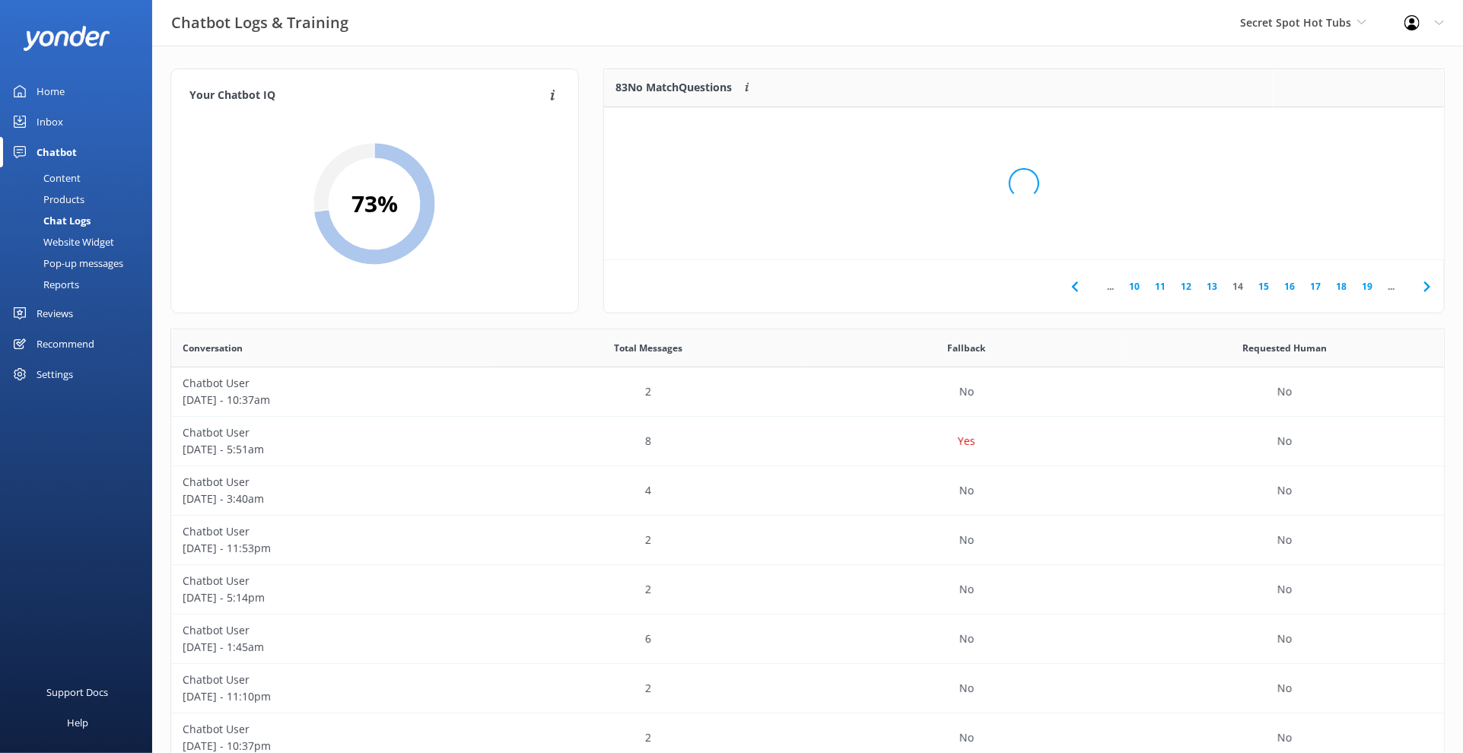
click at [1241, 133] on div "Loading.." at bounding box center [1023, 183] width 809 height 753
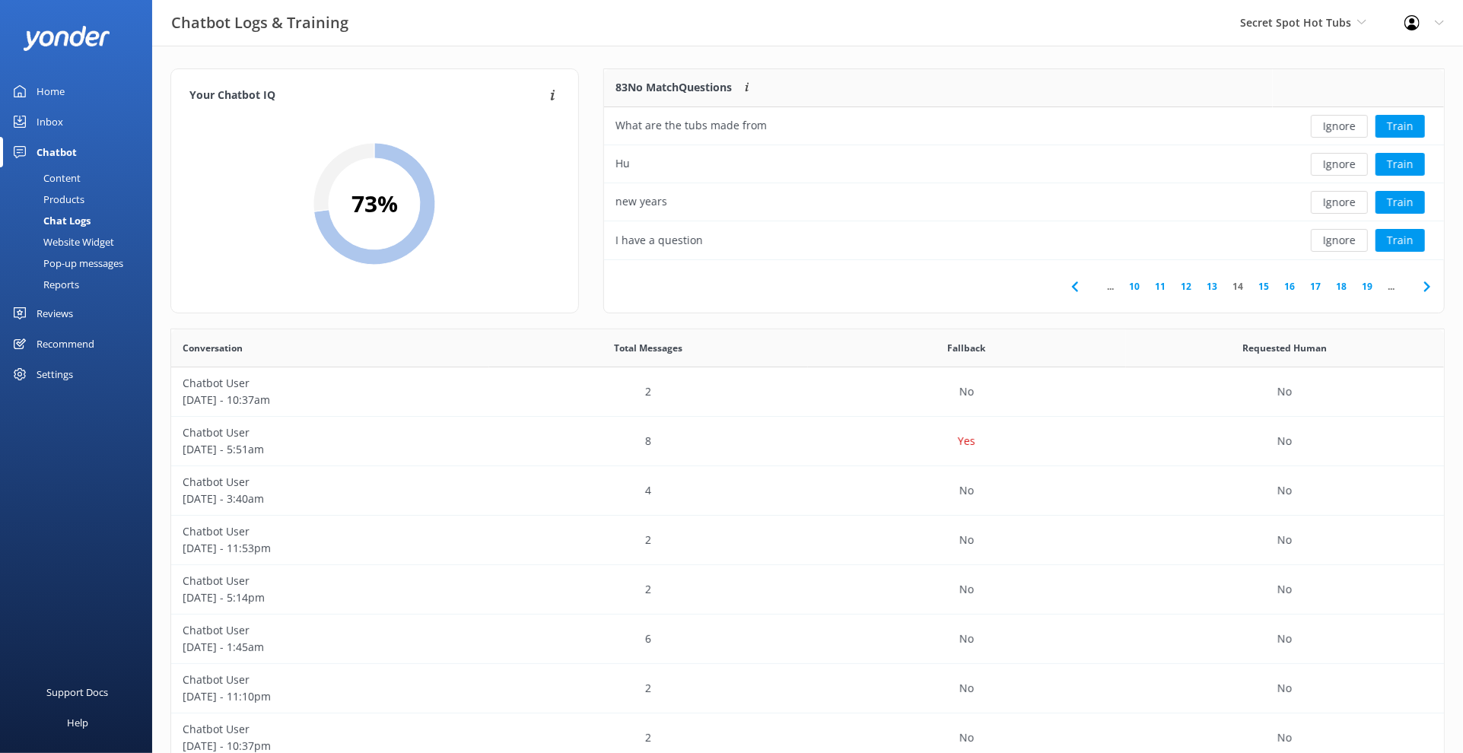
click at [1241, 133] on button "Ignore" at bounding box center [1339, 126] width 57 height 23
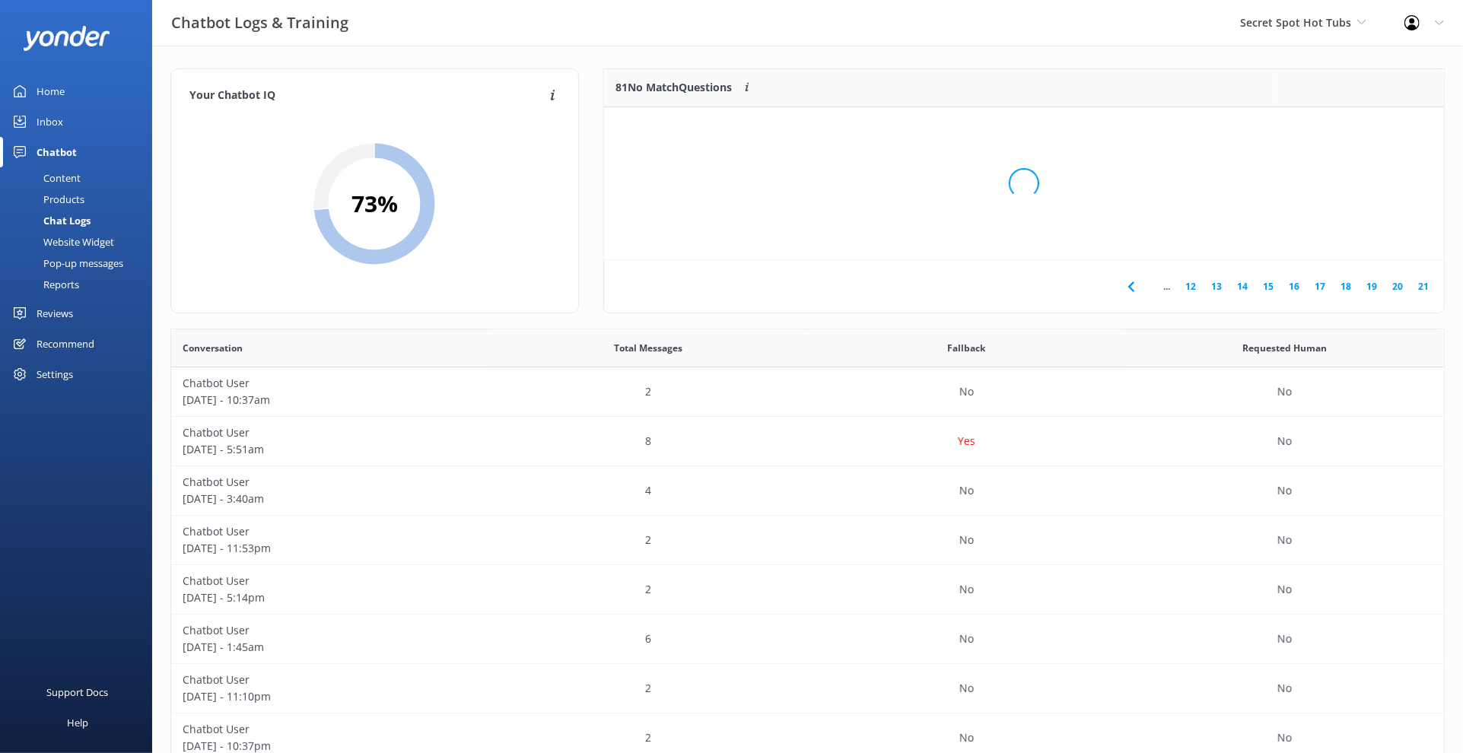
scroll to position [177, 826]
click at [551, 193] on div "73 %" at bounding box center [374, 203] width 370 height 181
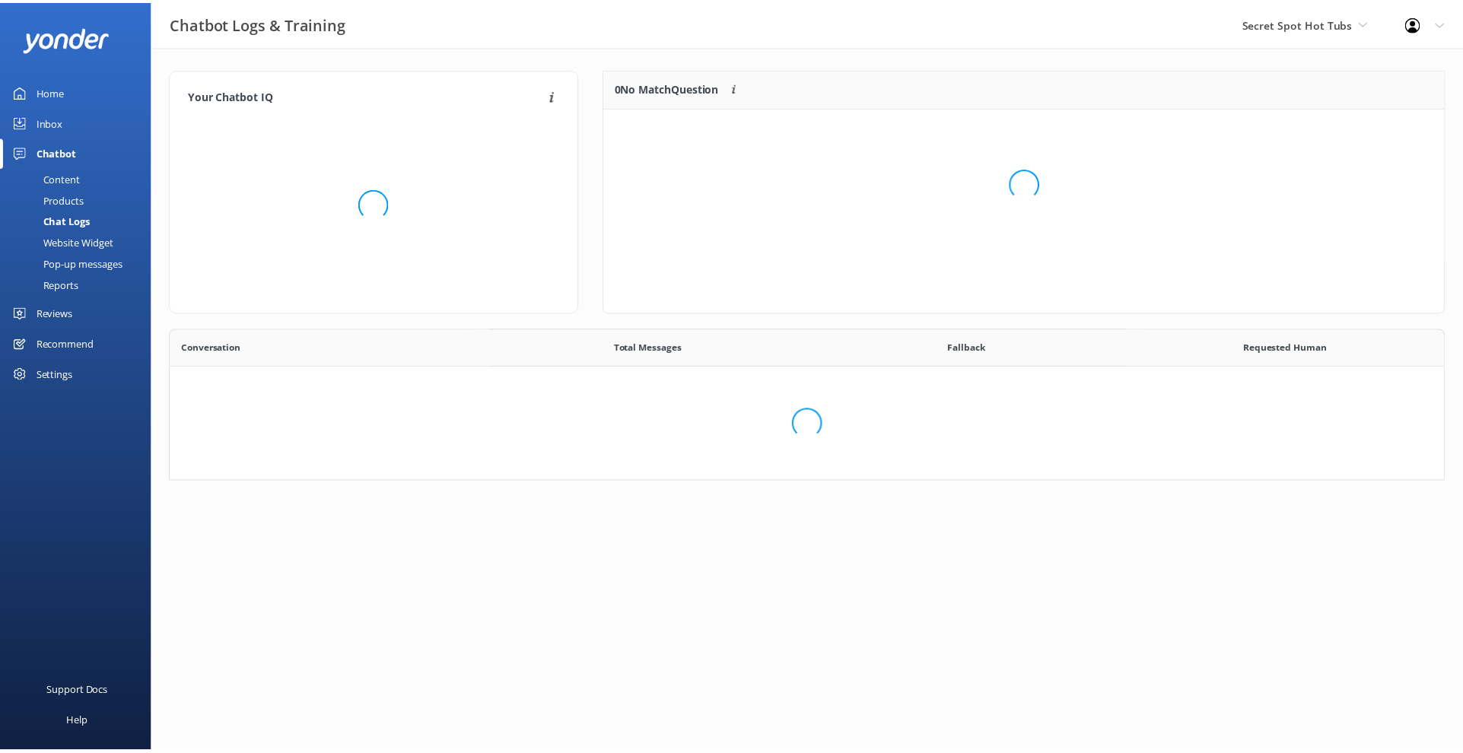
scroll to position [13, 13]
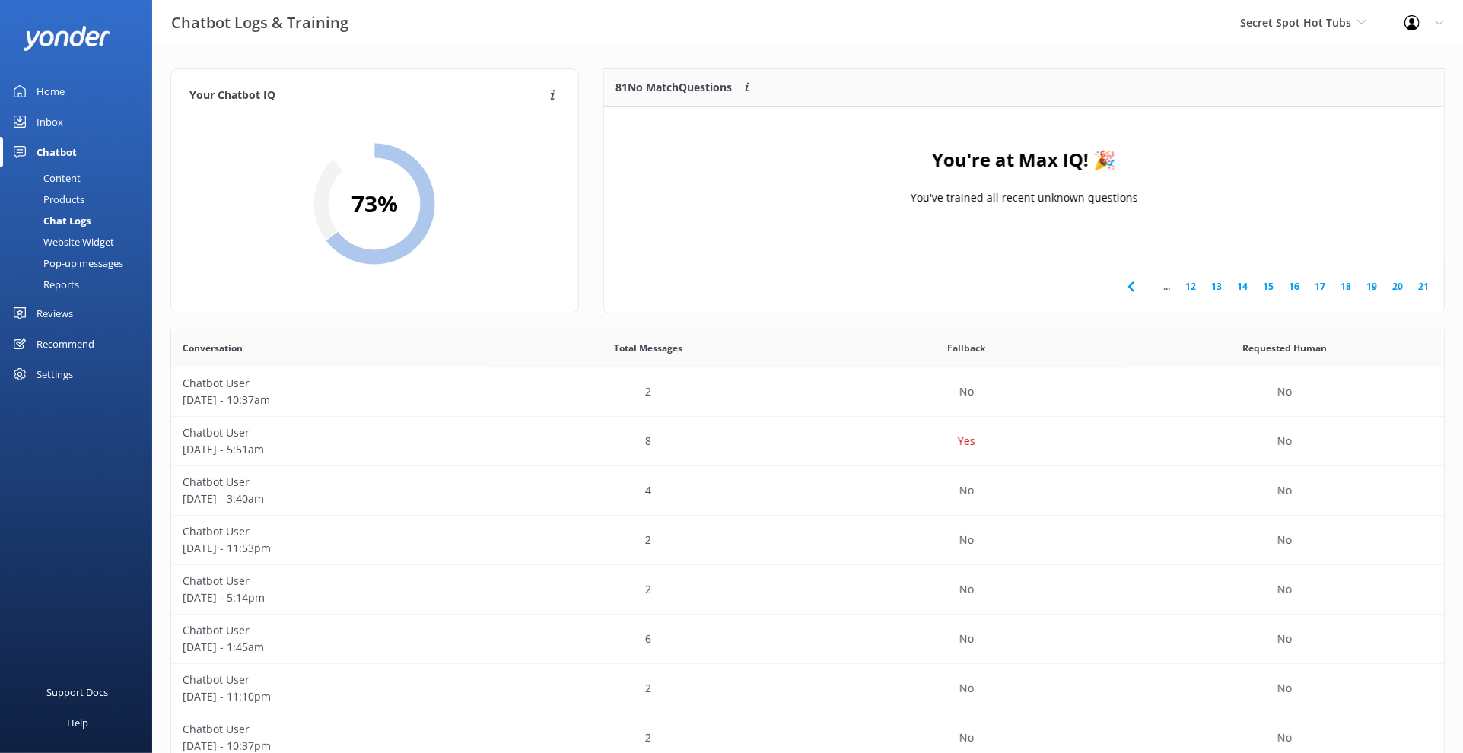
click at [1183, 285] on link "12" at bounding box center [1190, 286] width 26 height 14
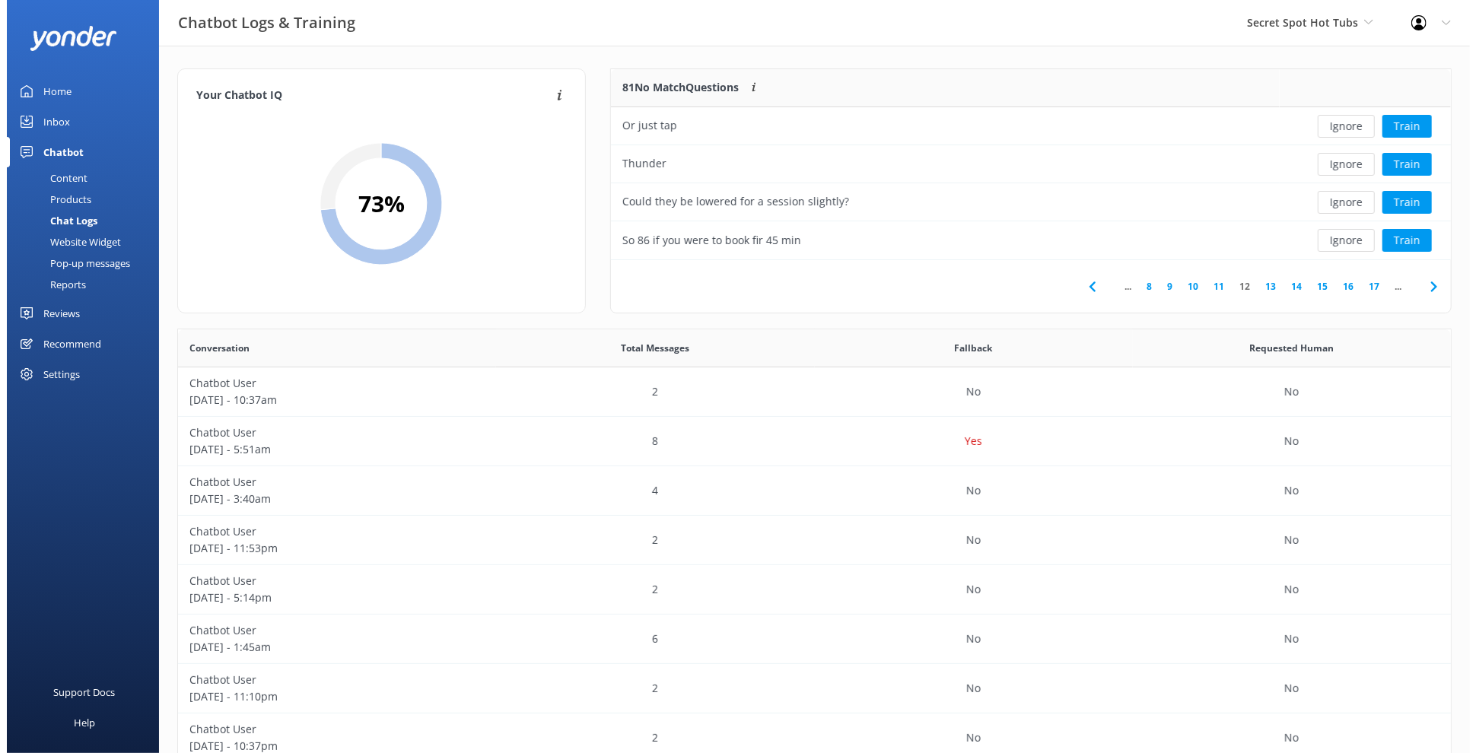
scroll to position [178, 826]
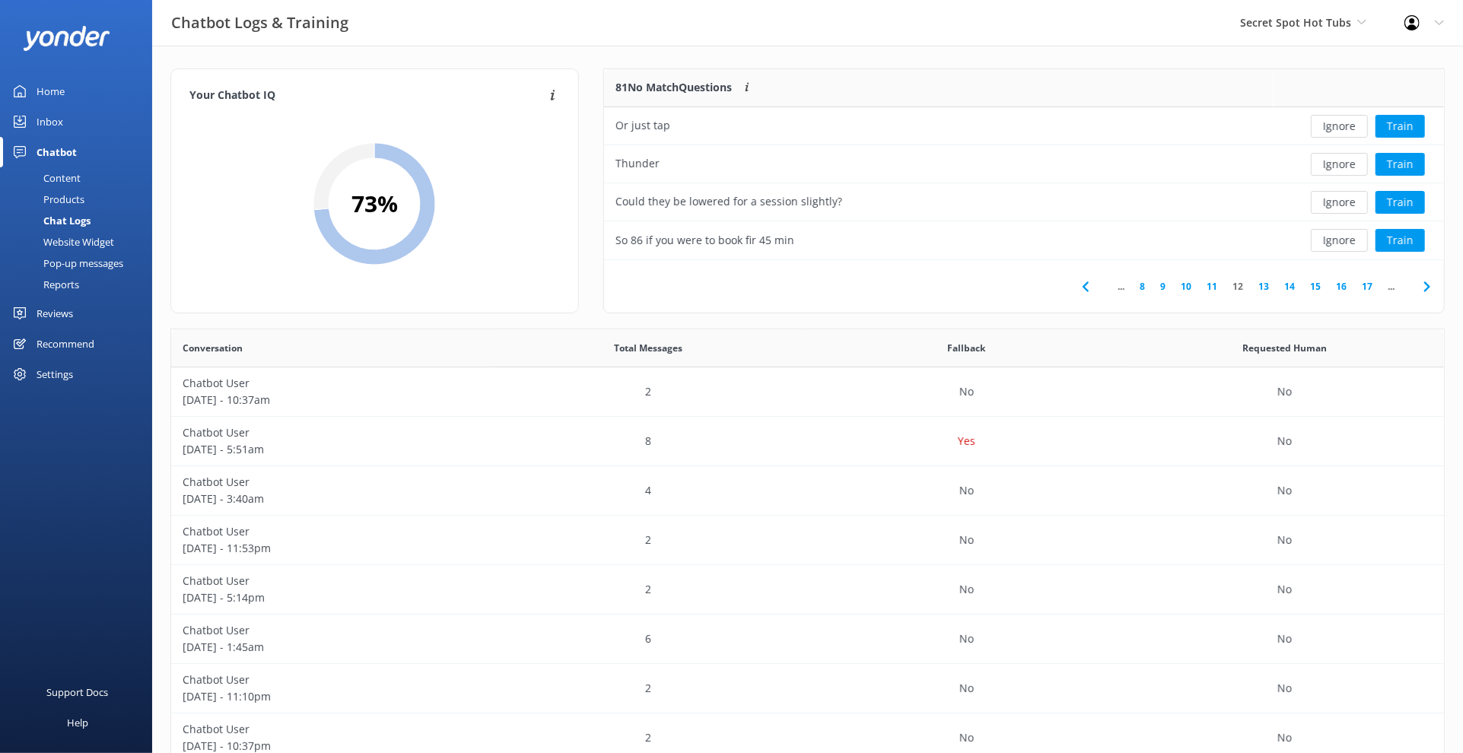
click at [1303, 292] on link "15" at bounding box center [1315, 286] width 26 height 14
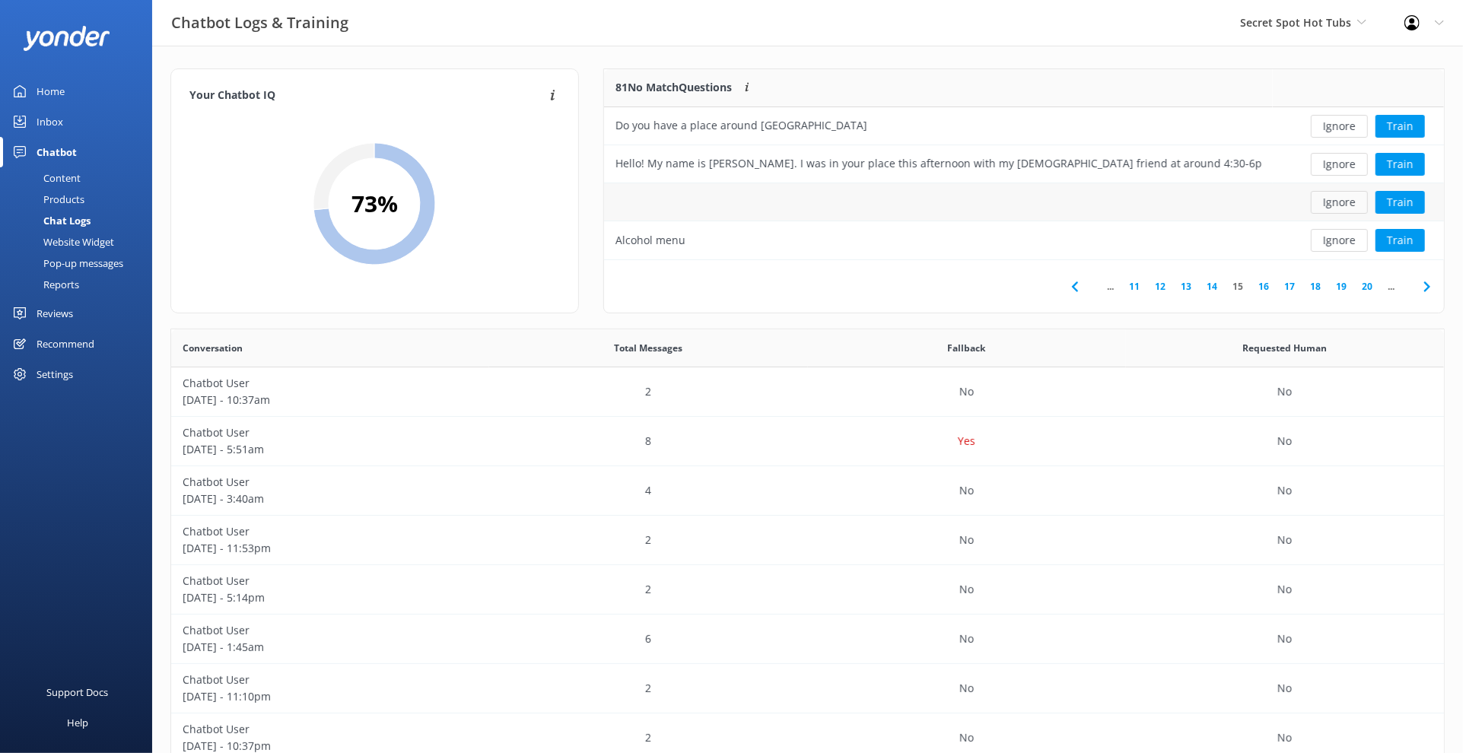
click at [1339, 204] on button "Ignore" at bounding box center [1339, 202] width 57 height 23
click at [1390, 240] on button "Train" at bounding box center [1399, 240] width 49 height 23
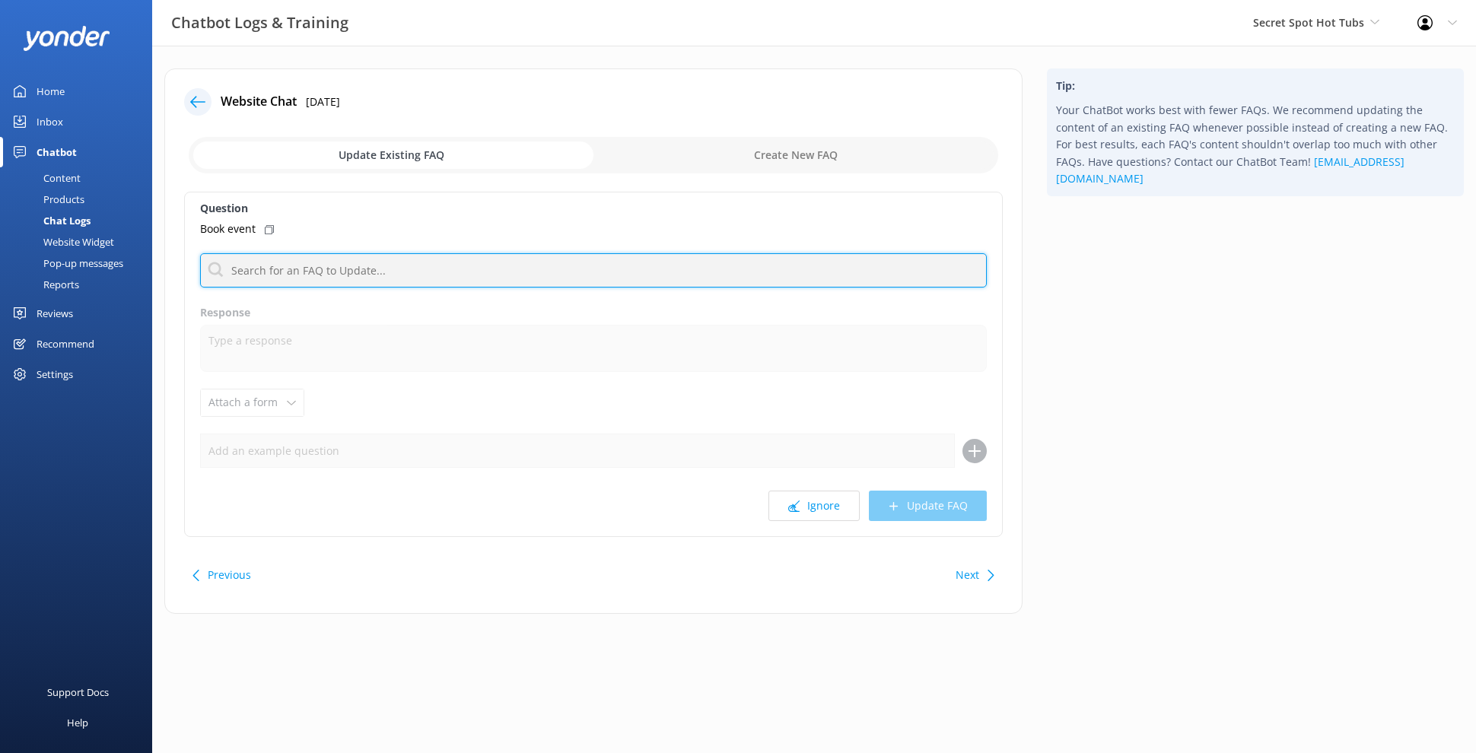
click at [389, 281] on input "text" at bounding box center [593, 270] width 787 height 34
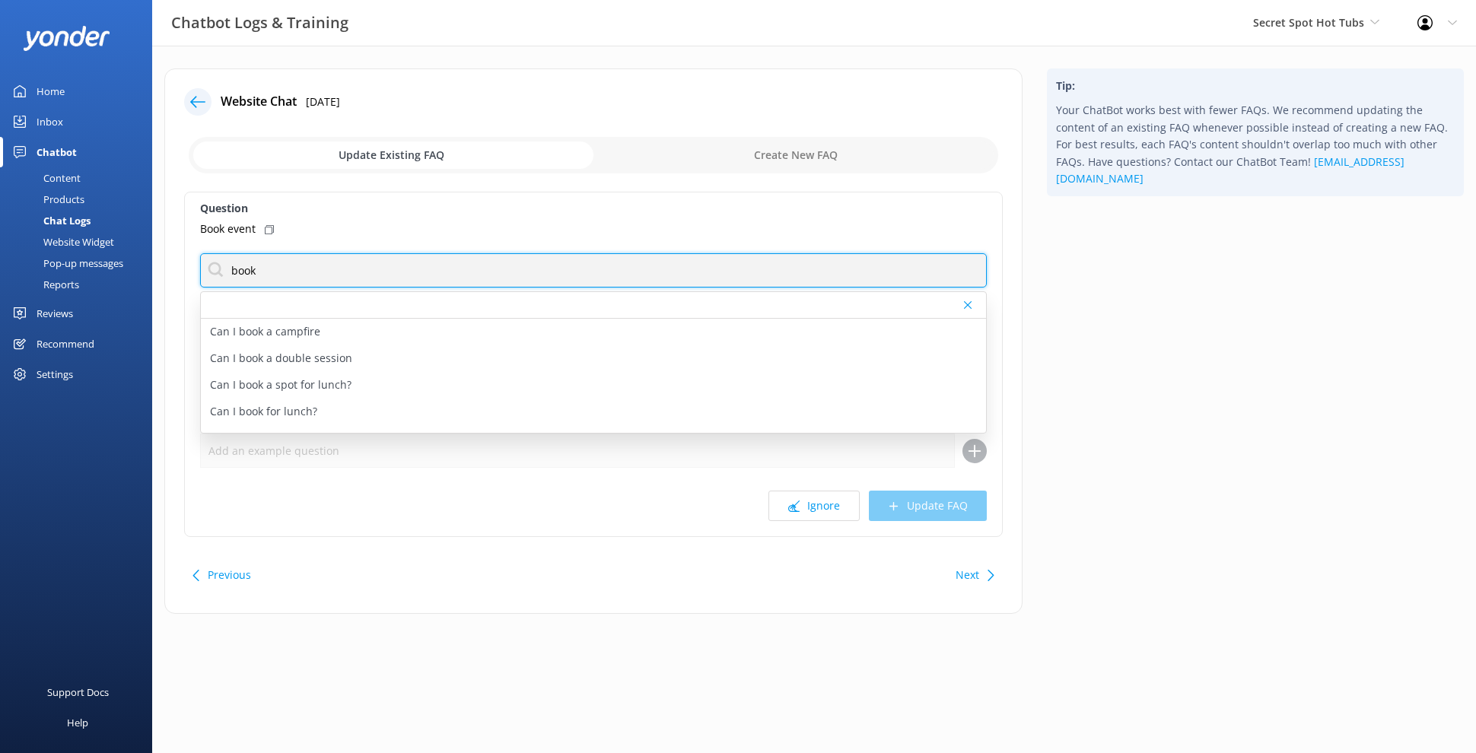
type input "book"
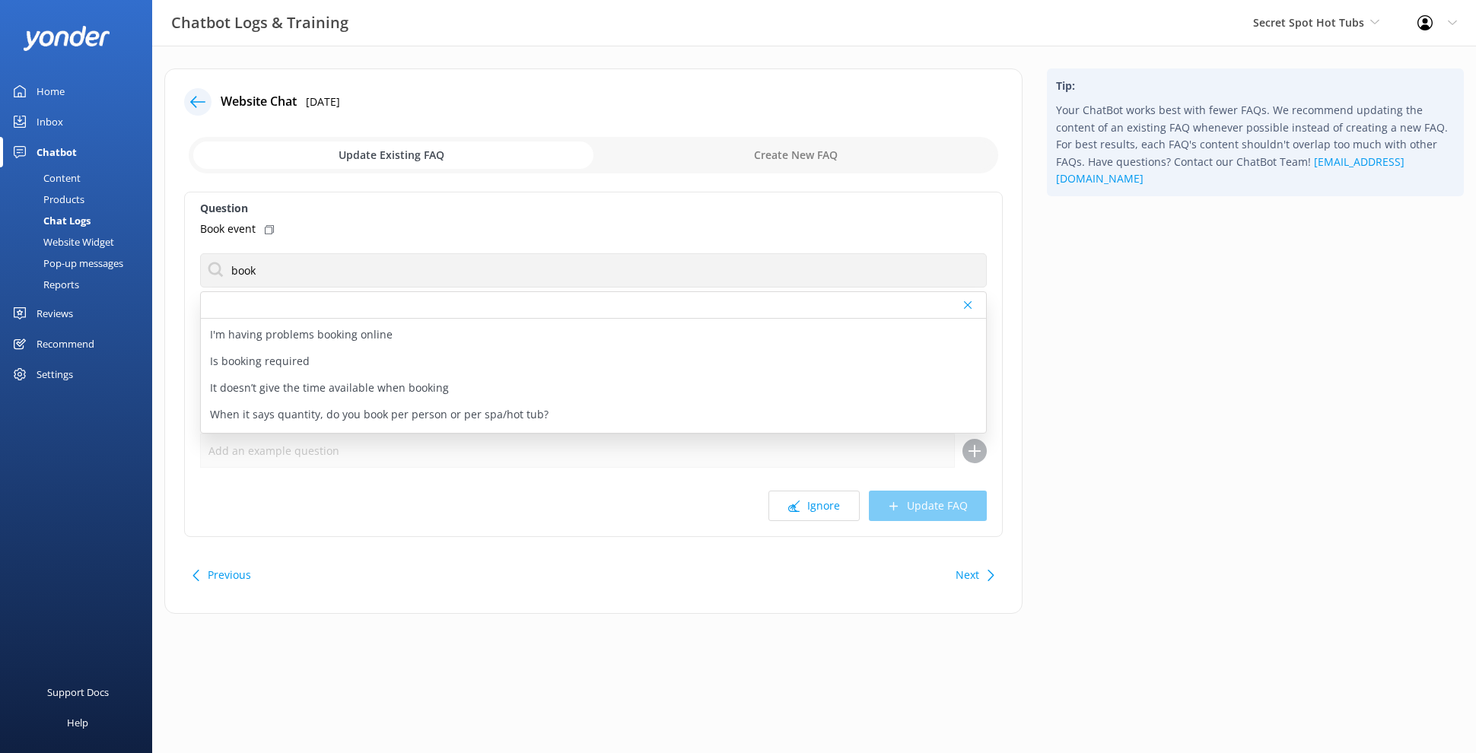
scroll to position [358, 0]
click at [544, 355] on div "Is booking required" at bounding box center [593, 346] width 785 height 27
type textarea "We recommend booking your hot tub session online at https://secretspothottubs.r…"
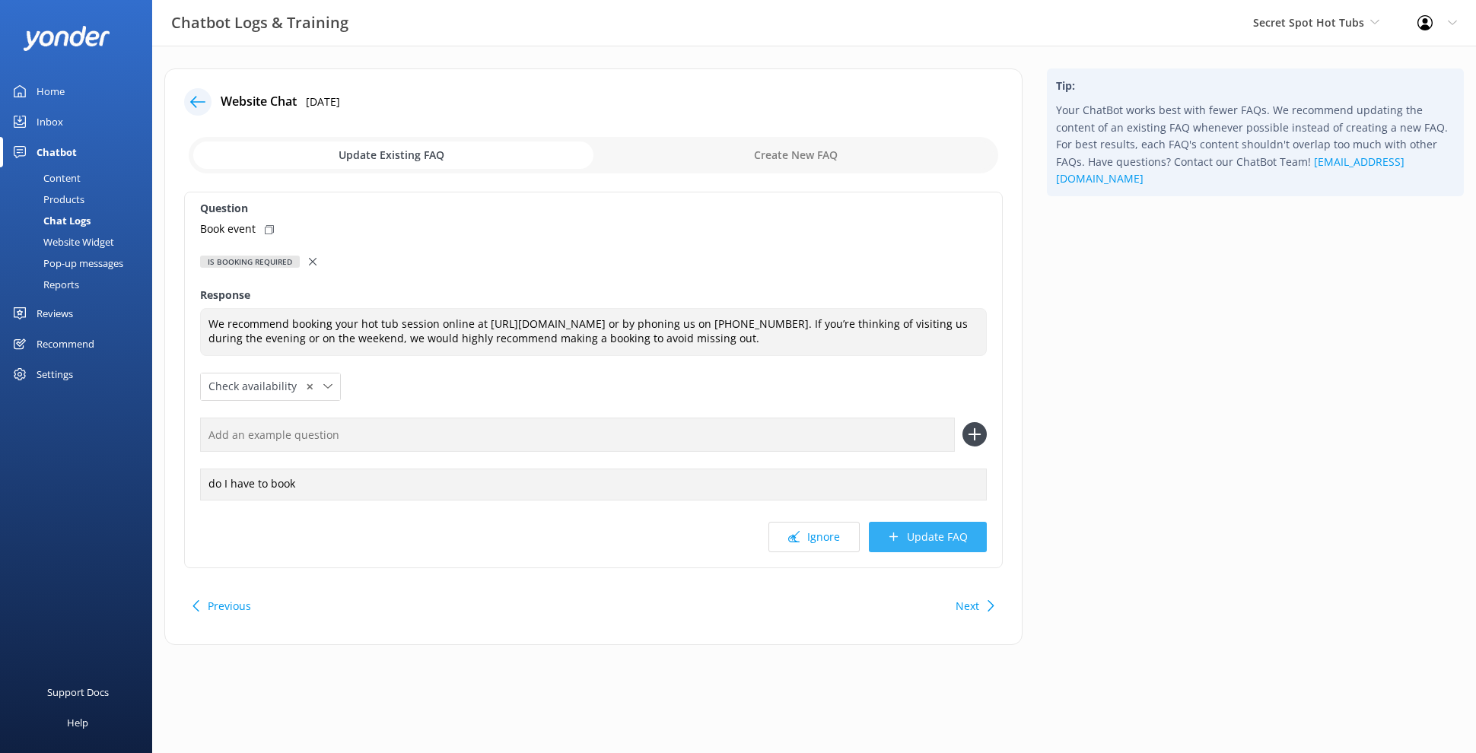
click at [930, 526] on button "Update FAQ" at bounding box center [928, 537] width 118 height 30
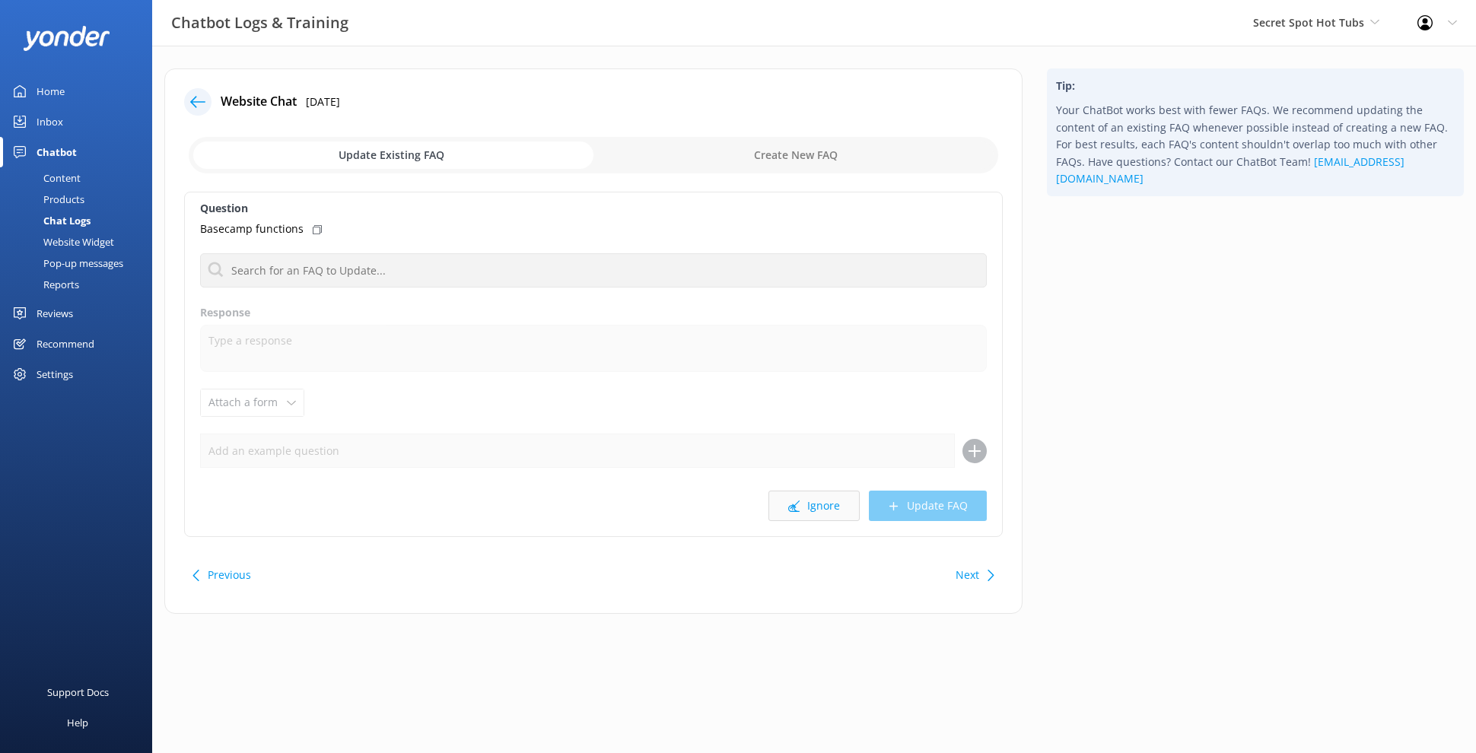
click at [850, 516] on button "Ignore" at bounding box center [813, 506] width 91 height 30
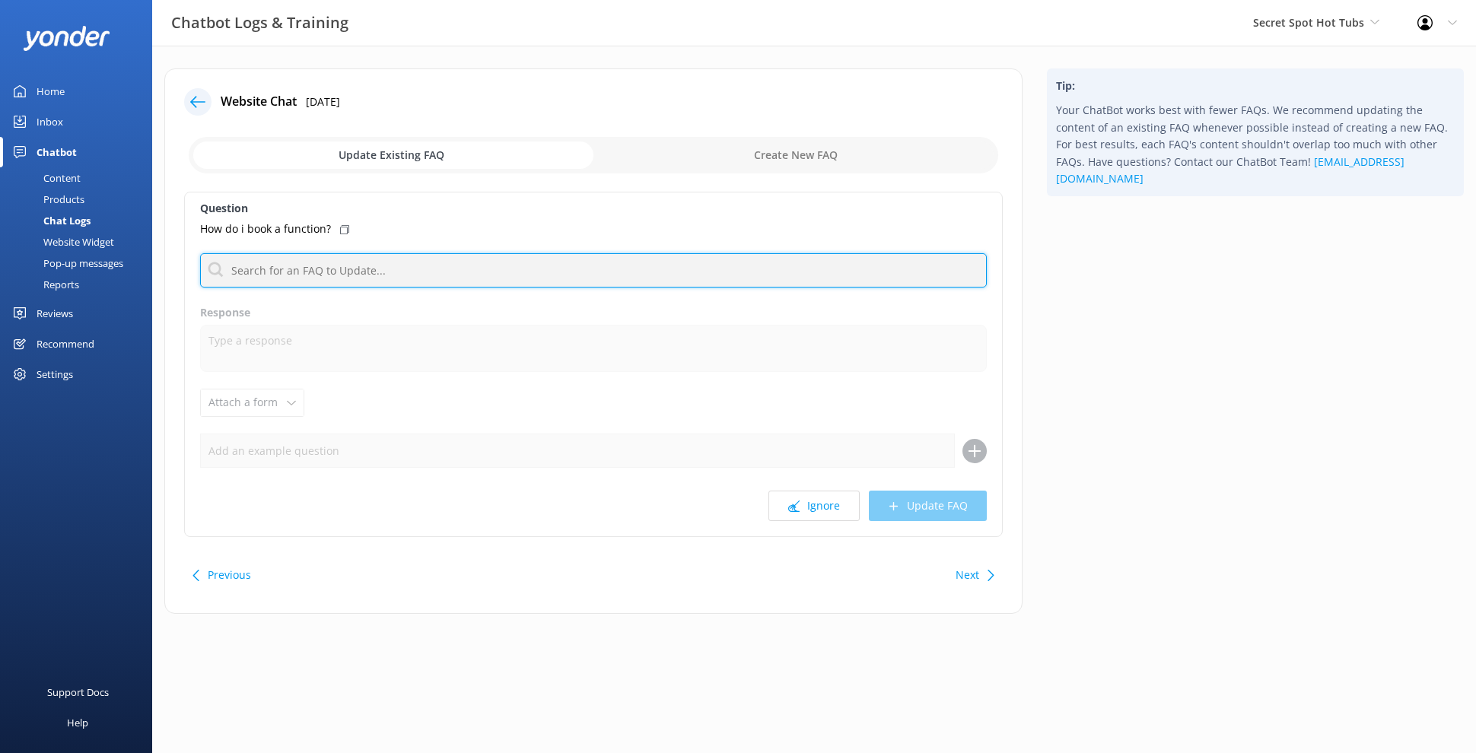
click at [450, 272] on input "text" at bounding box center [593, 270] width 787 height 34
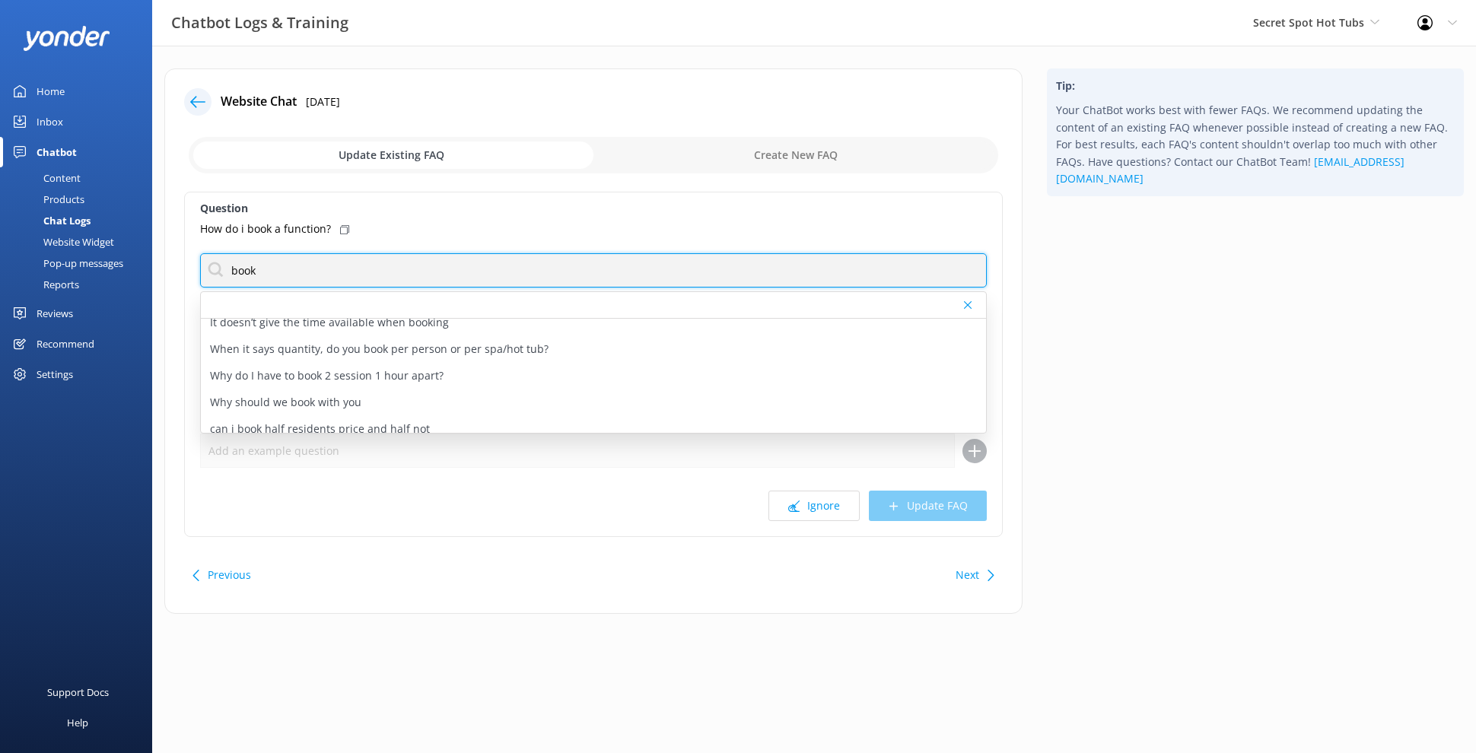
scroll to position [418, 0]
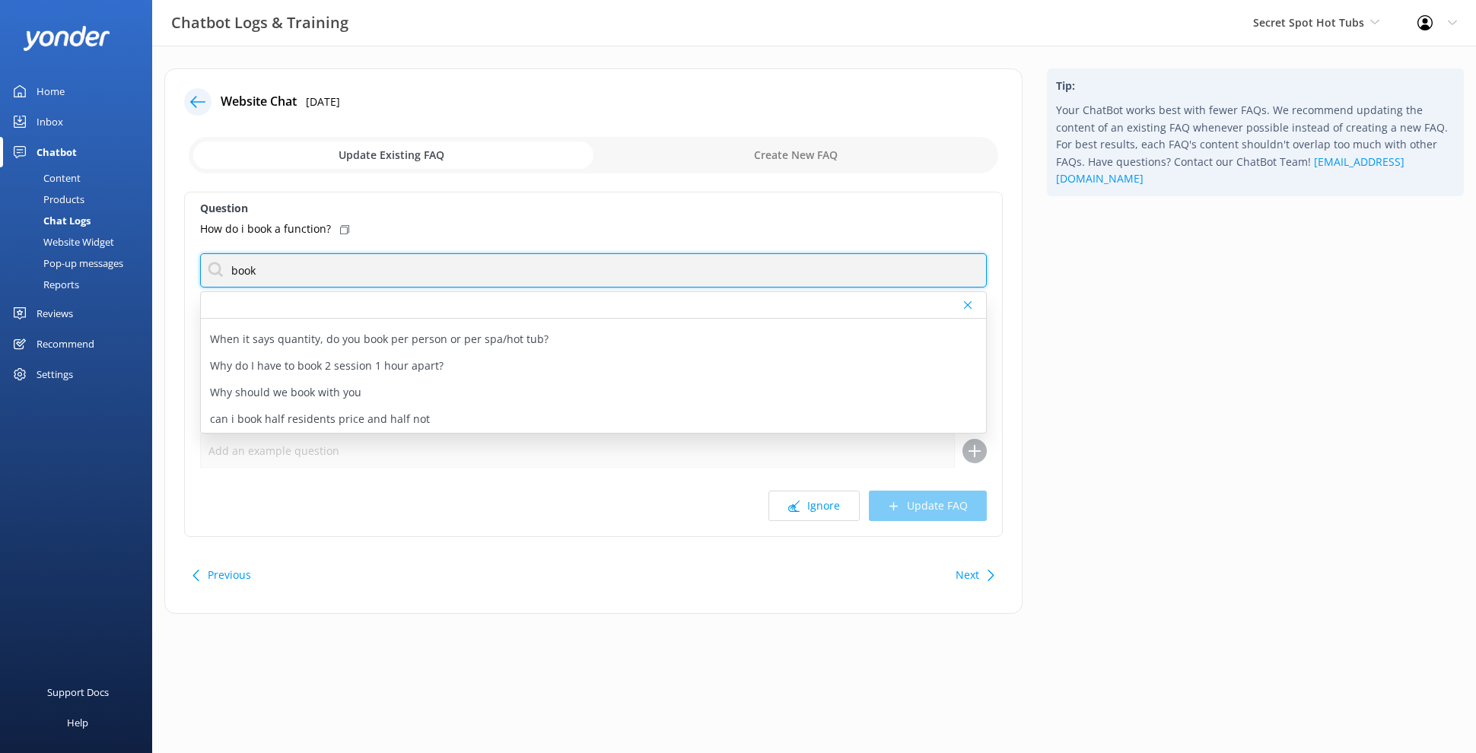
type input "book"
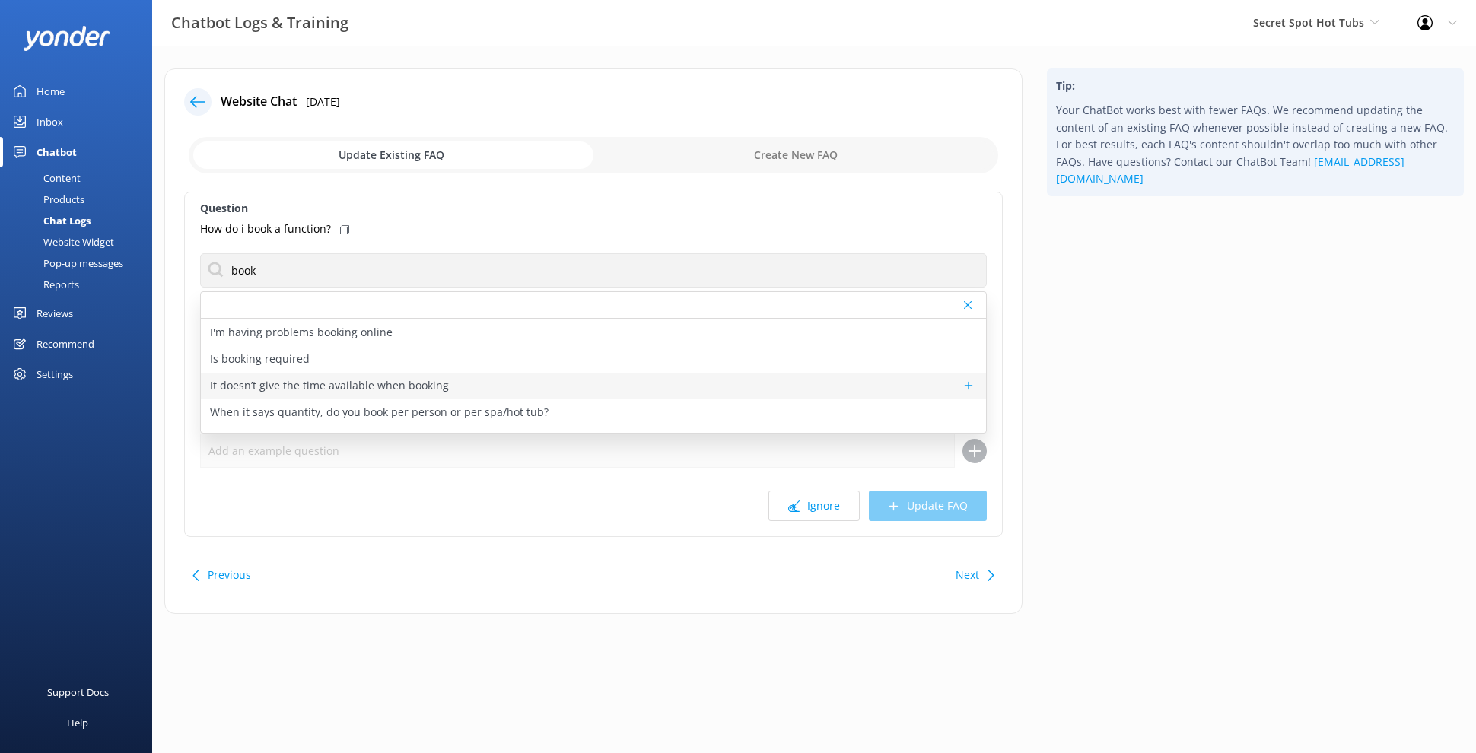
scroll to position [345, 0]
click at [415, 360] on div "Is booking required" at bounding box center [593, 360] width 785 height 27
type textarea "We recommend booking your hot tub session online at https://secretspothottubs.r…"
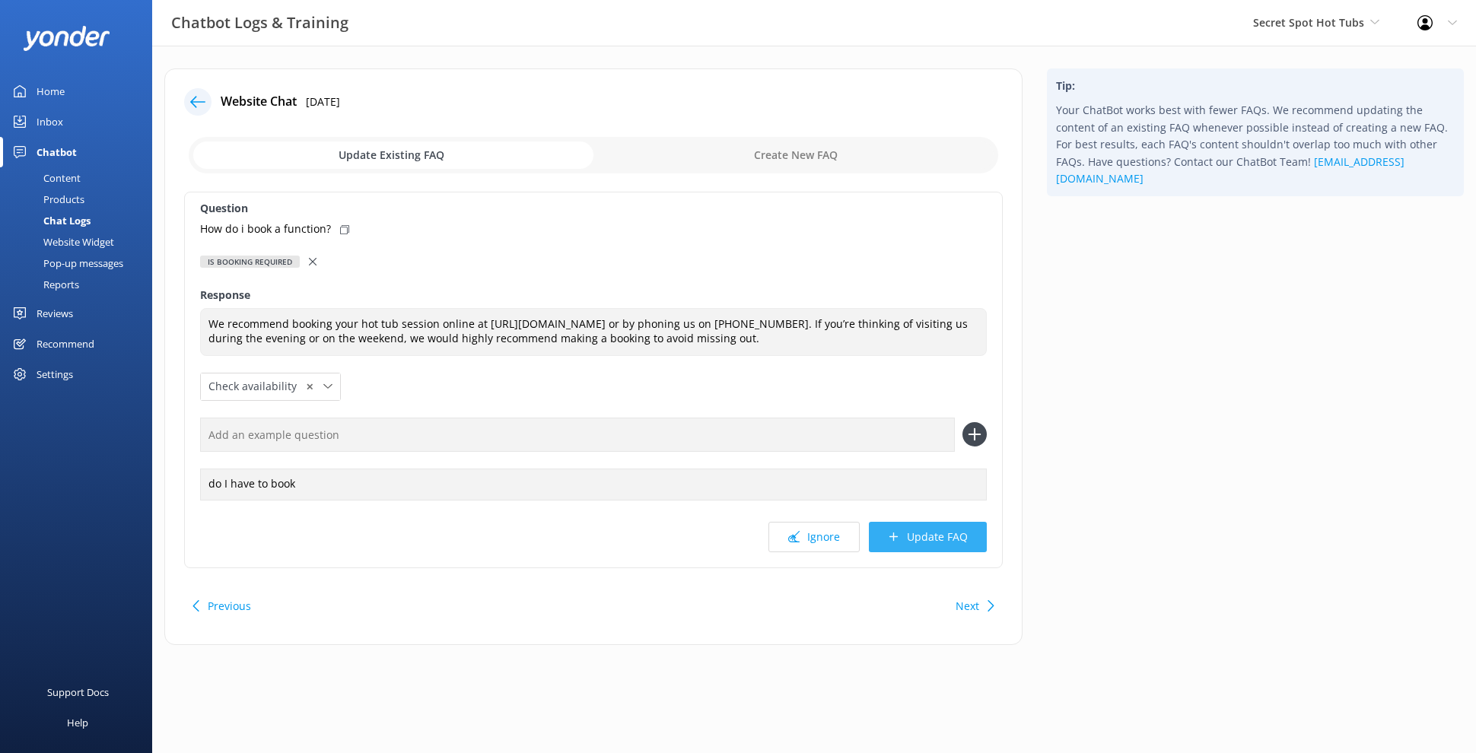
click at [927, 530] on button "Update FAQ" at bounding box center [928, 537] width 118 height 30
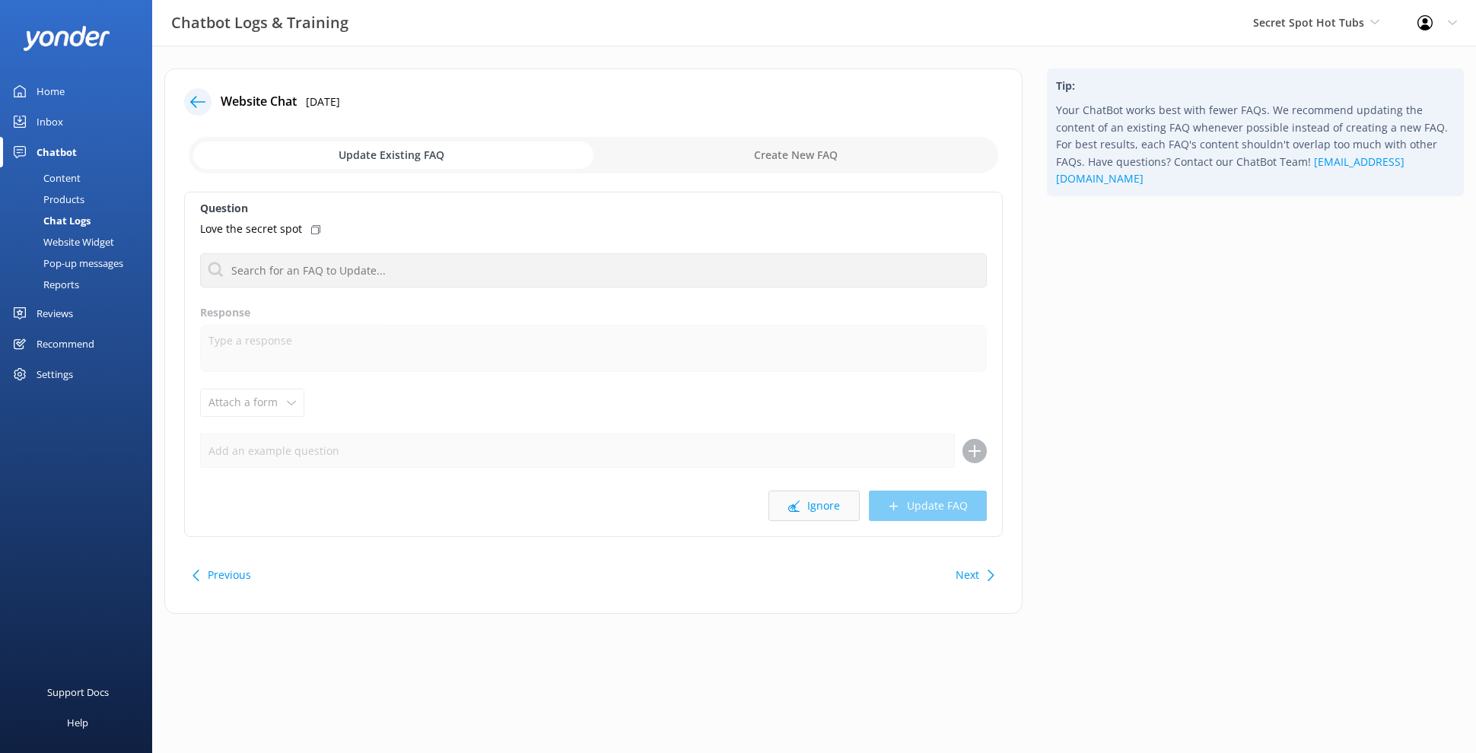
click at [822, 509] on button "Ignore" at bounding box center [813, 506] width 91 height 30
click at [823, 499] on button "Ignore" at bounding box center [813, 506] width 91 height 30
click at [831, 505] on button "Ignore" at bounding box center [813, 506] width 91 height 30
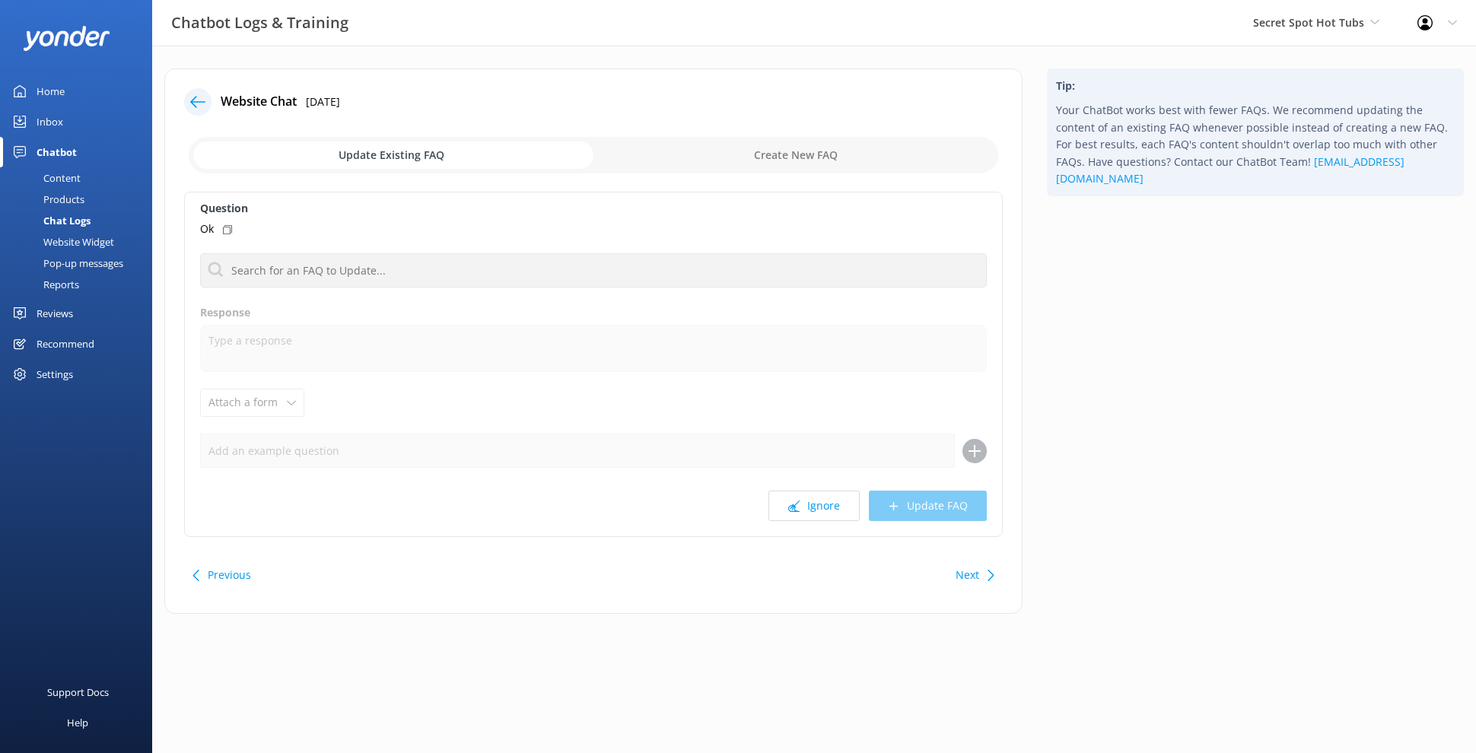
click at [831, 505] on button "Ignore" at bounding box center [813, 506] width 91 height 30
click at [831, 505] on button "Ignore" at bounding box center [813, 498] width 91 height 30
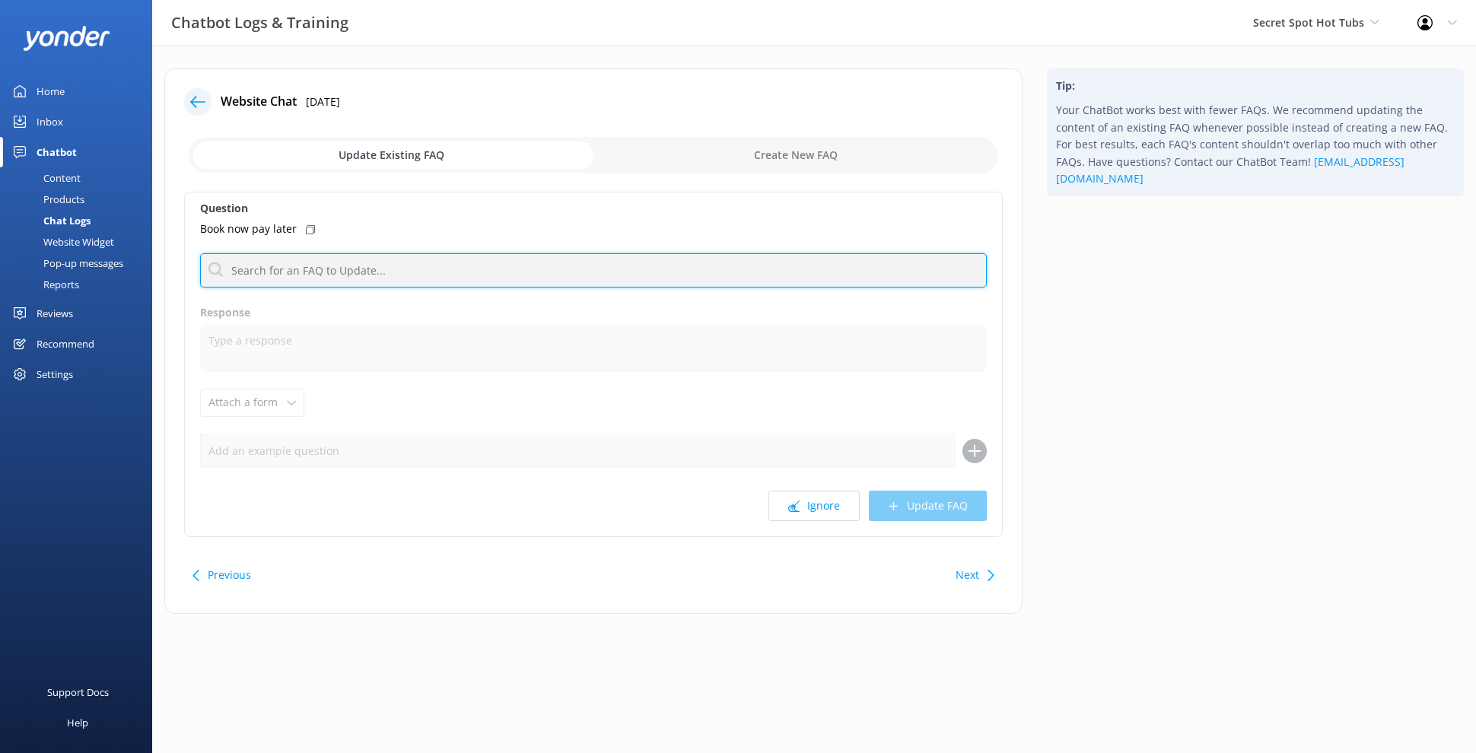
click at [497, 269] on input "text" at bounding box center [593, 270] width 787 height 34
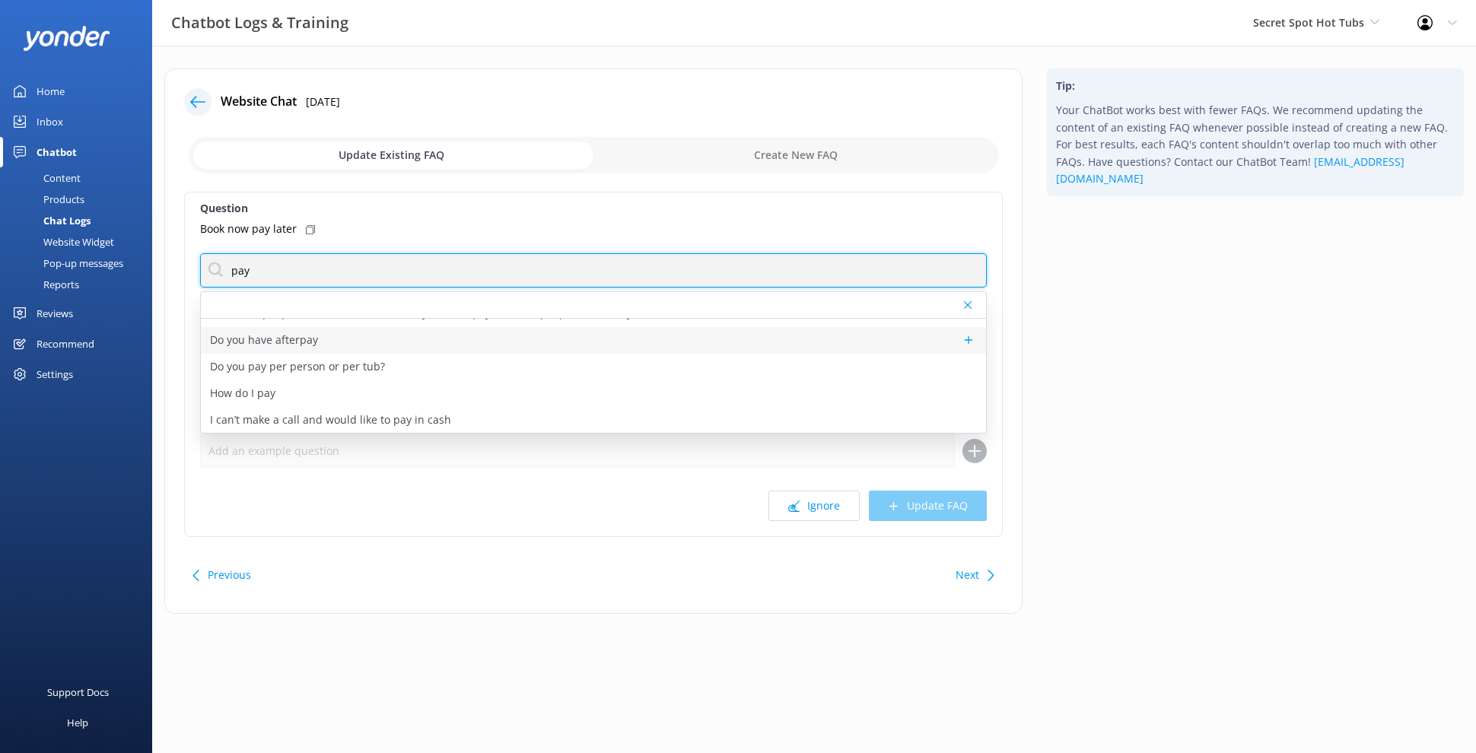
scroll to position [19, 0]
type input "pay"
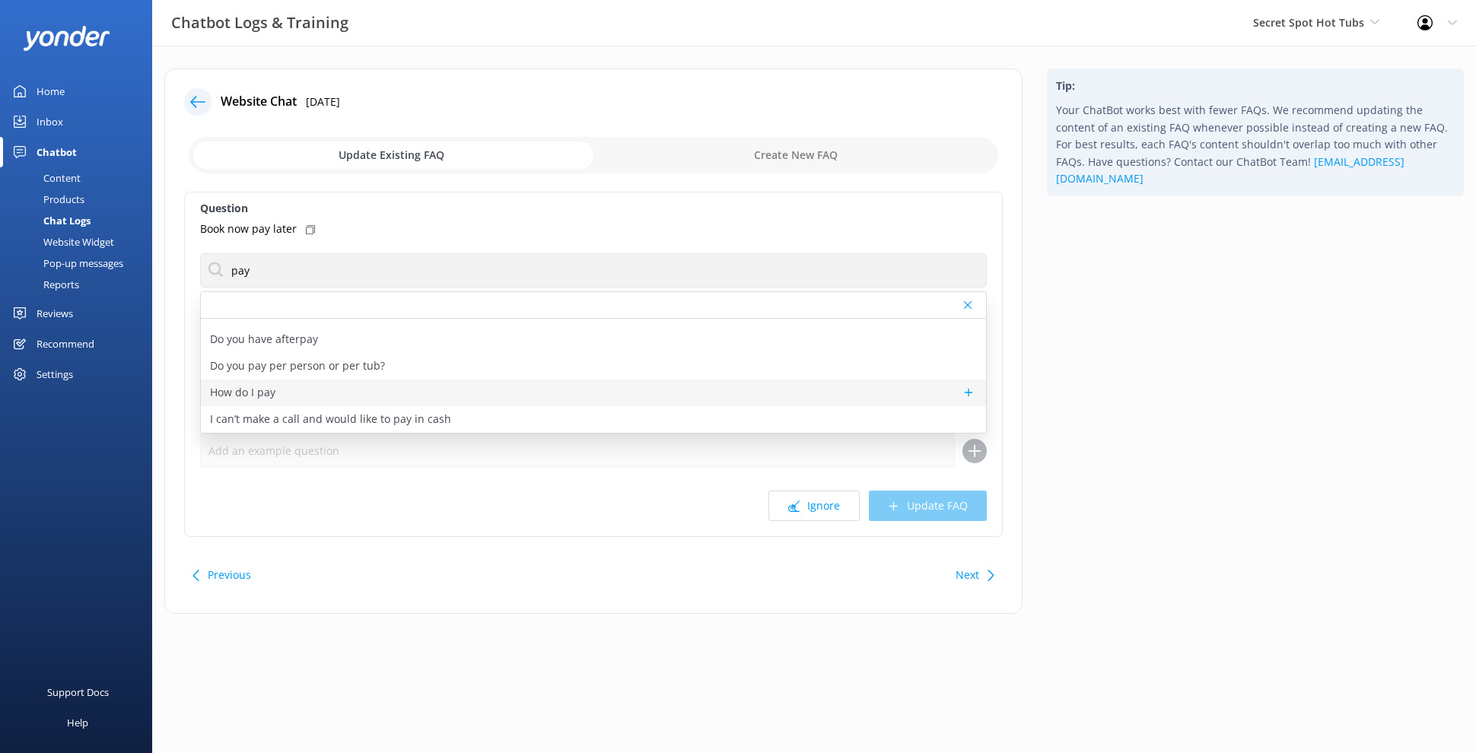
click at [518, 387] on div "How do I pay" at bounding box center [593, 393] width 785 height 27
type textarea "You can pay online when you book your hot tub, or in person if you've made your…"
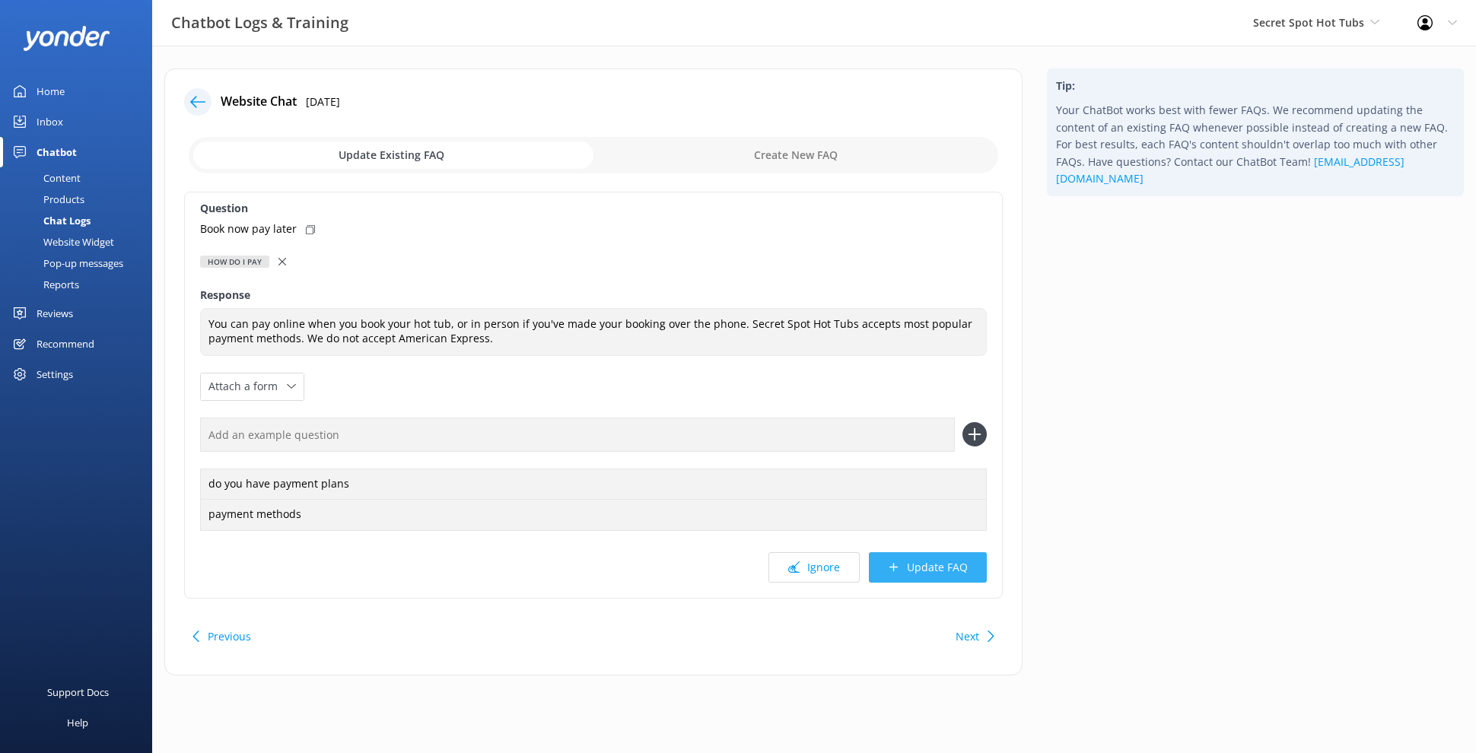
click at [936, 561] on button "Update FAQ" at bounding box center [928, 567] width 118 height 30
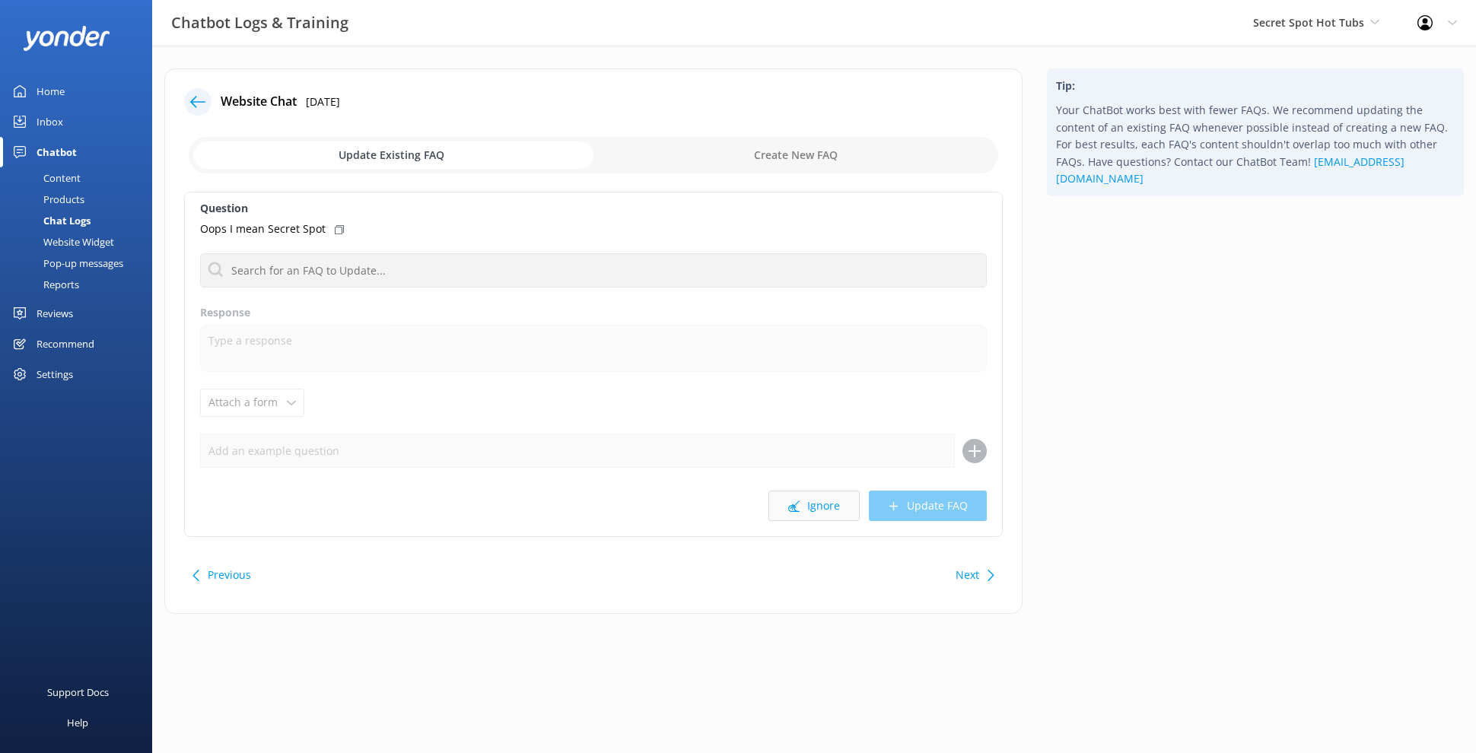
click at [835, 511] on button "Ignore" at bounding box center [813, 506] width 91 height 30
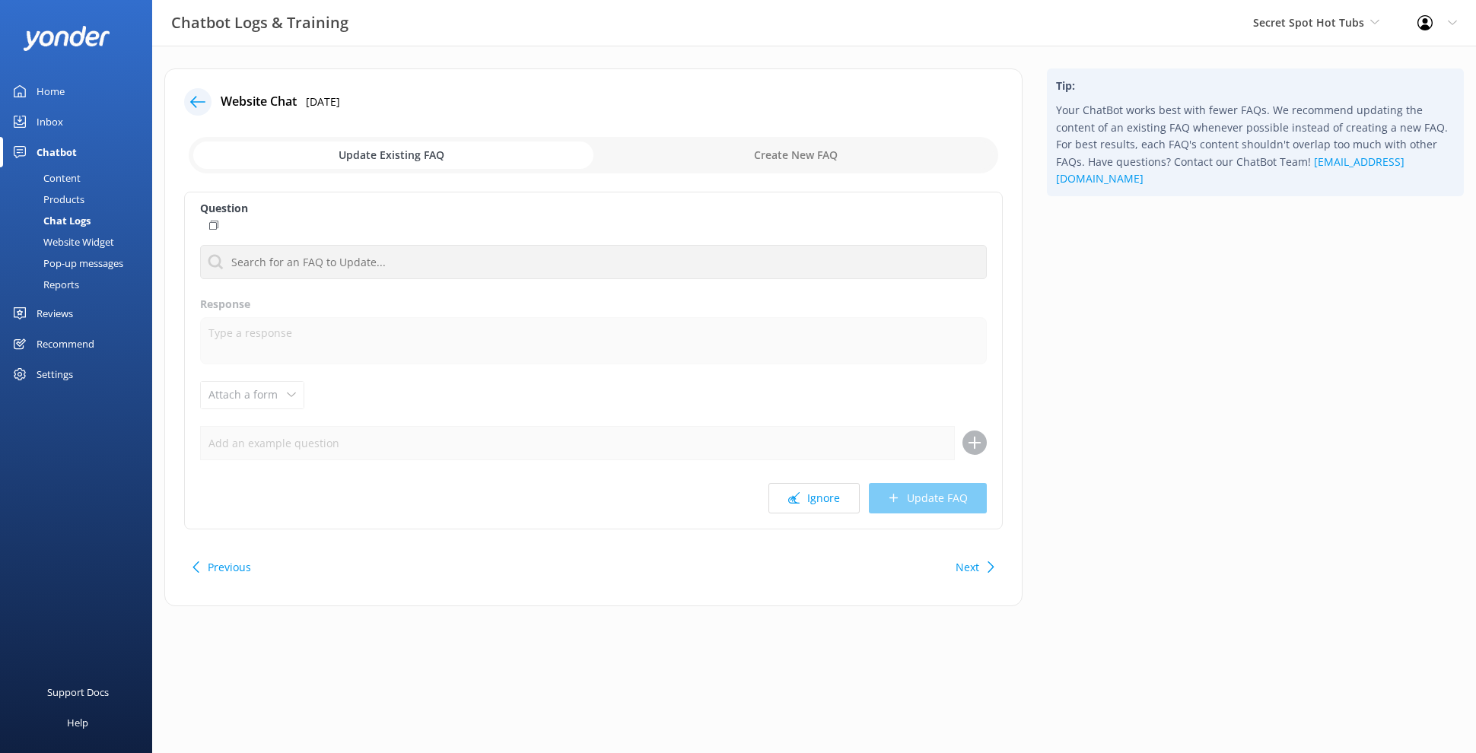
click at [835, 511] on button "Ignore" at bounding box center [813, 498] width 91 height 30
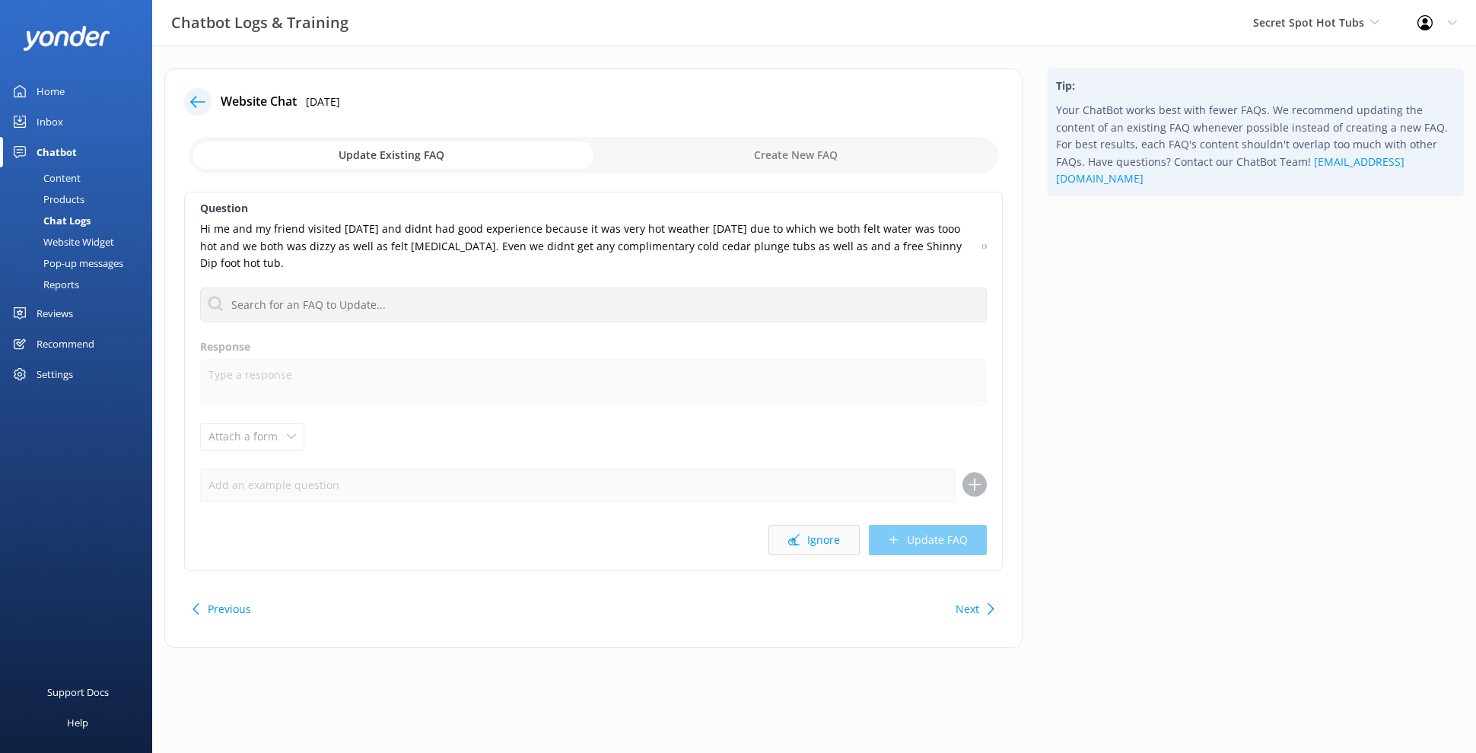
click at [830, 526] on button "Ignore" at bounding box center [813, 540] width 91 height 30
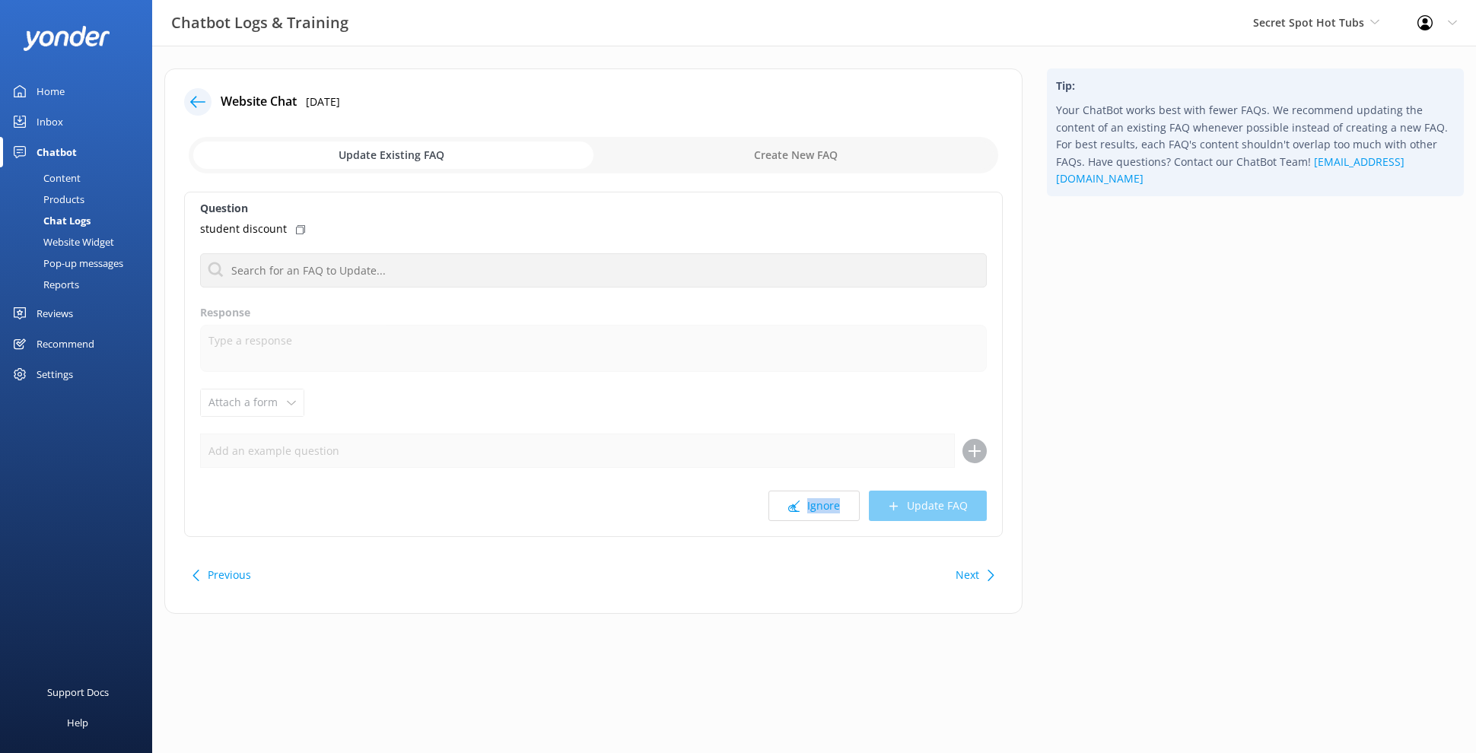
drag, startPoint x: 830, startPoint y: 526, endPoint x: 392, endPoint y: 399, distance: 456.2
click at [564, 507] on div "Question student discount Add extra people in the hot tub on the day, can we pa…" at bounding box center [593, 364] width 818 height 345
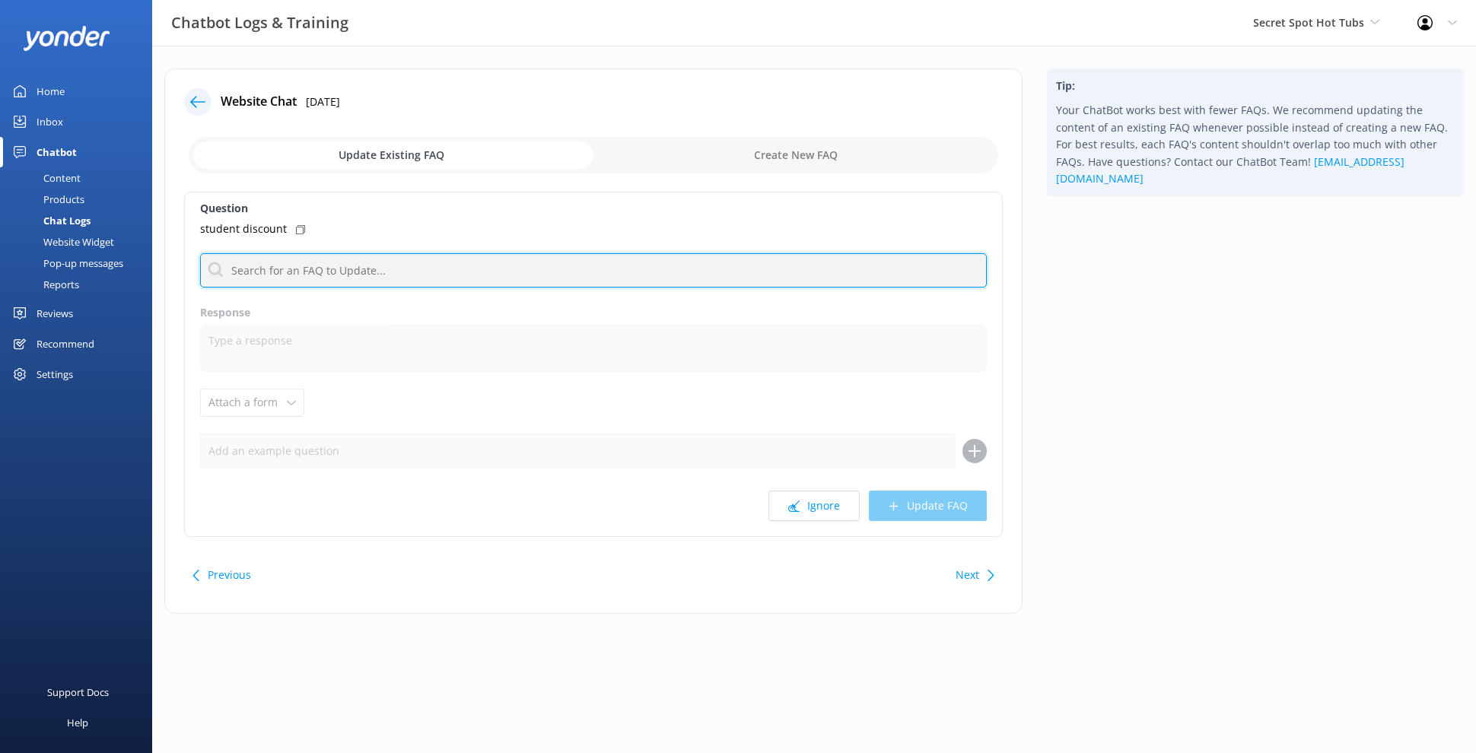
click at [403, 276] on input "text" at bounding box center [593, 270] width 787 height 34
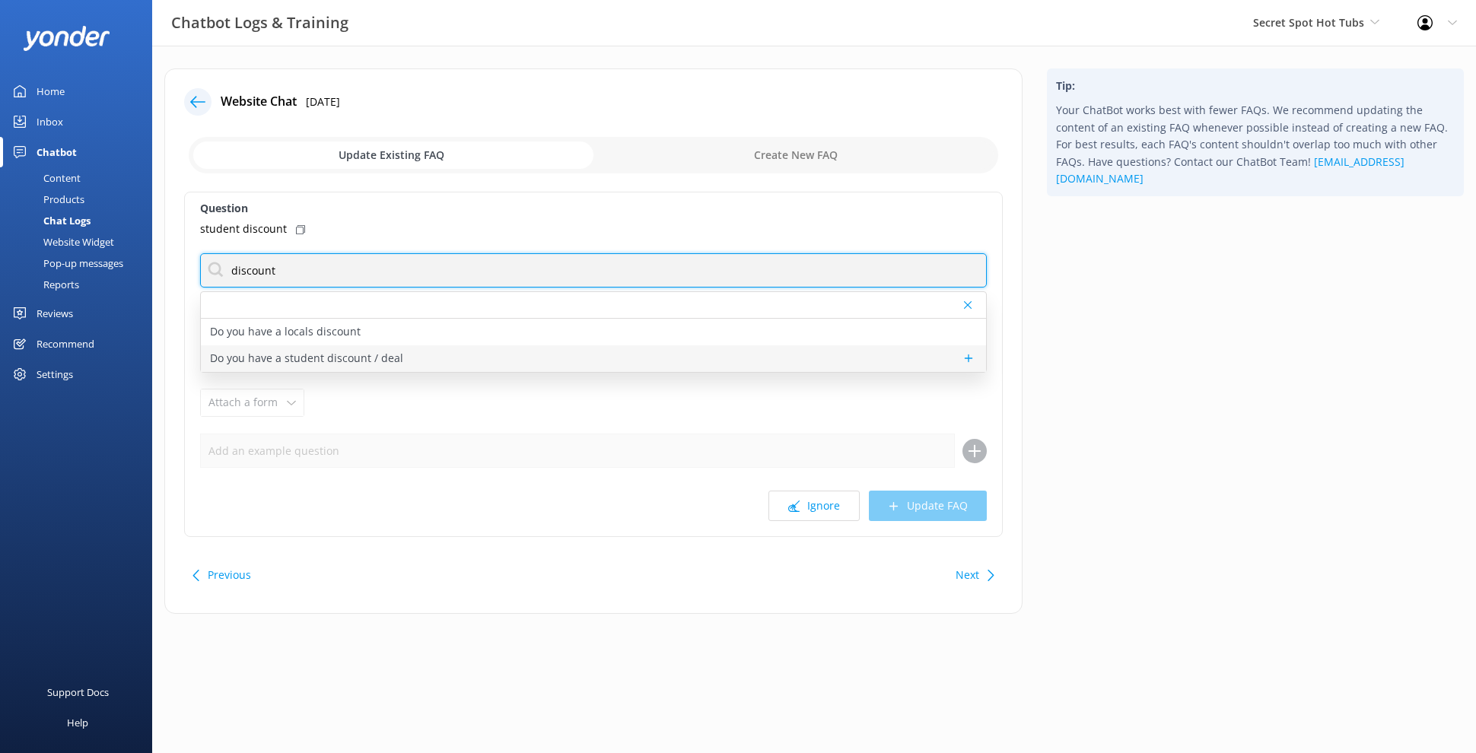
type input "discount"
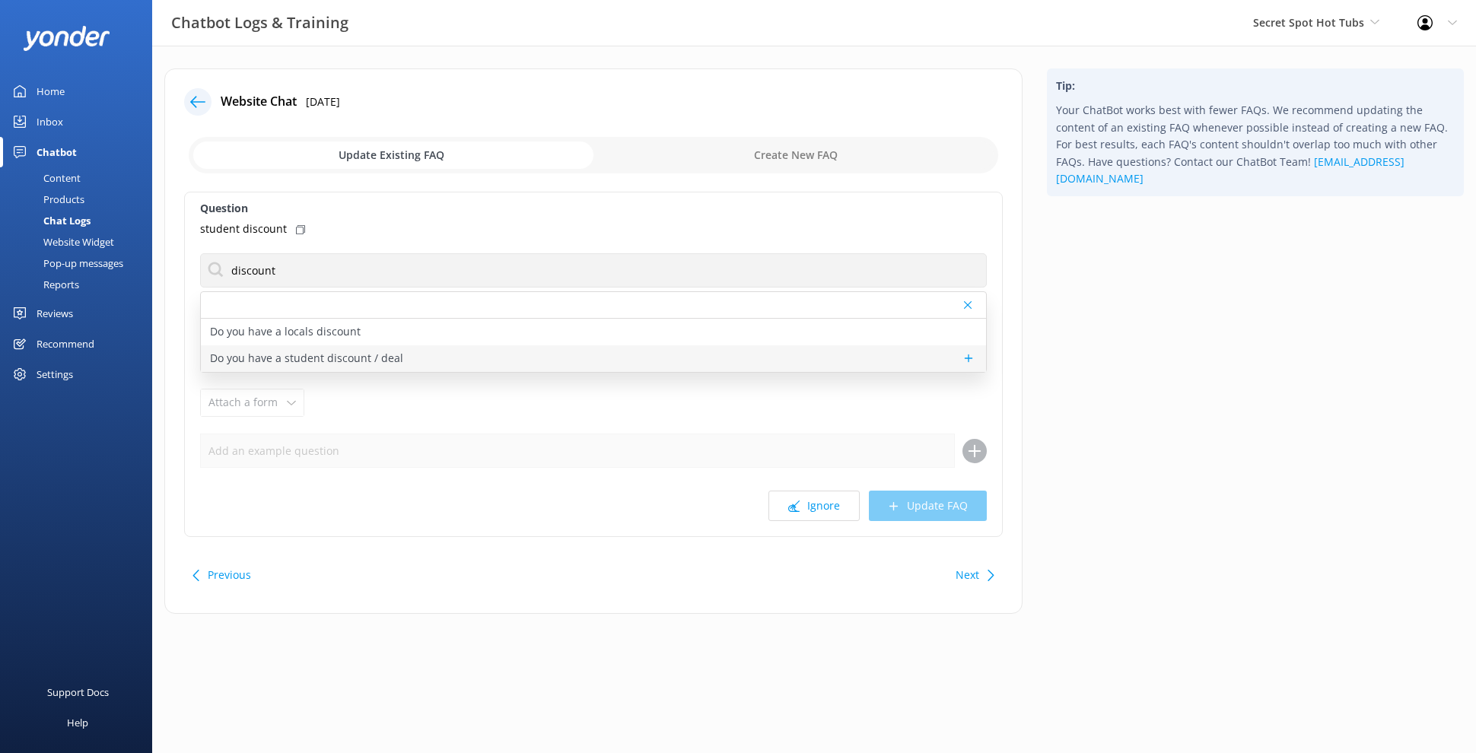
click at [404, 354] on div "Do you have a student discount / deal" at bounding box center [593, 358] width 785 height 27
type textarea "We do not have any student discounts at this time."
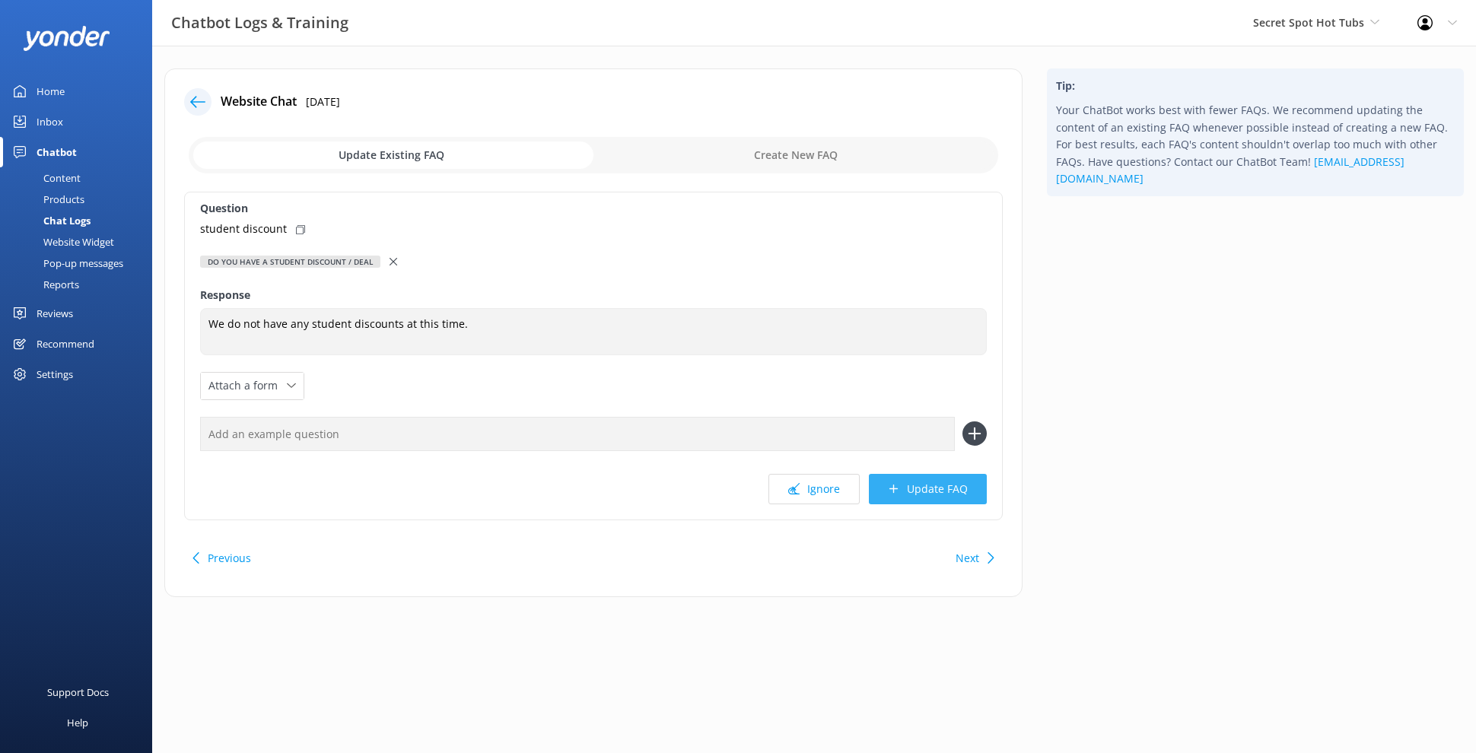
click at [955, 490] on button "Update FAQ" at bounding box center [928, 489] width 118 height 30
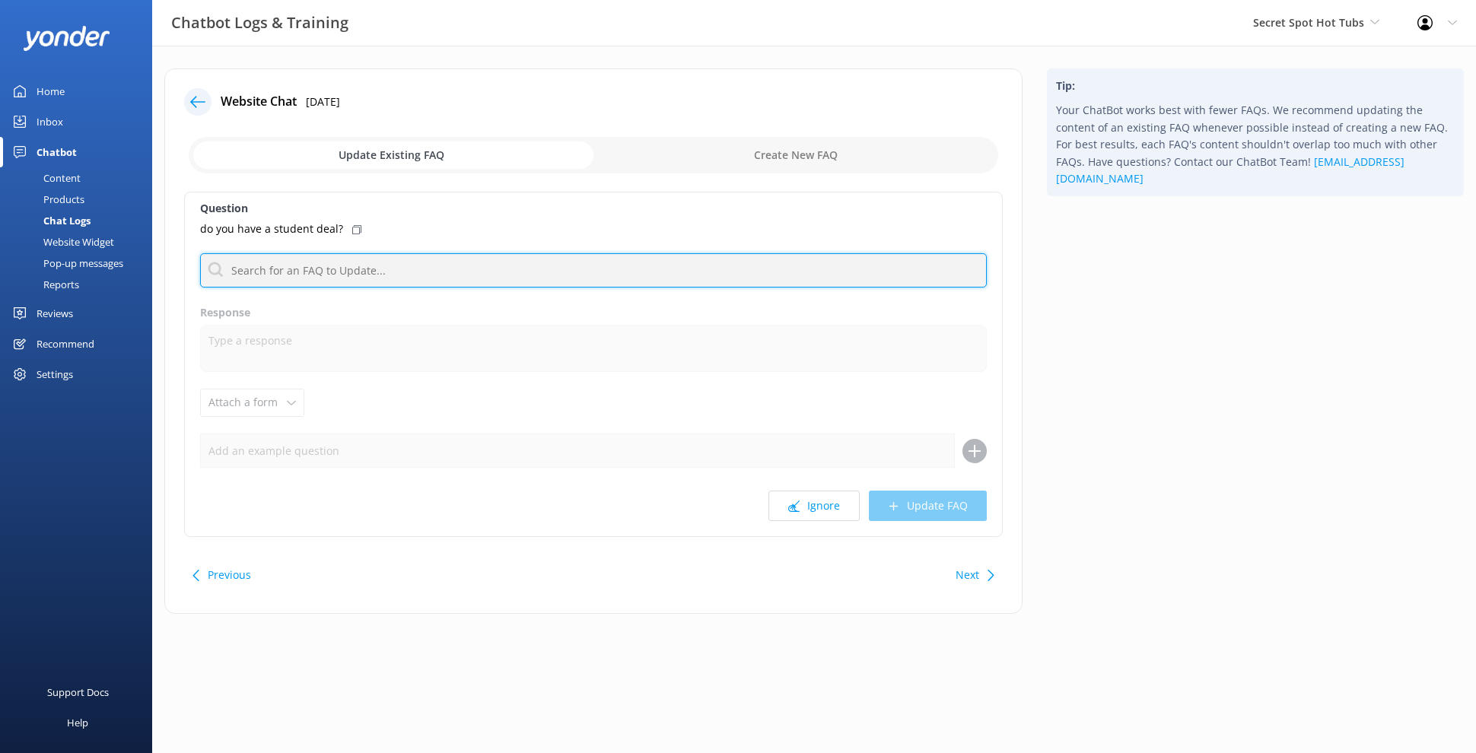
click at [512, 283] on input "text" at bounding box center [593, 270] width 787 height 34
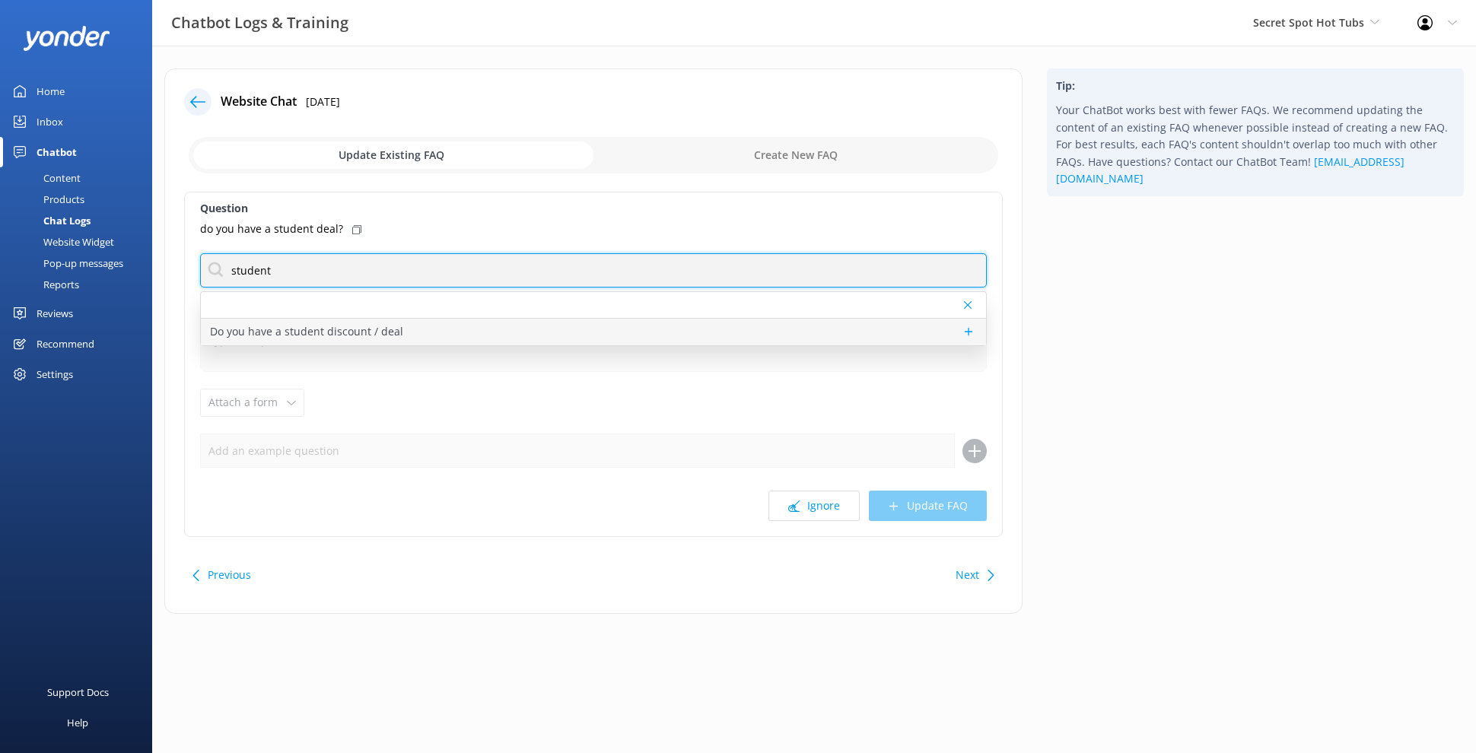
type input "student"
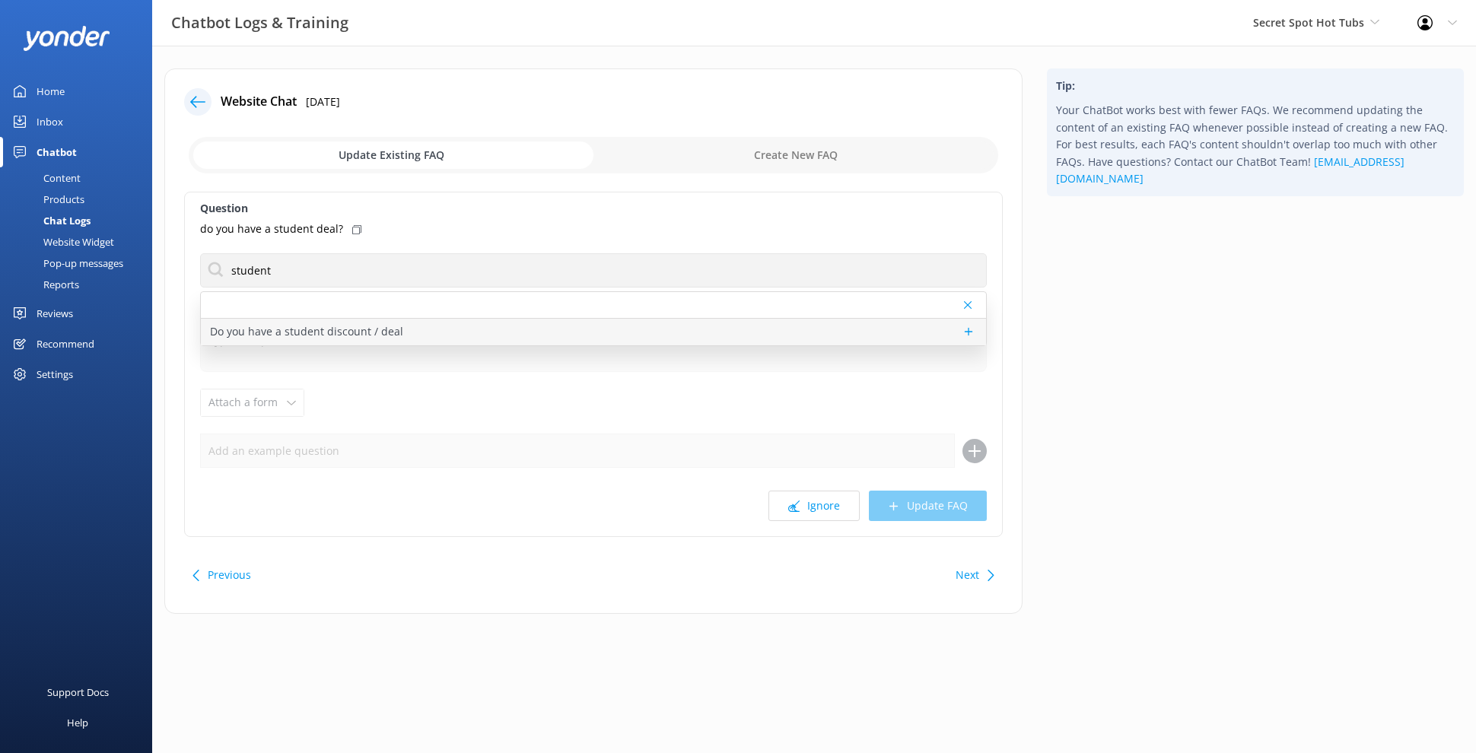
click at [530, 329] on div "Do you have a student discount / deal" at bounding box center [593, 332] width 785 height 27
type textarea "We do not have any student discounts at this time."
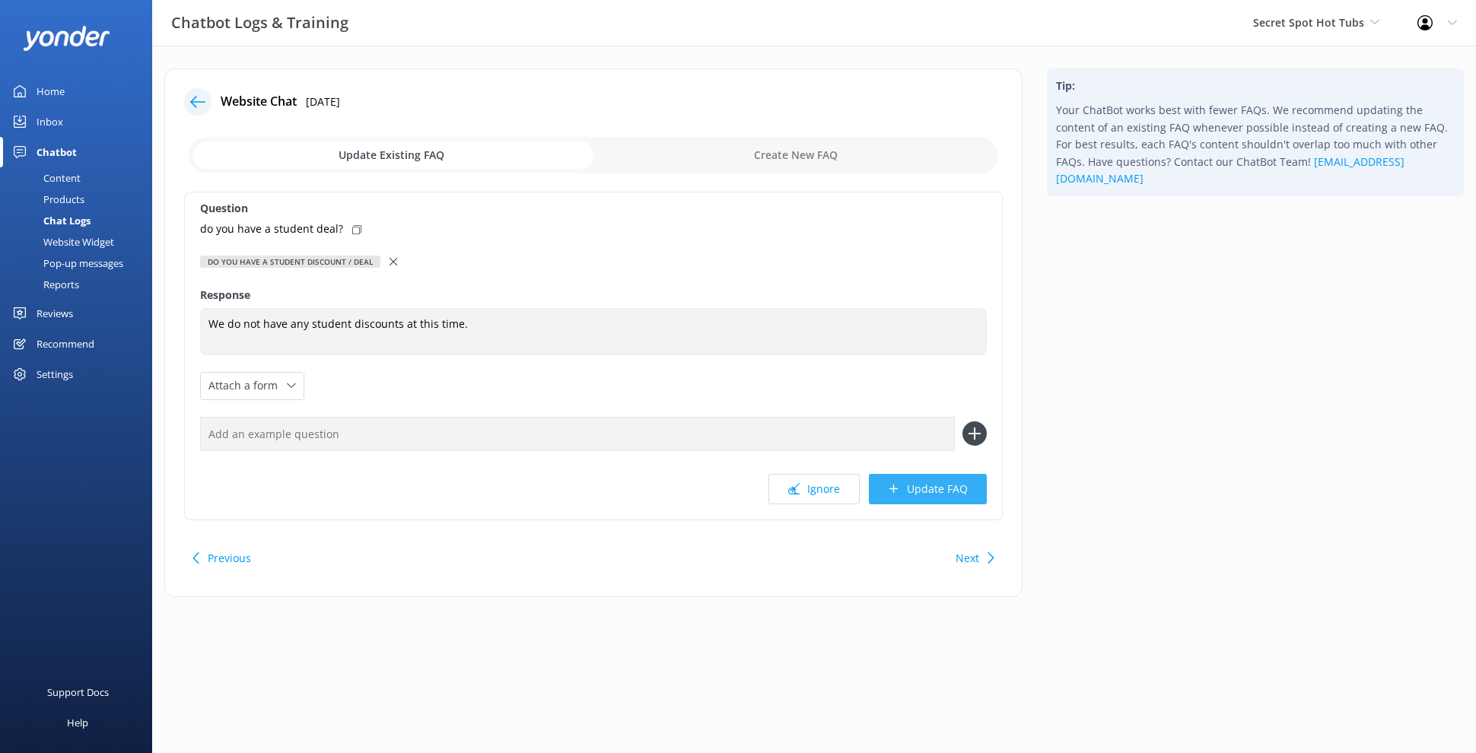
click at [910, 494] on button "Update FAQ" at bounding box center [928, 489] width 118 height 30
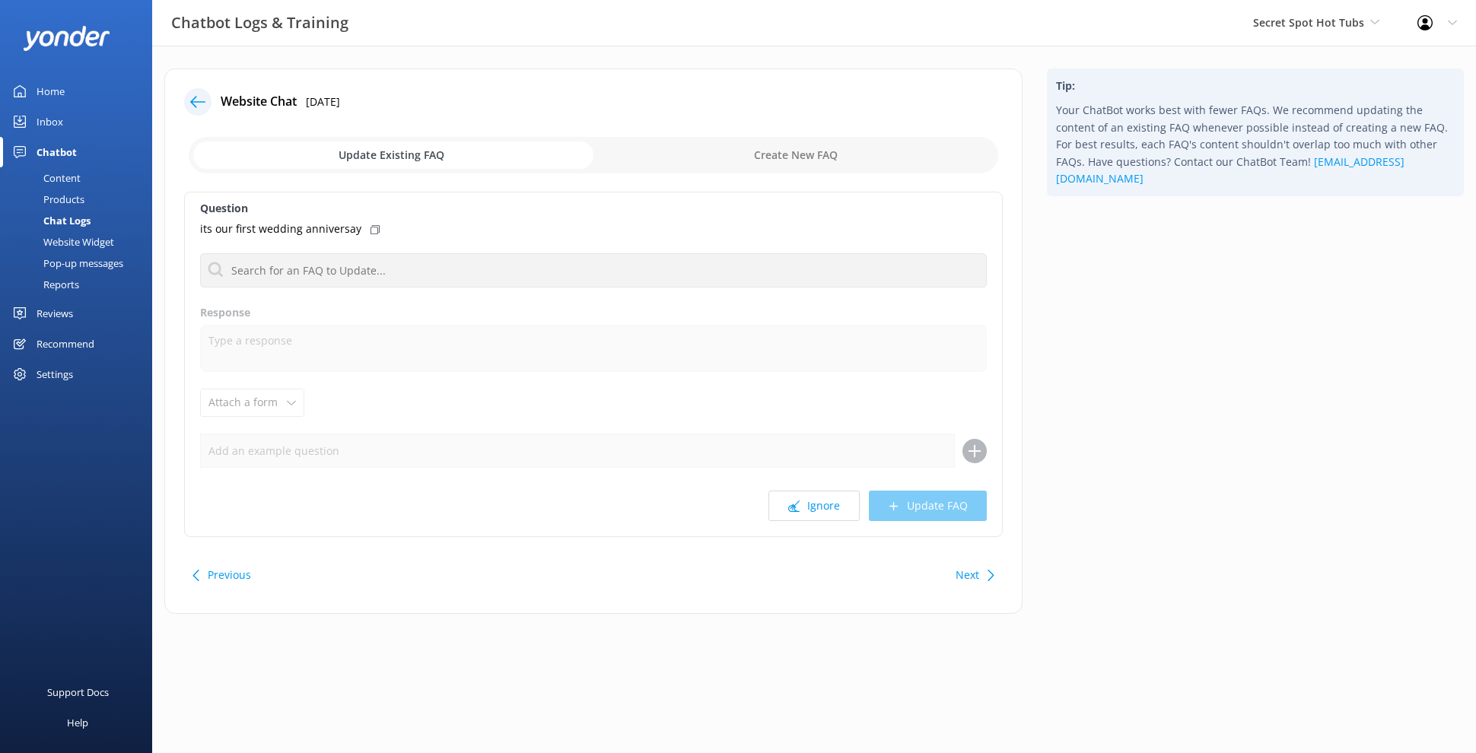
click at [833, 481] on div "Question its our first wedding anniversay Do you have a student discount / deal…" at bounding box center [593, 364] width 818 height 345
click at [821, 495] on button "Ignore" at bounding box center [813, 506] width 91 height 30
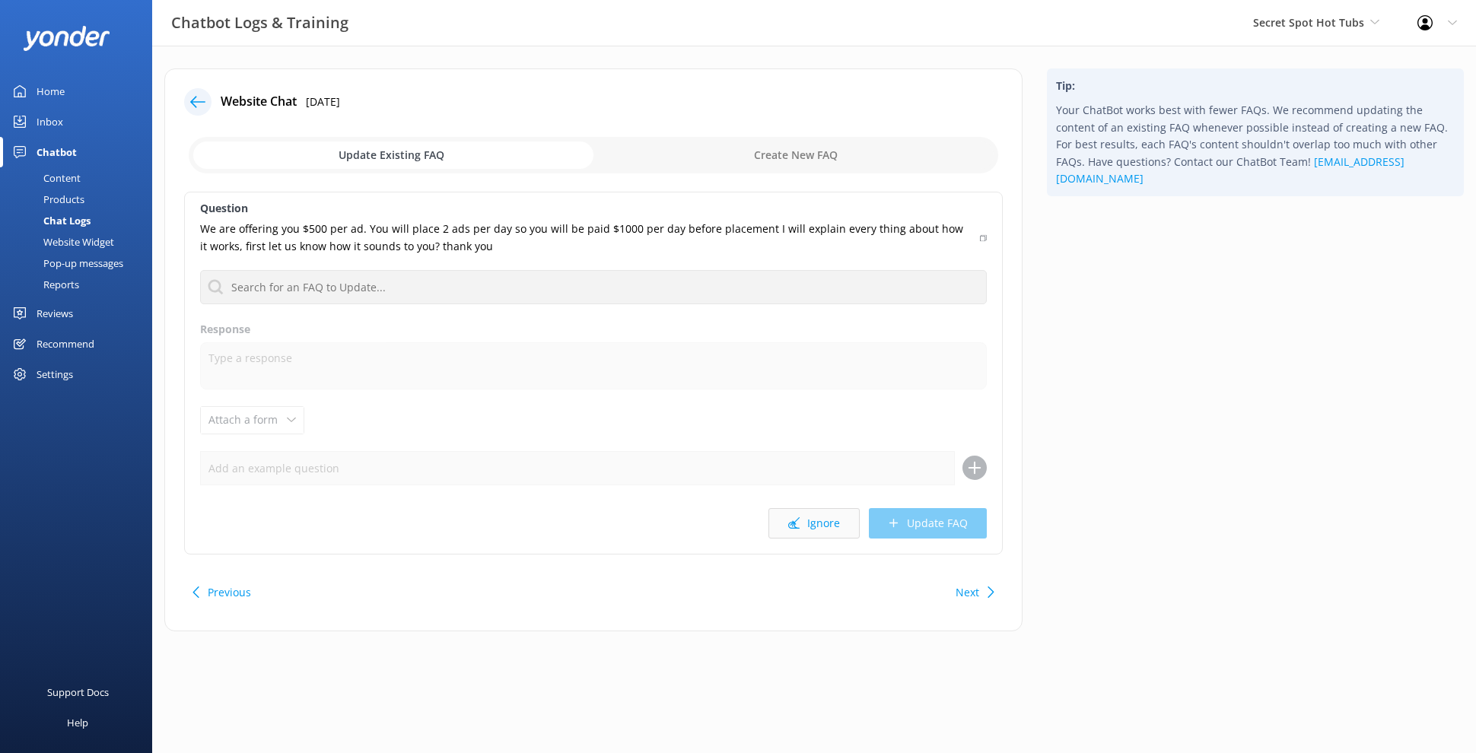
click at [825, 532] on button "Ignore" at bounding box center [813, 523] width 91 height 30
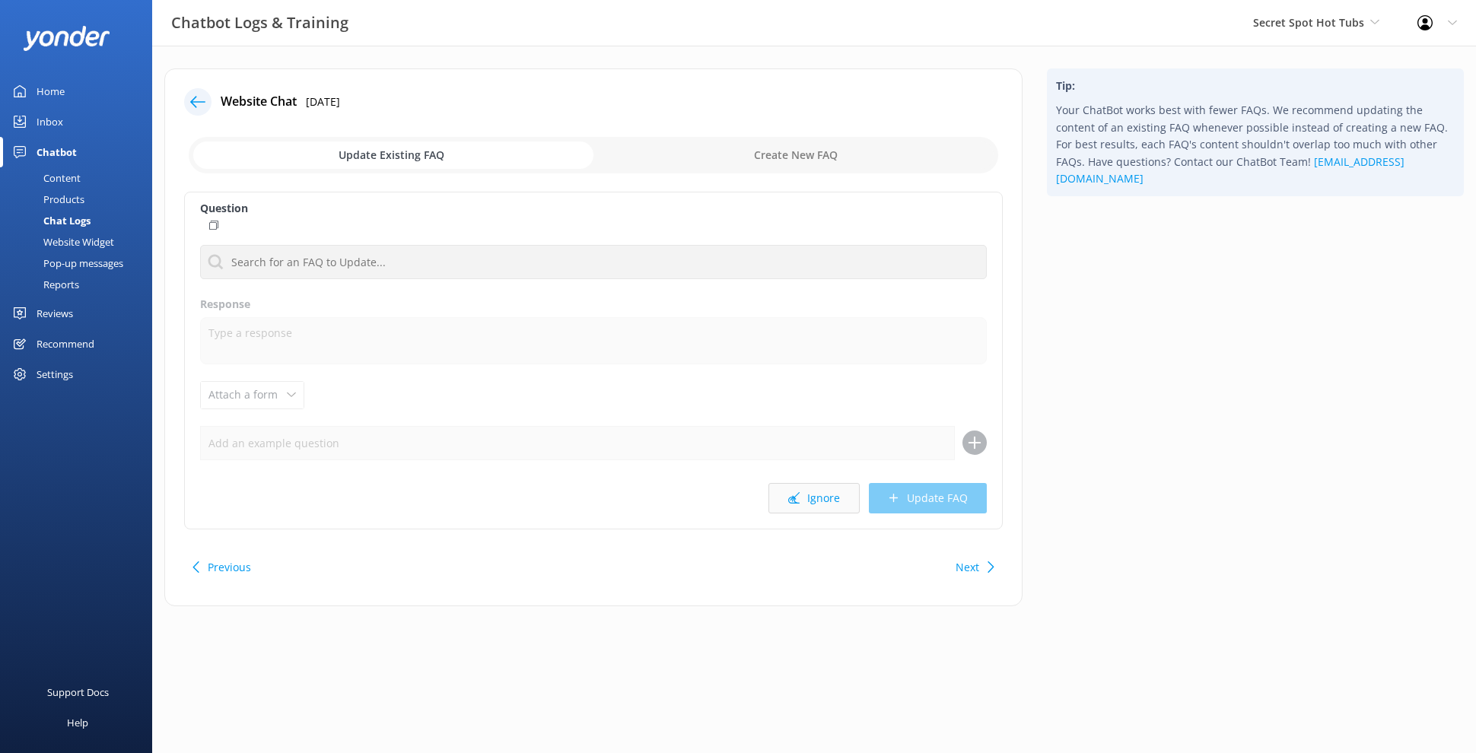
click at [825, 511] on button "Ignore" at bounding box center [813, 498] width 91 height 30
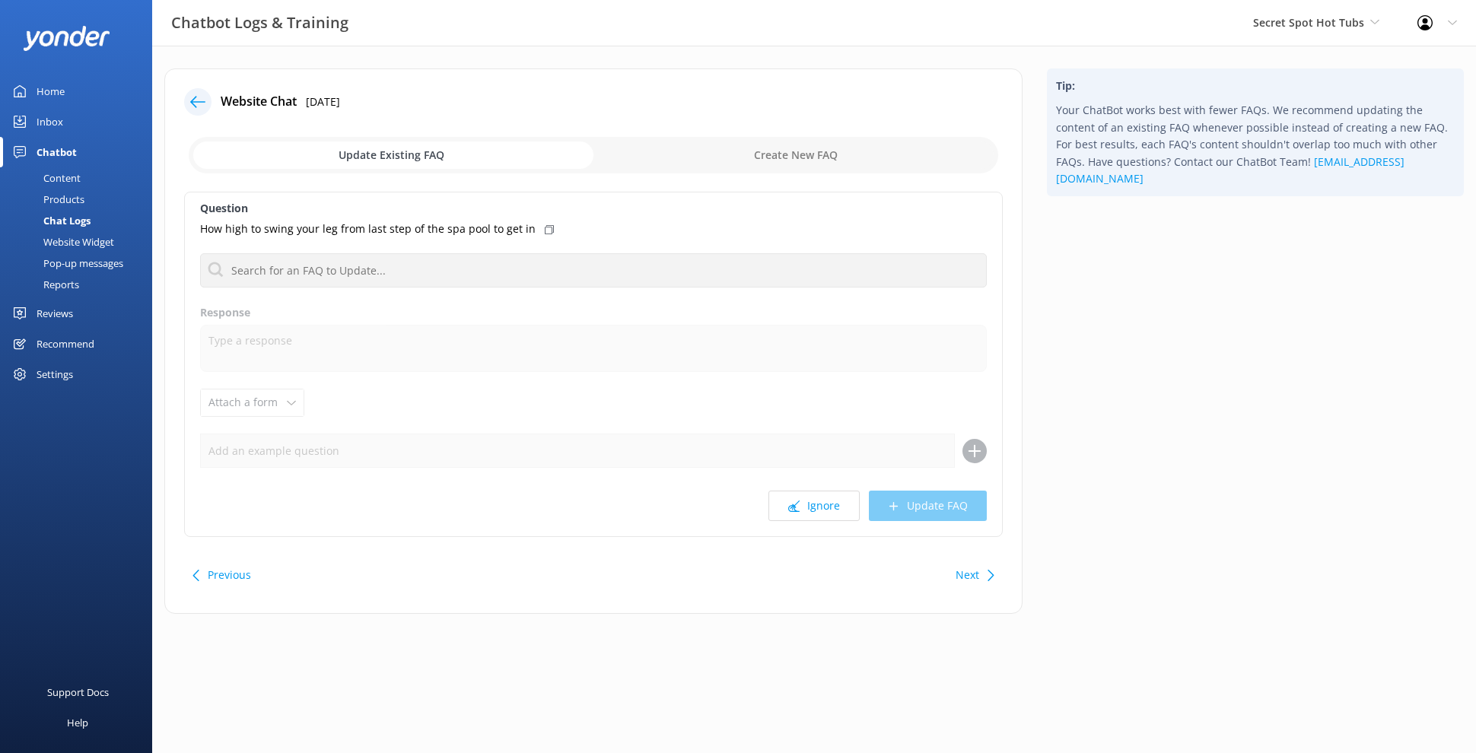
click at [825, 511] on button "Ignore" at bounding box center [813, 506] width 91 height 30
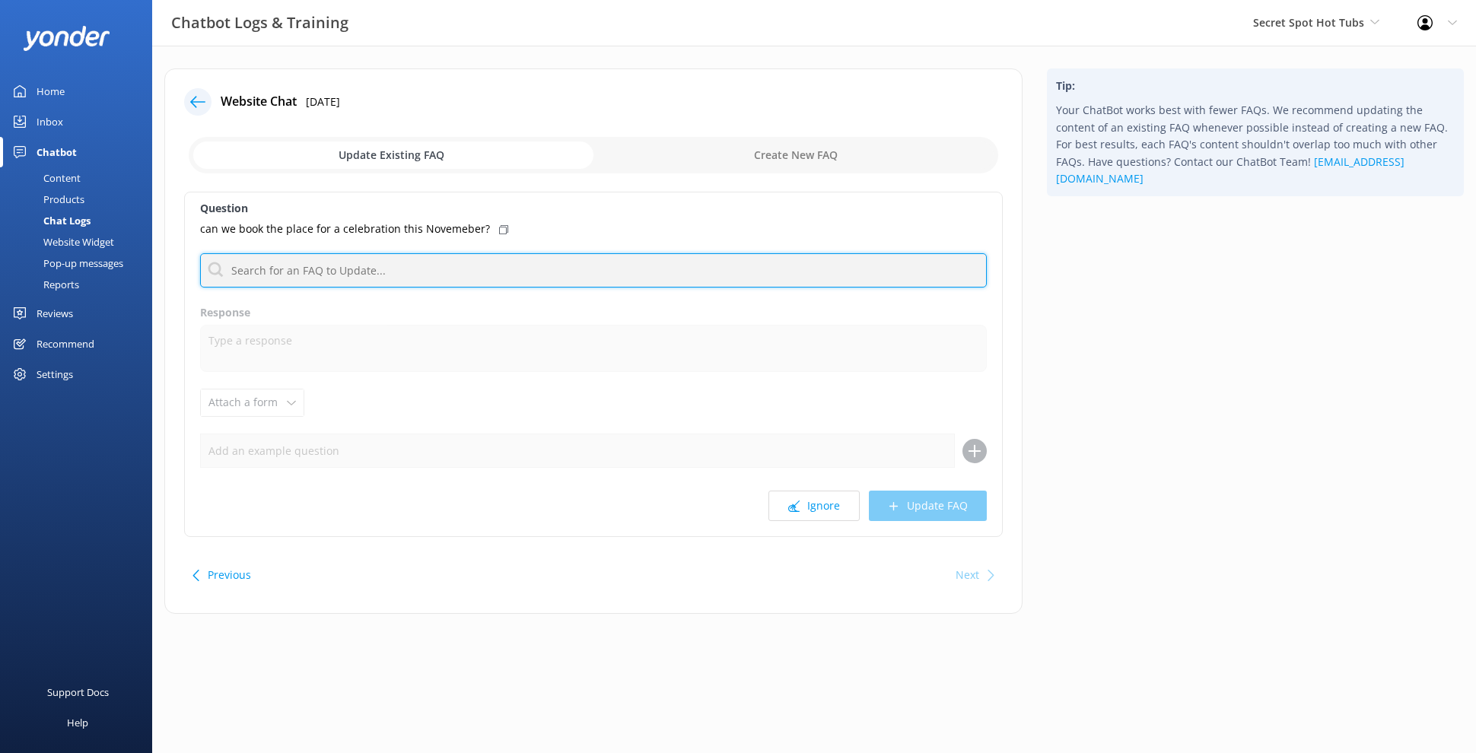
click at [421, 268] on input "text" at bounding box center [593, 270] width 787 height 34
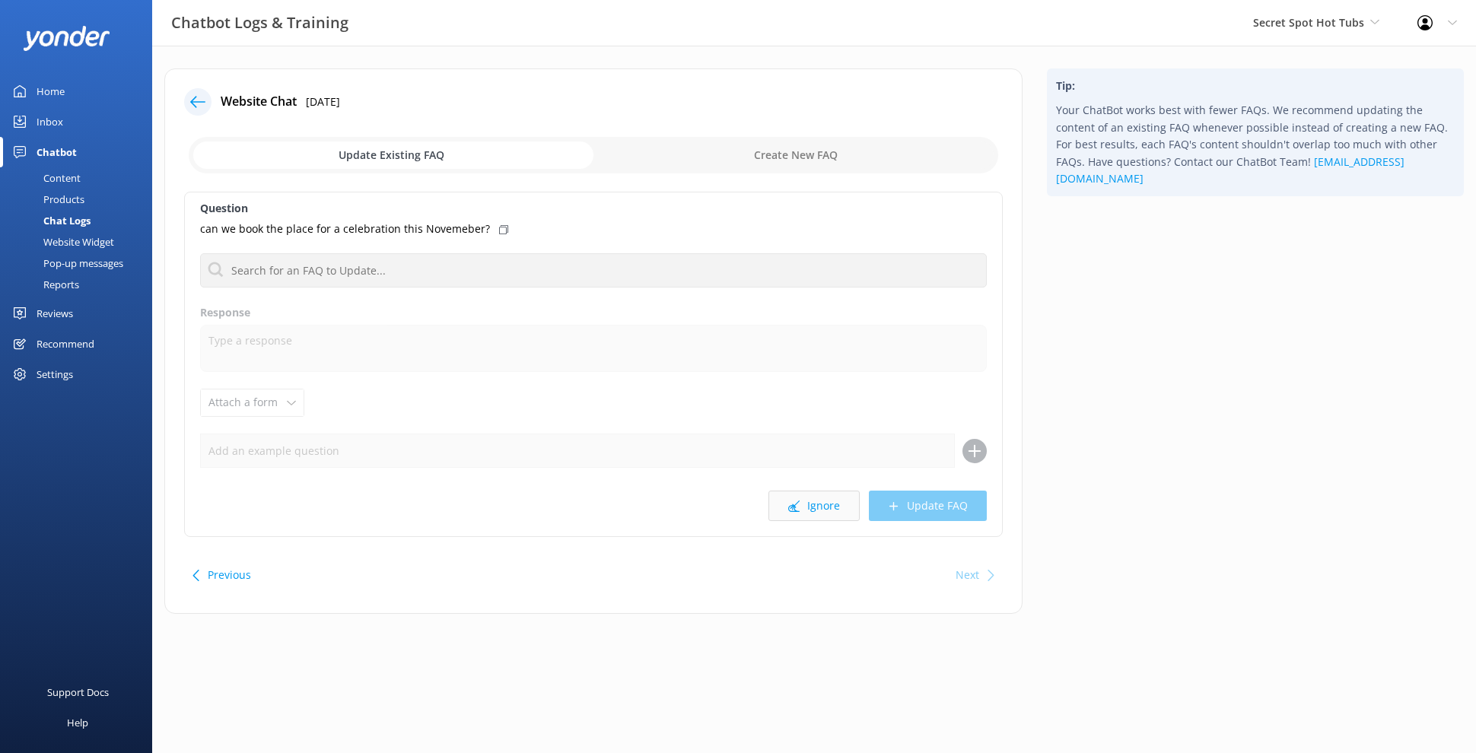
click at [816, 504] on button "Ignore" at bounding box center [813, 506] width 91 height 30
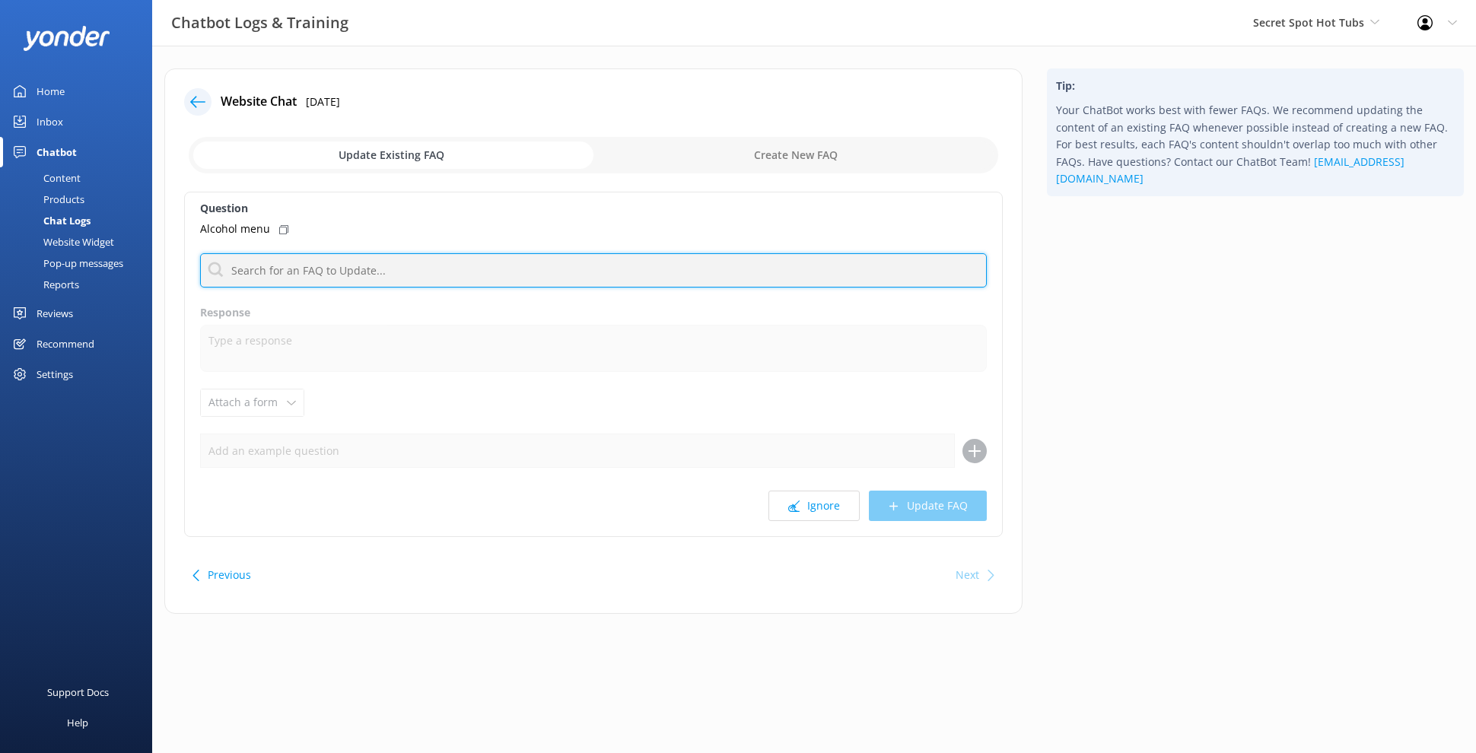
click at [507, 265] on input "text" at bounding box center [593, 270] width 787 height 34
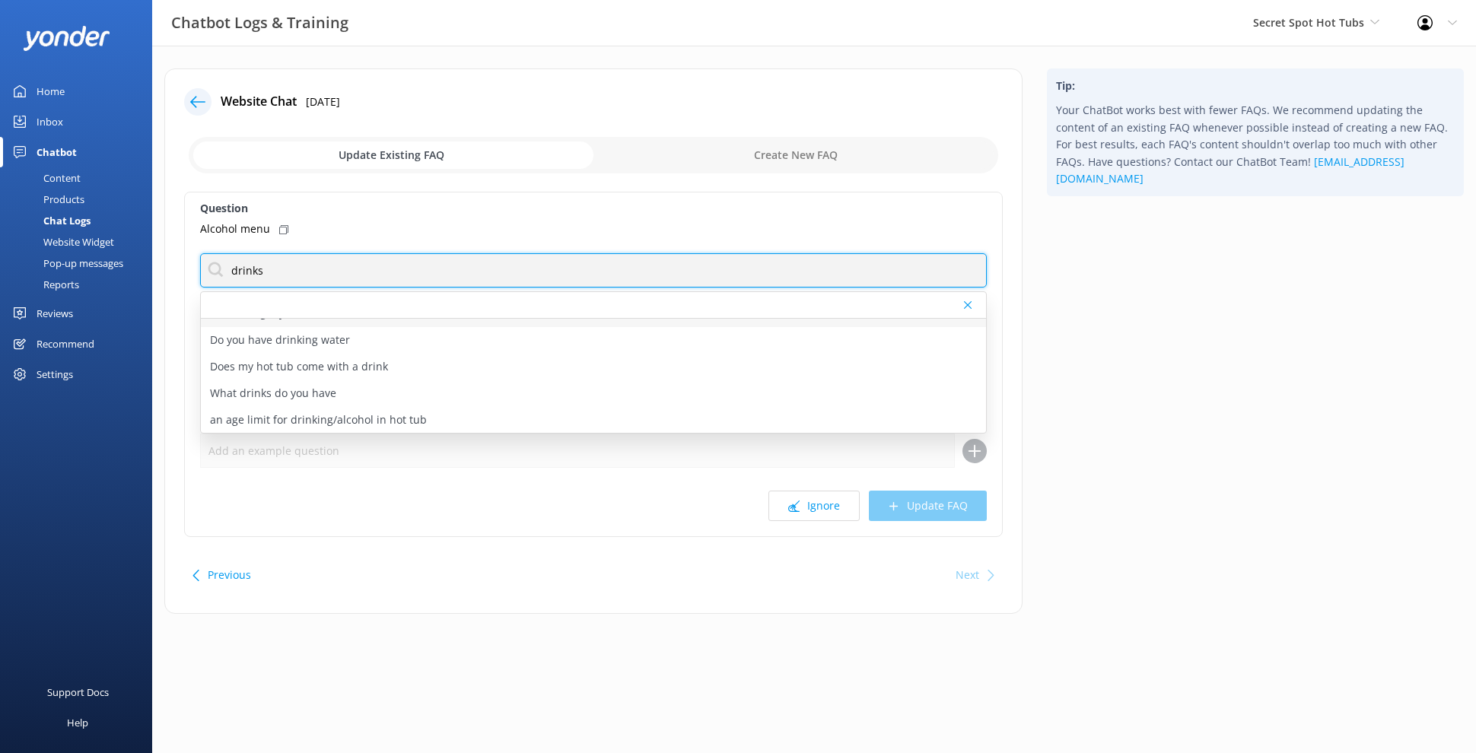
scroll to position [72, 0]
type input "drinks"
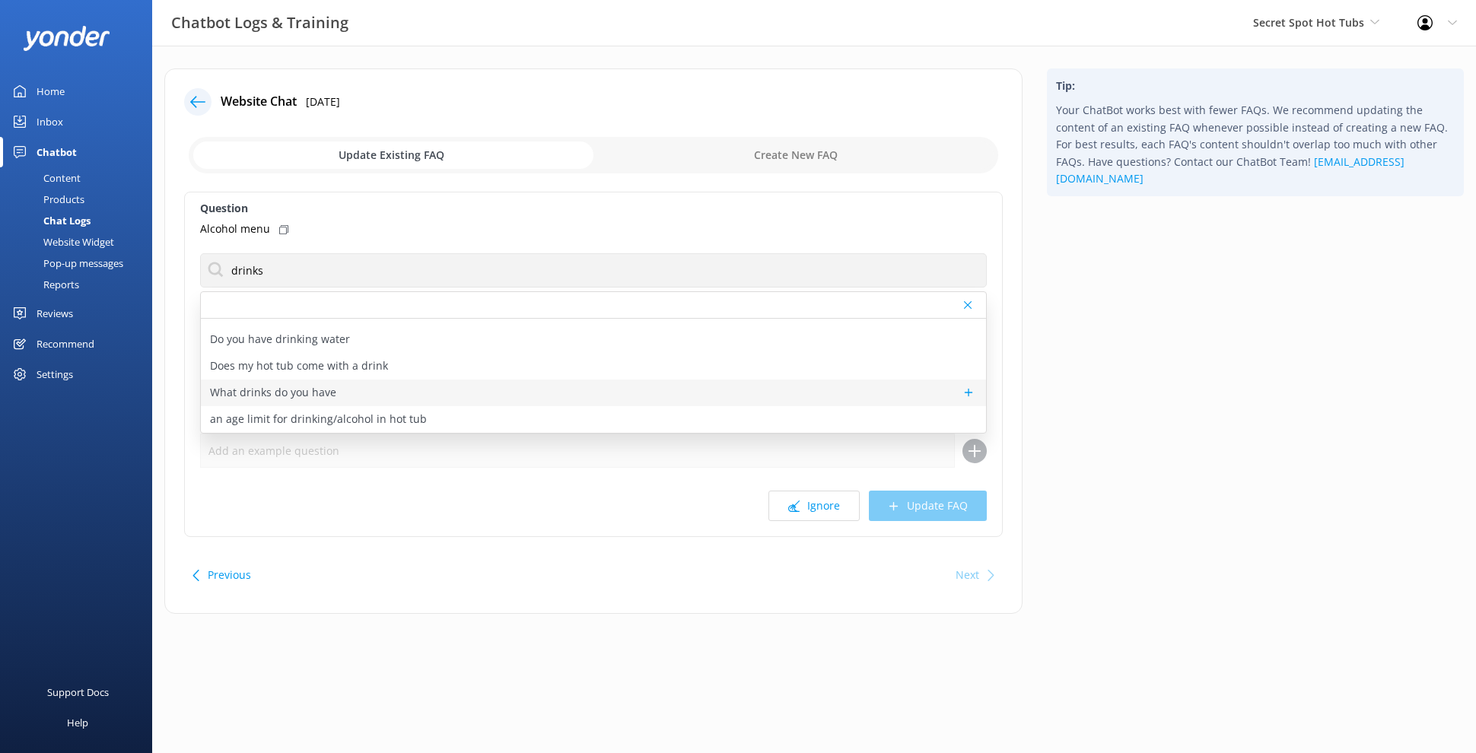
click at [581, 388] on div "What drinks do you have" at bounding box center [593, 393] width 785 height 27
type textarea "You can indulge in Hamilton-based Manuka Brothers' manuka-roasted coffee, Good …"
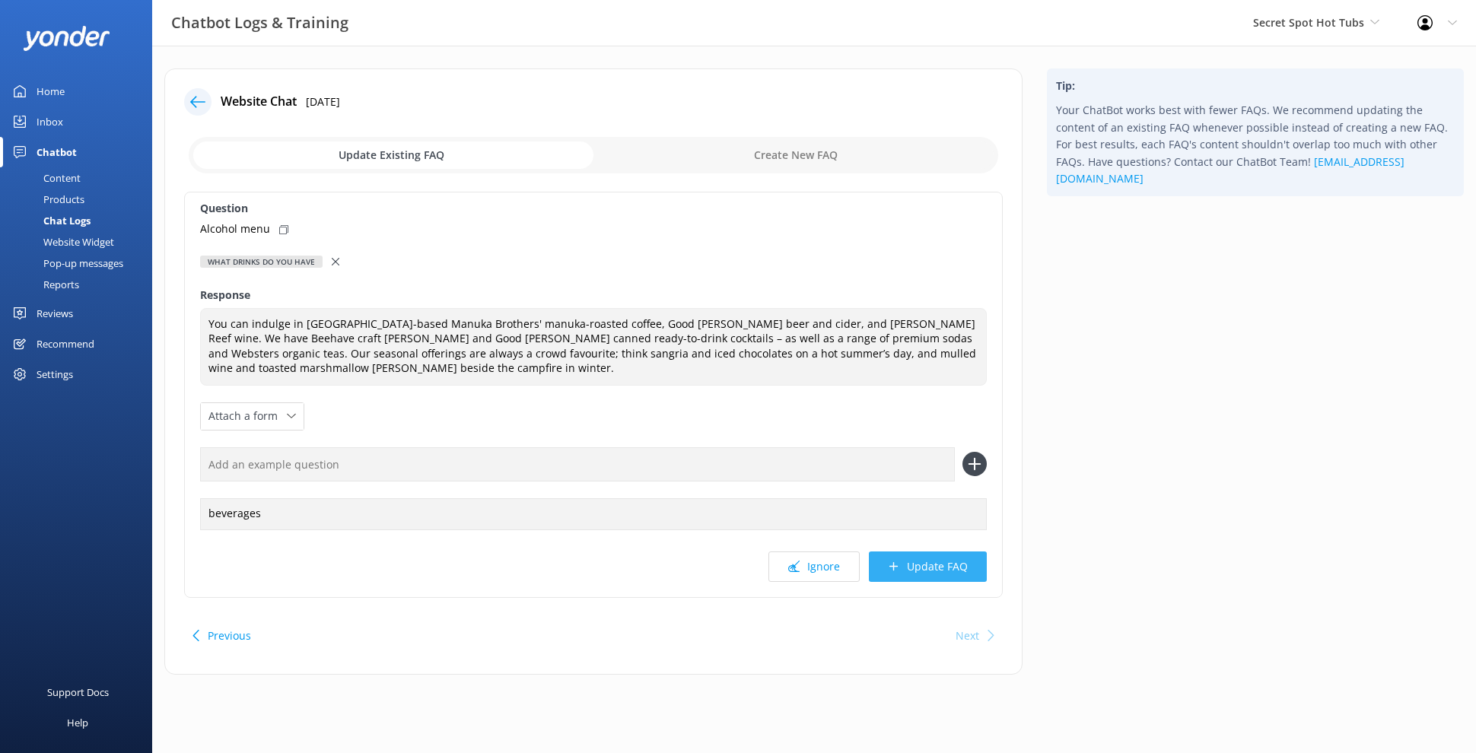
click at [924, 567] on button "Update FAQ" at bounding box center [928, 566] width 118 height 30
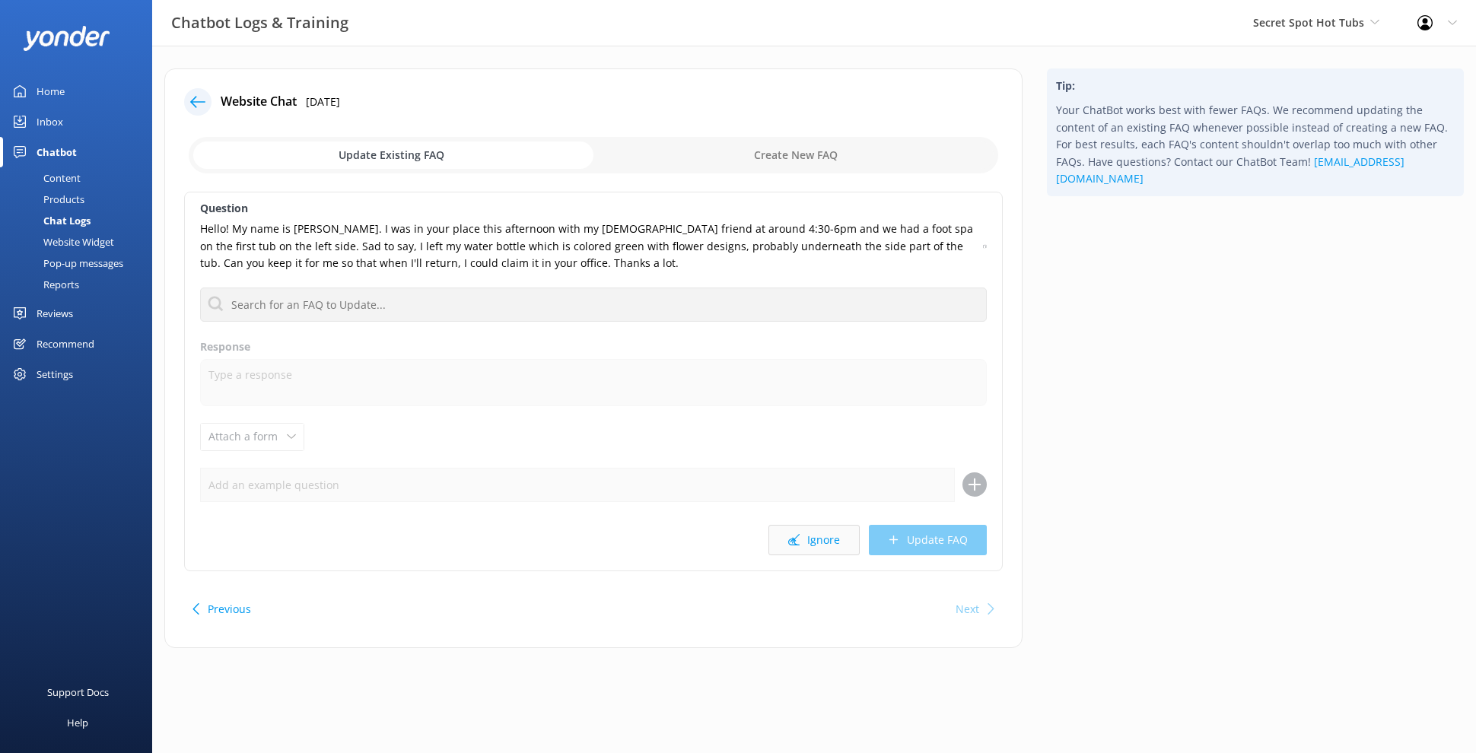
click at [808, 533] on button "Ignore" at bounding box center [813, 540] width 91 height 30
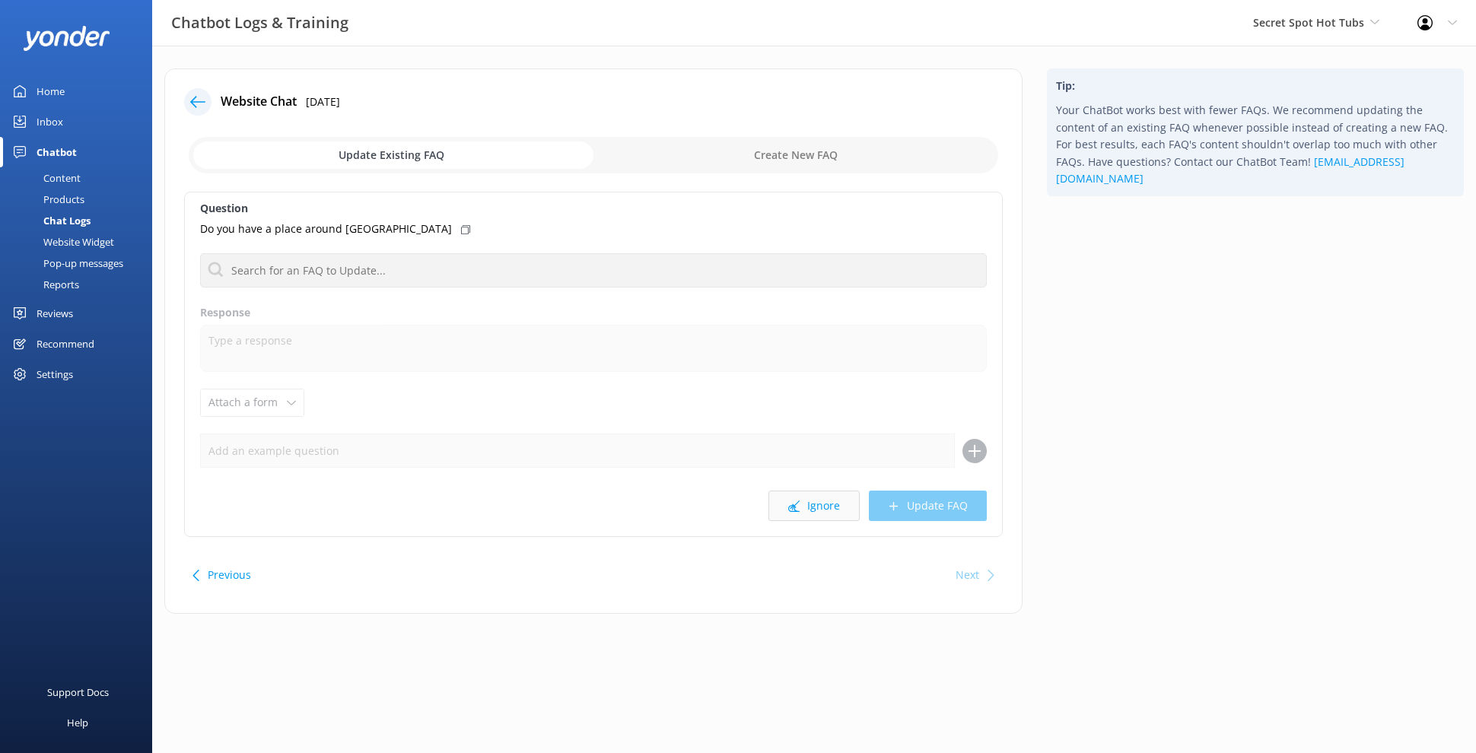
click at [810, 507] on button "Ignore" at bounding box center [813, 506] width 91 height 30
click at [811, 506] on button "Ignore" at bounding box center [813, 506] width 91 height 30
drag, startPoint x: 812, startPoint y: 507, endPoint x: 654, endPoint y: 508, distance: 158.2
click at [654, 508] on div "Ignore Update FAQ" at bounding box center [593, 506] width 787 height 30
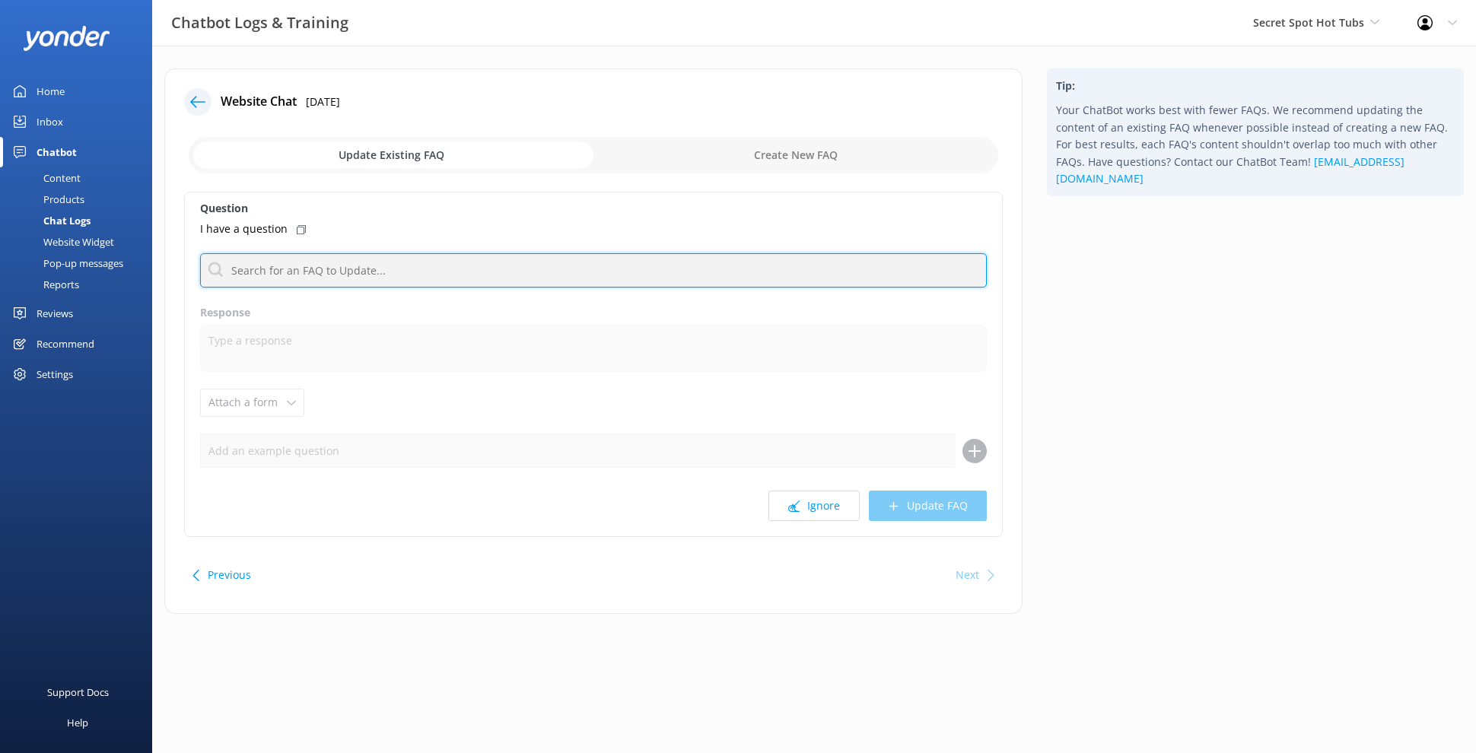
click at [323, 272] on input "text" at bounding box center [593, 270] width 787 height 34
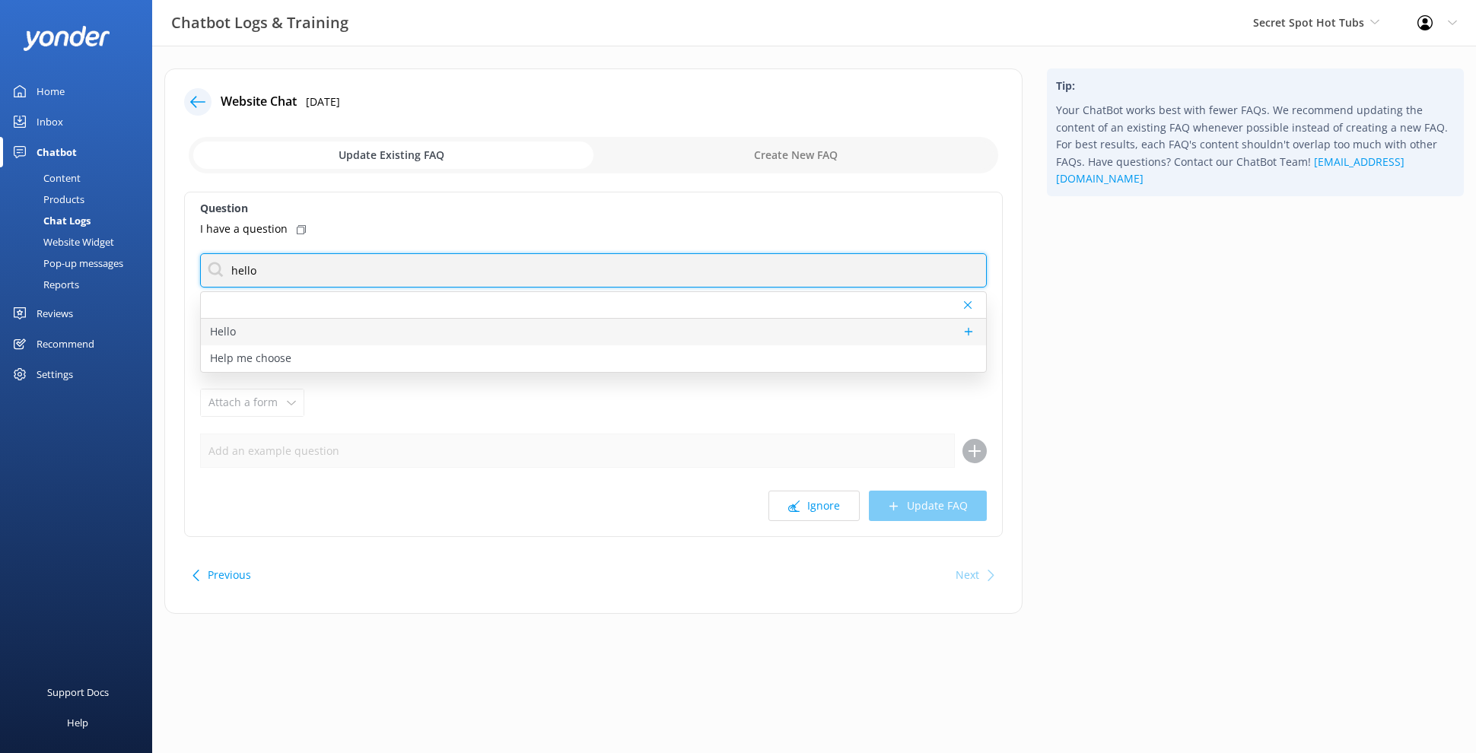
type input "hello"
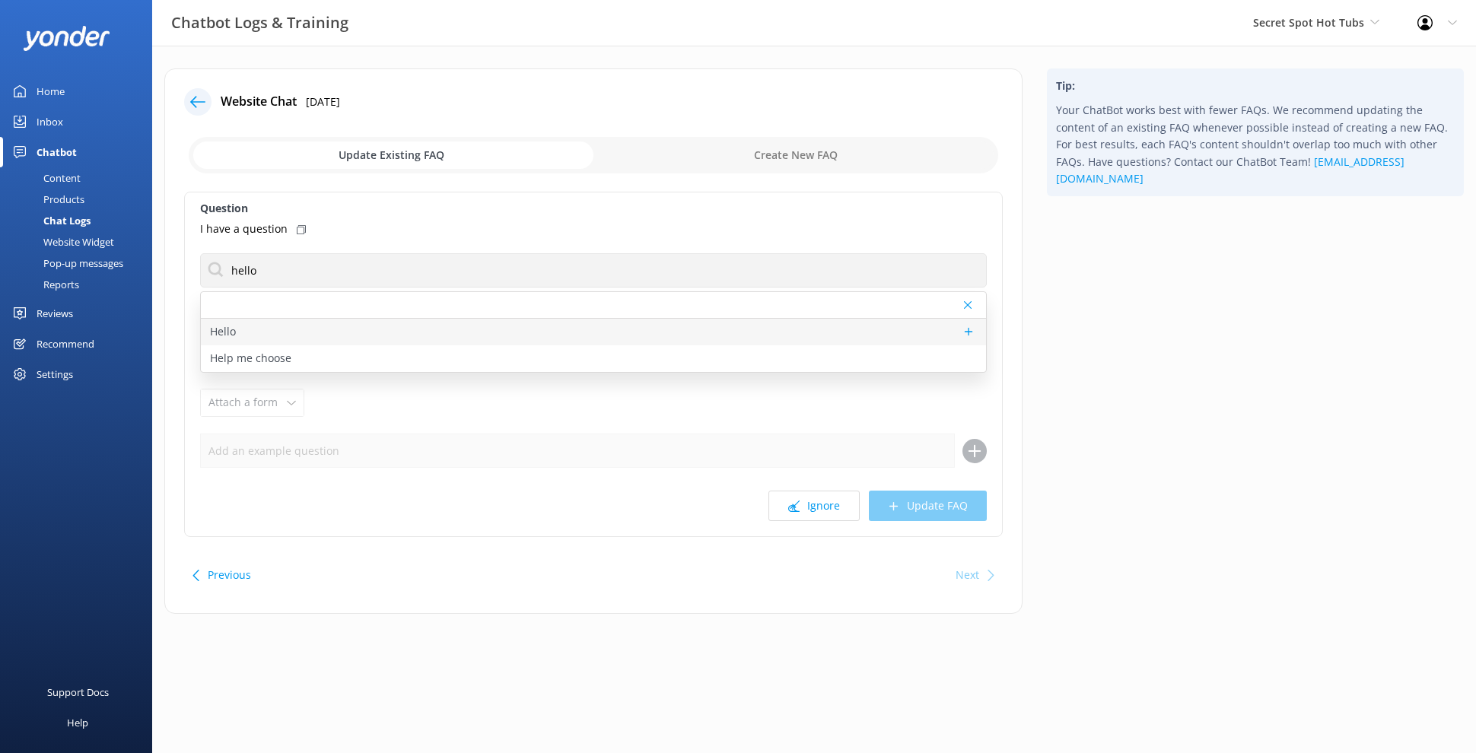
click at [386, 338] on div "Hello" at bounding box center [593, 332] width 785 height 27
type textarea "Hi there! How can I help?"
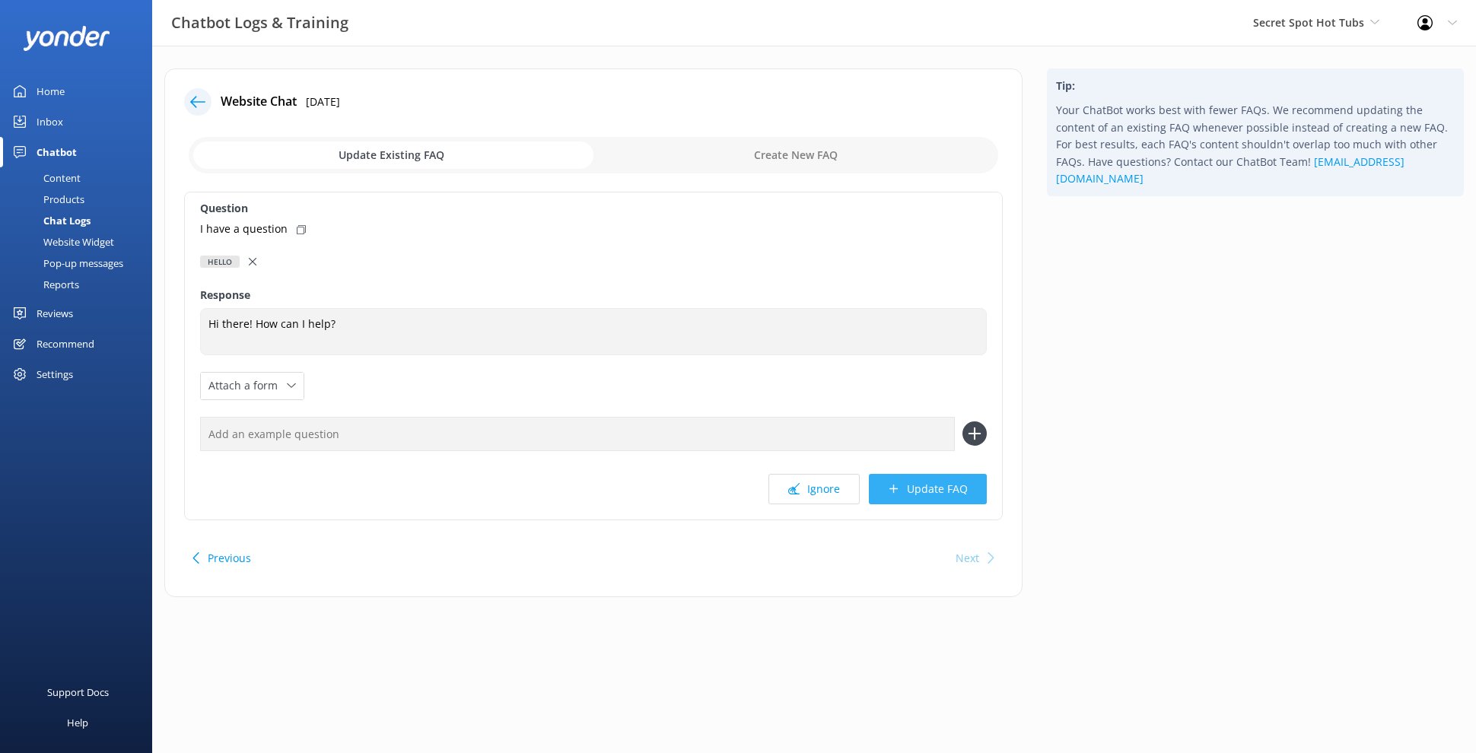
click at [930, 481] on button "Update FAQ" at bounding box center [928, 489] width 118 height 30
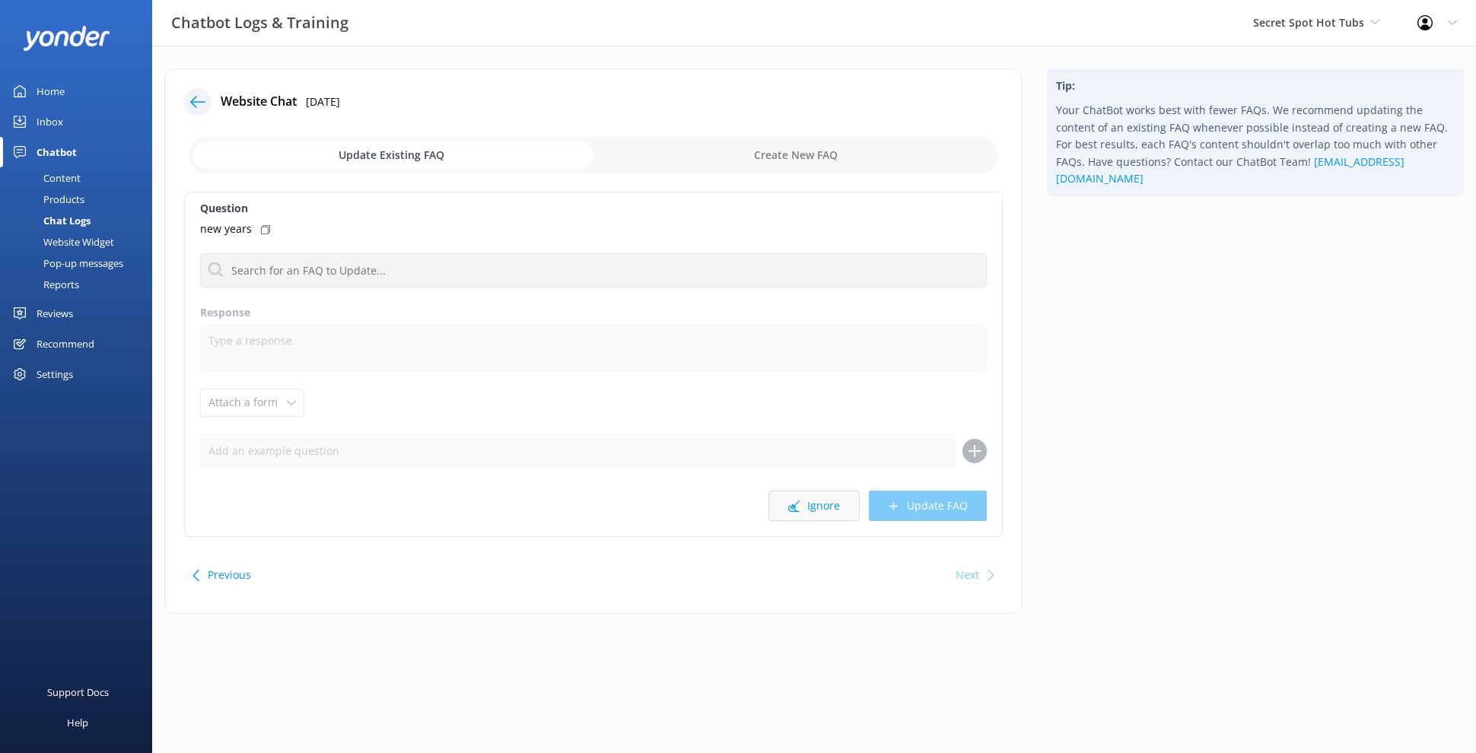
click at [817, 492] on button "Ignore" at bounding box center [813, 506] width 91 height 30
click at [825, 509] on button "Ignore" at bounding box center [813, 506] width 91 height 30
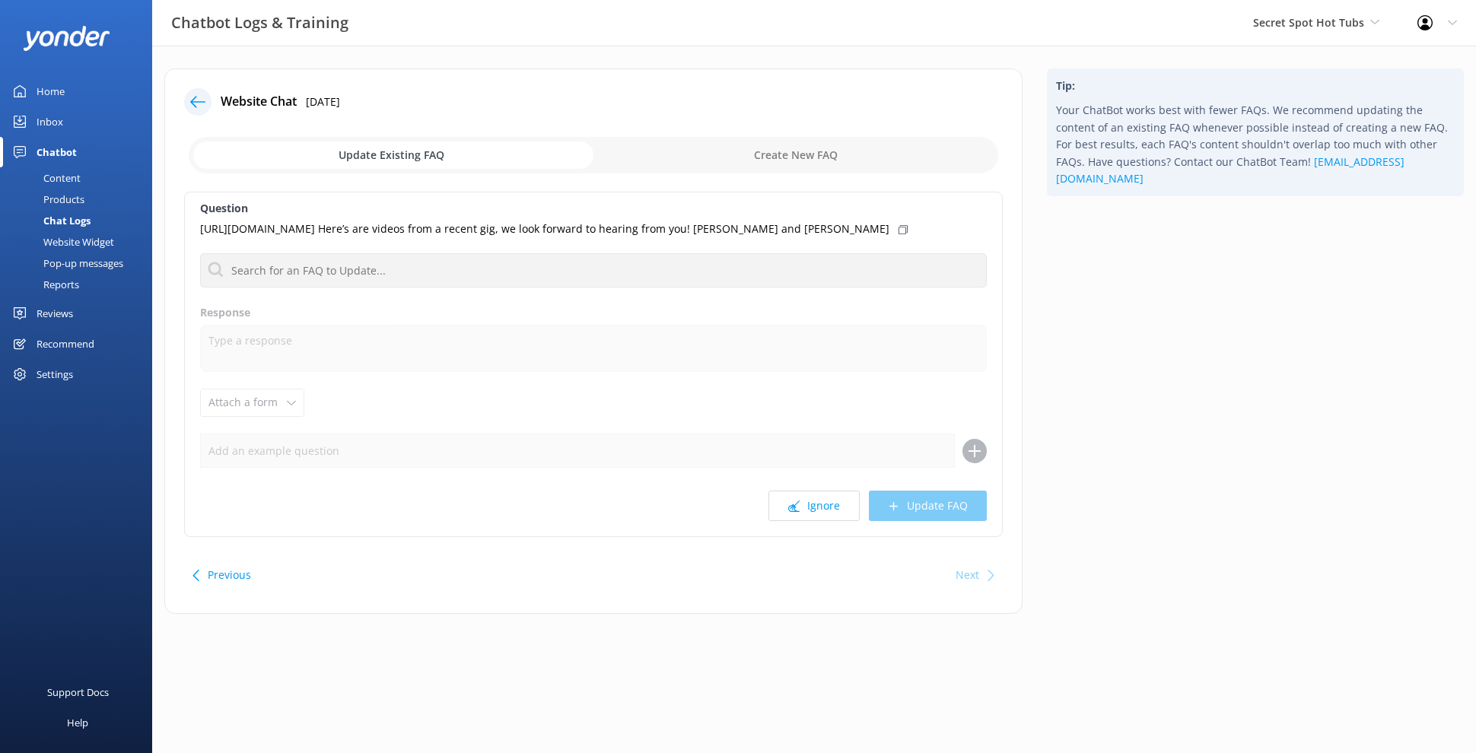
click at [825, 509] on button "Ignore" at bounding box center [813, 506] width 91 height 30
click at [825, 510] on button "Ignore" at bounding box center [813, 506] width 91 height 30
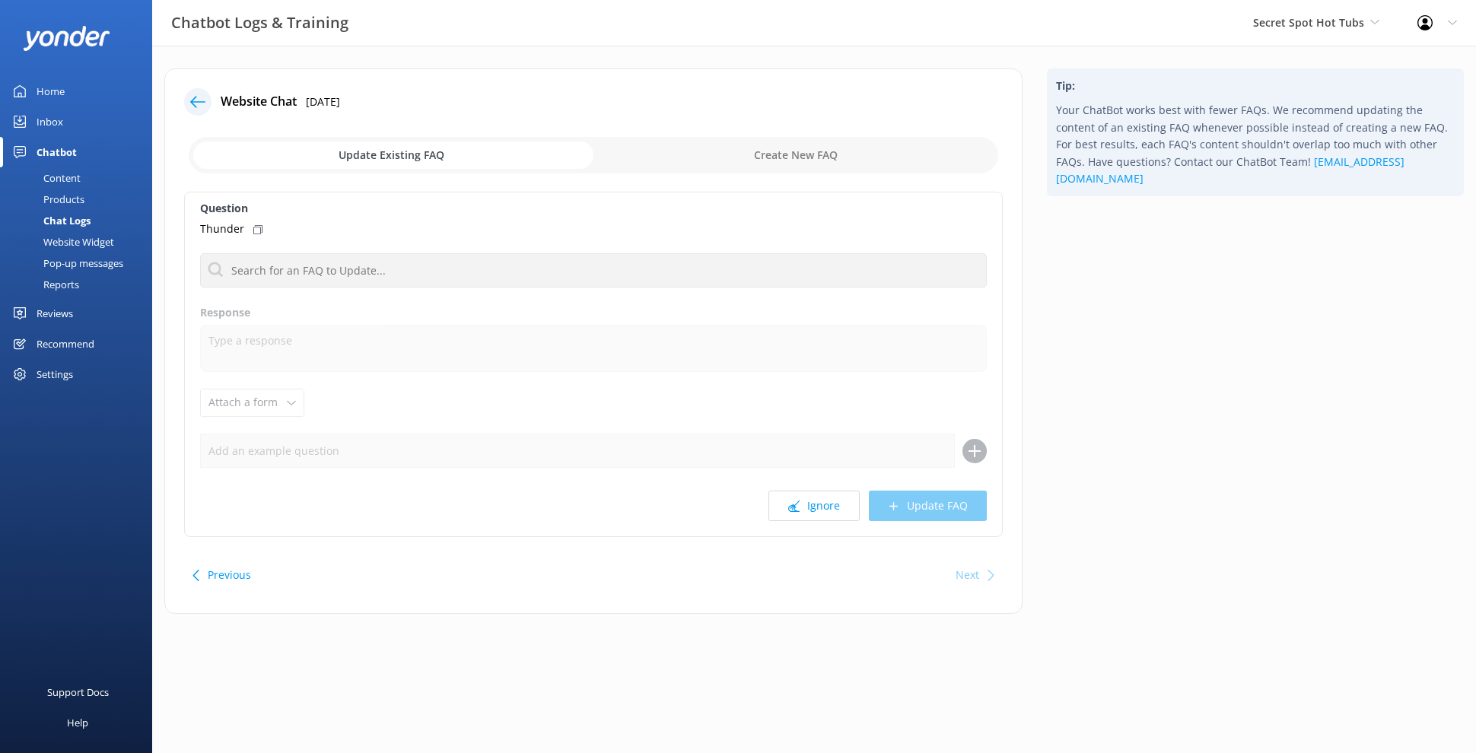
click at [825, 510] on button "Ignore" at bounding box center [813, 506] width 91 height 30
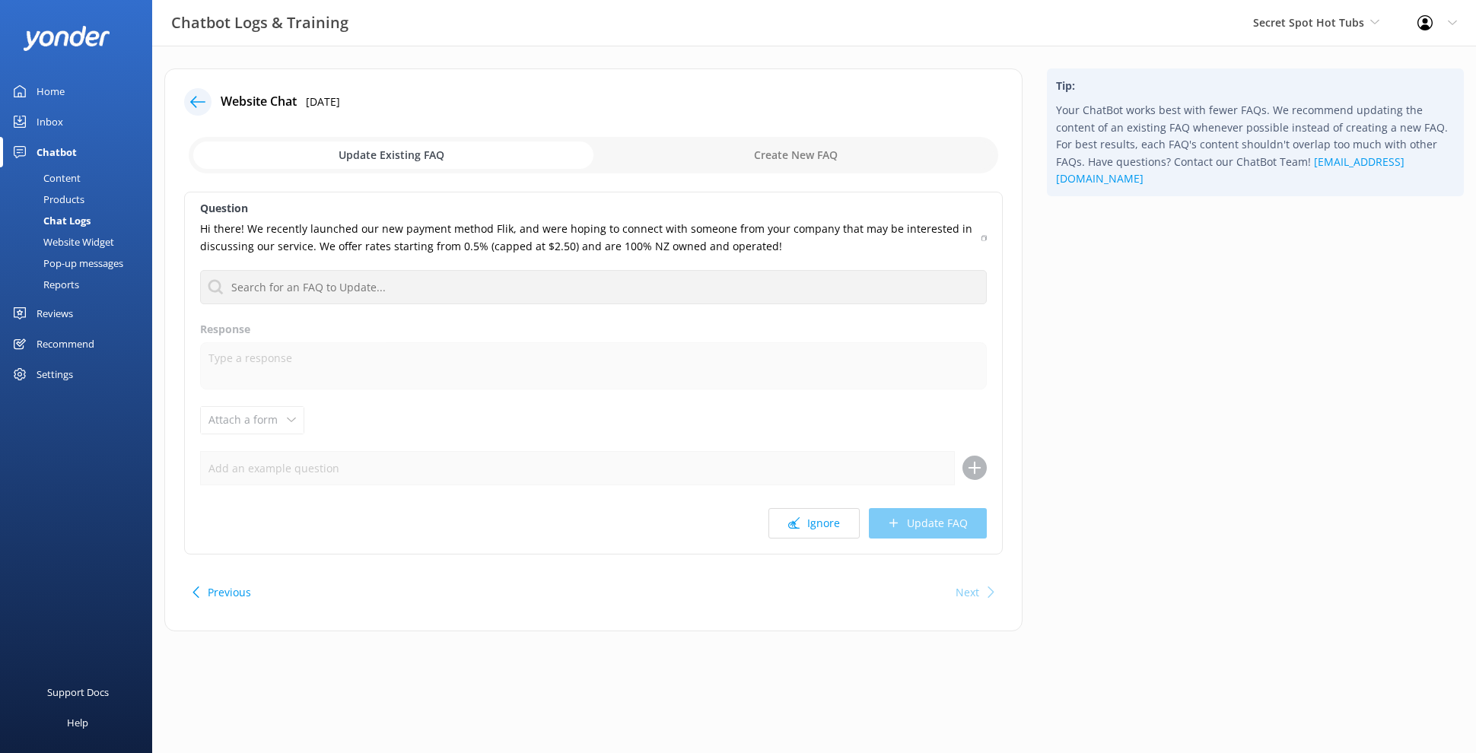
click at [825, 510] on button "Ignore" at bounding box center [813, 523] width 91 height 30
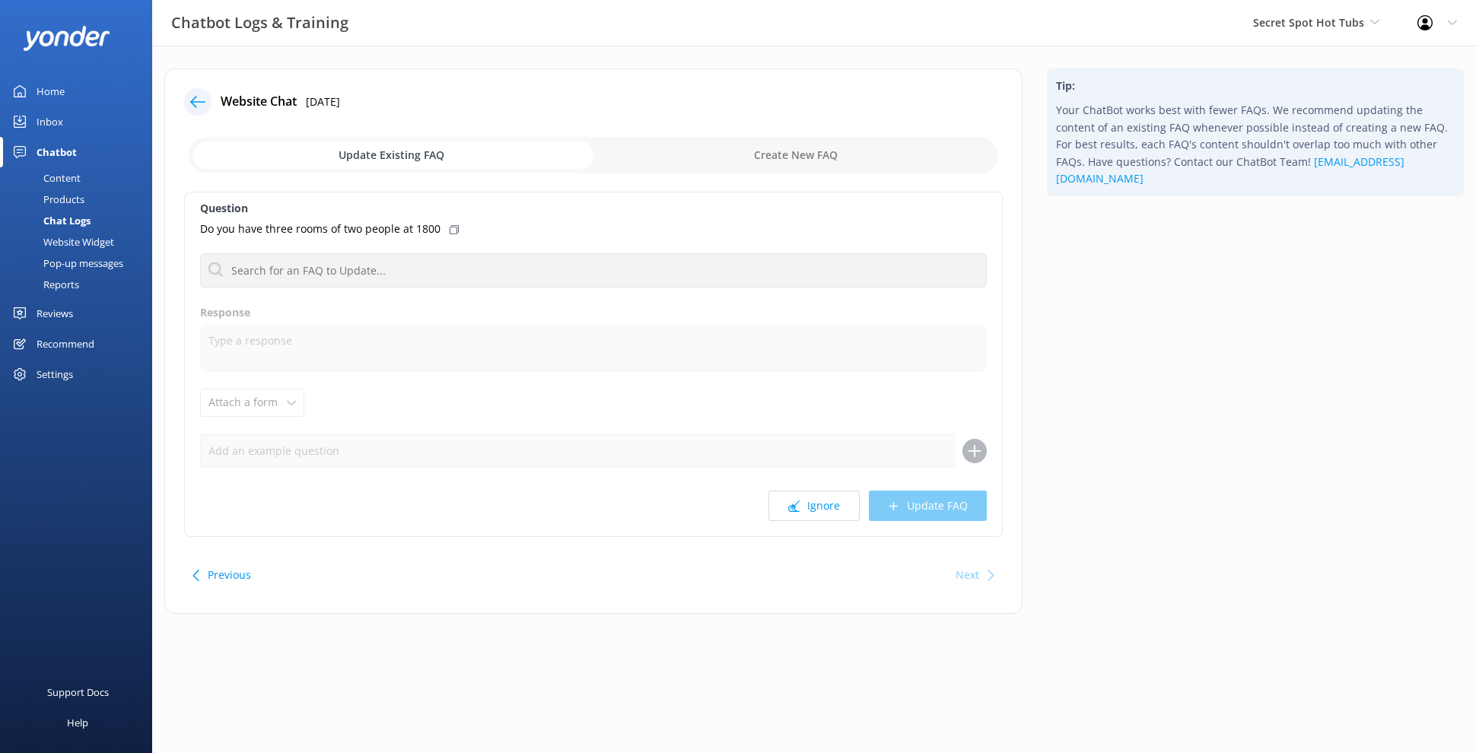
click at [825, 510] on button "Ignore" at bounding box center [813, 506] width 91 height 30
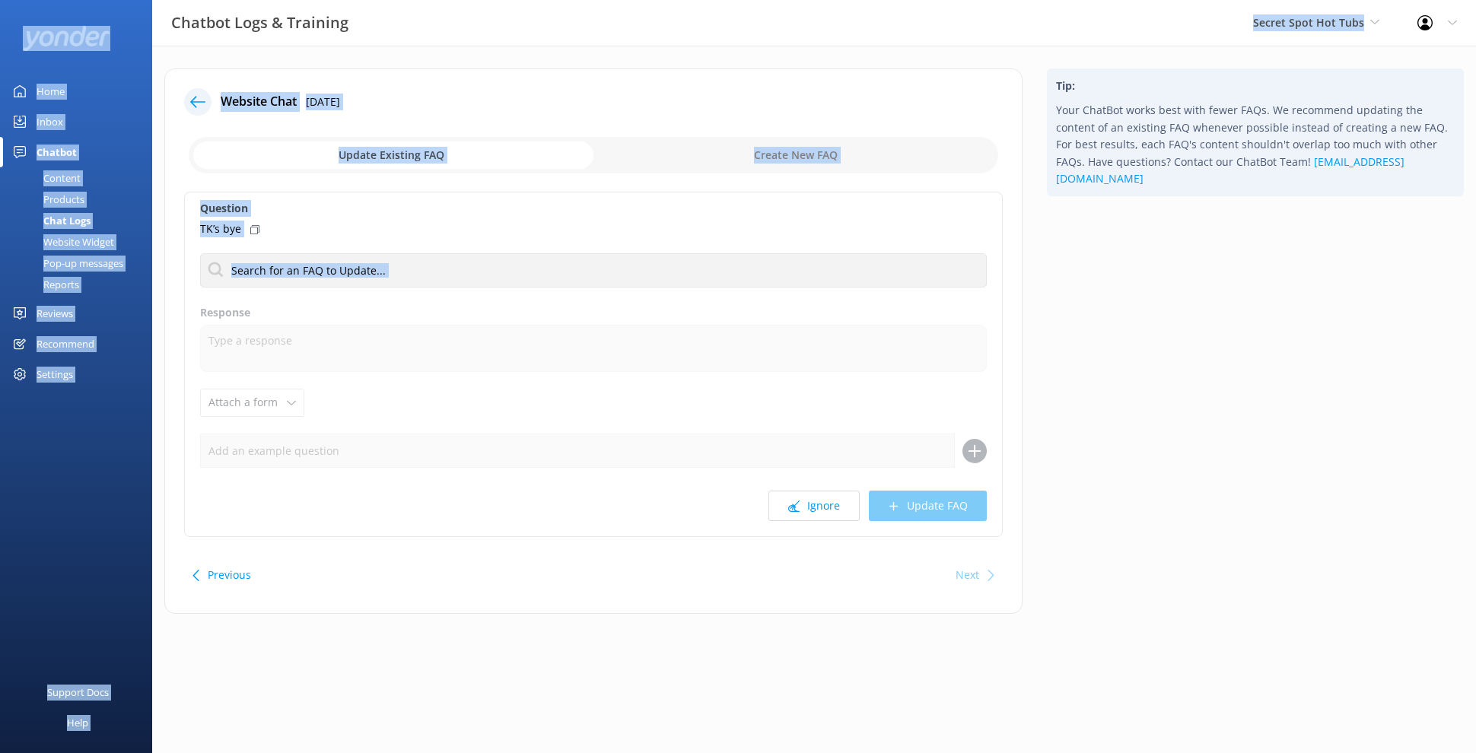
click at [835, 365] on div "Chatbot Logs & Training Secret Spot Hot Tubs Kendall's Adventure Co Cool Tours …" at bounding box center [738, 353] width 1476 height 614
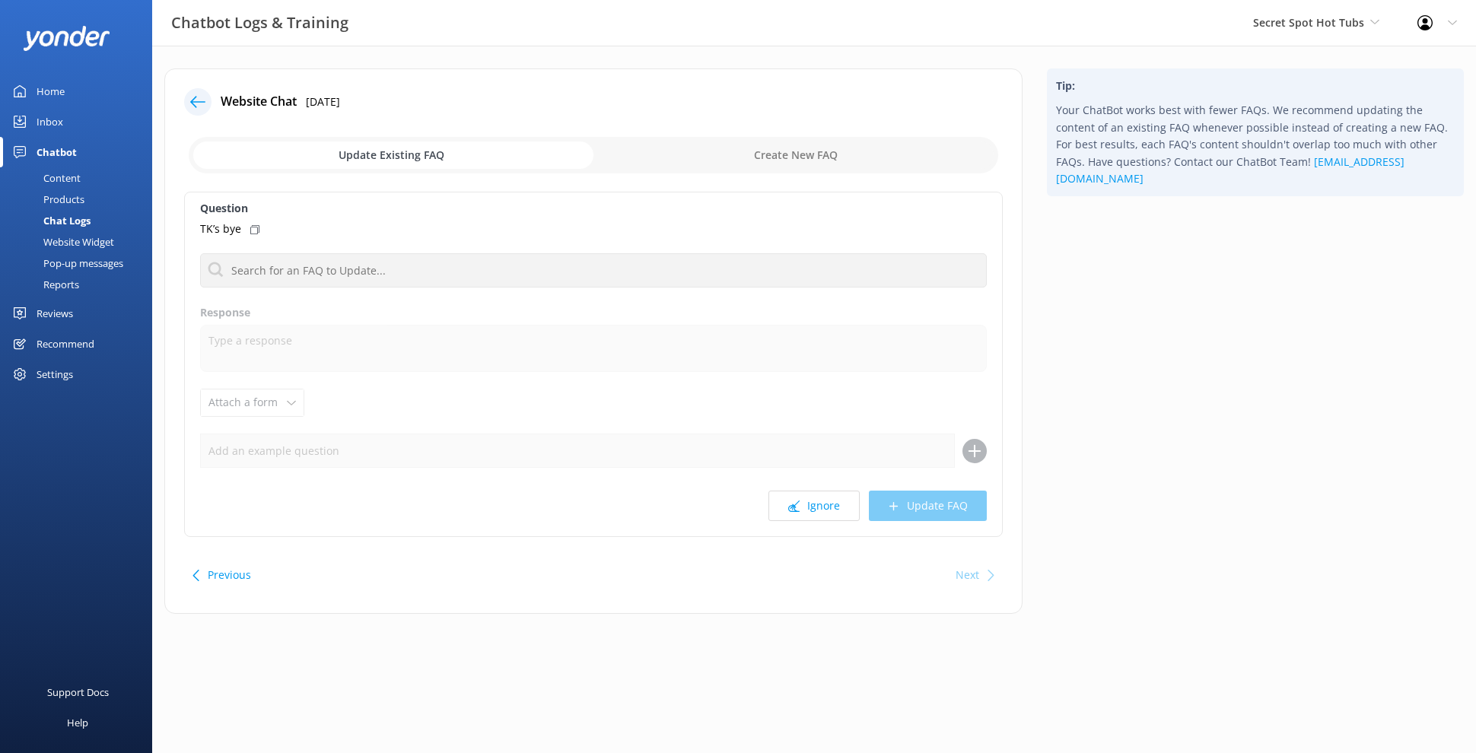
click at [723, 473] on div "Question TK’s bye Hello Help me choose Response Attach a form Leave contact det…" at bounding box center [593, 364] width 818 height 345
click at [821, 519] on button "Ignore" at bounding box center [813, 506] width 91 height 30
click at [820, 501] on button "Ignore" at bounding box center [813, 506] width 91 height 30
click at [815, 484] on button "Ignore" at bounding box center [813, 498] width 91 height 30
click at [813, 503] on button "Ignore" at bounding box center [813, 506] width 91 height 30
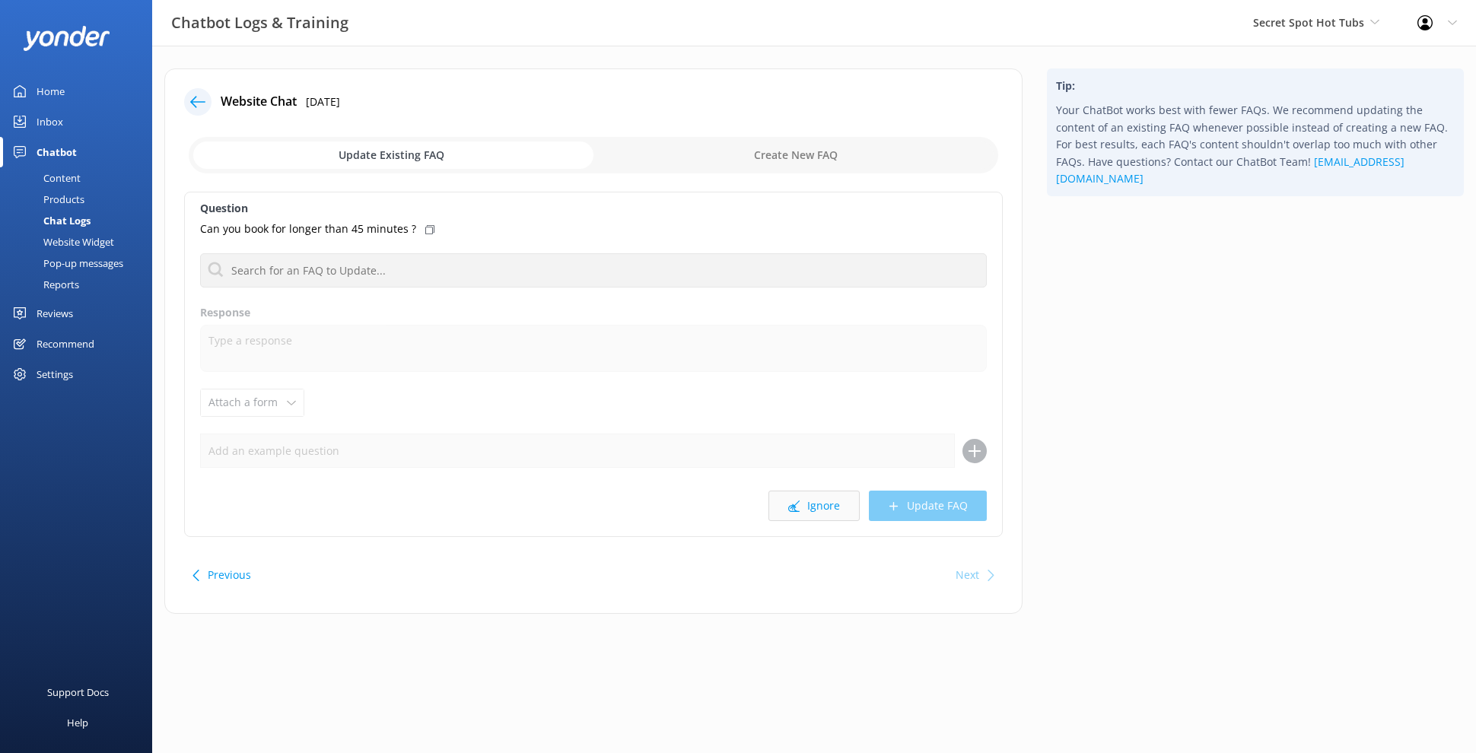
click at [818, 500] on button "Ignore" at bounding box center [813, 506] width 91 height 30
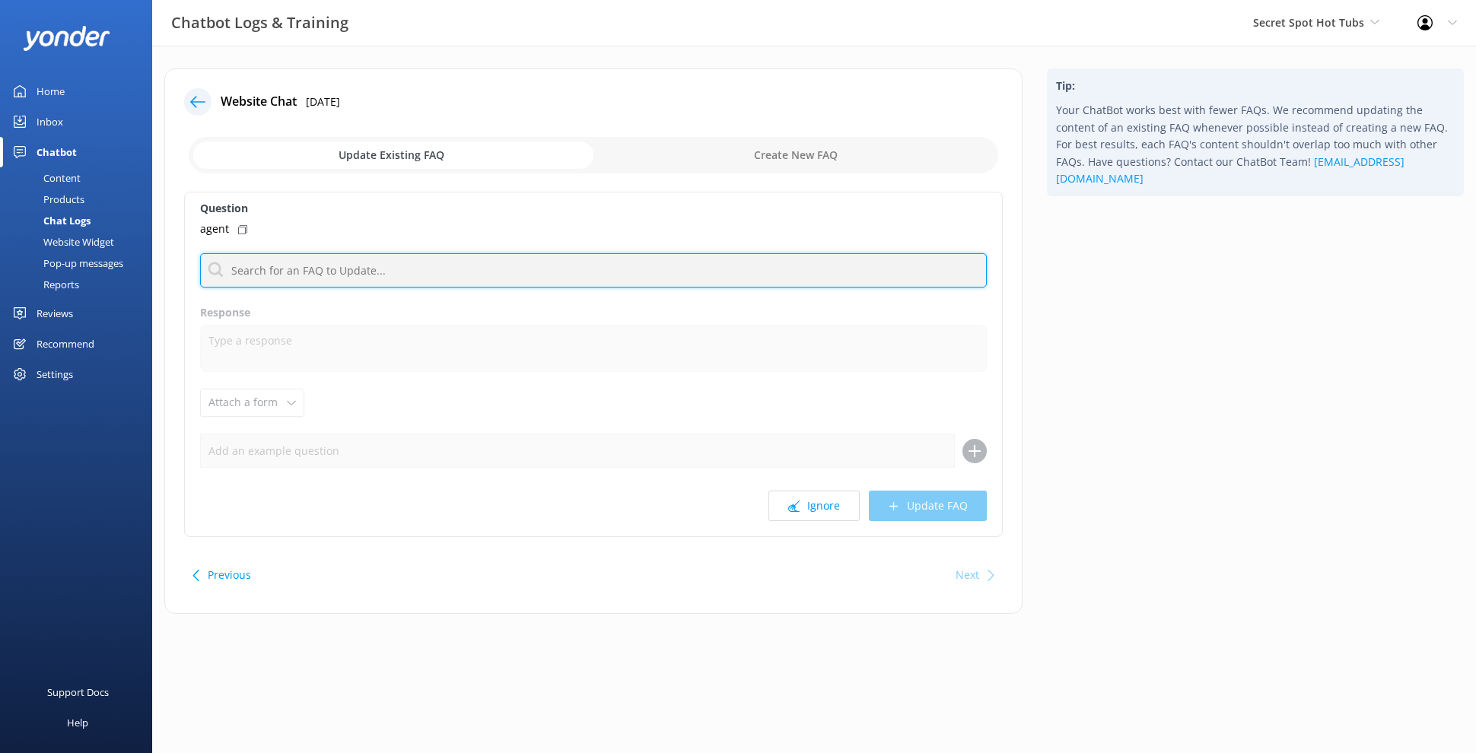
click at [526, 275] on input "text" at bounding box center [593, 270] width 787 height 34
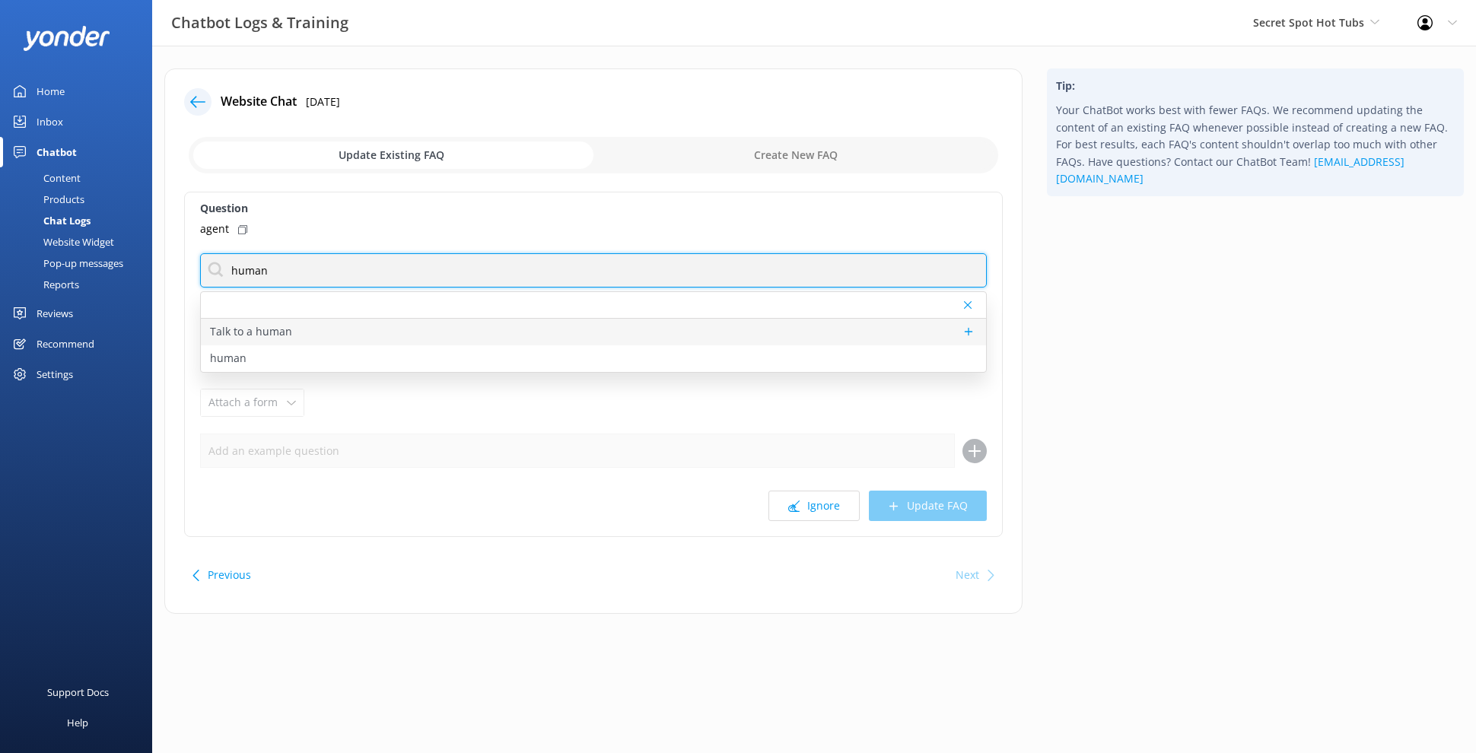
type input "human"
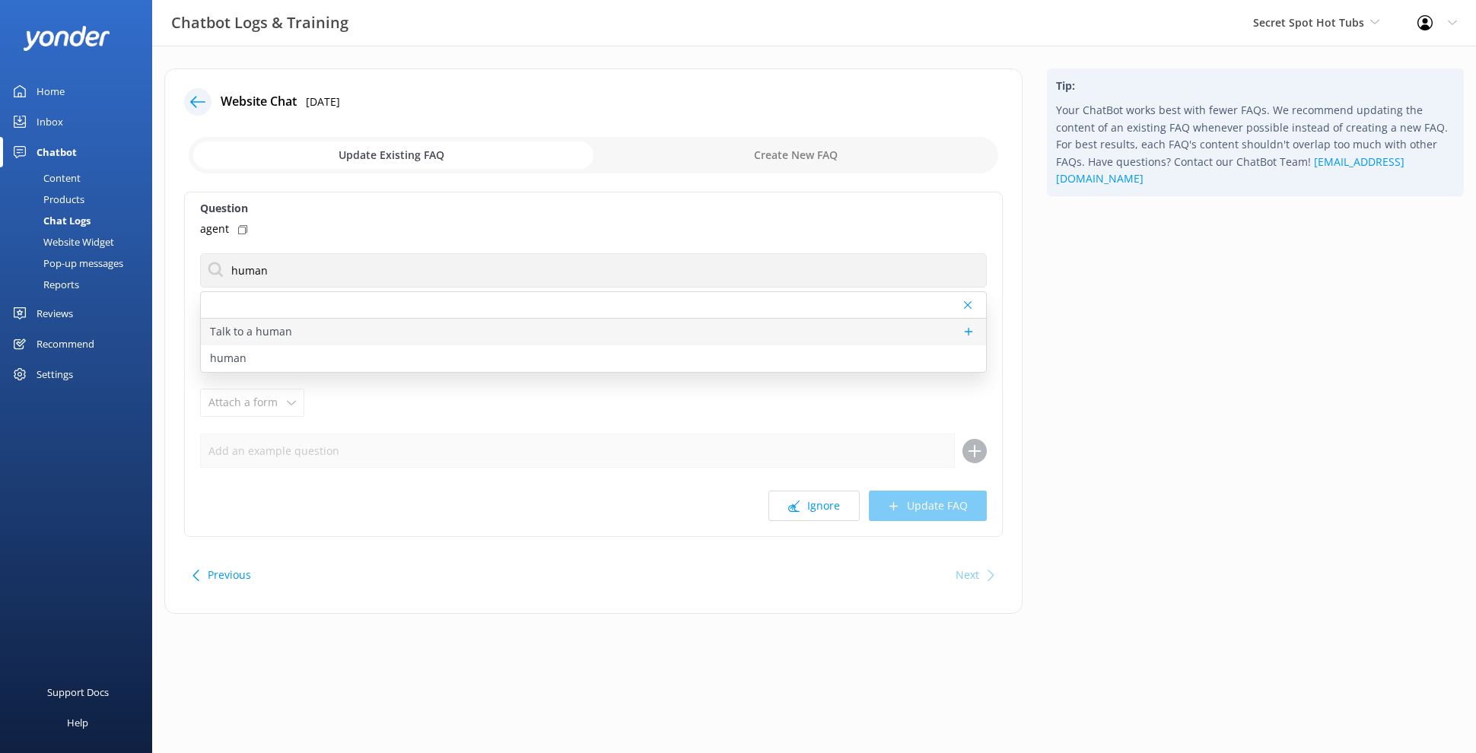
click at [526, 329] on div "Talk to a human" at bounding box center [593, 332] width 785 height 27
type textarea "If you’d like to speak to a person on the Secret Spot Hot Tubs team, please ema…"
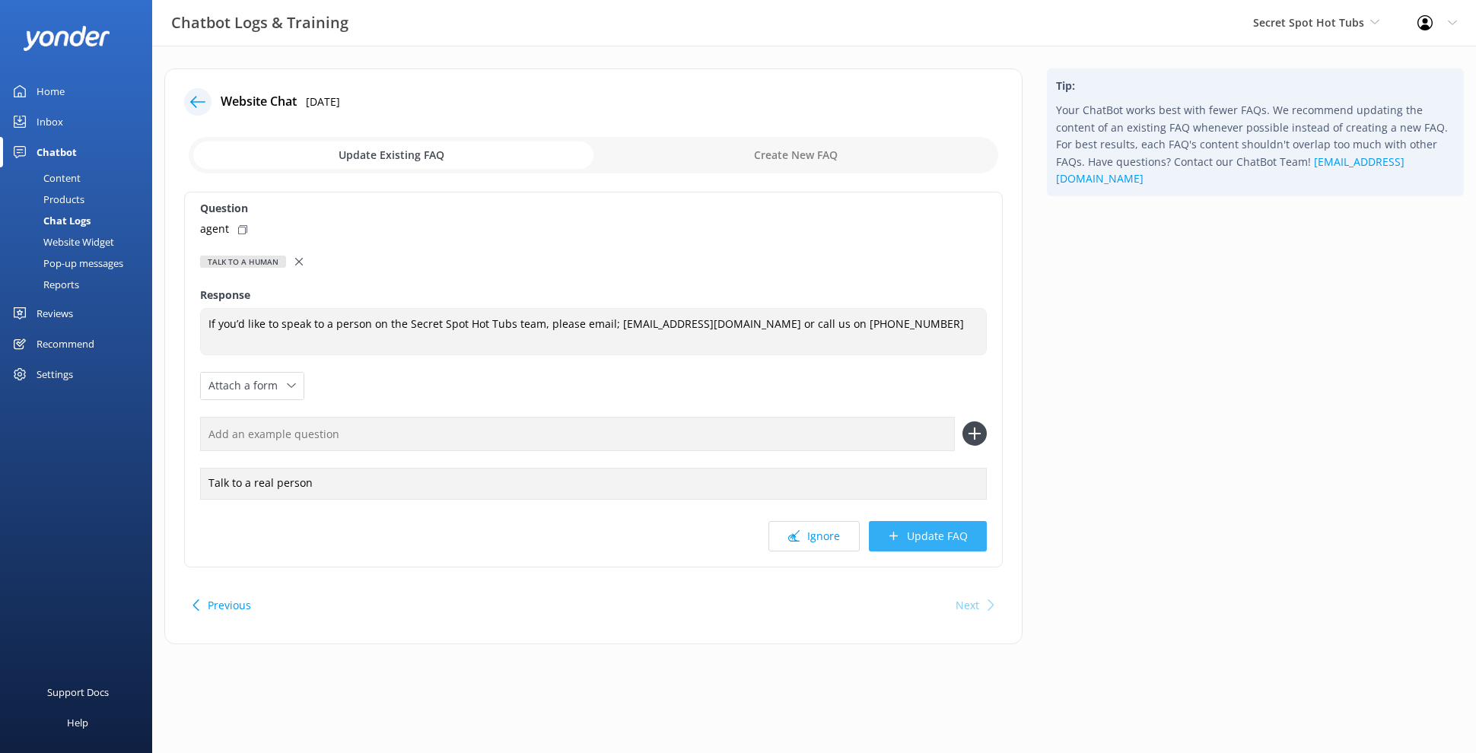
click at [933, 539] on button "Update FAQ" at bounding box center [928, 536] width 118 height 30
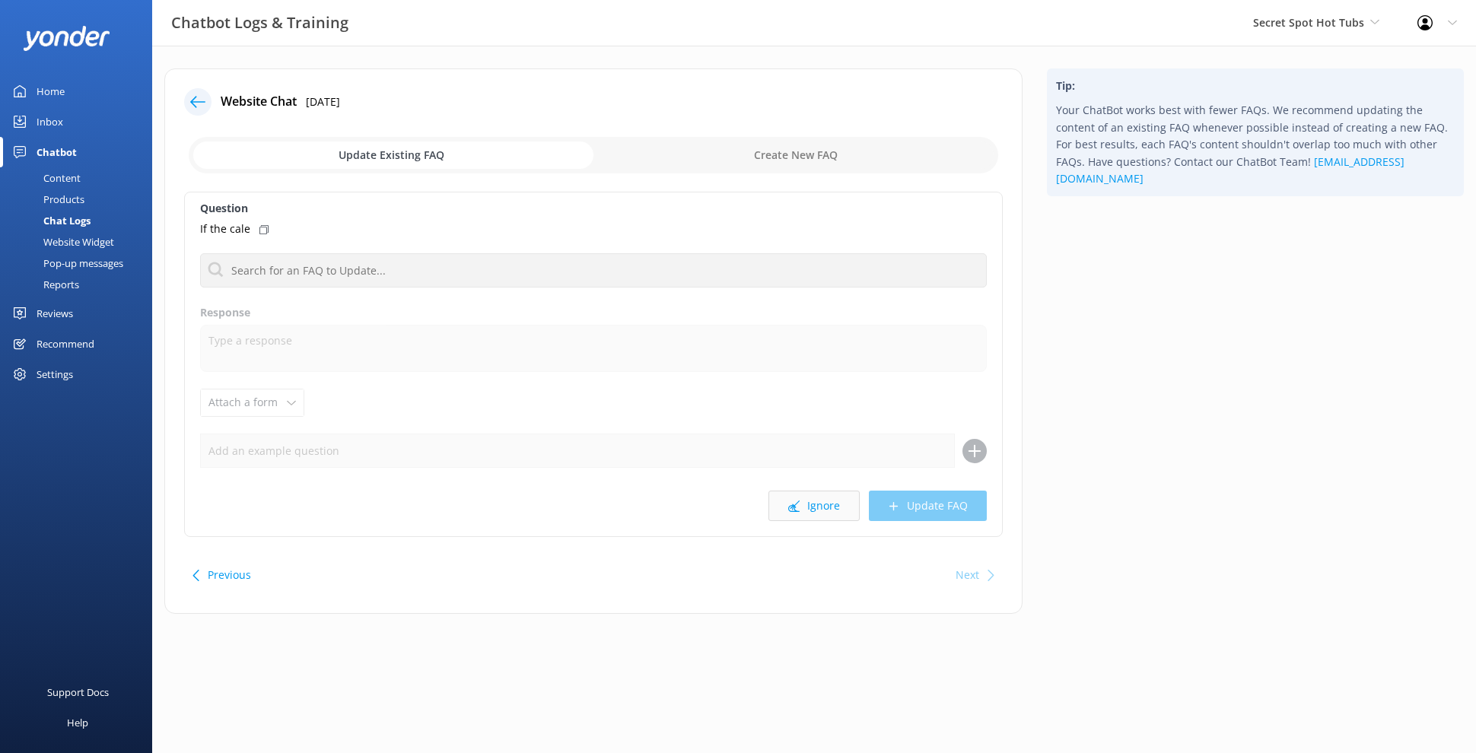
click at [828, 505] on button "Ignore" at bounding box center [813, 506] width 91 height 30
click at [829, 504] on button "Ignore" at bounding box center [813, 506] width 91 height 30
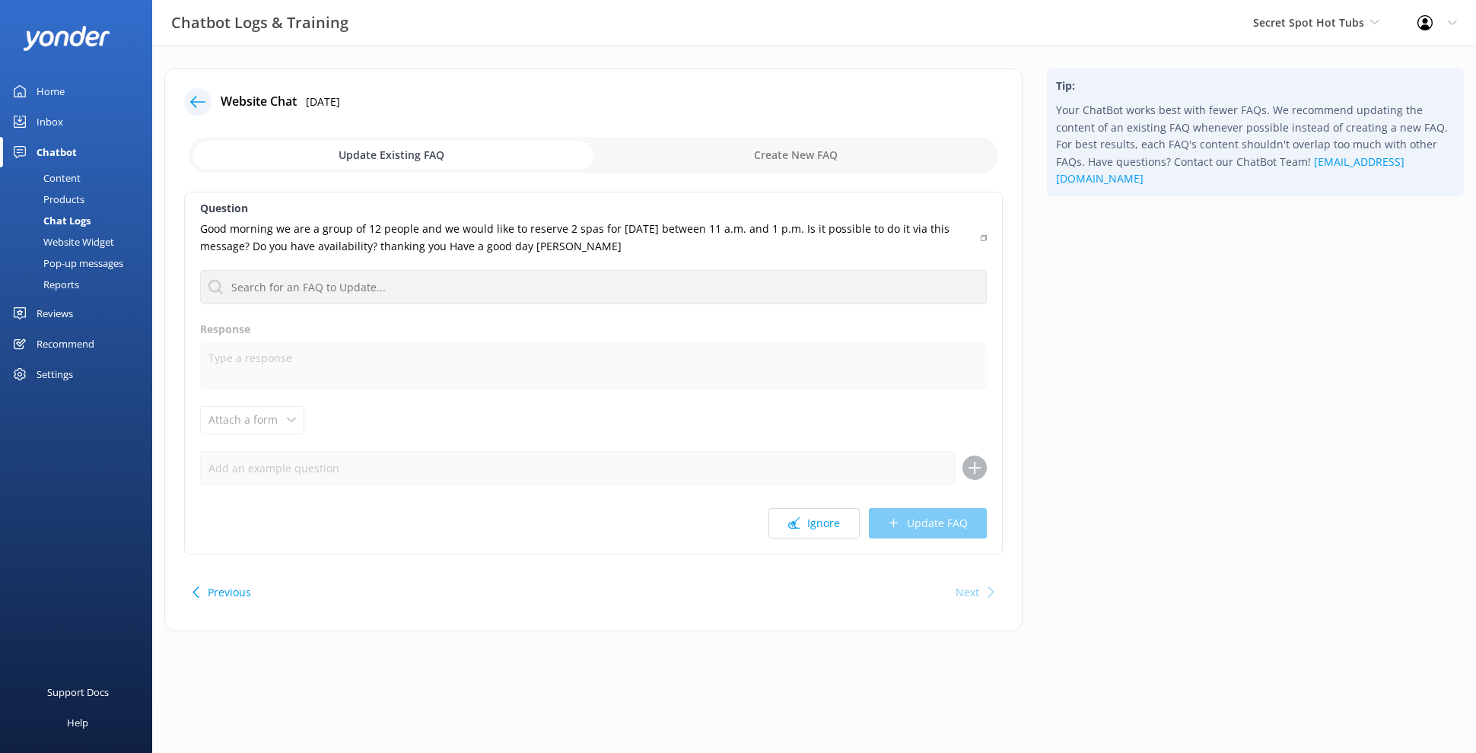
click at [829, 504] on div "Question Good morning we are a group of 12 people and we would like to reserve …" at bounding box center [593, 373] width 818 height 363
drag, startPoint x: 828, startPoint y: 520, endPoint x: 722, endPoint y: 374, distance: 180.1
click at [770, 405] on div "Question Good morning we are a group of 12 people and we would like to reserve …" at bounding box center [593, 373] width 818 height 363
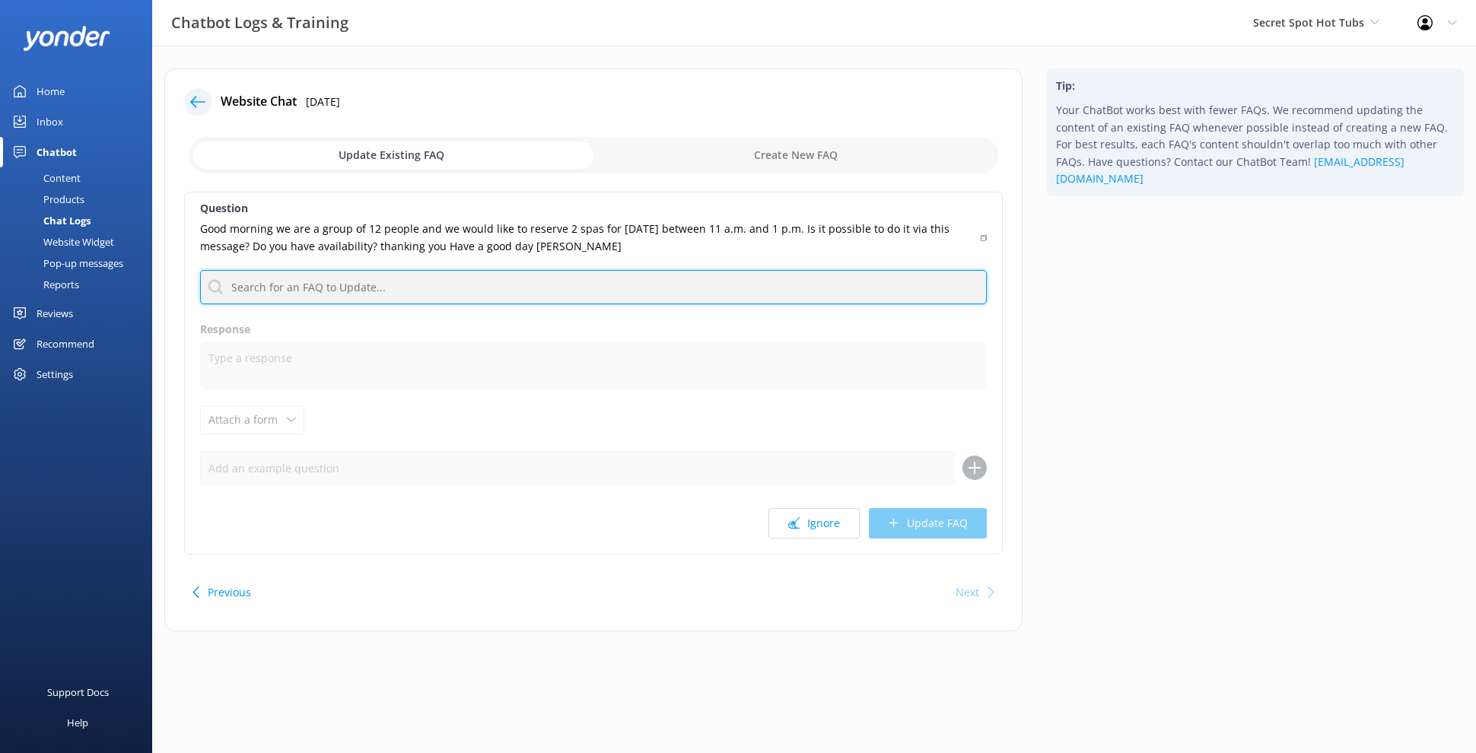
click at [593, 287] on input "text" at bounding box center [593, 287] width 787 height 34
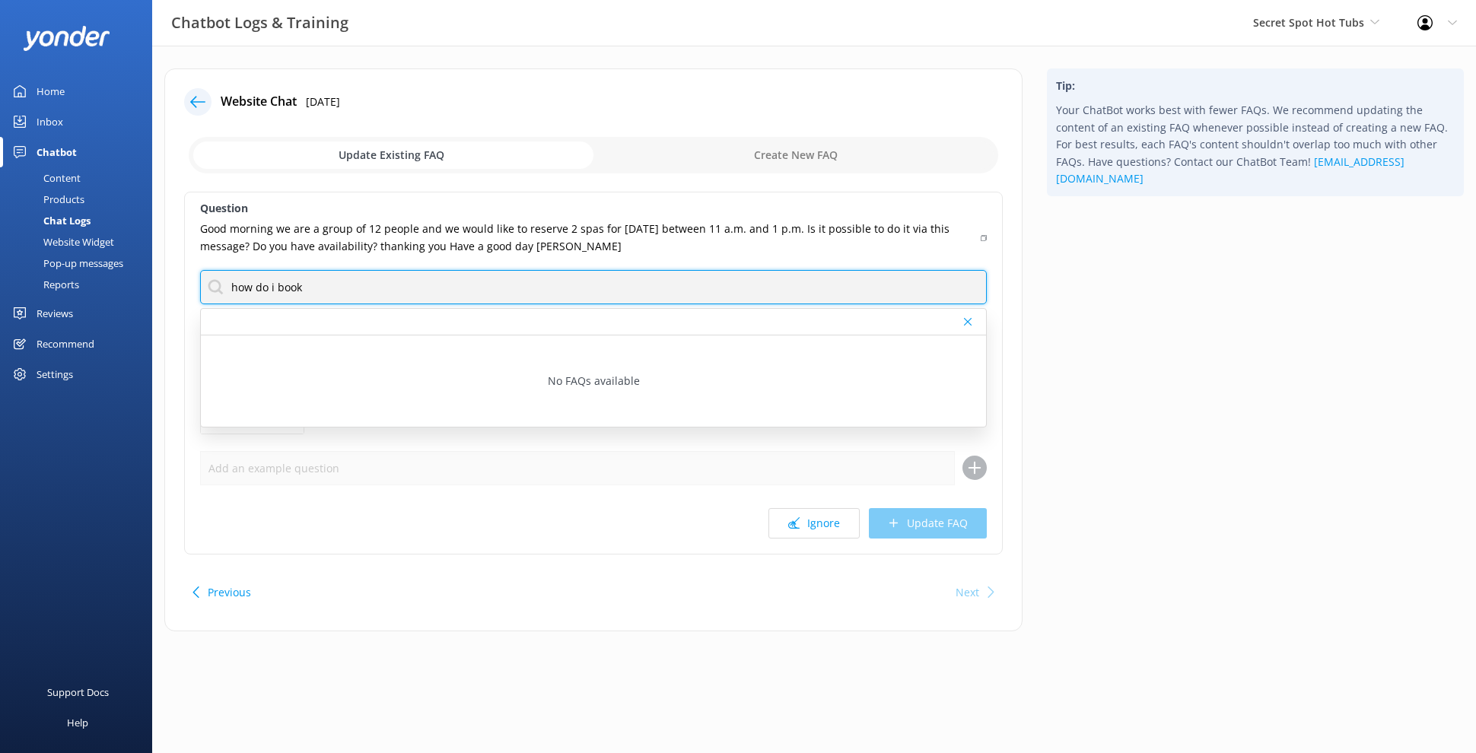
click at [466, 282] on input "how do i book" at bounding box center [593, 287] width 787 height 34
click at [465, 282] on input "how do i book" at bounding box center [593, 287] width 787 height 34
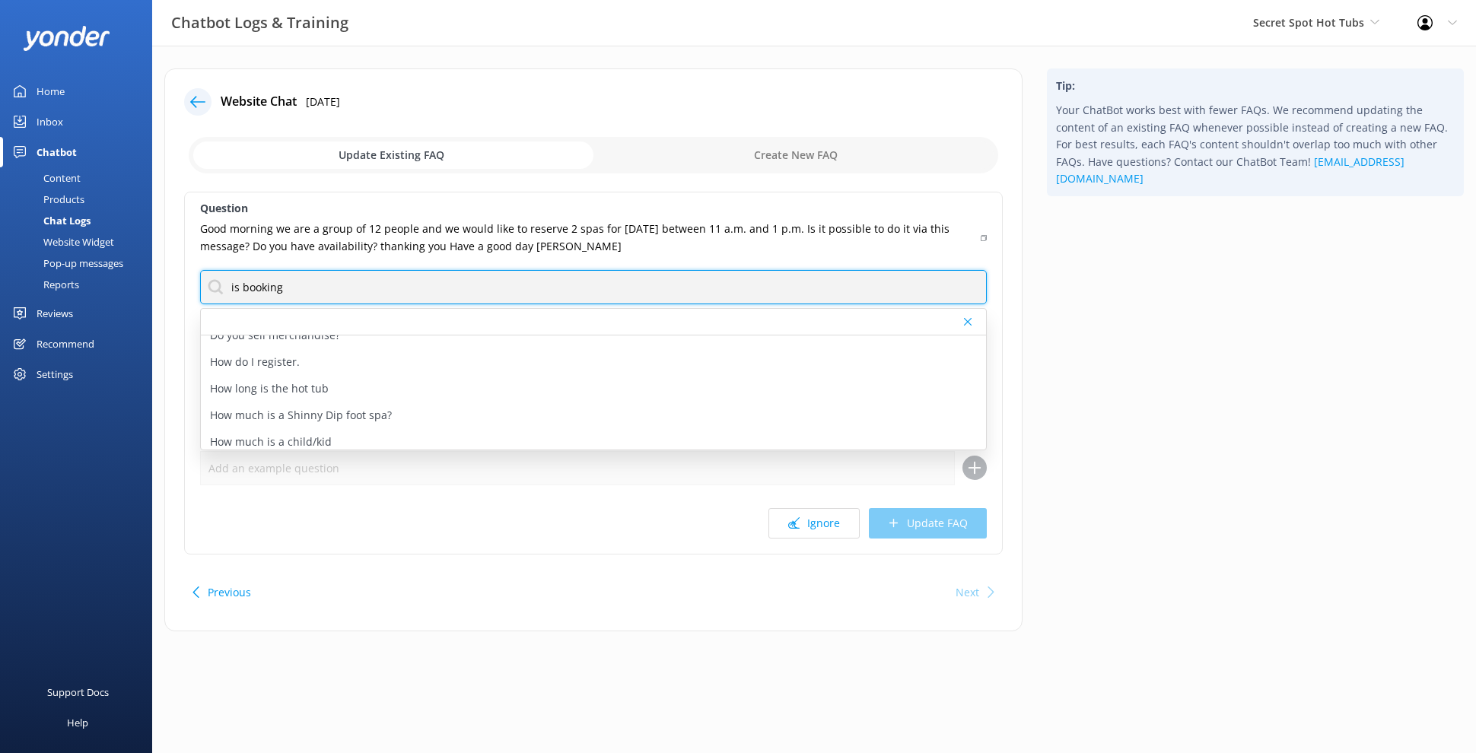
scroll to position [149, 0]
type input "is booking"
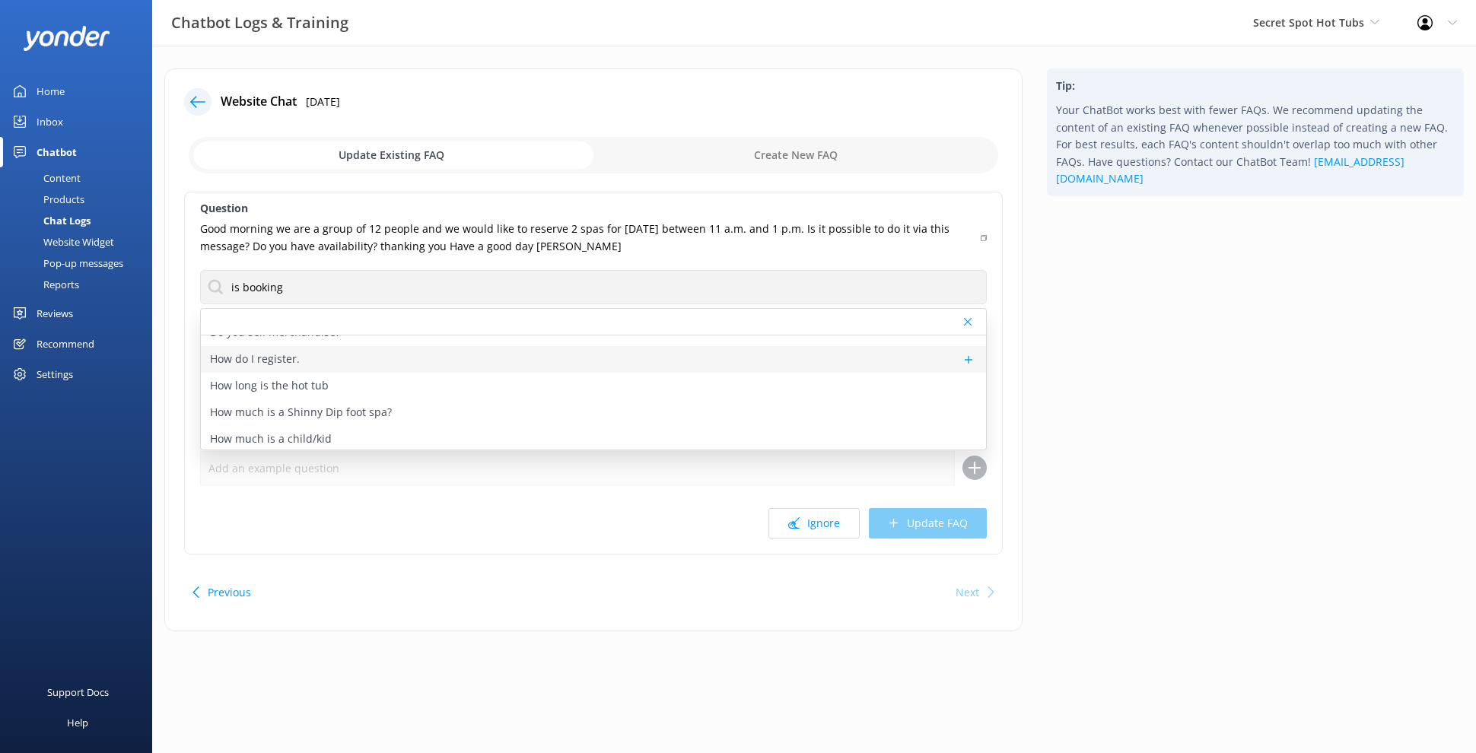
click at [340, 356] on div "How do I register." at bounding box center [593, 359] width 785 height 27
type textarea "To book a hot tub, please visit our website at https://secretspot.nz/book/. Alt…"
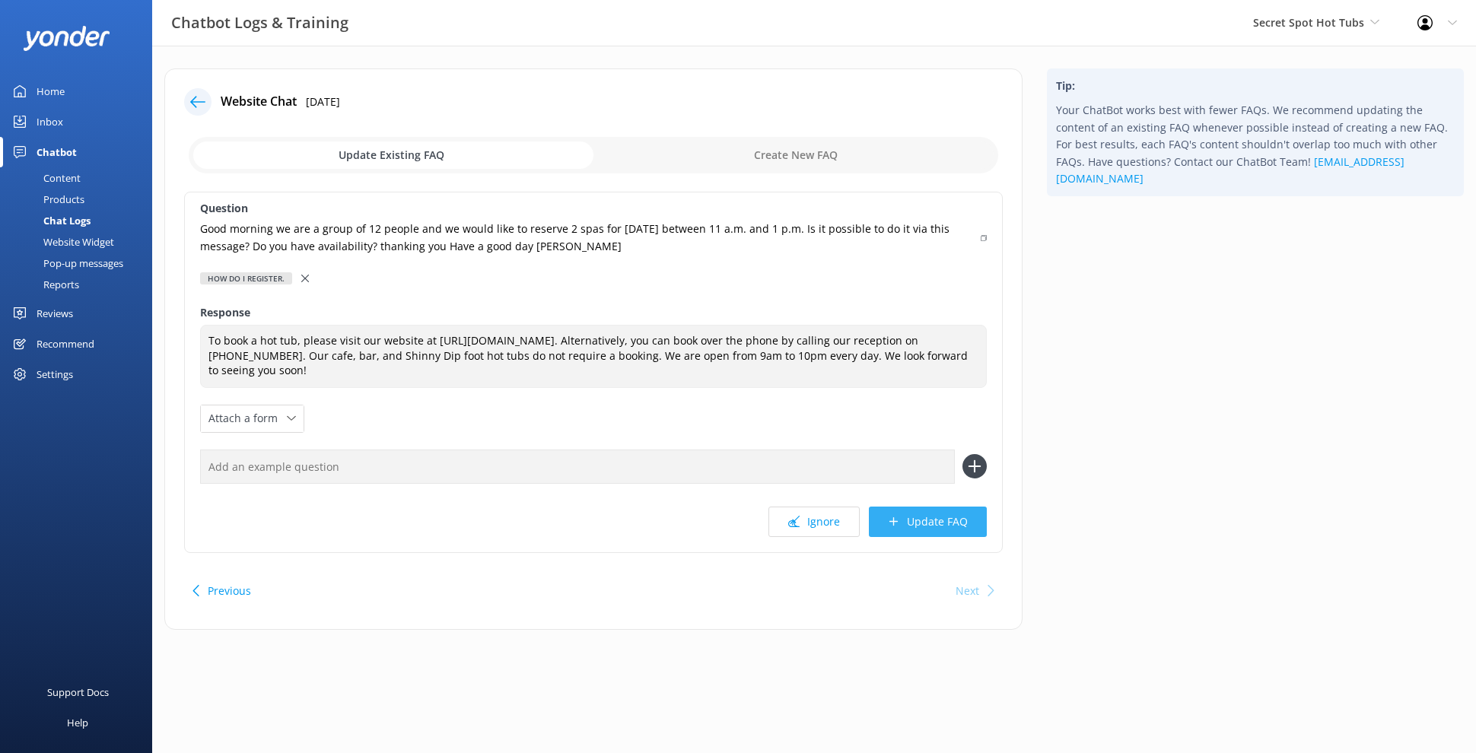
click at [946, 520] on button "Update FAQ" at bounding box center [928, 522] width 118 height 30
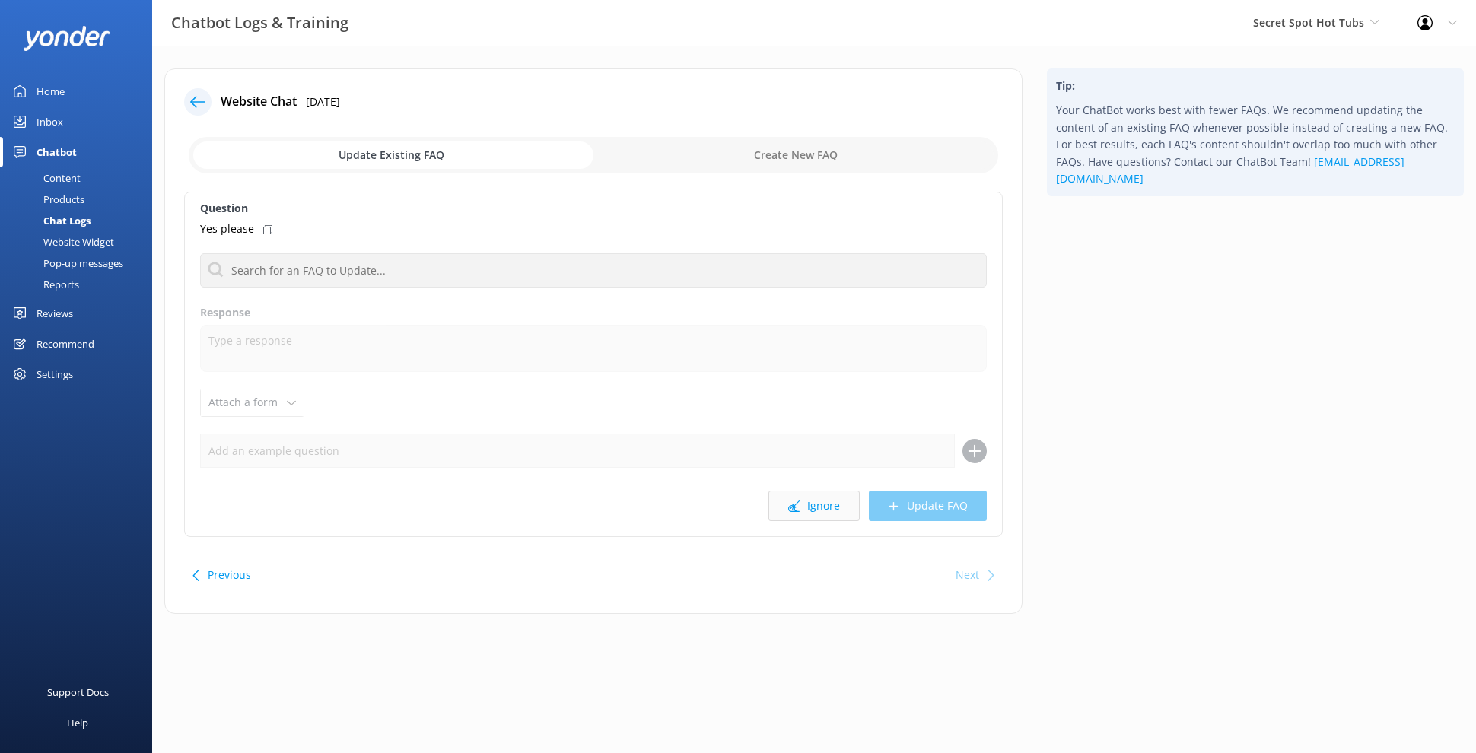
click at [827, 510] on button "Ignore" at bounding box center [813, 506] width 91 height 30
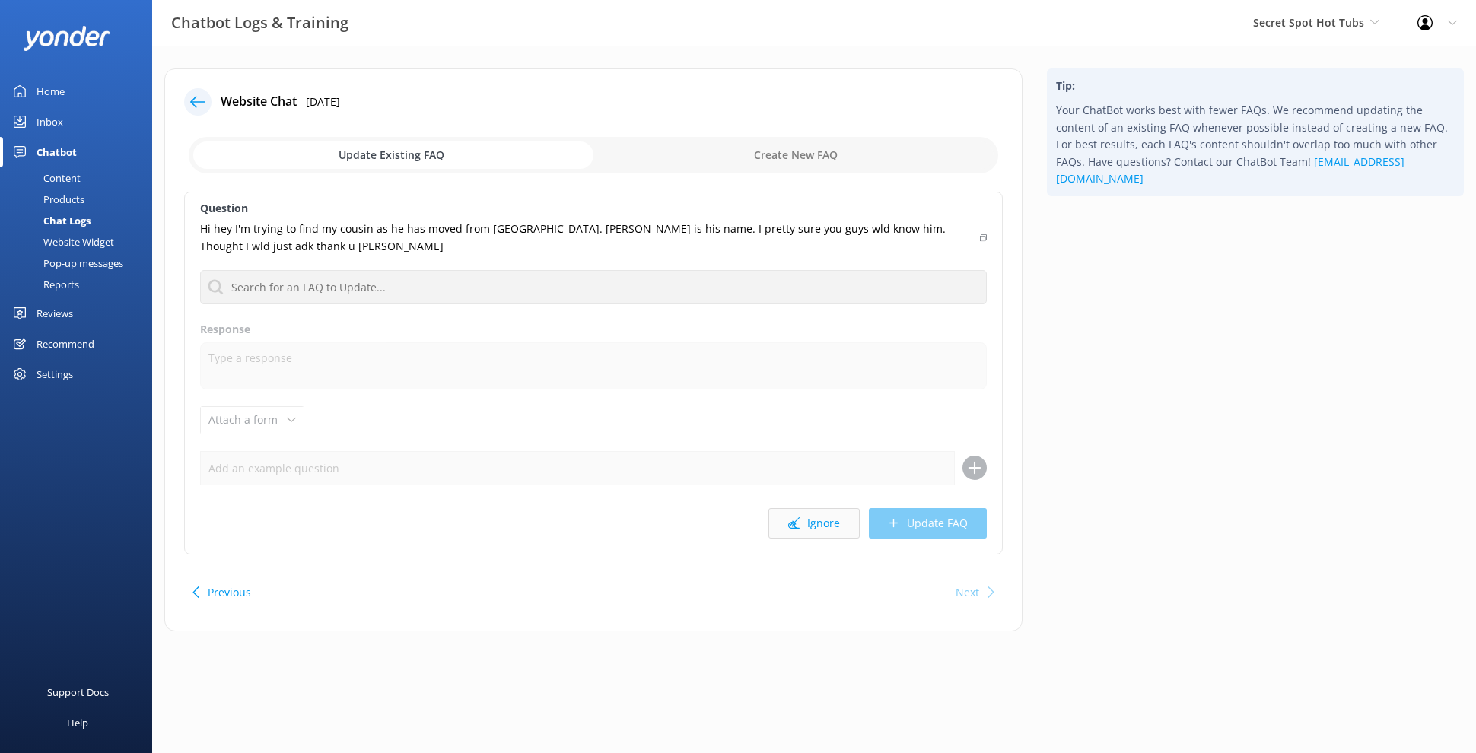
click at [821, 514] on button "Ignore" at bounding box center [813, 523] width 91 height 30
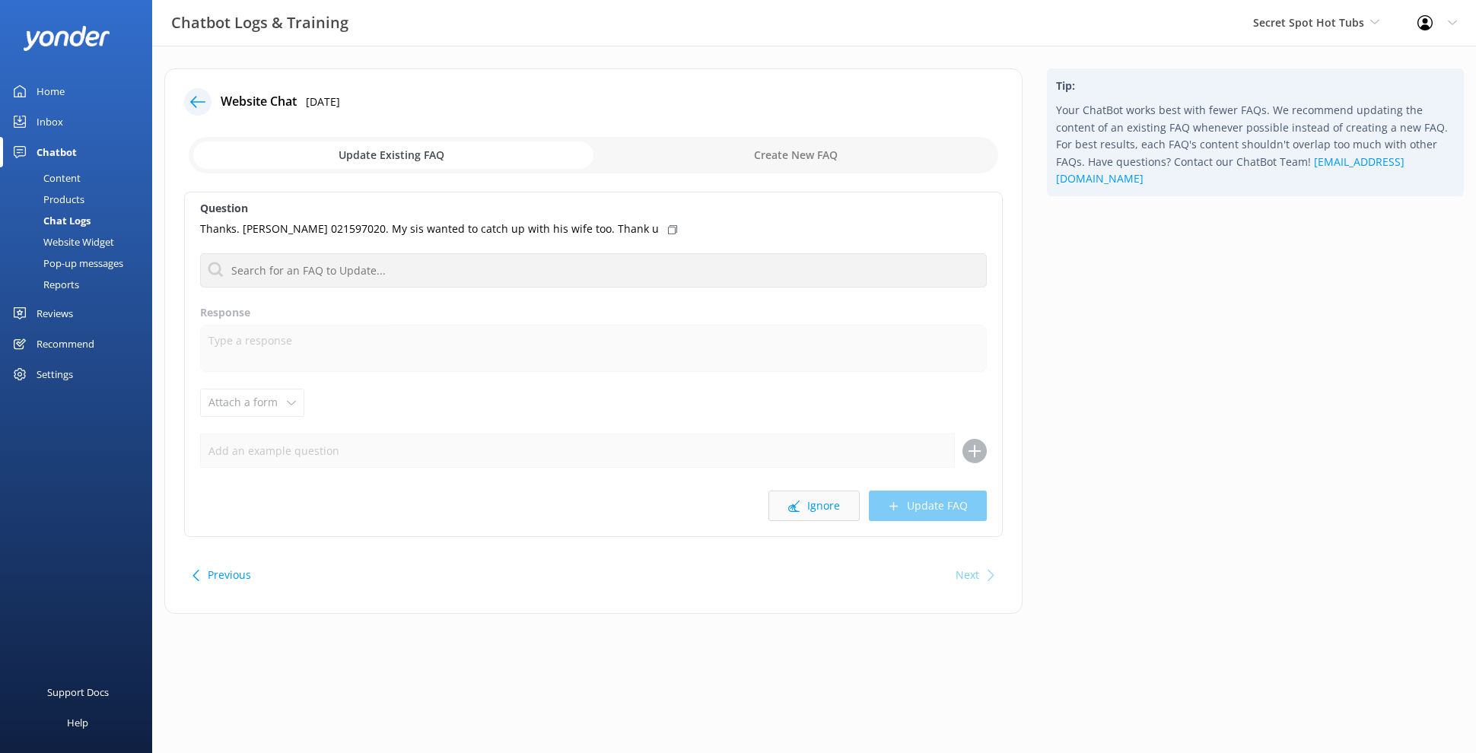
click at [821, 511] on button "Ignore" at bounding box center [813, 506] width 91 height 30
drag, startPoint x: 821, startPoint y: 511, endPoint x: 780, endPoint y: 513, distance: 40.4
click at [780, 513] on button "Ignore" at bounding box center [813, 506] width 91 height 30
click at [799, 508] on icon at bounding box center [793, 506] width 11 height 11
drag, startPoint x: 805, startPoint y: 504, endPoint x: 654, endPoint y: 501, distance: 150.6
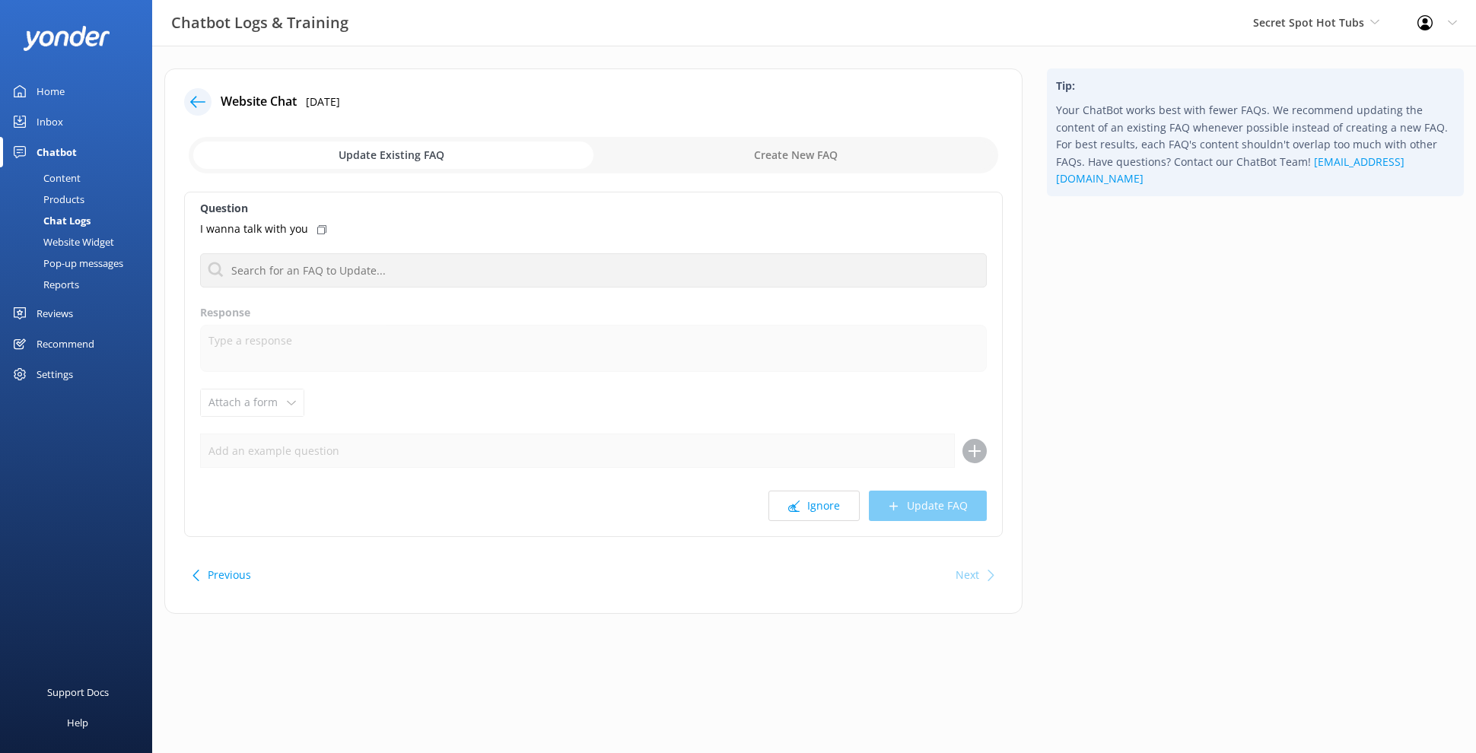
click at [663, 510] on div "Ignore Update FAQ" at bounding box center [593, 506] width 787 height 30
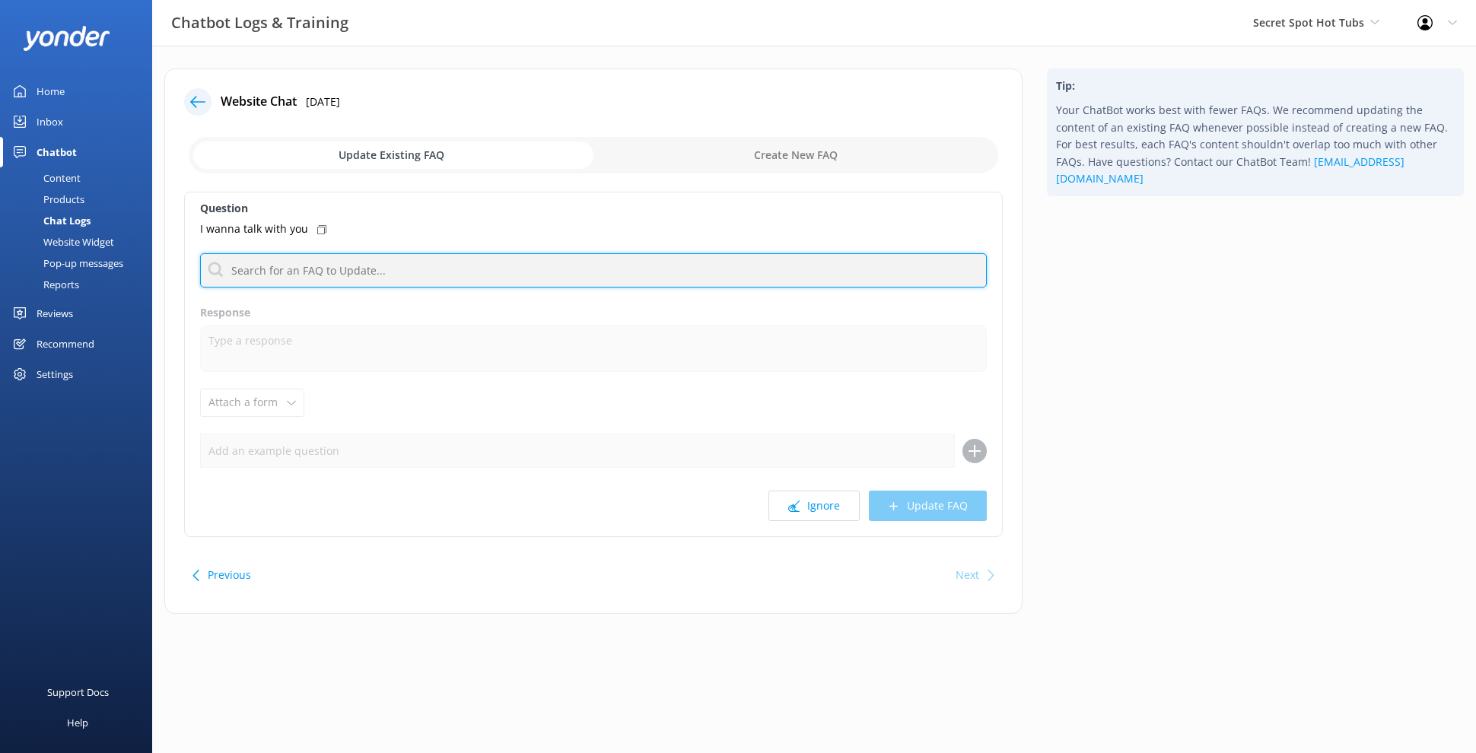
click at [418, 277] on input "text" at bounding box center [593, 270] width 787 height 34
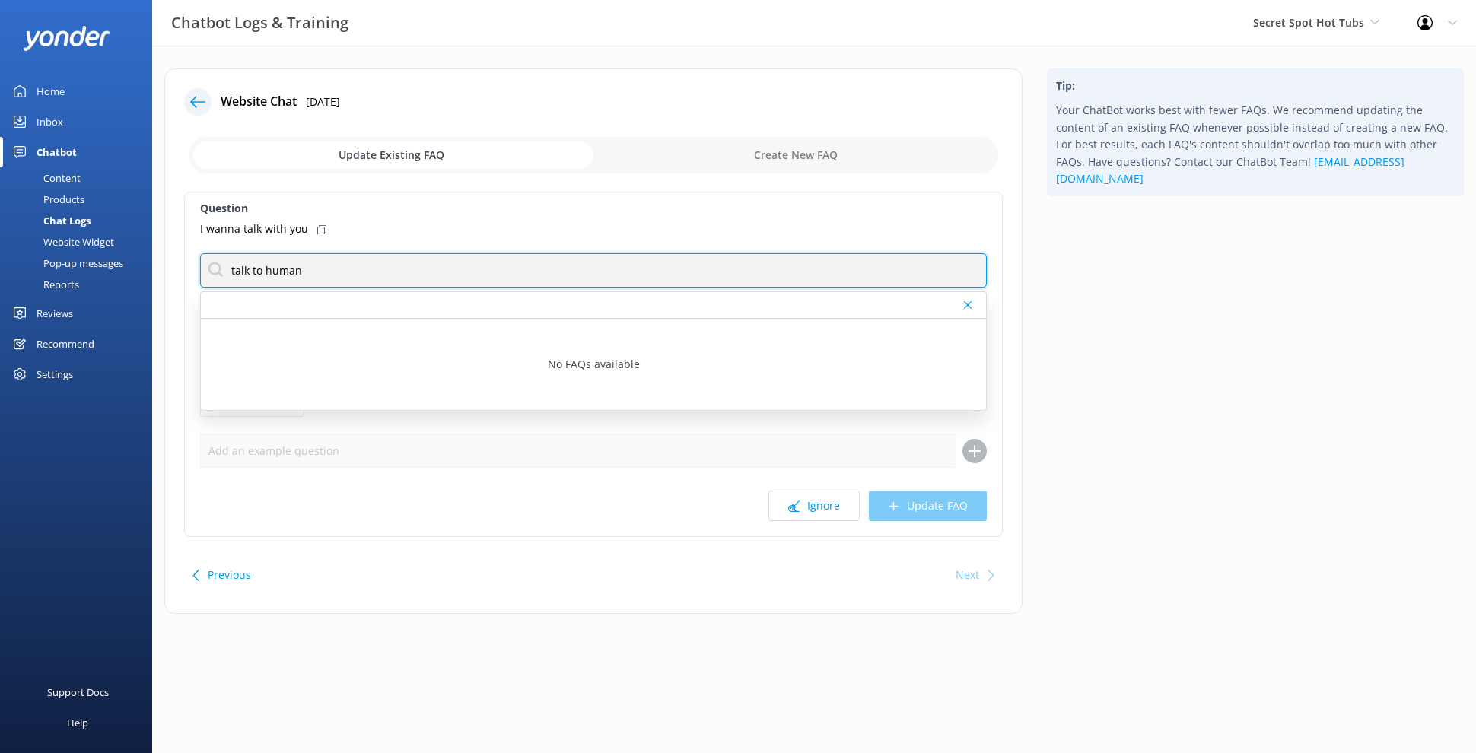
click at [421, 276] on input "talk to human" at bounding box center [593, 270] width 787 height 34
click at [421, 275] on input "talk to human" at bounding box center [593, 270] width 787 height 34
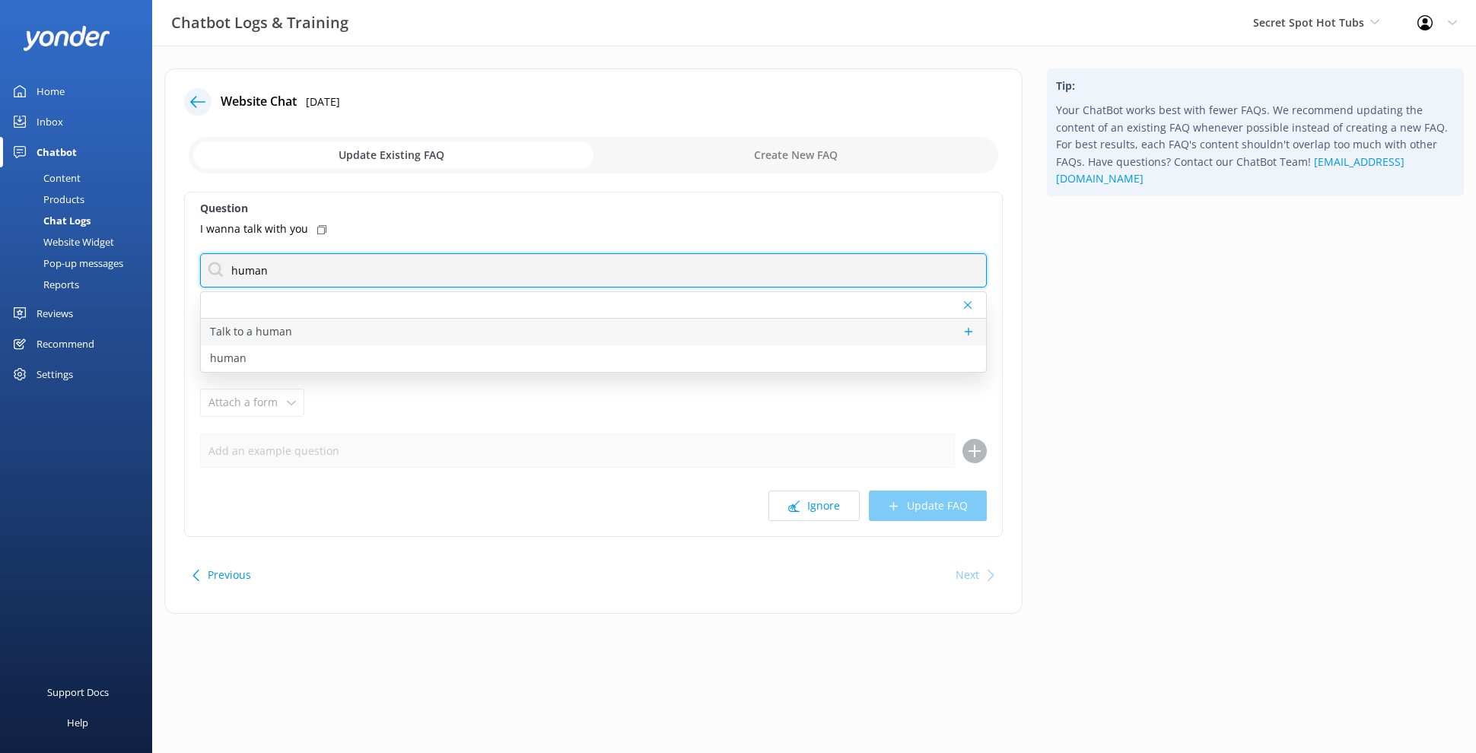
type input "human"
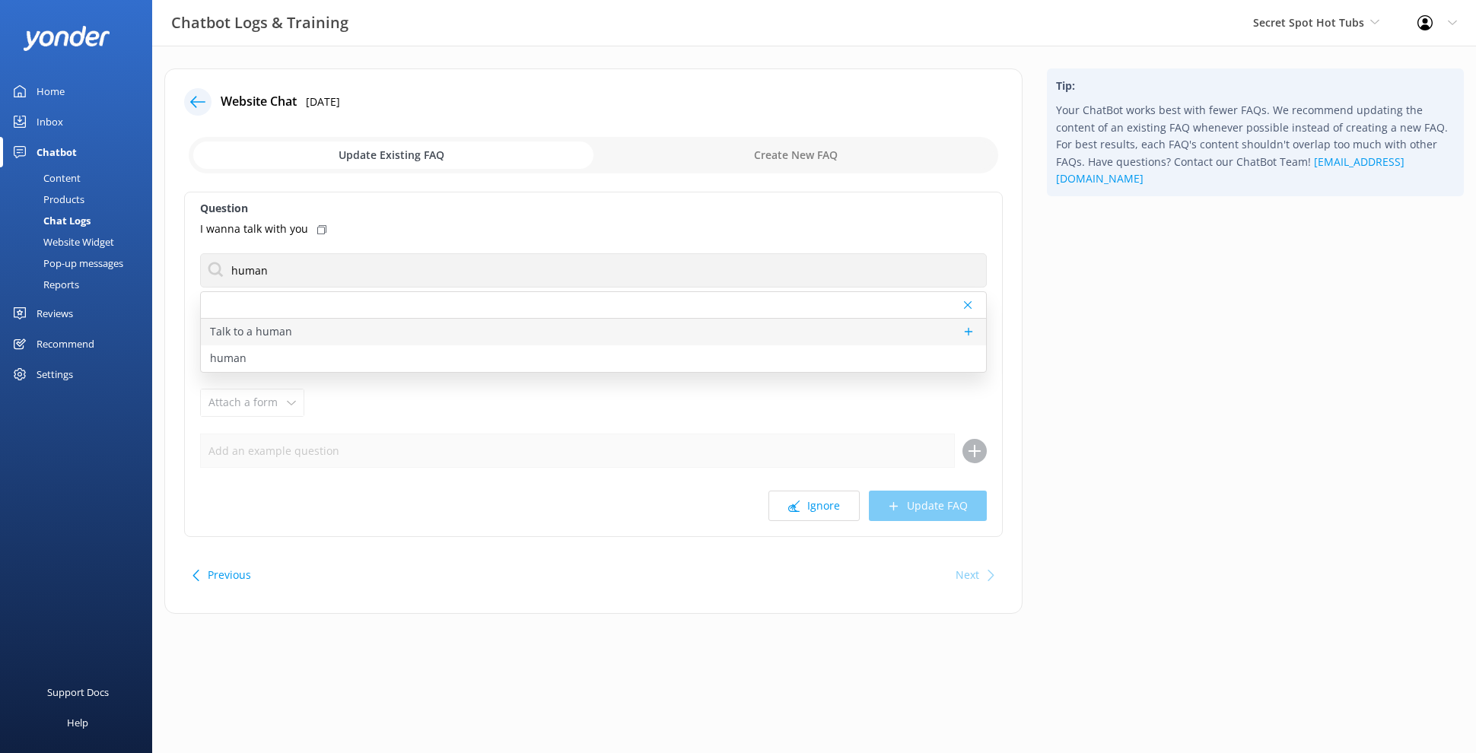
click at [504, 323] on div "Talk to a human" at bounding box center [593, 332] width 785 height 27
type textarea "If you’d like to speak to a person on the Secret Spot Hot Tubs team, please ema…"
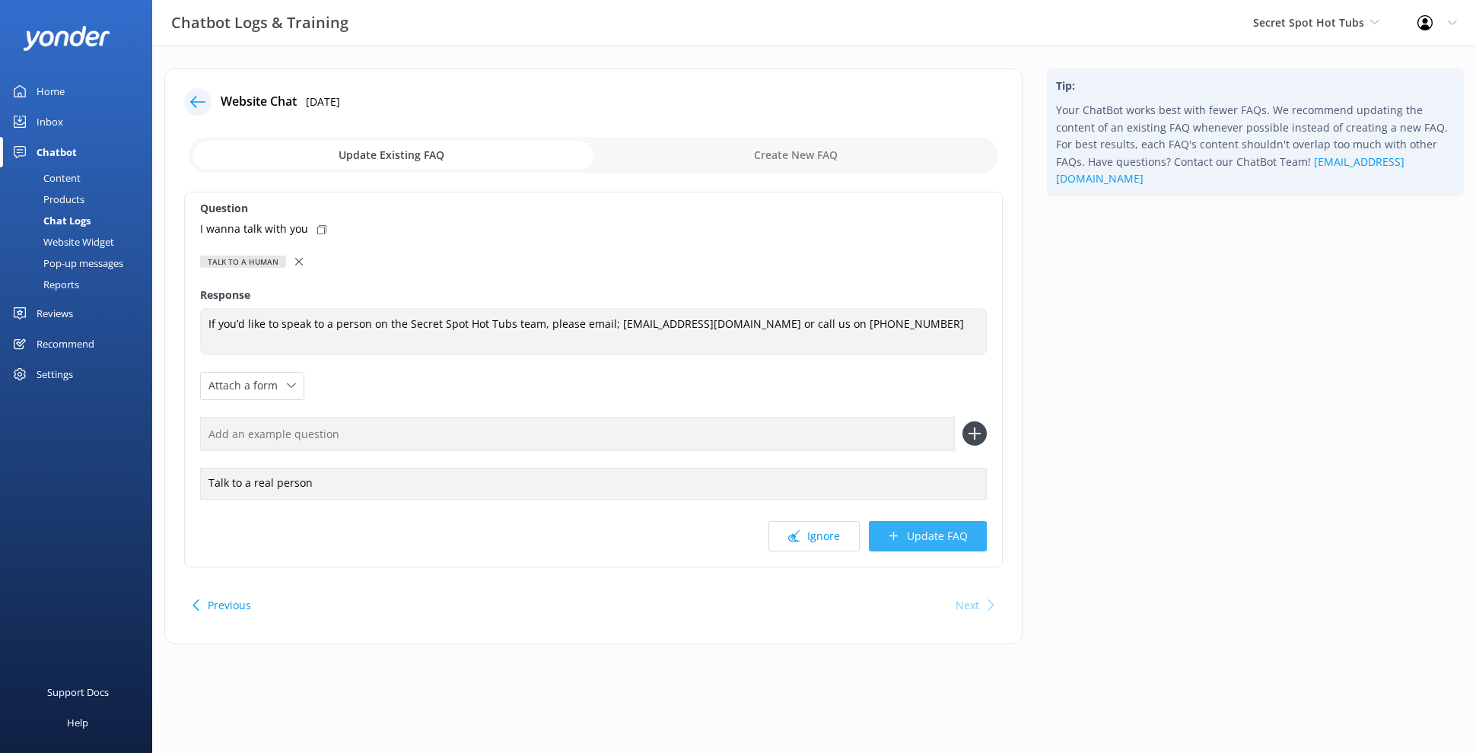
click at [947, 536] on button "Update FAQ" at bounding box center [928, 536] width 118 height 30
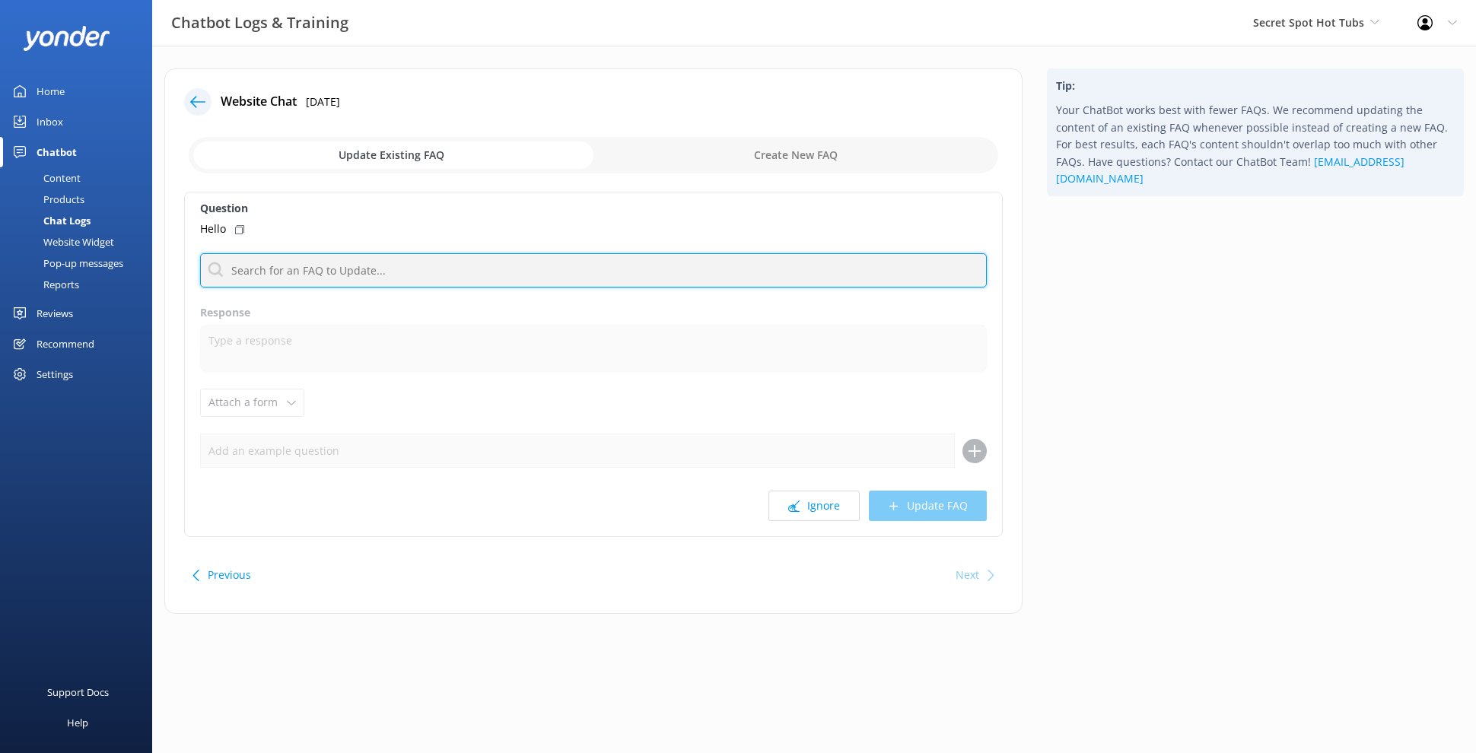
click at [563, 282] on input "text" at bounding box center [593, 270] width 787 height 34
click at [341, 272] on input "hi" at bounding box center [593, 270] width 787 height 34
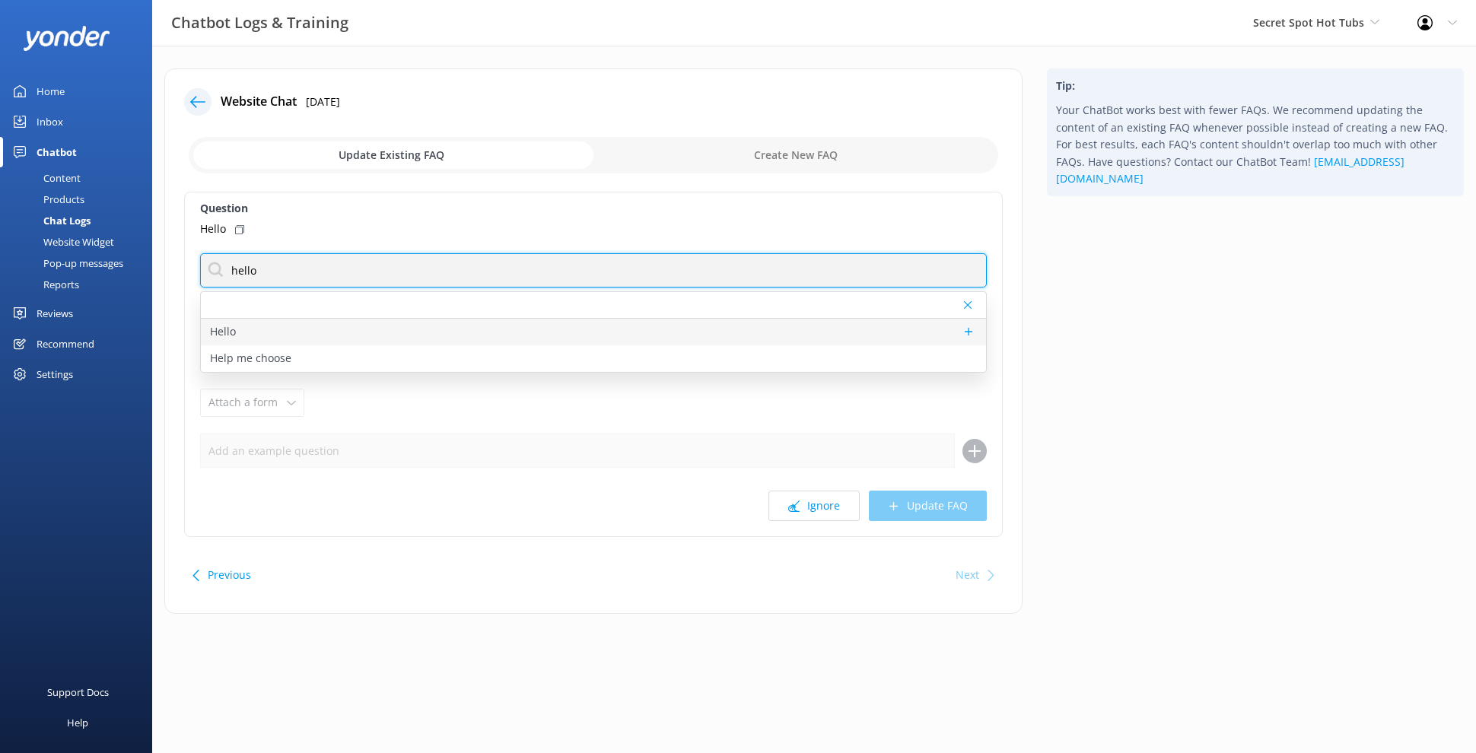
type input "hello"
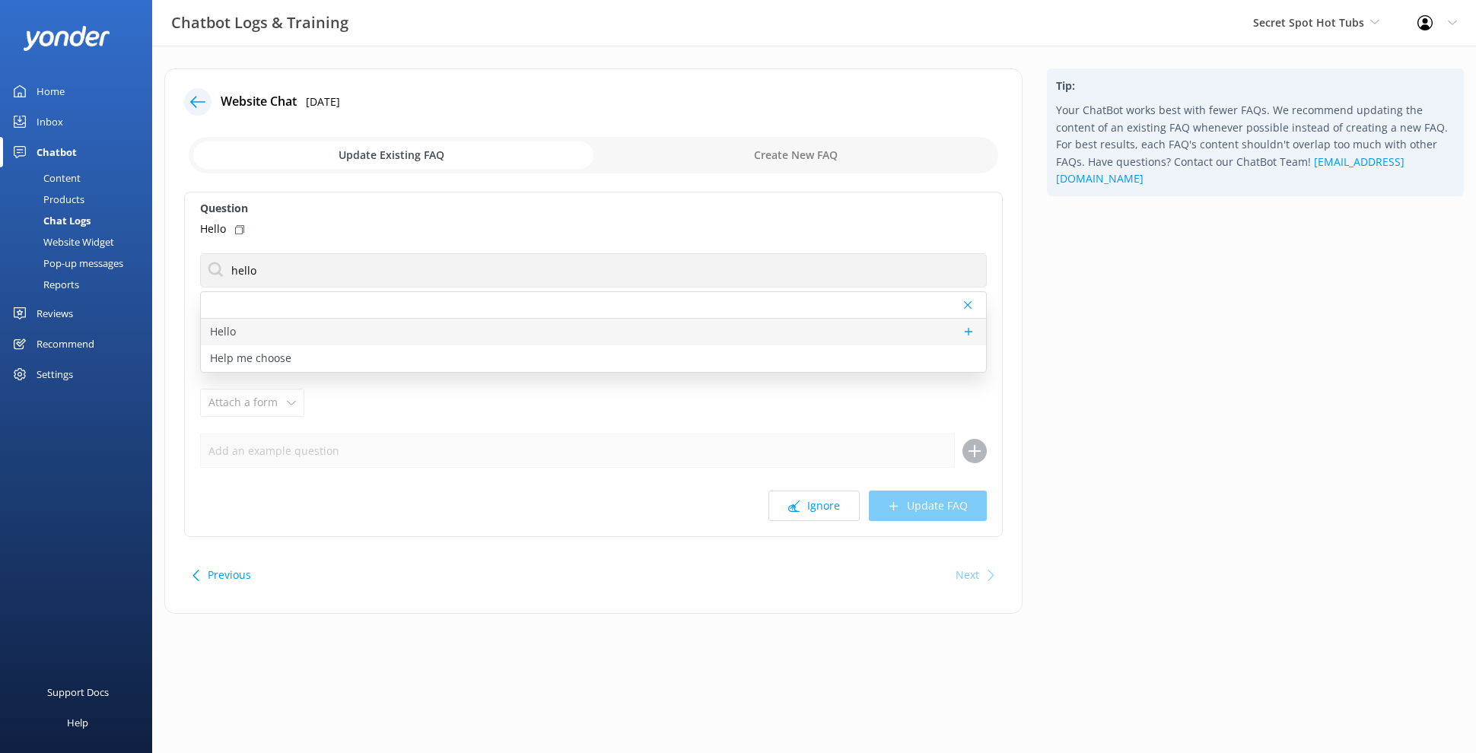
click at [358, 324] on div "Hello" at bounding box center [593, 332] width 785 height 27
type textarea "Hi there! How can I help?"
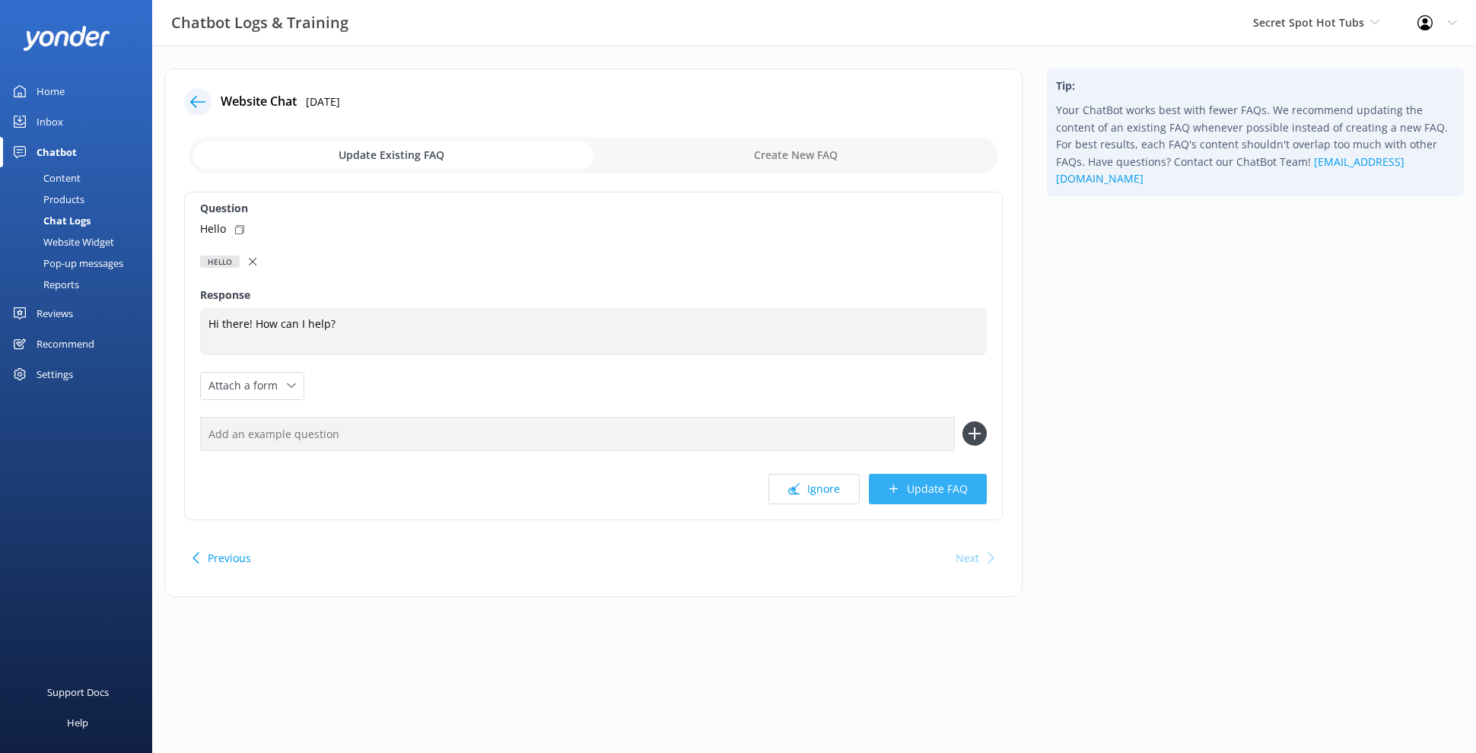
click at [945, 485] on button "Update FAQ" at bounding box center [928, 489] width 118 height 30
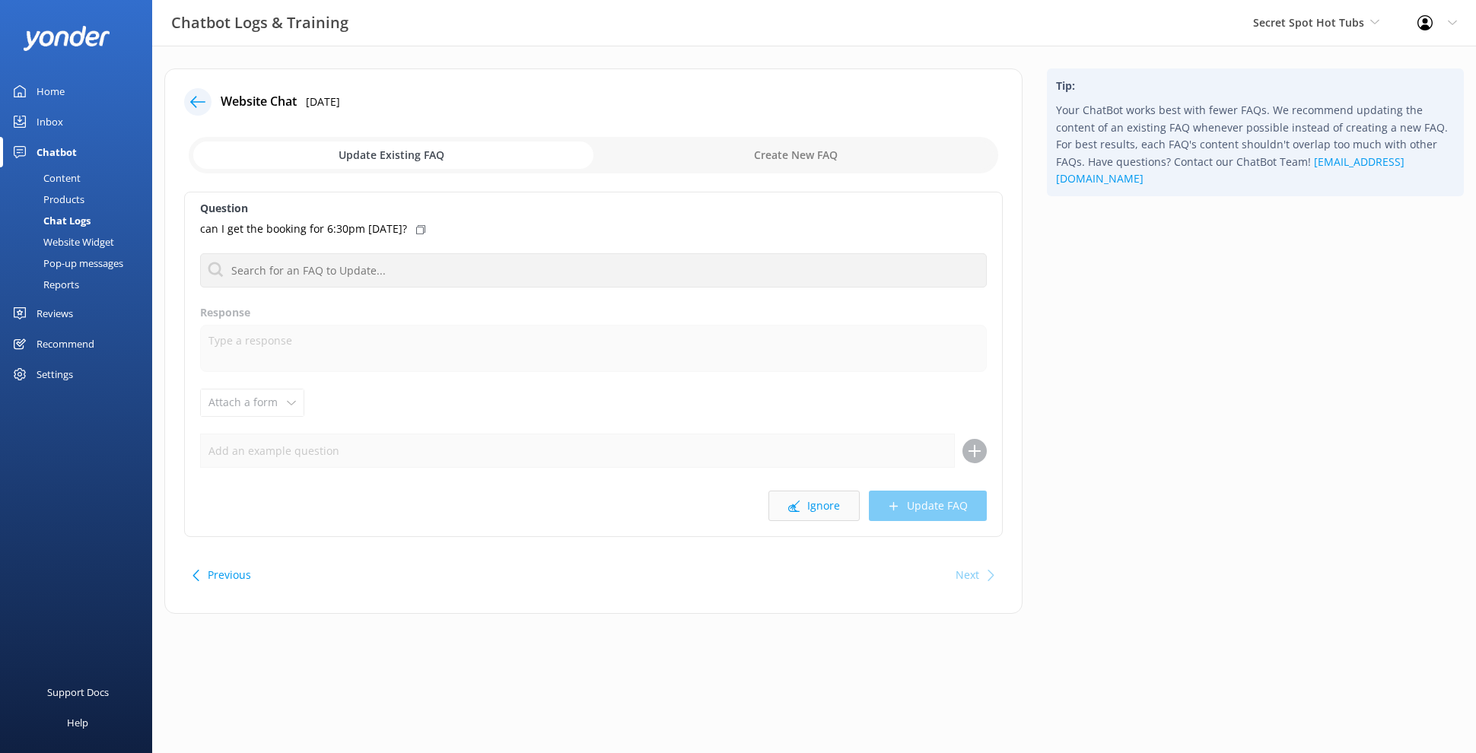
click at [851, 504] on button "Ignore" at bounding box center [813, 506] width 91 height 30
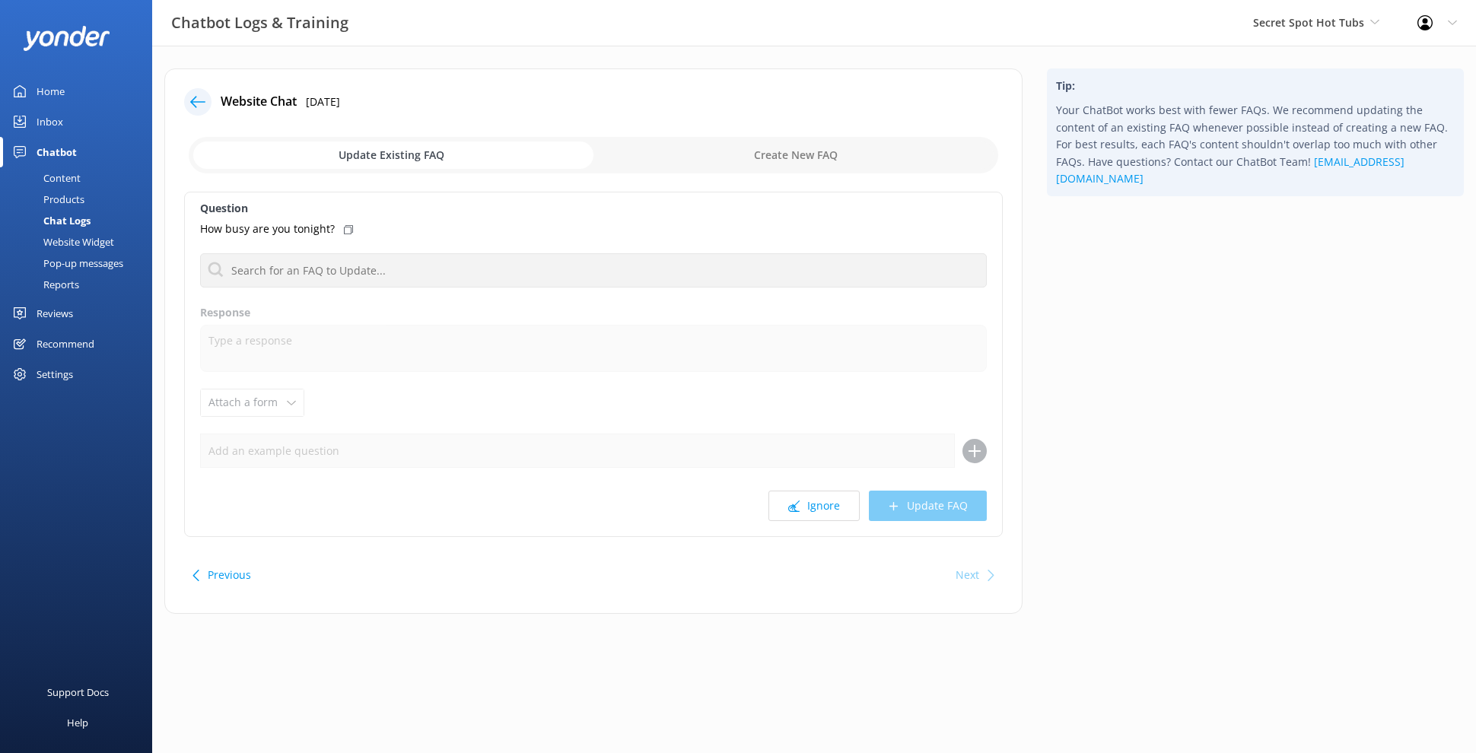
click at [851, 504] on button "Ignore" at bounding box center [813, 506] width 91 height 30
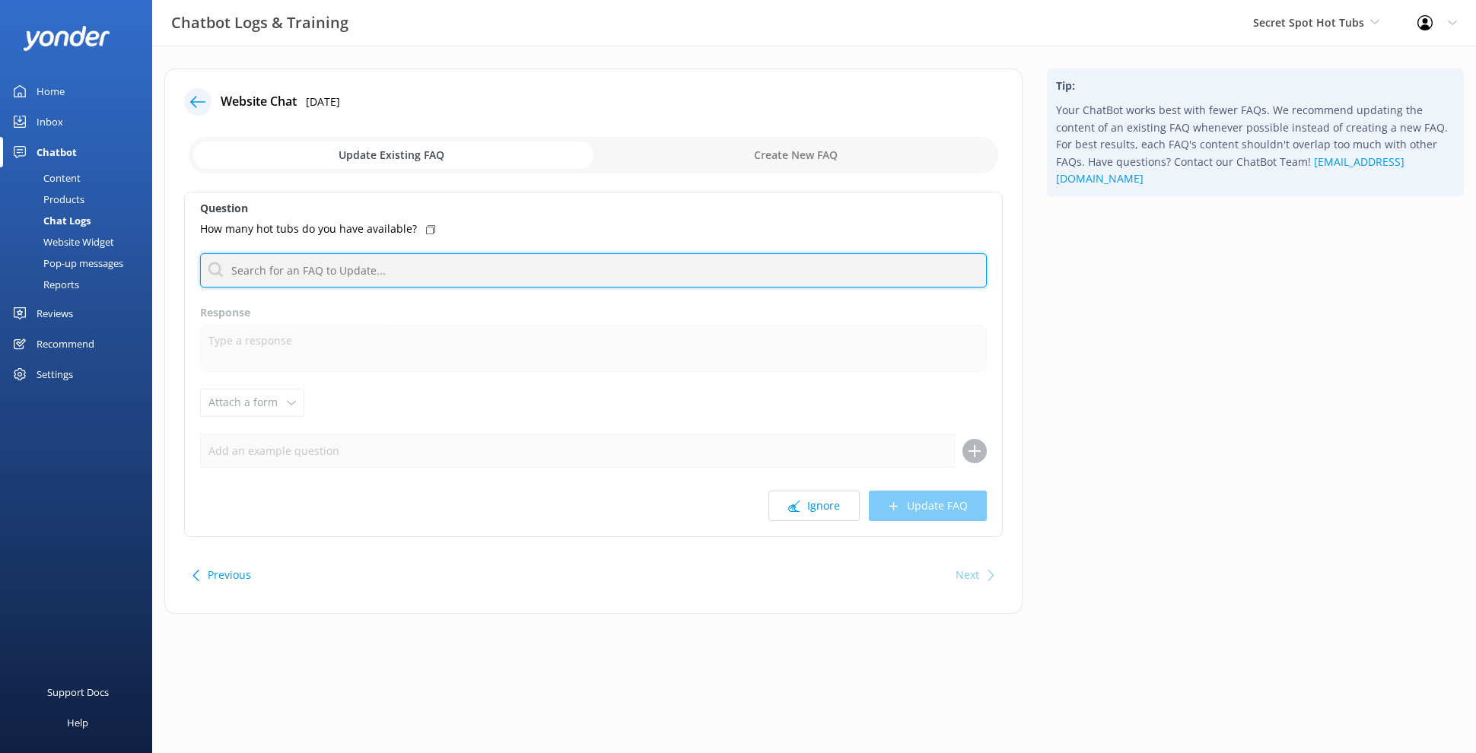
click at [453, 262] on input "text" at bounding box center [593, 270] width 787 height 34
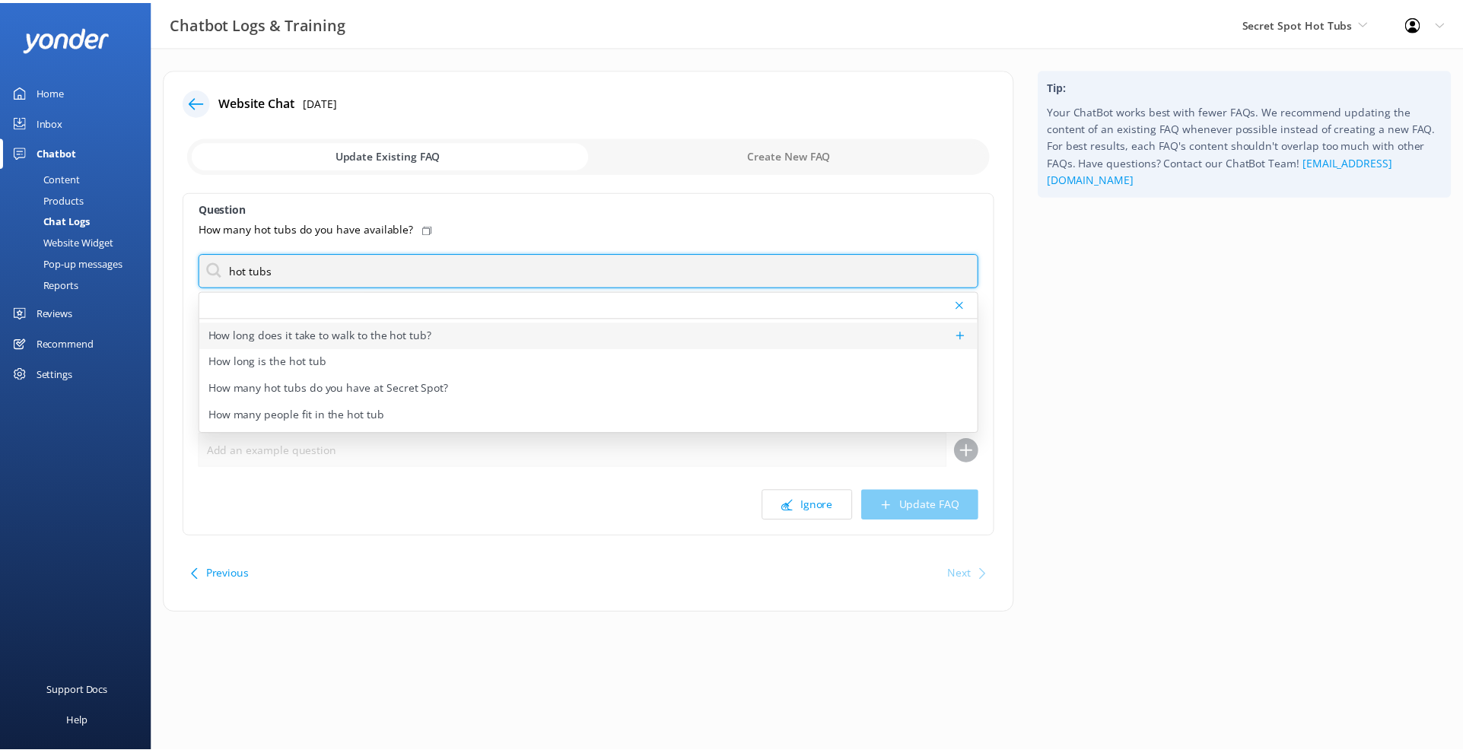
scroll to position [477, 0]
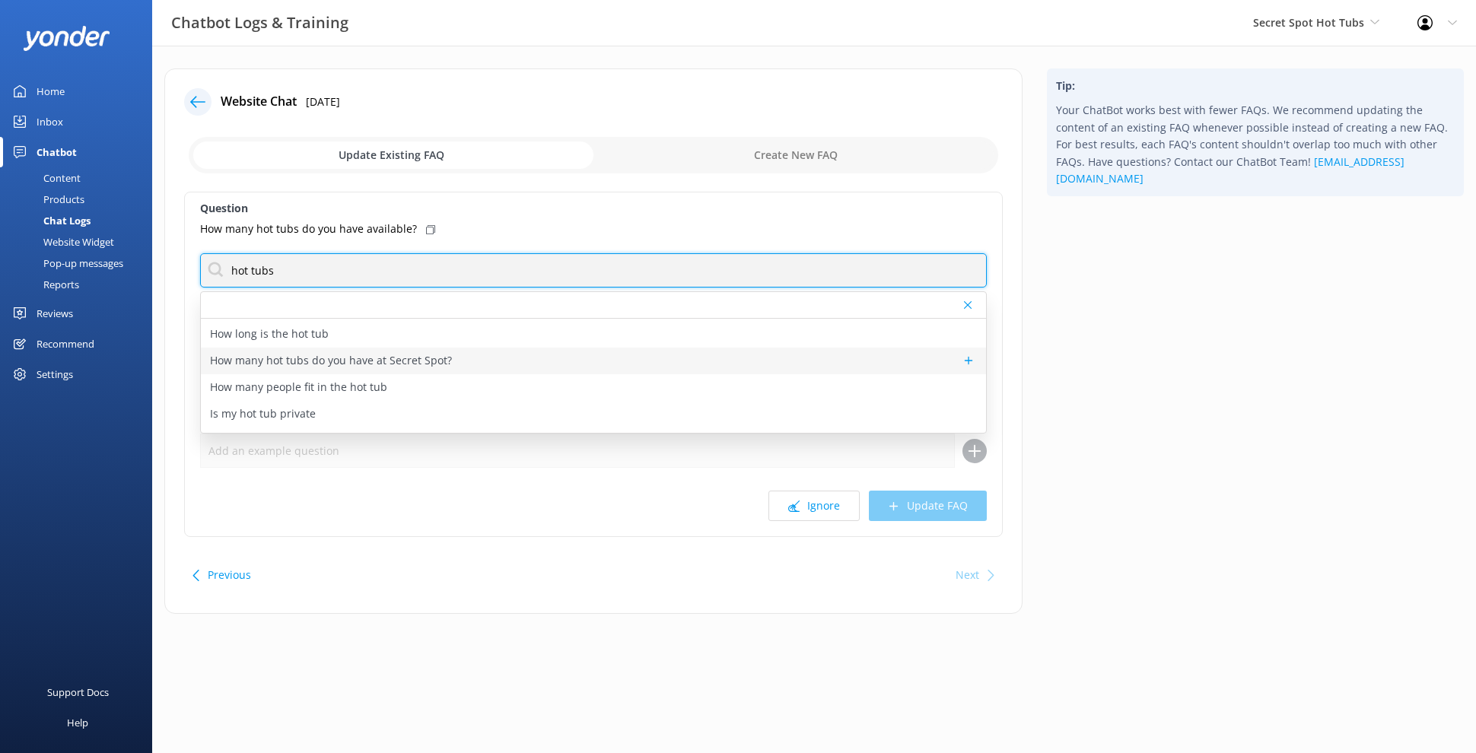
type input "hot tubs"
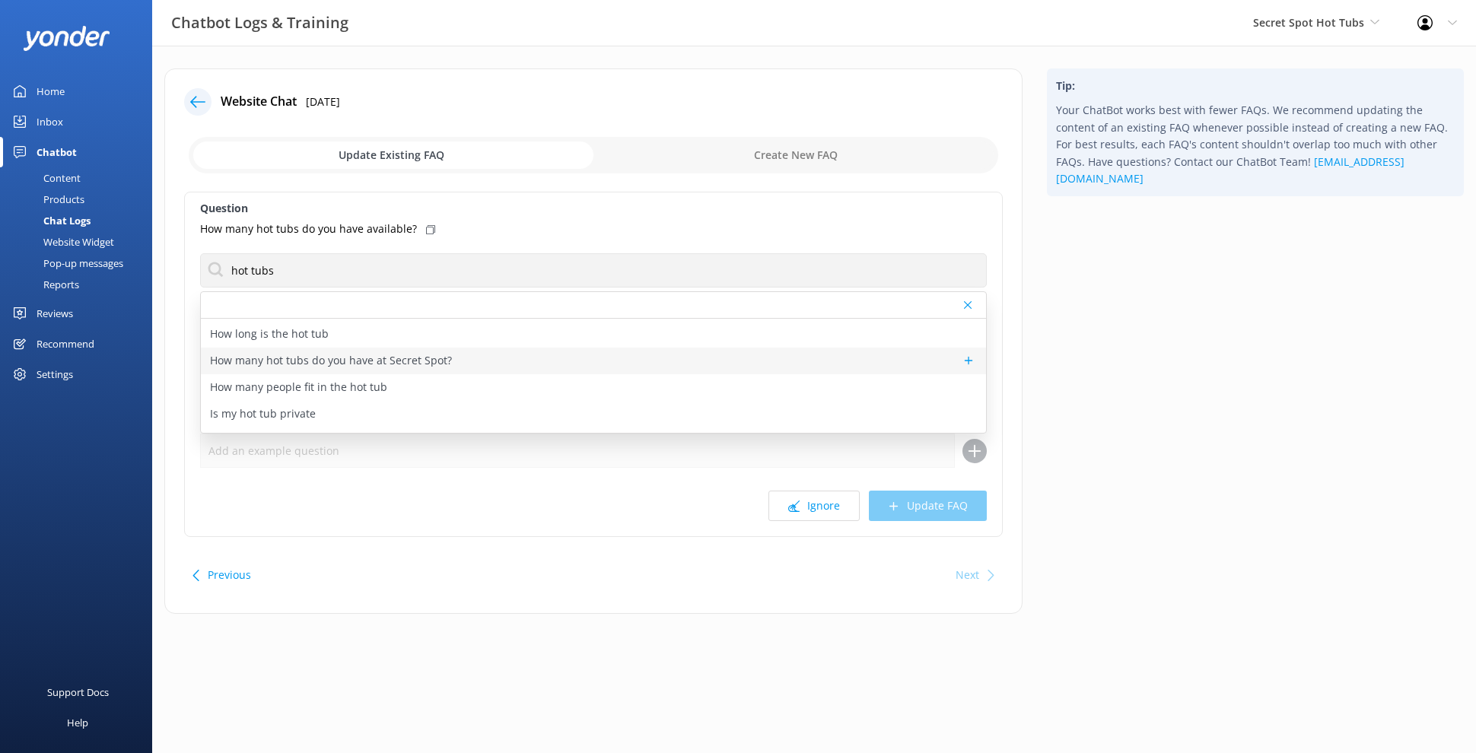
click at [489, 361] on div "How many hot tubs do you have at Secret Spot?" at bounding box center [593, 361] width 785 height 27
type textarea "We have a total of 12 hot tubs, with 3 hot tubs available every 15 minutes for …"
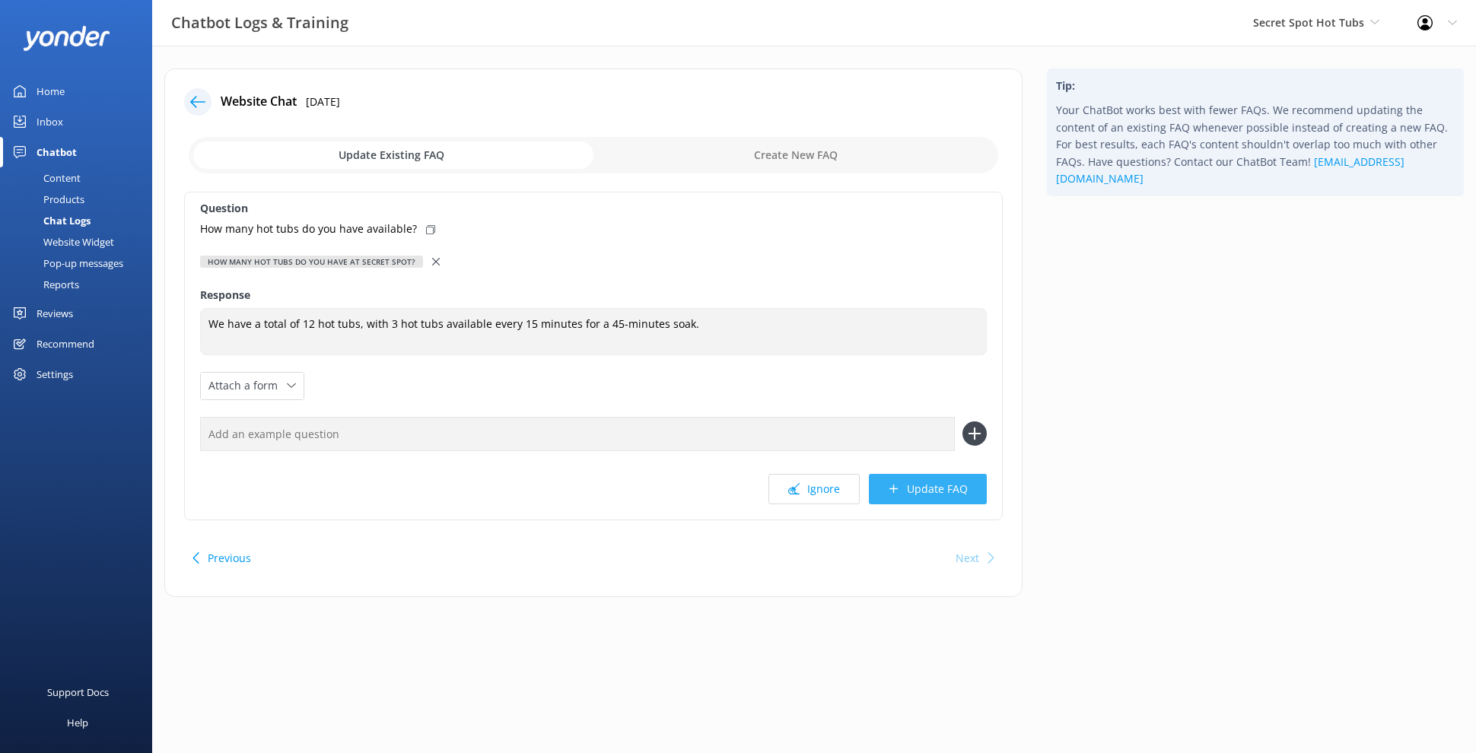
click at [925, 477] on button "Update FAQ" at bounding box center [928, 489] width 118 height 30
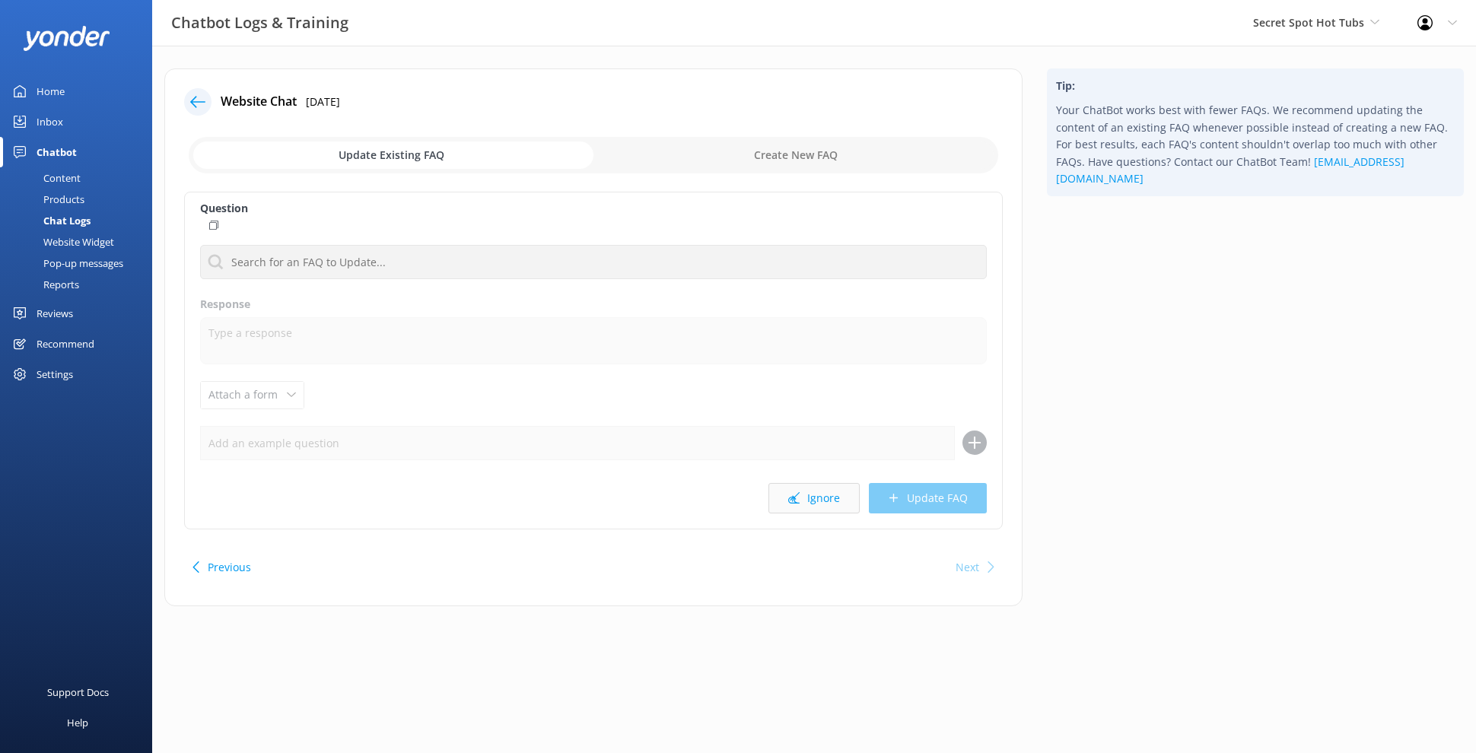
click at [837, 497] on button "Ignore" at bounding box center [813, 498] width 91 height 30
click at [802, 493] on button "Ignore" at bounding box center [813, 498] width 91 height 30
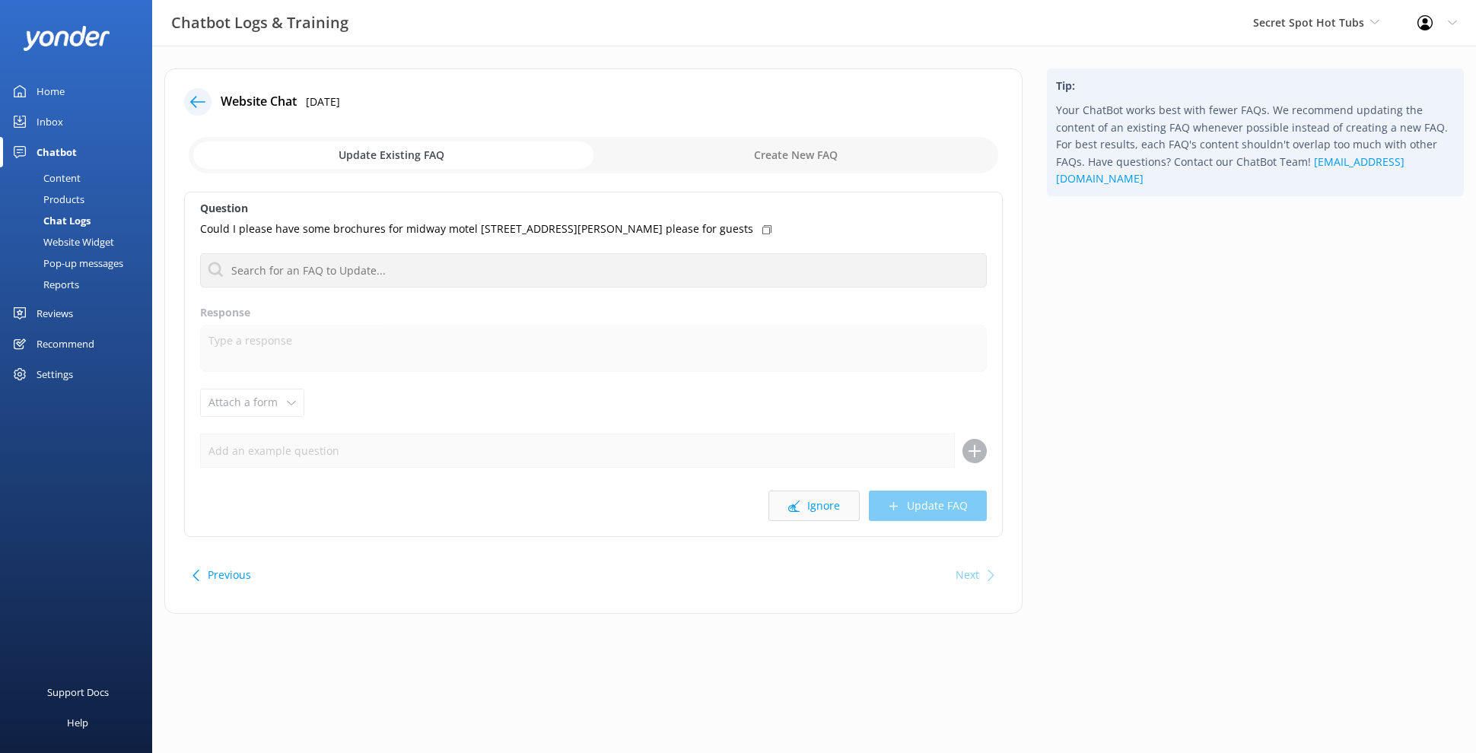
click at [808, 499] on button "Ignore" at bounding box center [813, 506] width 91 height 30
click at [817, 509] on button "Ignore" at bounding box center [813, 506] width 91 height 30
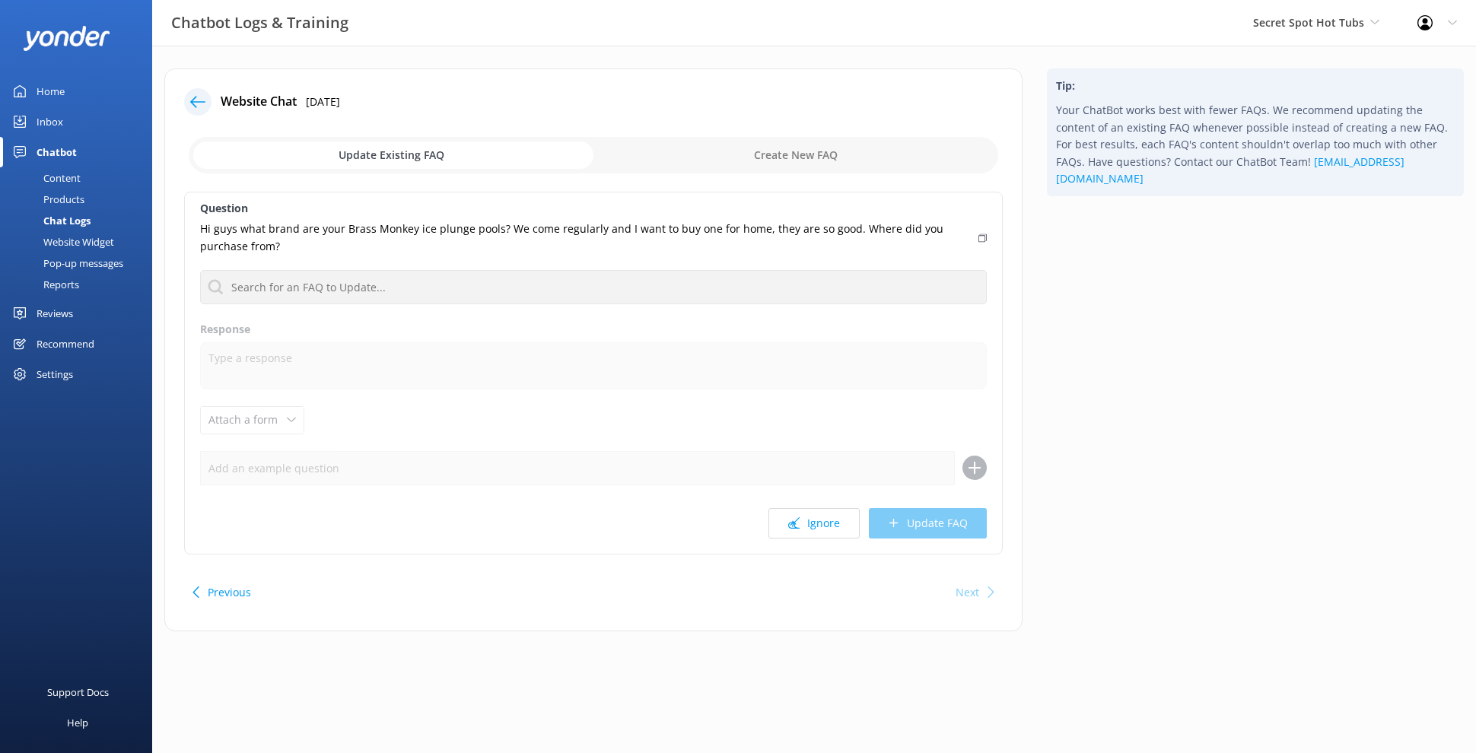
click at [817, 509] on button "Ignore" at bounding box center [813, 523] width 91 height 30
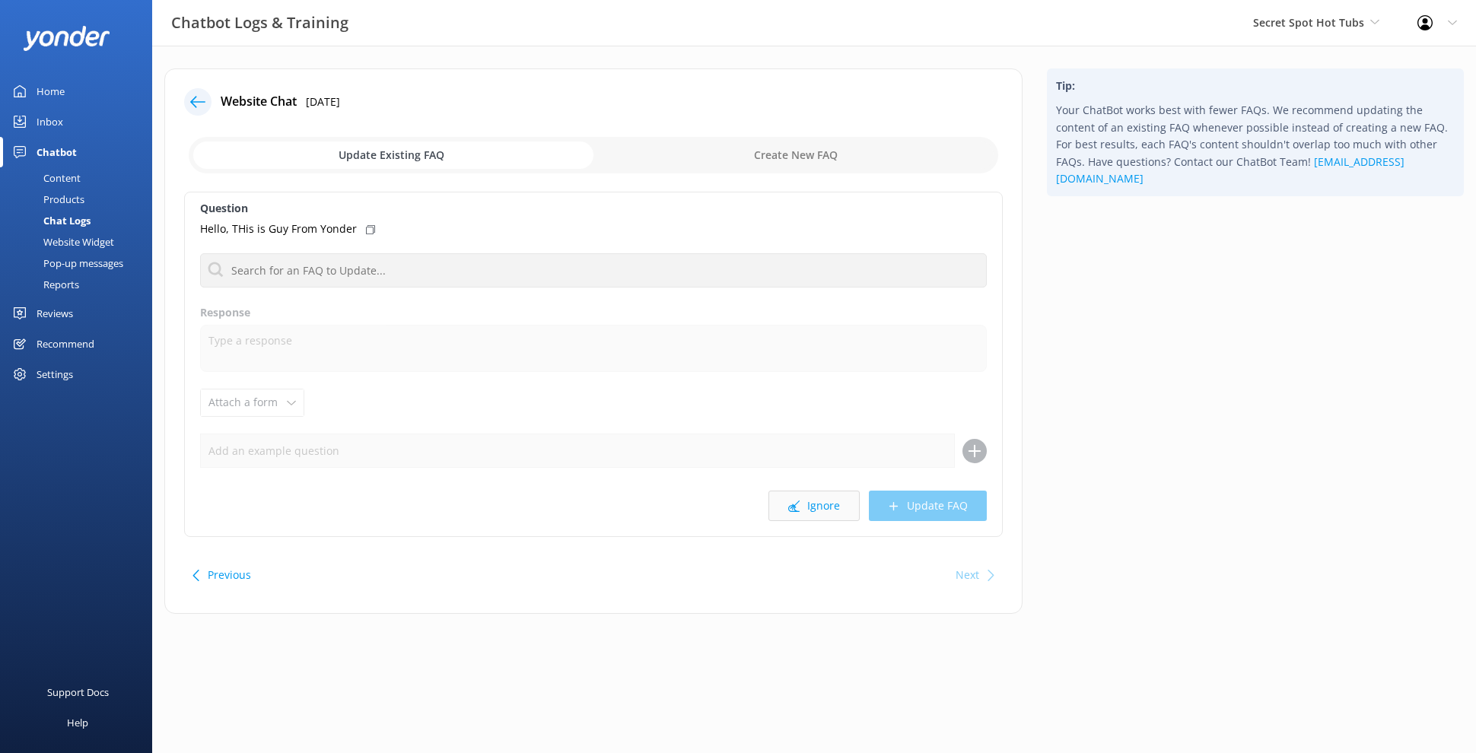
click at [818, 510] on button "Ignore" at bounding box center [813, 506] width 91 height 30
click at [214, 576] on button "Previous" at bounding box center [229, 575] width 43 height 30
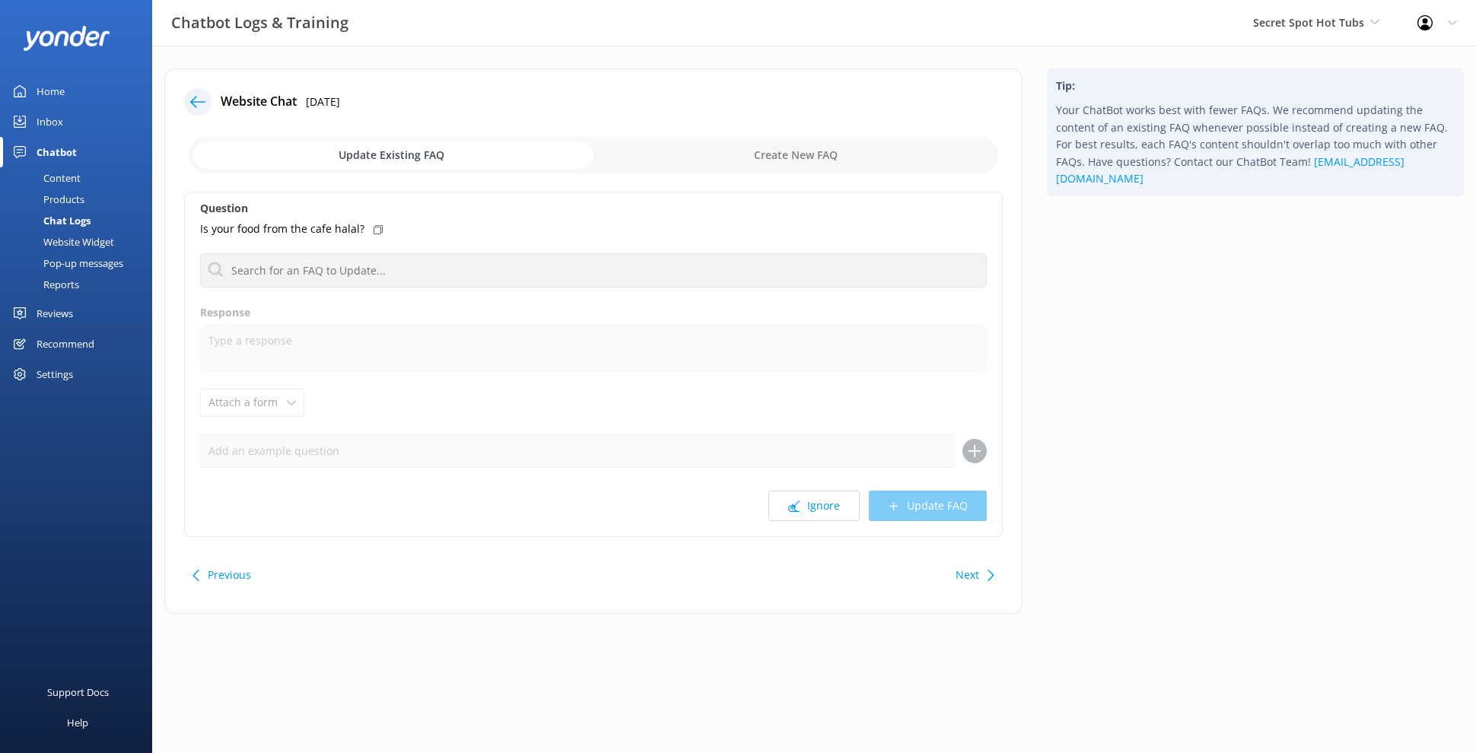
click at [214, 576] on button "Previous" at bounding box center [229, 575] width 43 height 30
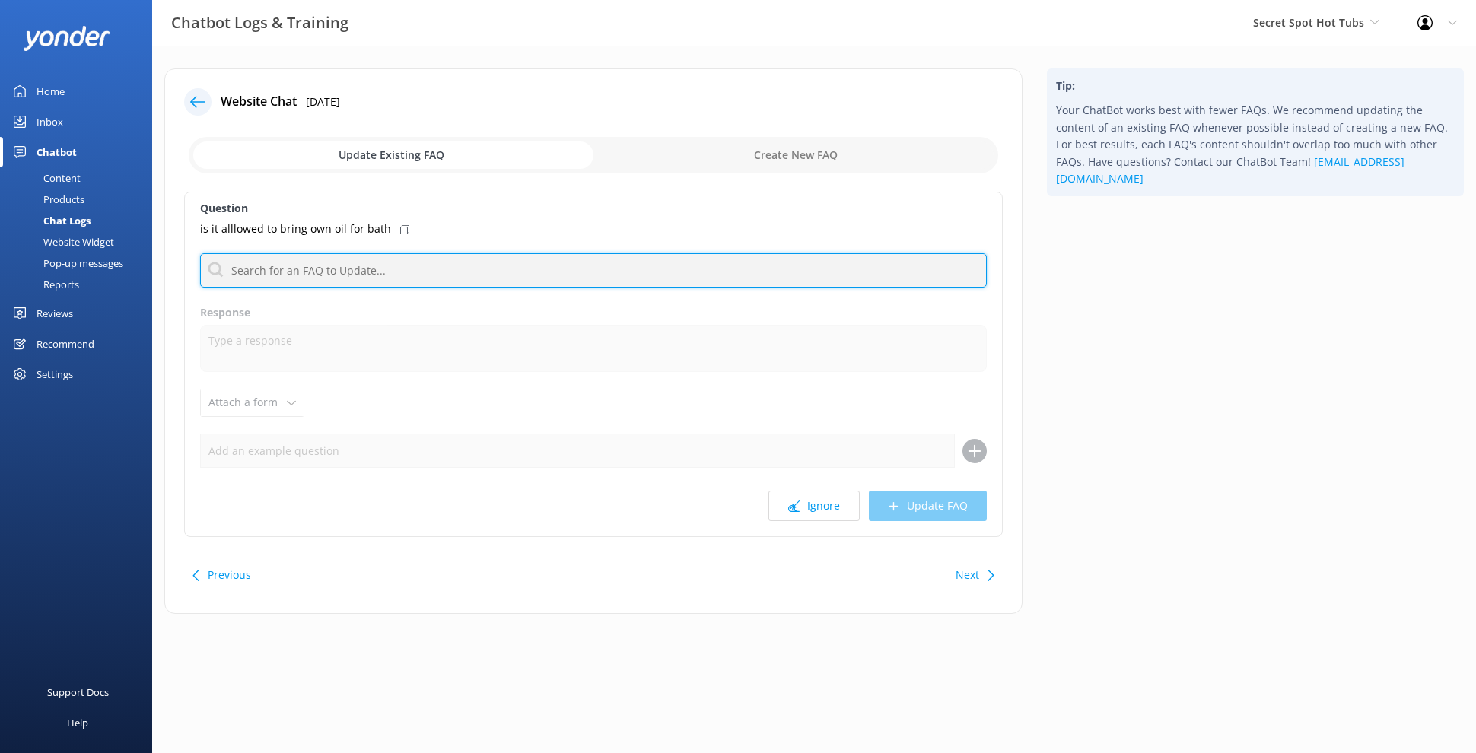
click at [416, 256] on input "text" at bounding box center [593, 270] width 787 height 34
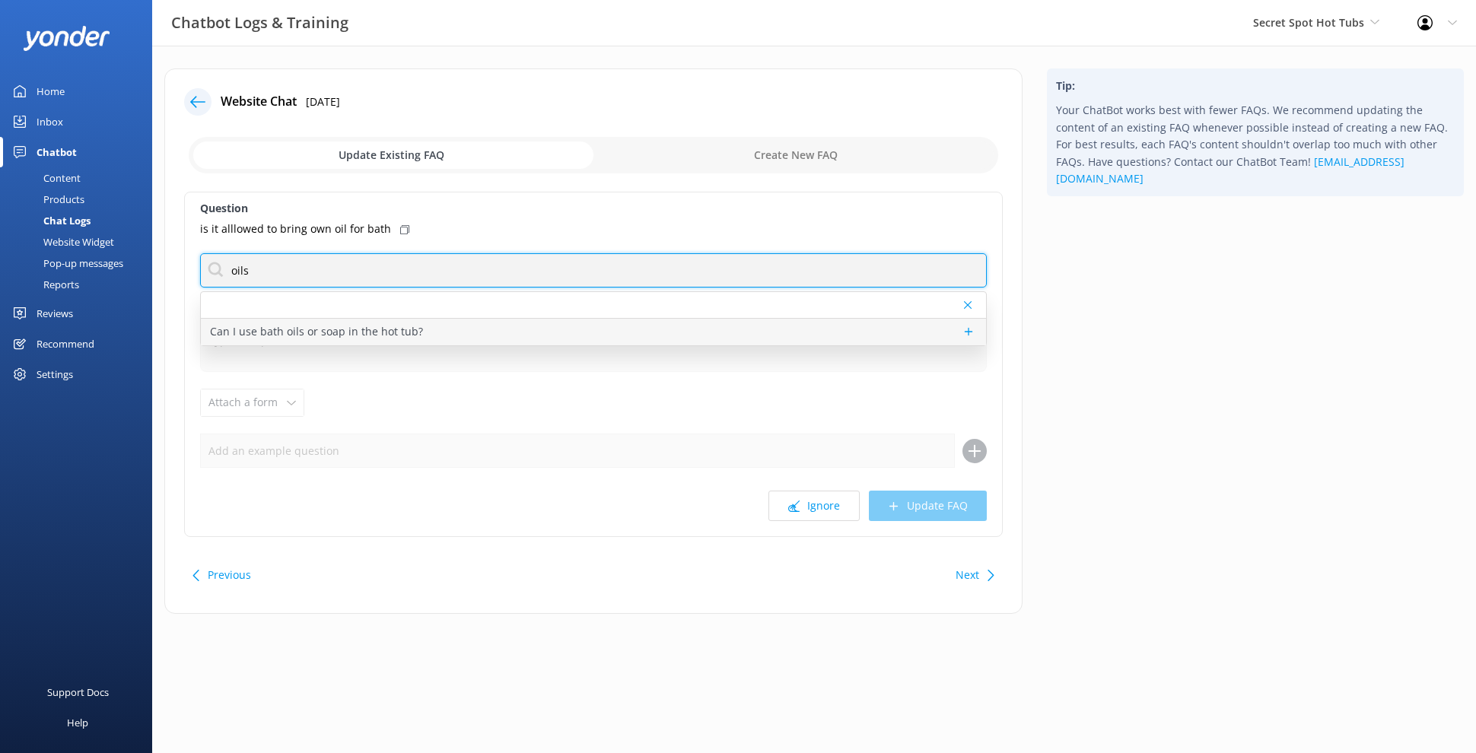
type input "oils"
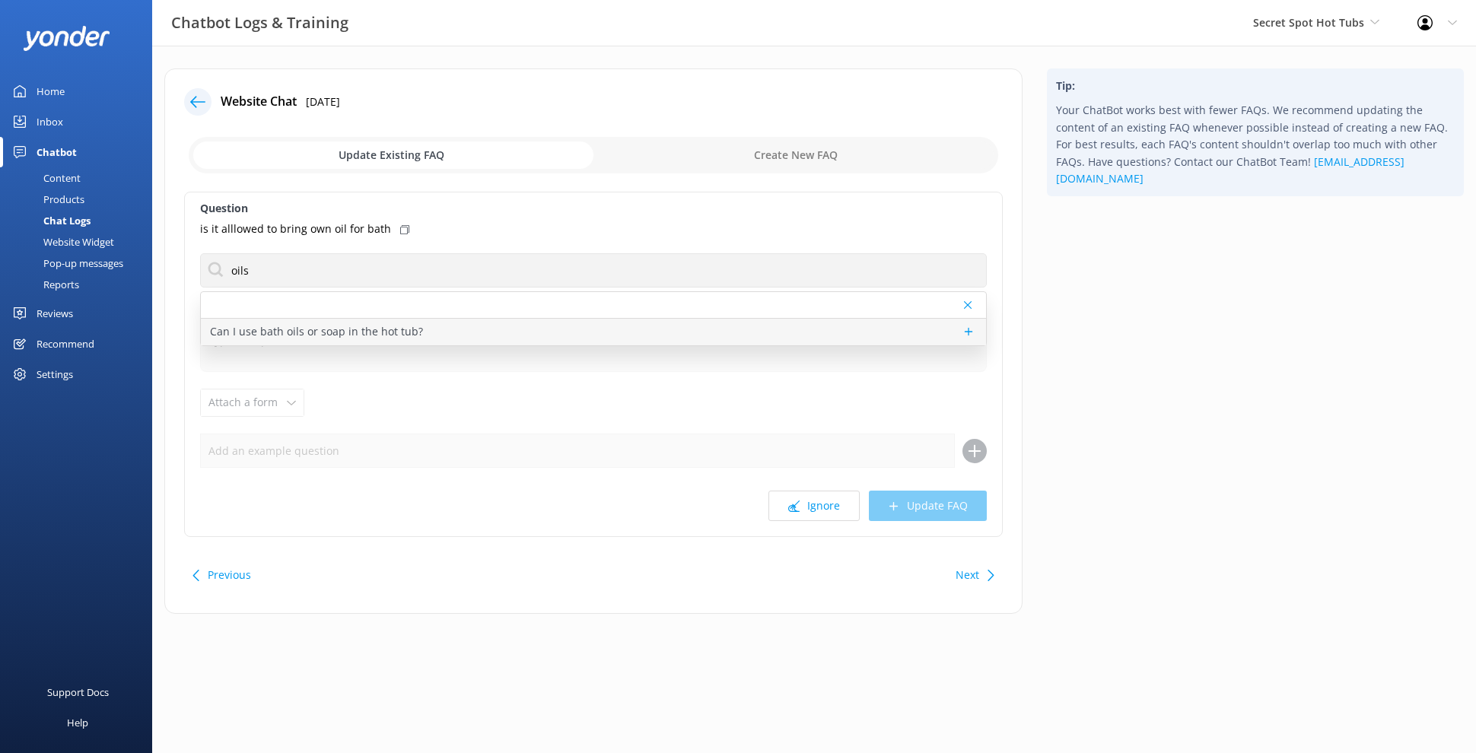
click at [488, 340] on div "Can I use bath oils or soap in the hot tub?" at bounding box center [593, 332] width 785 height 27
type textarea "We do not allow any use of bath oils or soap in our hot tubs."
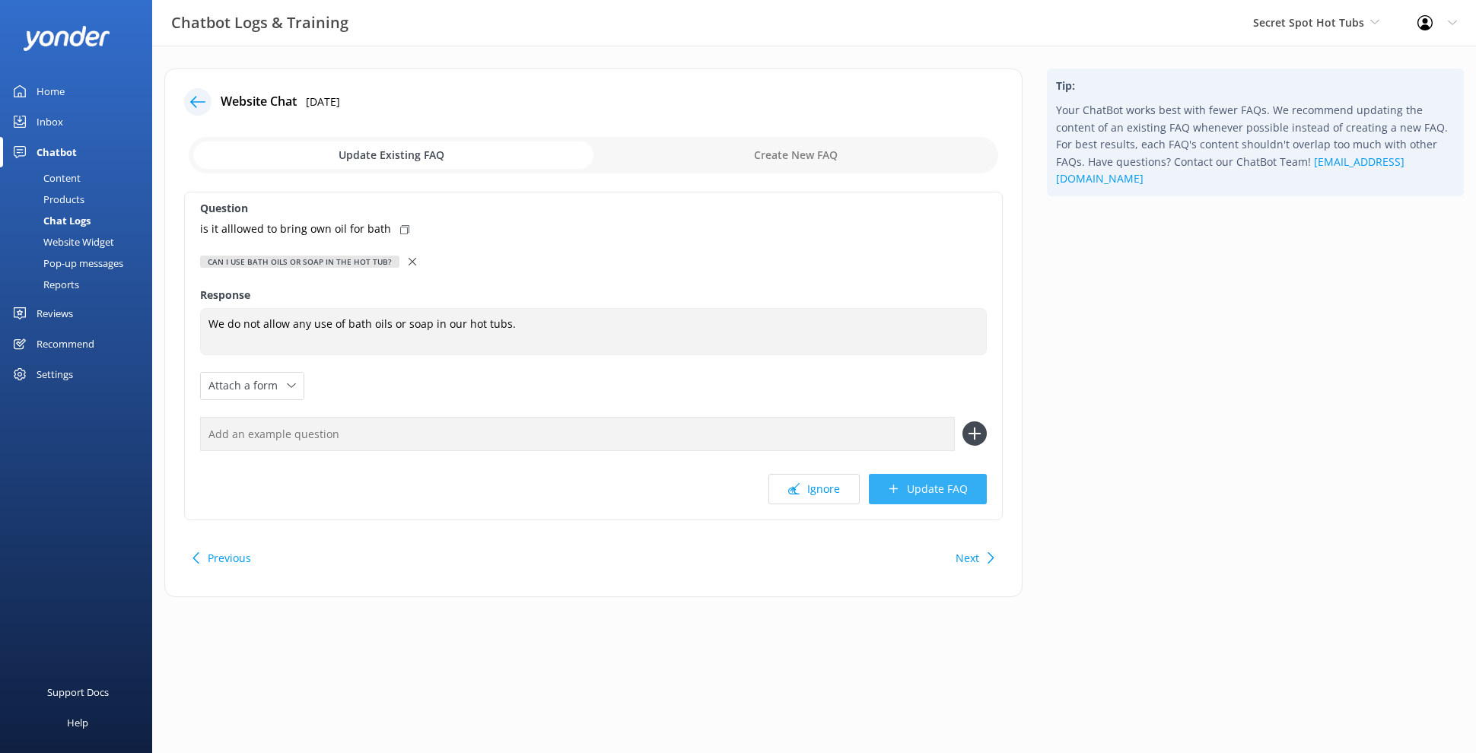
click at [901, 494] on button "Update FAQ" at bounding box center [928, 489] width 118 height 30
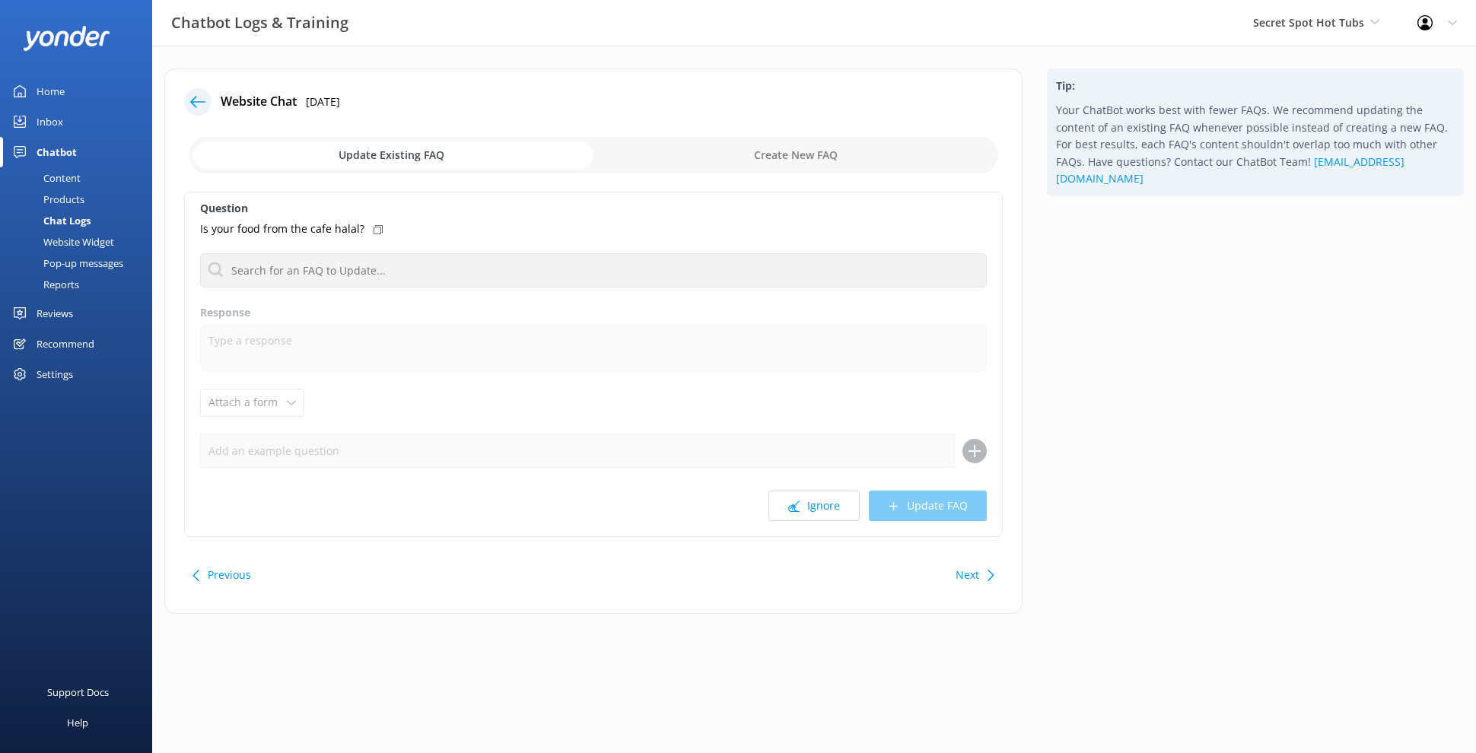
click at [227, 586] on button "Previous" at bounding box center [229, 575] width 43 height 30
click at [226, 584] on button "Previous" at bounding box center [229, 575] width 43 height 30
click at [226, 583] on div "Previous" at bounding box center [229, 575] width 43 height 30
click at [202, 88] on div at bounding box center [202, 101] width 37 height 27
click at [199, 91] on div at bounding box center [197, 101] width 27 height 27
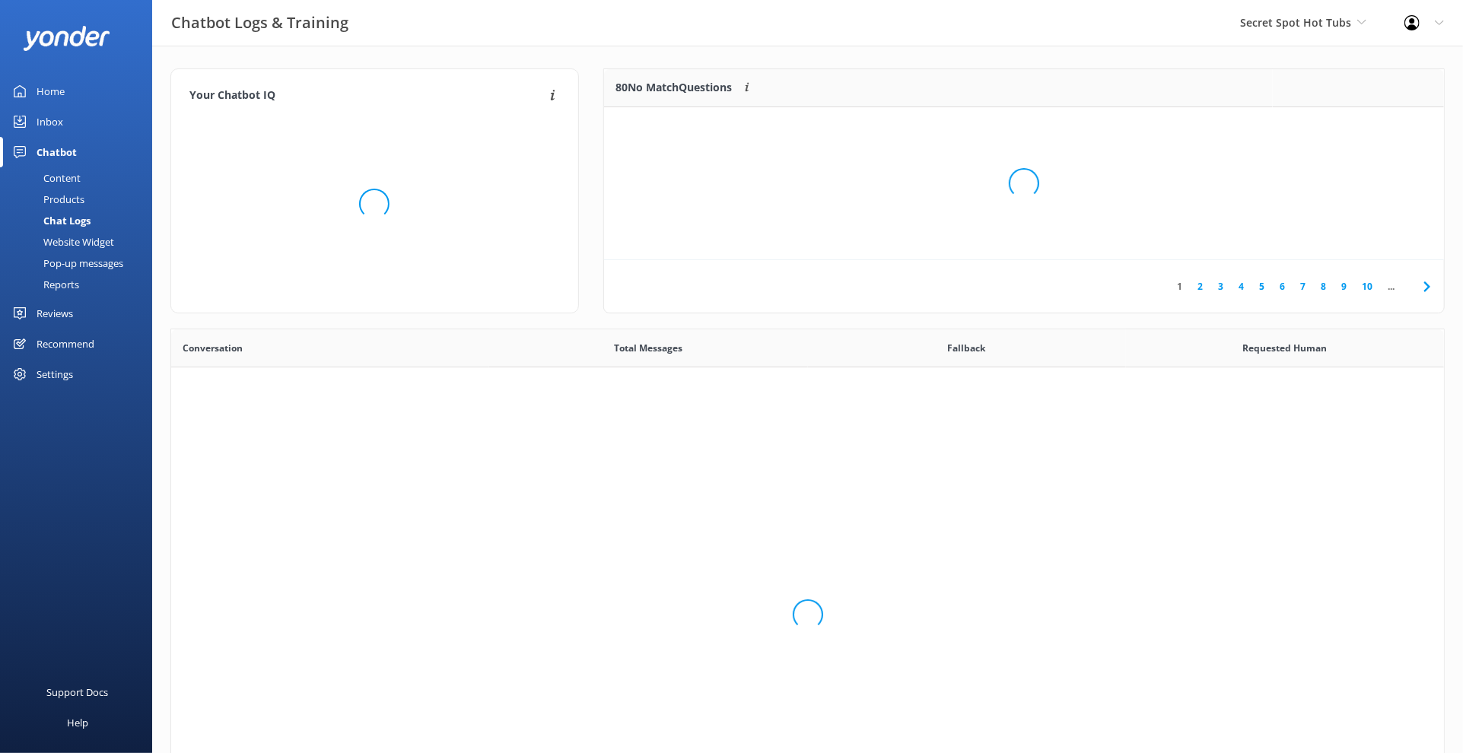
scroll to position [520, 1260]
